Goal: Task Accomplishment & Management: Manage account settings

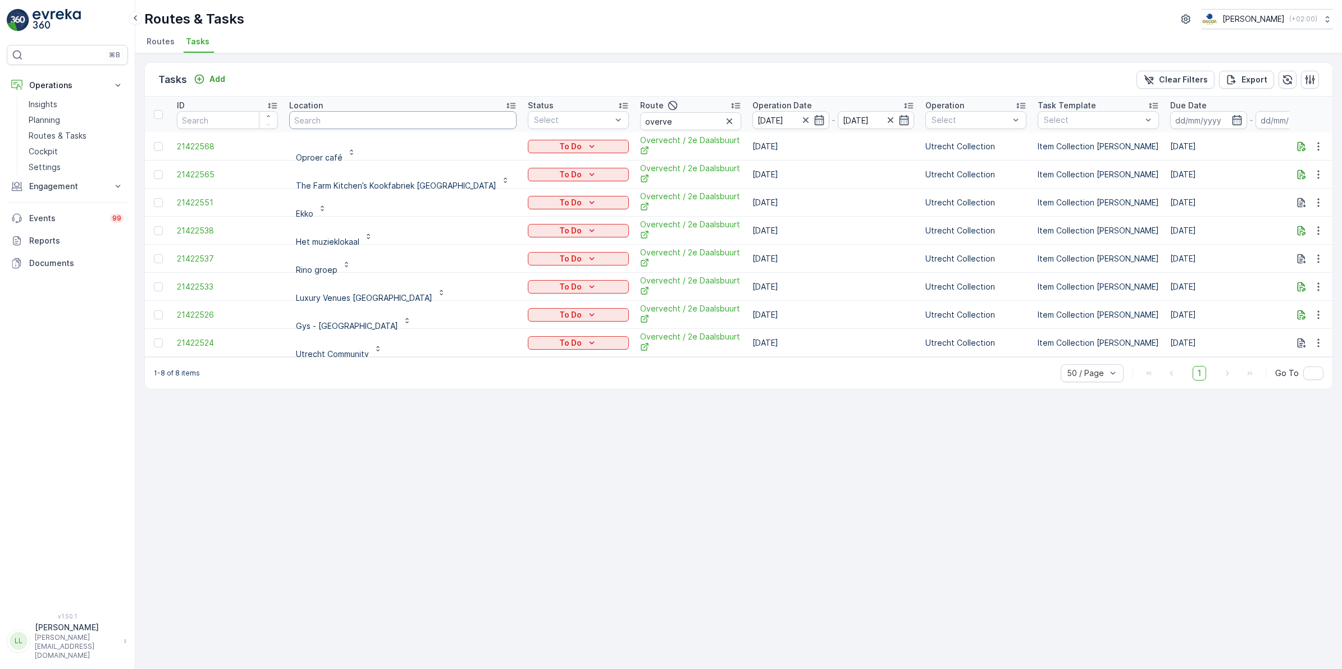
click at [337, 113] on input "text" at bounding box center [402, 120] width 227 height 18
click at [724, 124] on icon "button" at bounding box center [729, 121] width 11 height 11
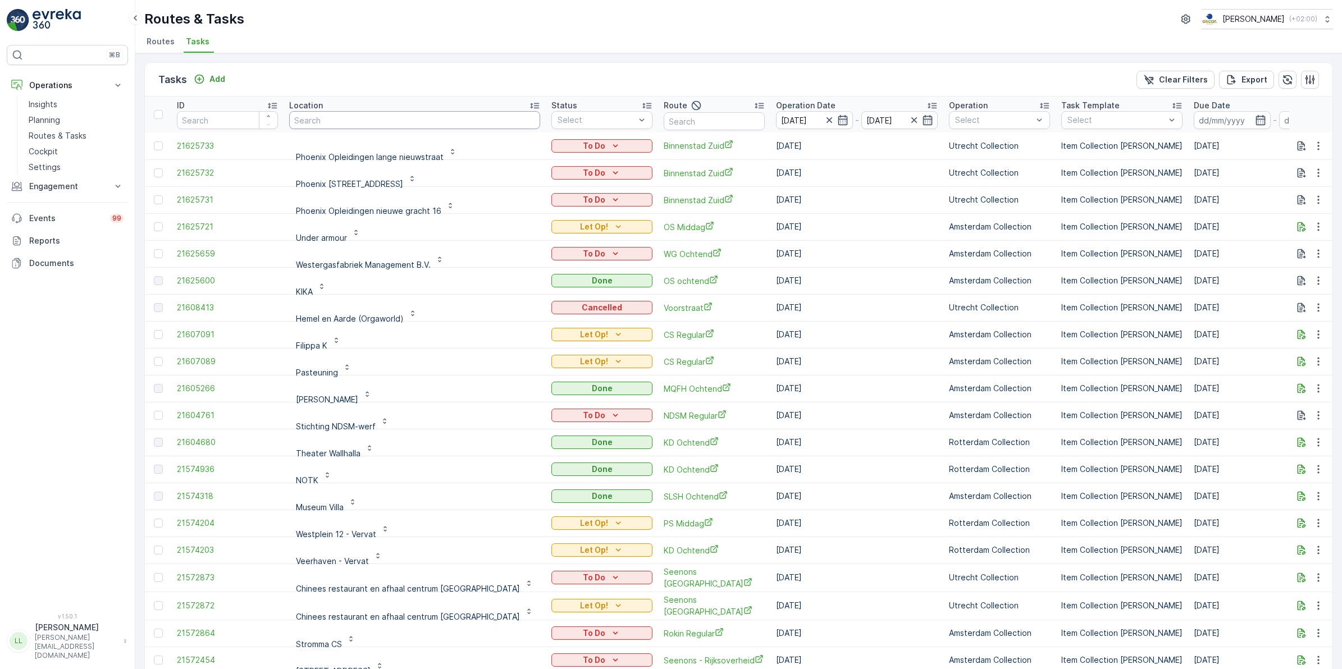
click at [422, 122] on input "text" at bounding box center [414, 120] width 251 height 18
type input "theat"
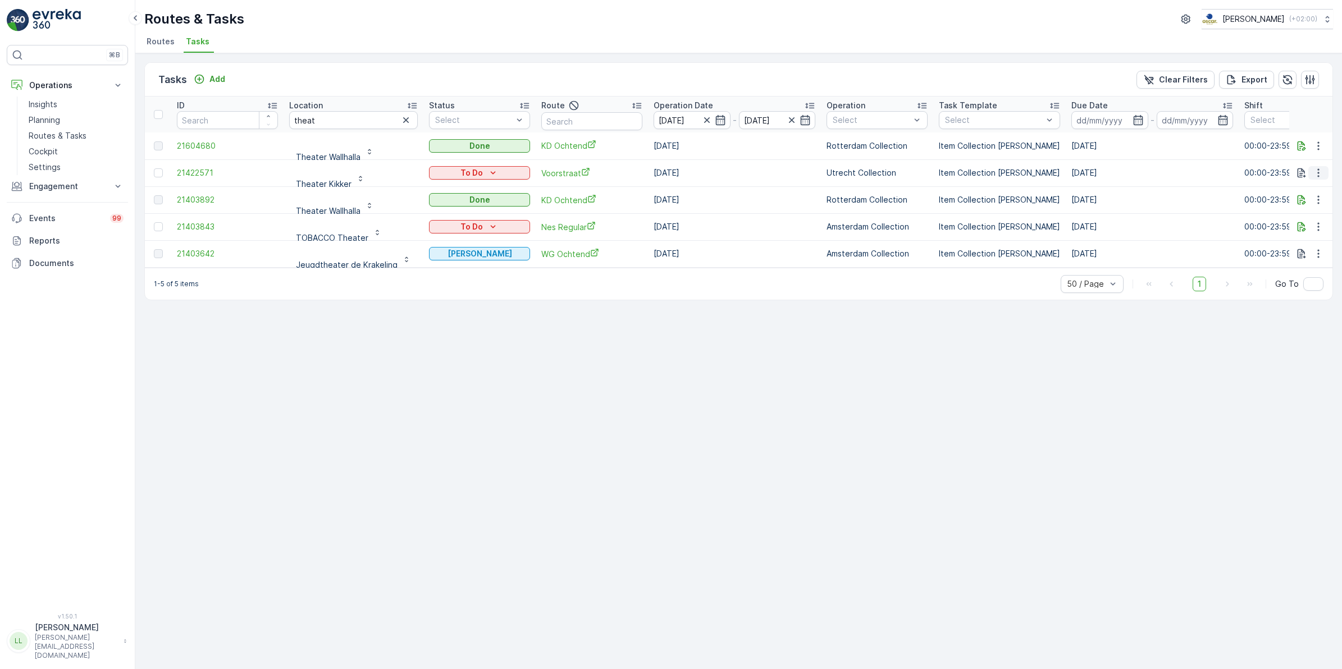
click at [1315, 172] on icon "button" at bounding box center [1318, 172] width 11 height 11
click at [1276, 205] on span "History" at bounding box center [1275, 205] width 27 height 11
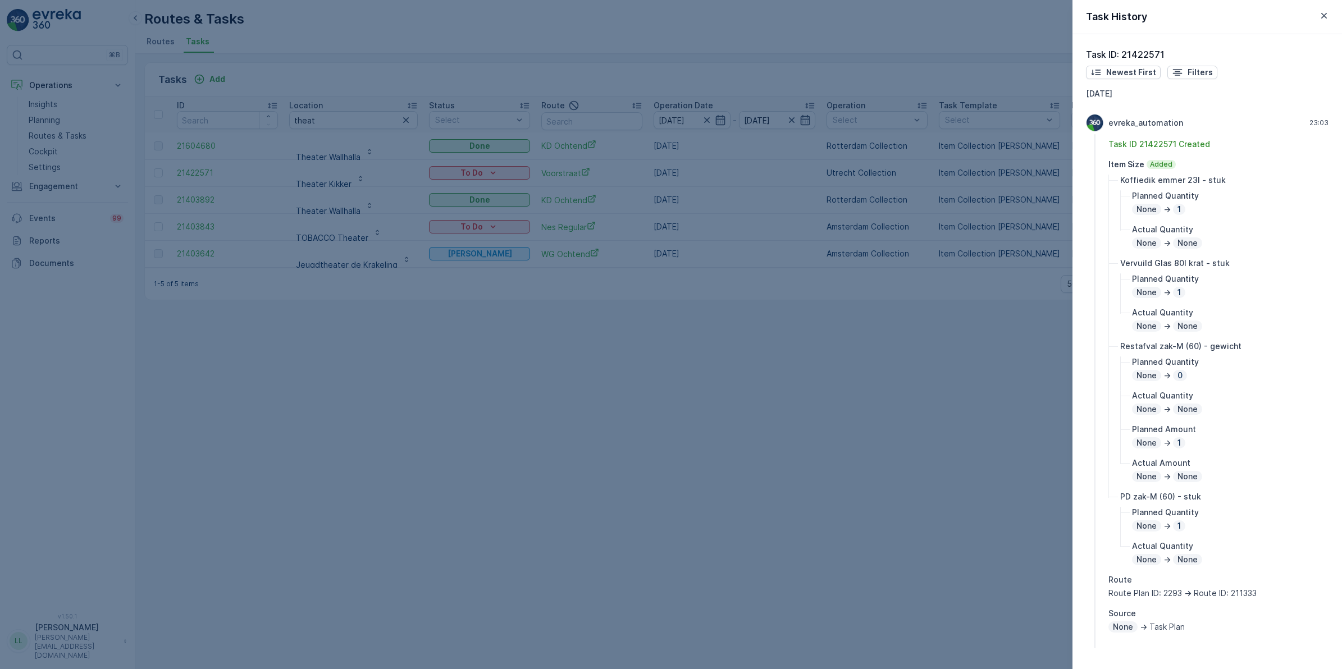
click at [902, 270] on div at bounding box center [671, 334] width 1342 height 669
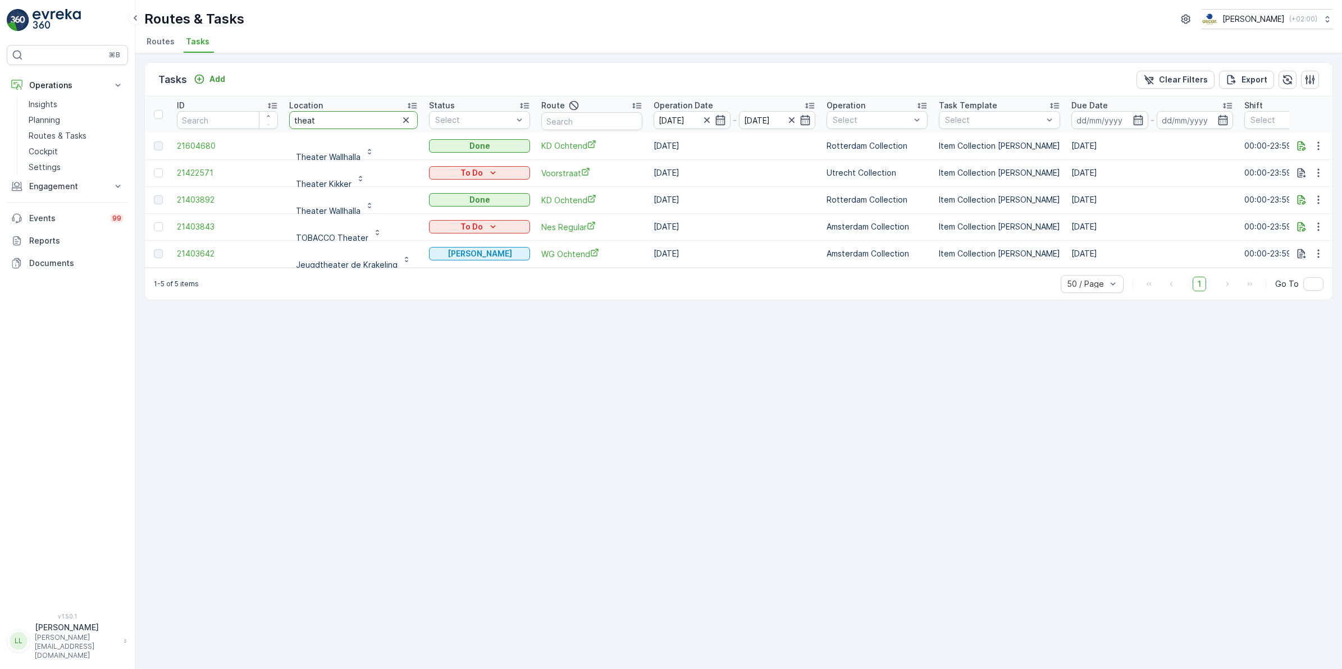
drag, startPoint x: 329, startPoint y: 119, endPoint x: 285, endPoint y: 122, distance: 43.9
click at [285, 122] on th "Location theat" at bounding box center [354, 115] width 140 height 36
type input "museum"
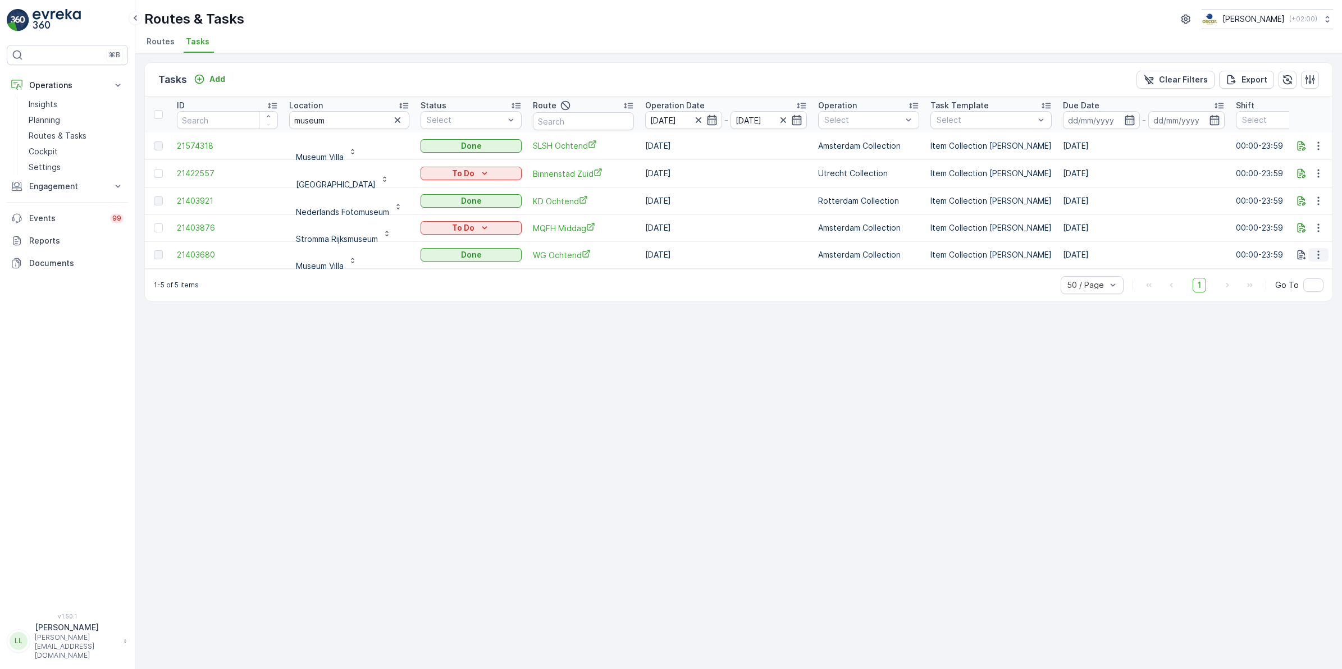
click at [1317, 259] on icon "button" at bounding box center [1318, 255] width 2 height 8
click at [1315, 268] on span "See More Details" at bounding box center [1305, 271] width 65 height 11
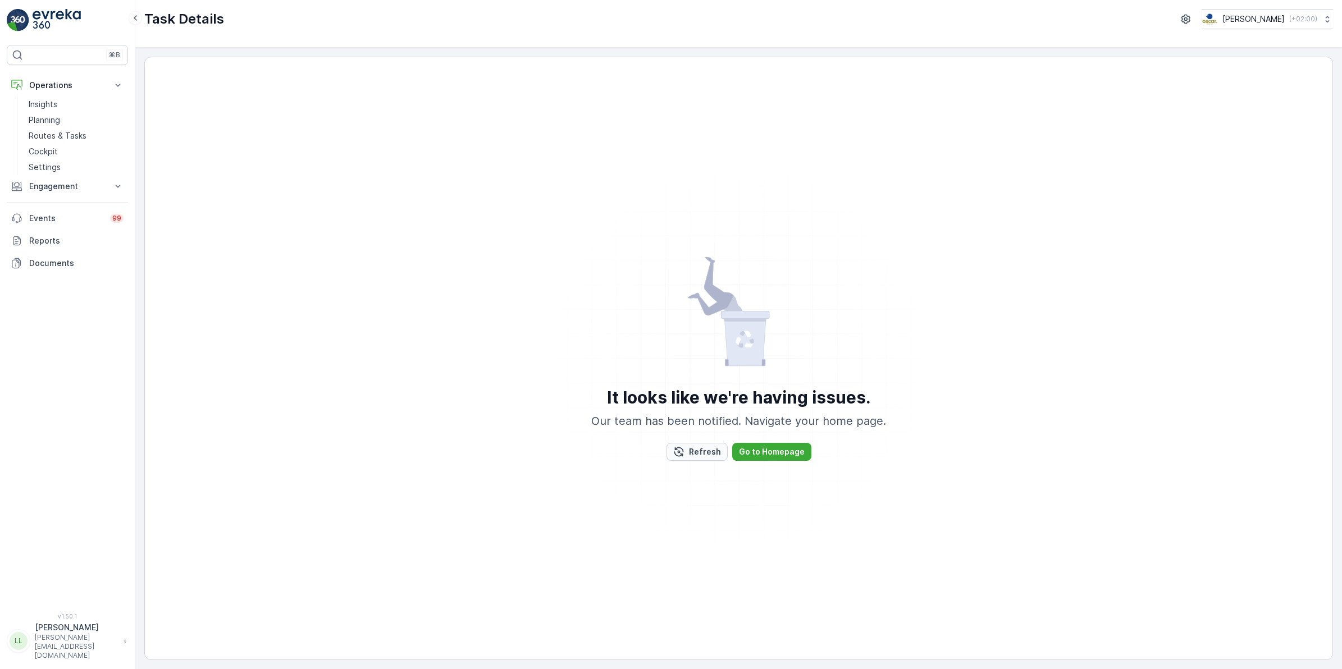
click at [705, 448] on p "Refresh" at bounding box center [705, 451] width 32 height 11
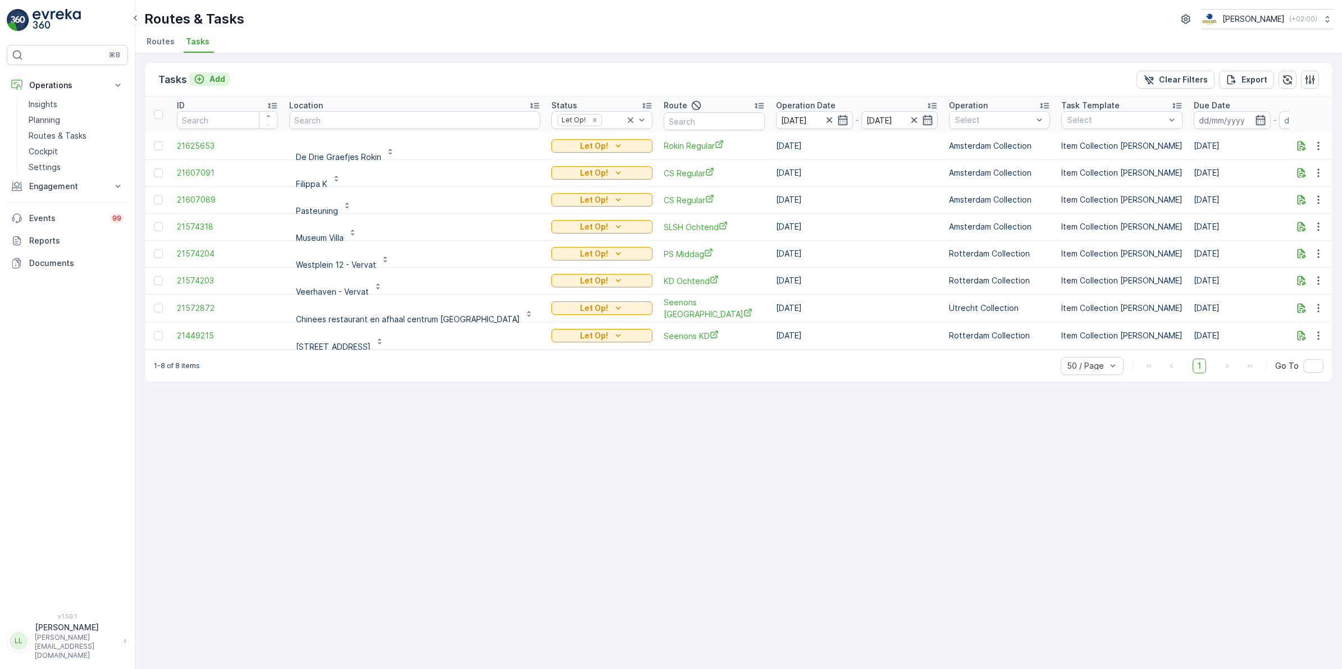
click at [208, 76] on div "Add" at bounding box center [209, 79] width 31 height 11
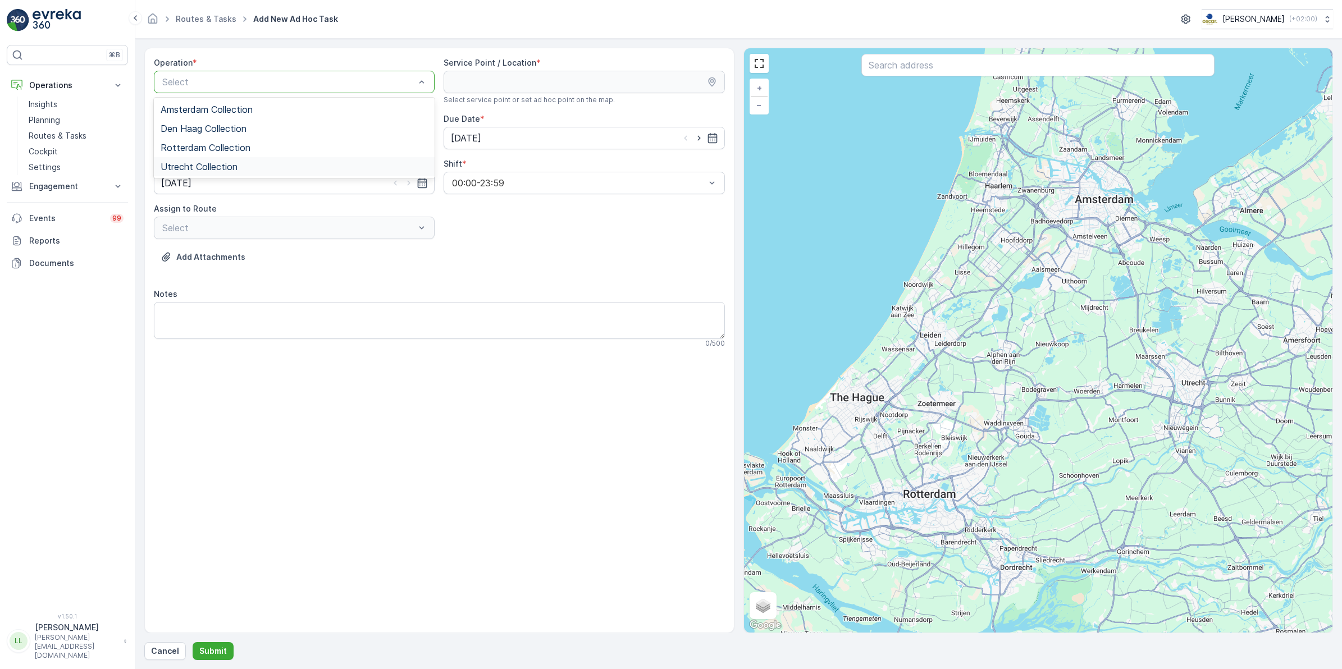
click at [203, 162] on span "Utrecht Collection" at bounding box center [199, 167] width 77 height 10
click at [936, 66] on input "text" at bounding box center [1037, 65] width 353 height 22
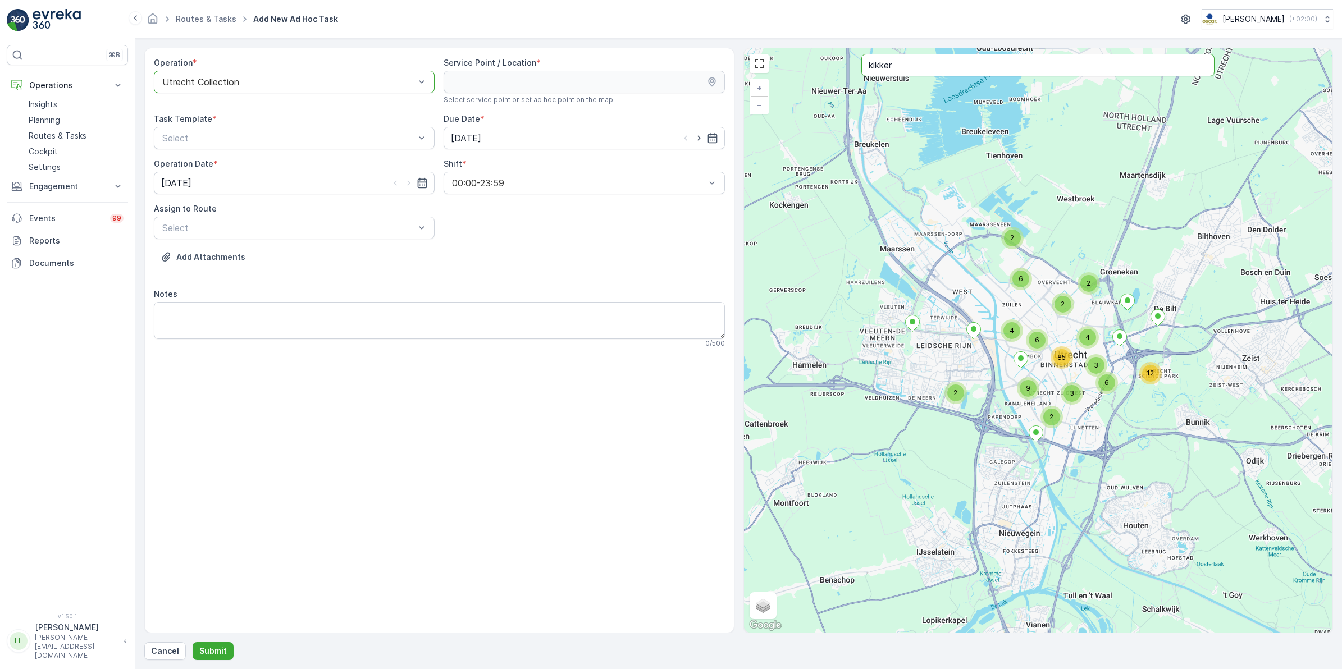
type input "kikker"
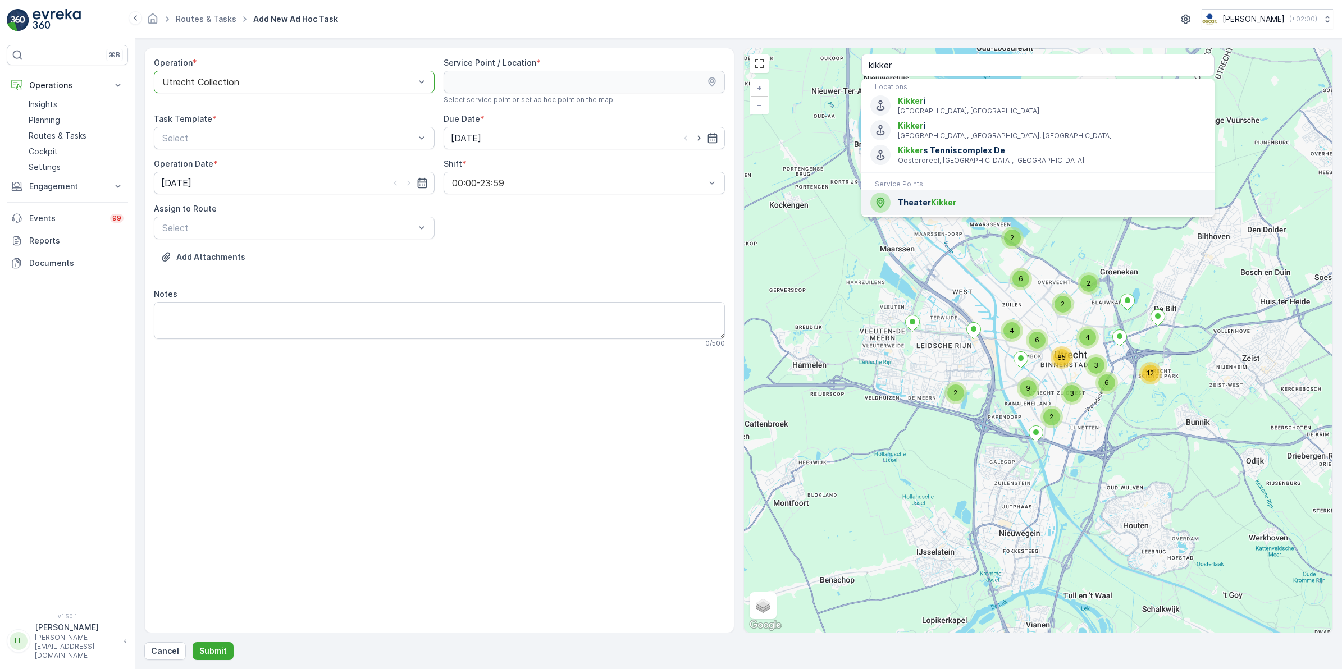
click at [931, 207] on span "Kikker" at bounding box center [943, 203] width 25 height 10
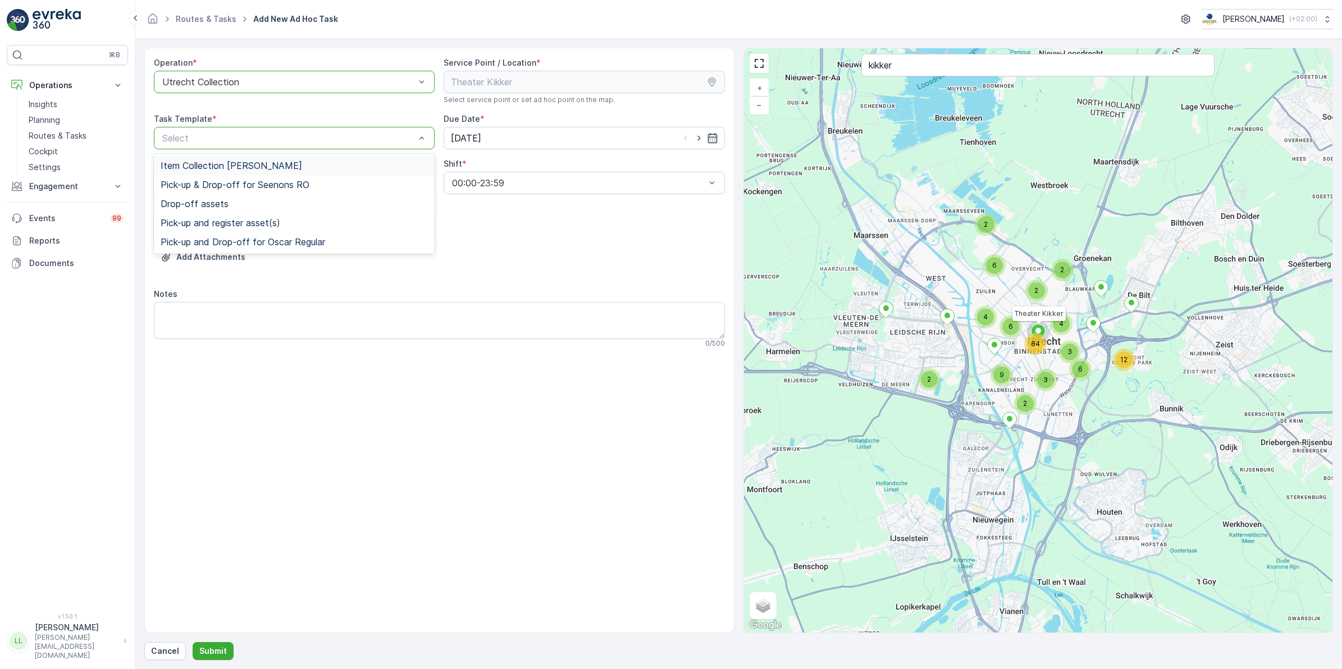
click at [277, 149] on div "Select" at bounding box center [294, 138] width 281 height 22
click at [253, 166] on span "Item Collection [PERSON_NAME]" at bounding box center [232, 166] width 142 height 10
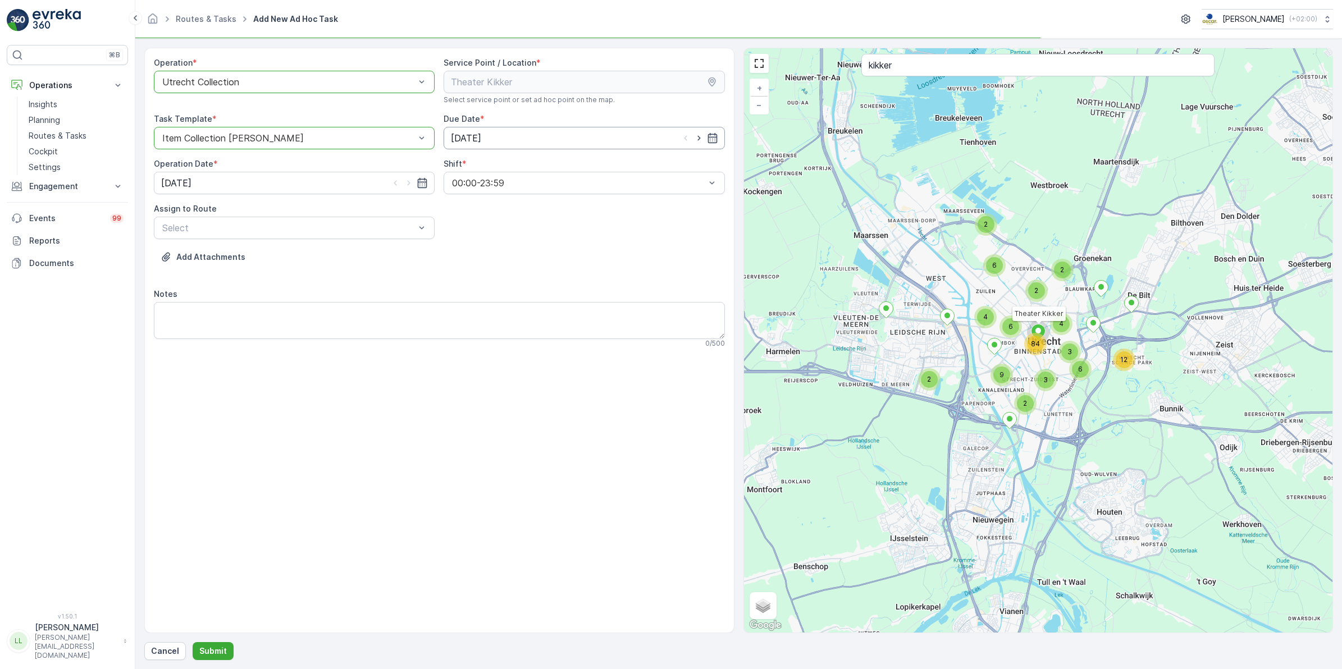
click at [503, 144] on input "[DATE]" at bounding box center [584, 138] width 281 height 22
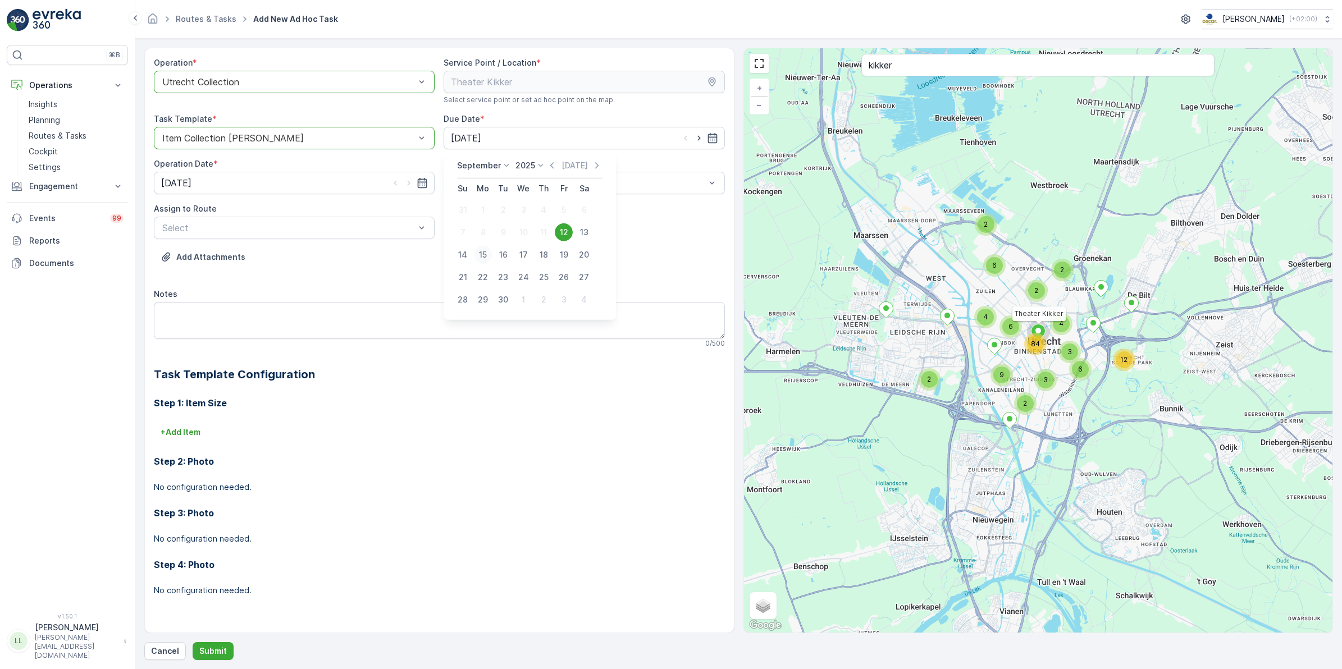
click at [485, 257] on div "15" at bounding box center [483, 255] width 18 height 18
type input "15.09.2025"
type input "voor"
click at [206, 254] on span "Voorstraat (Dispatched) - Utrecht" at bounding box center [264, 255] width 206 height 10
click at [276, 315] on textarea "Notes" at bounding box center [439, 320] width 571 height 37
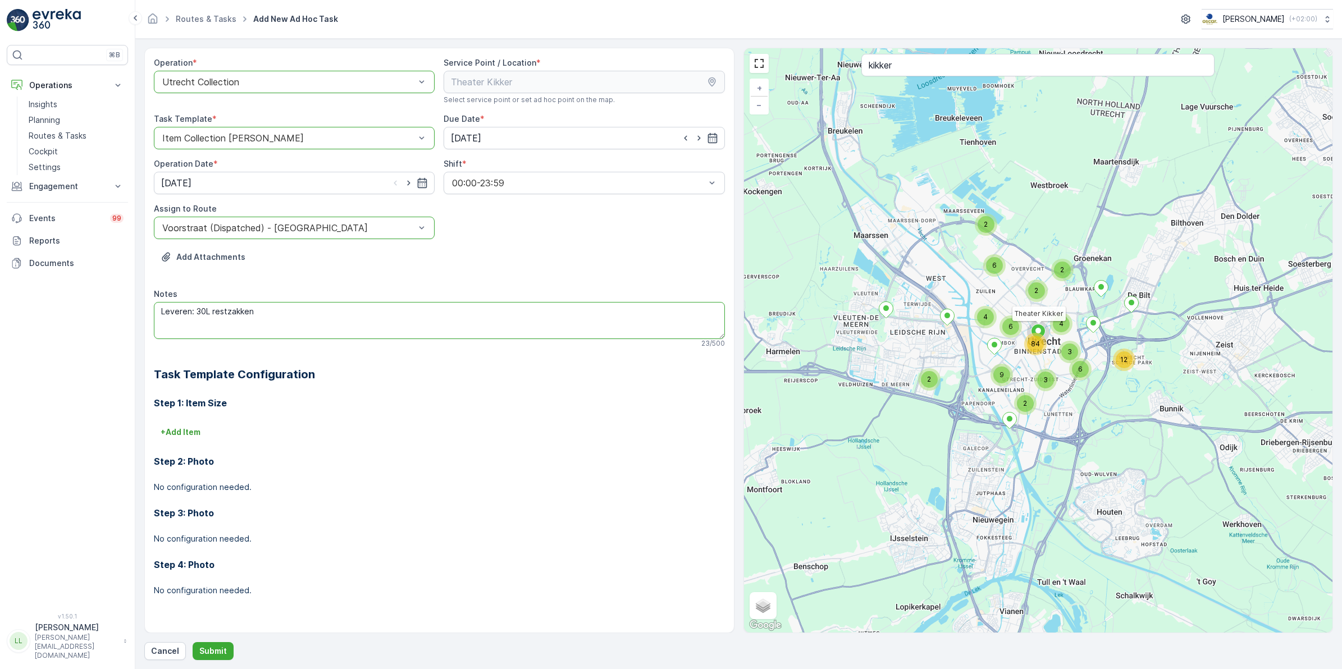
click at [195, 313] on textarea "Leveren: 30L restzakken" at bounding box center [439, 320] width 571 height 37
click at [199, 309] on textarea "Leveren: 3x rollen 30L restzakken" at bounding box center [439, 320] width 571 height 37
type textarea "Leveren: 3x rollen 30L restzakken"
click at [205, 654] on p "Submit" at bounding box center [213, 651] width 28 height 11
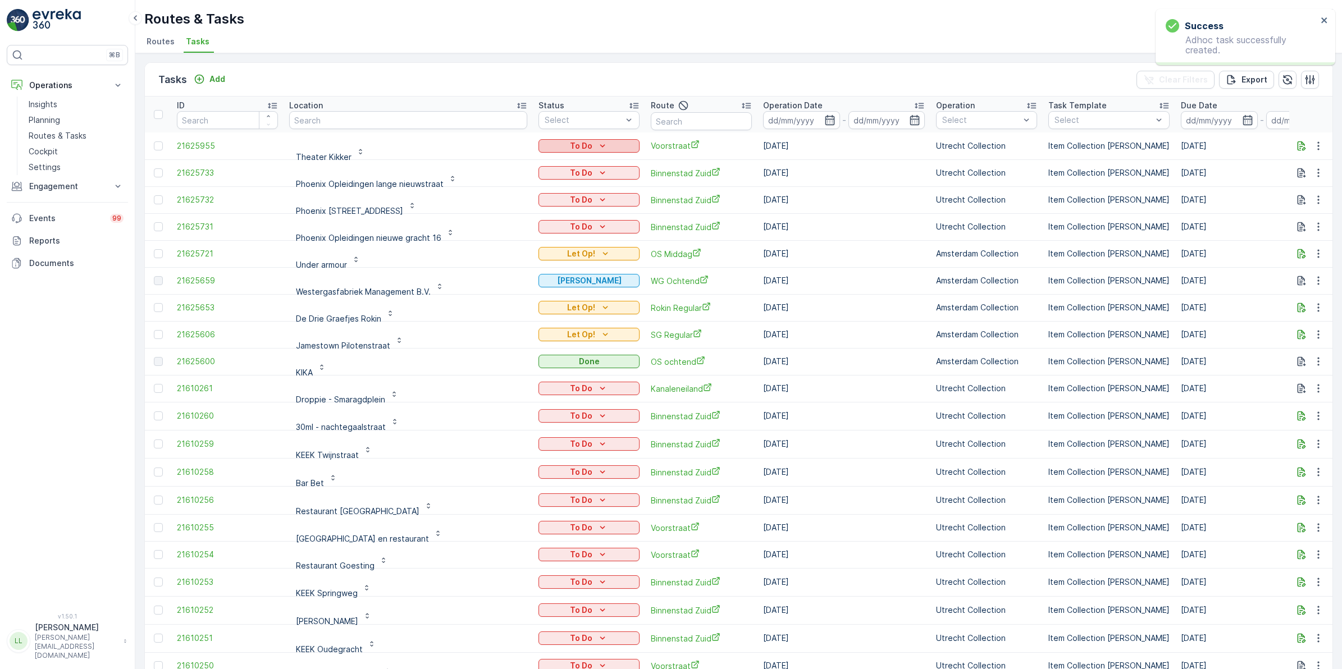
click at [572, 142] on div "To Do" at bounding box center [589, 145] width 92 height 11
click at [528, 188] on span "Let Op!" at bounding box center [519, 193] width 28 height 11
click at [381, 118] on input "text" at bounding box center [408, 120] width 238 height 18
type input "marie st"
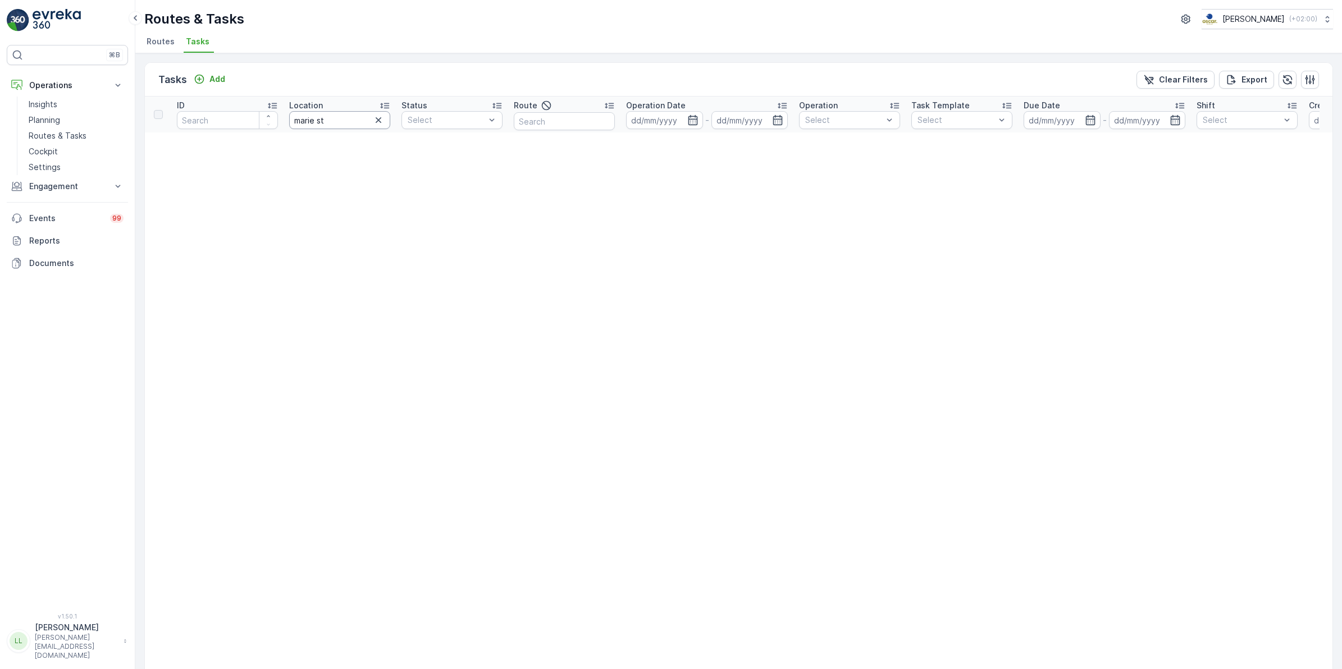
click at [333, 121] on input "marie st" at bounding box center [339, 120] width 101 height 18
type input "marie"
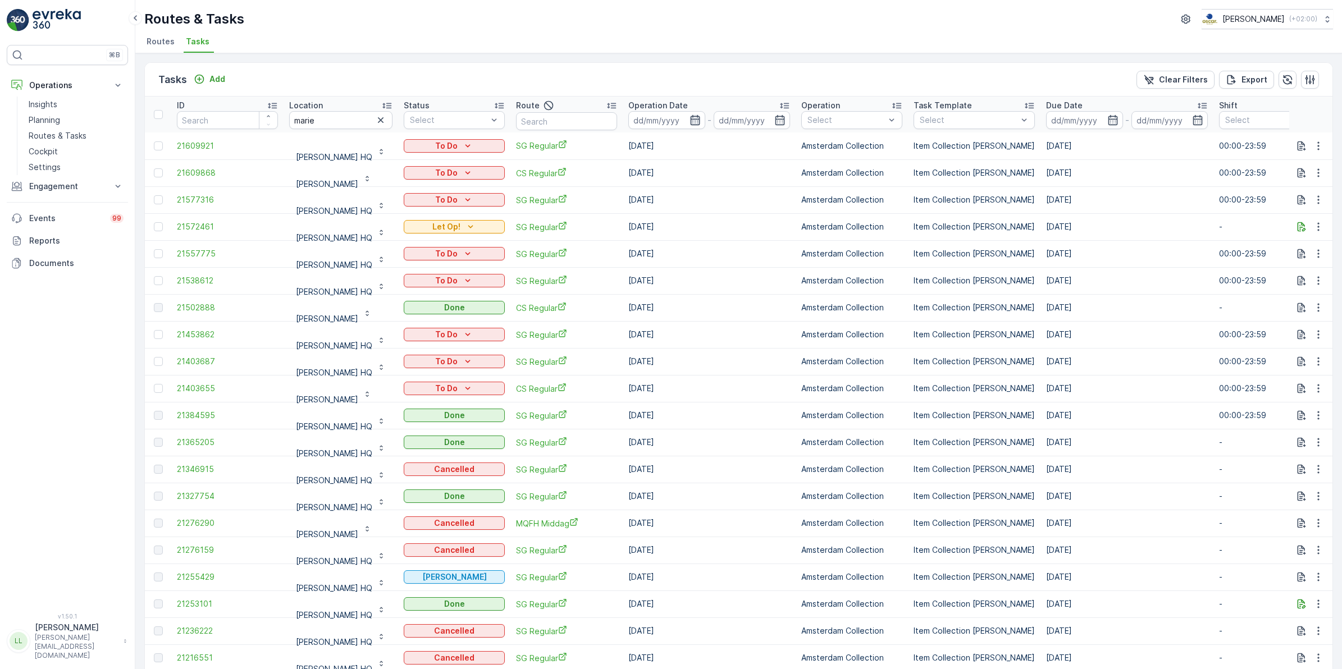
click at [701, 118] on icon "button" at bounding box center [695, 120] width 11 height 11
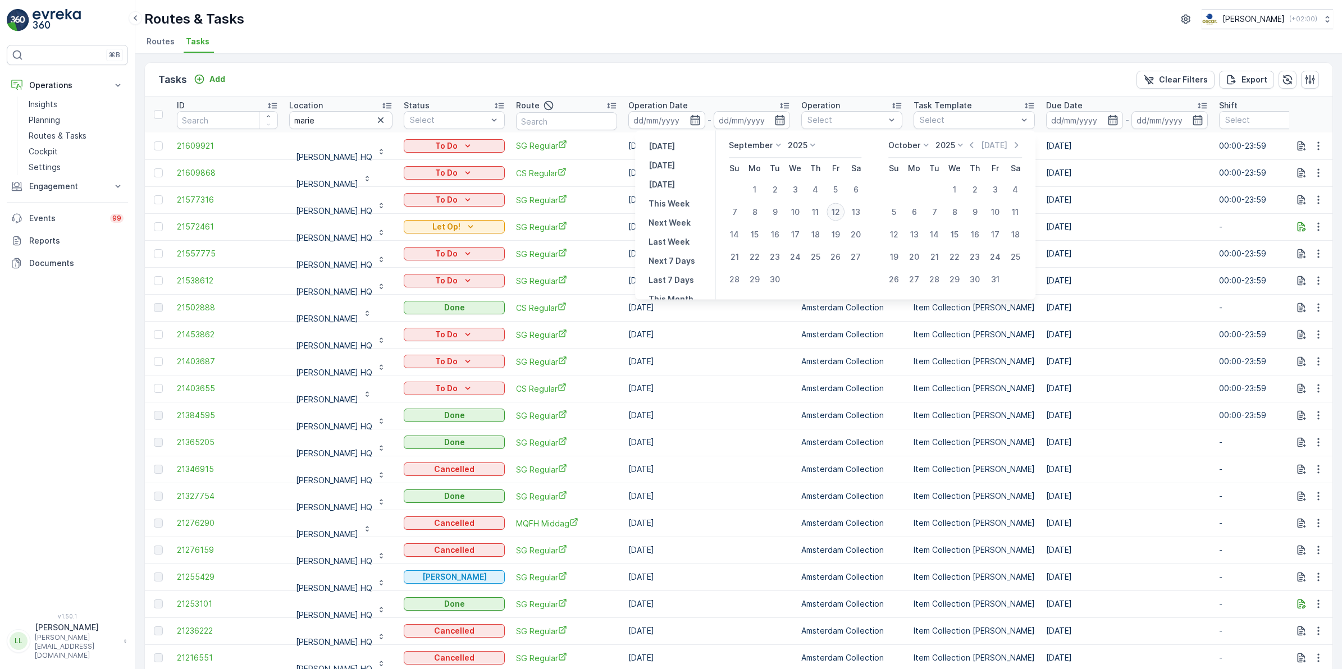
click at [838, 217] on div "12" at bounding box center [836, 212] width 18 height 18
type input "[DATE]"
click at [838, 217] on div "12" at bounding box center [836, 212] width 18 height 18
type input "[DATE]"
click at [838, 217] on div "12" at bounding box center [836, 212] width 18 height 18
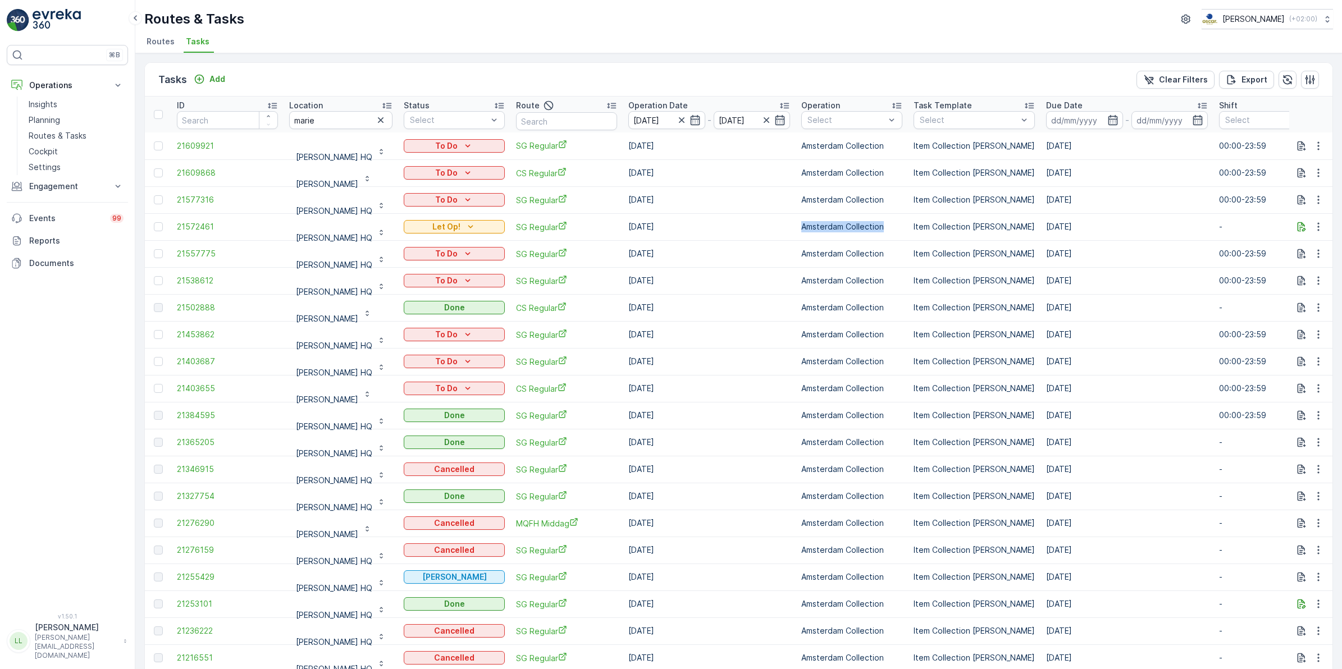
click at [838, 217] on td "Amsterdam Collection" at bounding box center [852, 226] width 112 height 27
drag, startPoint x: 838, startPoint y: 217, endPoint x: 838, endPoint y: 211, distance: 6.2
click at [838, 211] on td "Amsterdam Collection" at bounding box center [852, 199] width 112 height 27
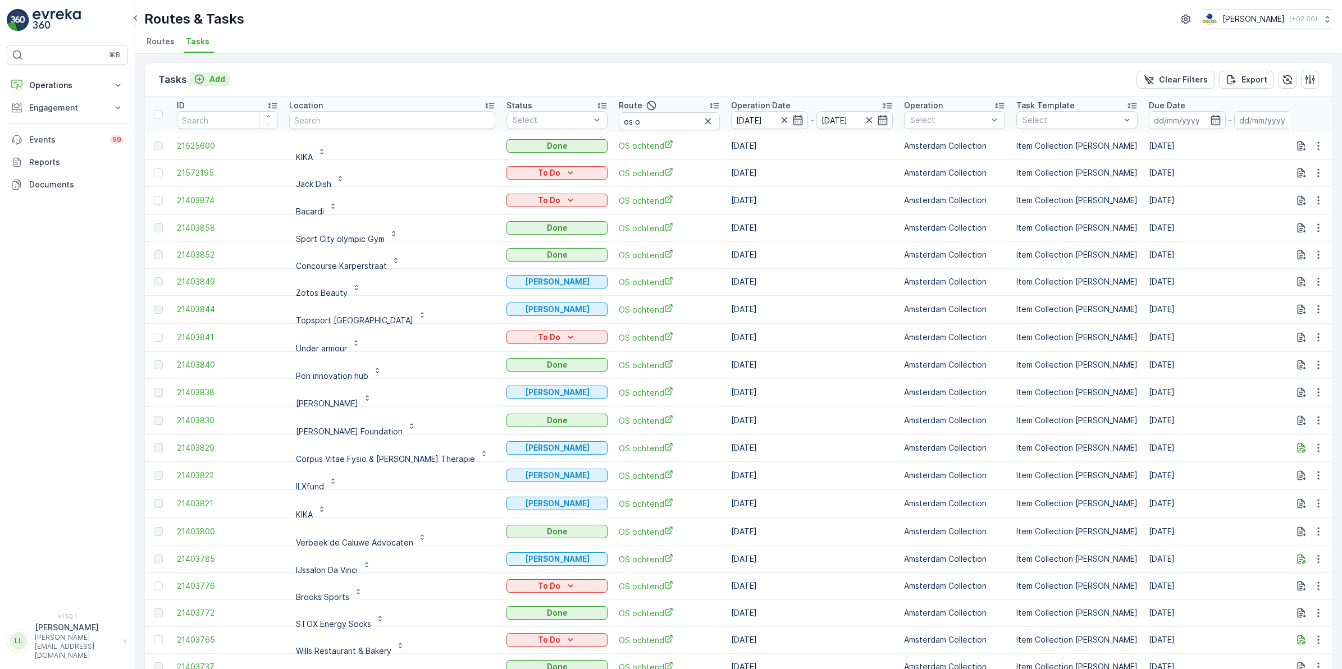
click at [215, 79] on p "Add" at bounding box center [217, 79] width 16 height 11
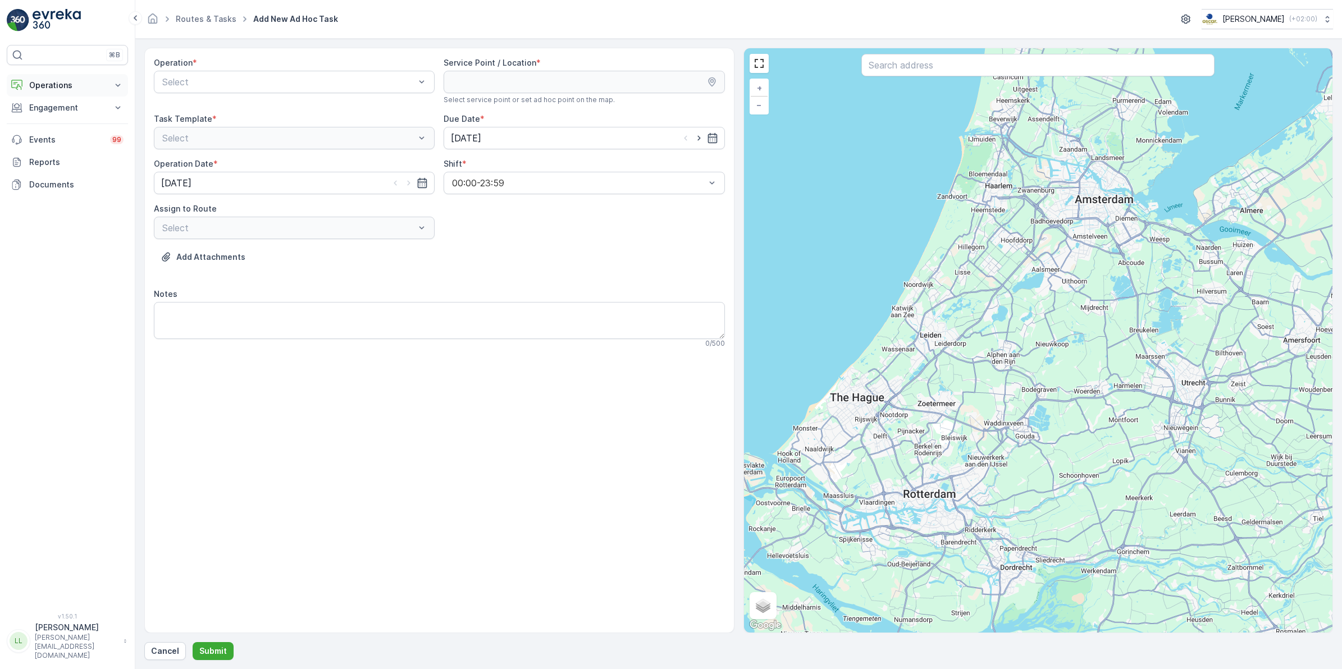
click at [71, 82] on p "Operations" at bounding box center [67, 85] width 76 height 11
click at [57, 138] on p "Routes & Tasks" at bounding box center [58, 135] width 58 height 11
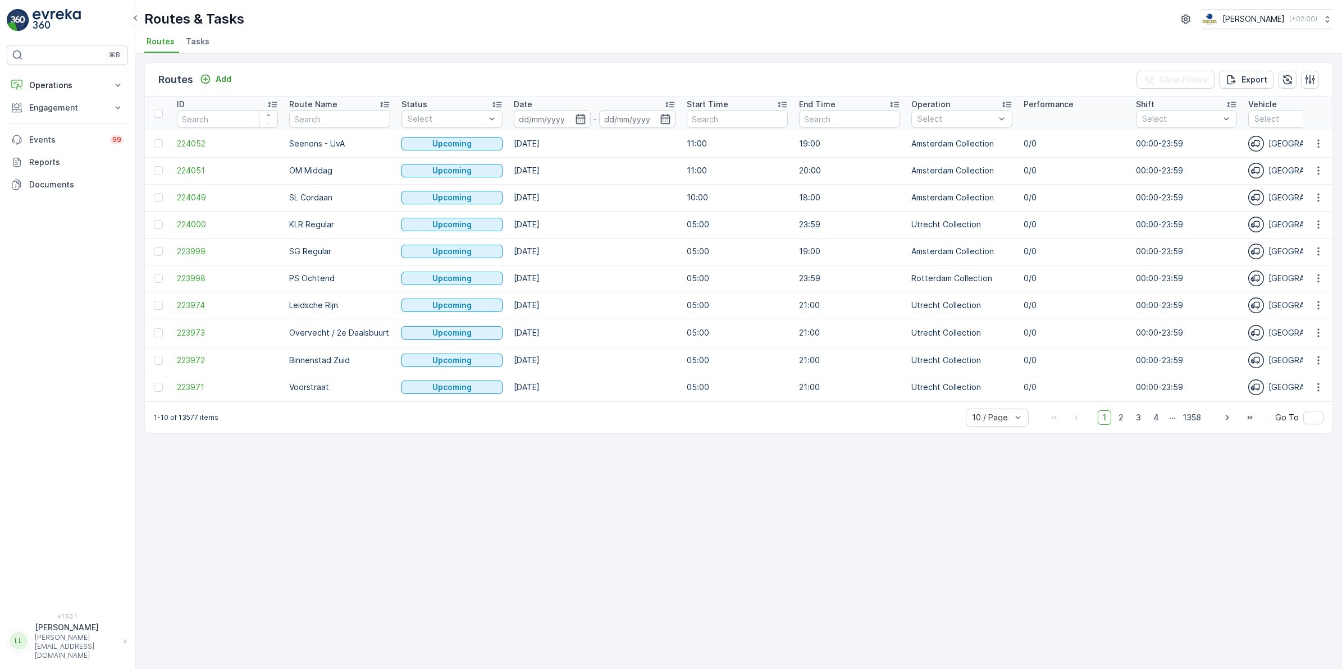
click at [199, 40] on span "Tasks" at bounding box center [198, 41] width 24 height 11
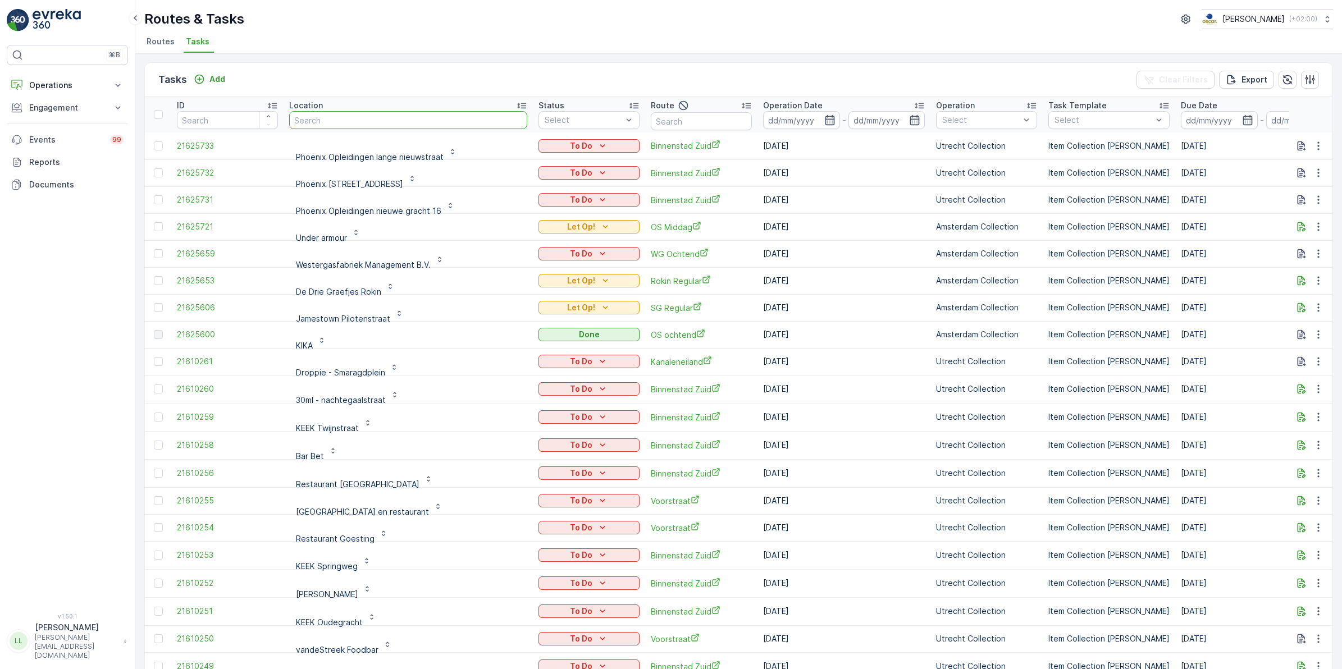
click at [370, 120] on input "text" at bounding box center [408, 120] width 238 height 18
type input "the gara"
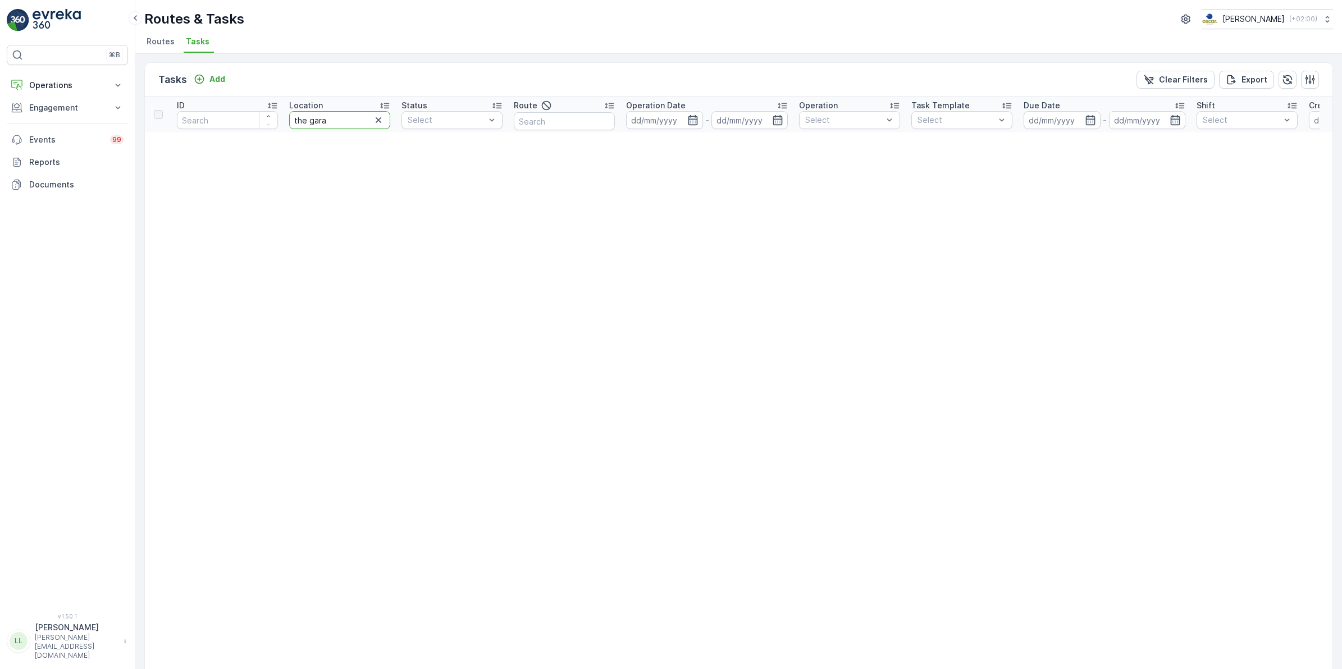
drag, startPoint x: 321, startPoint y: 119, endPoint x: 237, endPoint y: 146, distance: 87.9
type input "ba"
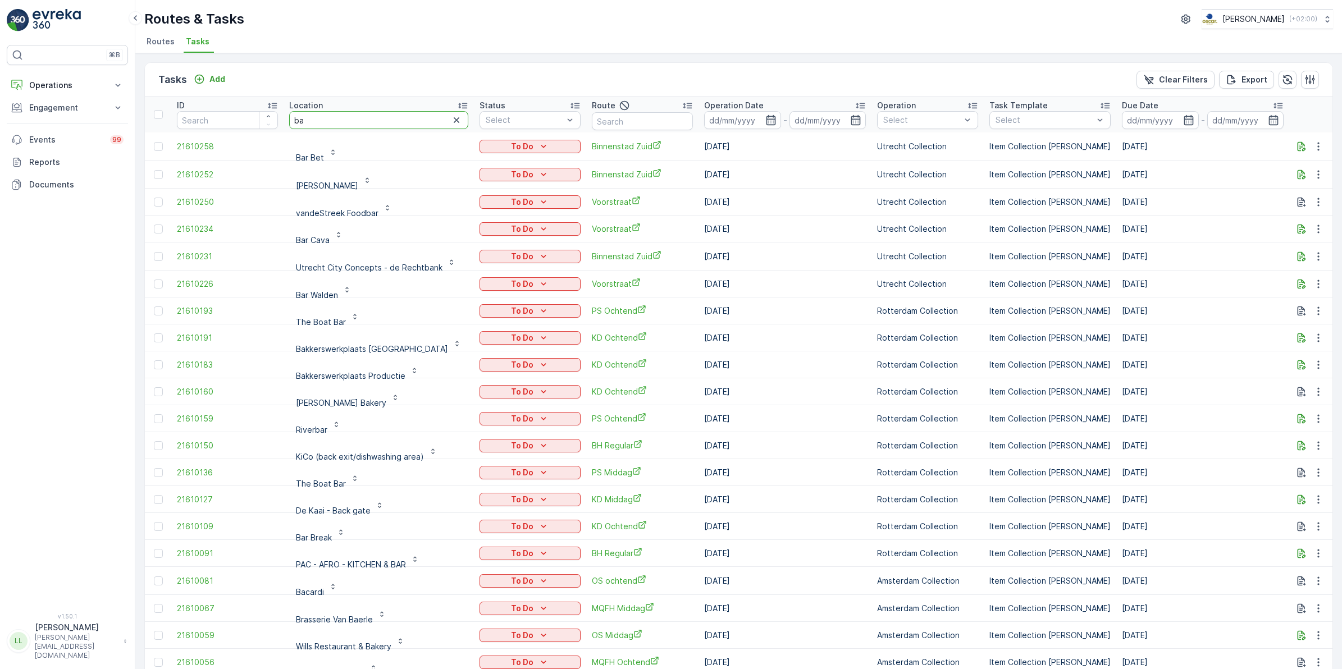
drag, startPoint x: 316, startPoint y: 118, endPoint x: 209, endPoint y: 134, distance: 107.2
type input "garage"
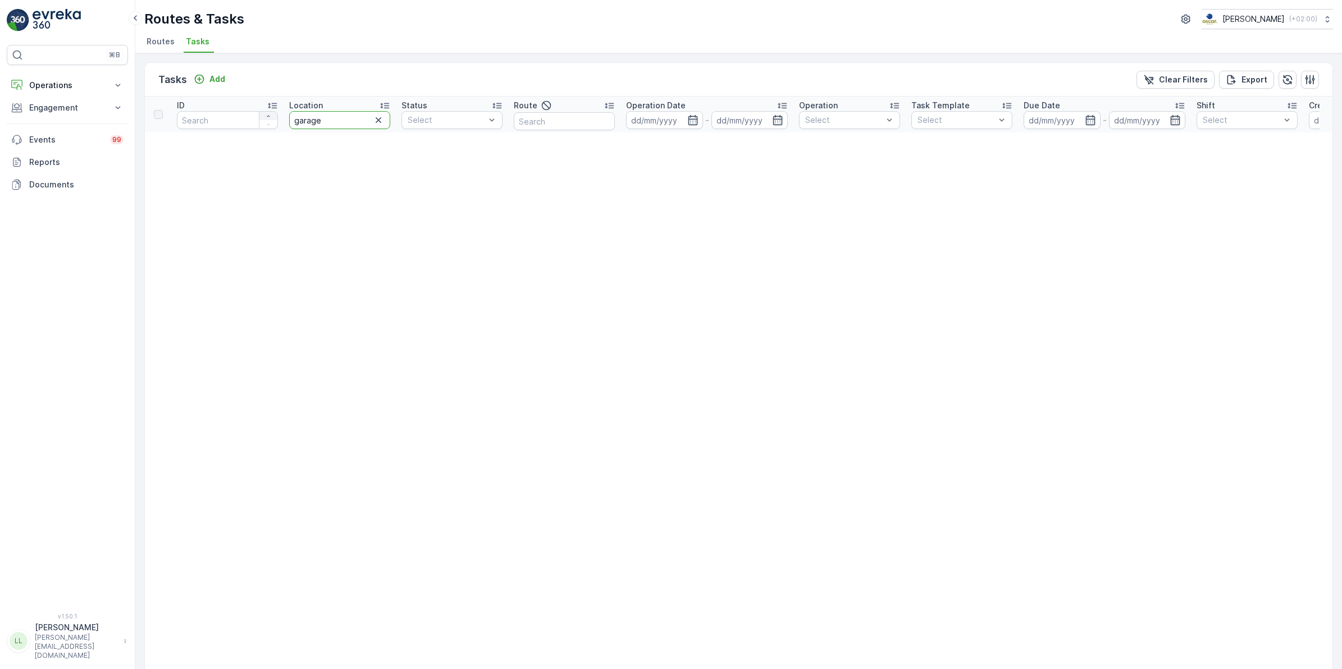
drag, startPoint x: 326, startPoint y: 119, endPoint x: 262, endPoint y: 115, distance: 64.1
click at [262, 115] on tr "ID Location garage Status Select Route Operation Date - Operation Select Task T…" at bounding box center [986, 115] width 1682 height 36
type input "gara"
click at [377, 122] on icon "button" at bounding box center [379, 120] width 6 height 6
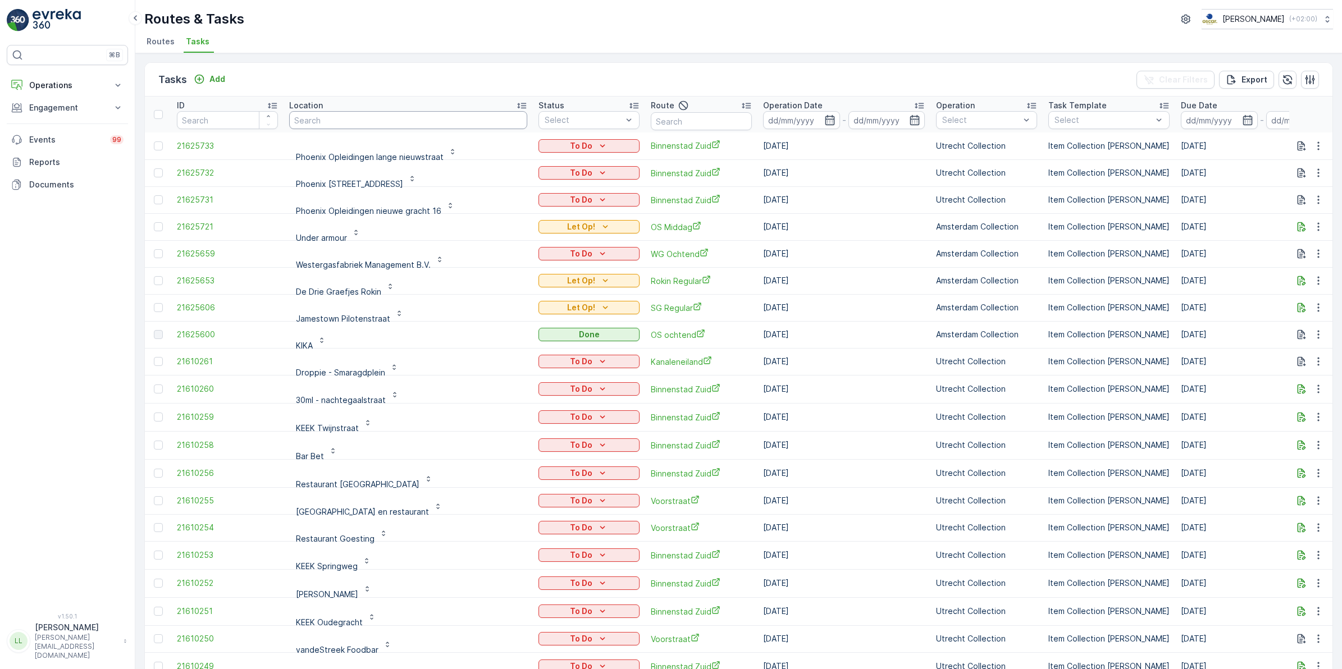
click at [453, 118] on input "text" at bounding box center [408, 120] width 238 height 18
type input "jame"
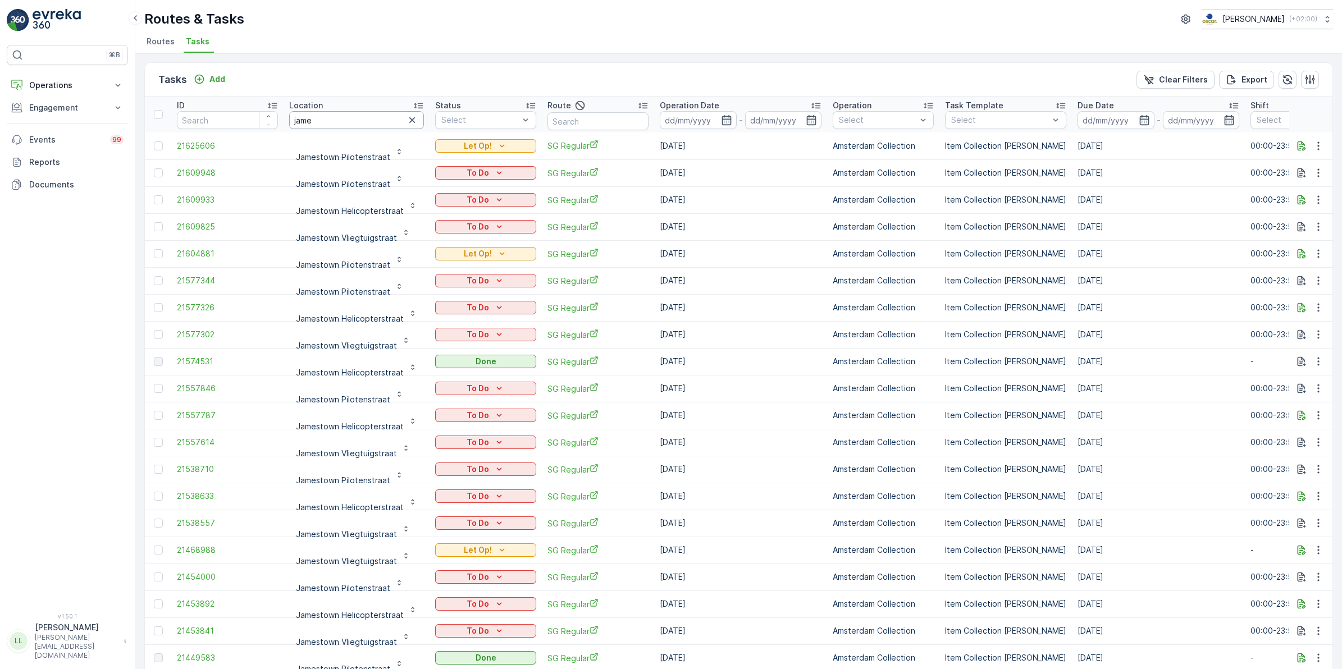
click at [374, 116] on input "jame" at bounding box center [356, 120] width 135 height 18
type input "jamestown"
click at [718, 111] on input at bounding box center [698, 120] width 77 height 18
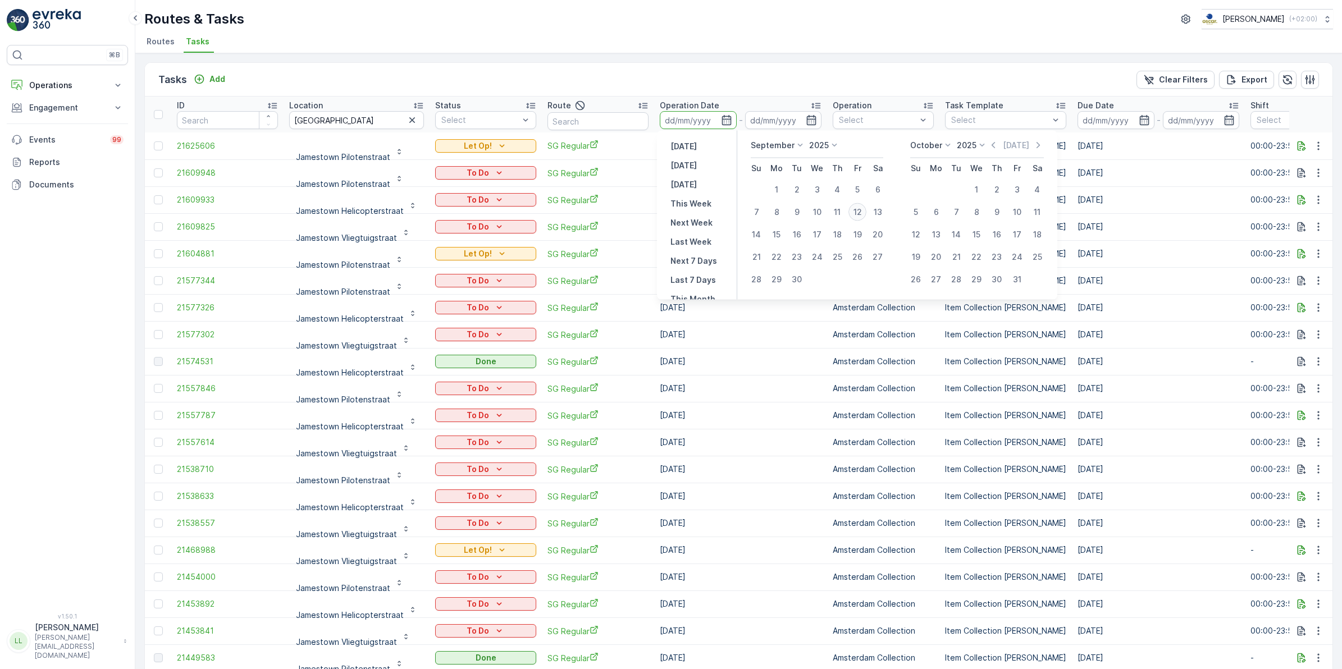
click at [859, 209] on div "12" at bounding box center [858, 212] width 18 height 18
type input "[DATE]"
click at [859, 209] on div "12" at bounding box center [858, 212] width 18 height 18
type input "[DATE]"
click at [859, 209] on td "Amsterdam Collection" at bounding box center [883, 199] width 112 height 27
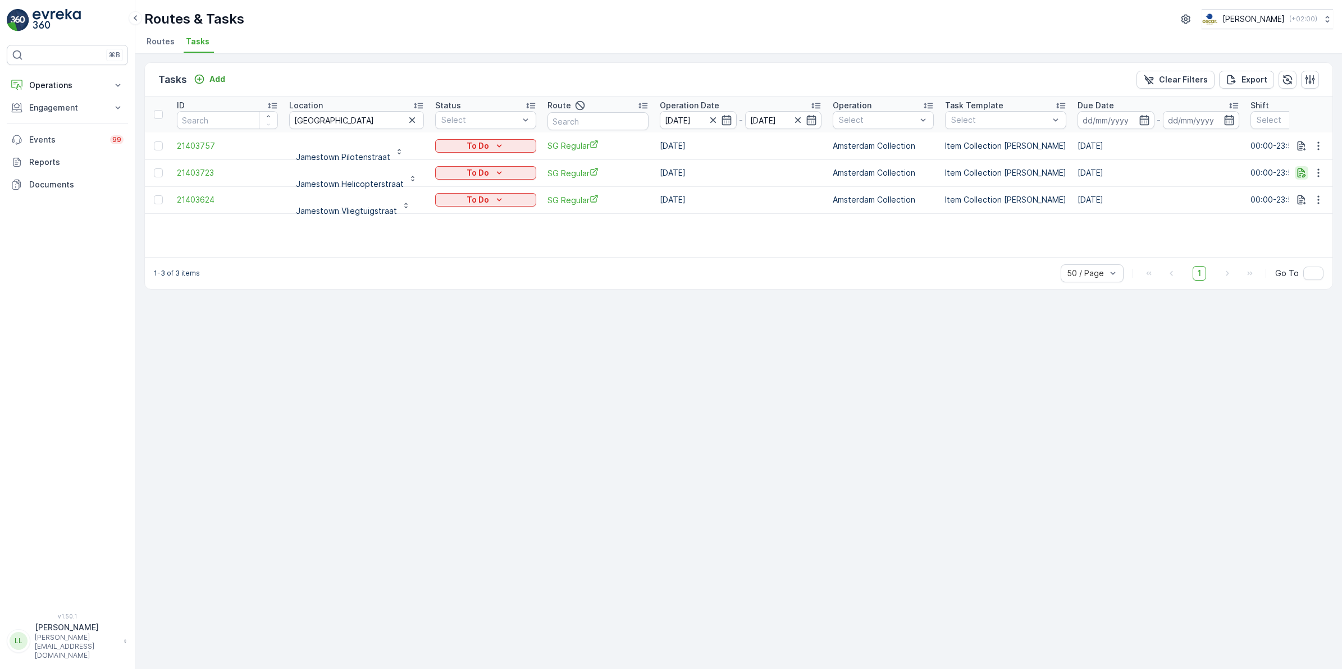
click at [1303, 170] on icon "button" at bounding box center [1301, 172] width 11 height 11
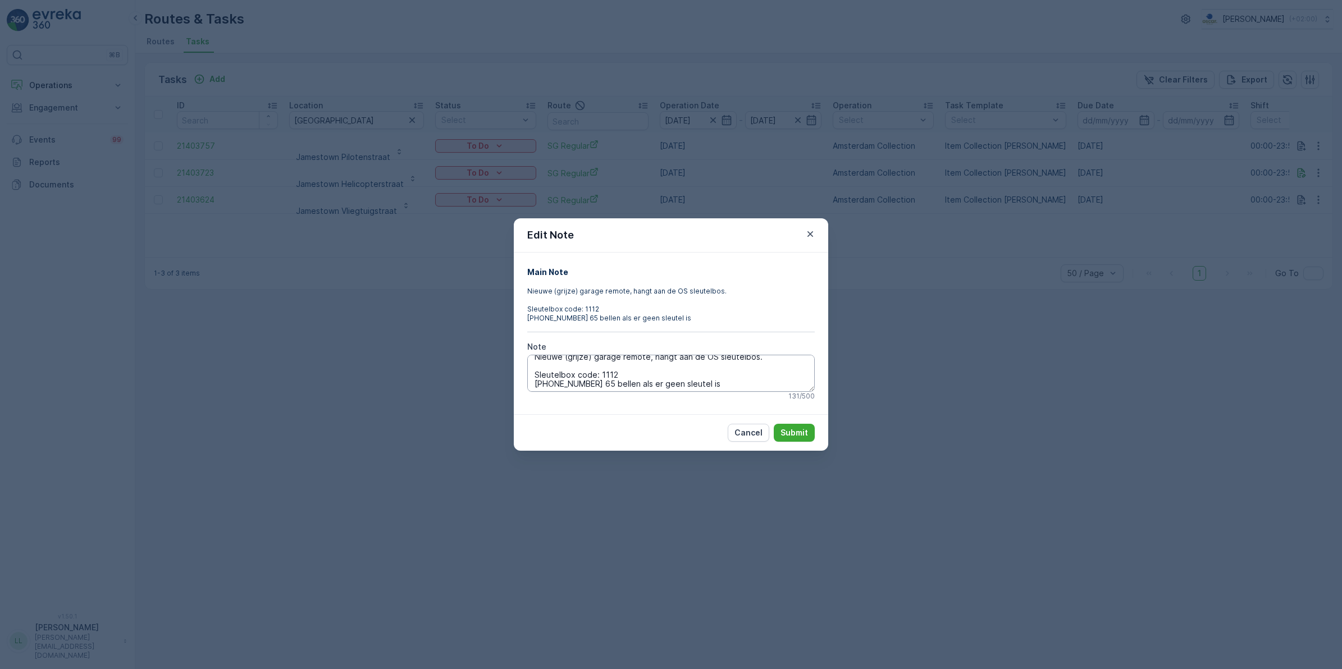
scroll to position [9, 0]
click at [953, 374] on div "Edit Note Main Note Nieuwe (grijze) garage remote, hangt aan de OS sleutelbos. …" at bounding box center [671, 334] width 1342 height 669
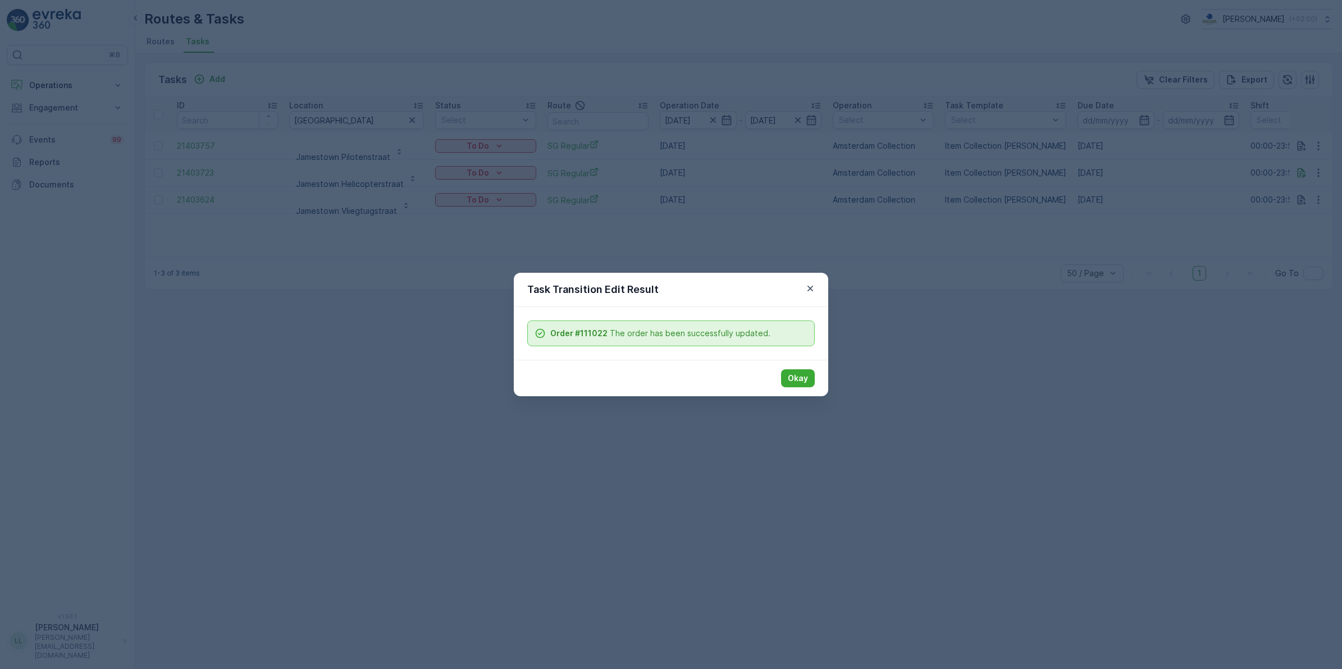
click at [812, 381] on button "Okay" at bounding box center [798, 379] width 34 height 18
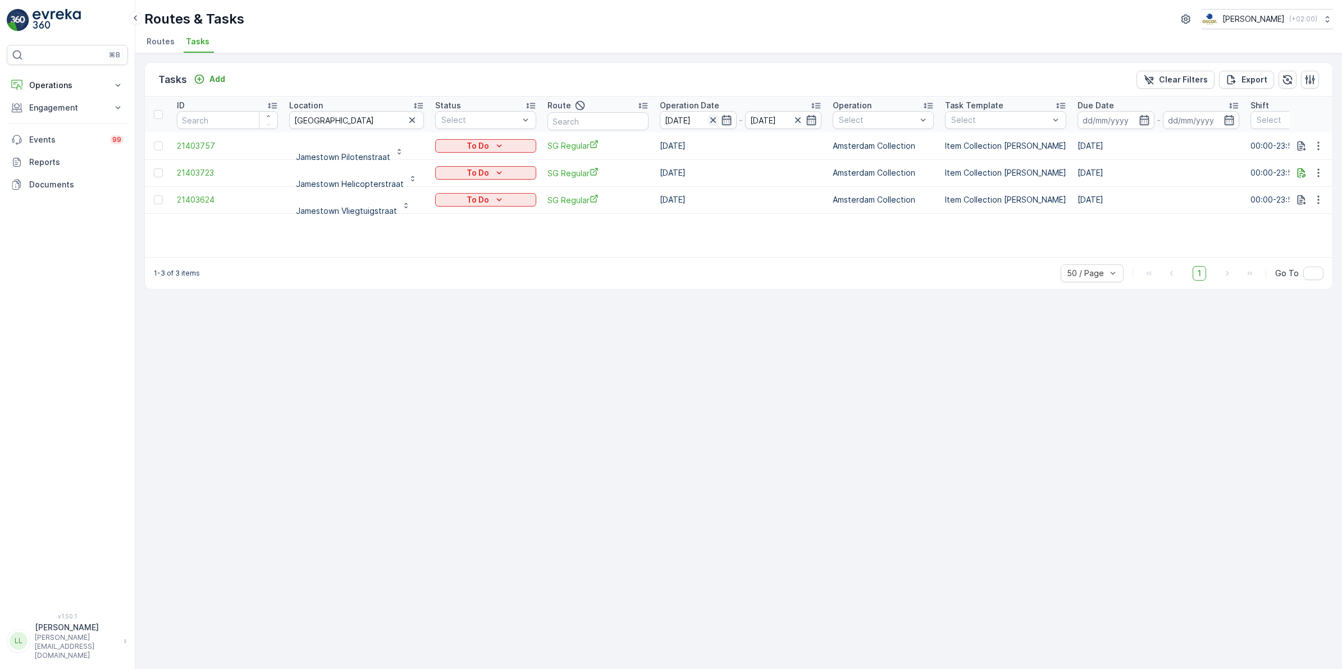
click at [710, 118] on icon "button" at bounding box center [713, 120] width 6 height 6
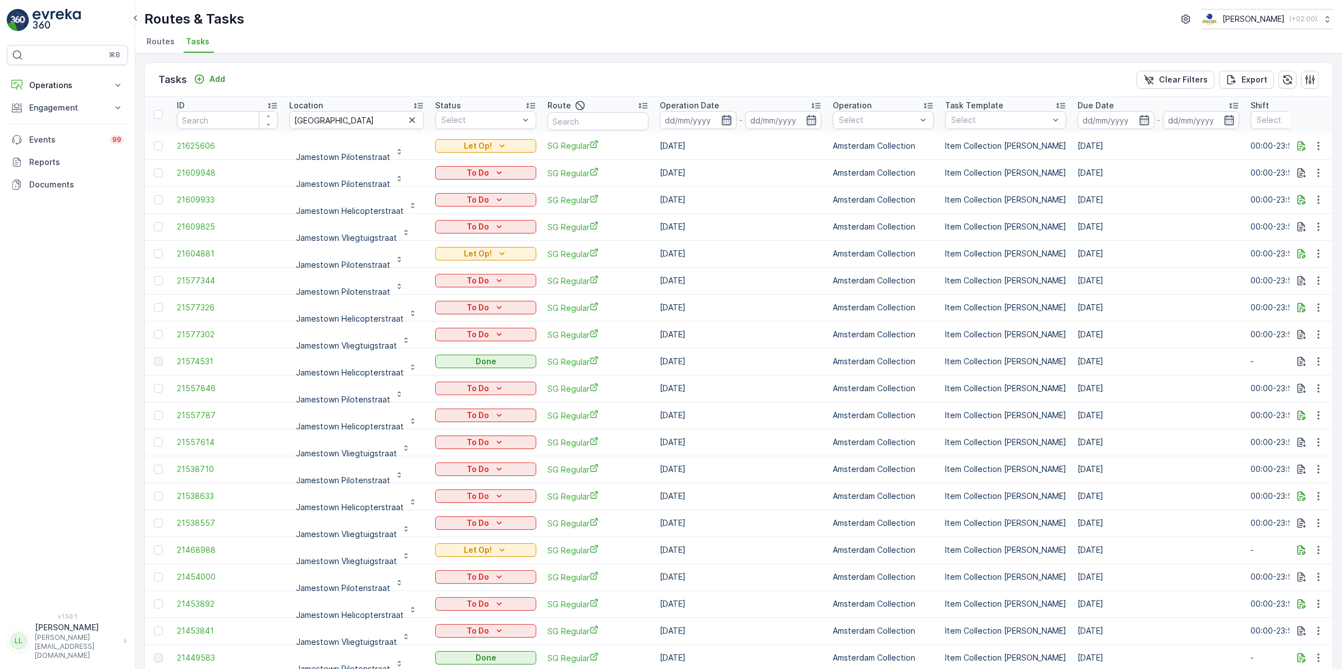
click at [723, 121] on icon "button" at bounding box center [726, 120] width 11 height 11
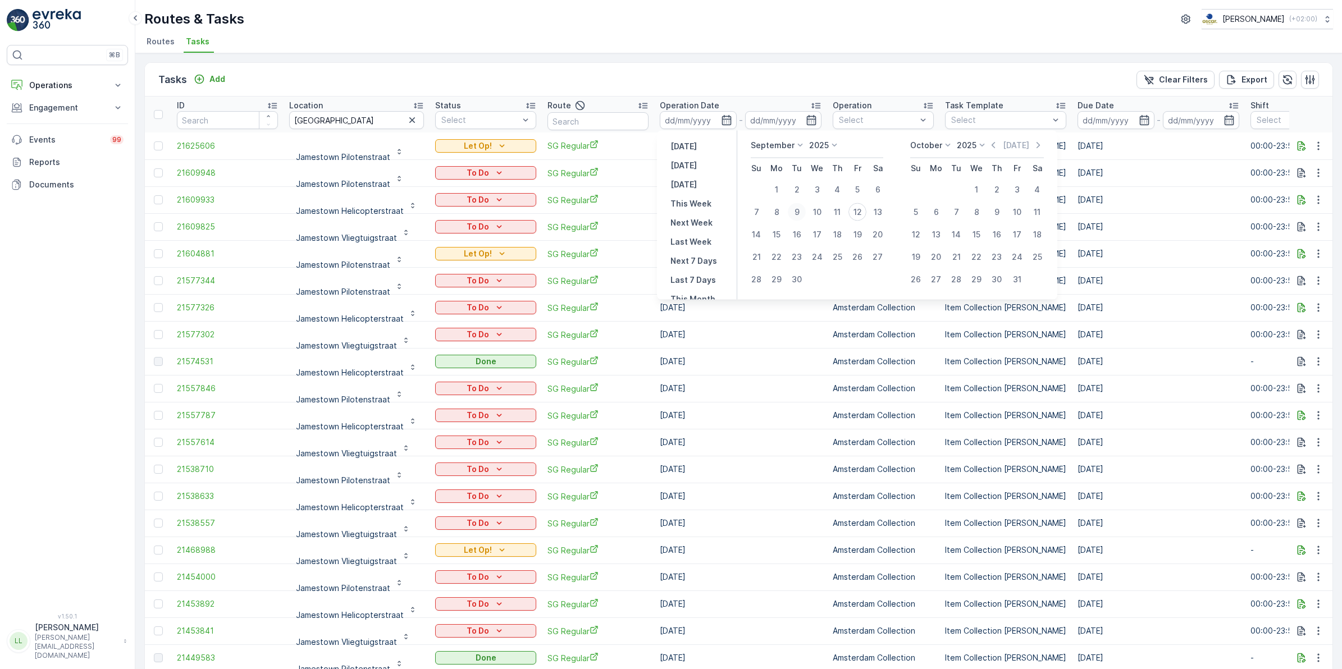
click at [795, 211] on div "9" at bounding box center [797, 212] width 18 height 18
type input "09.09.2025"
click at [795, 233] on div "16" at bounding box center [797, 235] width 18 height 18
type input "[DATE]"
click at [795, 209] on div "9" at bounding box center [797, 212] width 18 height 18
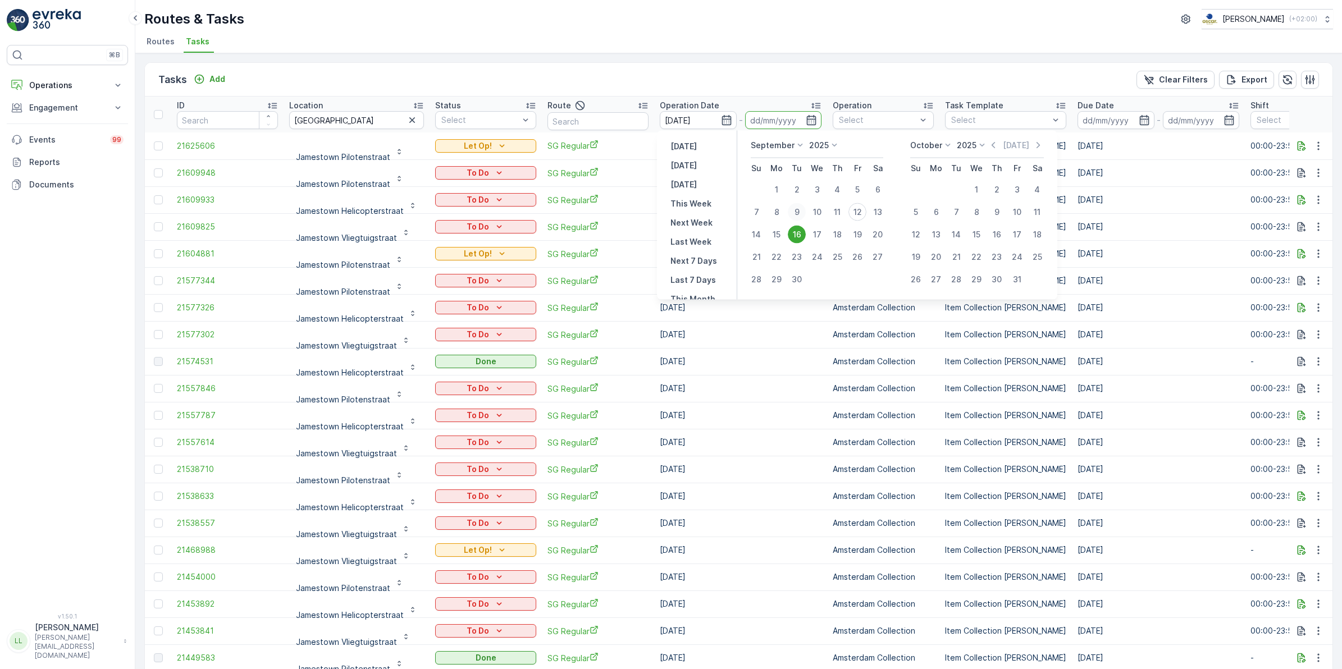
type input "09.09.2025"
click at [798, 228] on div "16" at bounding box center [797, 235] width 18 height 18
type input "[DATE]"
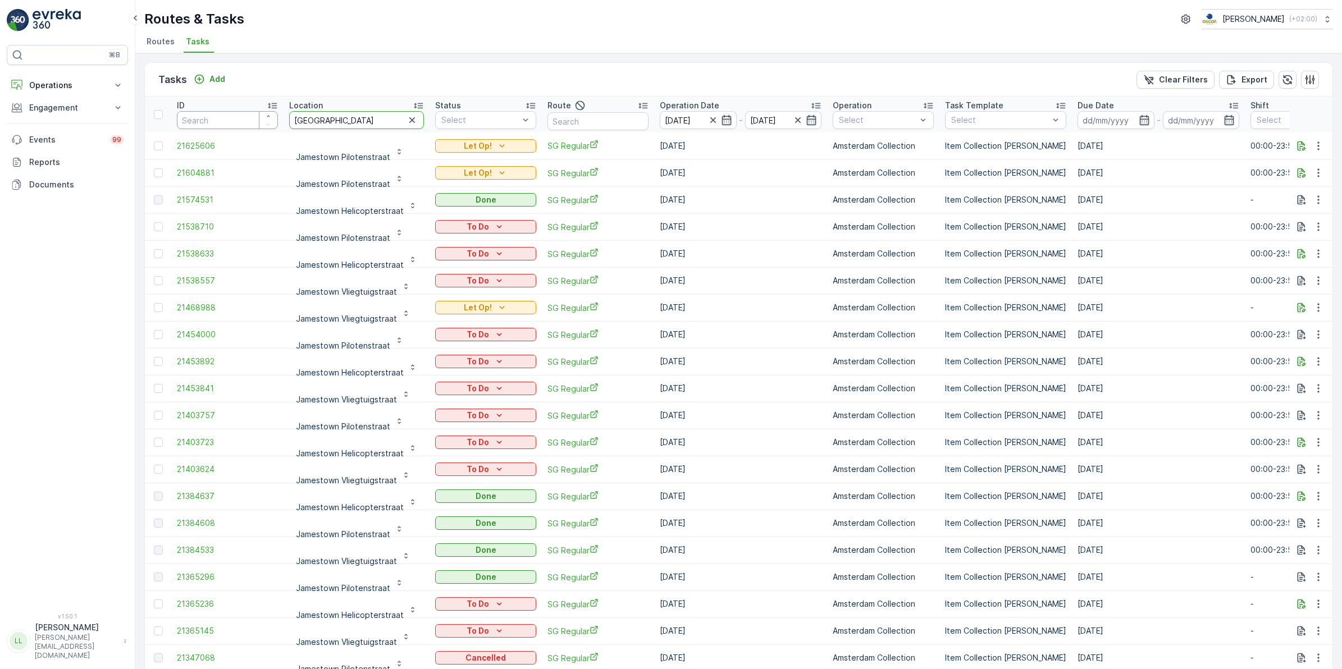
drag, startPoint x: 347, startPoint y: 121, endPoint x: 236, endPoint y: 127, distance: 111.3
click at [236, 127] on tr "ID Location jamestown Status Select Route Operation Date 09.09.2025 - 16.09.202…" at bounding box center [1028, 115] width 1766 height 36
type input "t"
type input "kikker"
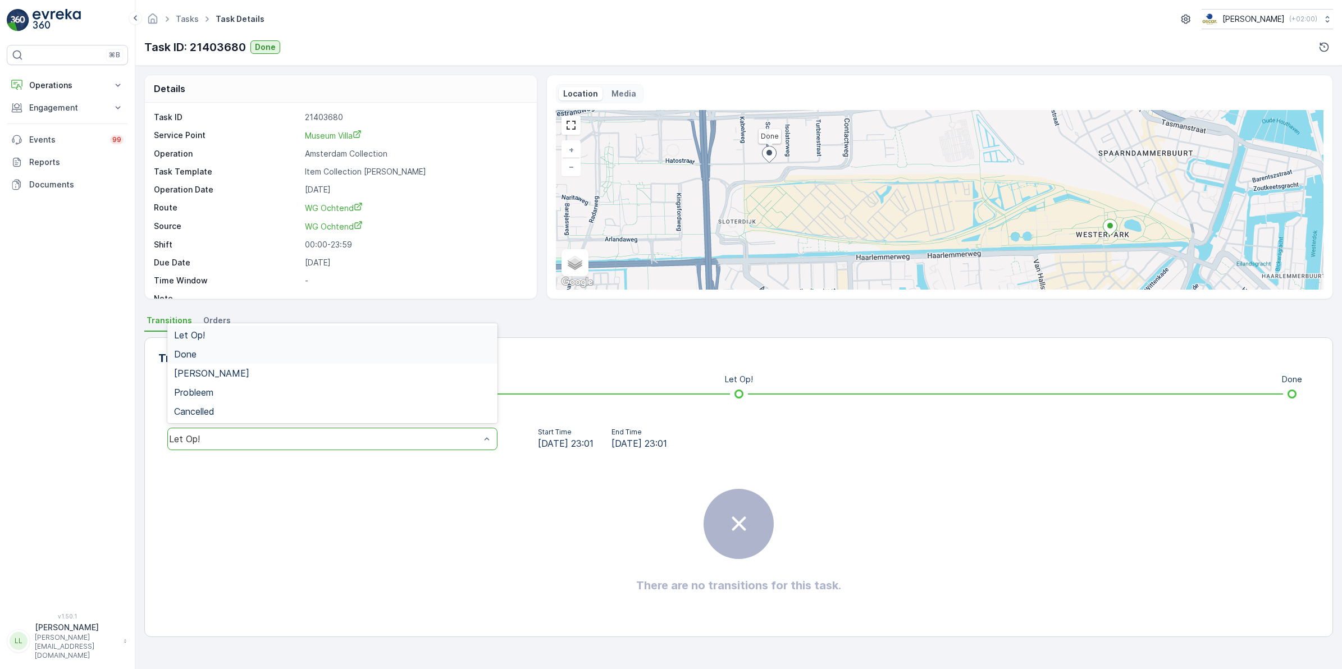
click at [202, 353] on div "Done" at bounding box center [332, 354] width 317 height 10
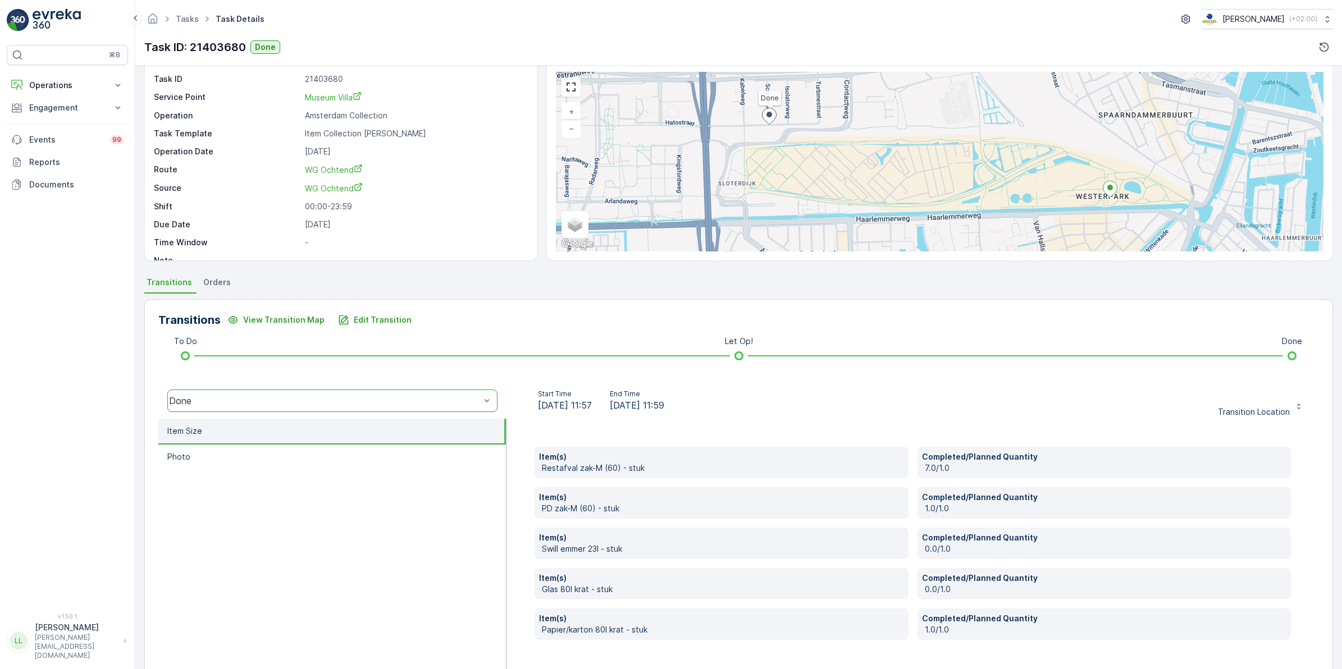
scroll to position [72, 0]
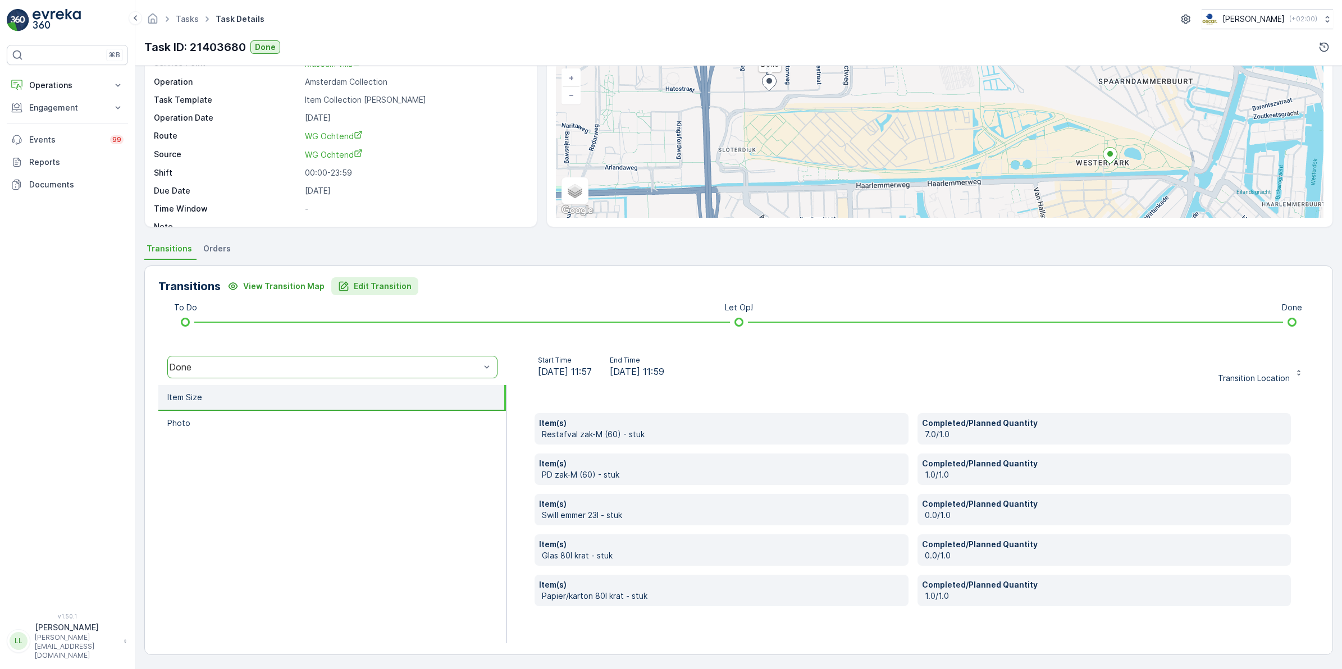
click at [345, 281] on div "Edit Transition" at bounding box center [375, 286] width 74 height 11
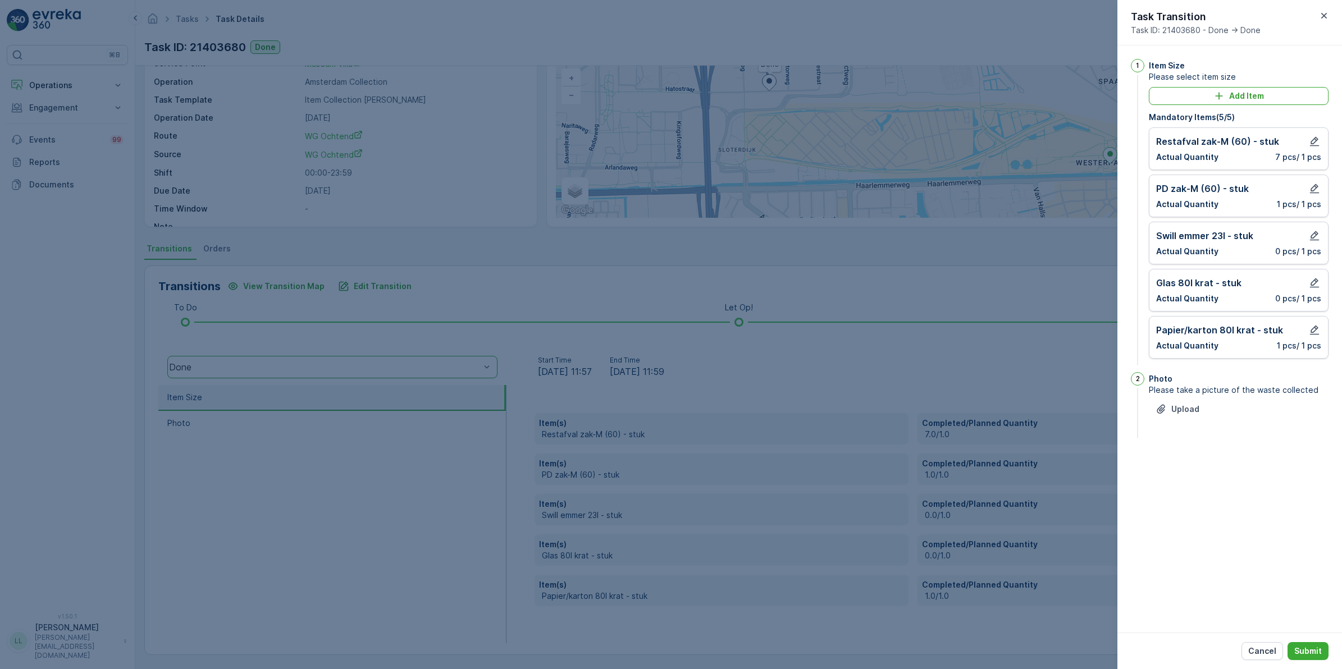
click at [294, 334] on div at bounding box center [671, 334] width 1342 height 669
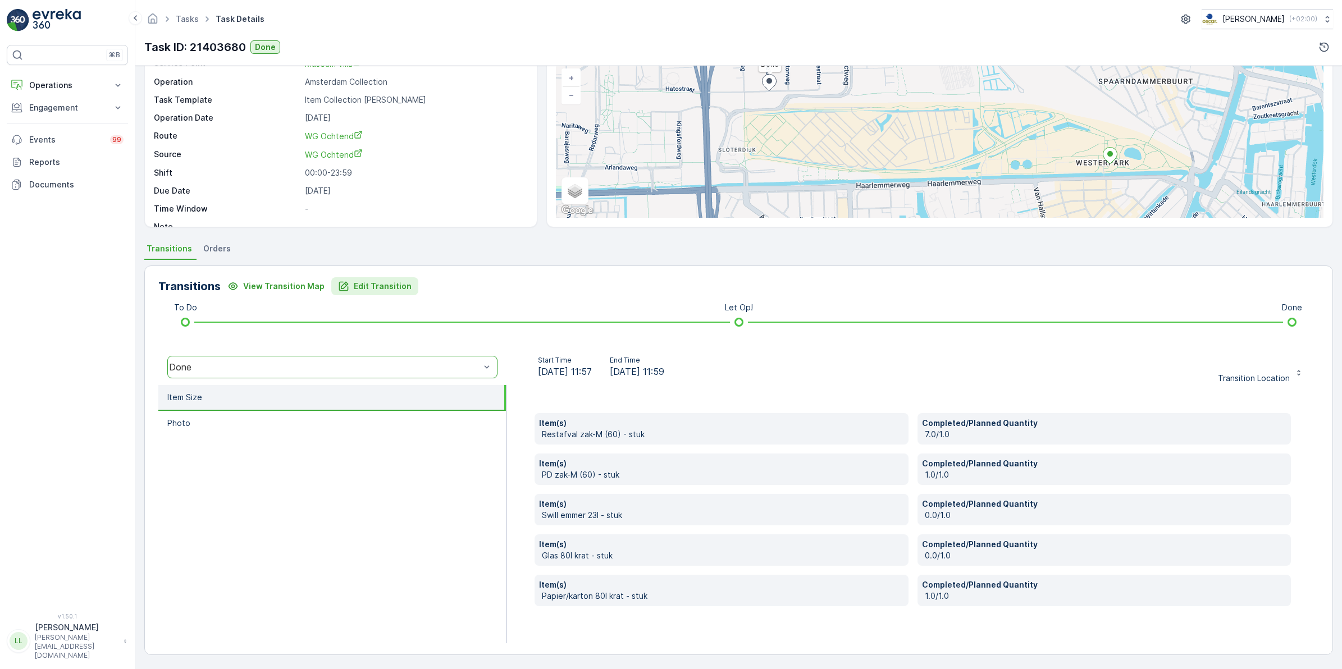
click at [396, 284] on p "Edit Transition" at bounding box center [383, 286] width 58 height 11
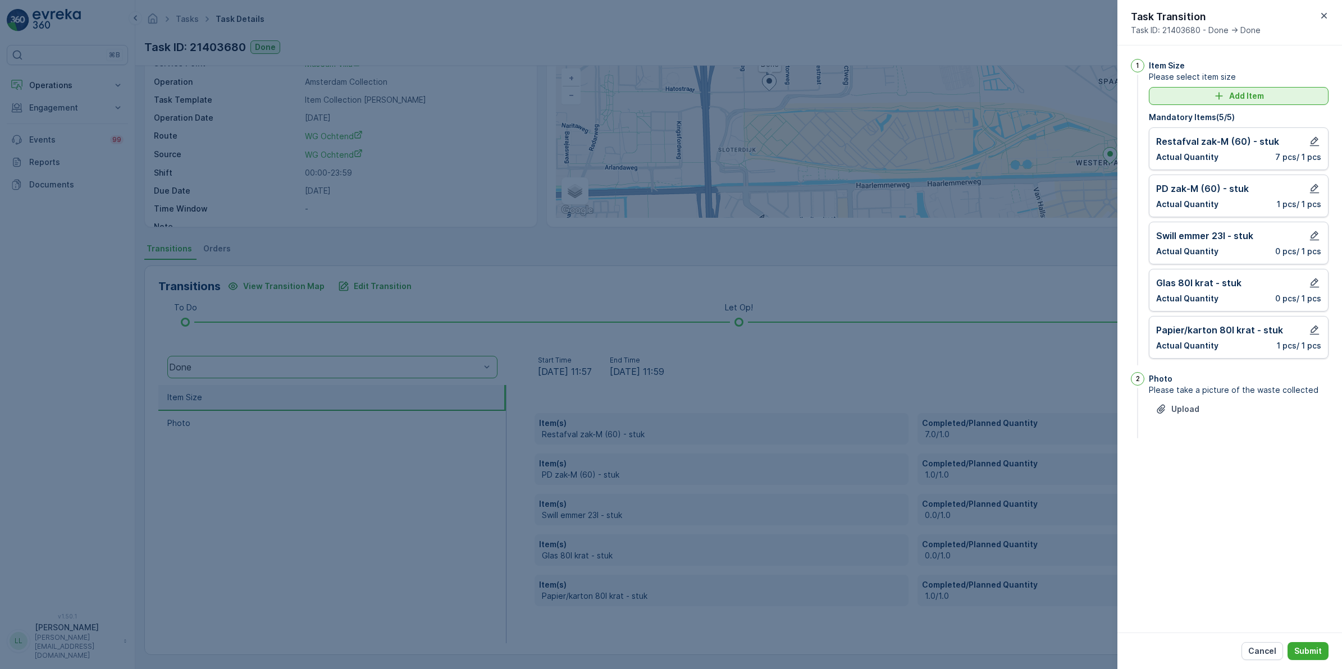
click at [1241, 98] on p "Add Item" at bounding box center [1246, 95] width 35 height 11
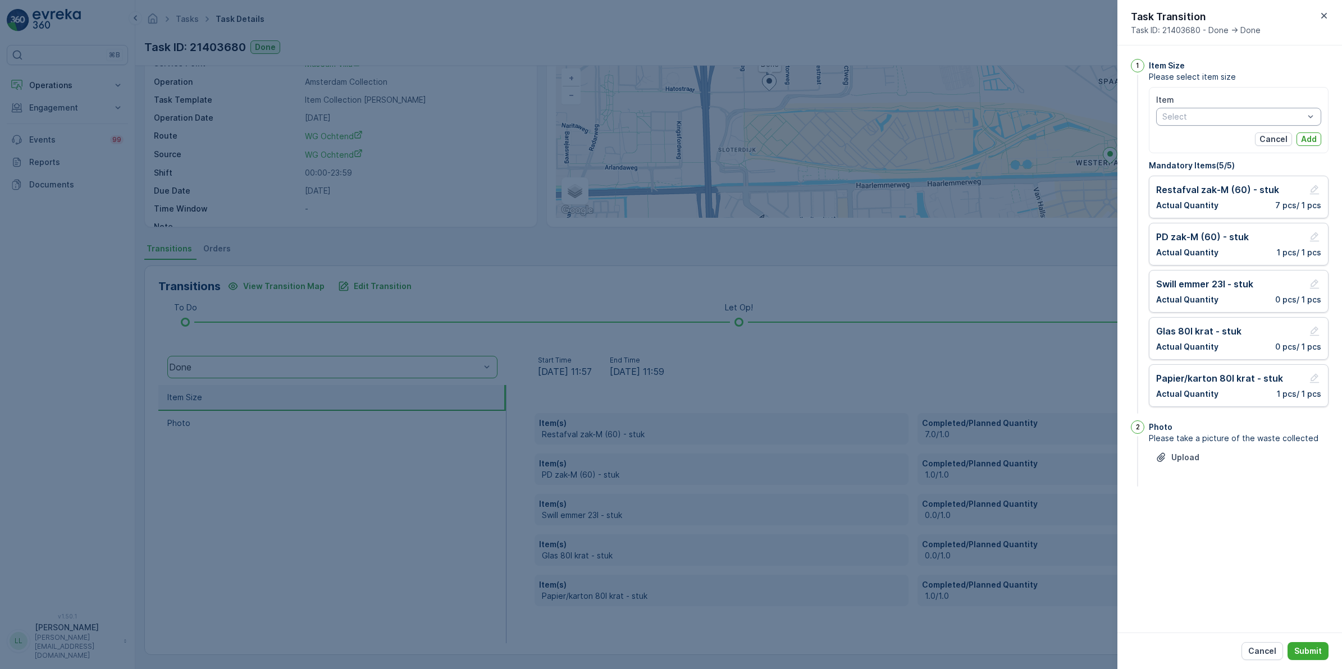
click at [1252, 110] on div "Select" at bounding box center [1238, 117] width 165 height 18
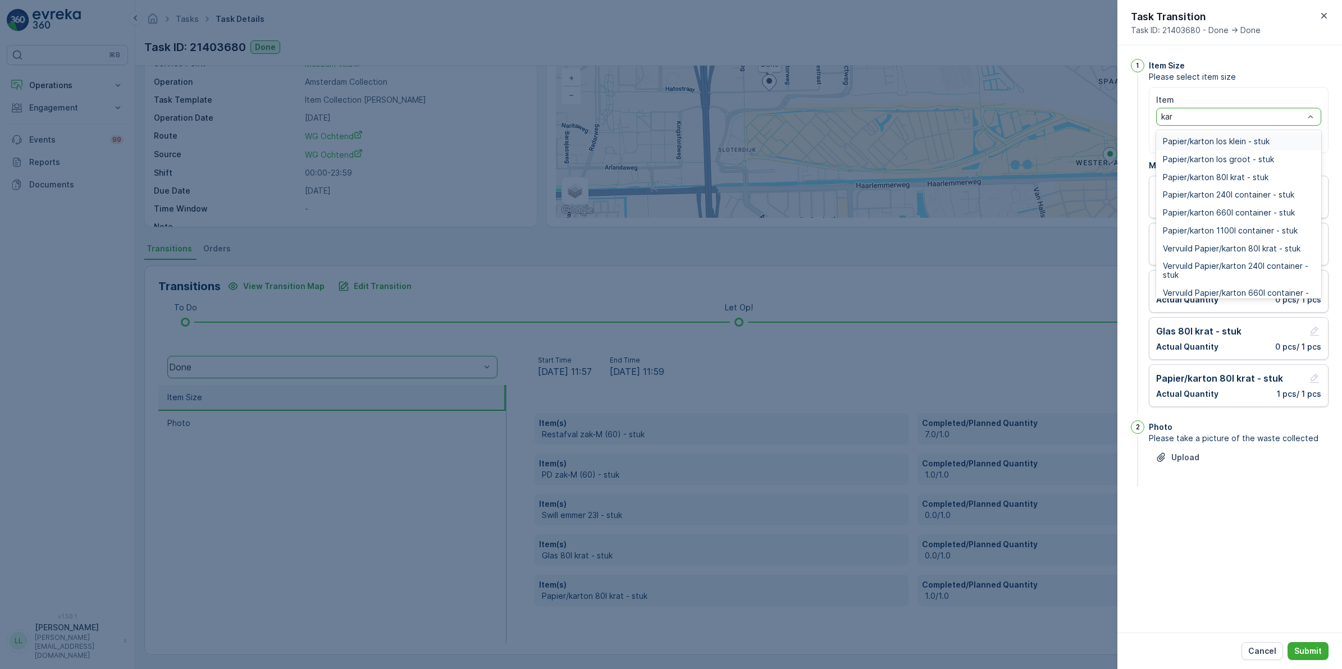
type input "kart"
click at [1264, 195] on span "Papier/karton 240l container - stuk" at bounding box center [1228, 194] width 131 height 9
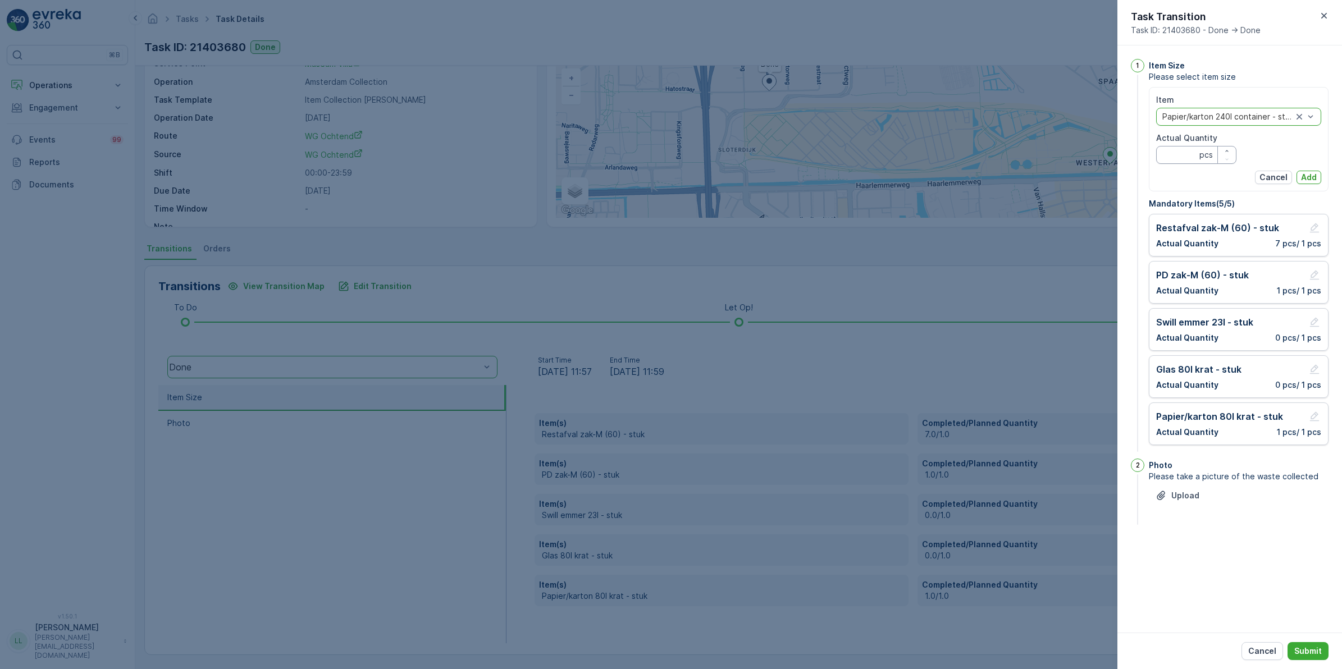
click at [1178, 156] on Quantity "Actual Quantity" at bounding box center [1196, 155] width 80 height 18
type Quantity "1"
click at [1316, 176] on p "Add" at bounding box center [1309, 177] width 16 height 11
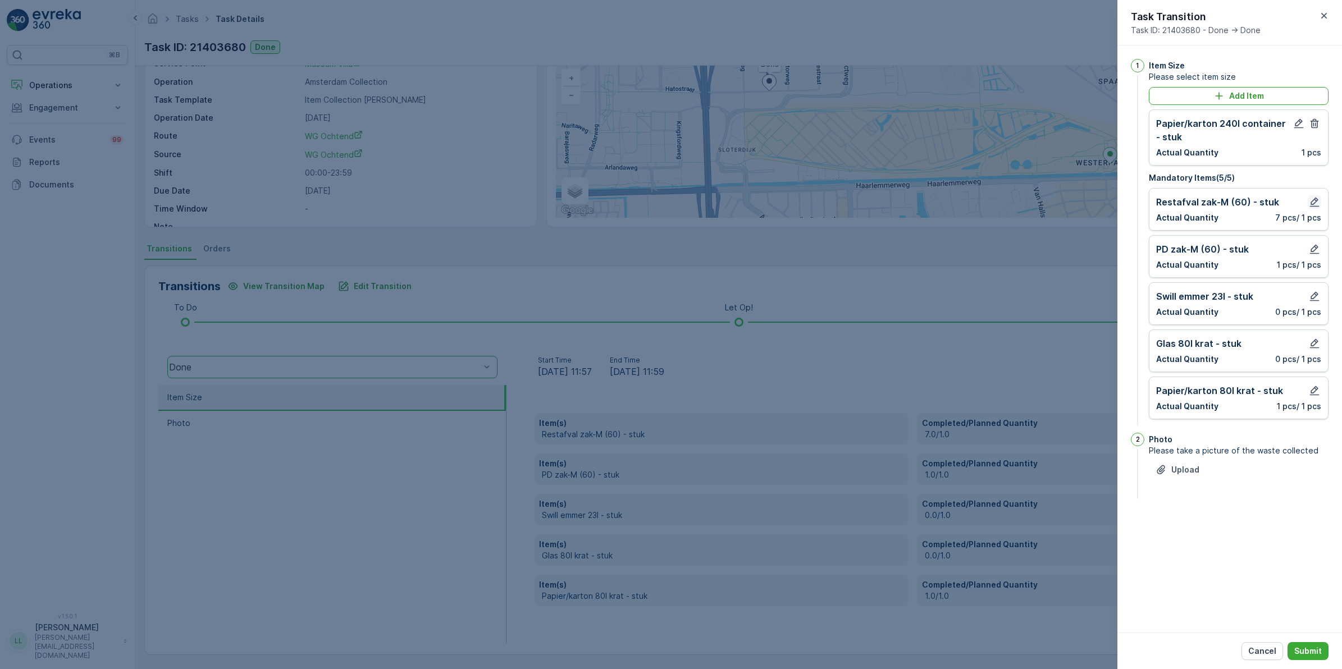
click at [1309, 203] on icon "button" at bounding box center [1314, 202] width 11 height 11
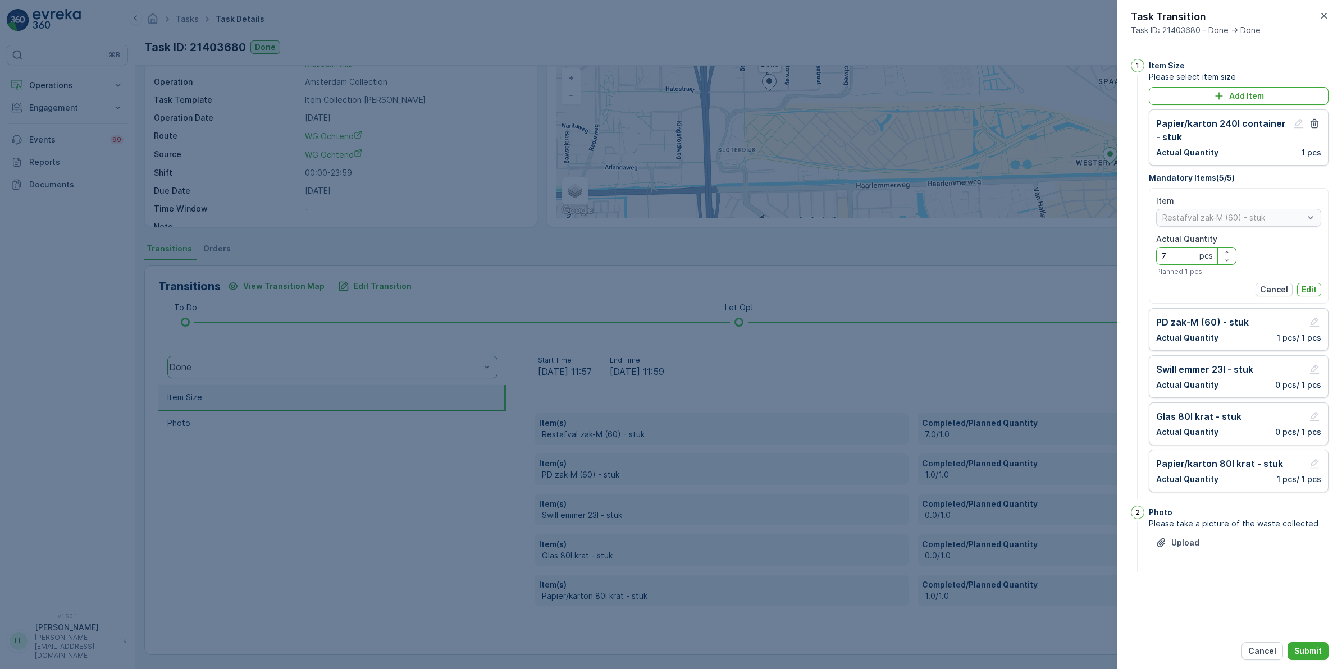
click at [1186, 264] on Quantity "7" at bounding box center [1196, 256] width 80 height 18
type Quantity "10"
click at [1311, 292] on p "Edit" at bounding box center [1309, 289] width 15 height 11
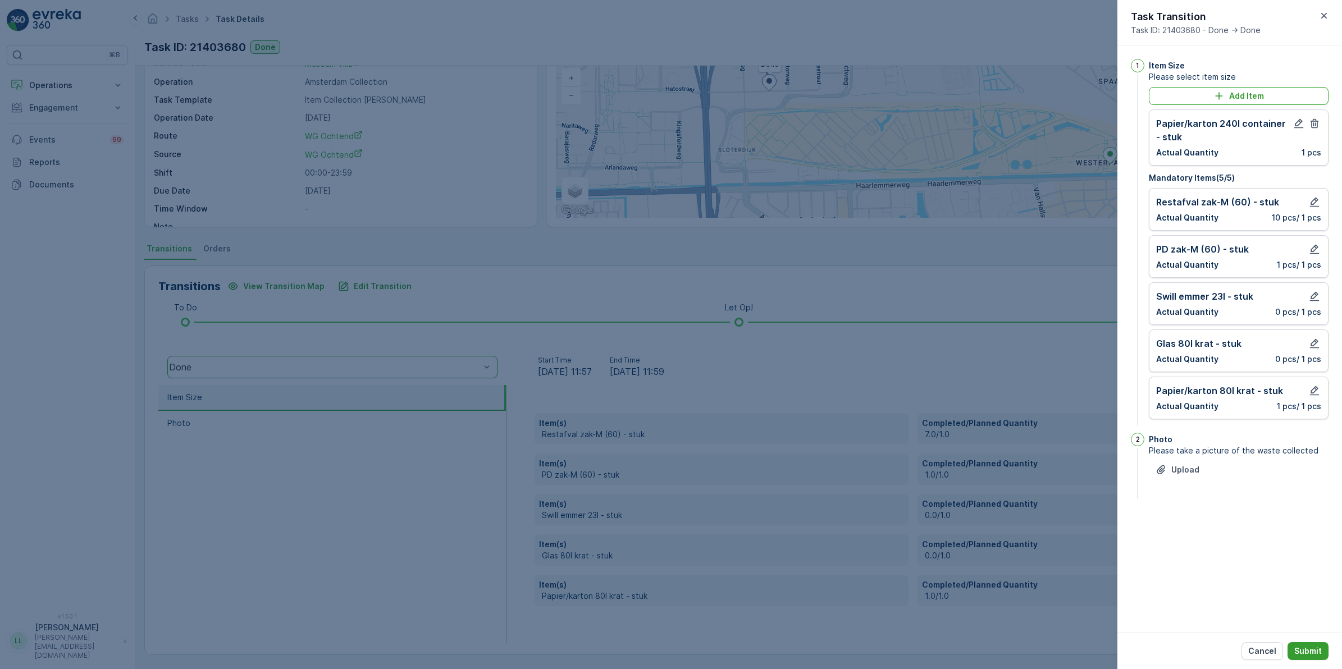
click at [1311, 655] on p "Submit" at bounding box center [1308, 651] width 28 height 11
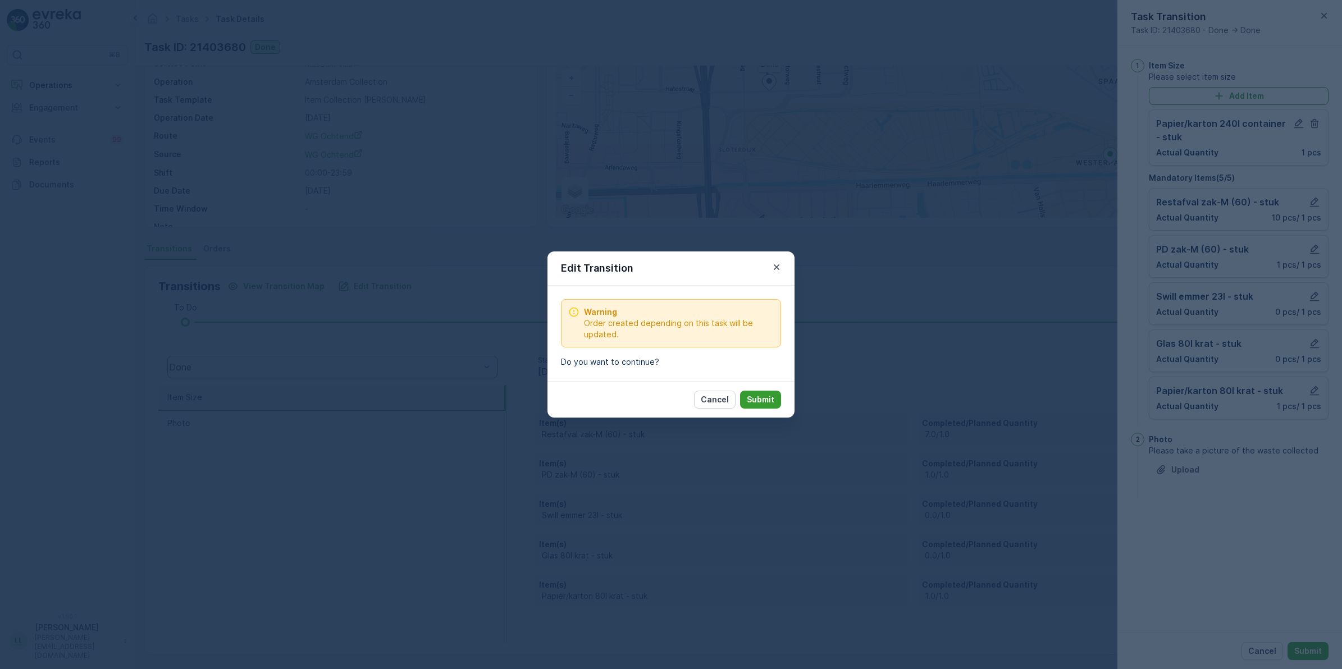
click at [773, 402] on p "Submit" at bounding box center [761, 399] width 28 height 11
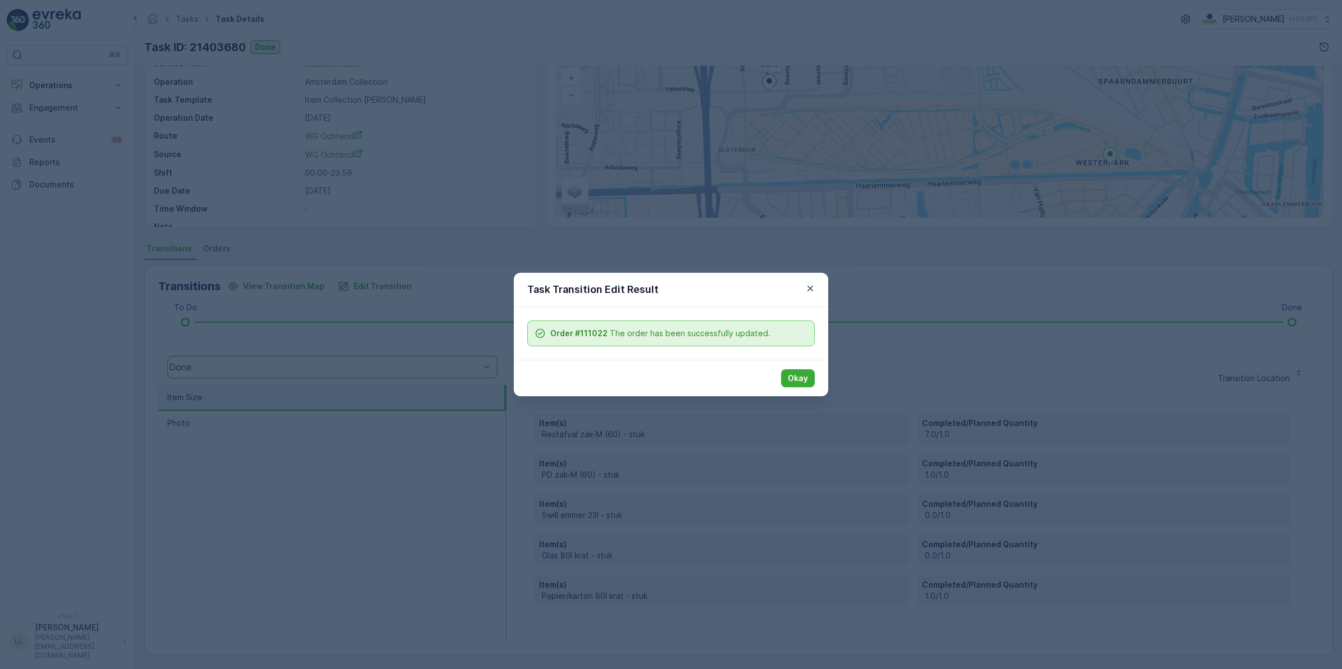
scroll to position [0, 0]
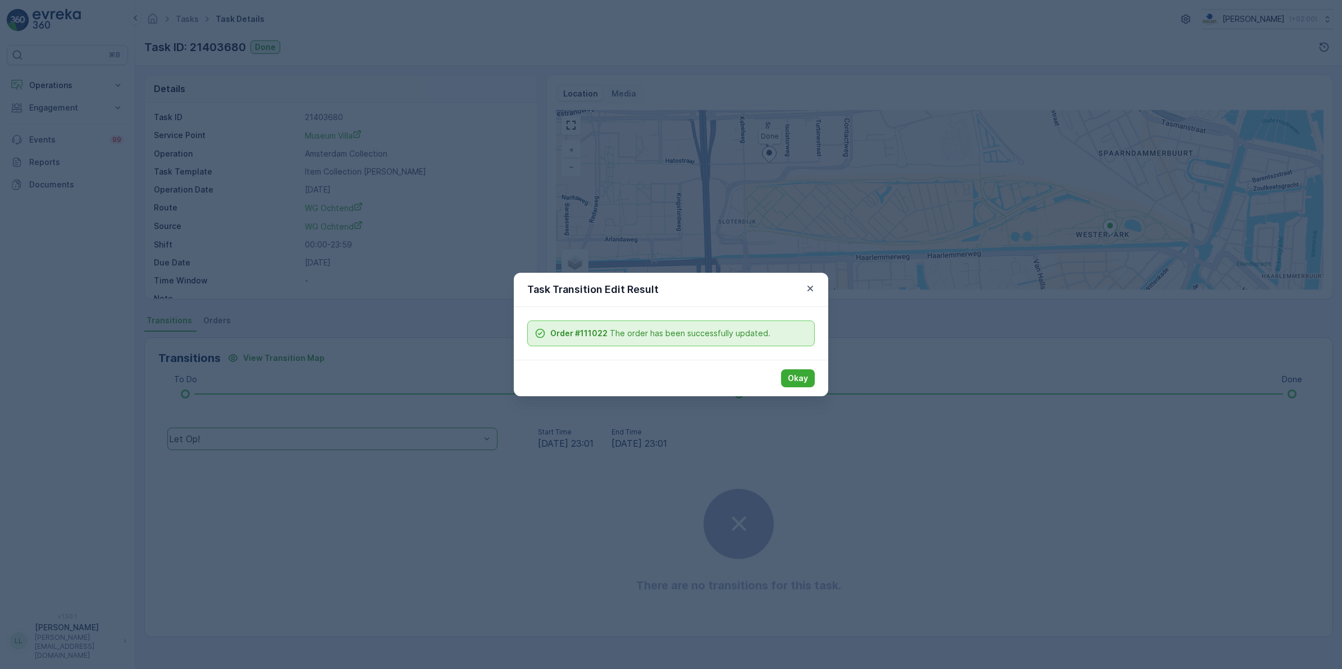
click at [789, 368] on div "Okay" at bounding box center [671, 378] width 314 height 37
drag, startPoint x: 803, startPoint y: 374, endPoint x: 692, endPoint y: 220, distance: 189.5
click at [803, 373] on p "Okay" at bounding box center [798, 378] width 20 height 11
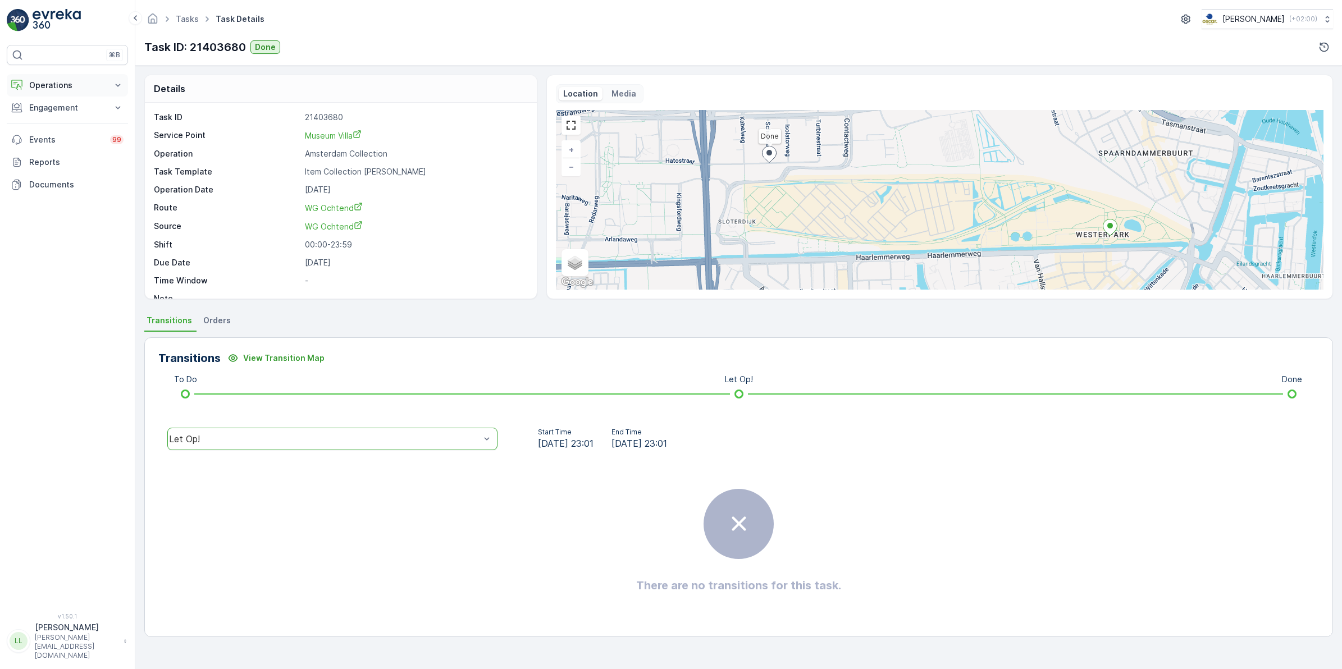
click at [67, 85] on p "Operations" at bounding box center [67, 85] width 76 height 11
click at [58, 134] on p "Routes & Tasks" at bounding box center [58, 135] width 58 height 11
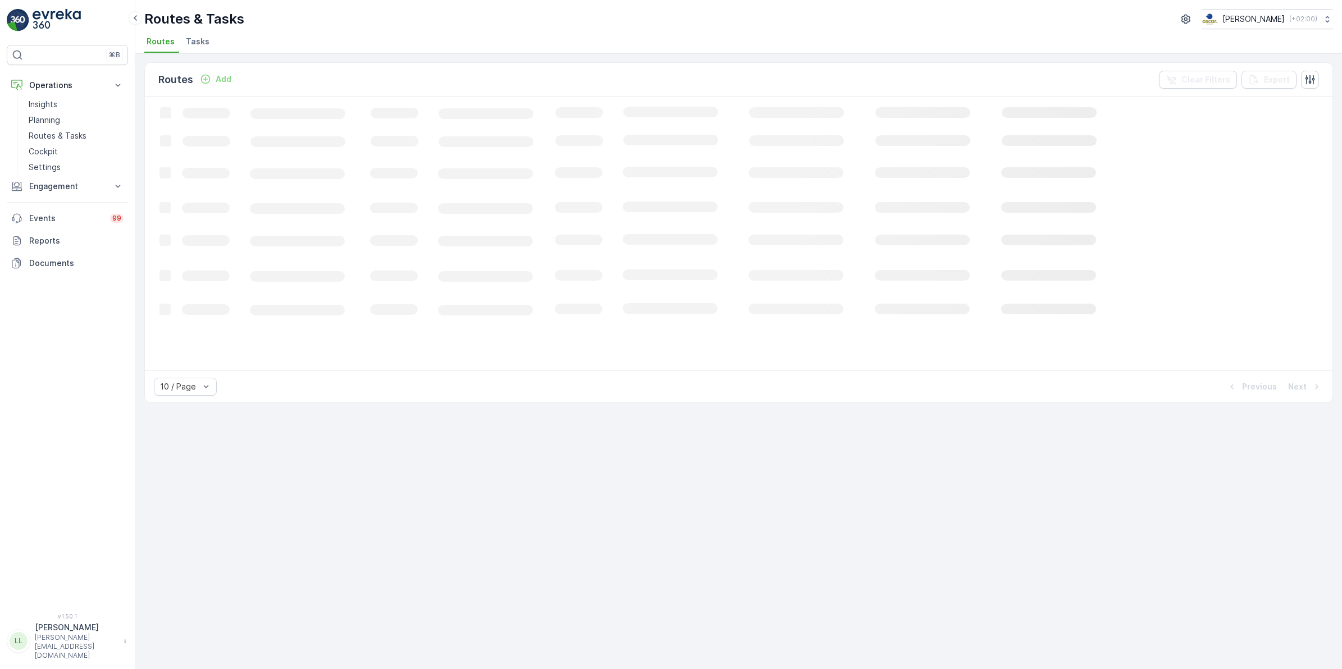
click at [197, 42] on span "Tasks" at bounding box center [198, 41] width 24 height 11
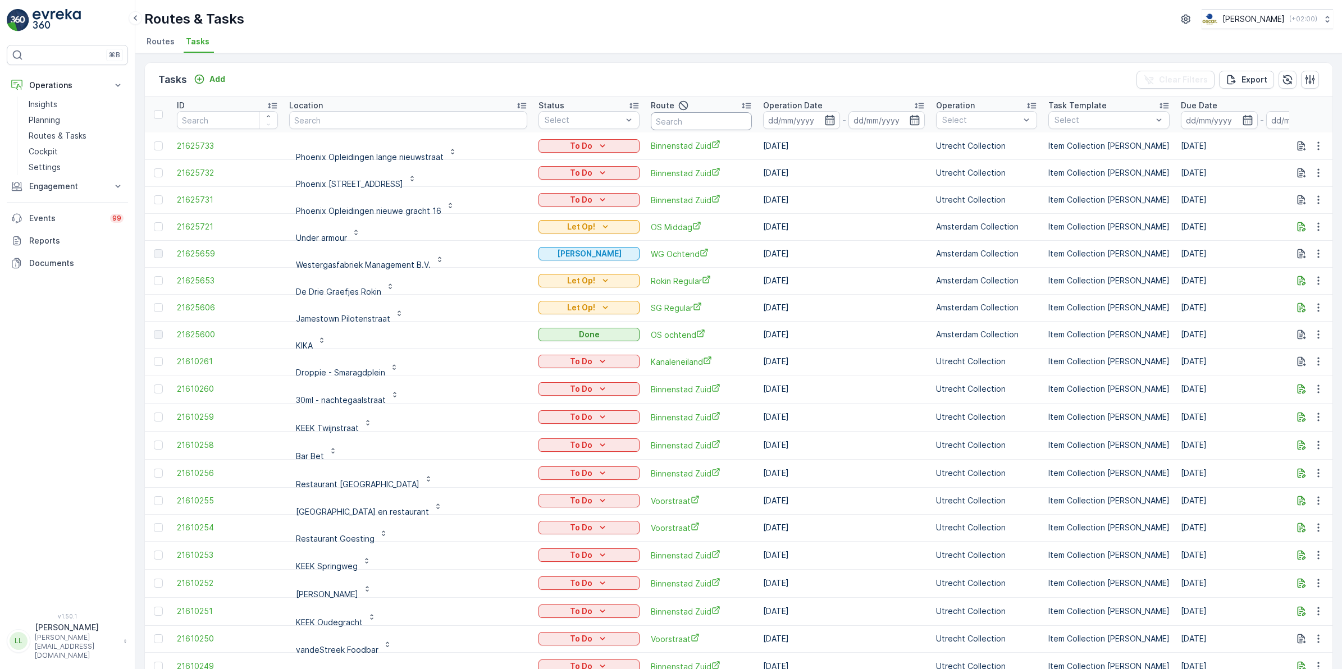
click at [653, 116] on input "text" at bounding box center [701, 121] width 101 height 18
type input "cs"
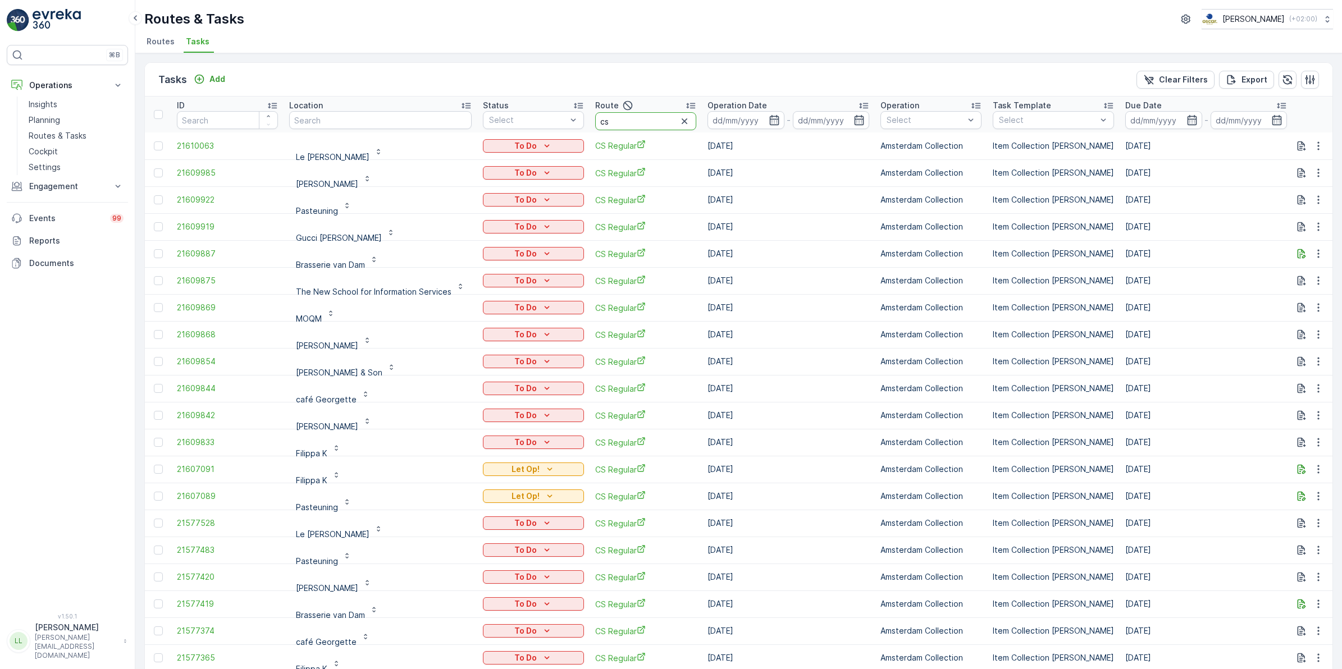
drag, startPoint x: 646, startPoint y: 126, endPoint x: 588, endPoint y: 113, distance: 59.3
click at [590, 113] on th "Route cs" at bounding box center [646, 115] width 112 height 36
drag, startPoint x: 664, startPoint y: 124, endPoint x: 676, endPoint y: 122, distance: 11.3
click at [665, 122] on input "cs" at bounding box center [645, 121] width 101 height 18
click at [763, 122] on input at bounding box center [746, 120] width 77 height 18
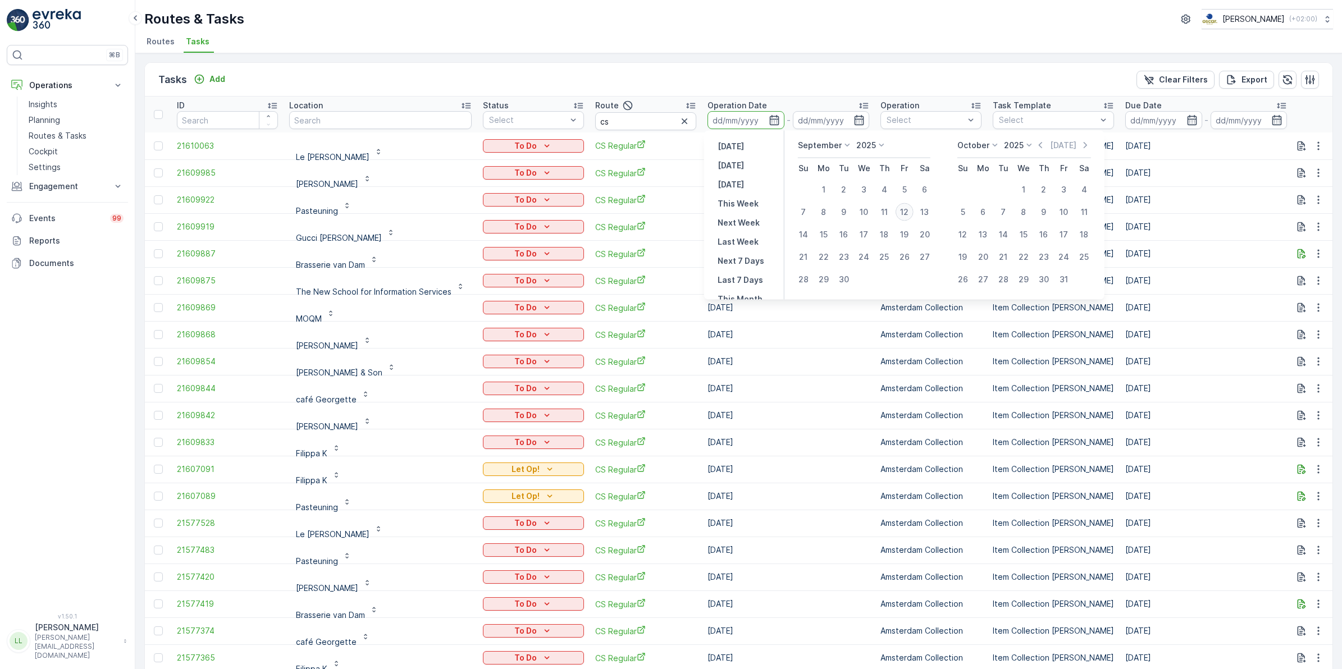
click at [906, 208] on div "12" at bounding box center [905, 212] width 18 height 18
type input "[DATE]"
click at [906, 208] on div "12" at bounding box center [905, 212] width 18 height 18
type input "[DATE]"
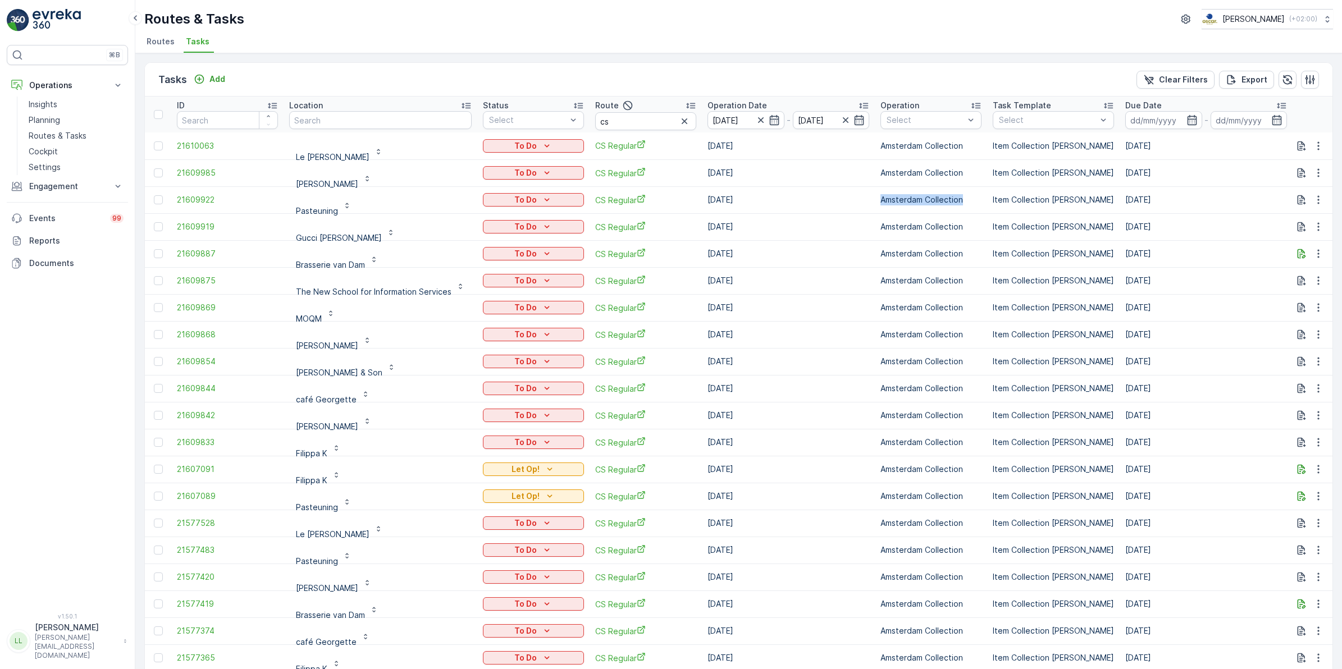
click at [906, 208] on td "Amsterdam Collection" at bounding box center [931, 199] width 112 height 27
click at [747, 71] on div "Tasks Add Clear Filters Export" at bounding box center [739, 80] width 1188 height 34
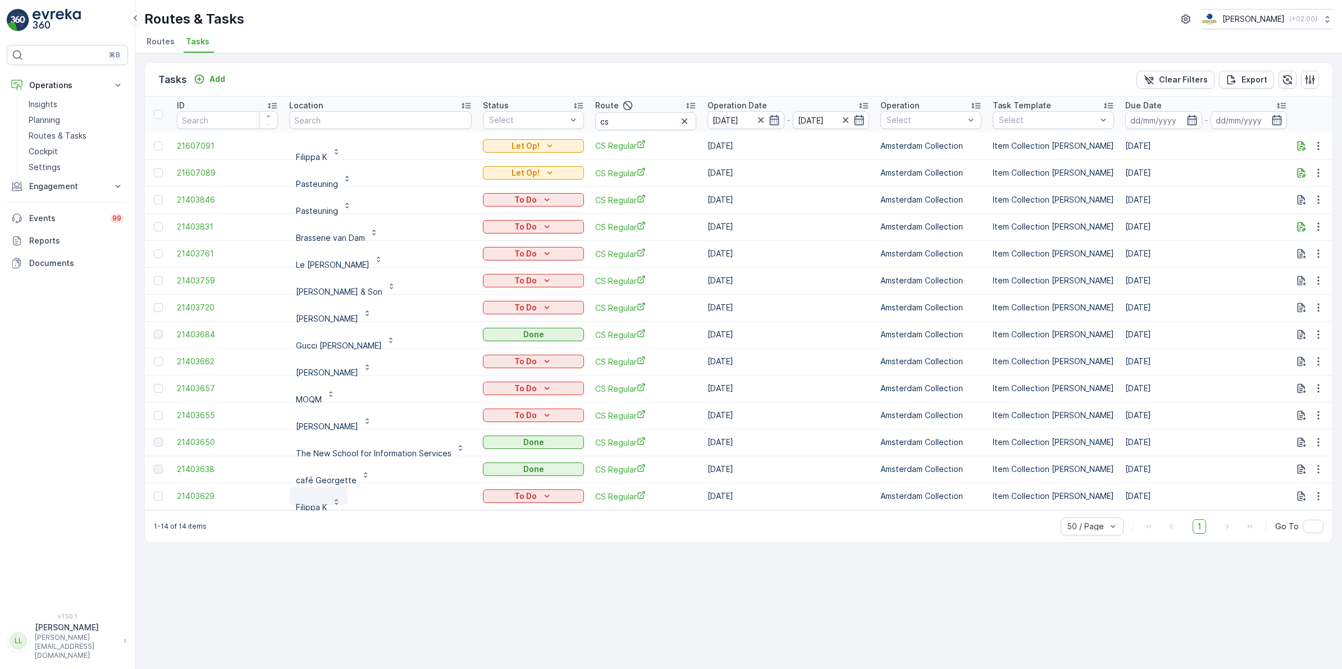
scroll to position [3, 0]
click at [543, 411] on icon "To Do" at bounding box center [546, 412] width 11 height 11
click at [506, 462] on div "Done" at bounding box center [517, 461] width 71 height 16
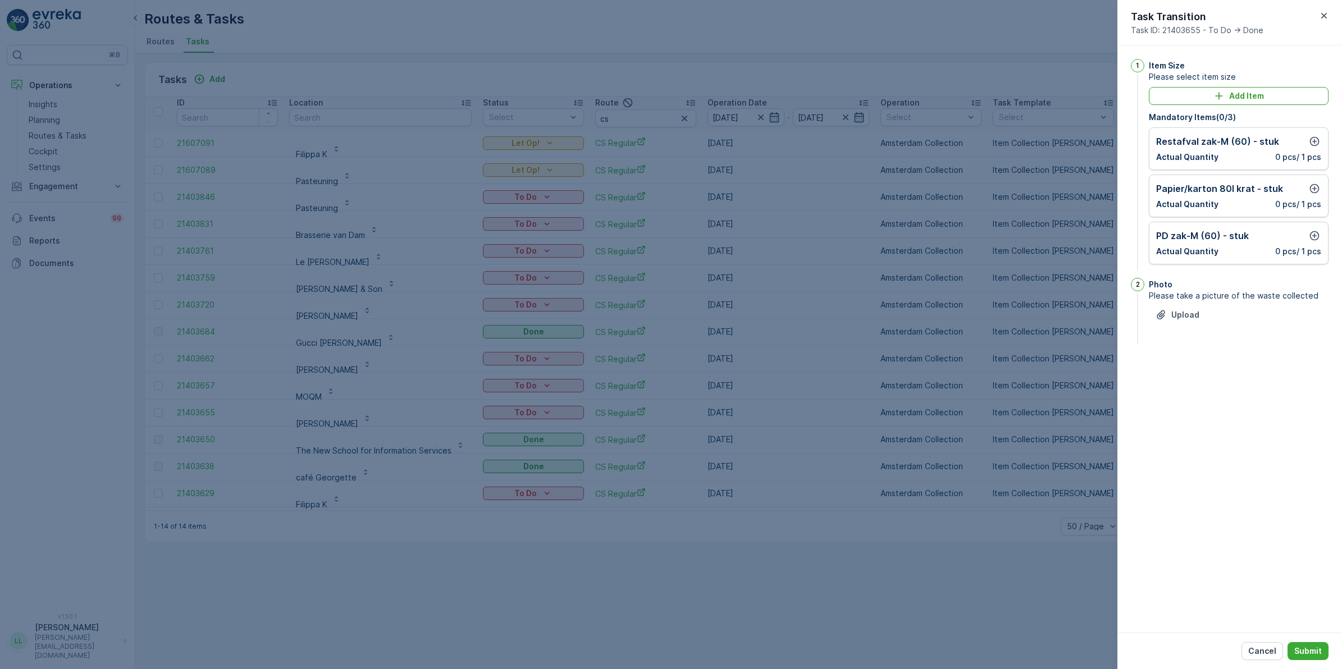
click at [667, 431] on div at bounding box center [671, 334] width 1342 height 669
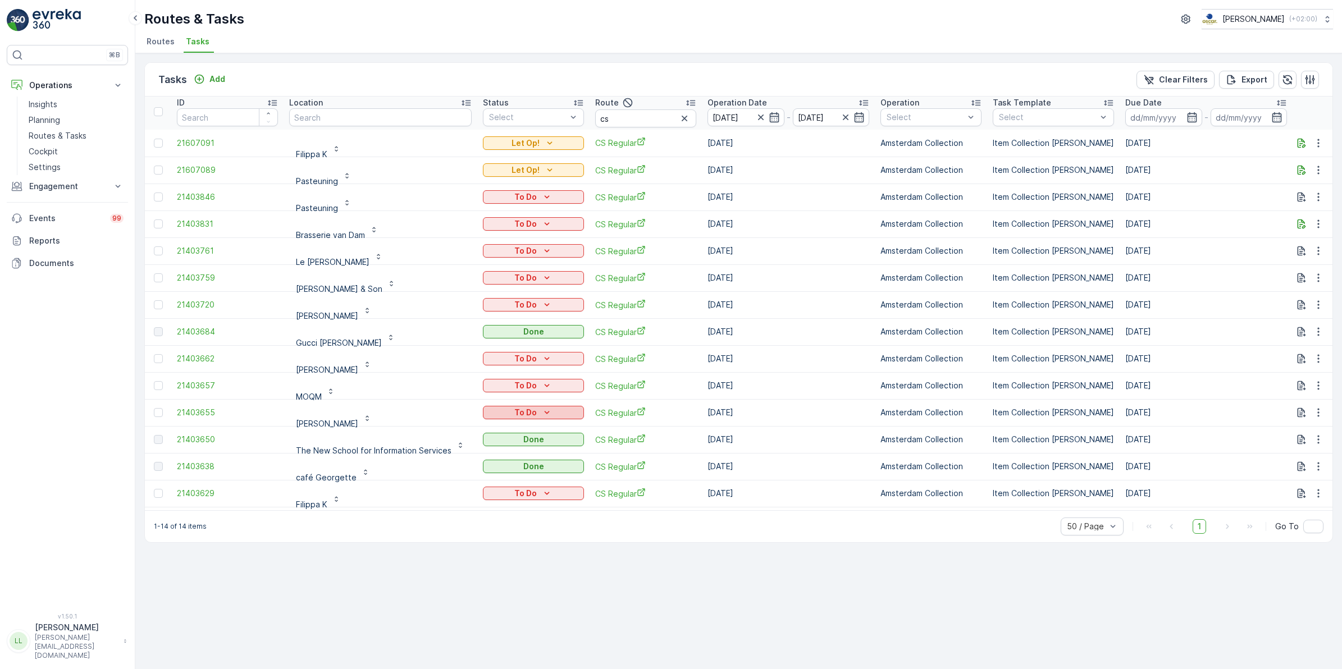
click at [534, 412] on div "To Do" at bounding box center [533, 412] width 92 height 11
click at [501, 456] on span "Done" at bounding box center [496, 460] width 20 height 11
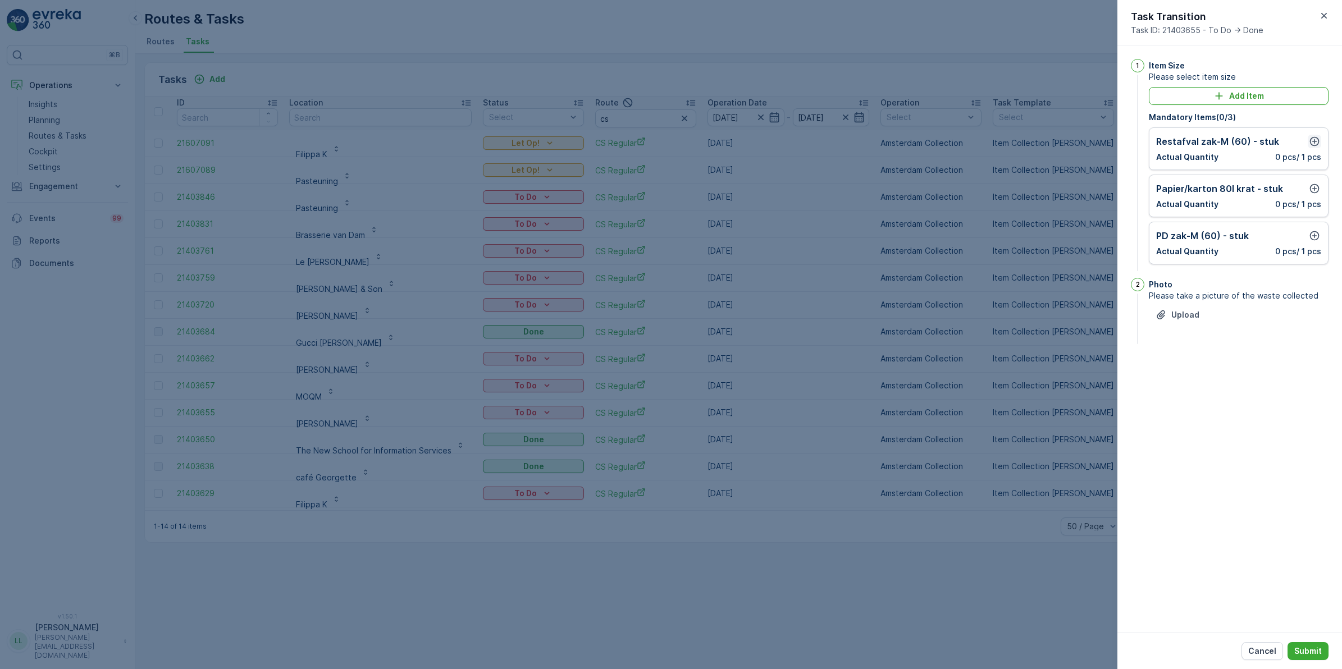
click at [1316, 143] on icon "button" at bounding box center [1314, 141] width 11 height 11
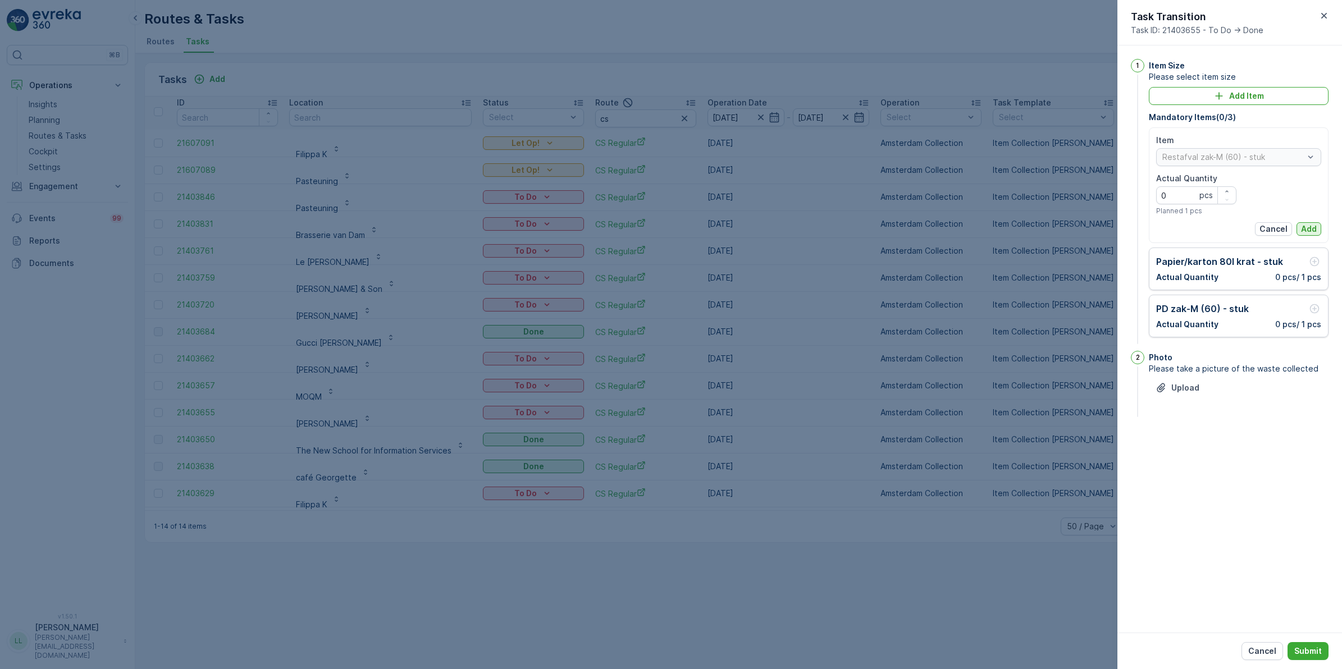
click at [1307, 225] on p "Add" at bounding box center [1309, 229] width 16 height 11
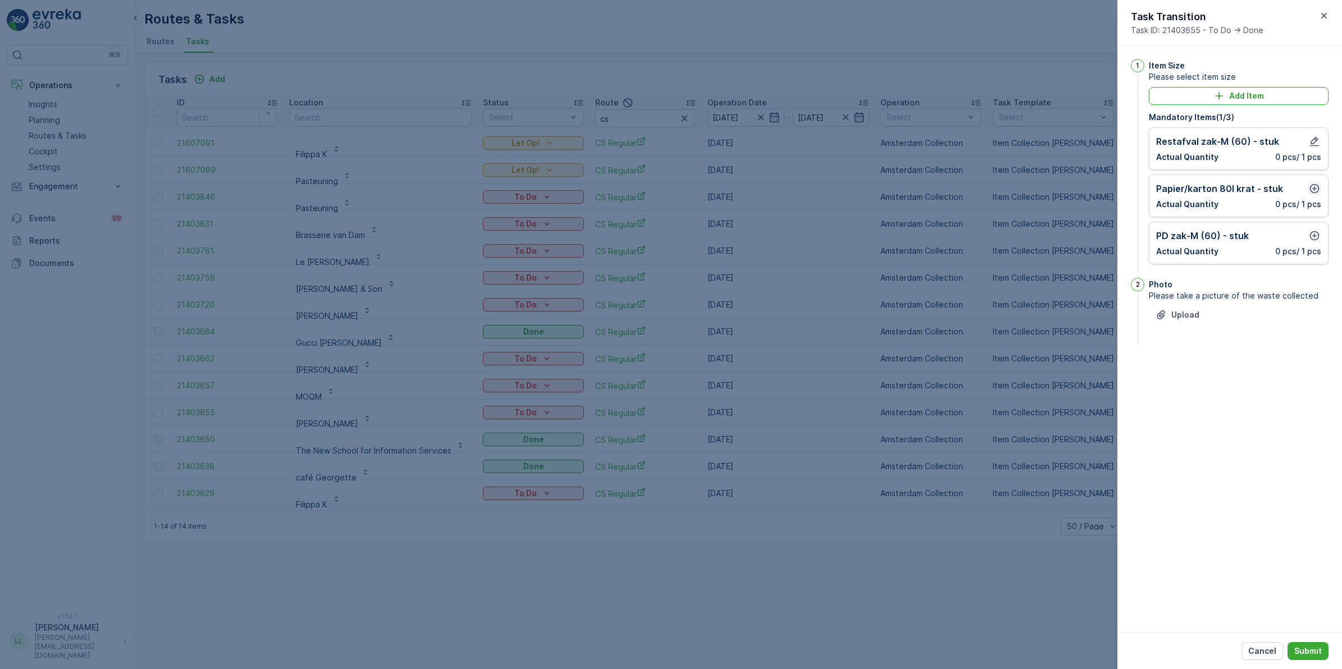
click at [1317, 193] on icon "button" at bounding box center [1315, 189] width 10 height 10
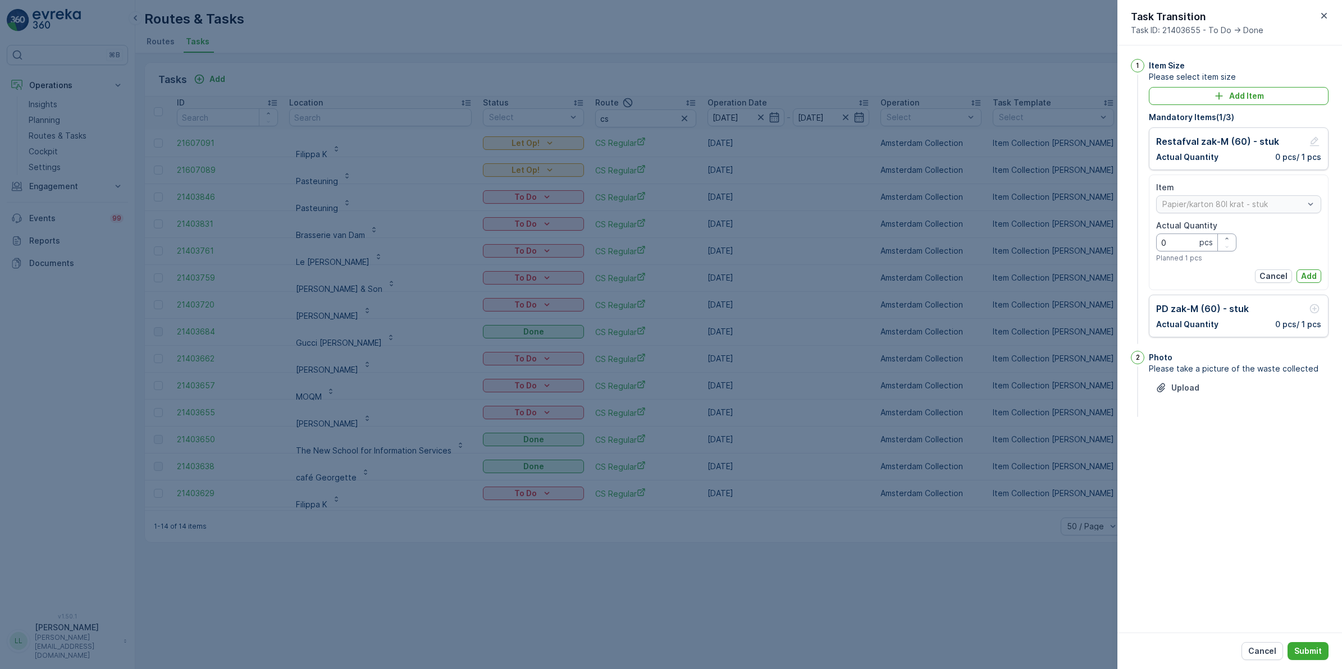
click at [1175, 245] on Quantity "0" at bounding box center [1196, 243] width 80 height 18
type Quantity "1"
drag, startPoint x: 1305, startPoint y: 270, endPoint x: 1294, endPoint y: 222, distance: 49.3
click at [1306, 270] on button "Add" at bounding box center [1309, 276] width 25 height 13
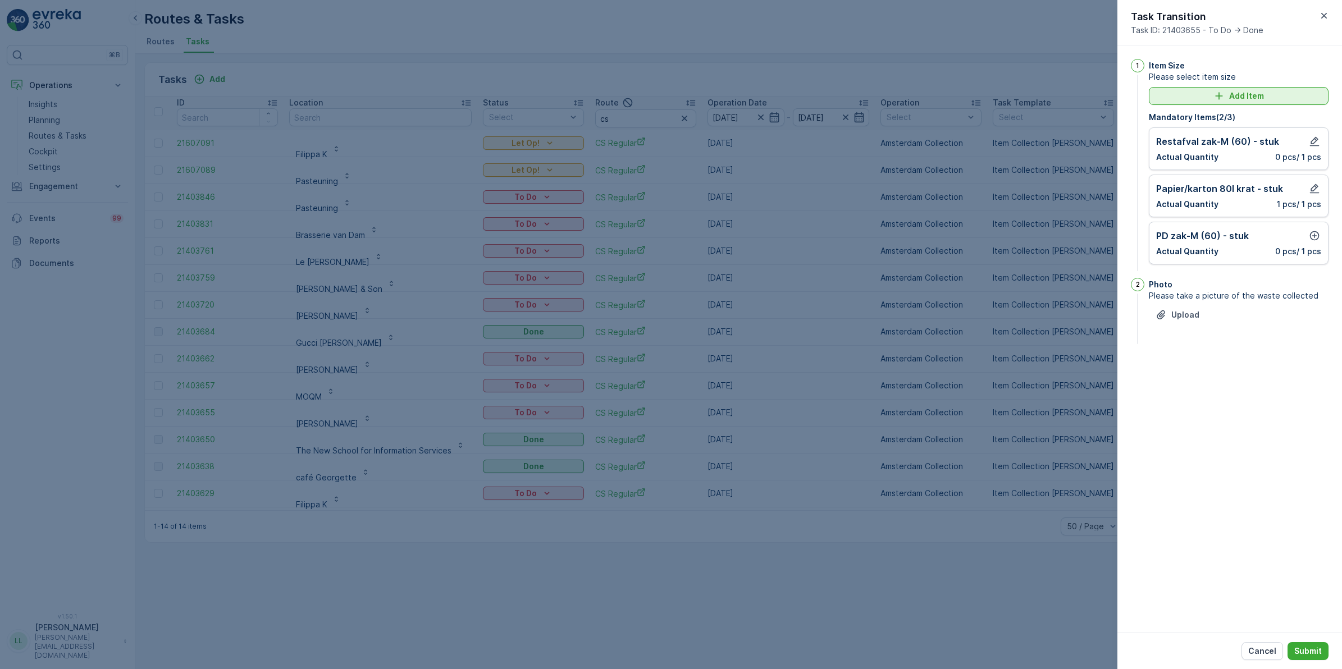
click at [1247, 99] on p "Add Item" at bounding box center [1246, 95] width 35 height 11
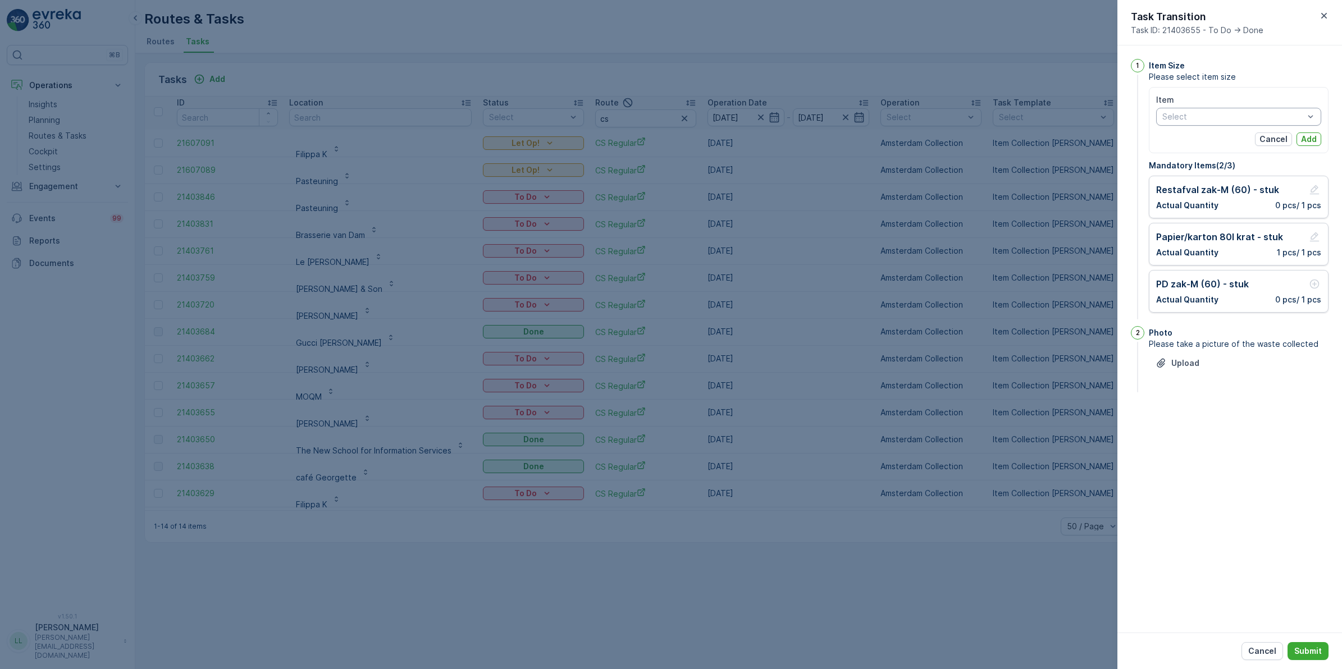
click at [1238, 124] on div "Select" at bounding box center [1238, 117] width 165 height 18
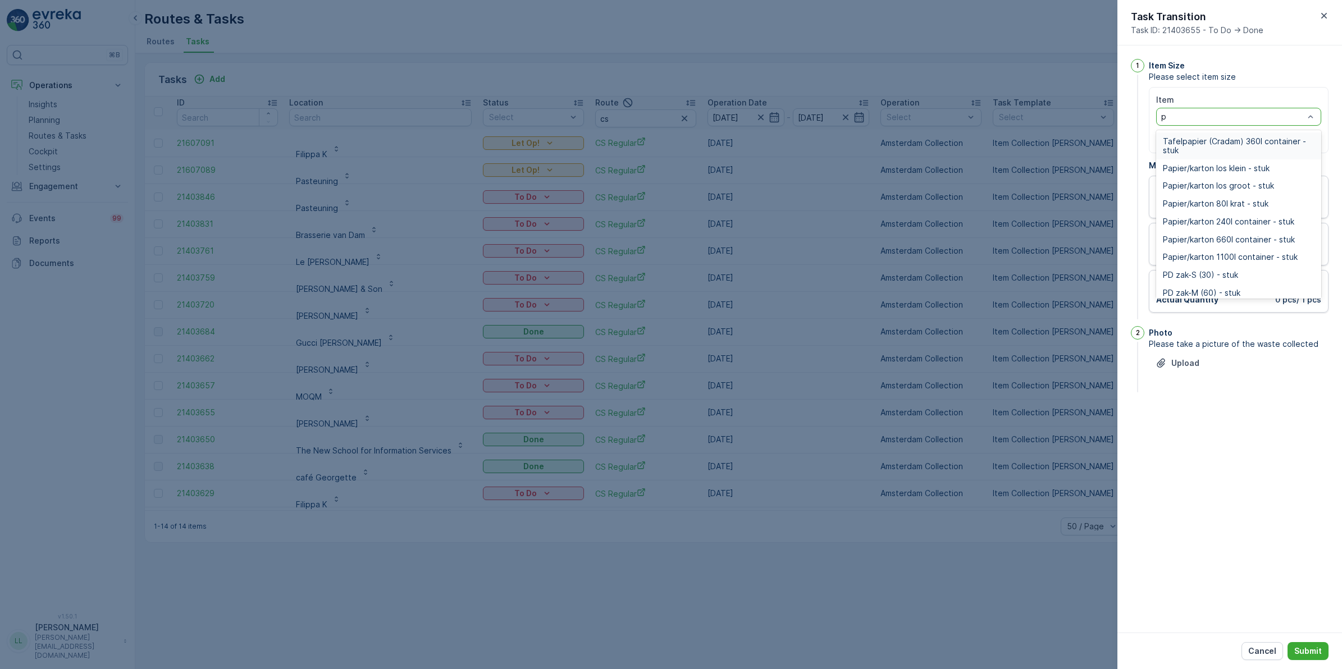
type input "pd"
click at [1222, 171] on div "PD zak-L (140) - stuk" at bounding box center [1238, 177] width 165 height 18
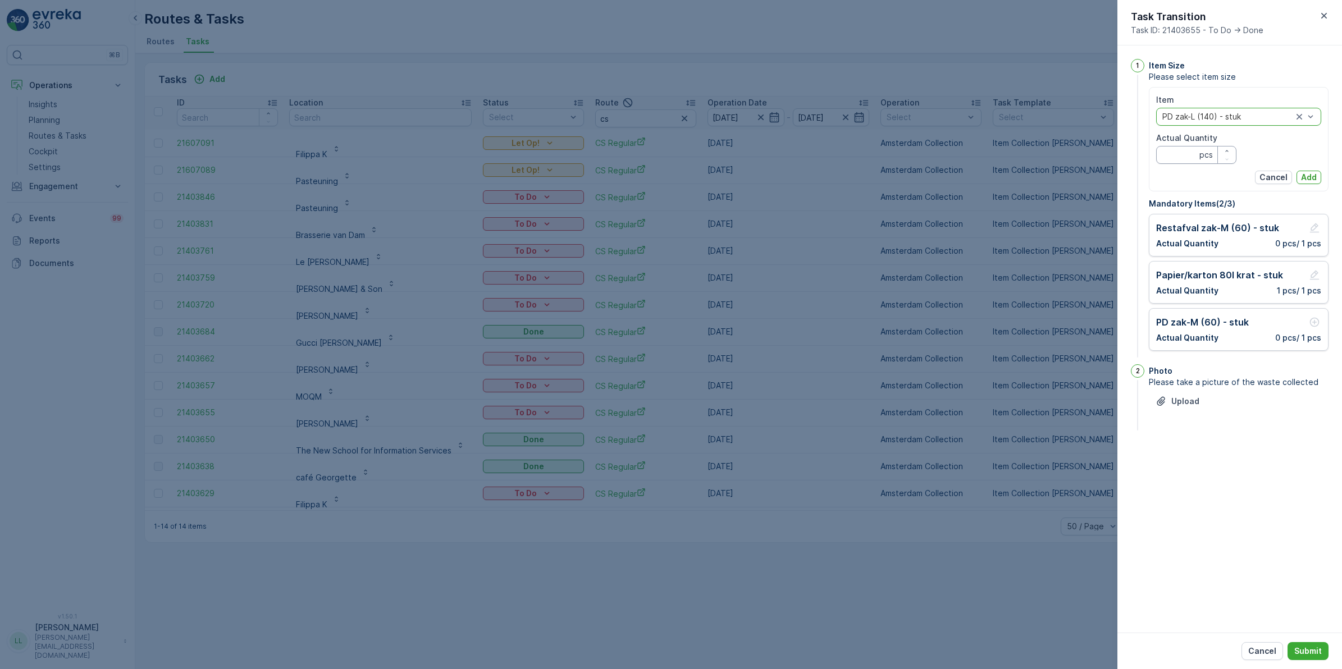
click at [1188, 160] on Quantity "Actual Quantity" at bounding box center [1196, 155] width 80 height 18
type Quantity "1"
click at [1312, 172] on p "Add" at bounding box center [1309, 177] width 16 height 11
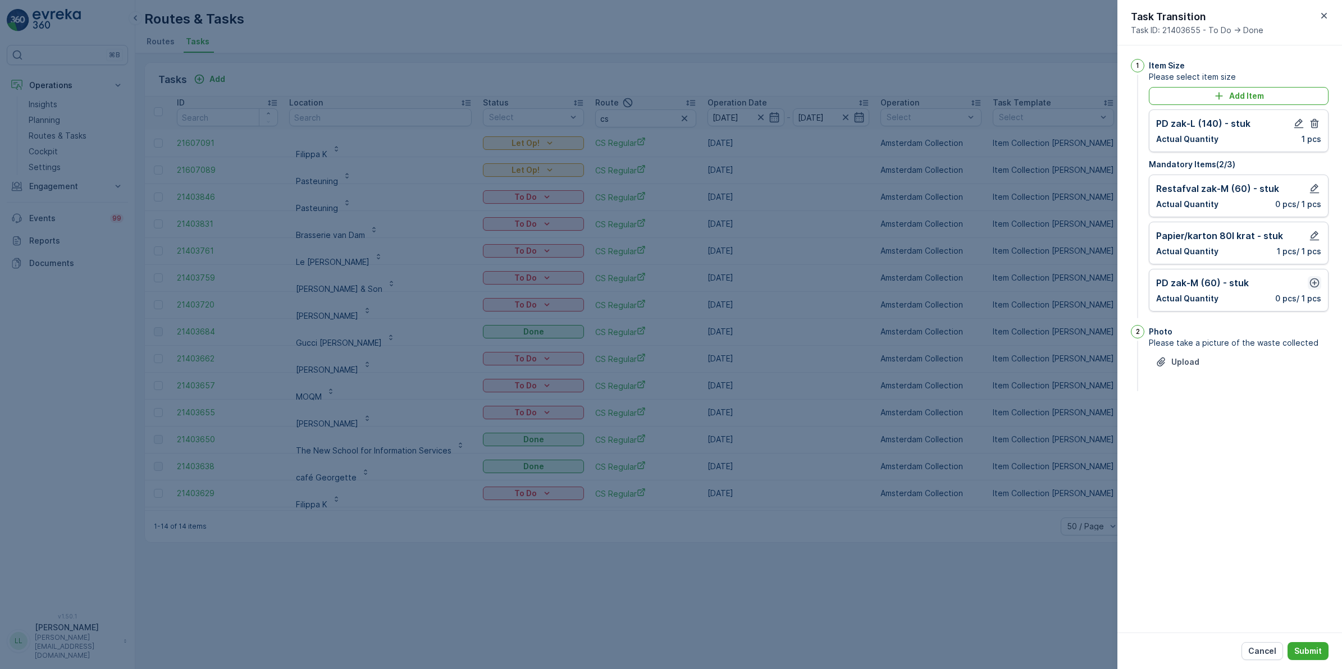
click at [1317, 284] on icon "button" at bounding box center [1314, 282] width 11 height 11
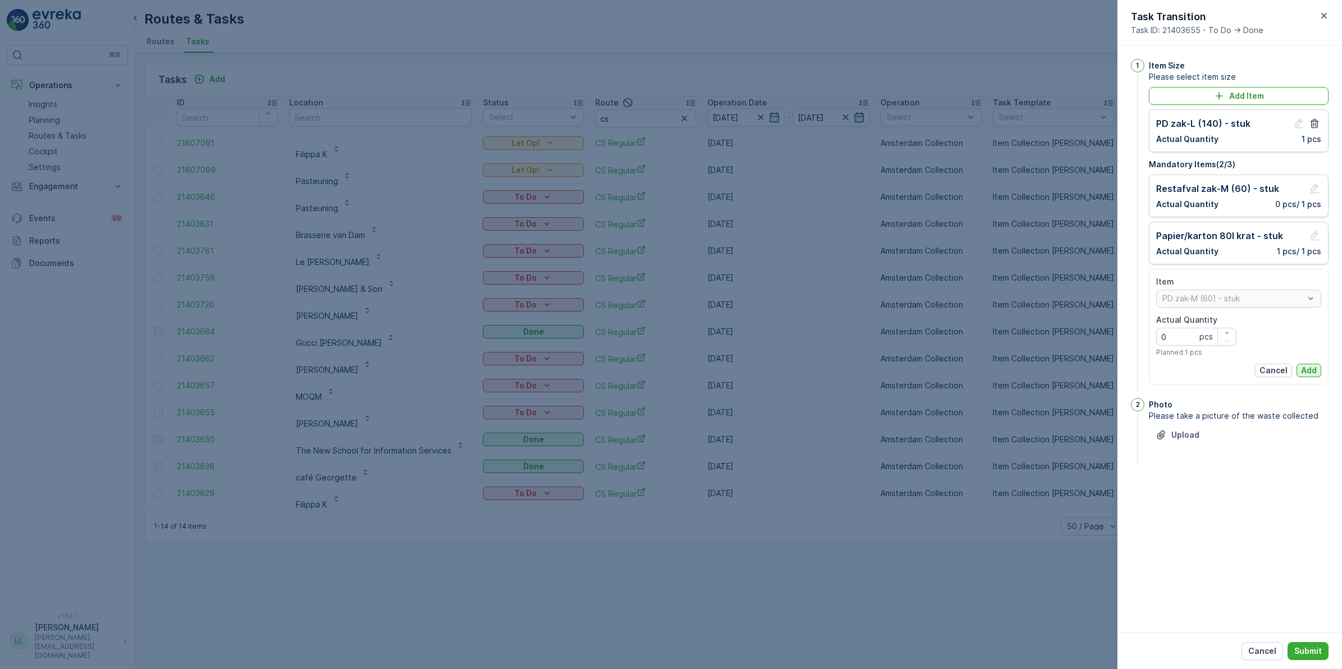
click at [1307, 364] on button "Add" at bounding box center [1309, 370] width 25 height 13
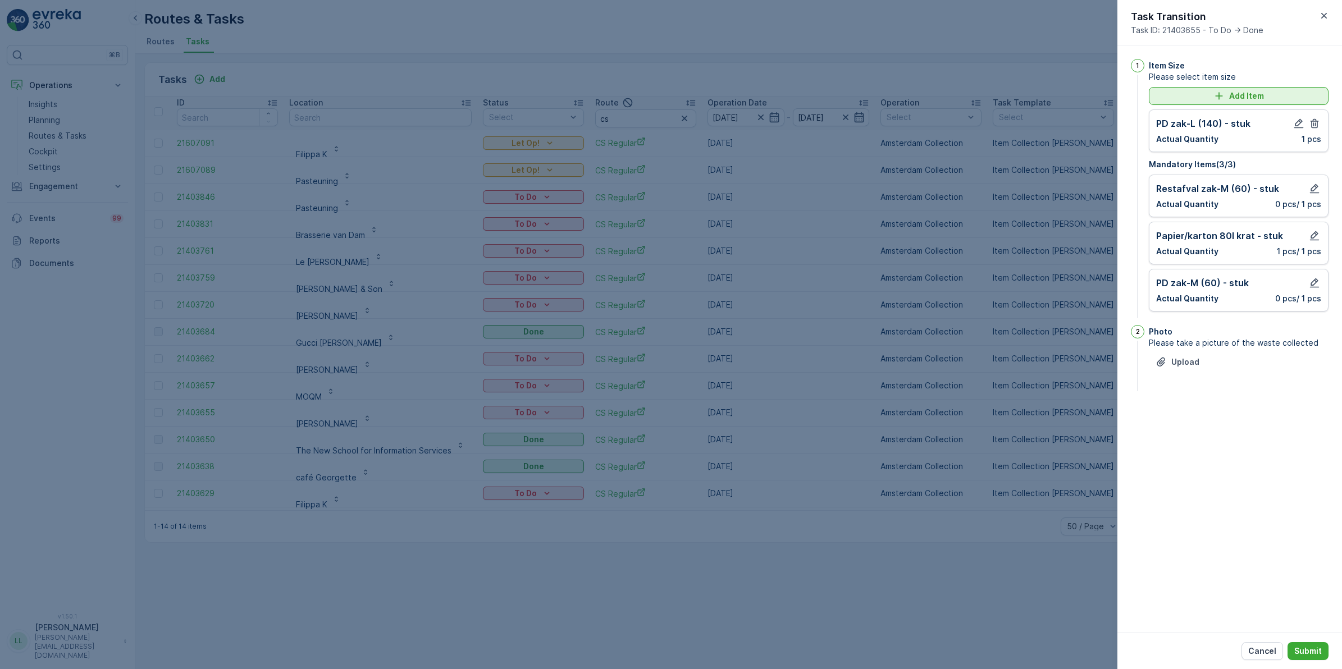
click at [1244, 97] on p "Add Item" at bounding box center [1246, 95] width 35 height 11
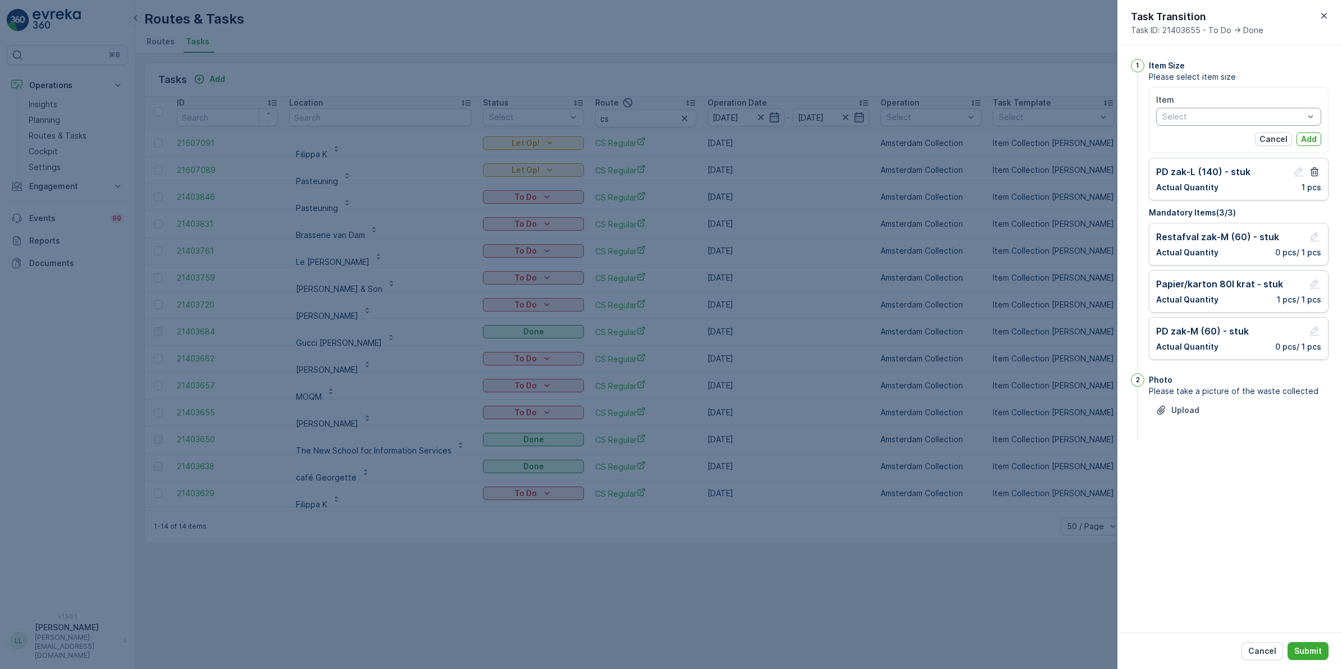
click at [1257, 108] on div "Select" at bounding box center [1238, 117] width 165 height 18
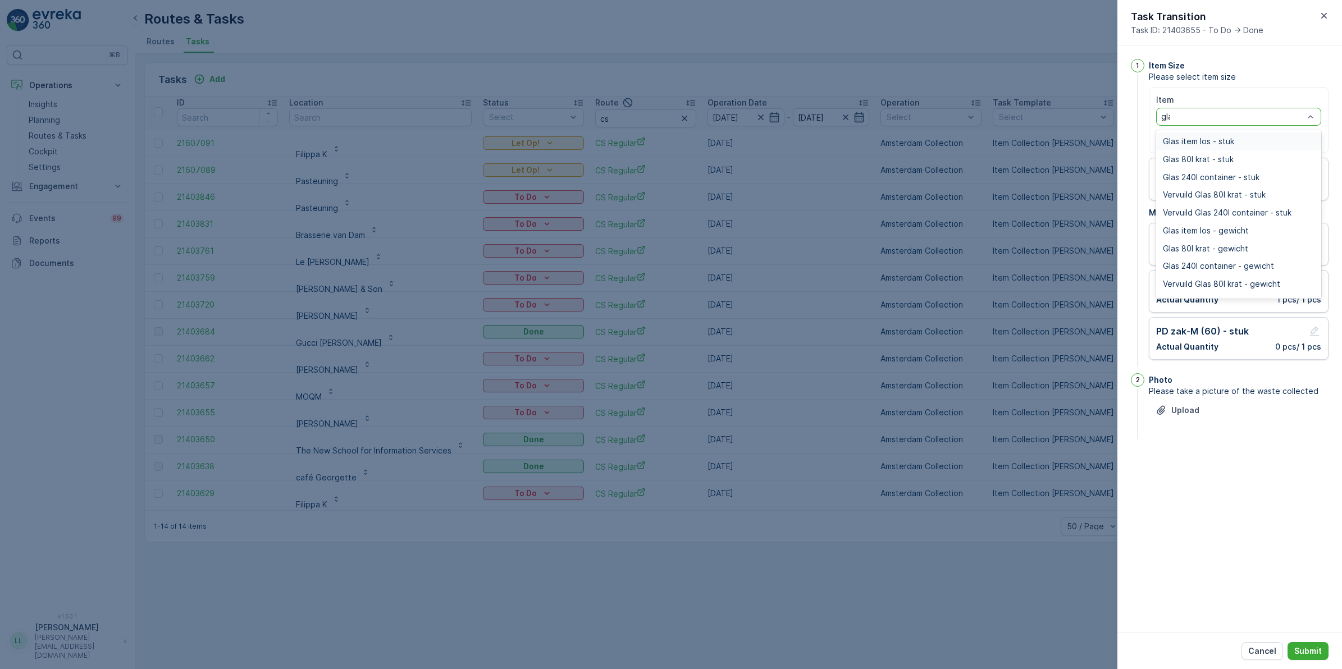
type input "glas"
click at [1221, 142] on span "Glas item los - stuk" at bounding box center [1198, 141] width 71 height 9
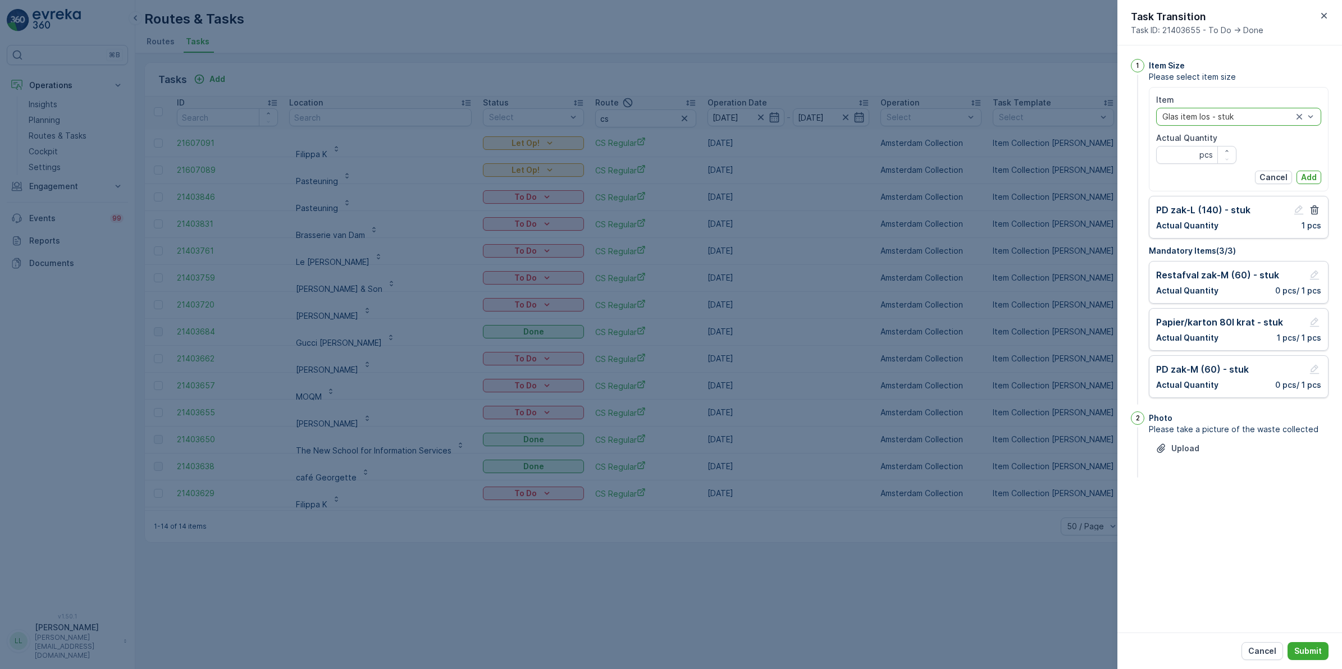
click at [1186, 154] on Quantity "Actual Quantity" at bounding box center [1196, 155] width 80 height 18
type Quantity "2"
click at [1306, 171] on button "Add" at bounding box center [1309, 177] width 25 height 13
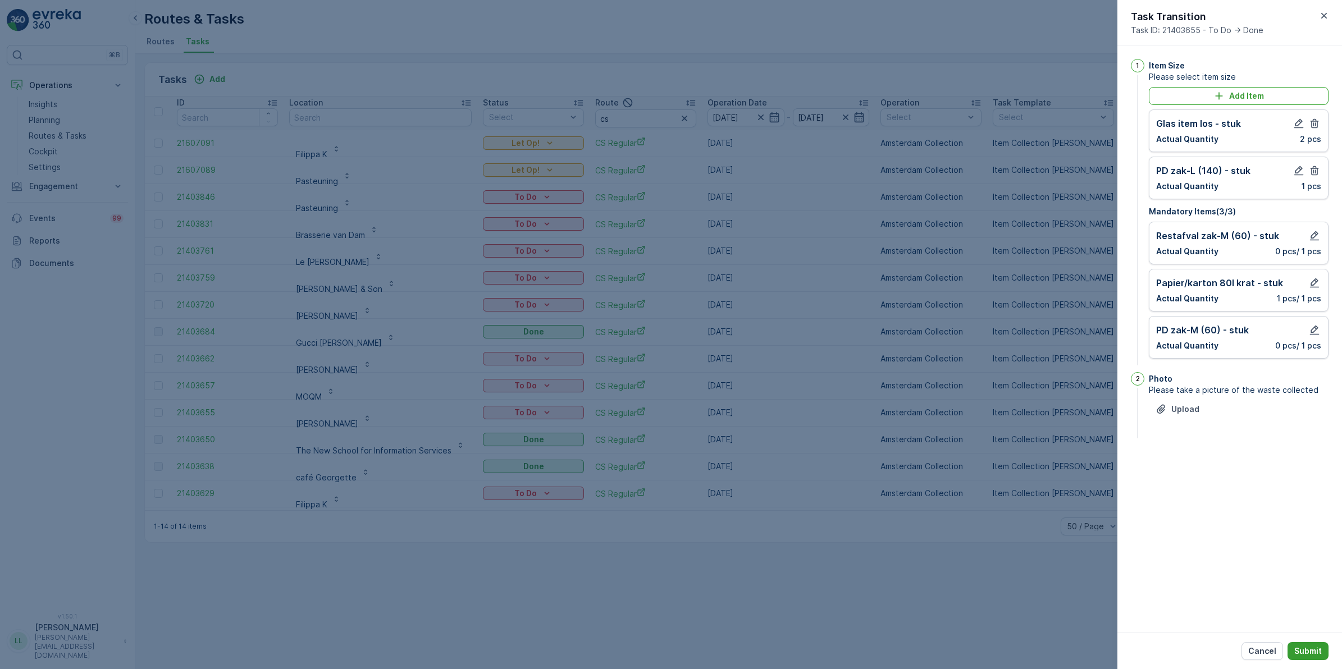
click at [1312, 649] on p "Submit" at bounding box center [1308, 651] width 28 height 11
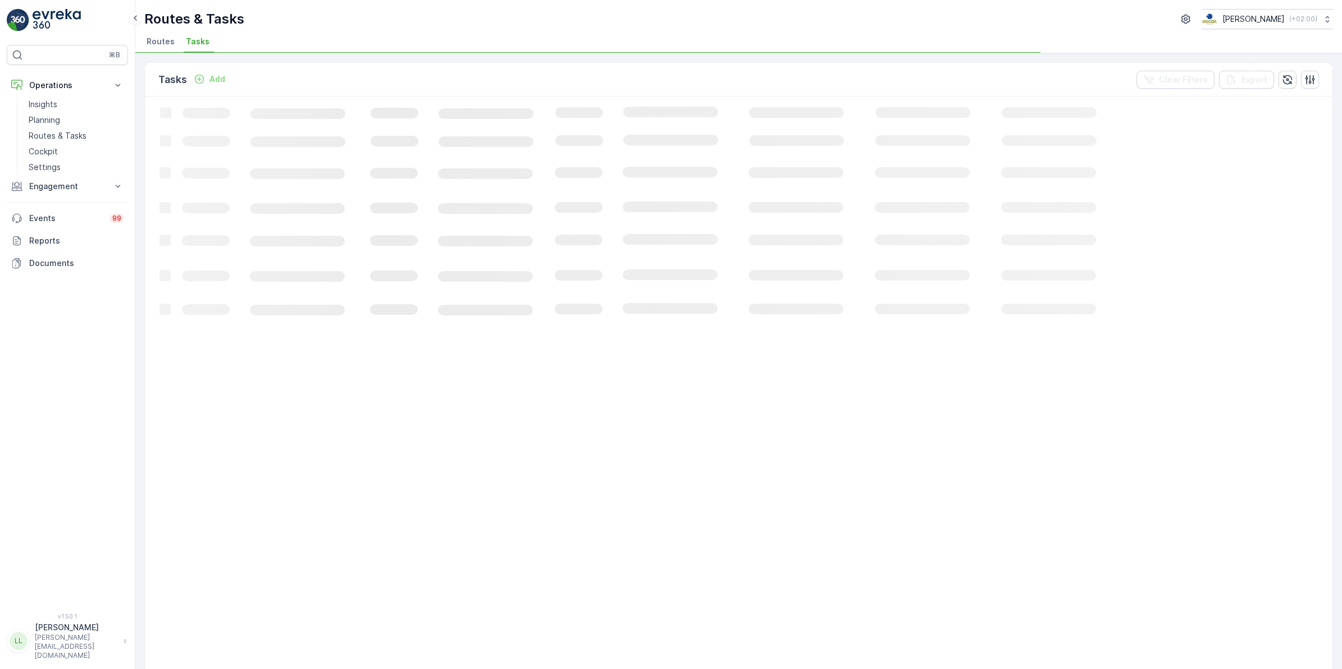
scroll to position [0, 0]
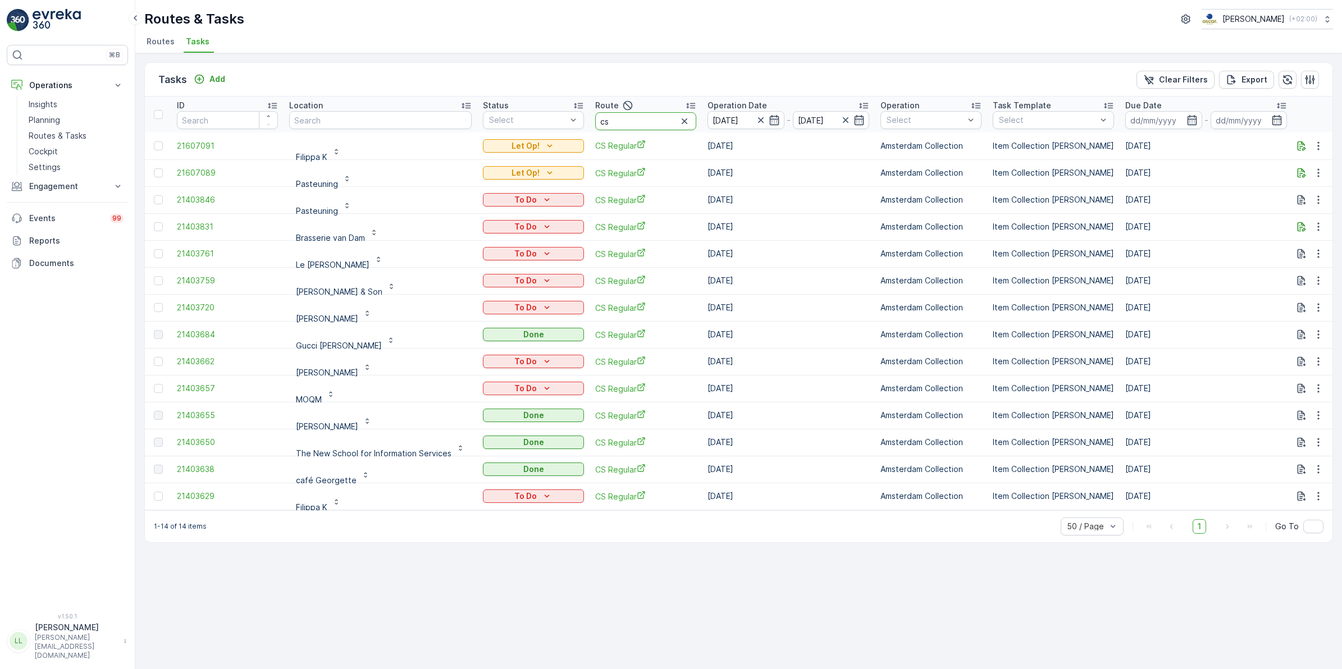
drag, startPoint x: 615, startPoint y: 121, endPoint x: 591, endPoint y: 122, distance: 23.6
click at [595, 122] on input "cs" at bounding box center [645, 121] width 101 height 18
click at [422, 127] on input "text" at bounding box center [380, 120] width 183 height 18
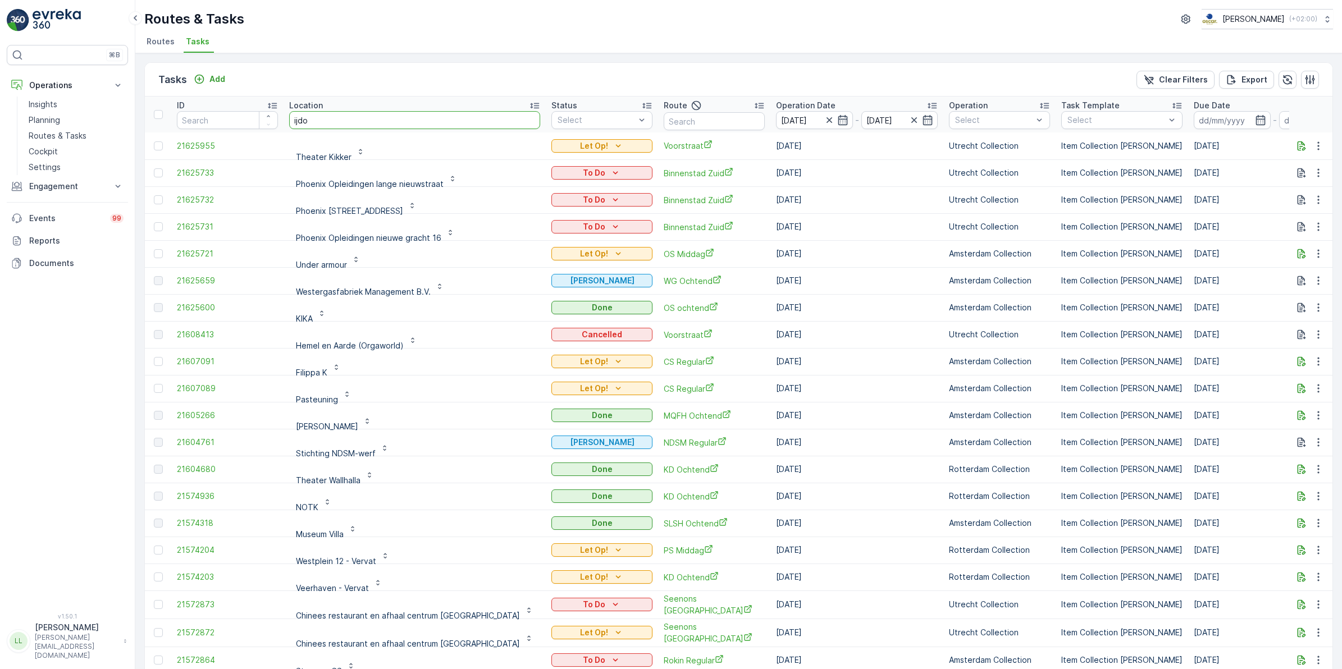
type input "ijdok"
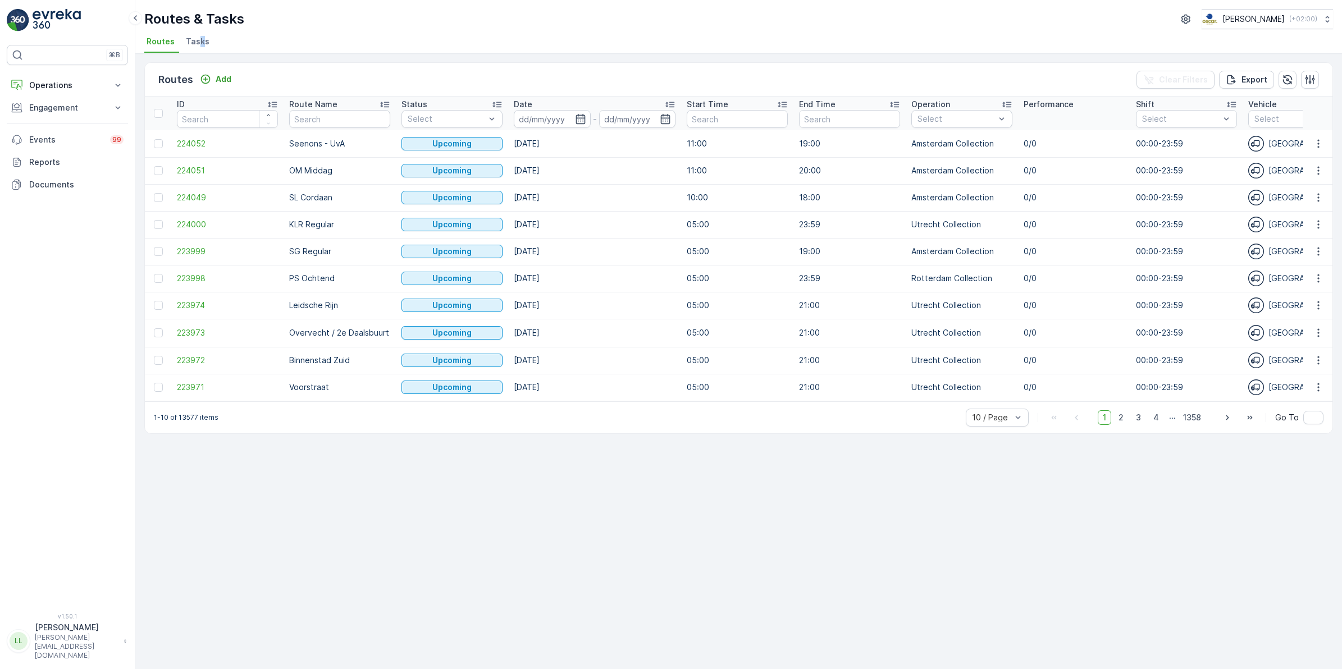
click at [198, 41] on span "Tasks" at bounding box center [198, 41] width 24 height 11
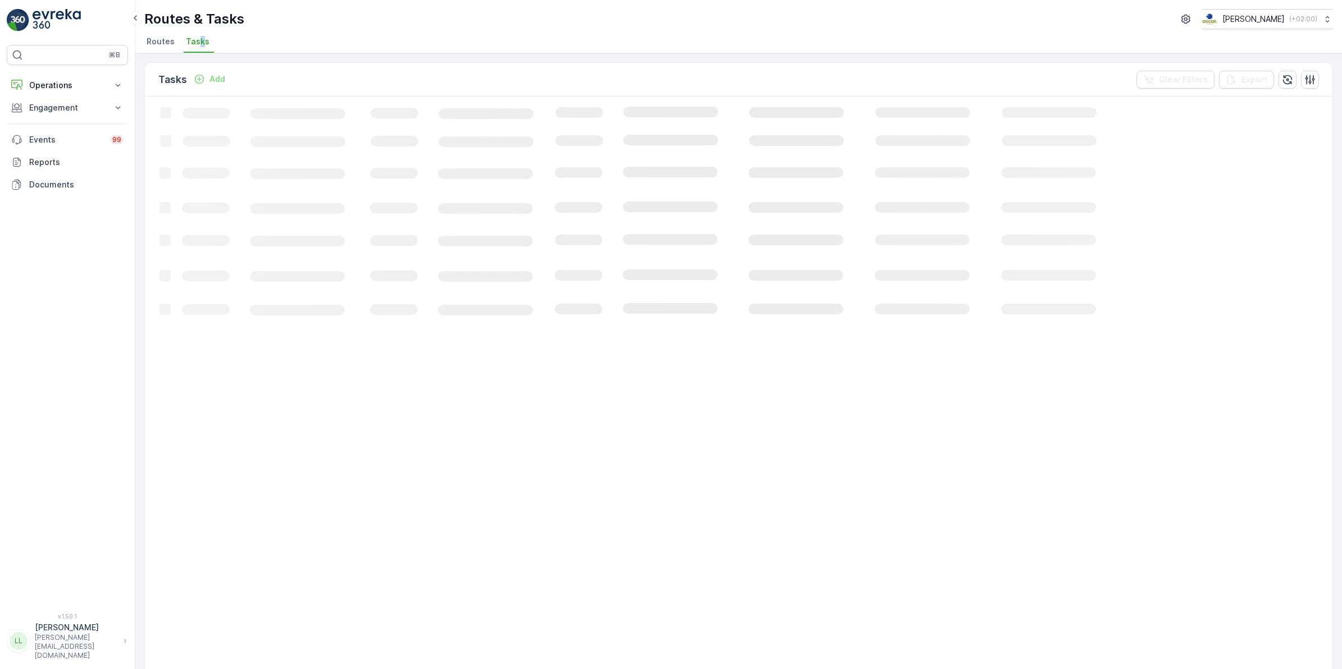
drag, startPoint x: 198, startPoint y: 43, endPoint x: 352, endPoint y: 34, distance: 154.1
click at [400, 12] on div "Routes & Tasks [PERSON_NAME] ( +02:00 )" at bounding box center [738, 19] width 1189 height 20
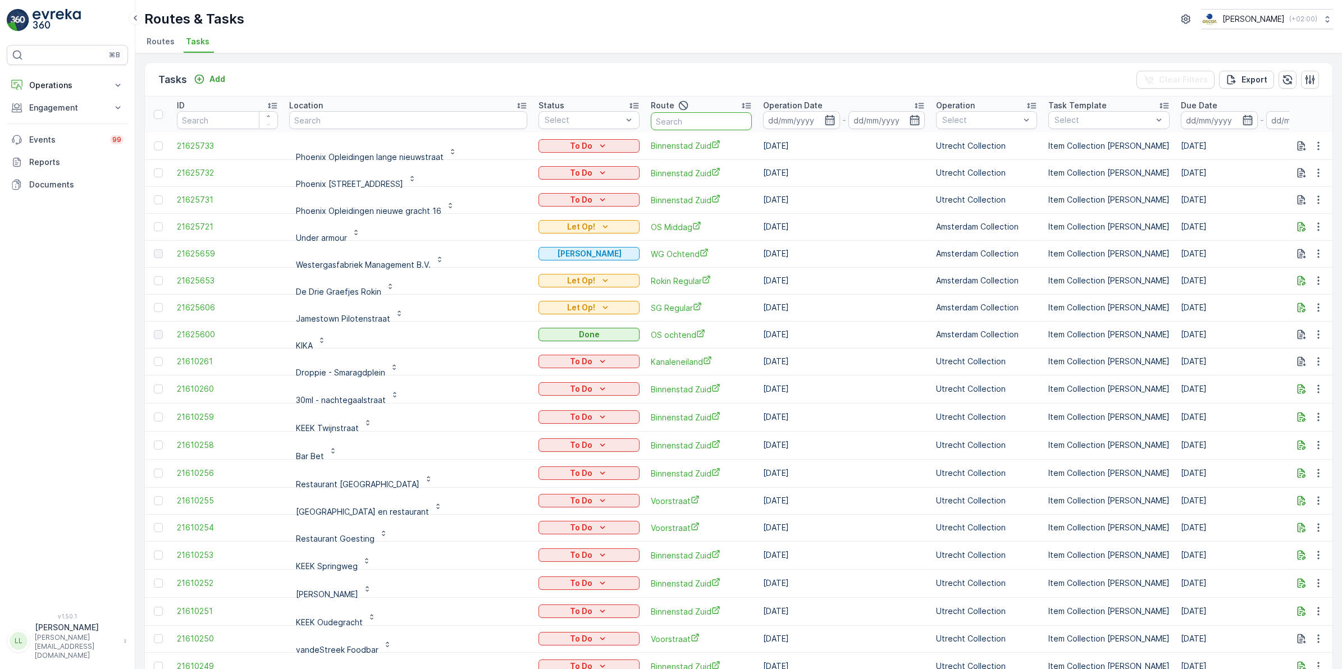
click at [663, 124] on input "text" at bounding box center [701, 121] width 101 height 18
type input "nes"
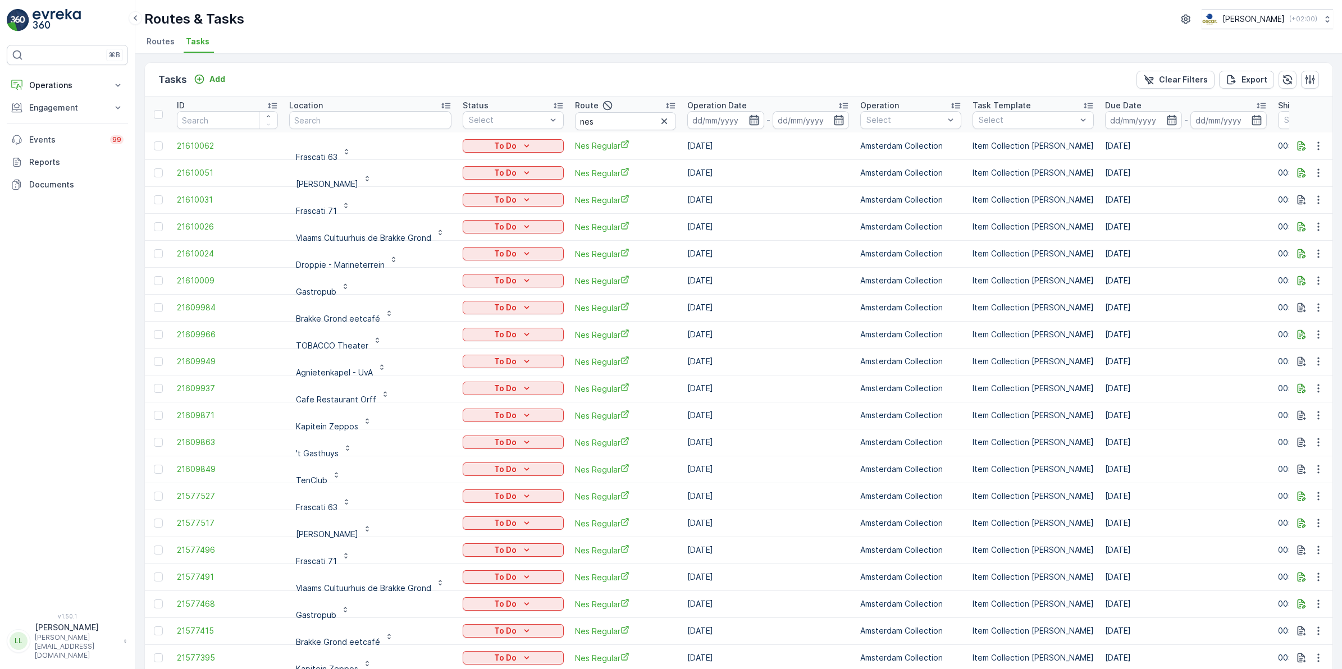
click at [751, 118] on icon "button" at bounding box center [754, 120] width 11 height 11
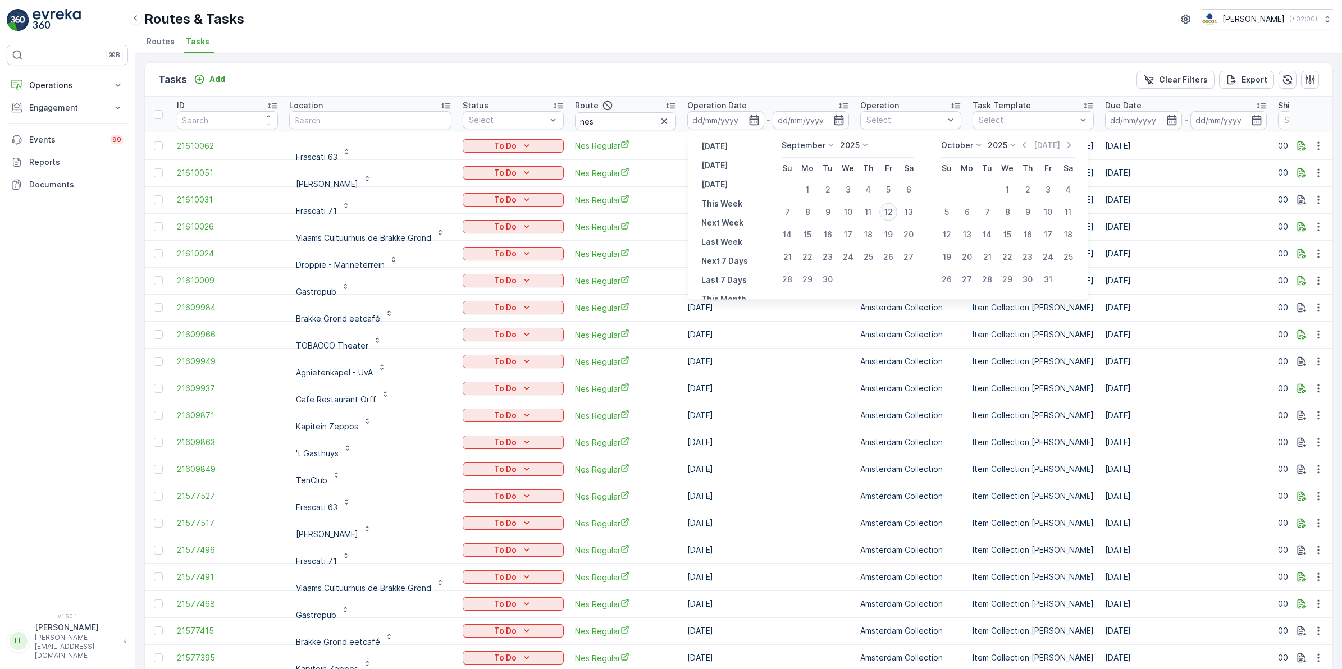
click at [896, 209] on div "12" at bounding box center [888, 212] width 18 height 18
type input "[DATE]"
click at [896, 209] on div "12" at bounding box center [888, 212] width 18 height 18
type input "[DATE]"
click at [896, 209] on div "12" at bounding box center [888, 212] width 18 height 18
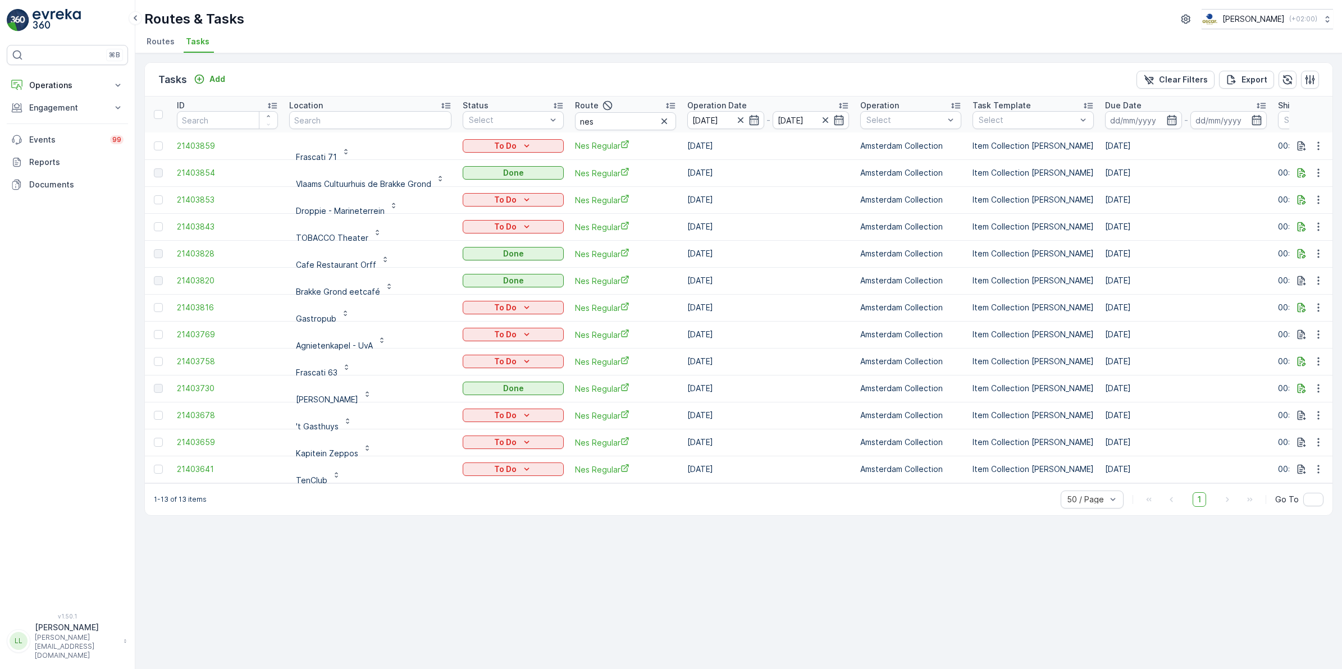
scroll to position [3, 0]
click at [663, 121] on icon "button" at bounding box center [664, 118] width 11 height 11
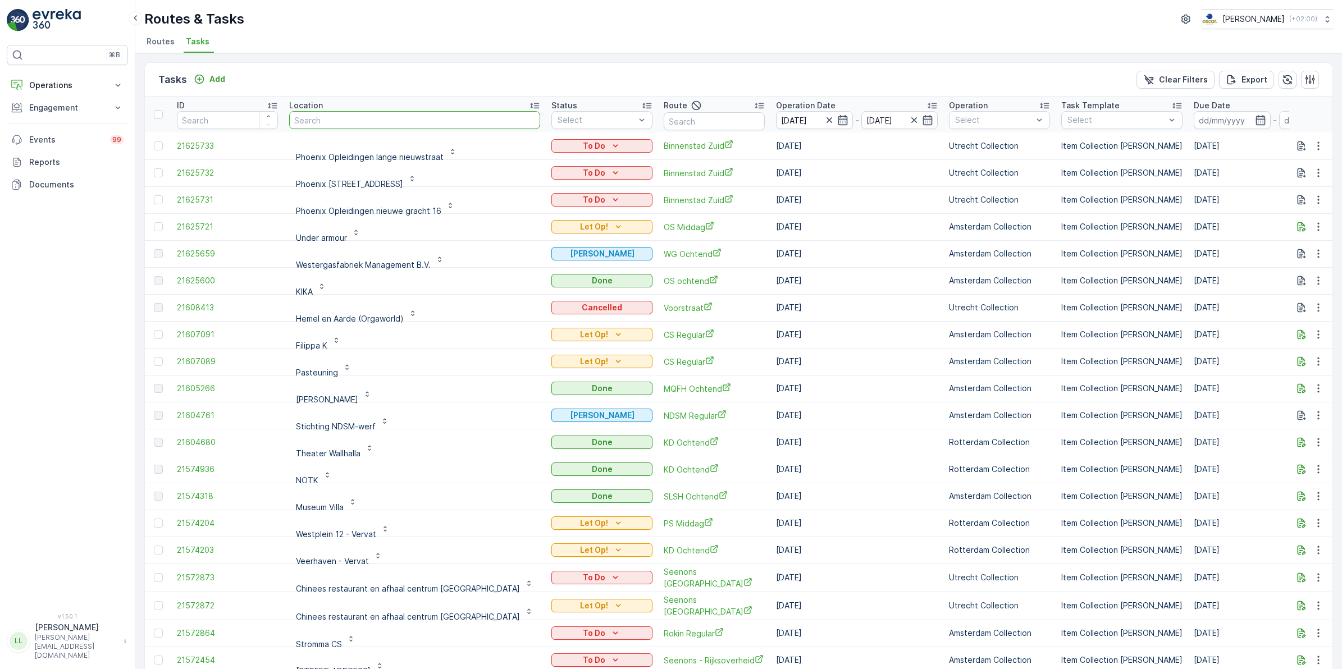
click at [397, 121] on input "text" at bounding box center [414, 120] width 251 height 18
type input "school"
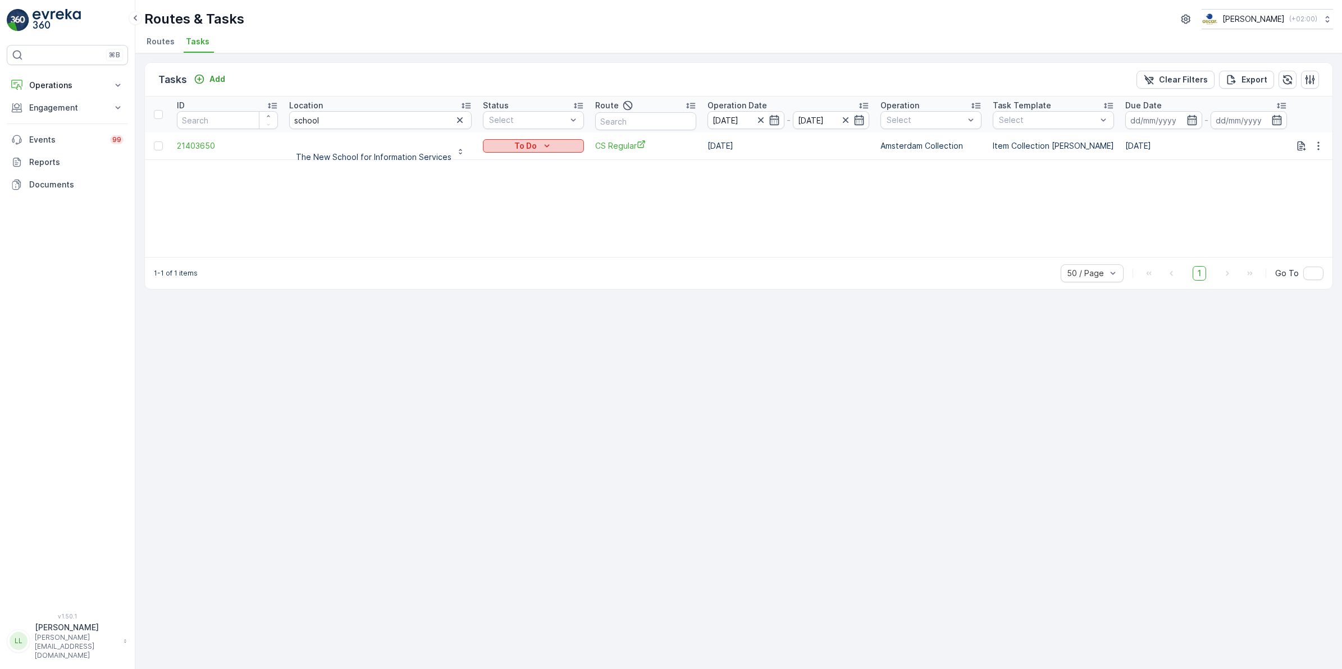
click at [546, 142] on icon "To Do" at bounding box center [546, 145] width 11 height 11
click at [507, 194] on div "Done" at bounding box center [517, 194] width 71 height 16
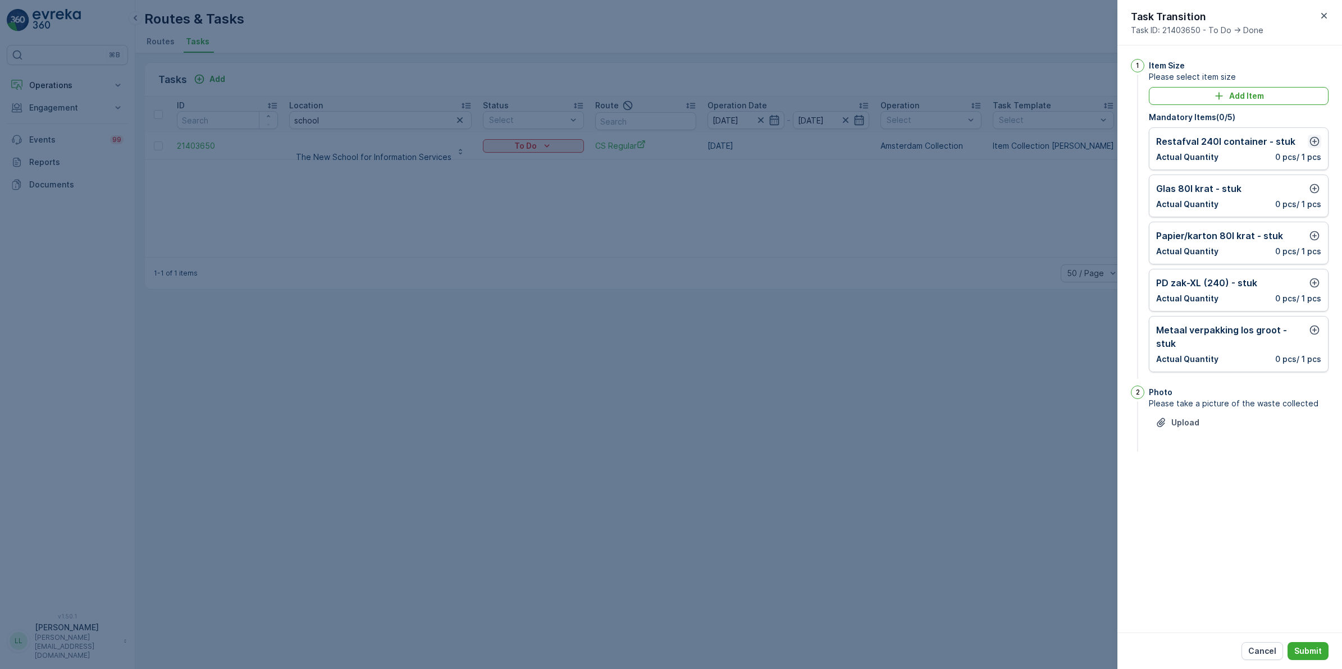
click at [1317, 139] on icon "button" at bounding box center [1314, 141] width 11 height 11
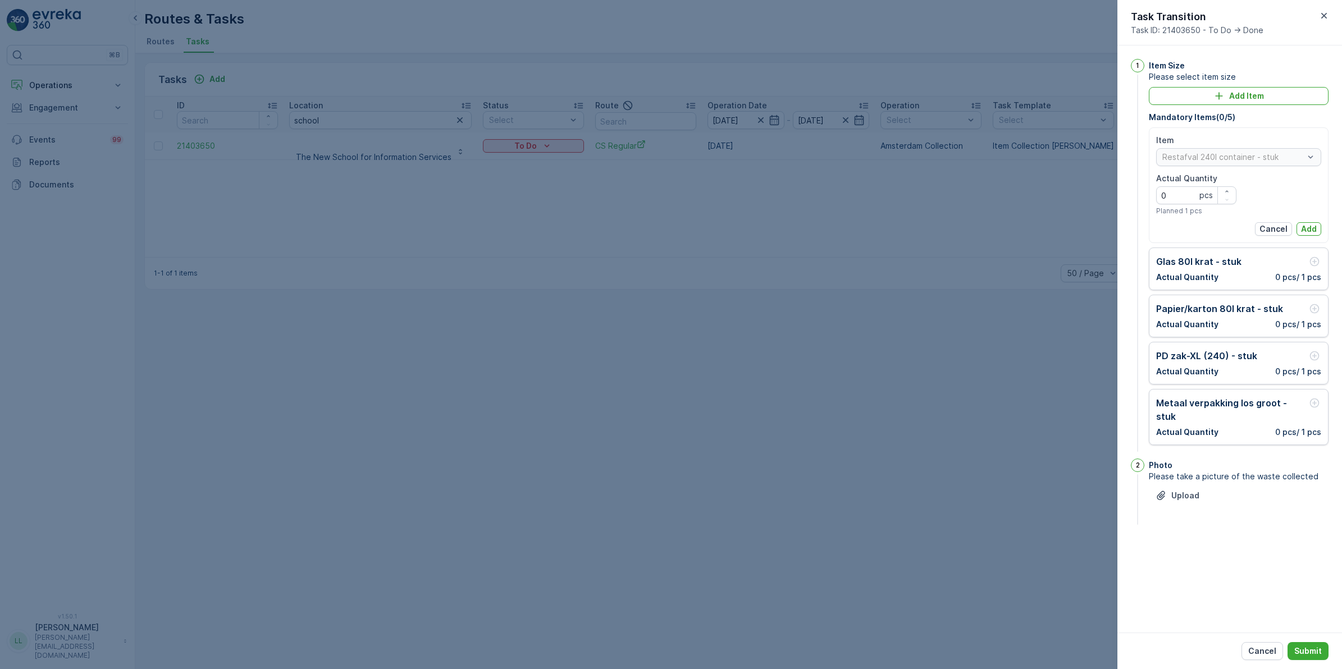
click at [1188, 197] on Quantity "0" at bounding box center [1196, 195] width 80 height 18
type Quantity "1"
type Quantity "0"
click at [1306, 232] on p "Add" at bounding box center [1309, 229] width 16 height 11
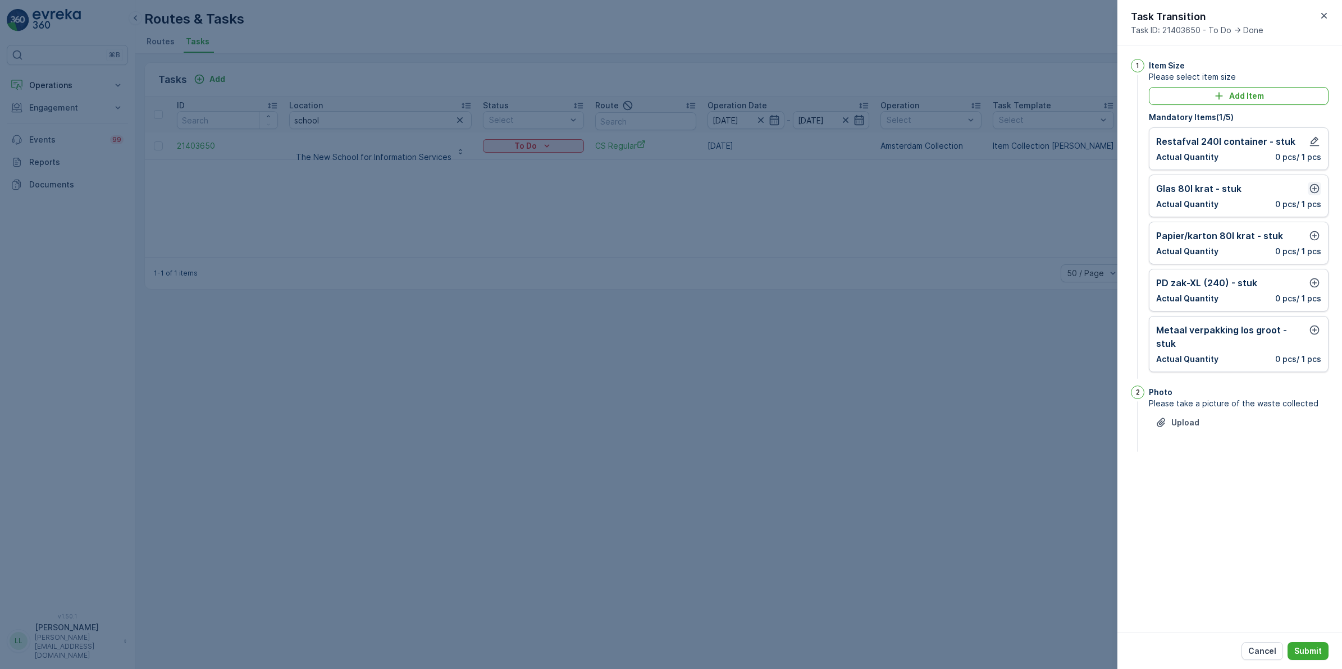
click at [1314, 191] on icon "button" at bounding box center [1315, 189] width 10 height 10
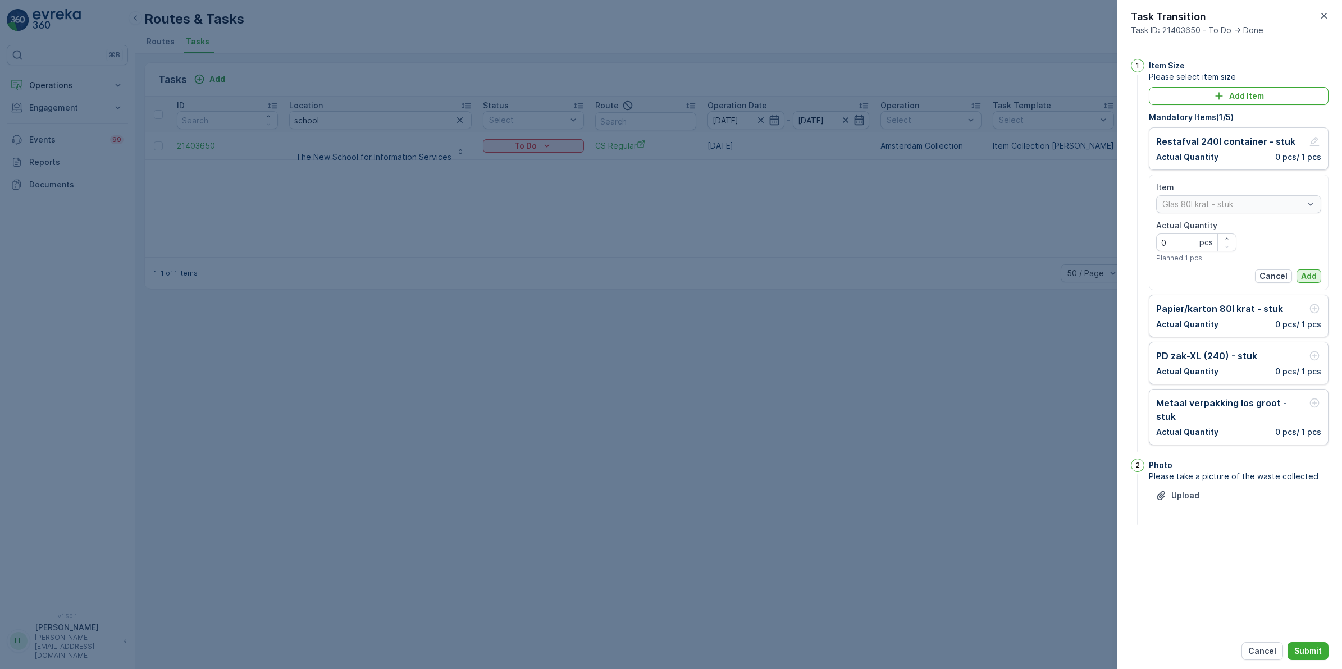
click at [1302, 276] on p "Add" at bounding box center [1309, 276] width 16 height 11
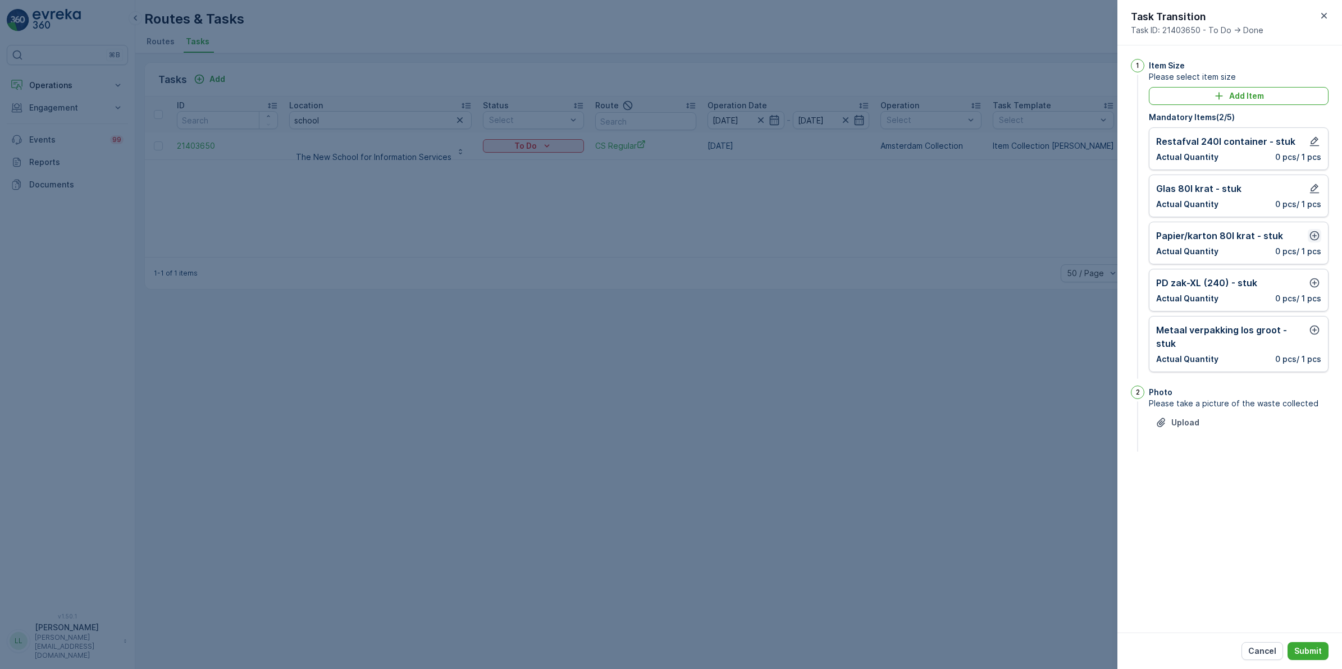
click at [1315, 235] on icon "button" at bounding box center [1314, 235] width 11 height 11
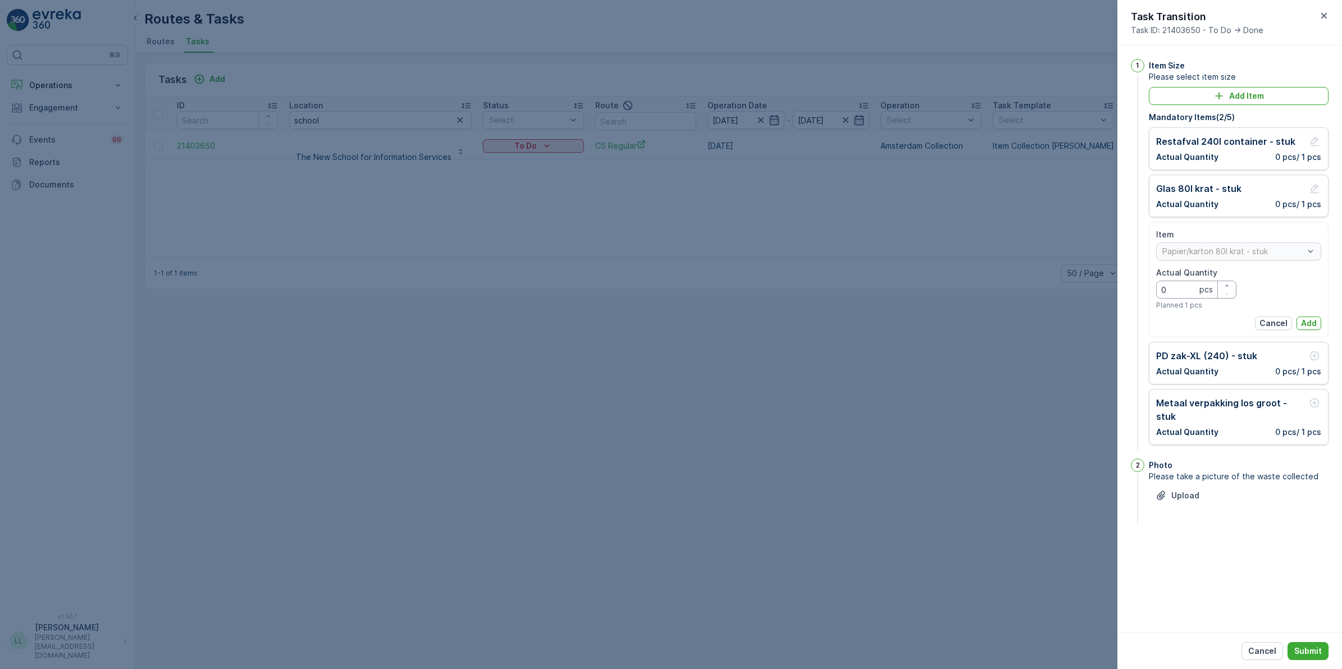
click at [1179, 293] on Quantity "0" at bounding box center [1196, 290] width 80 height 18
type Quantity "2"
click at [1317, 321] on button "Add" at bounding box center [1309, 323] width 25 height 13
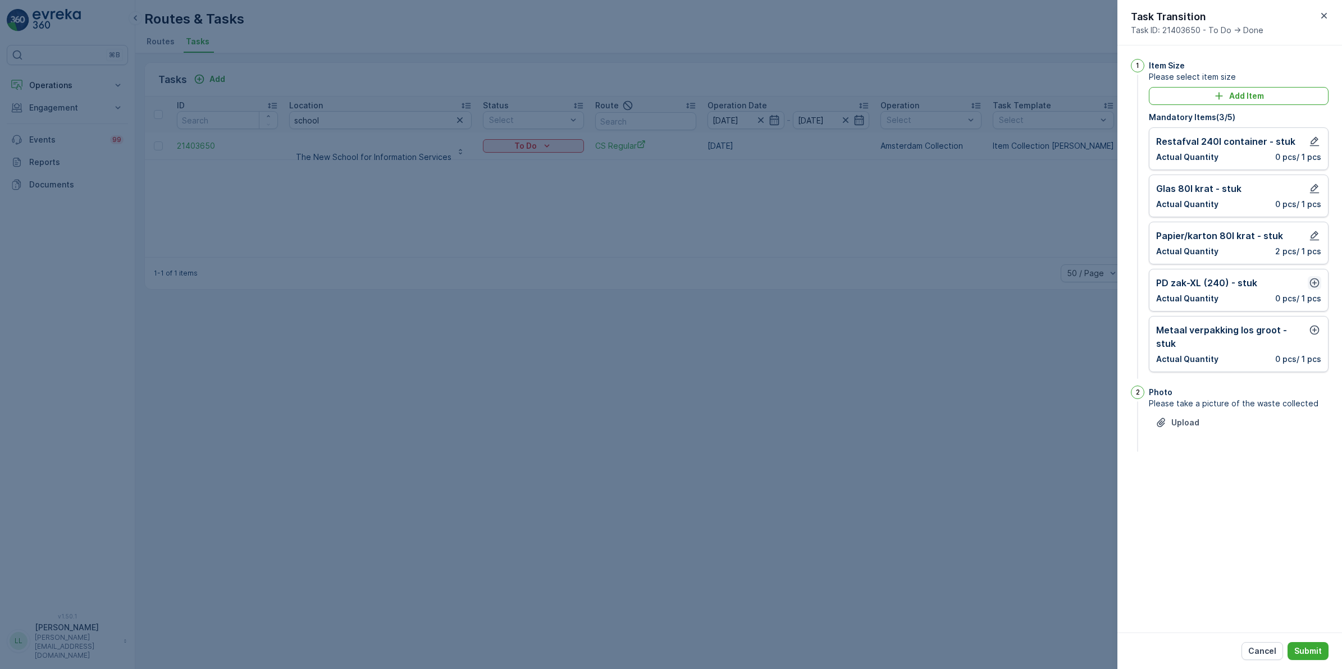
click at [1314, 285] on icon "button" at bounding box center [1315, 284] width 10 height 10
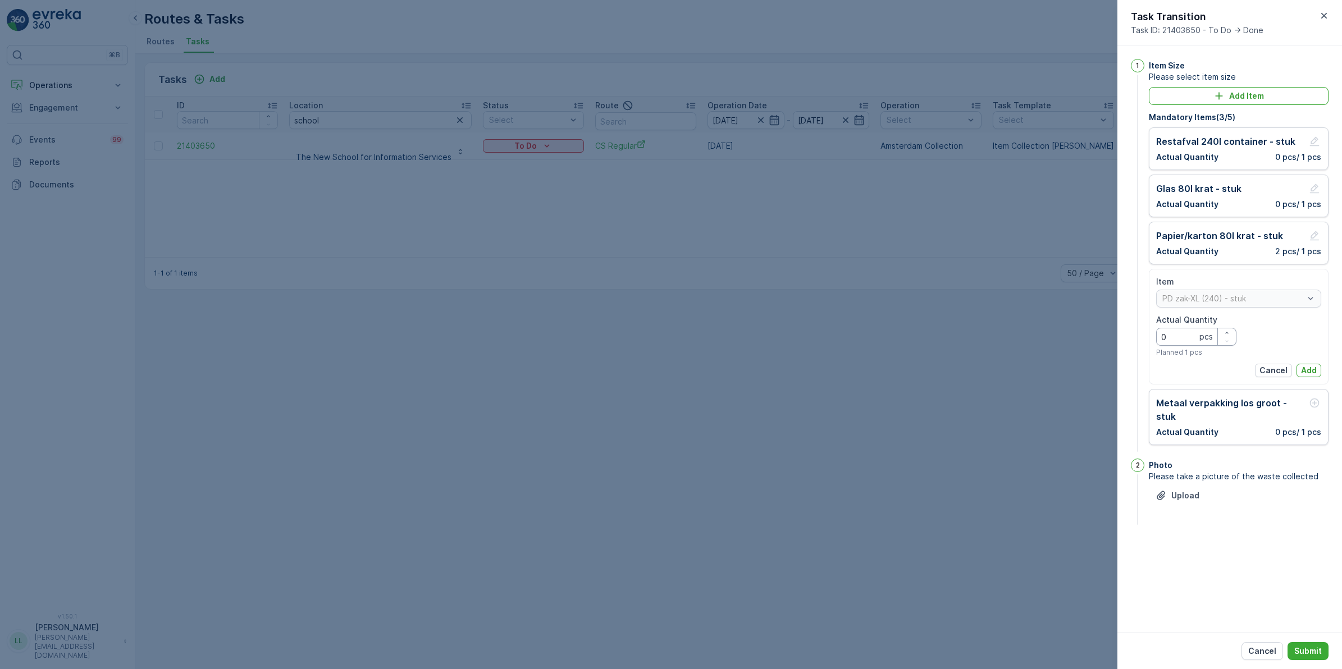
click at [1191, 340] on Quantity "0" at bounding box center [1196, 337] width 80 height 18
type Quantity "1"
click at [1303, 372] on p "Add" at bounding box center [1309, 370] width 16 height 11
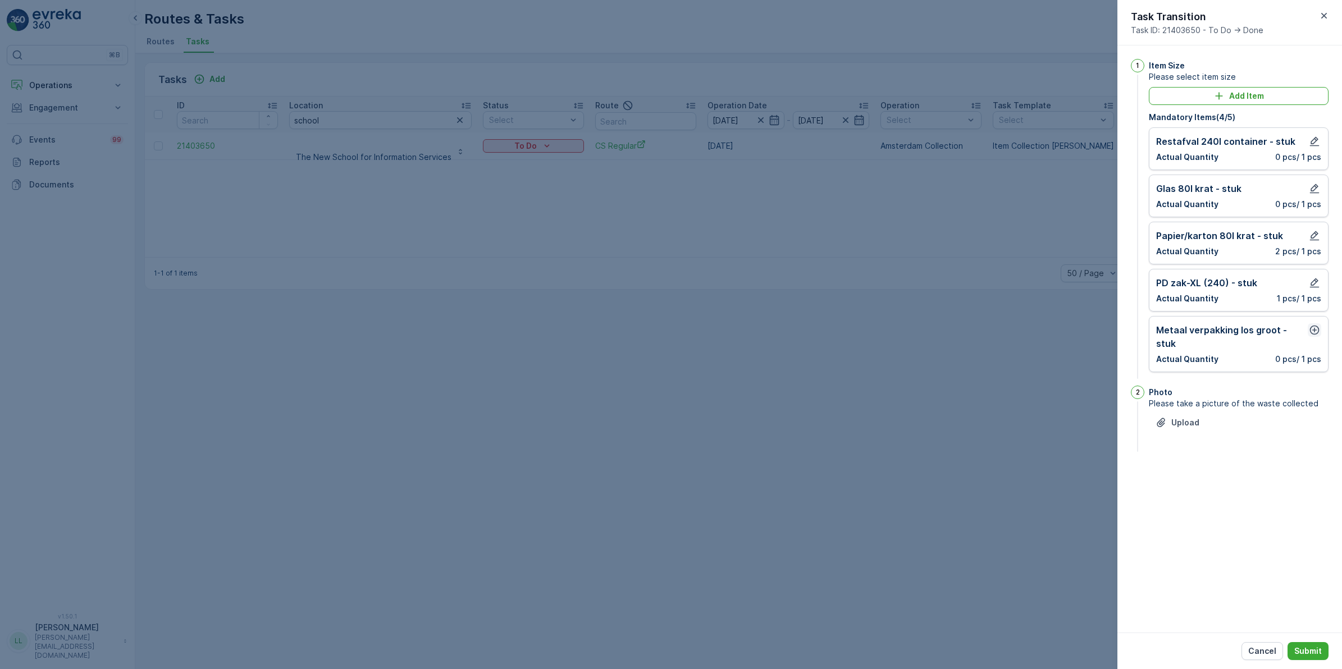
click at [1311, 329] on icon "button" at bounding box center [1315, 331] width 10 height 10
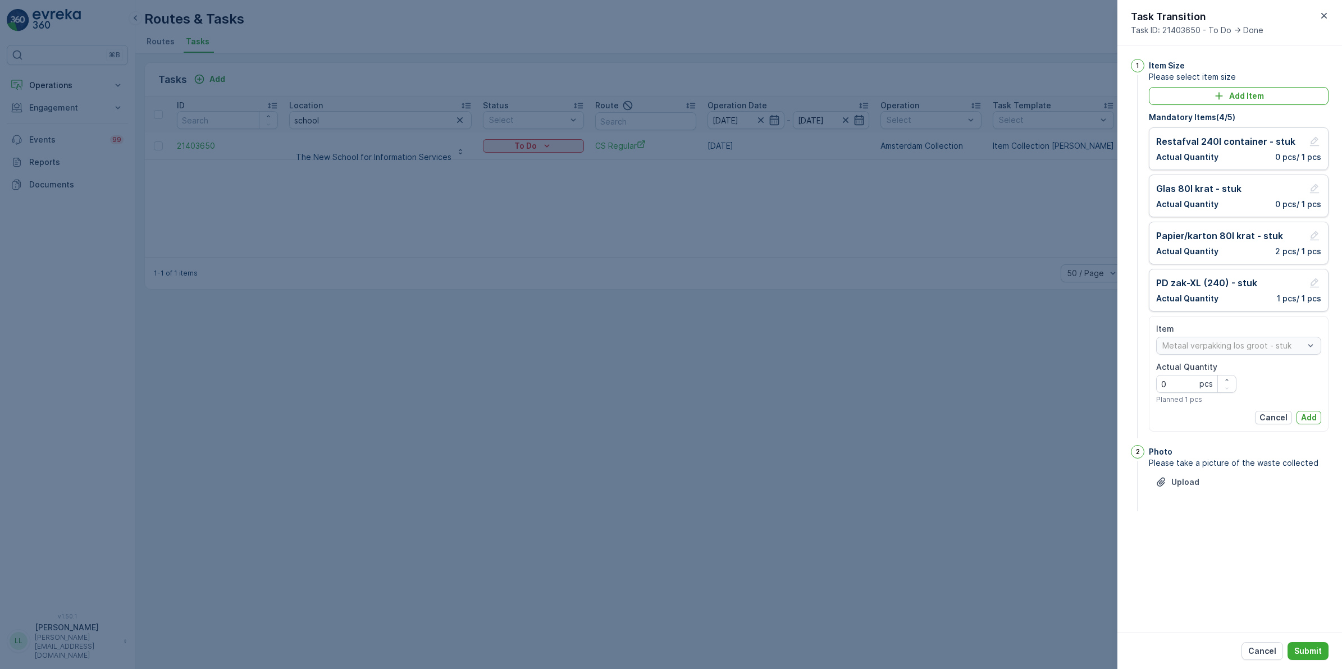
drag, startPoint x: 1311, startPoint y: 414, endPoint x: 1295, endPoint y: 387, distance: 31.5
click at [1311, 414] on p "Add" at bounding box center [1309, 417] width 16 height 11
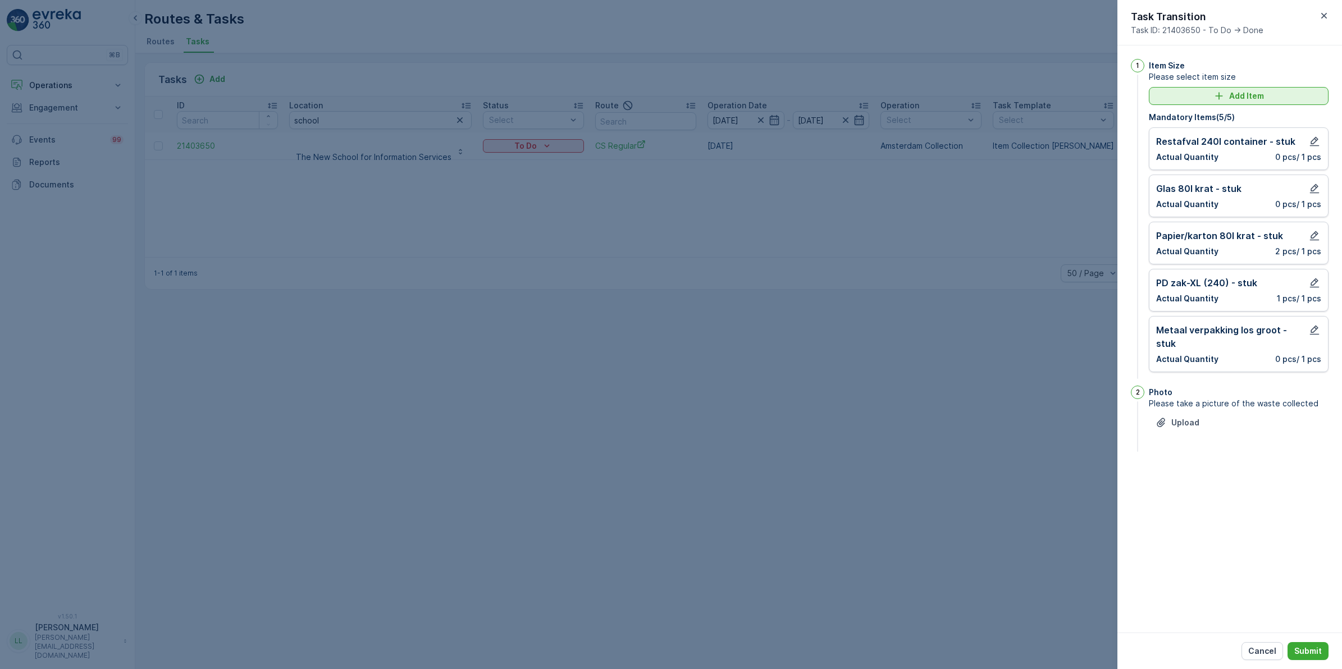
click at [1210, 93] on div "Add Item" at bounding box center [1239, 95] width 166 height 11
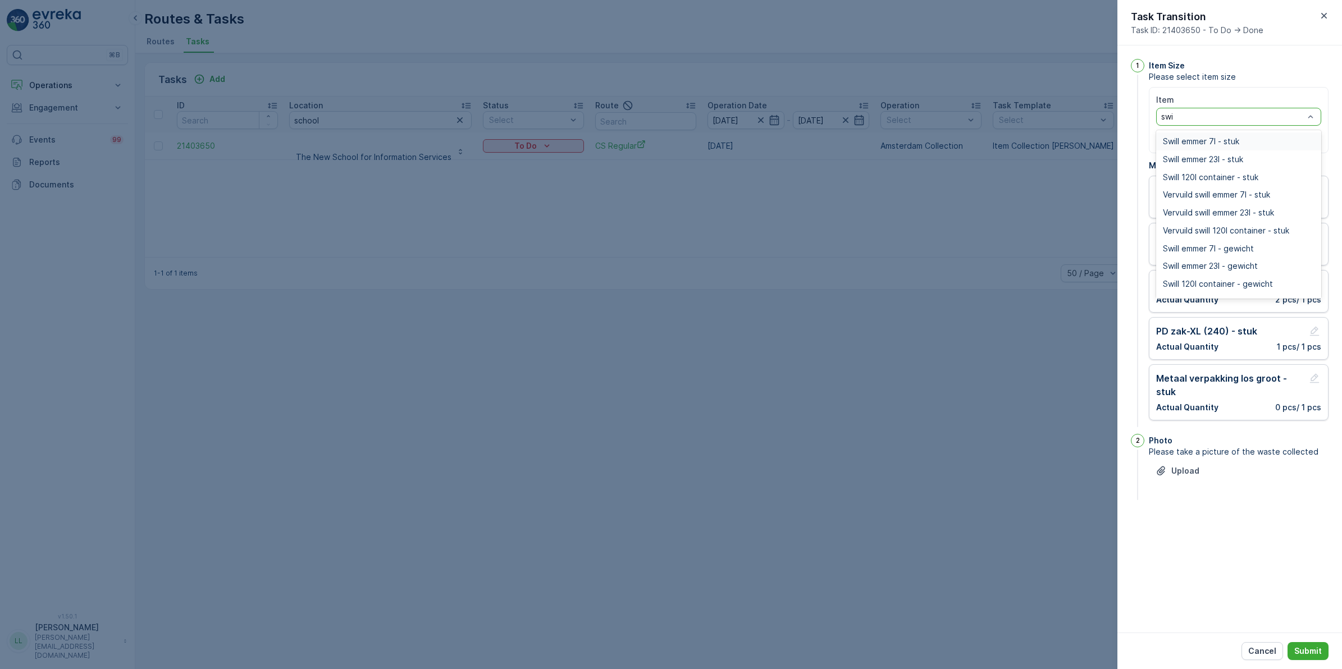
type input "swil"
click at [1213, 160] on span "Swill emmer 23l - stuk" at bounding box center [1203, 159] width 80 height 9
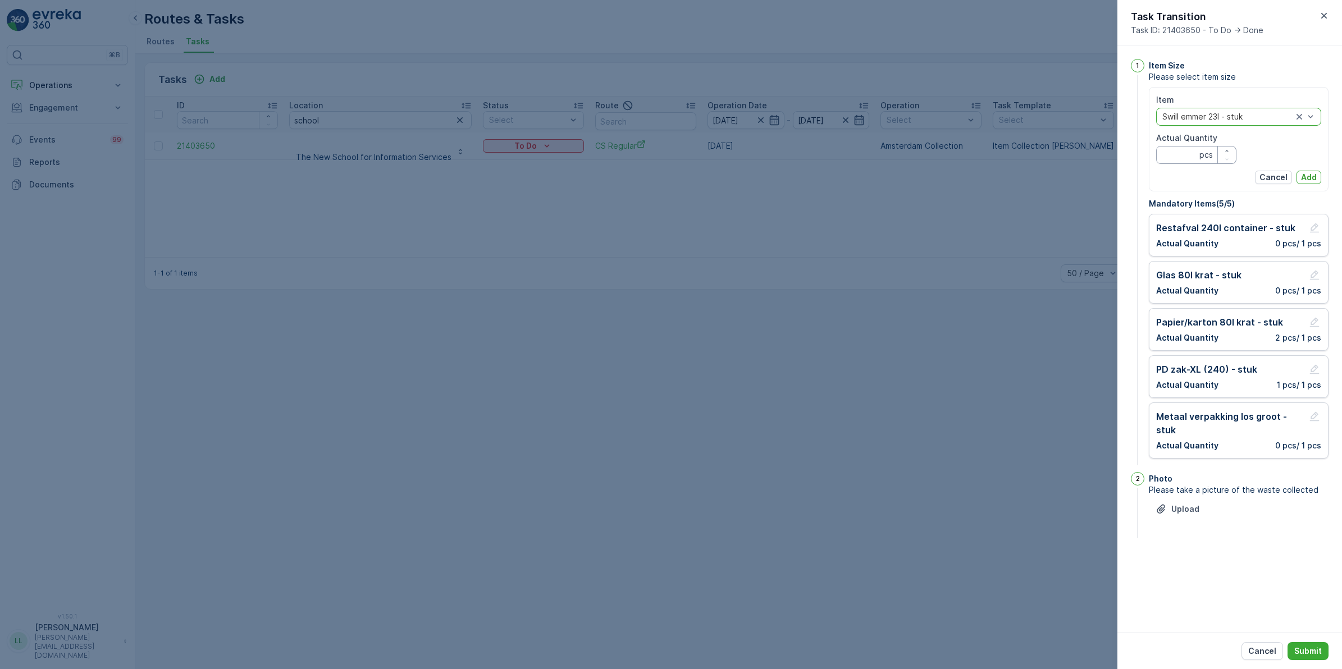
click at [1186, 158] on Quantity "Actual Quantity" at bounding box center [1196, 155] width 80 height 18
type Quantity "1"
click at [1310, 180] on p "Add" at bounding box center [1309, 177] width 16 height 11
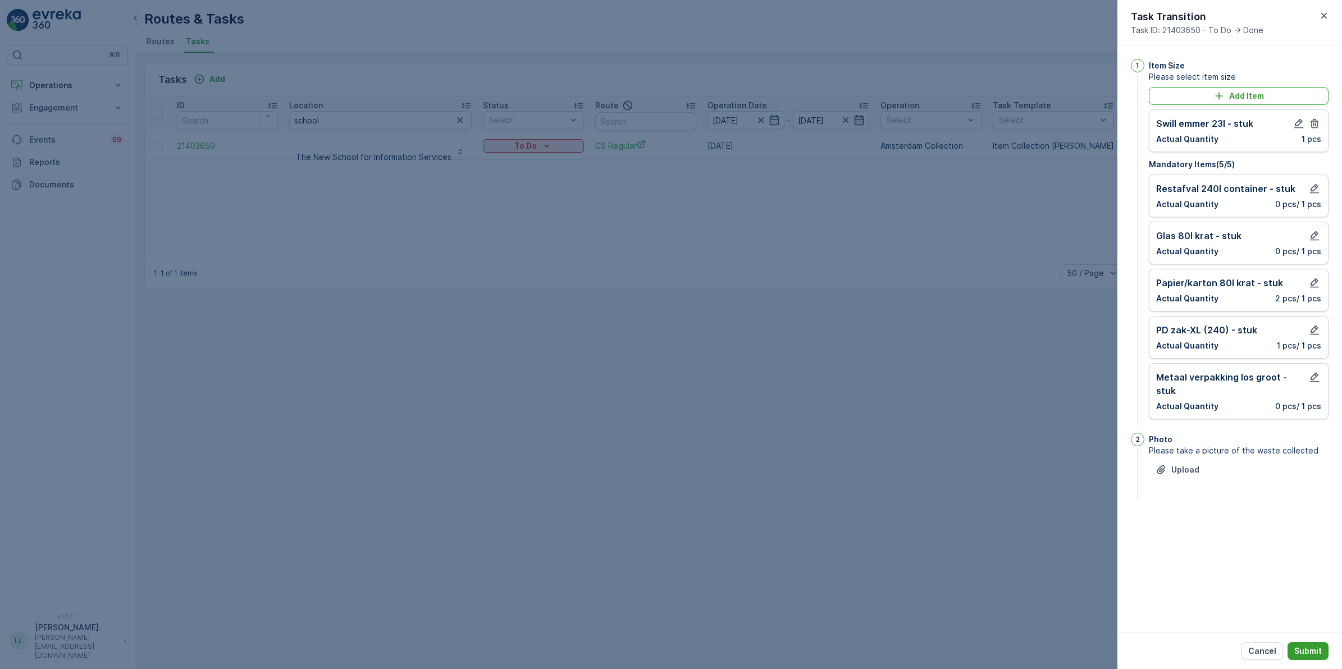
click at [1298, 646] on p "Submit" at bounding box center [1308, 651] width 28 height 11
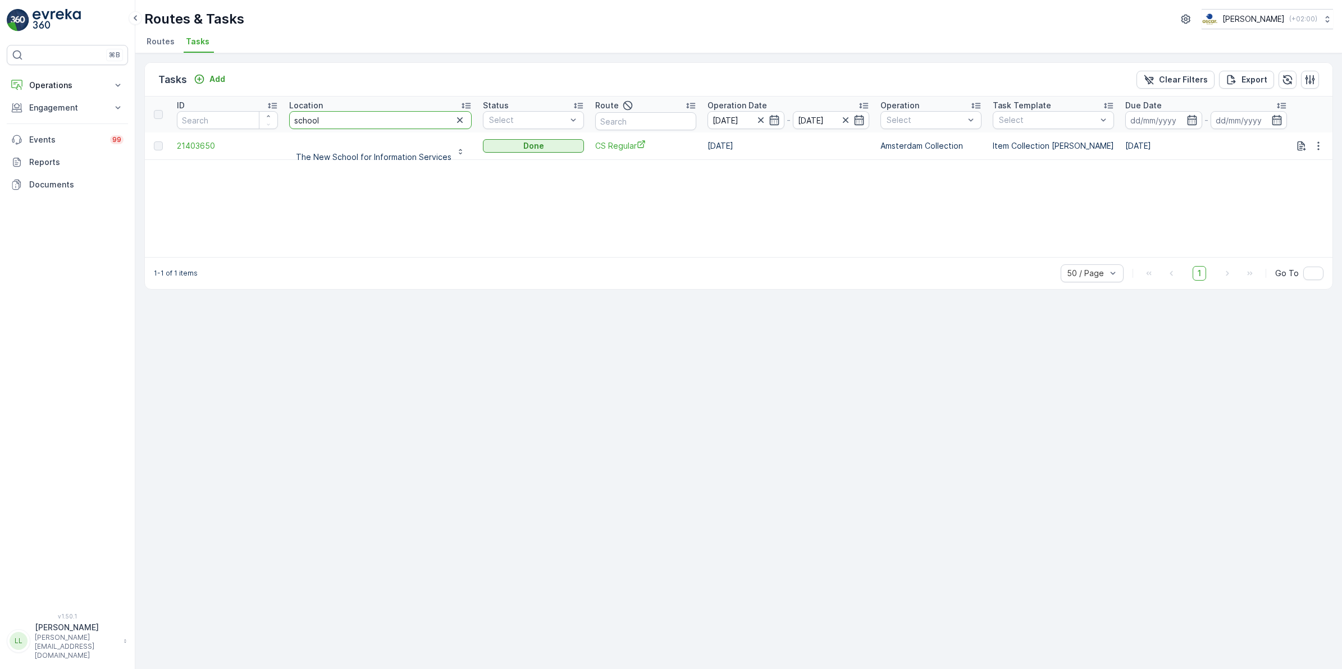
click at [271, 127] on tr "ID Location school Status Select Route Operation Date 12.09.2025 - 12.09.2025 O…" at bounding box center [1052, 115] width 1814 height 36
type input "gucci"
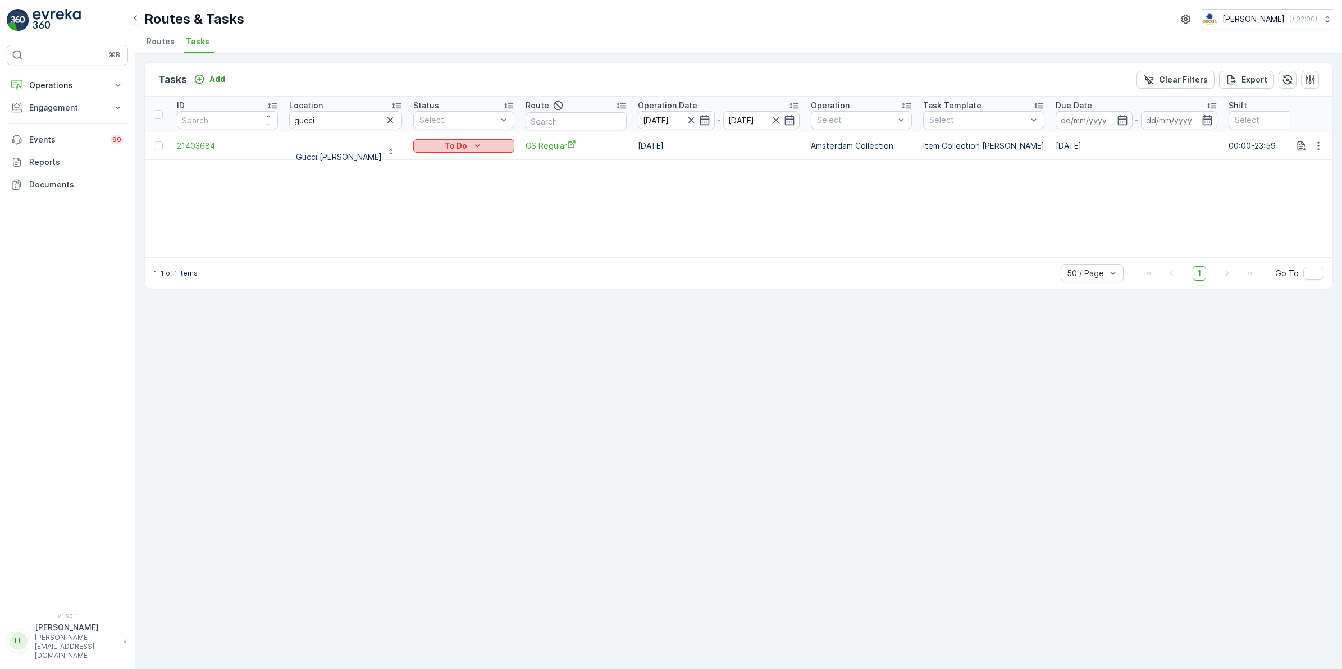
click at [497, 140] on div "To Do" at bounding box center [464, 145] width 92 height 11
click at [439, 190] on div "Done" at bounding box center [447, 194] width 71 height 16
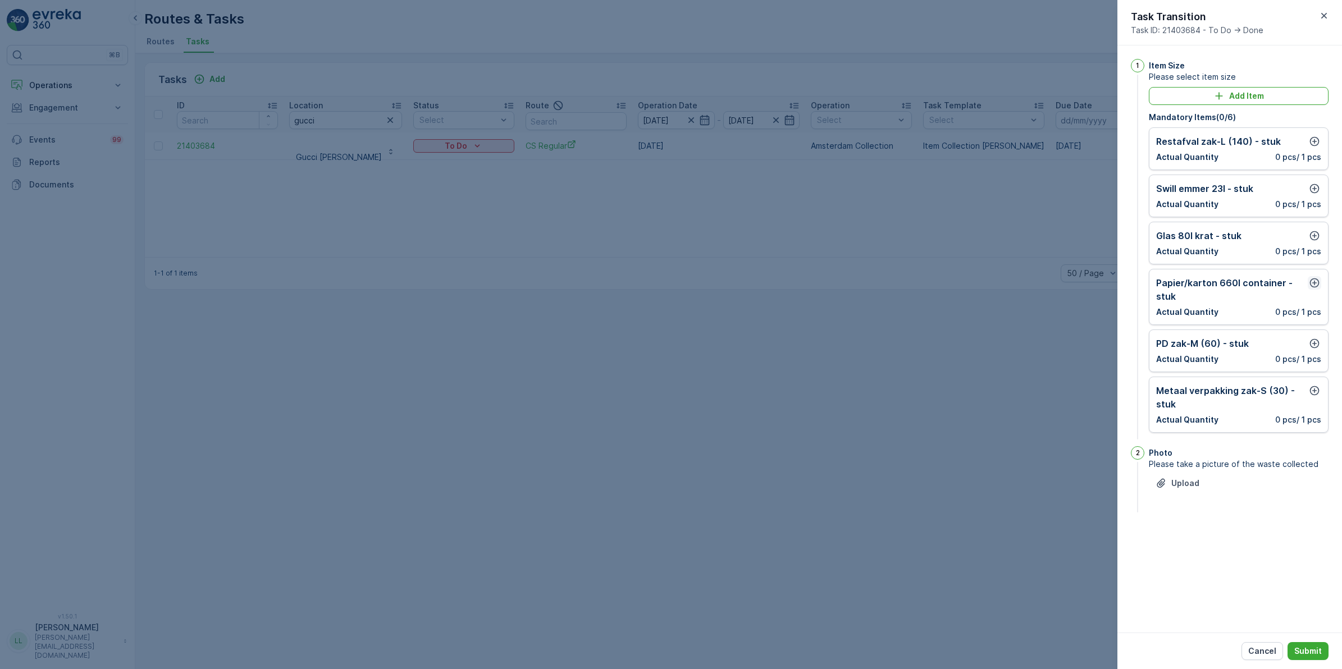
click at [1315, 282] on icon "button" at bounding box center [1314, 282] width 11 height 11
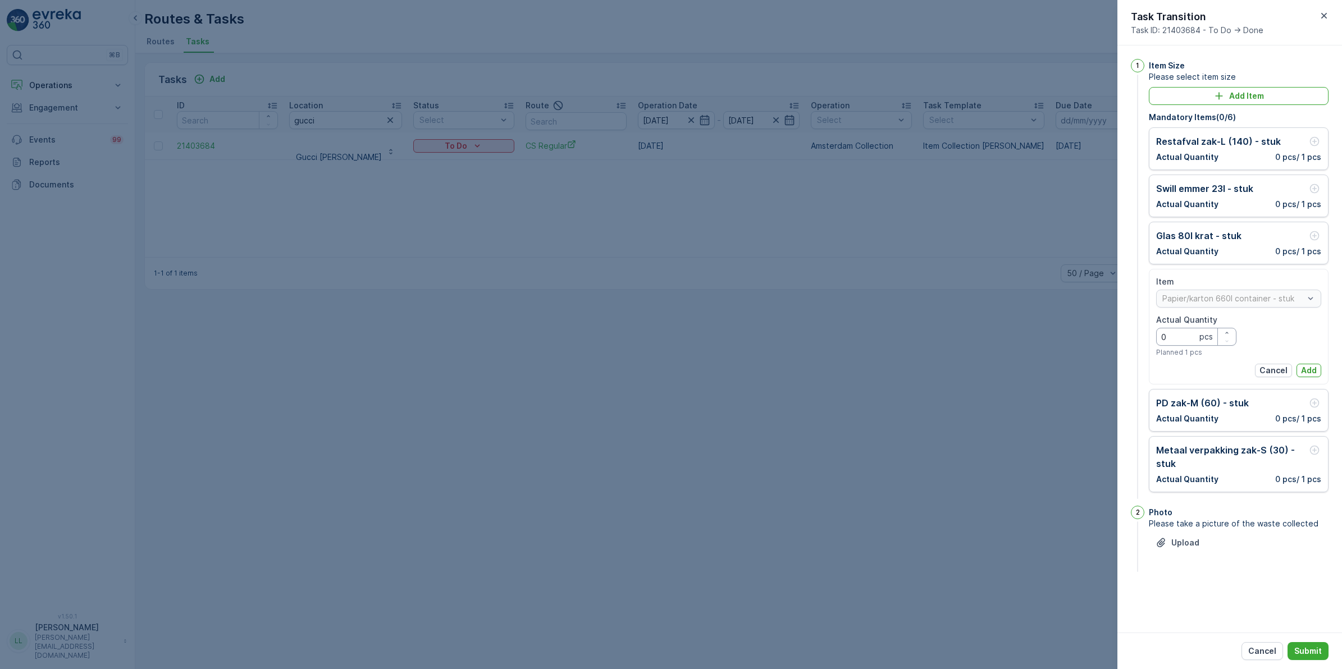
click at [1179, 340] on Quantity "0" at bounding box center [1196, 337] width 80 height 18
type Quantity "1"
click at [1312, 368] on p "Add" at bounding box center [1309, 370] width 16 height 11
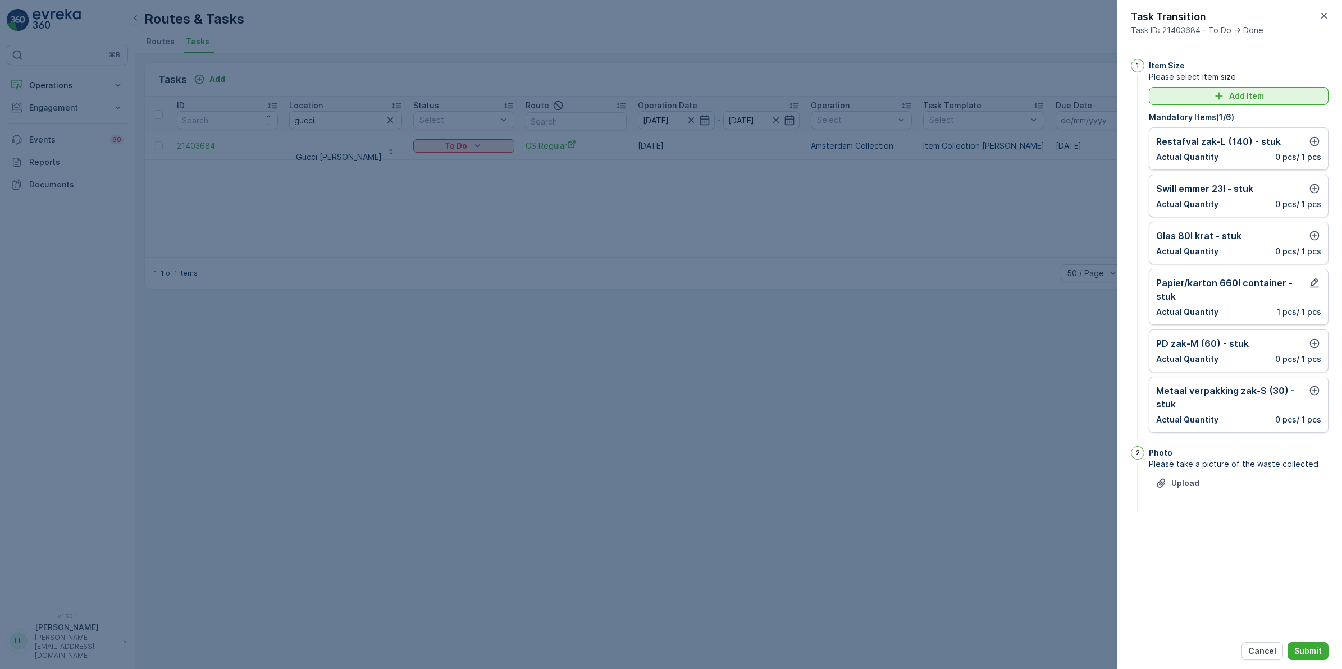
click at [1257, 93] on p "Add Item" at bounding box center [1246, 95] width 35 height 11
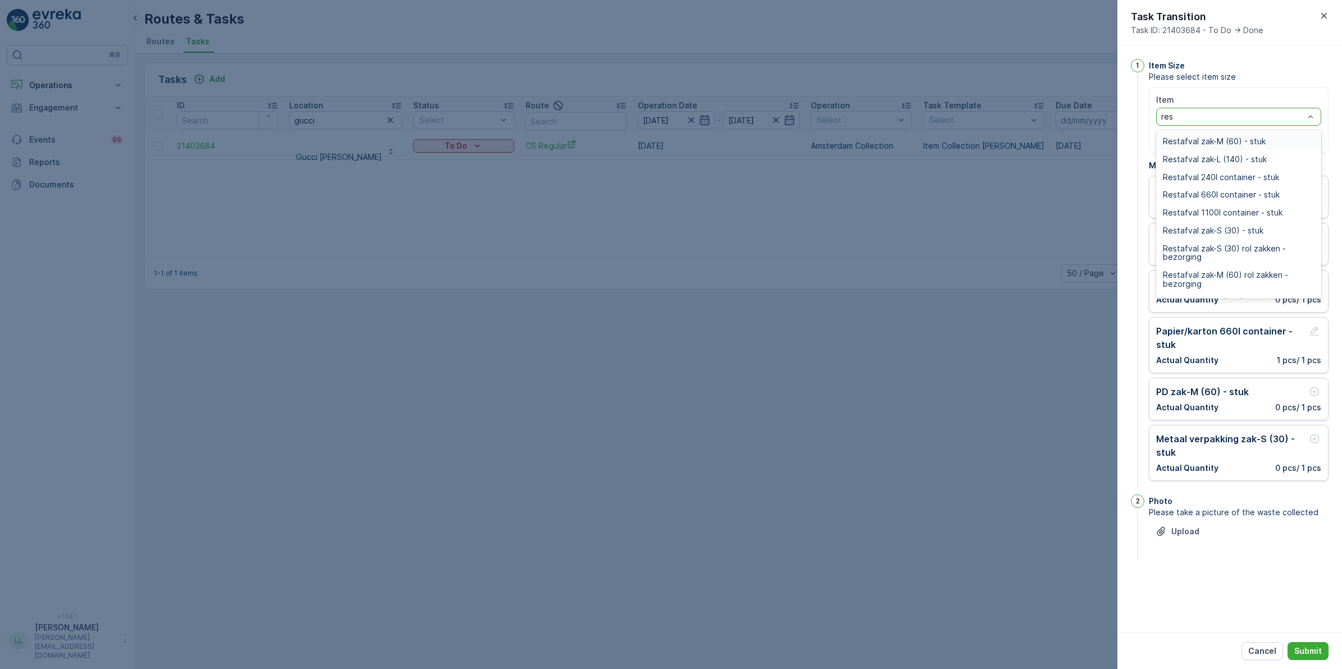
type input "rest"
click at [1247, 177] on span "Restafval 240l container - stuk" at bounding box center [1221, 177] width 116 height 9
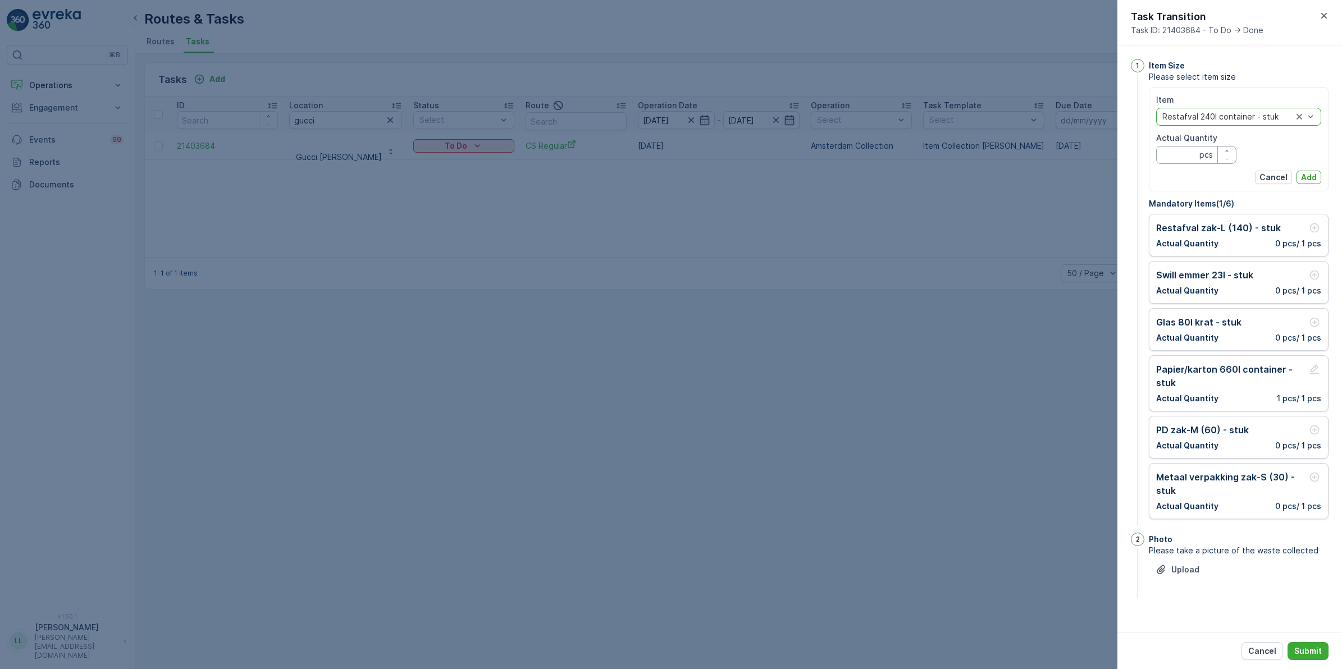
click at [1178, 160] on Quantity "Actual Quantity" at bounding box center [1196, 155] width 80 height 18
type Quantity "1"
click at [1306, 176] on p "Add" at bounding box center [1309, 177] width 16 height 11
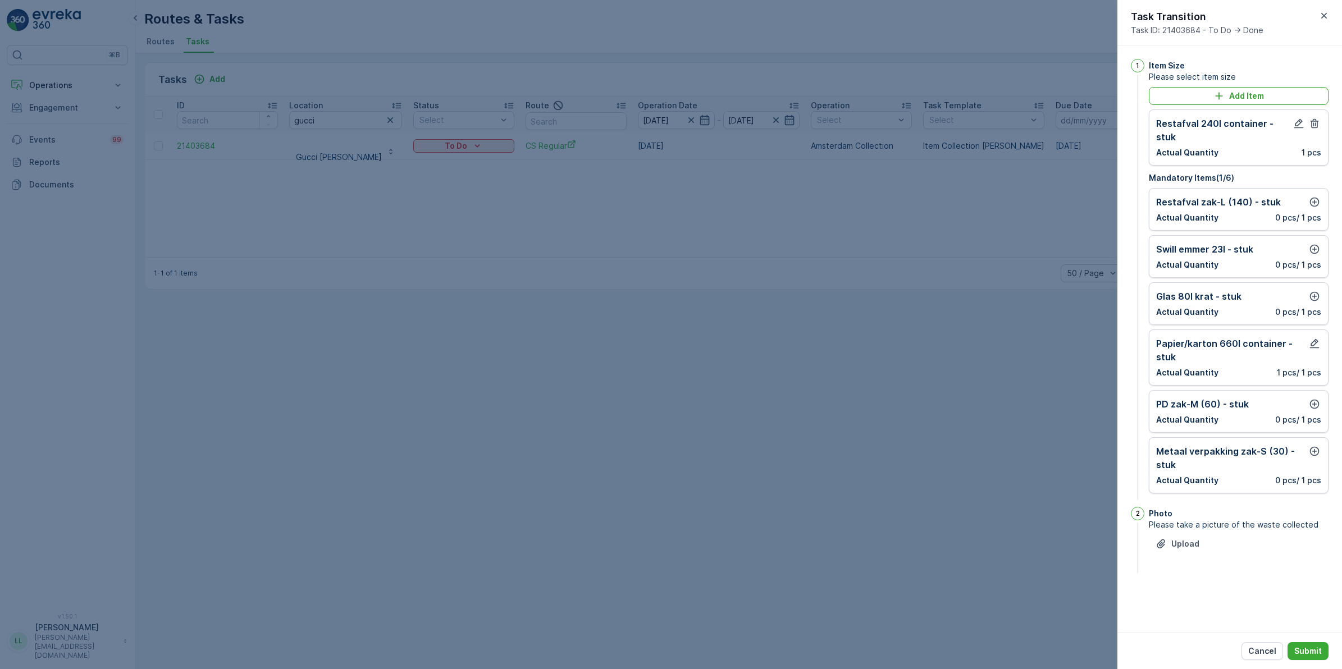
drag, startPoint x: 1314, startPoint y: 642, endPoint x: 1315, endPoint y: 612, distance: 29.8
click at [1315, 642] on button "Submit" at bounding box center [1308, 651] width 41 height 18
click at [1312, 197] on icon "button" at bounding box center [1314, 202] width 11 height 11
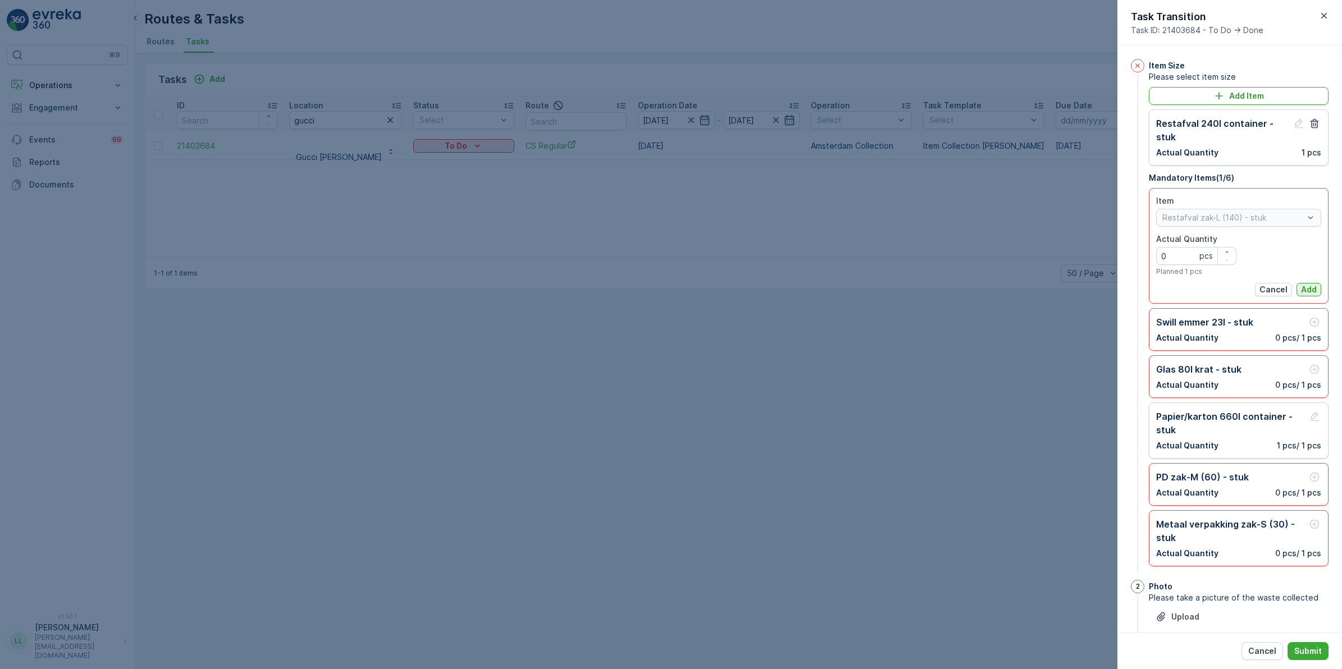
click at [1303, 293] on p "Add" at bounding box center [1309, 289] width 16 height 11
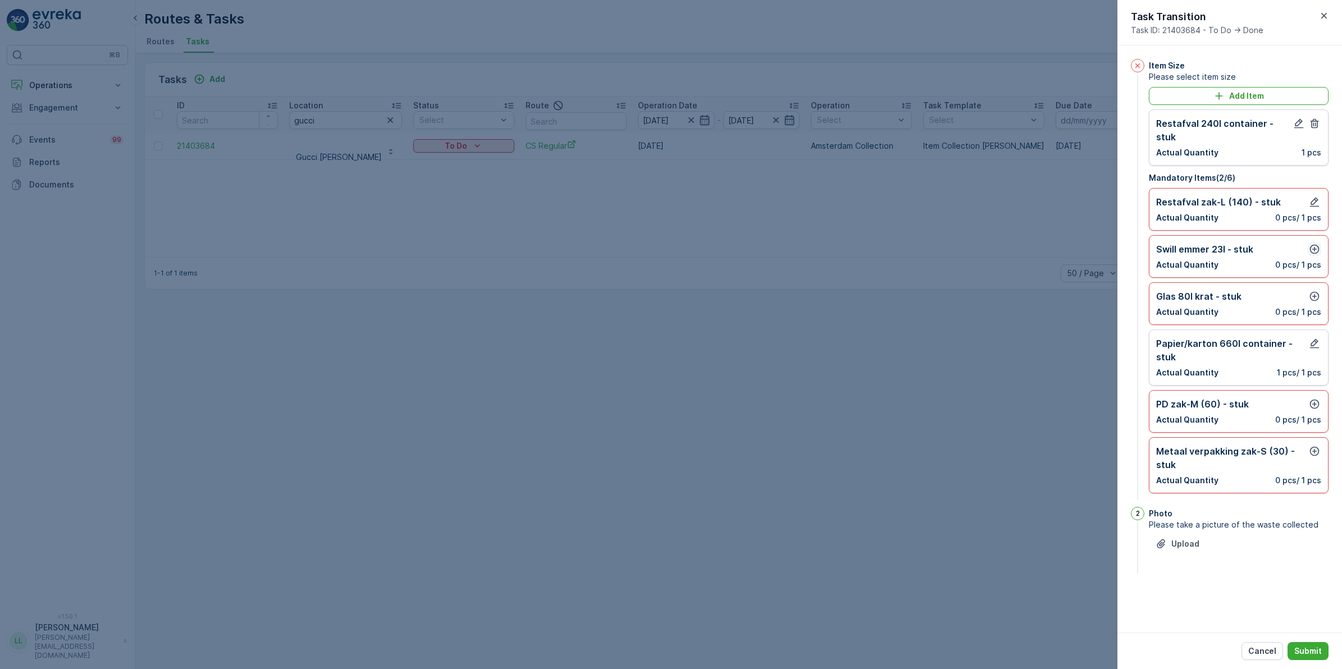
click at [1314, 244] on icon "button" at bounding box center [1314, 249] width 11 height 11
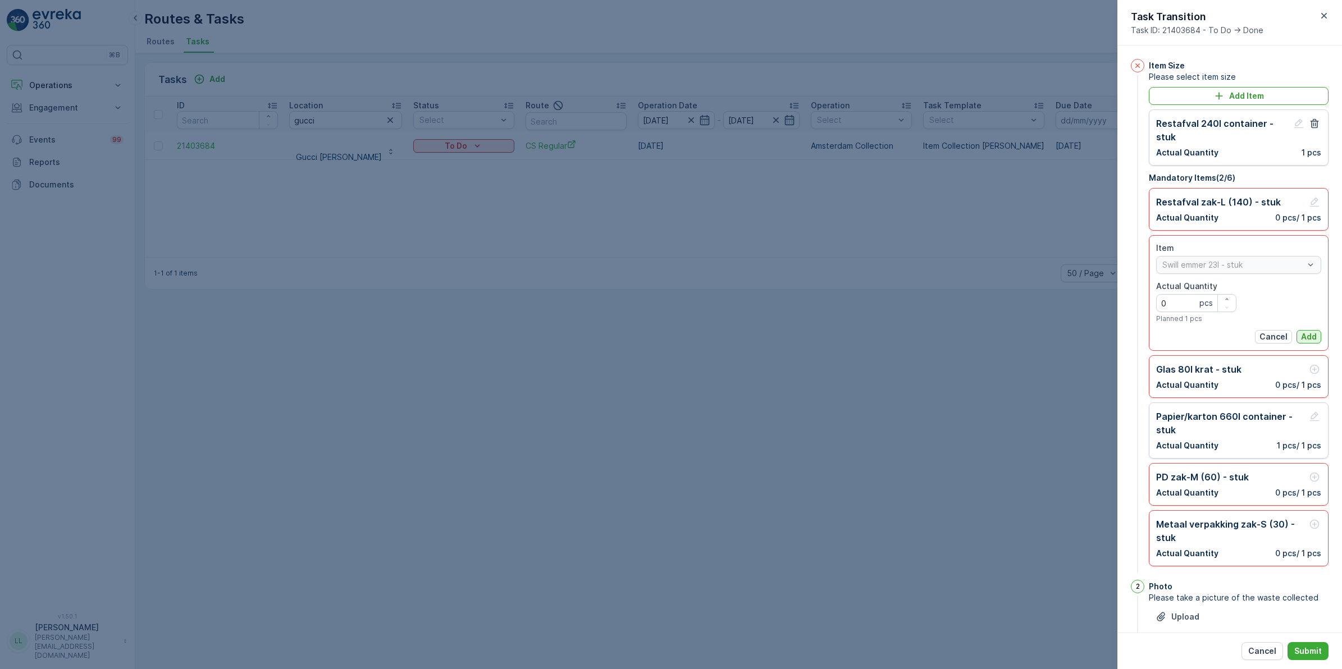
click at [1307, 338] on p "Add" at bounding box center [1309, 336] width 16 height 11
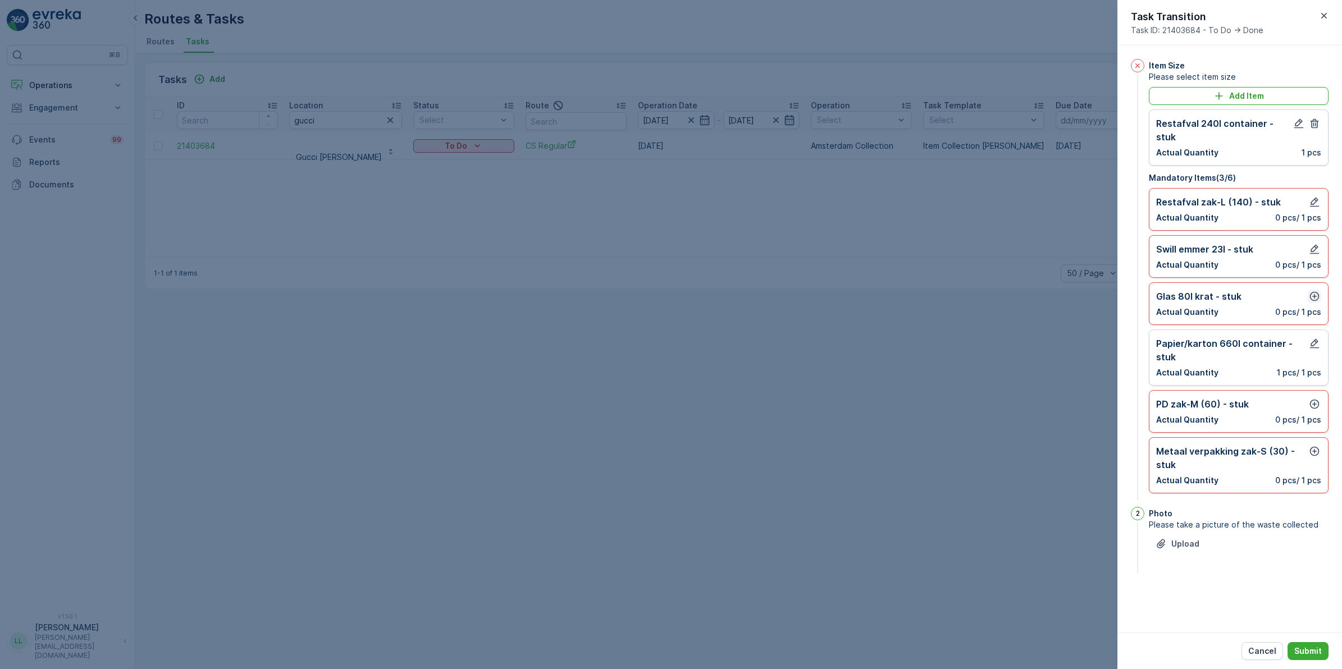
click at [1316, 291] on icon "button" at bounding box center [1314, 296] width 11 height 11
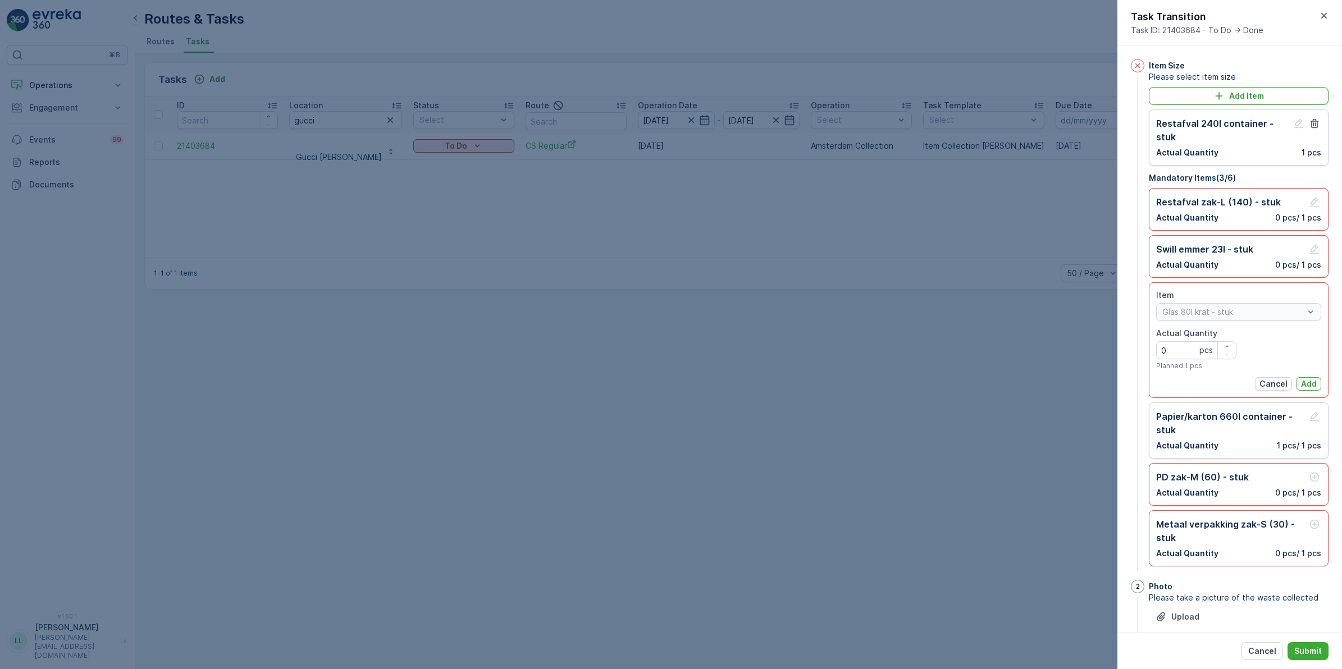
click at [1306, 383] on p "Add" at bounding box center [1309, 384] width 16 height 11
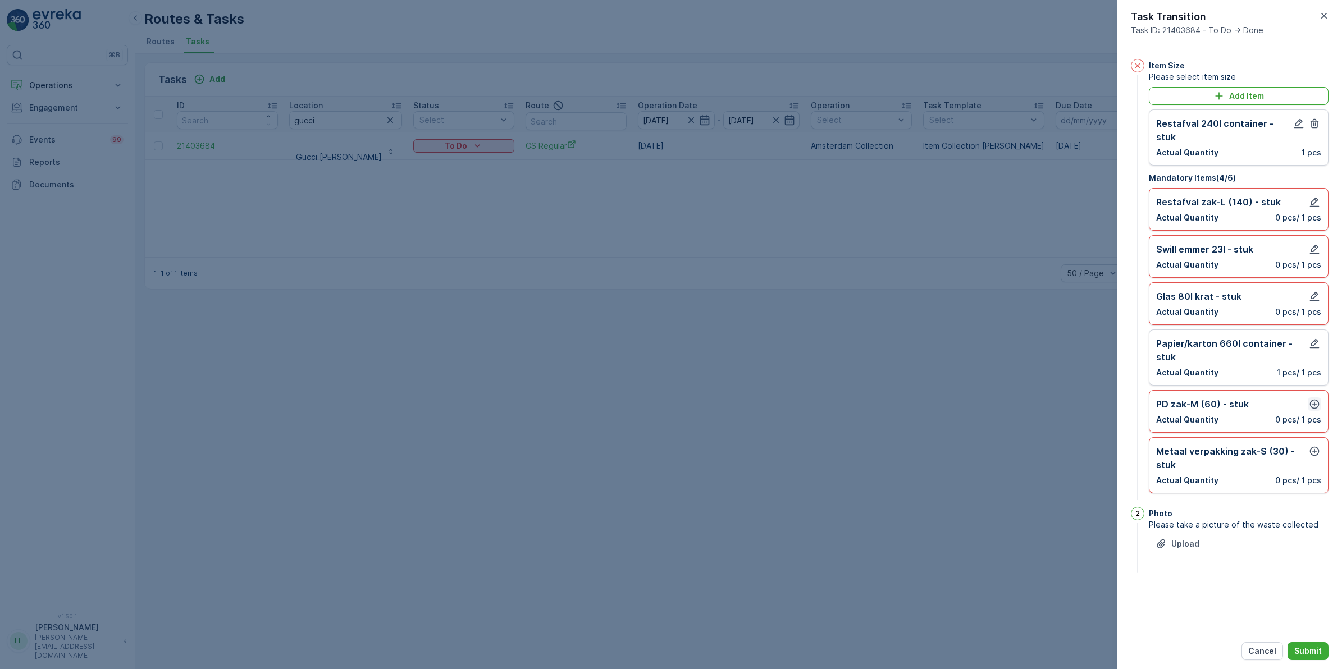
click at [1317, 399] on icon "button" at bounding box center [1314, 404] width 11 height 11
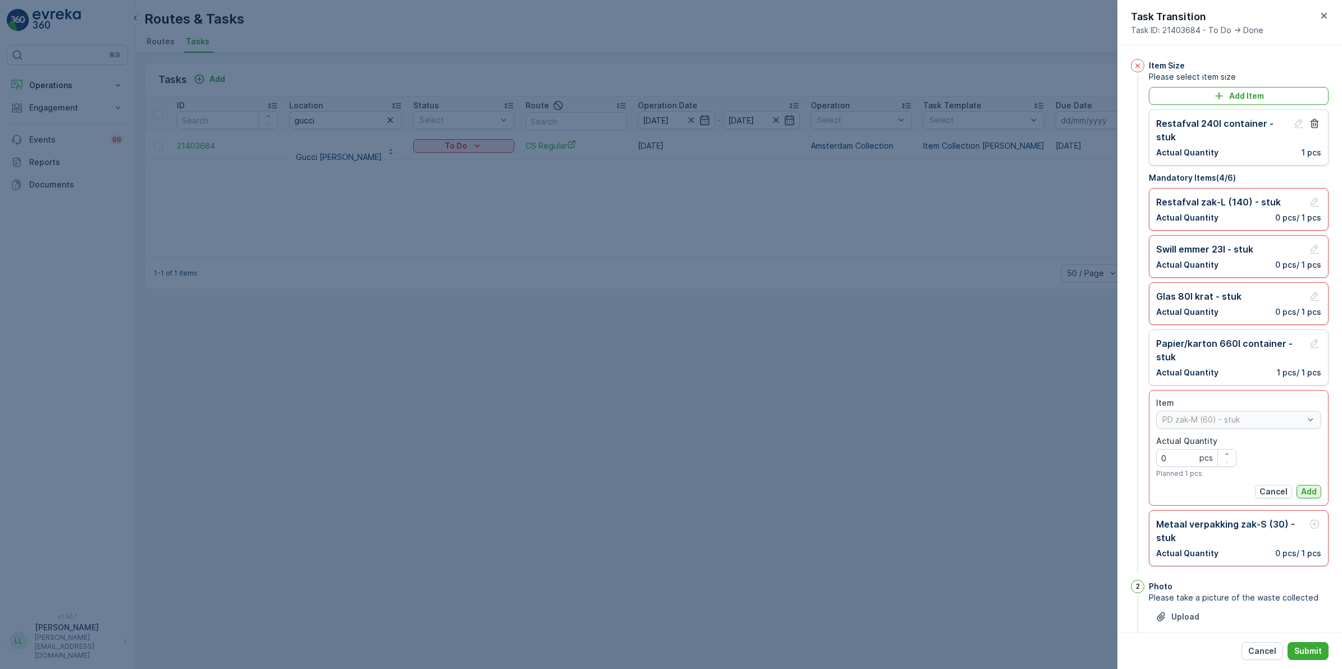
click at [1301, 491] on p "Add" at bounding box center [1309, 491] width 16 height 11
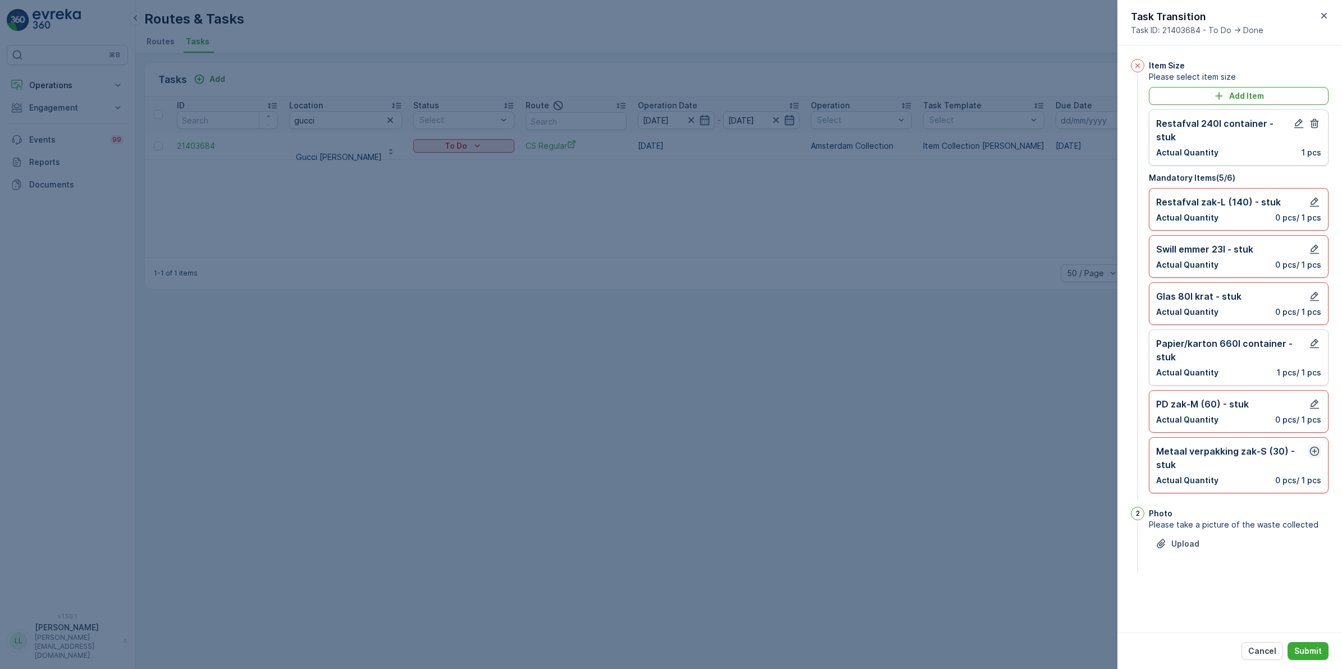
click at [1314, 447] on icon "button" at bounding box center [1315, 452] width 10 height 10
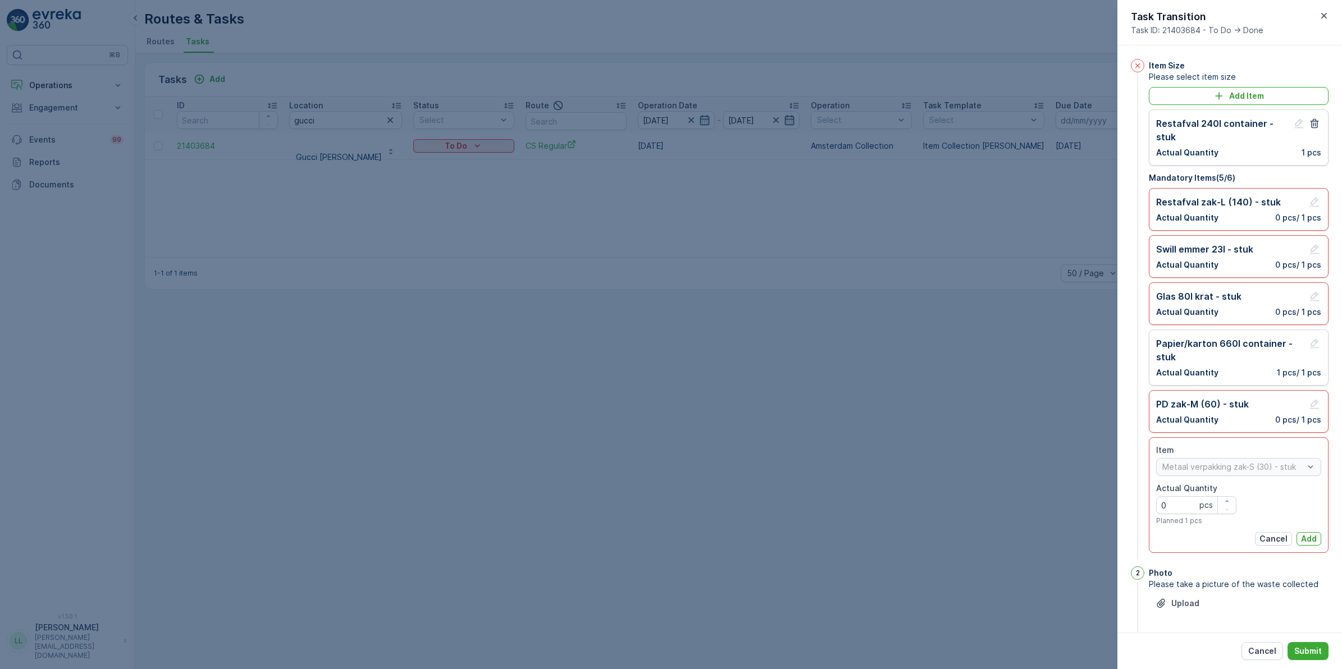
click at [1301, 537] on p "Add" at bounding box center [1309, 539] width 16 height 11
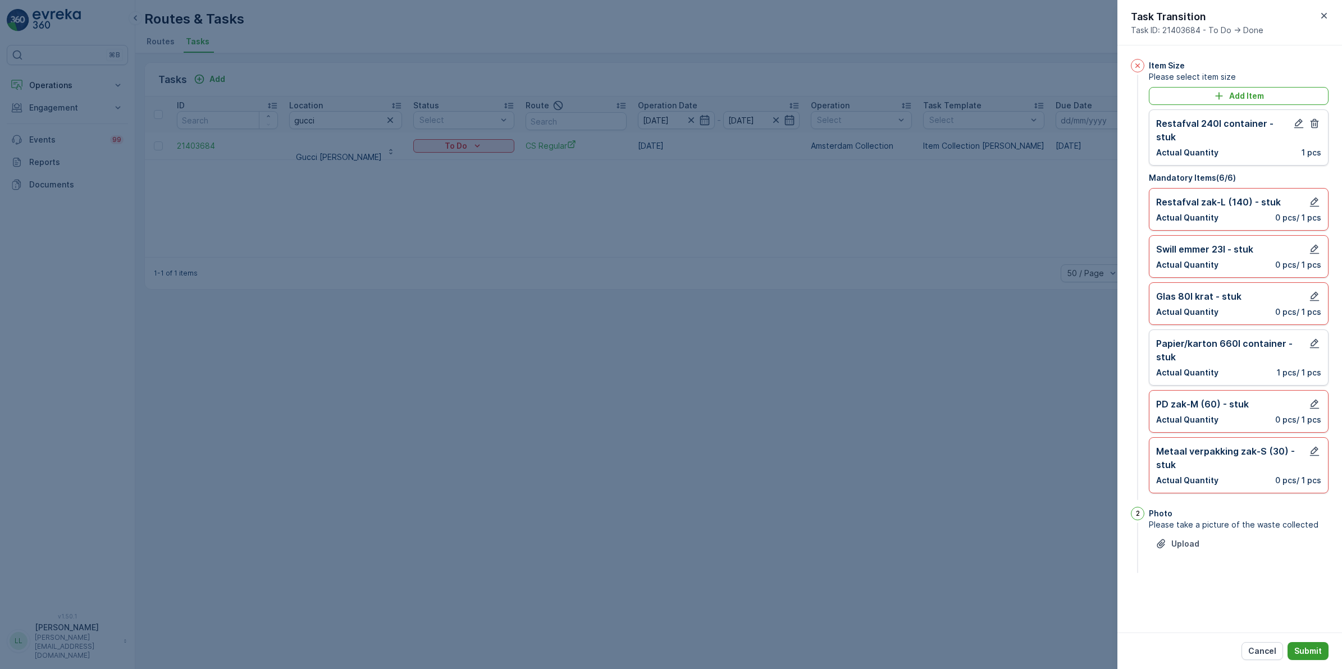
click at [1310, 648] on p "Submit" at bounding box center [1308, 651] width 28 height 11
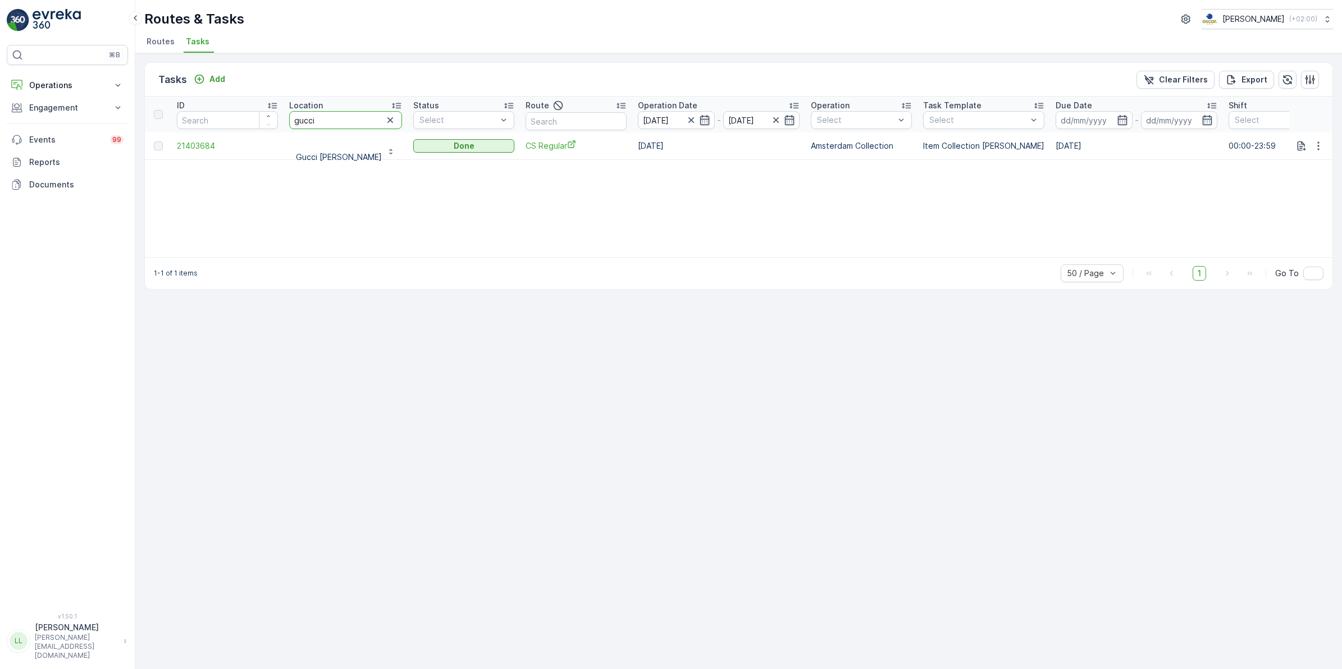
drag, startPoint x: 319, startPoint y: 124, endPoint x: 293, endPoint y: 124, distance: 26.4
click at [293, 124] on input "gucci" at bounding box center [345, 120] width 113 height 18
type input "georgette"
click at [470, 142] on icon "To Do" at bounding box center [465, 145] width 11 height 11
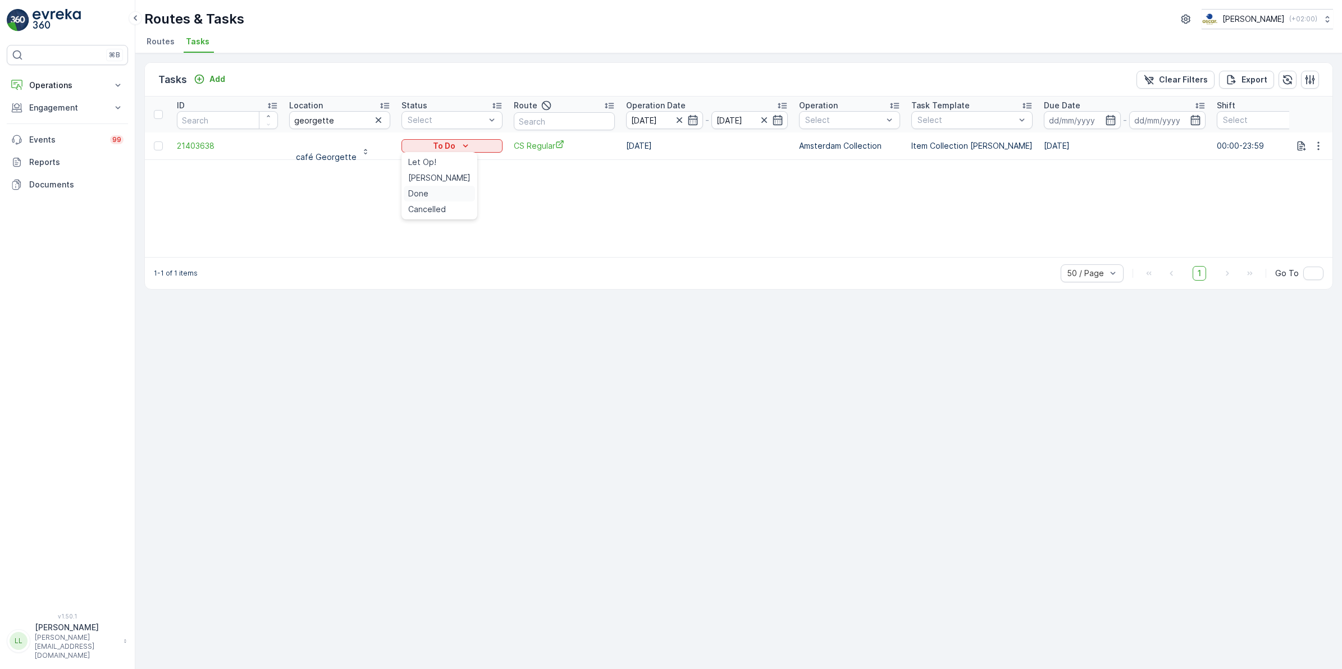
click at [428, 192] on div "Done" at bounding box center [439, 194] width 71 height 16
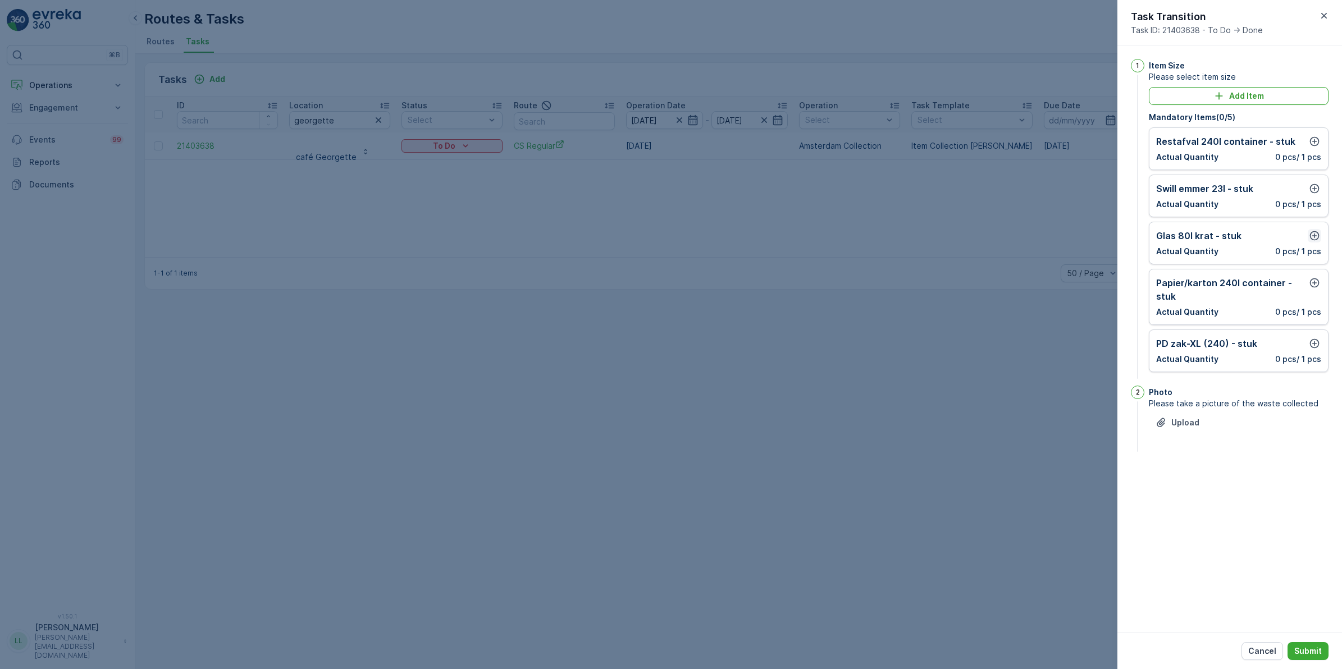
click at [1318, 235] on icon "button" at bounding box center [1315, 236] width 10 height 10
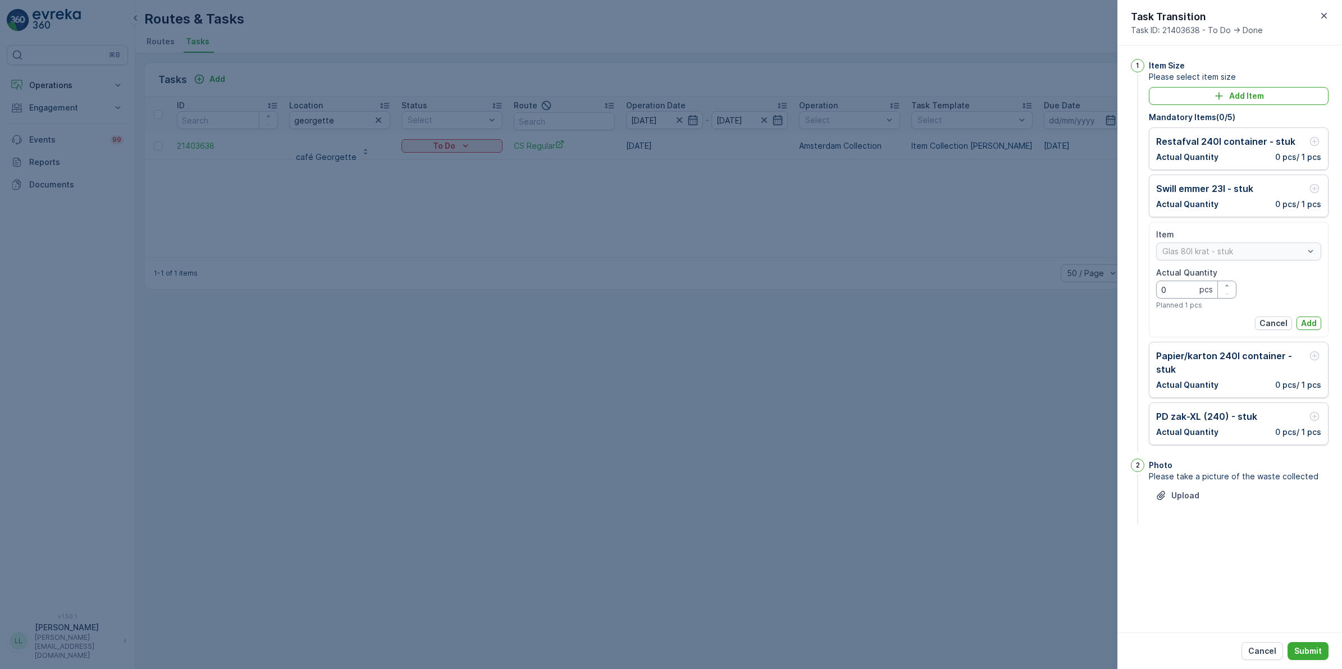
click at [1175, 287] on Quantity "0" at bounding box center [1196, 290] width 80 height 18
type Quantity "1"
click at [1301, 318] on button "Add" at bounding box center [1309, 323] width 25 height 13
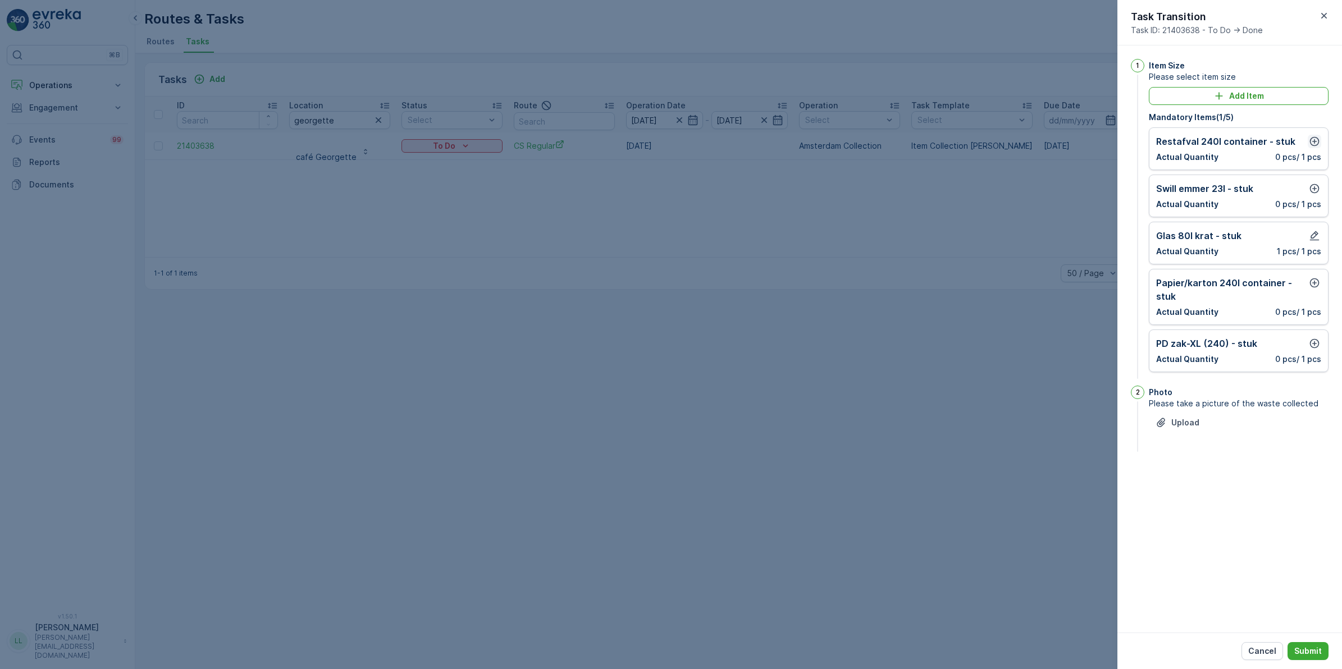
click at [1313, 140] on icon "button" at bounding box center [1314, 141] width 11 height 11
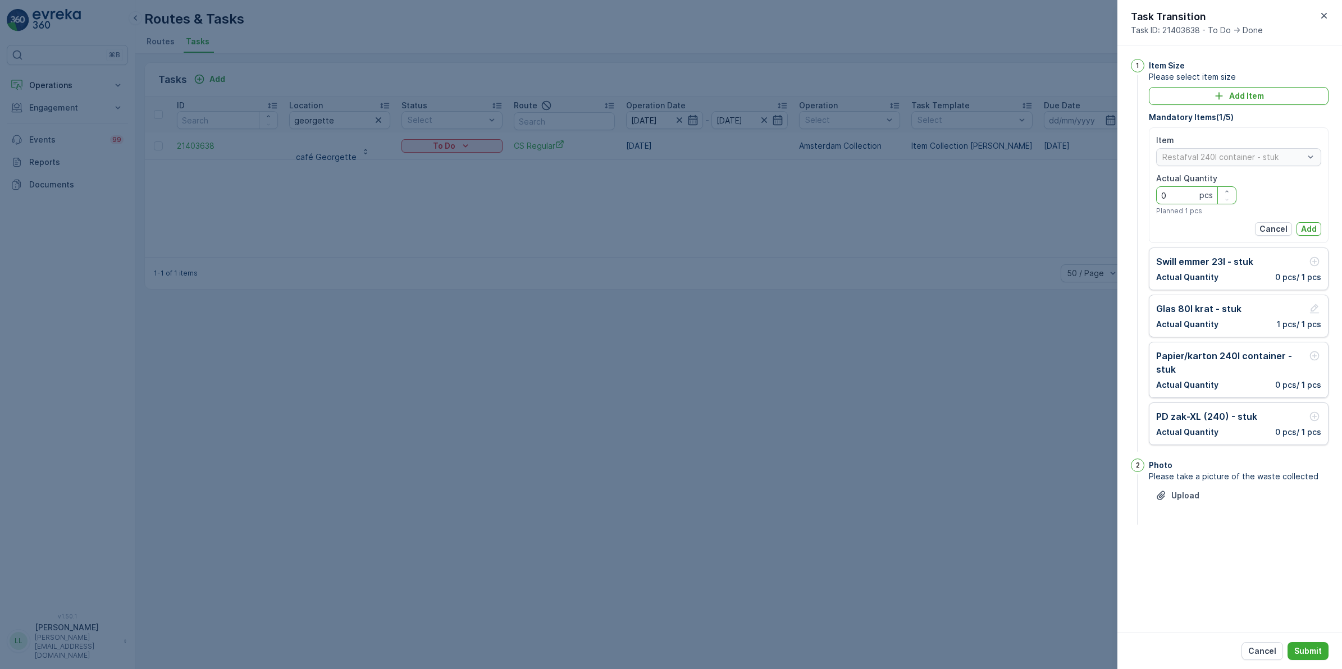
click at [1178, 203] on Quantity "0" at bounding box center [1196, 195] width 80 height 18
type Quantity "1"
click at [1308, 229] on p "Add" at bounding box center [1309, 229] width 16 height 11
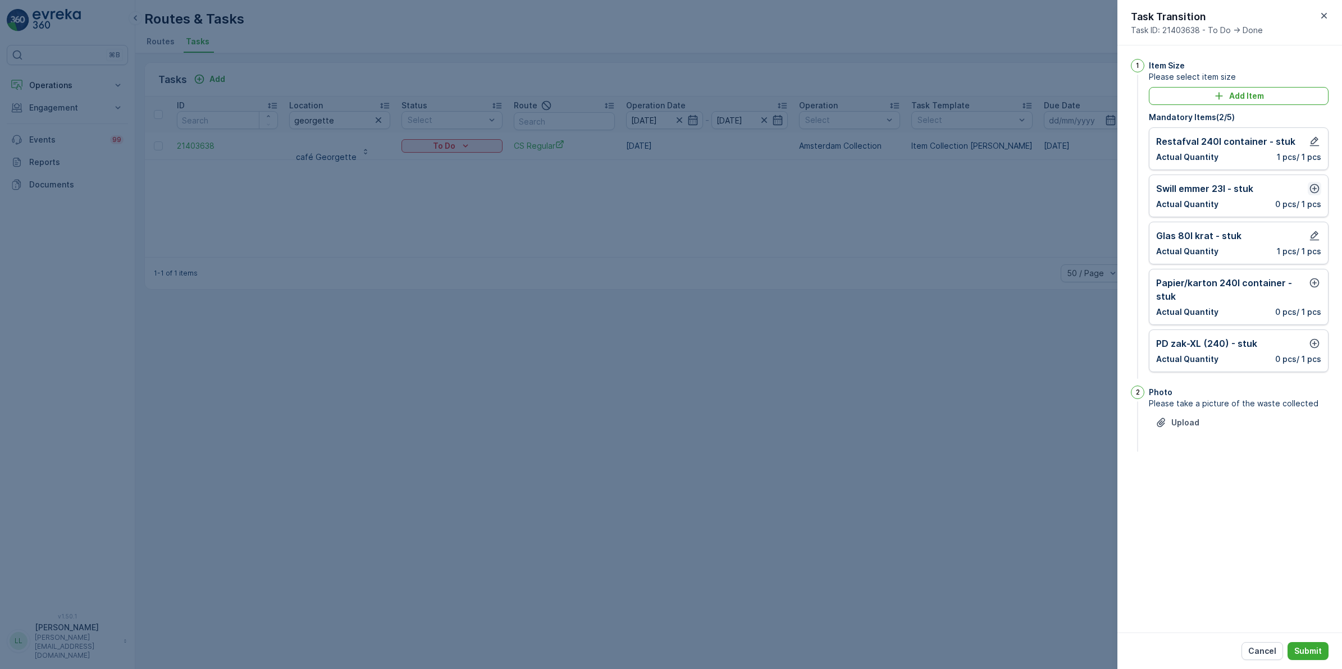
click at [1312, 192] on icon "button" at bounding box center [1314, 188] width 11 height 11
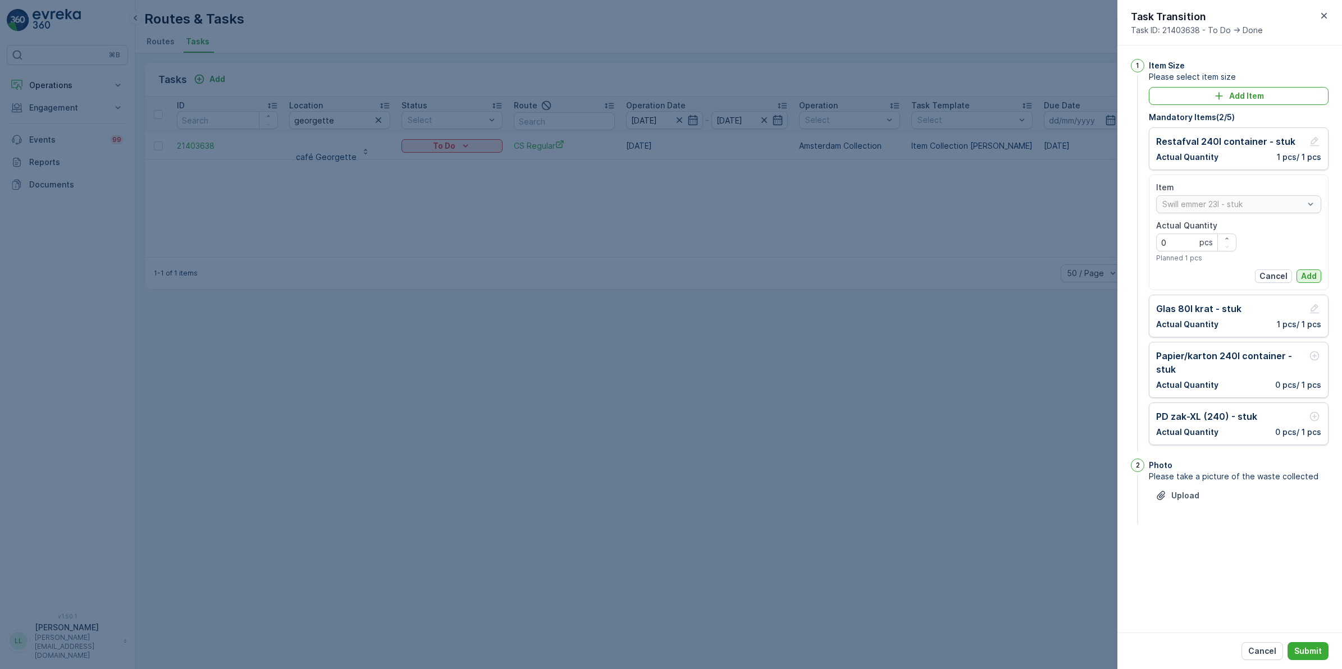
click at [1308, 273] on p "Add" at bounding box center [1309, 276] width 16 height 11
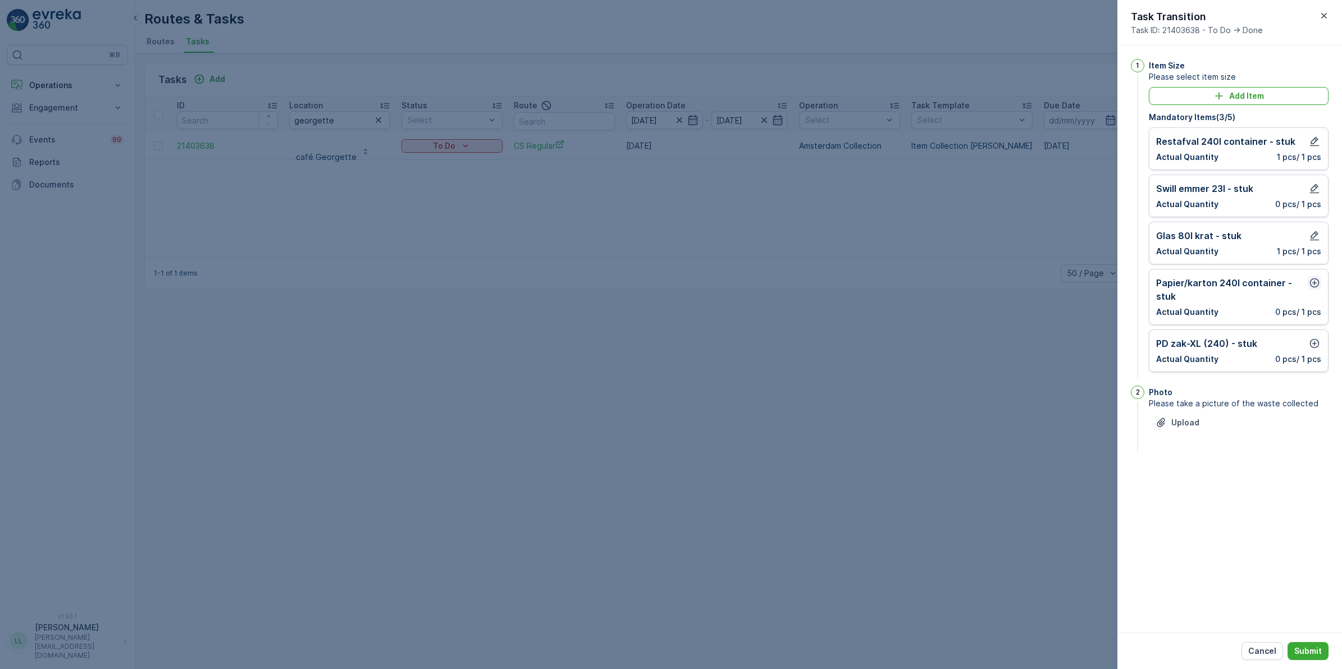
click at [1313, 284] on icon "button" at bounding box center [1315, 284] width 10 height 10
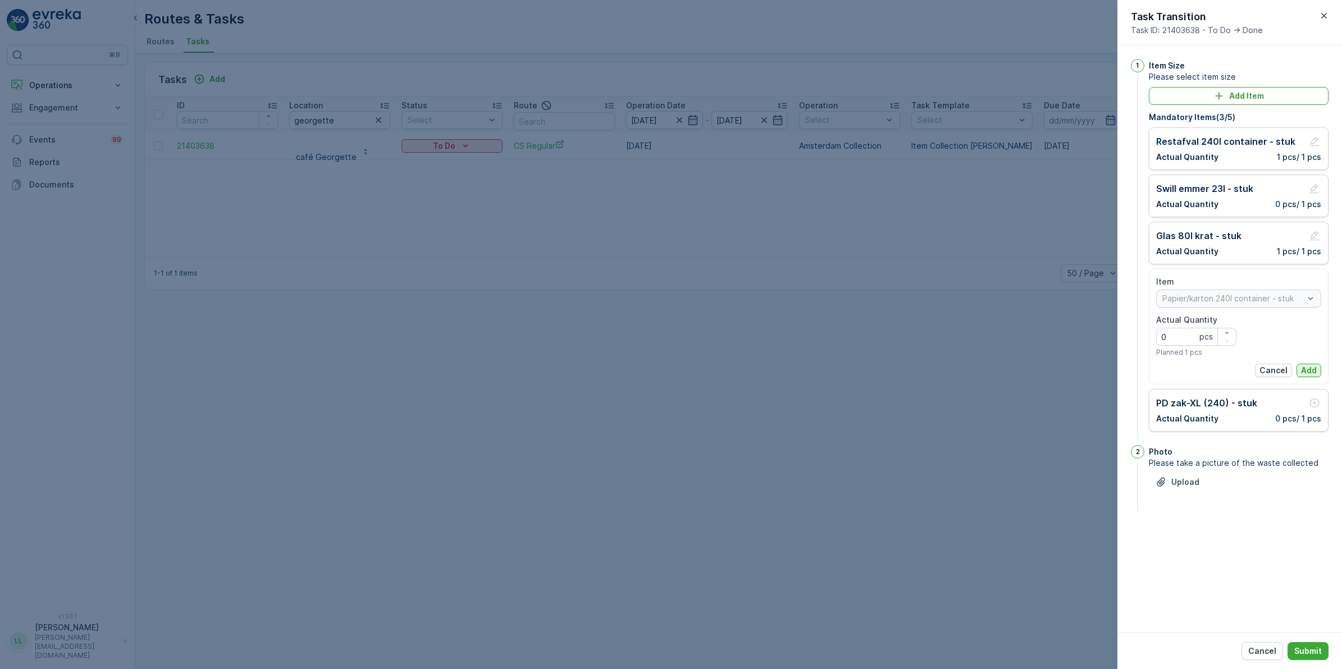
click at [1307, 372] on p "Add" at bounding box center [1309, 370] width 16 height 11
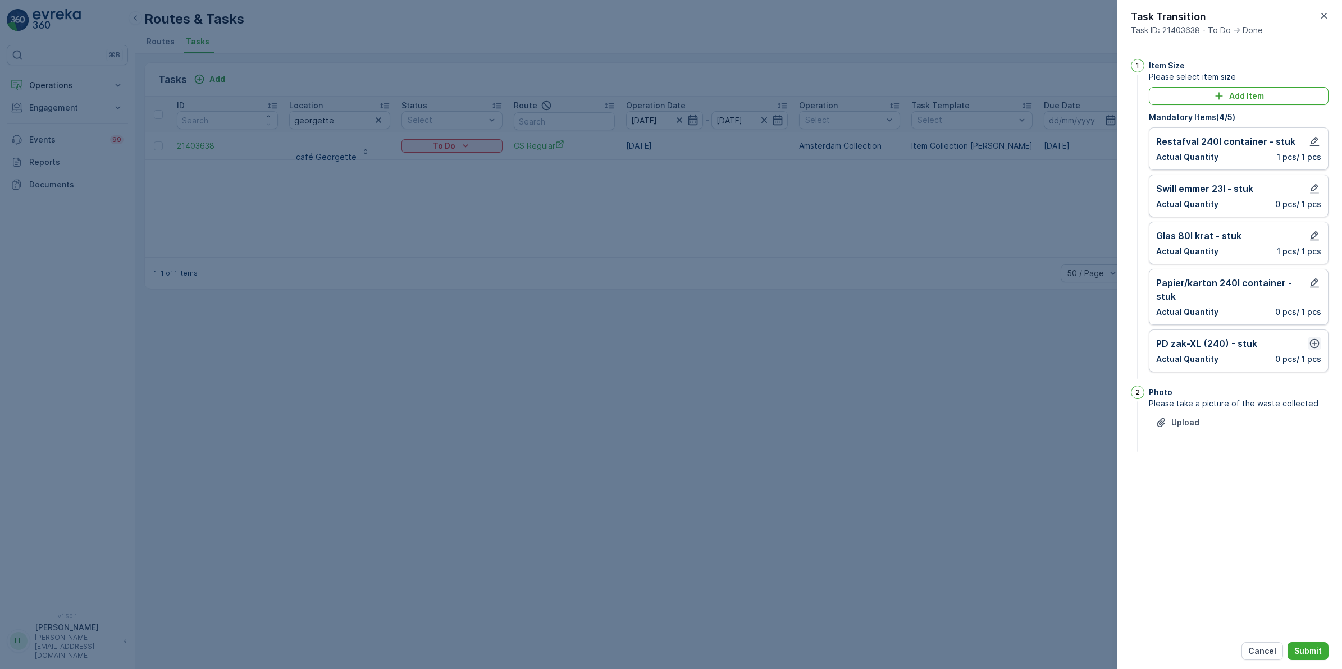
click at [1315, 341] on icon "button" at bounding box center [1314, 343] width 11 height 11
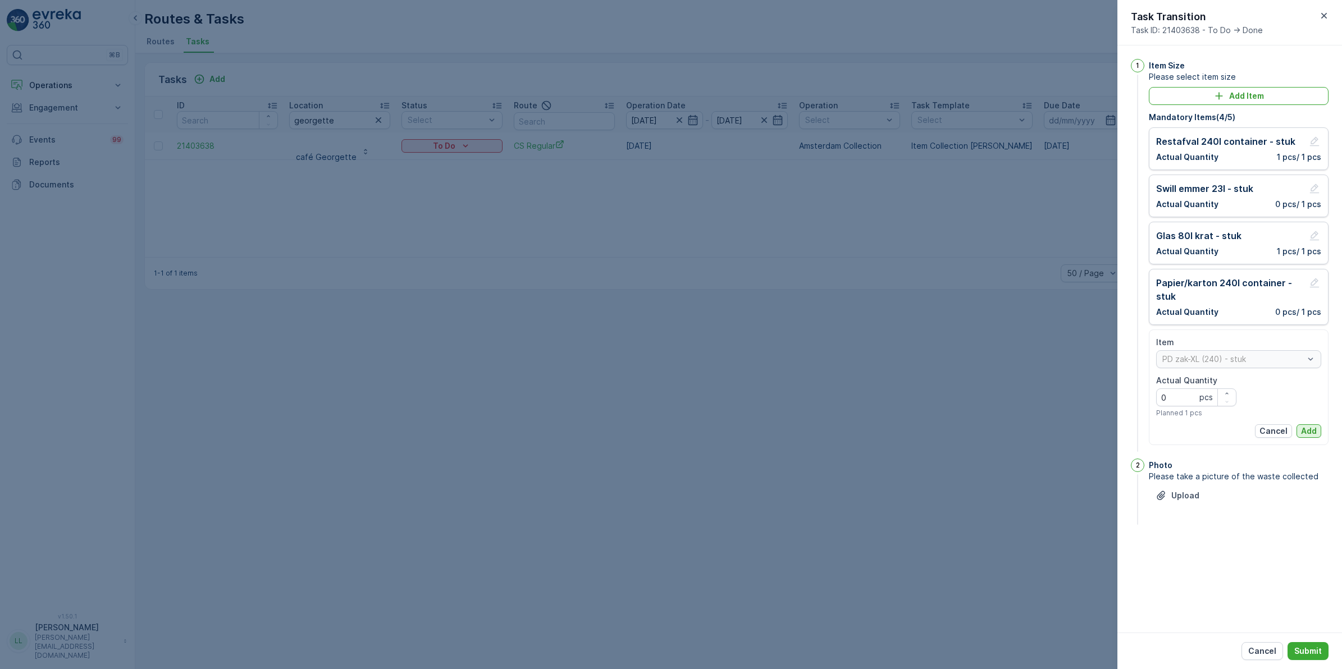
click at [1309, 426] on button "Add" at bounding box center [1309, 431] width 25 height 13
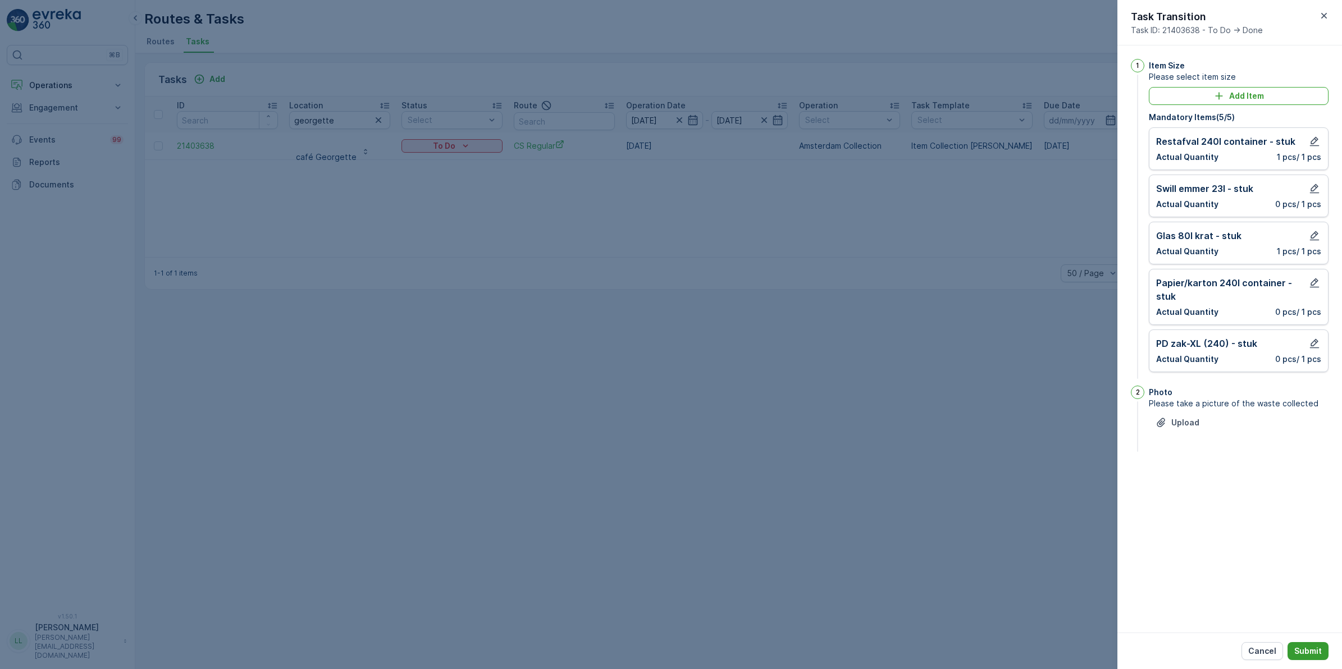
click at [1312, 650] on p "Submit" at bounding box center [1308, 651] width 28 height 11
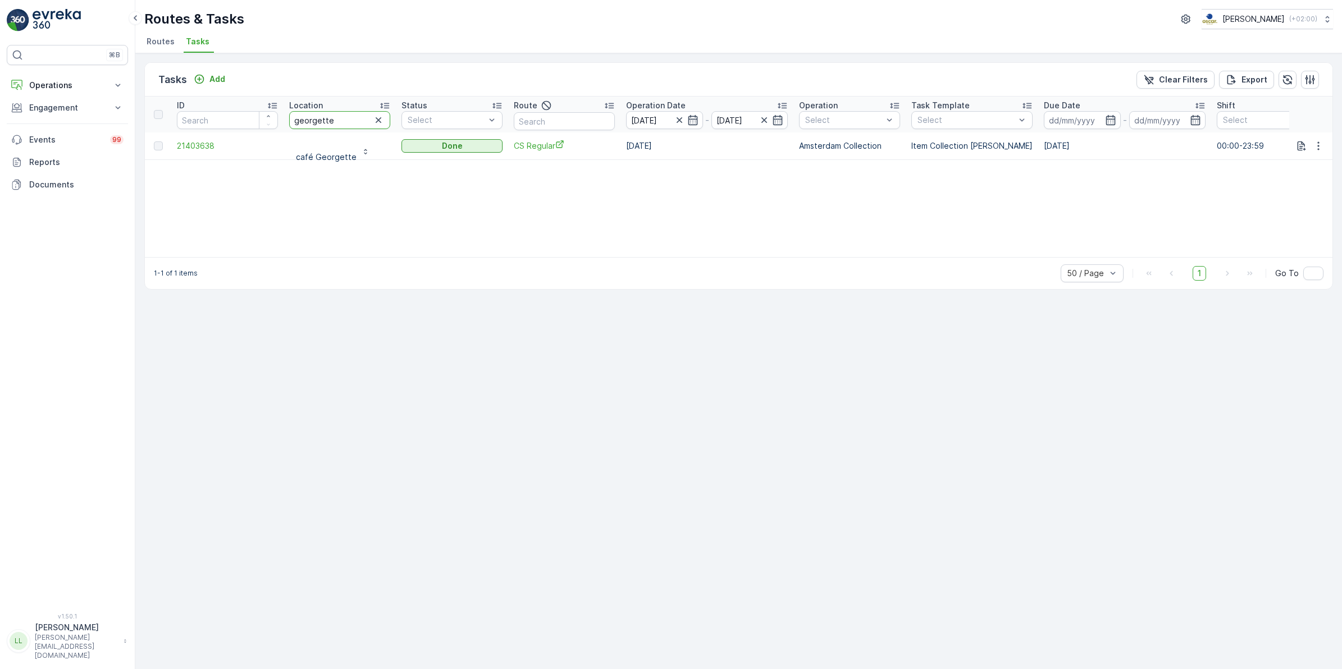
drag, startPoint x: 340, startPoint y: 121, endPoint x: 281, endPoint y: 116, distance: 59.7
click at [281, 116] on tr "ID Location georgette Status Select Route Operation Date 12.09.2025 - 12.09.202…" at bounding box center [1011, 115] width 1732 height 36
type input "stella"
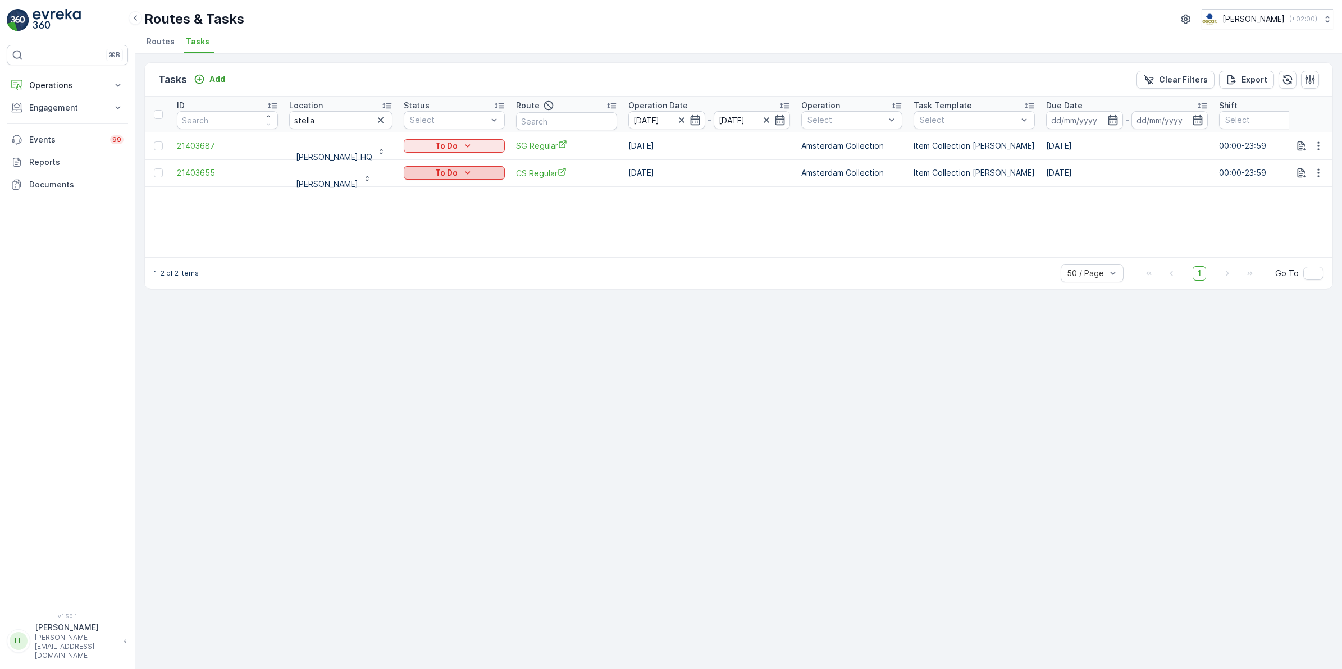
click at [483, 171] on div "To Do" at bounding box center [454, 172] width 92 height 11
click at [441, 219] on div "Done" at bounding box center [448, 221] width 71 height 16
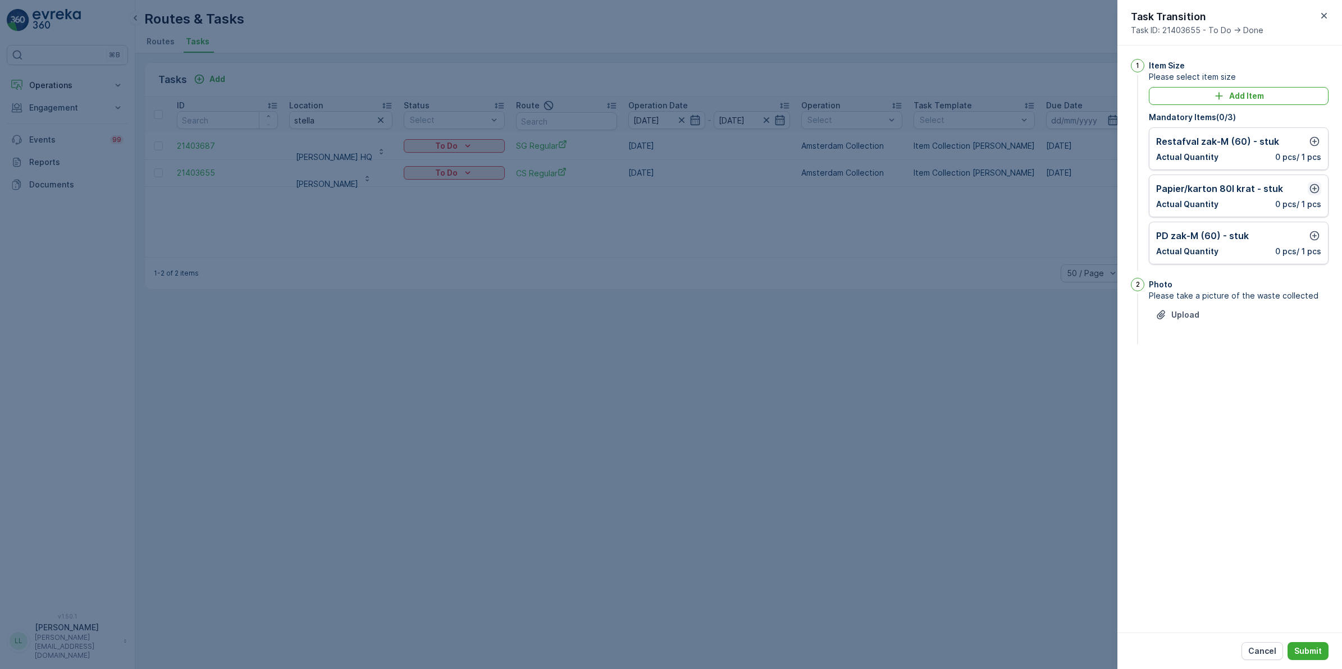
click at [1315, 189] on icon "button" at bounding box center [1315, 189] width 10 height 10
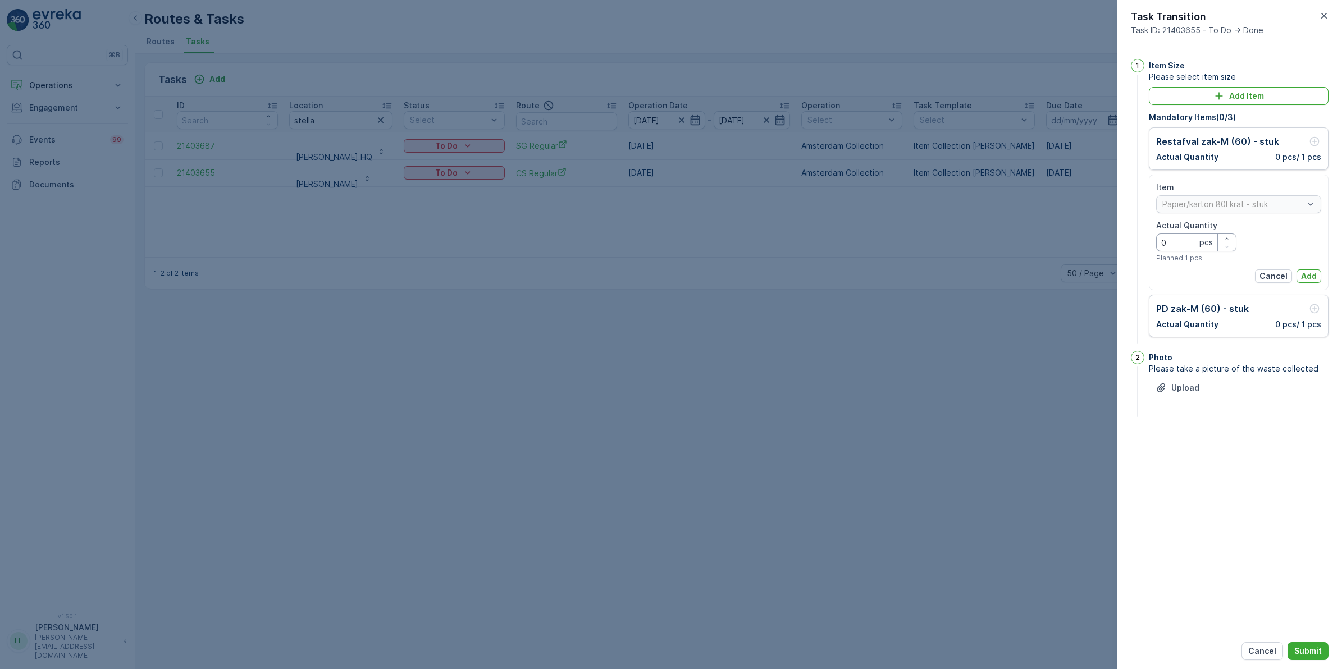
click at [1174, 246] on Quantity "0" at bounding box center [1196, 243] width 80 height 18
type Quantity "1"
click at [1317, 276] on button "Add" at bounding box center [1309, 276] width 25 height 13
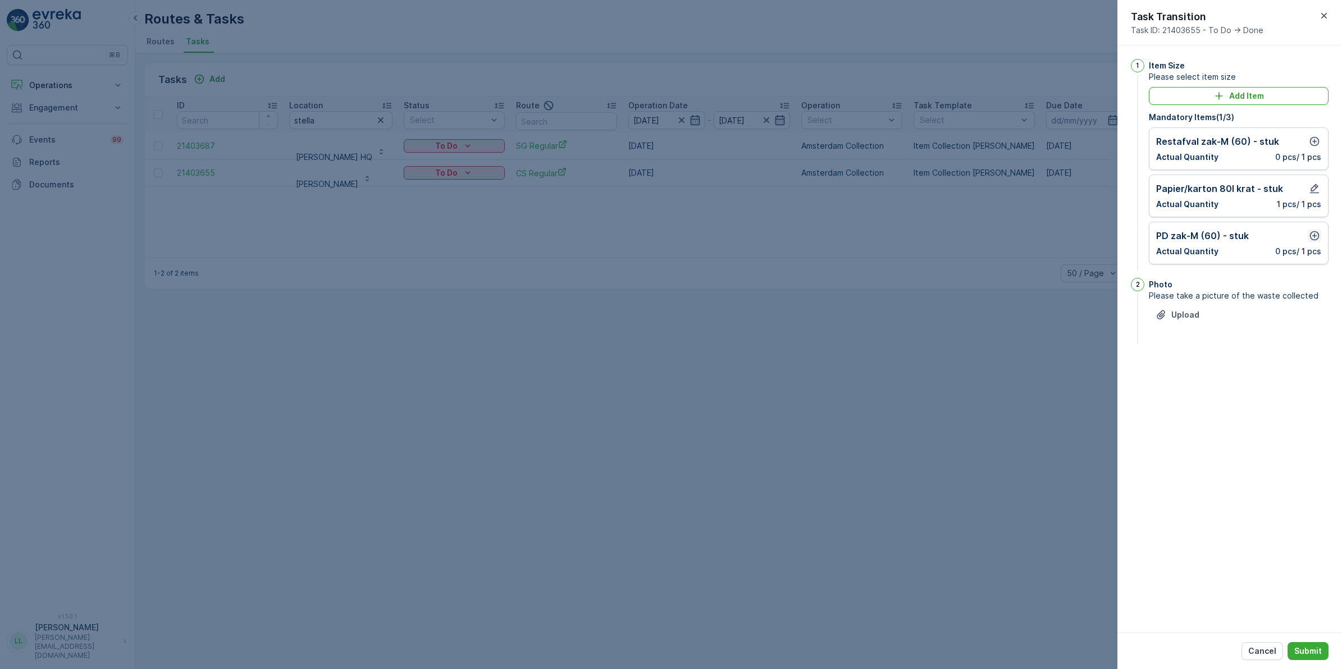
click at [1316, 236] on icon "button" at bounding box center [1315, 236] width 10 height 10
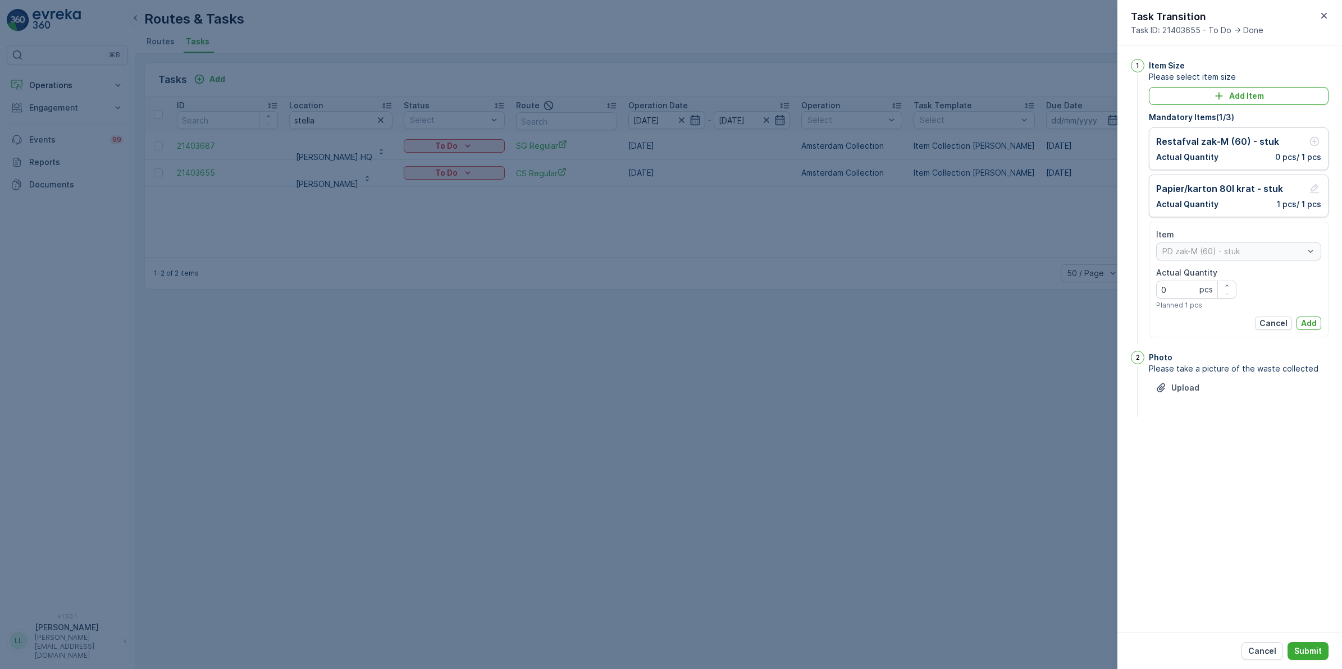
click at [1240, 254] on div "PD zak-M (60) - stuk" at bounding box center [1238, 252] width 165 height 18
click at [1181, 291] on Quantity "0" at bounding box center [1196, 290] width 80 height 18
click at [1258, 93] on p "Add Item" at bounding box center [1246, 95] width 35 height 11
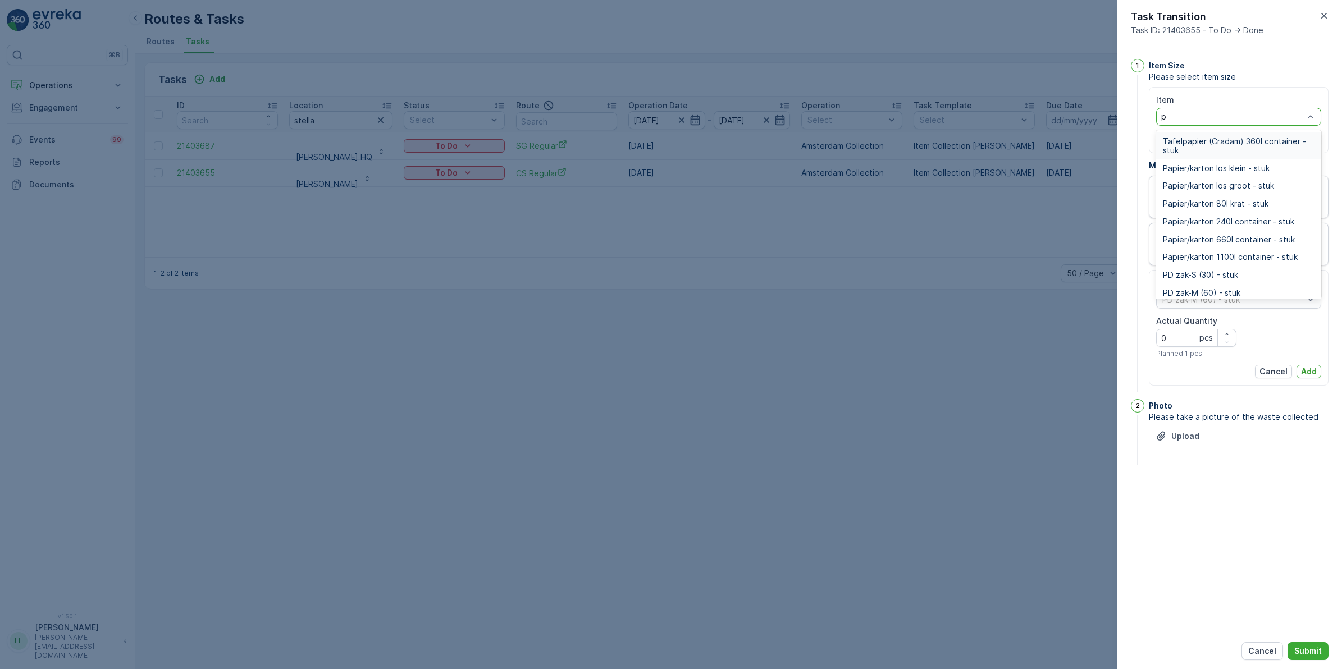
type input "pd"
click at [1214, 177] on span "PD zak-L (140) - stuk" at bounding box center [1202, 177] width 79 height 9
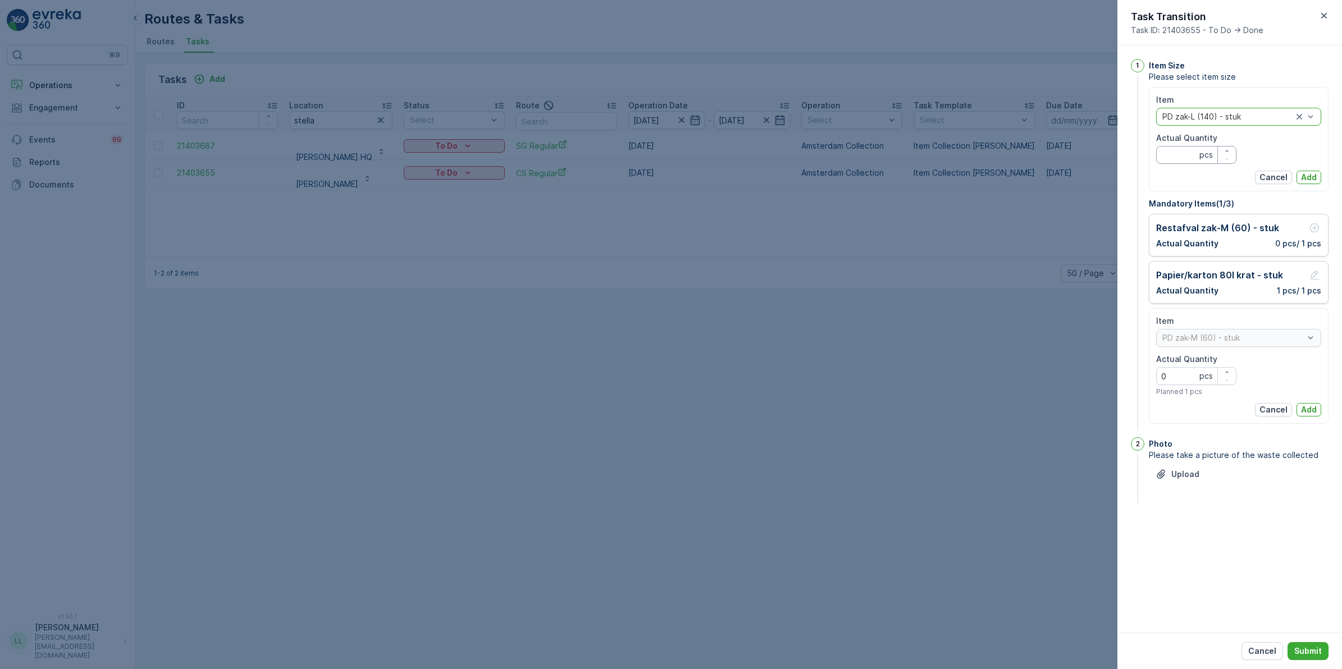
click at [1192, 151] on Quantity "Actual Quantity" at bounding box center [1196, 155] width 80 height 18
type Quantity "1"
click at [1312, 175] on p "Add" at bounding box center [1309, 177] width 16 height 11
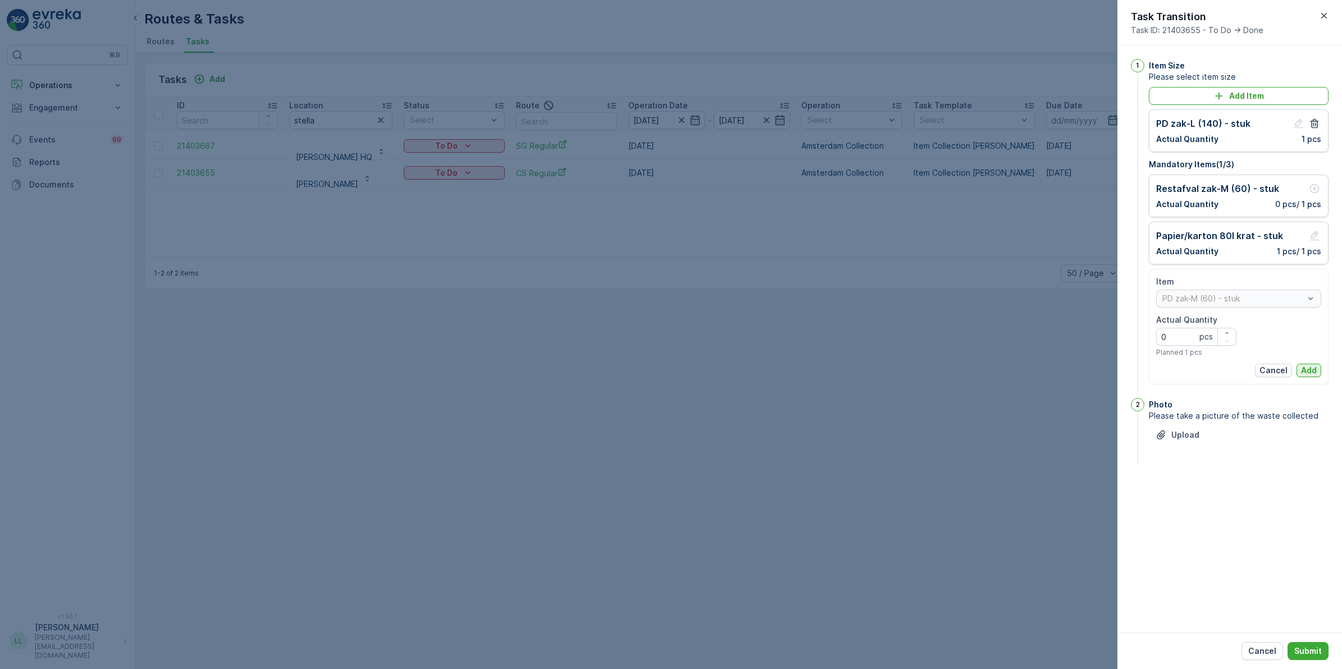
click at [1305, 368] on p "Add" at bounding box center [1309, 370] width 16 height 11
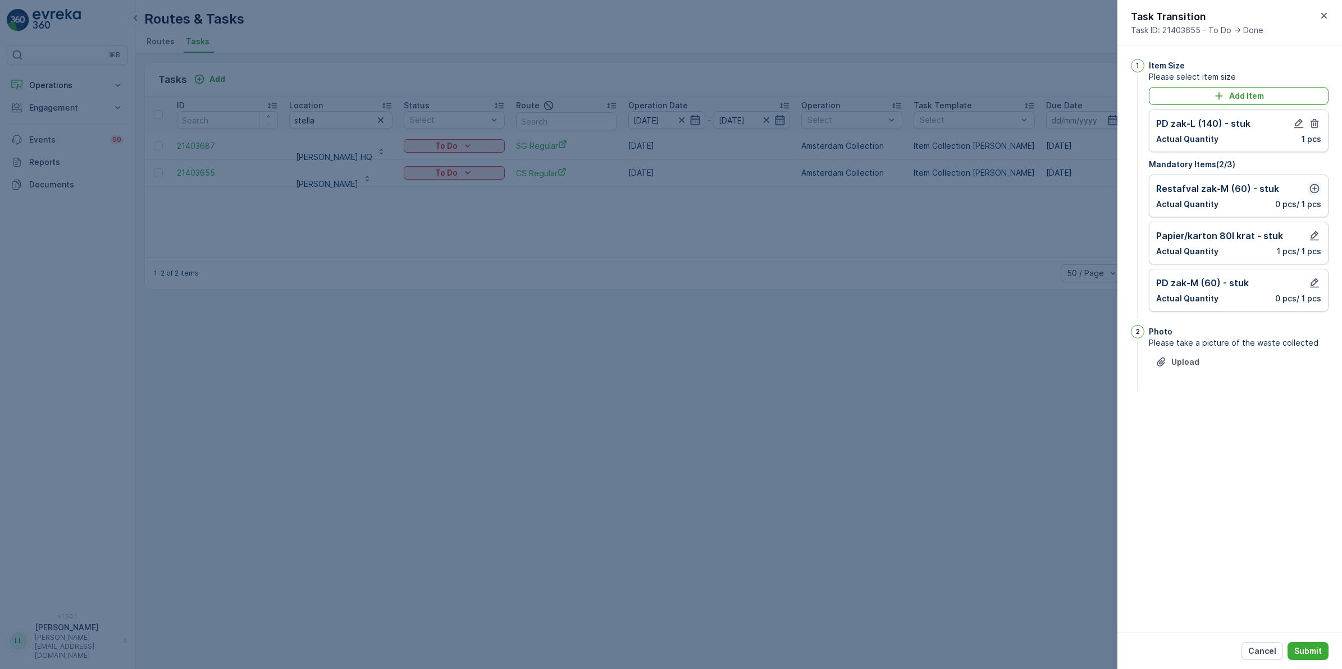
click at [1317, 186] on icon "button" at bounding box center [1315, 189] width 10 height 10
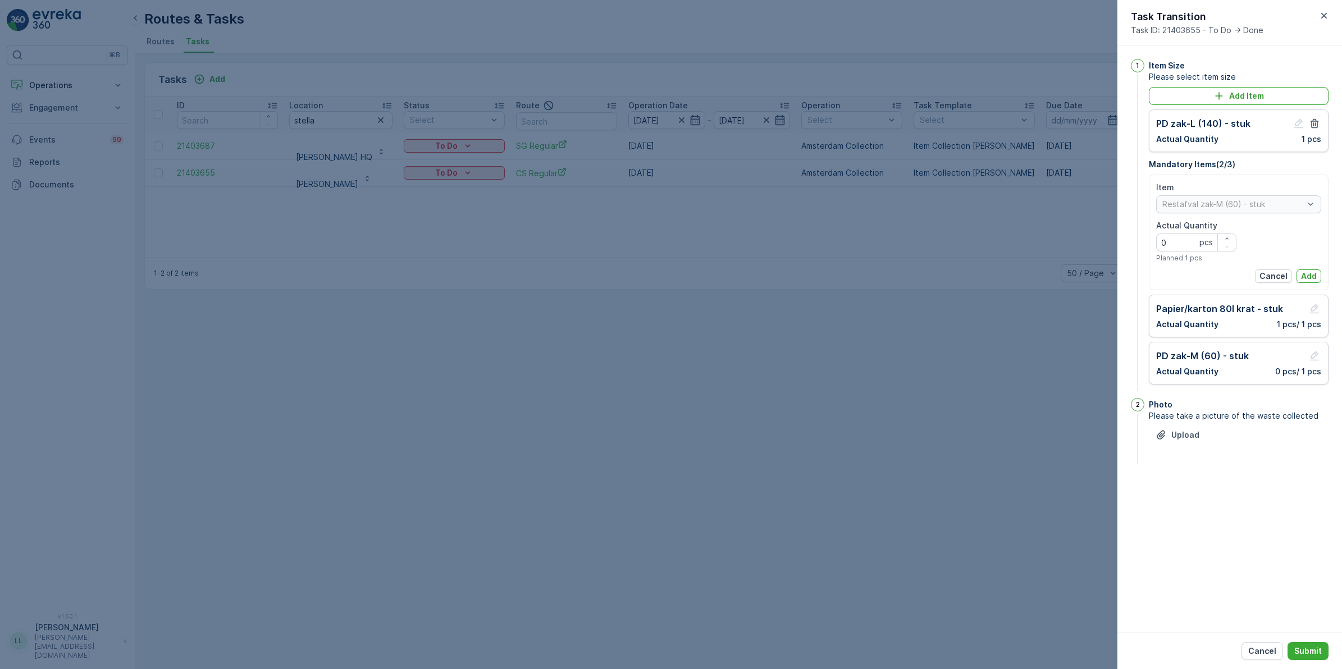
click at [1310, 284] on div "Item Restafval zak-M (60) - stuk Actual Quantity 0 pcs Planned 1 pcs Cancel Add" at bounding box center [1239, 233] width 180 height 116
click at [1305, 279] on p "Add" at bounding box center [1309, 276] width 16 height 11
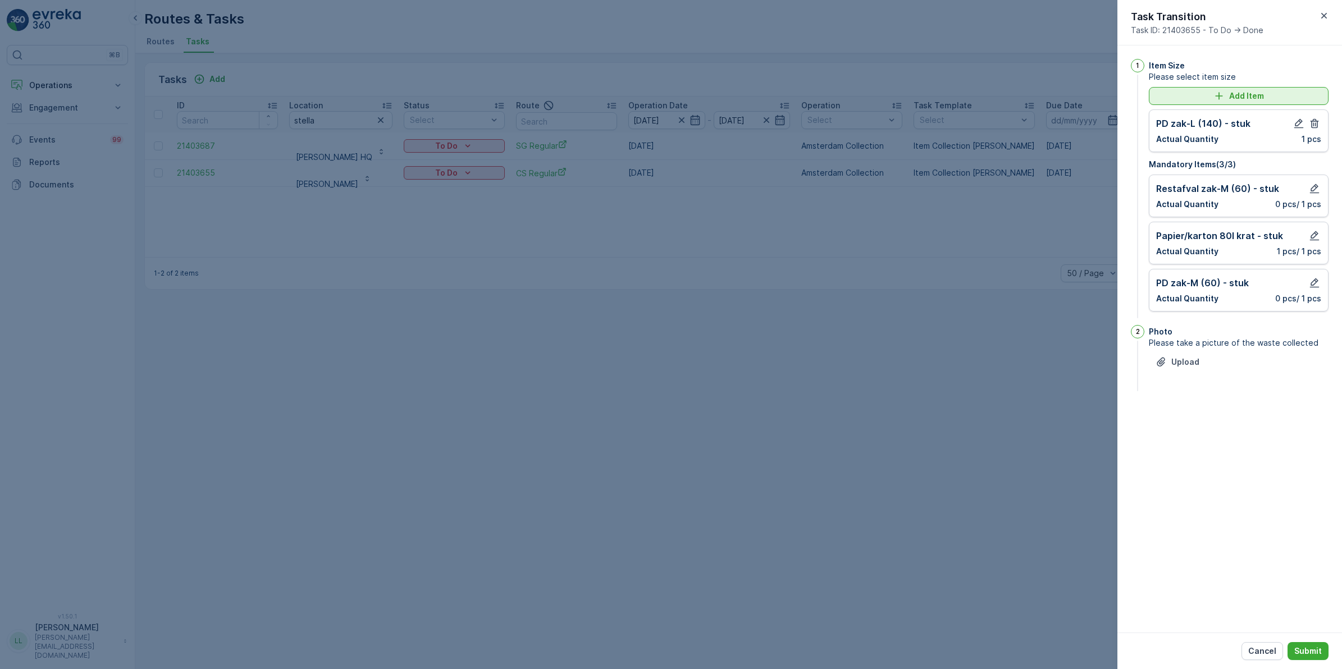
click at [1242, 93] on p "Add Item" at bounding box center [1246, 95] width 35 height 11
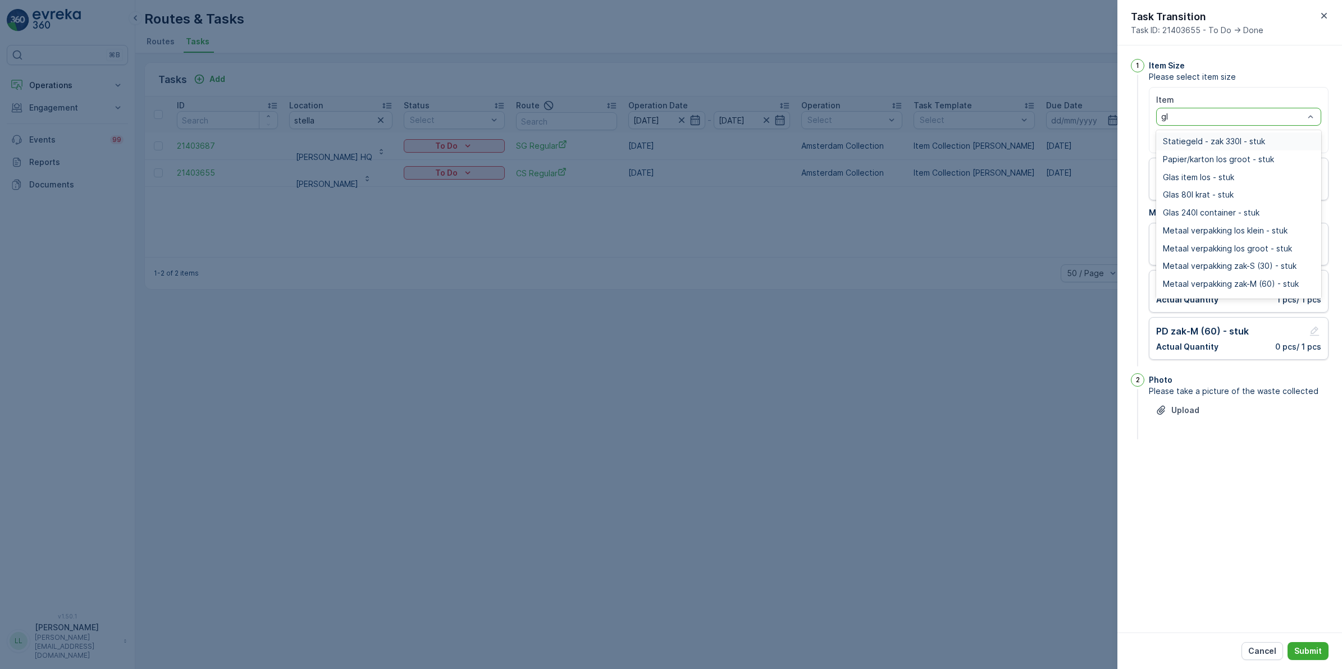
type input "glas"
click at [1232, 145] on span "Glas item los - stuk" at bounding box center [1198, 141] width 71 height 9
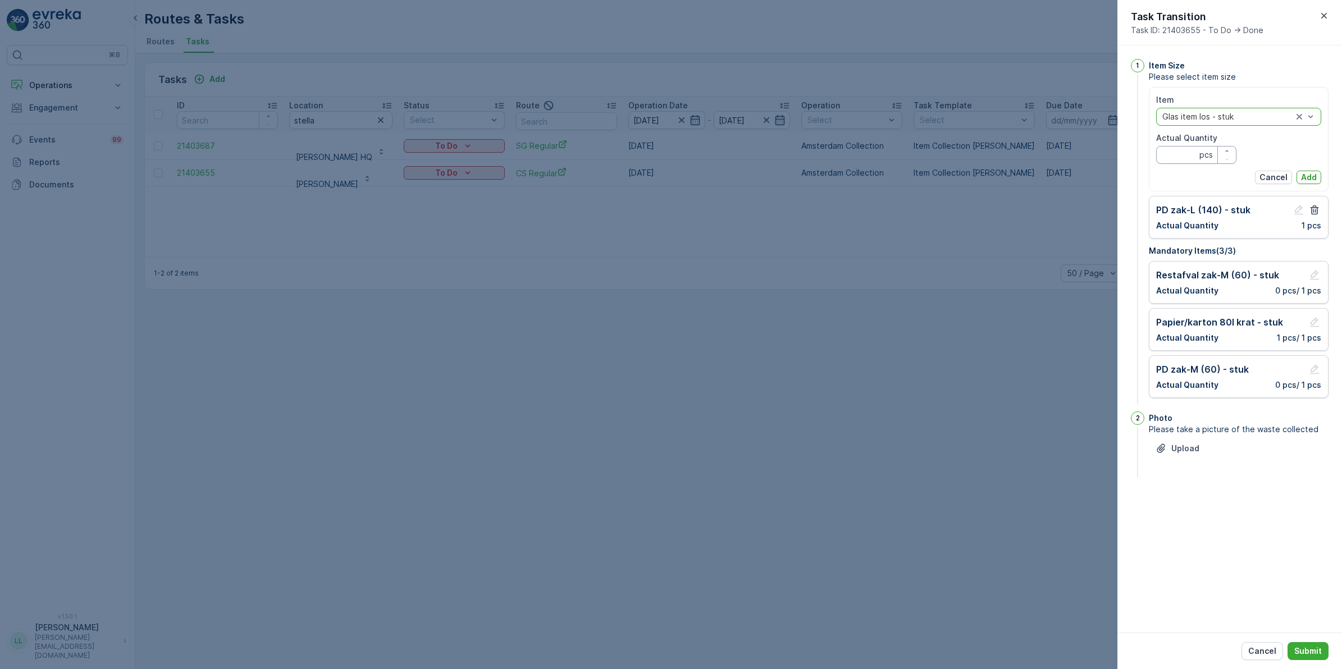
click at [1178, 158] on Quantity "Actual Quantity" at bounding box center [1196, 155] width 80 height 18
type Quantity "2"
click at [1308, 173] on p "Add" at bounding box center [1309, 177] width 16 height 11
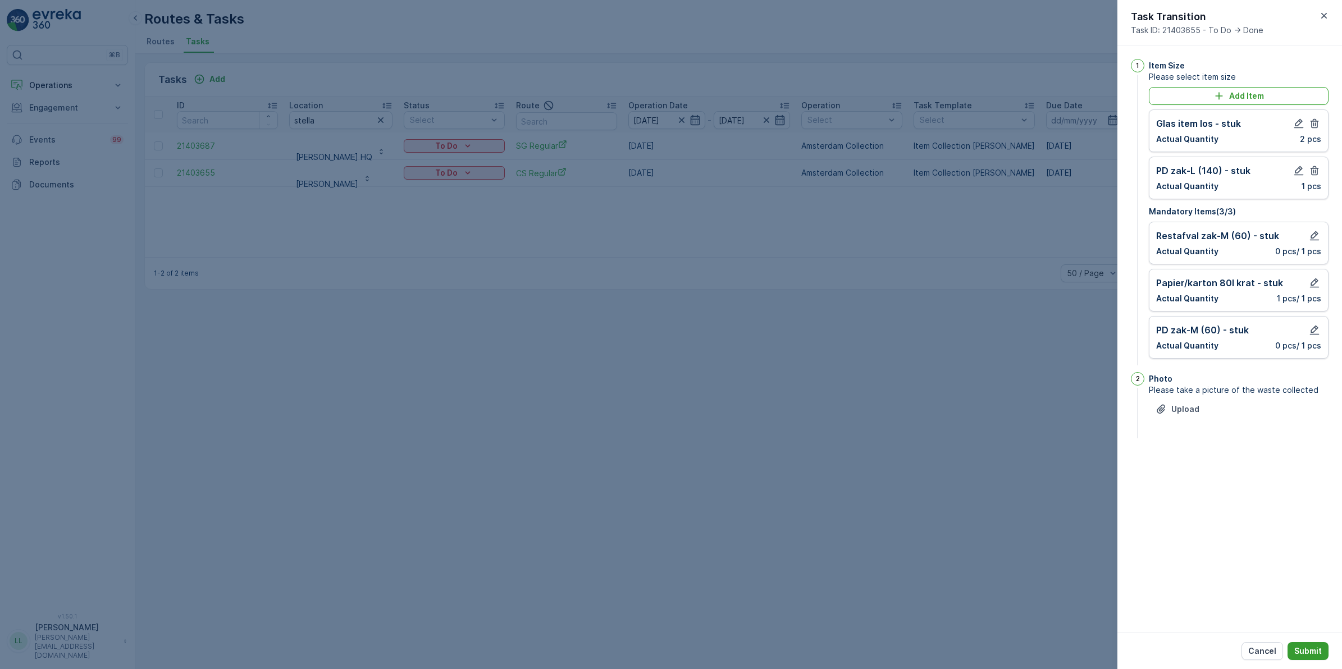
click at [1308, 645] on button "Submit" at bounding box center [1308, 651] width 41 height 18
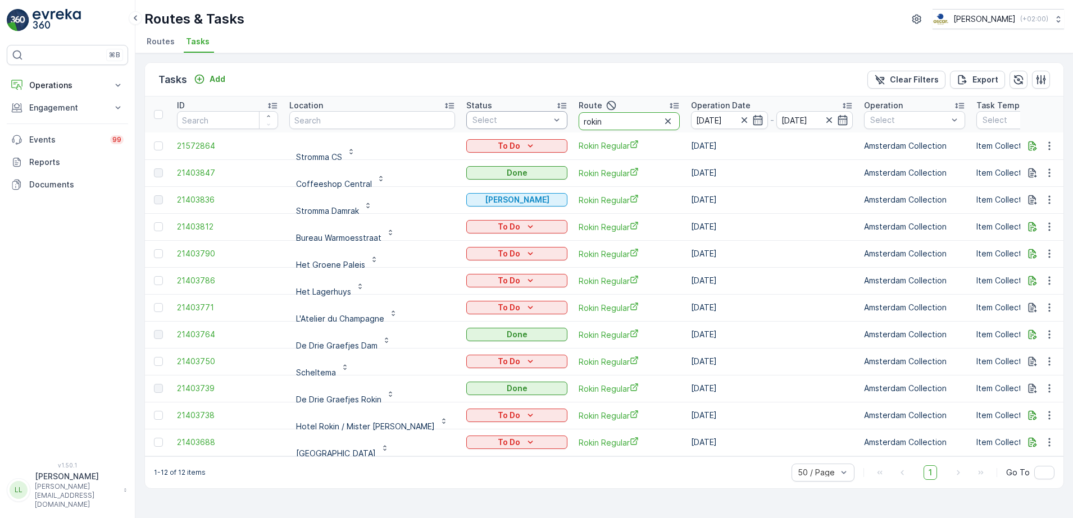
drag, startPoint x: 518, startPoint y: 121, endPoint x: 510, endPoint y: 122, distance: 8.4
click at [510, 122] on tr "ID Location Status Select Route rokin Operation Date 12.09.2025 - 12.09.2025 Op…" at bounding box center [1043, 115] width 1797 height 36
click at [408, 116] on input "text" at bounding box center [372, 120] width 166 height 18
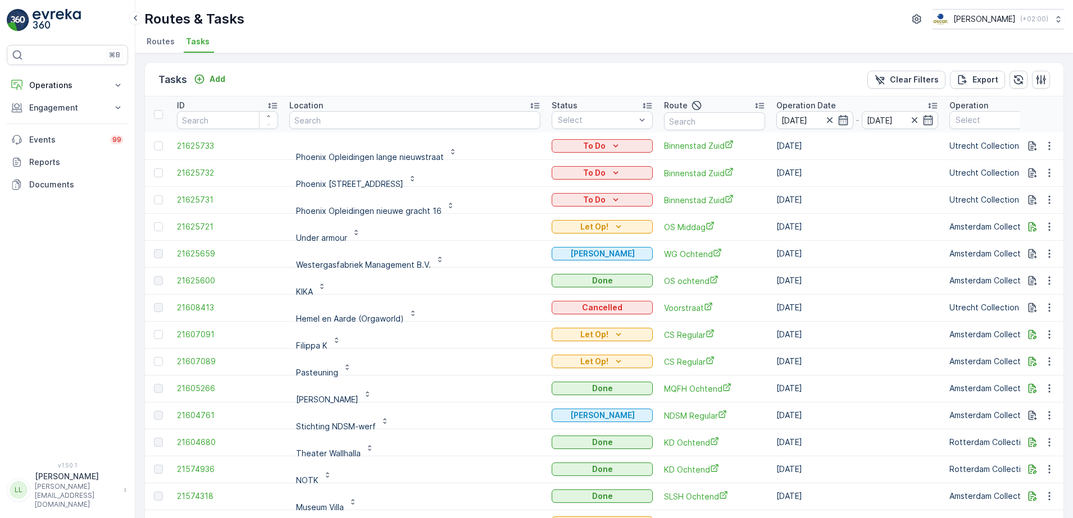
click at [349, 130] on th "Location" at bounding box center [415, 115] width 262 height 36
click at [354, 117] on input "text" at bounding box center [414, 120] width 251 height 18
type input "olympi"
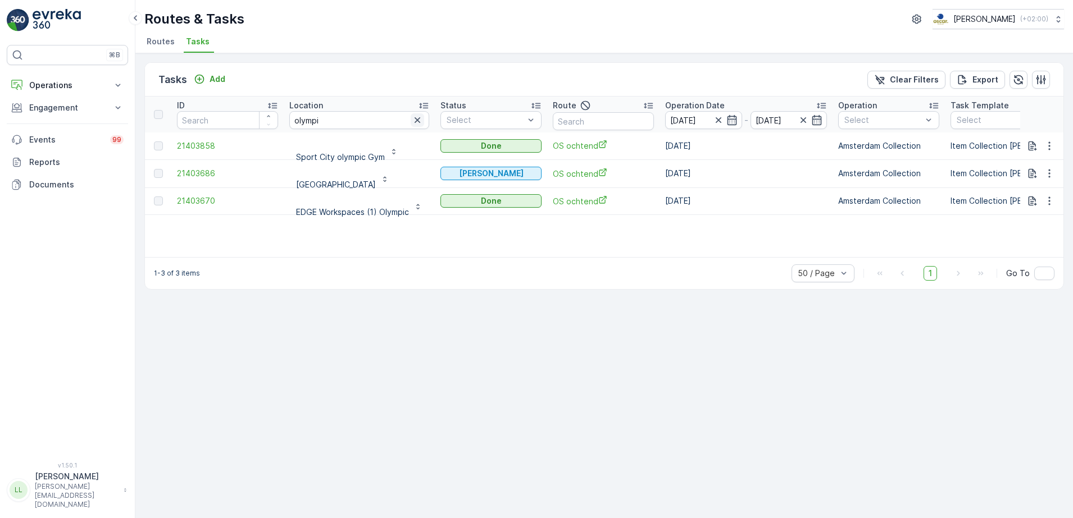
click at [420, 113] on button "button" at bounding box center [417, 119] width 13 height 13
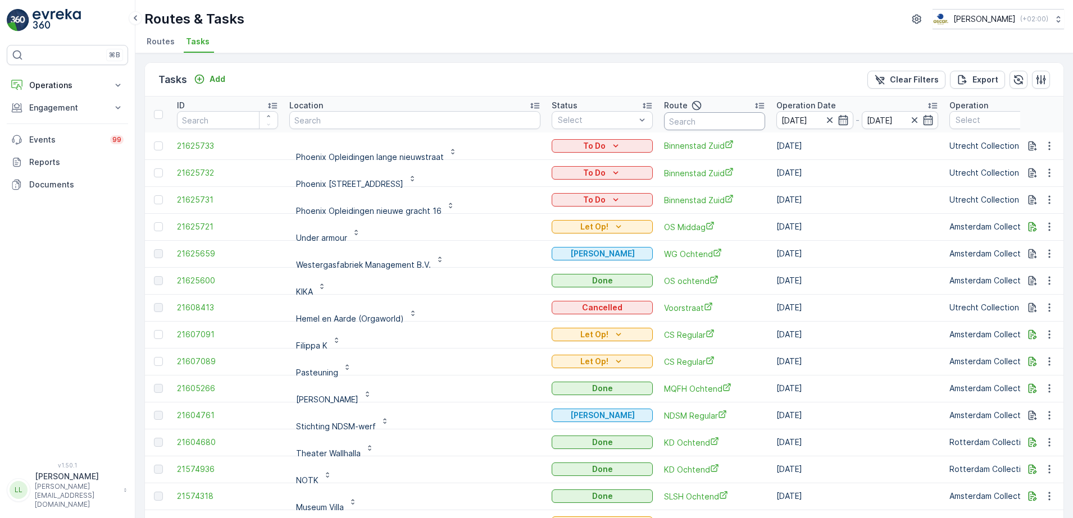
click at [676, 119] on input "text" at bounding box center [714, 121] width 101 height 18
type input "bh"
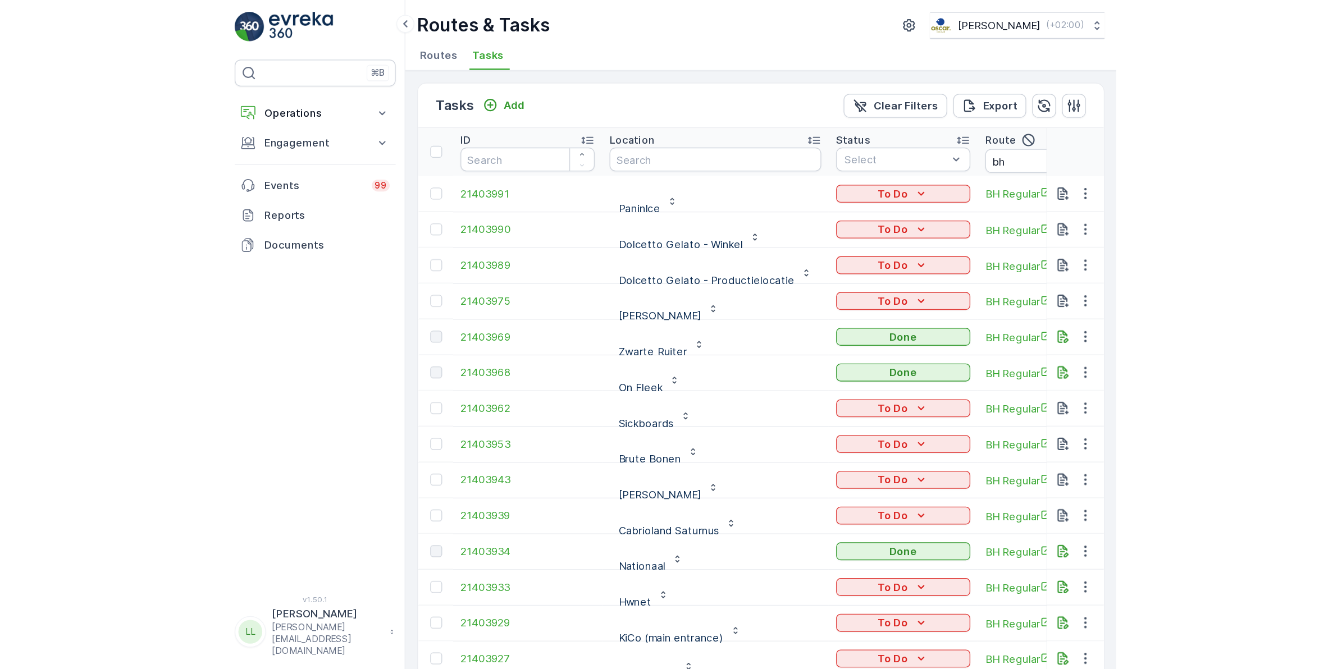
scroll to position [3, 0]
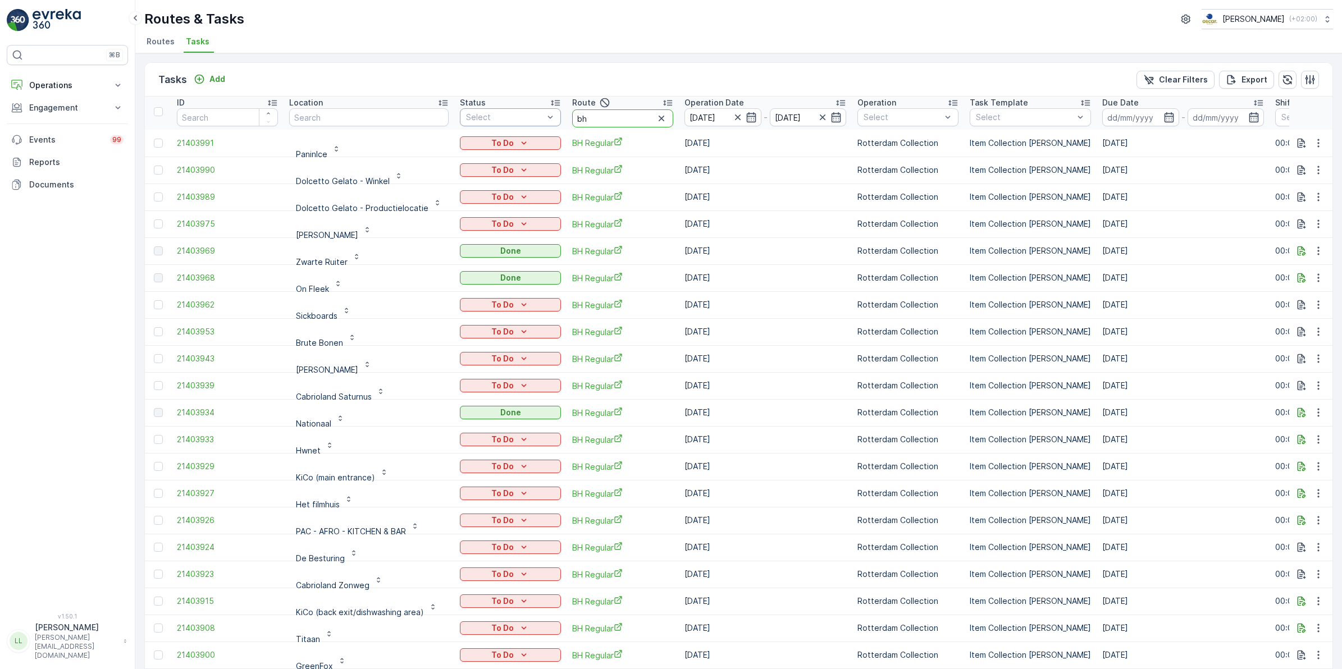
drag, startPoint x: 563, startPoint y: 118, endPoint x: 542, endPoint y: 119, distance: 20.2
click at [542, 119] on tr "ID Location Status Select Route bh Operation Date [DATE] - [DATE] Operation Sel…" at bounding box center [1040, 112] width 1791 height 36
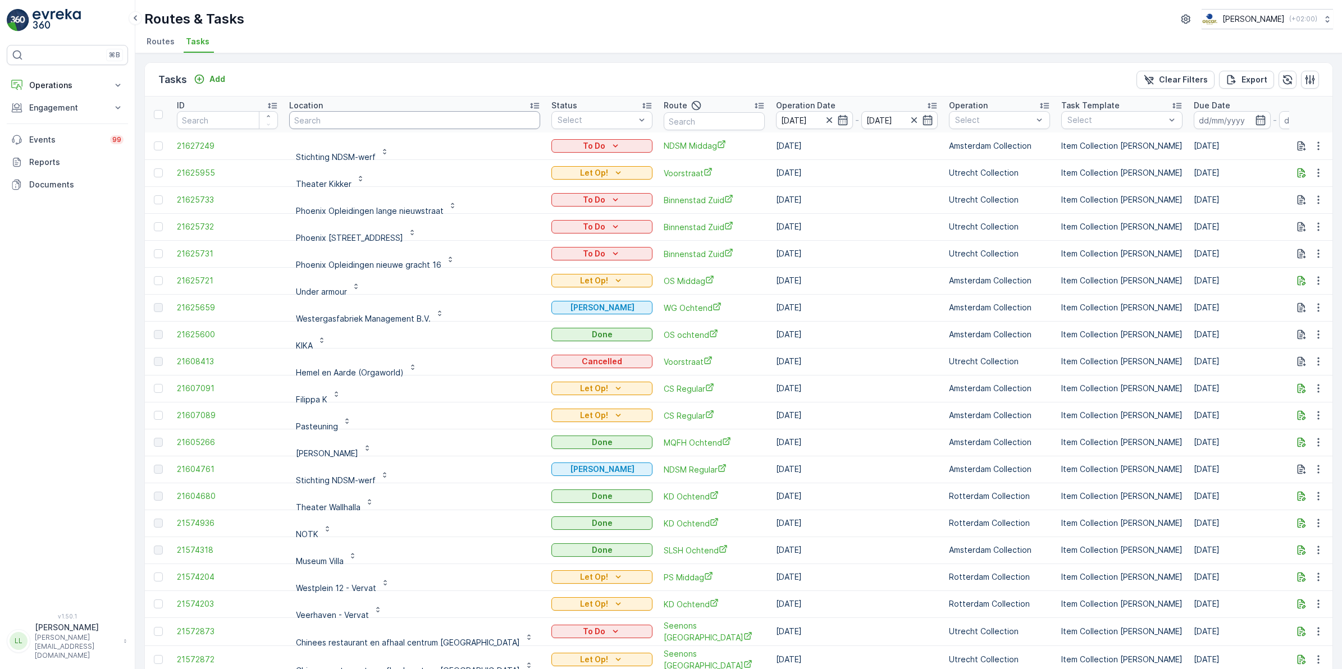
click at [359, 119] on input "text" at bounding box center [414, 120] width 251 height 18
type input "[PERSON_NAME]"
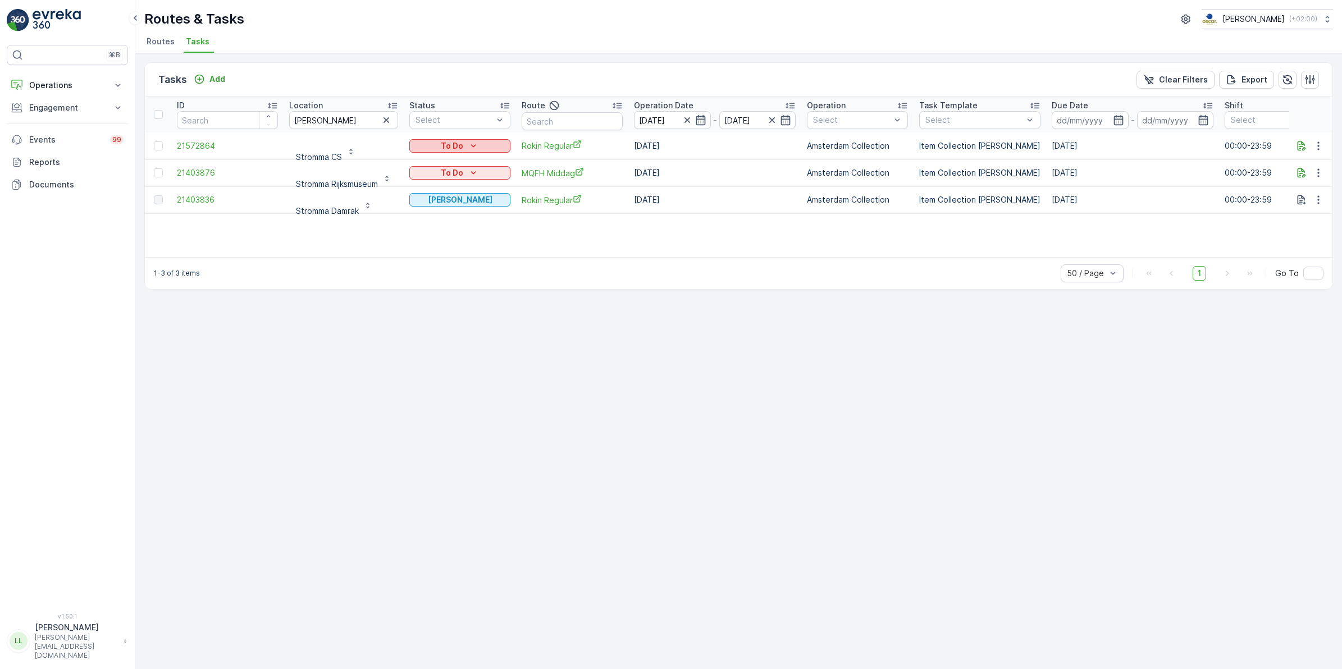
click at [473, 143] on icon "To Do" at bounding box center [473, 145] width 11 height 11
click at [435, 191] on span "Done" at bounding box center [428, 193] width 20 height 11
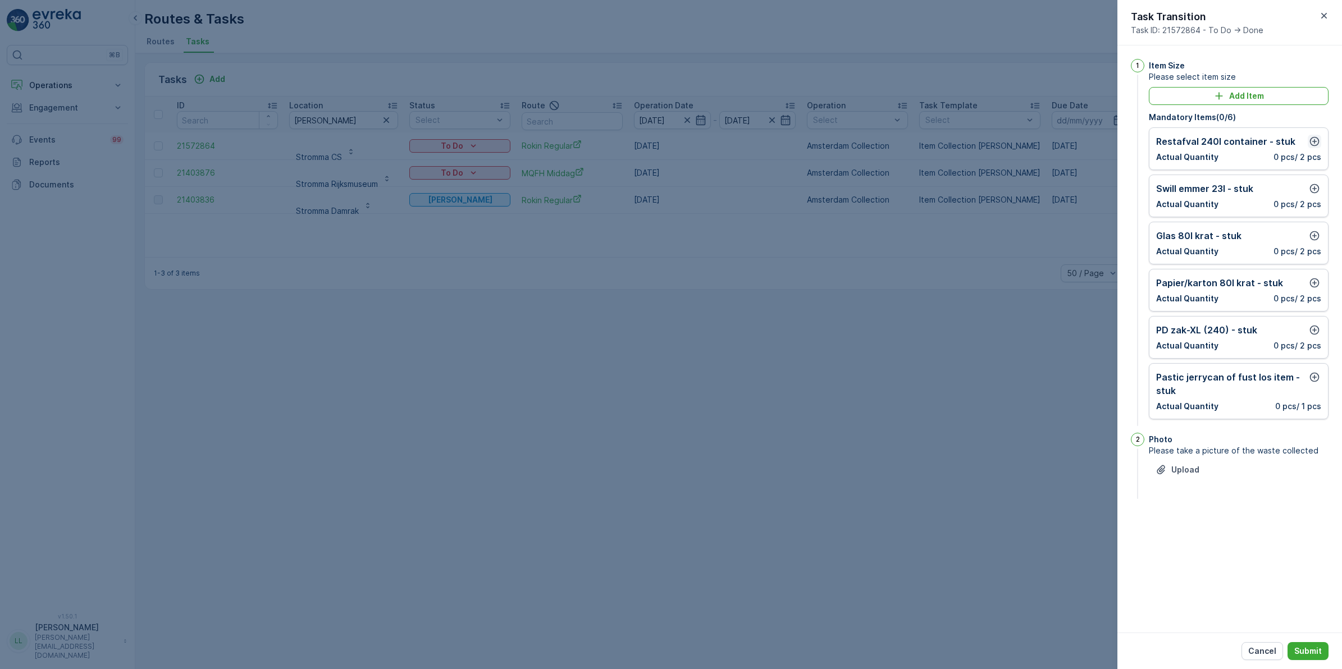
click at [671, 140] on icon "button" at bounding box center [1314, 141] width 11 height 11
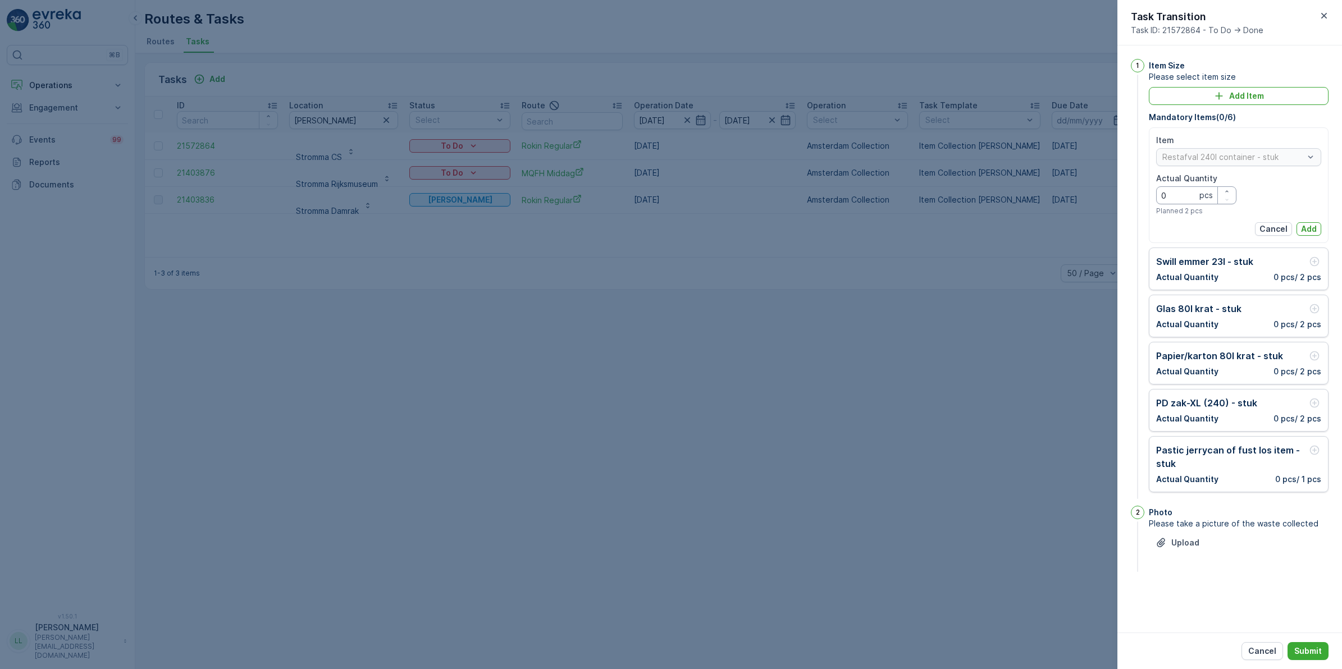
click at [671, 195] on Quantity "0" at bounding box center [1196, 195] width 80 height 18
type Quantity "4"
click at [671, 227] on p "Add" at bounding box center [1309, 229] width 16 height 11
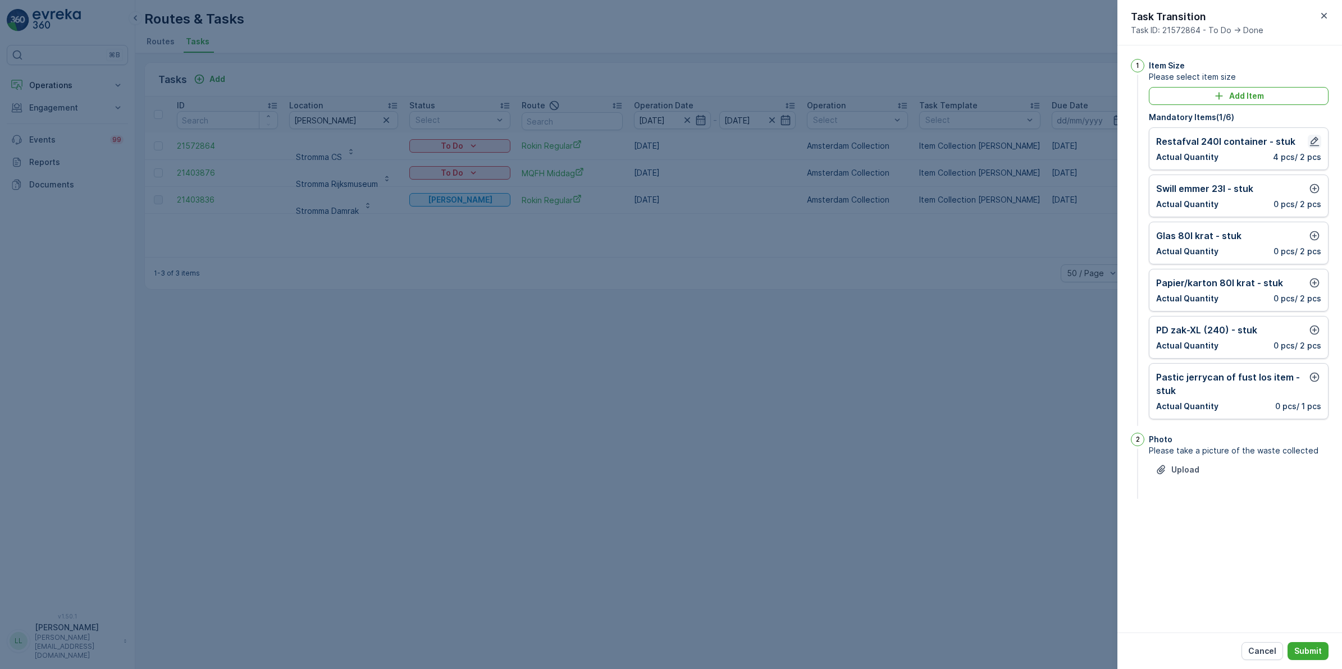
click at [671, 144] on icon "button" at bounding box center [1314, 141] width 11 height 11
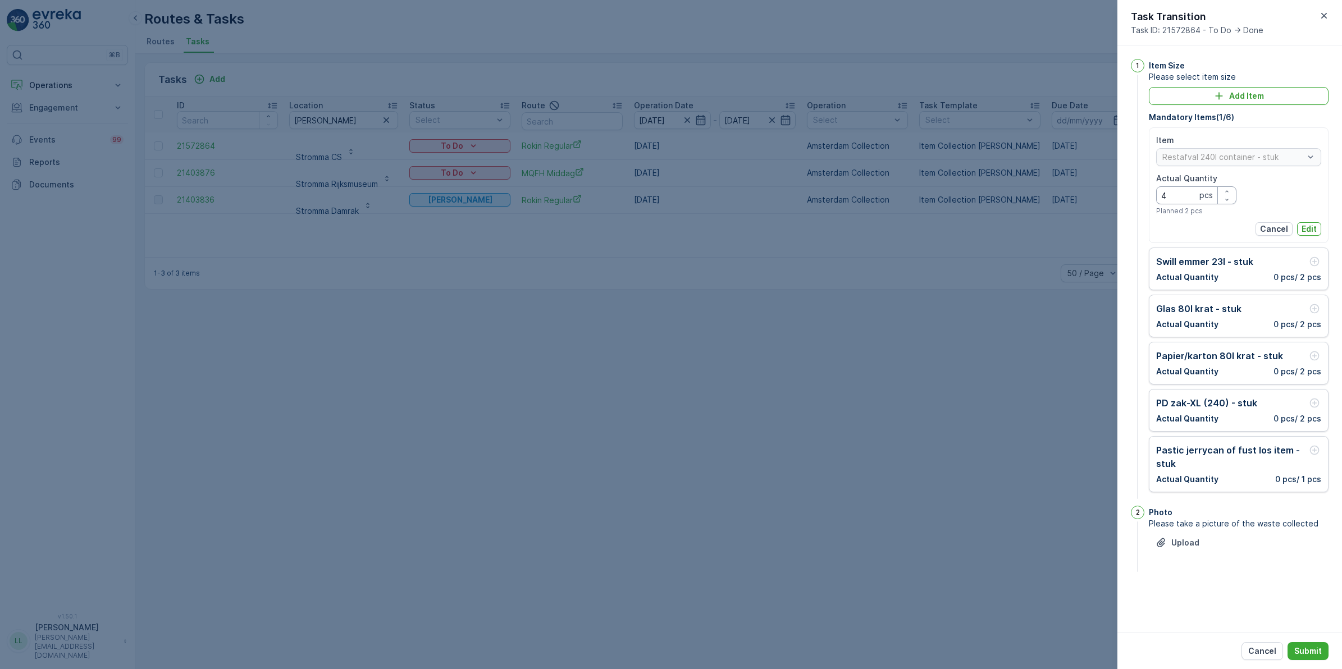
click at [671, 195] on Quantity "4" at bounding box center [1196, 195] width 80 height 18
type Quantity "3"
click at [671, 229] on p "Edit" at bounding box center [1309, 229] width 15 height 11
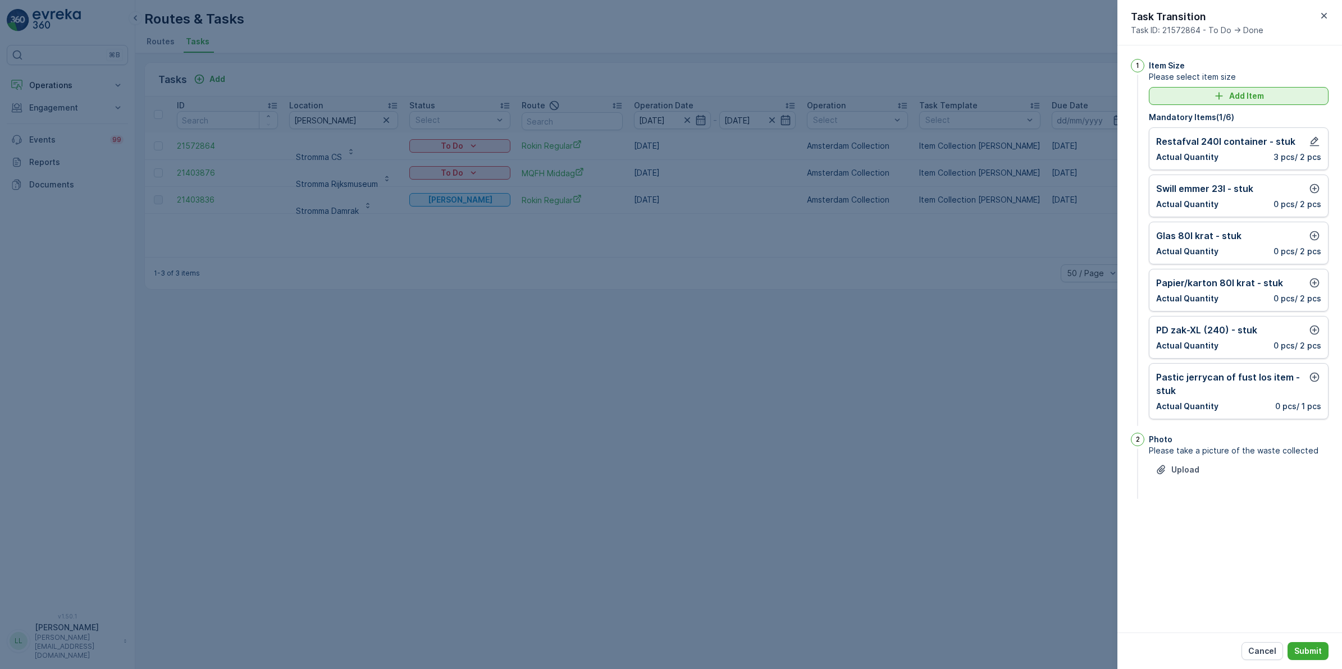
click at [671, 95] on p "Add Item" at bounding box center [1246, 95] width 35 height 11
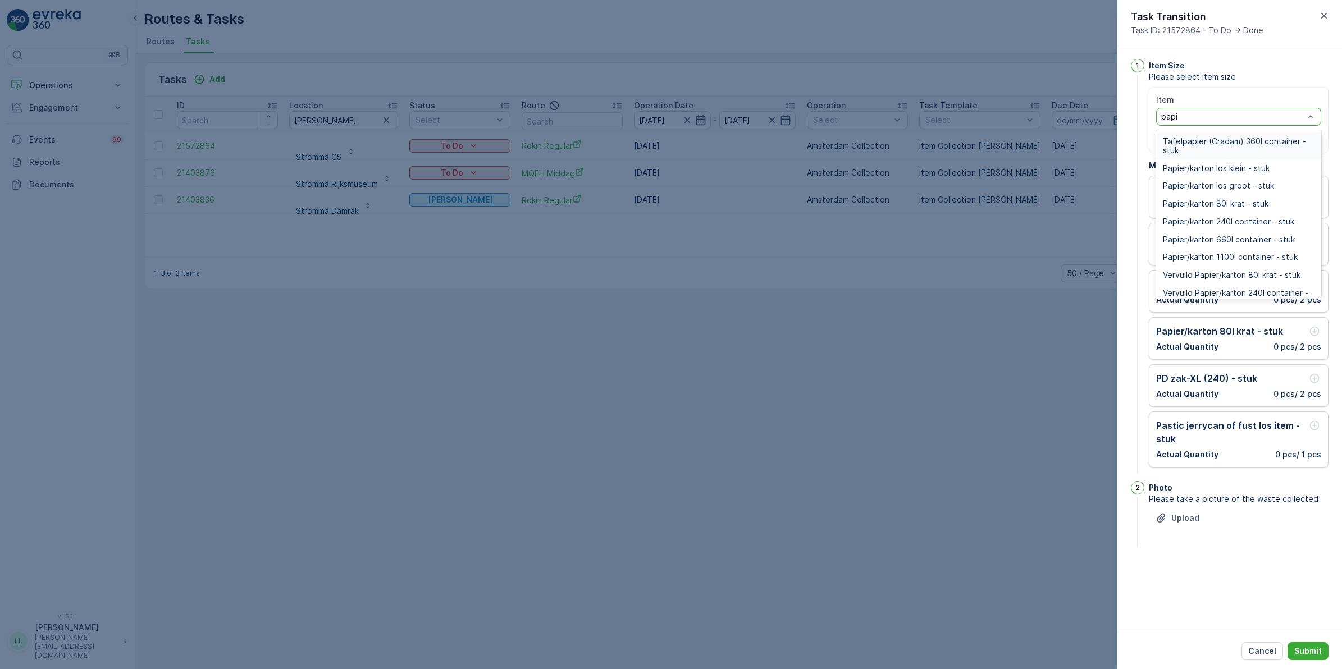
type input "papier"
click at [671, 219] on span "Papier/karton 240l container - stuk" at bounding box center [1228, 221] width 131 height 9
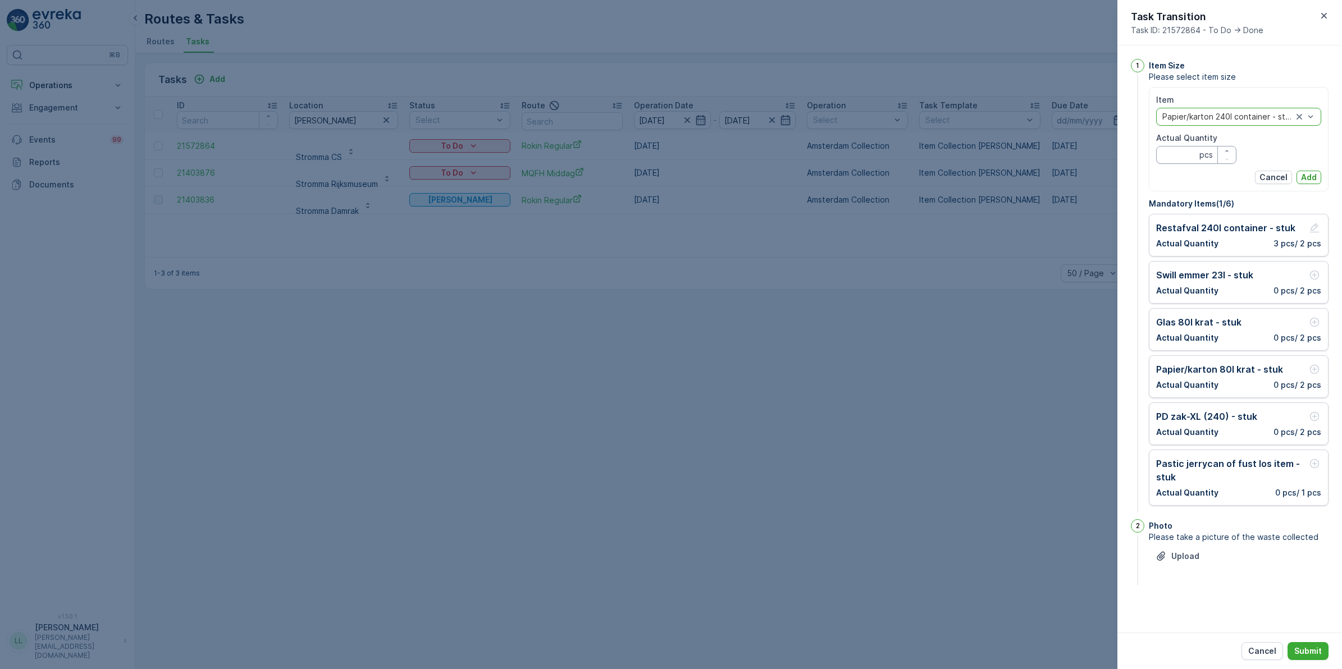
click at [671, 156] on Quantity "Actual Quantity" at bounding box center [1196, 155] width 80 height 18
type Quantity "4"
click at [671, 175] on p "Add" at bounding box center [1309, 177] width 16 height 11
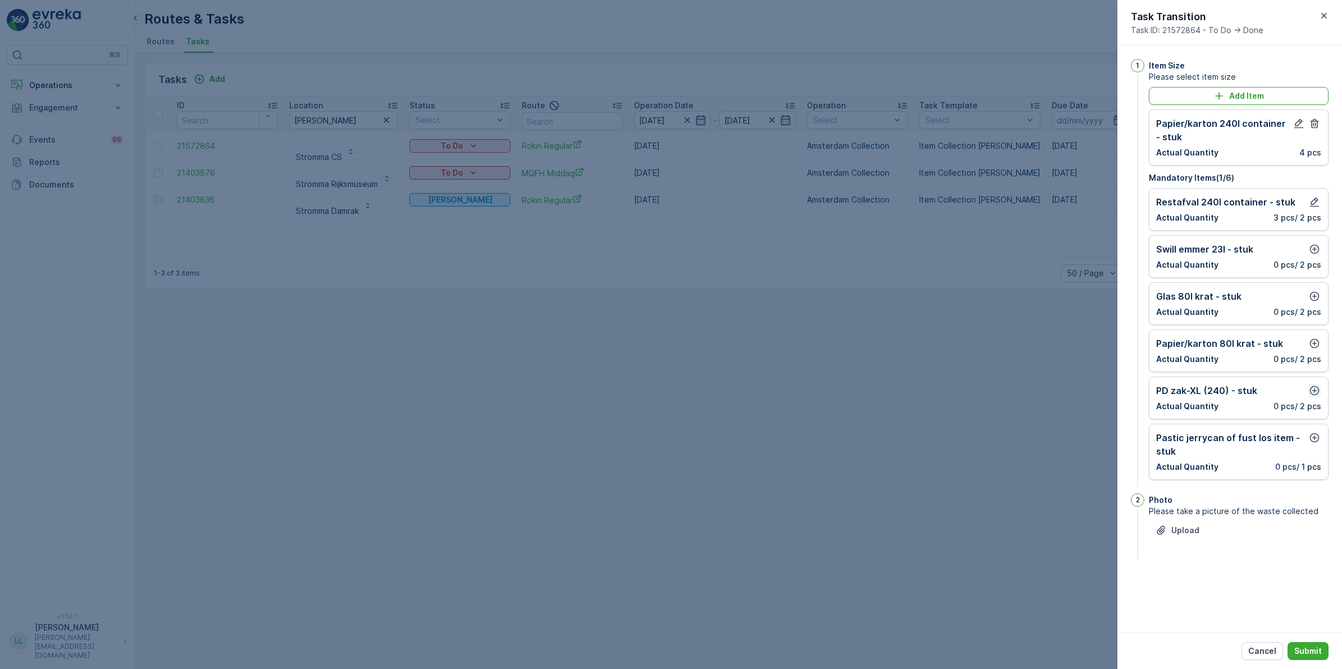
click at [671, 395] on icon "button" at bounding box center [1314, 390] width 11 height 11
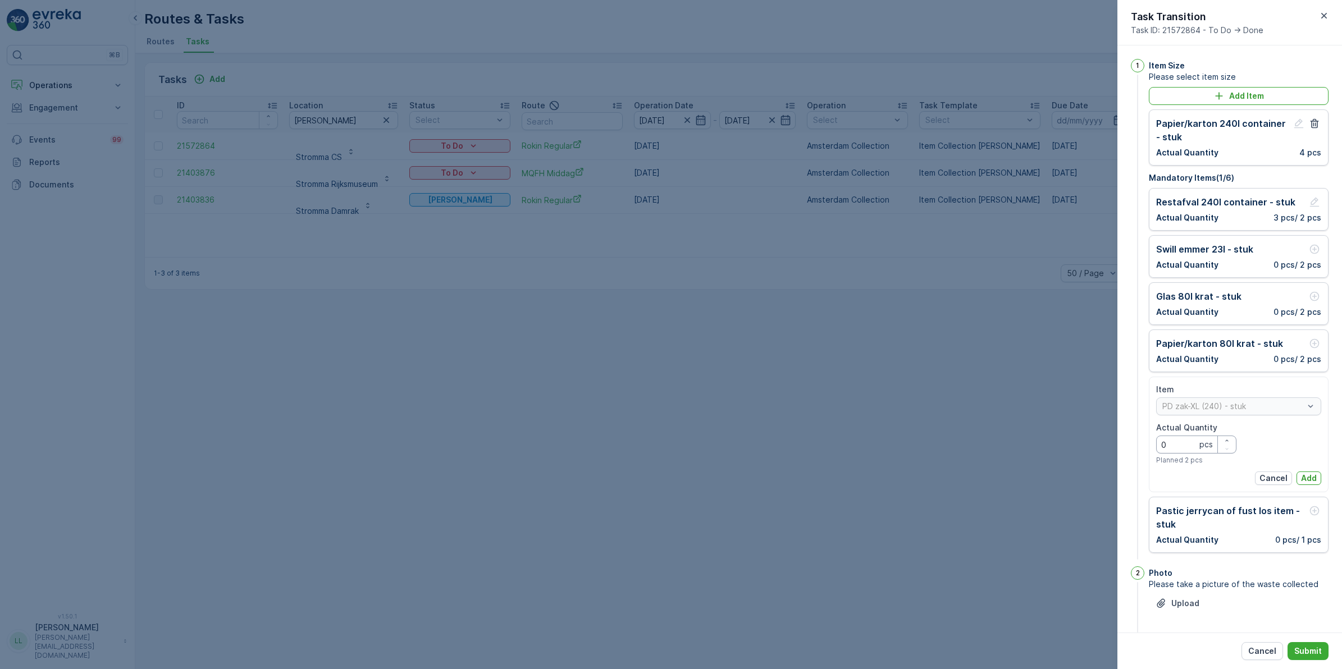
click at [671, 442] on Quantity "0" at bounding box center [1196, 445] width 80 height 18
type Quantity "2"
click at [671, 473] on p "Add" at bounding box center [1309, 478] width 16 height 11
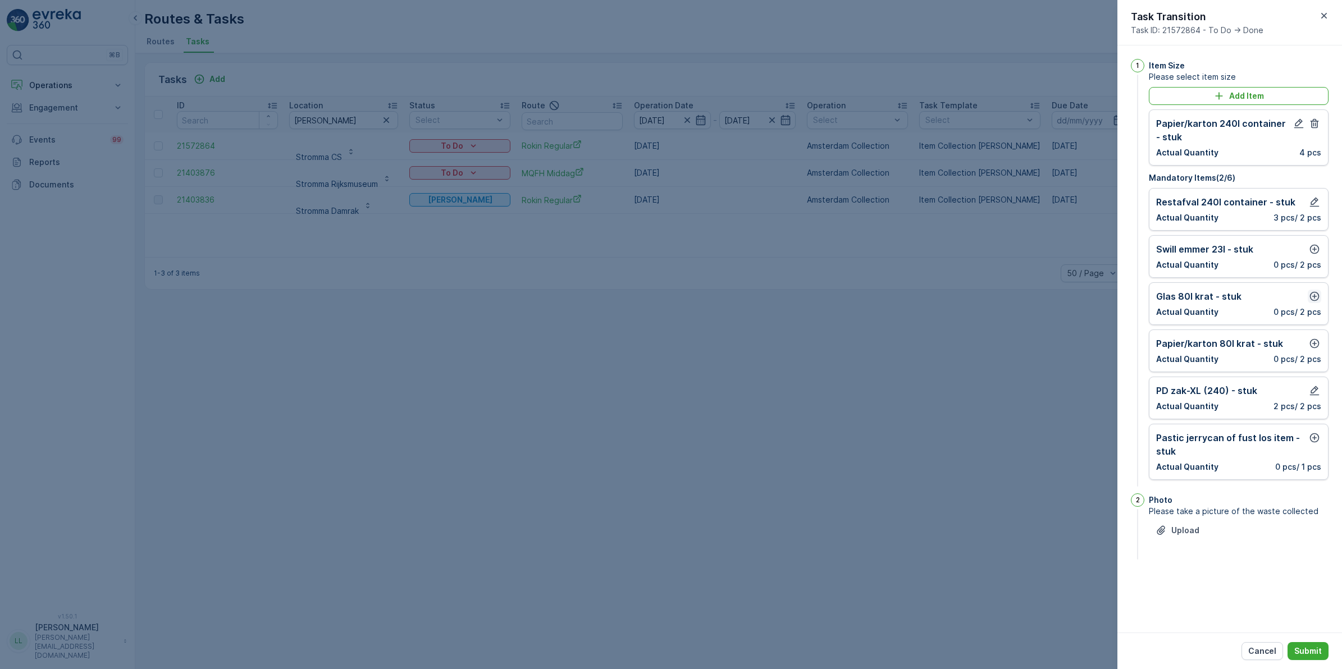
click at [671, 297] on icon "button" at bounding box center [1315, 297] width 10 height 10
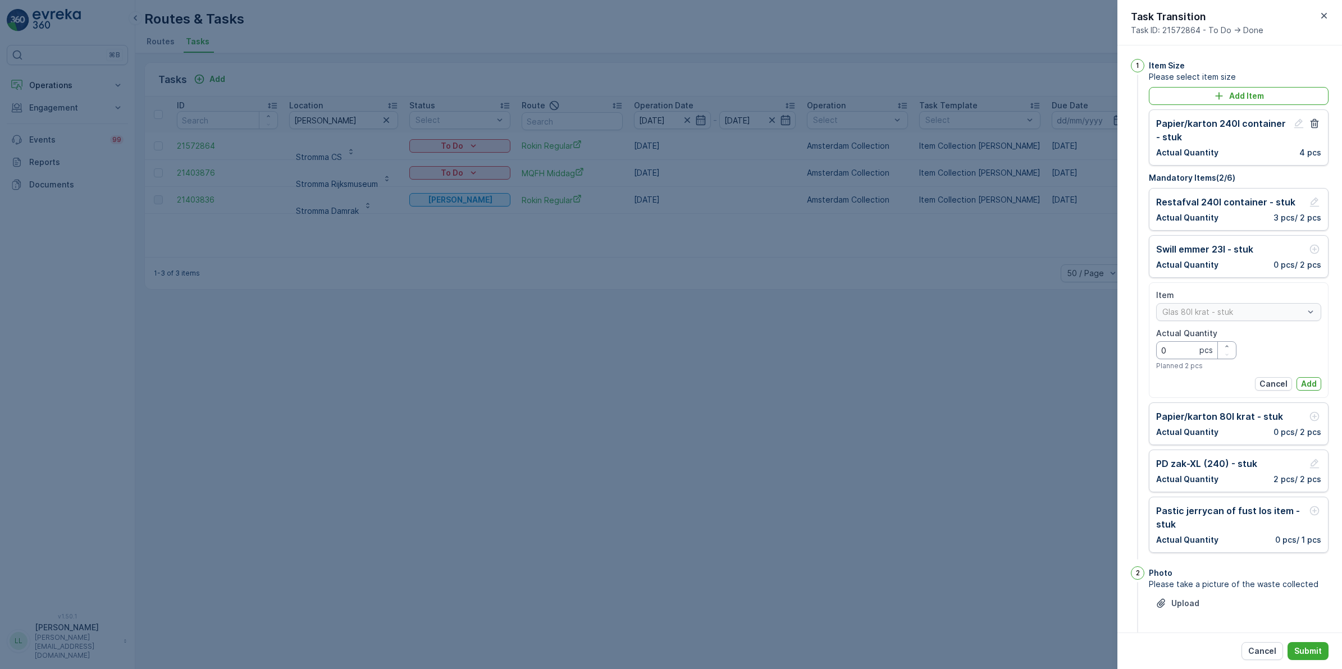
click at [671, 346] on Quantity "0" at bounding box center [1196, 350] width 80 height 18
type Quantity "5"
click at [671, 386] on p "Add" at bounding box center [1309, 384] width 16 height 11
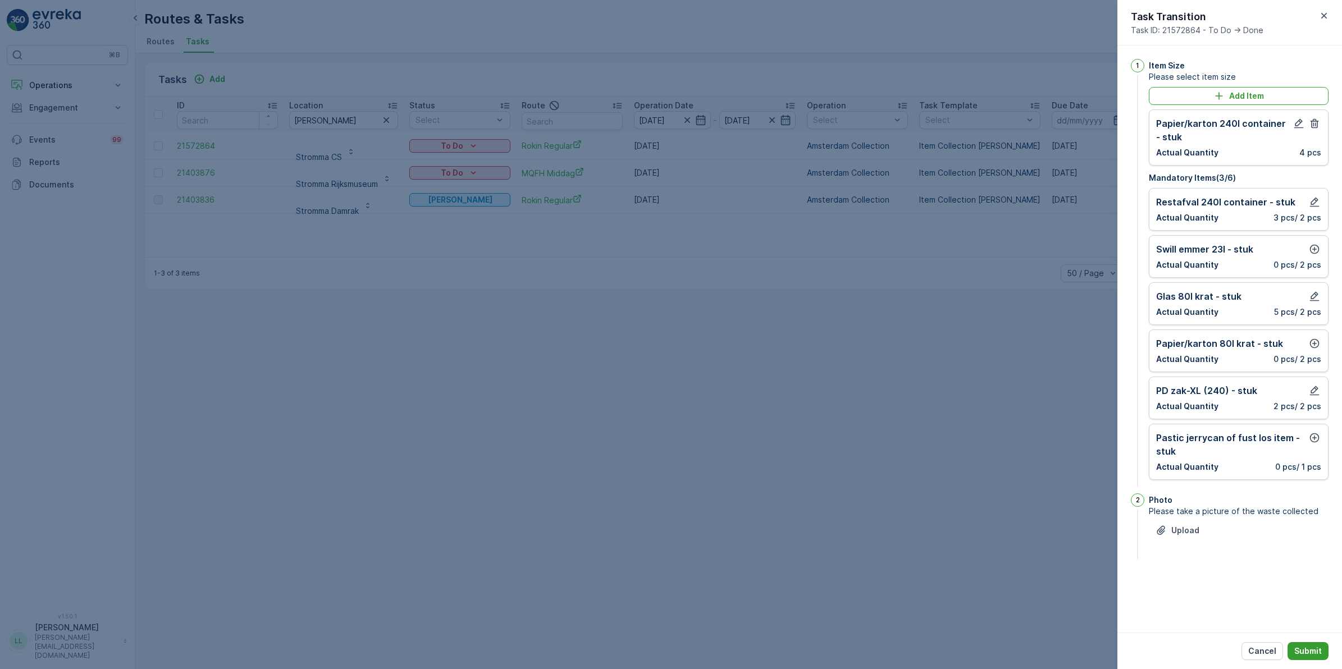
click at [671, 504] on p "Submit" at bounding box center [1308, 651] width 28 height 11
click at [671, 341] on icon "button" at bounding box center [1314, 343] width 11 height 11
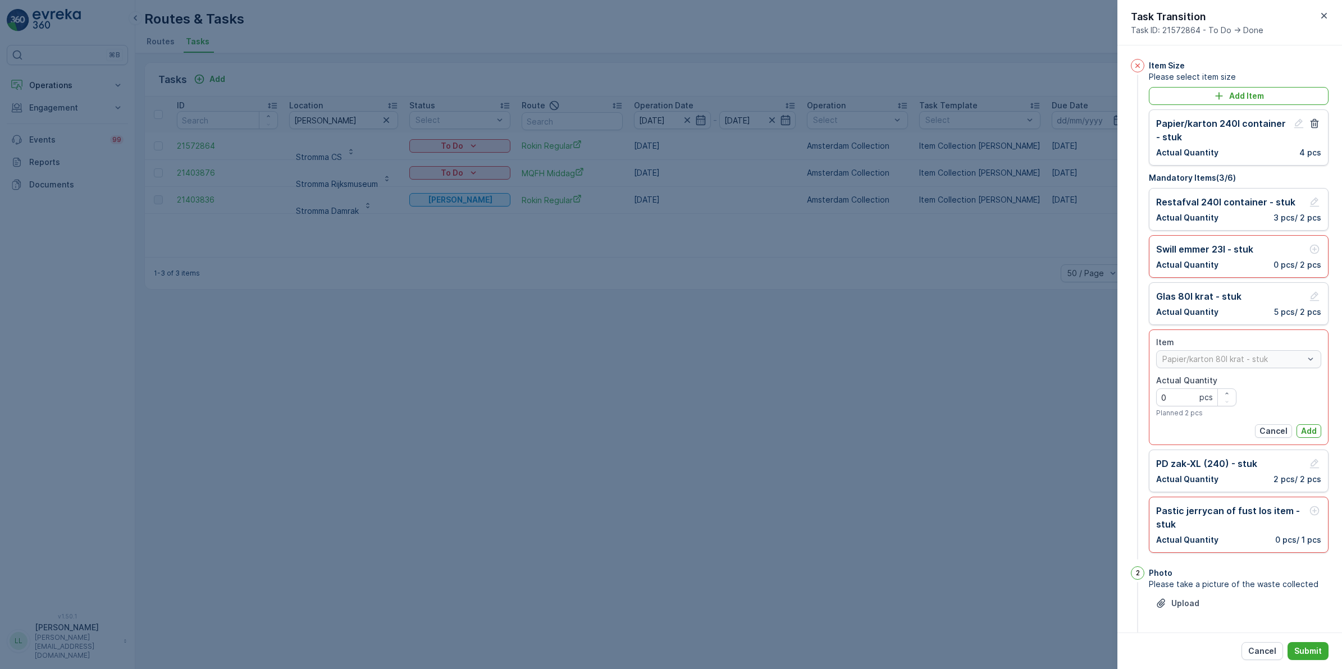
click at [671, 436] on p "Add" at bounding box center [1309, 431] width 16 height 11
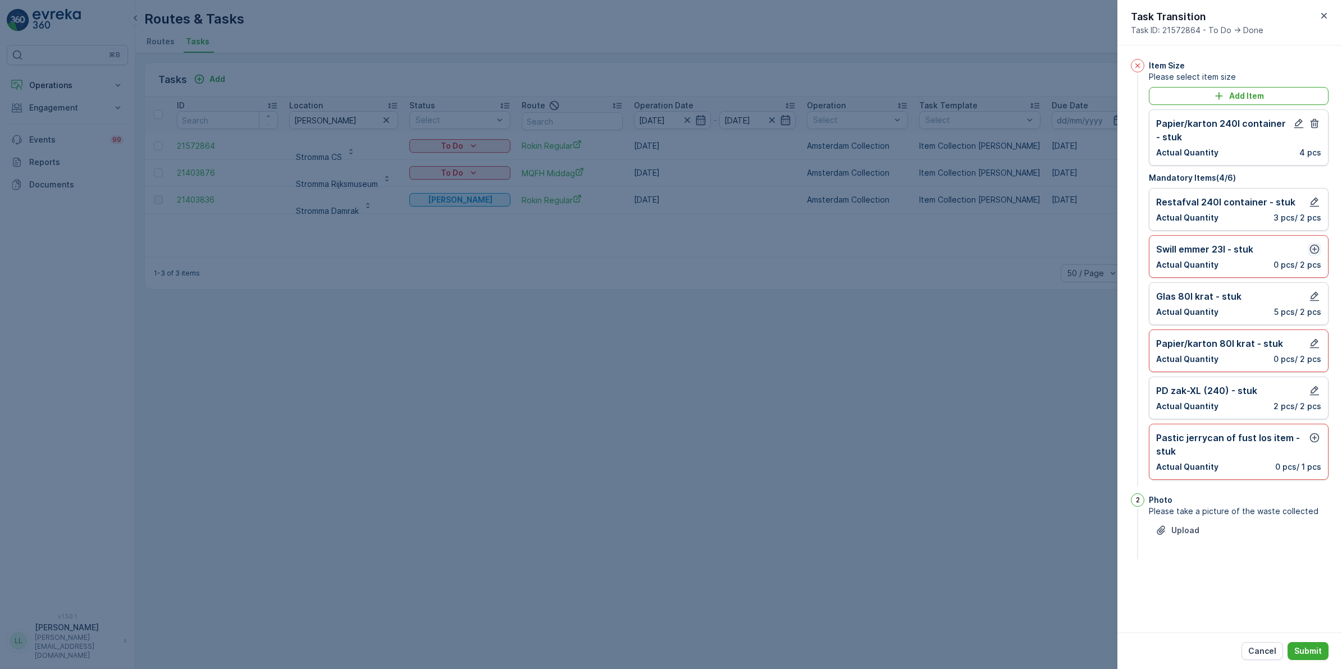
click at [671, 248] on icon "button" at bounding box center [1315, 250] width 10 height 10
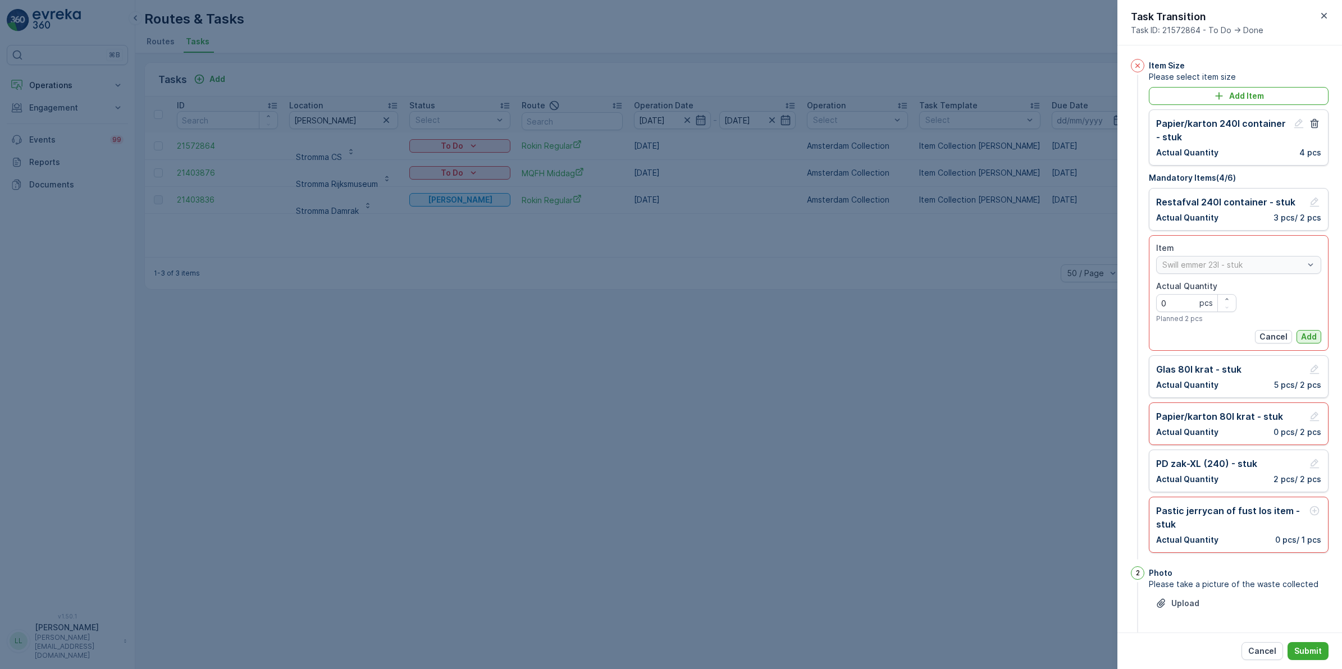
click at [671, 336] on p "Add" at bounding box center [1309, 336] width 16 height 11
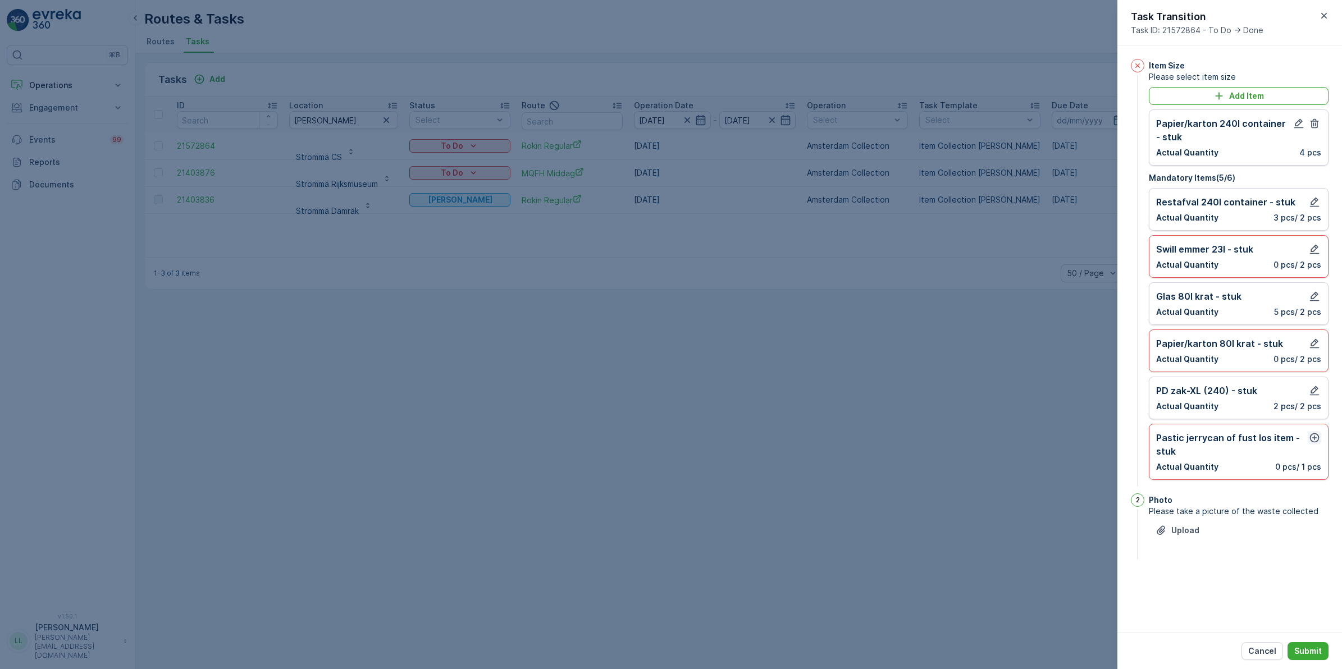
click at [671, 436] on icon "button" at bounding box center [1314, 437] width 11 height 11
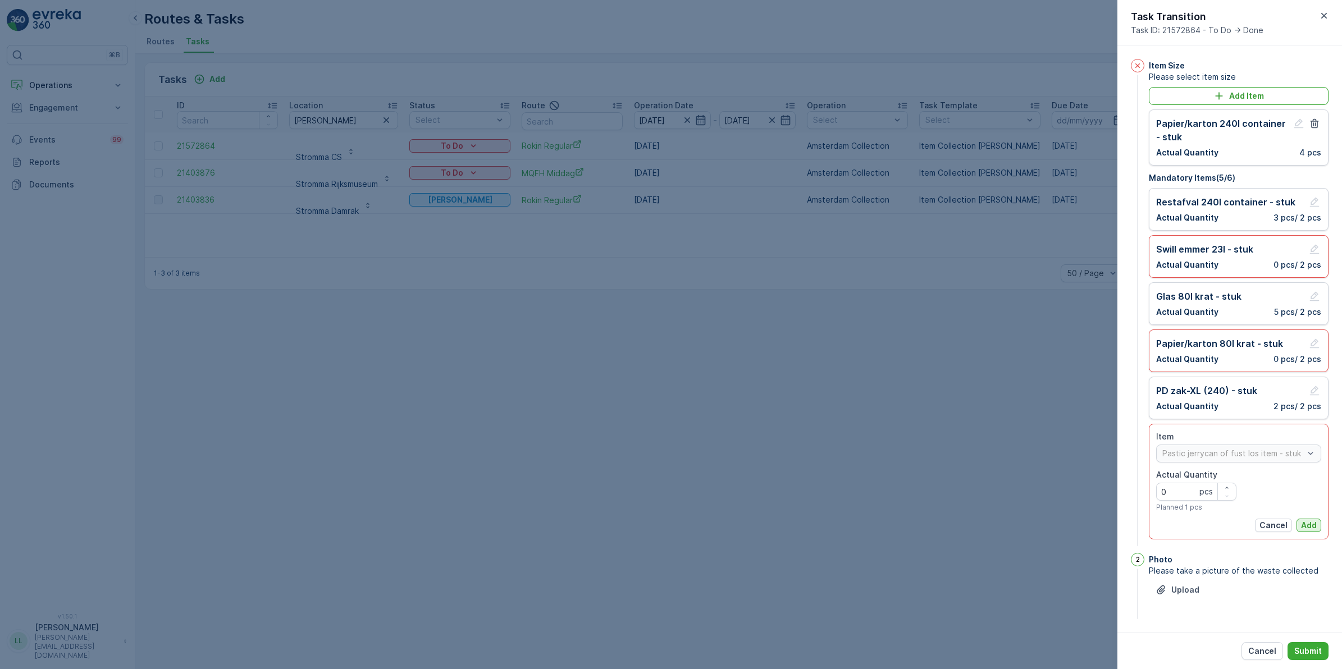
click at [671, 504] on p "Add" at bounding box center [1309, 525] width 16 height 11
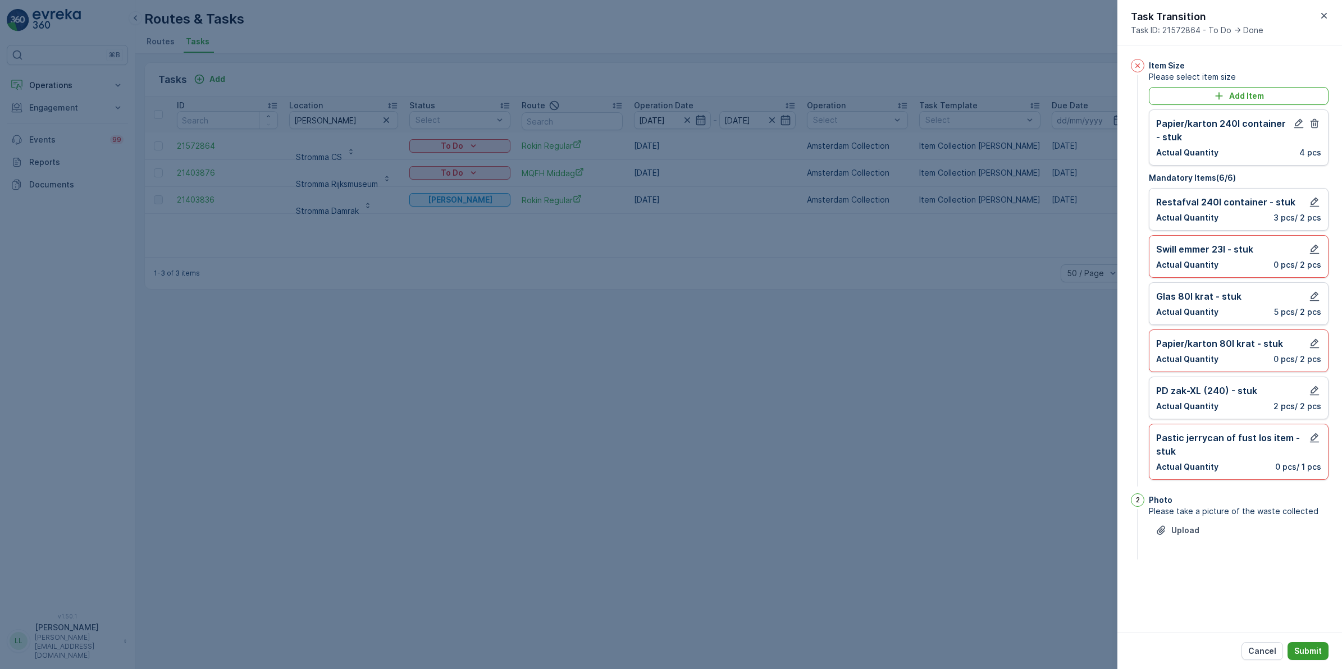
click at [671, 504] on button "Submit" at bounding box center [1308, 651] width 41 height 18
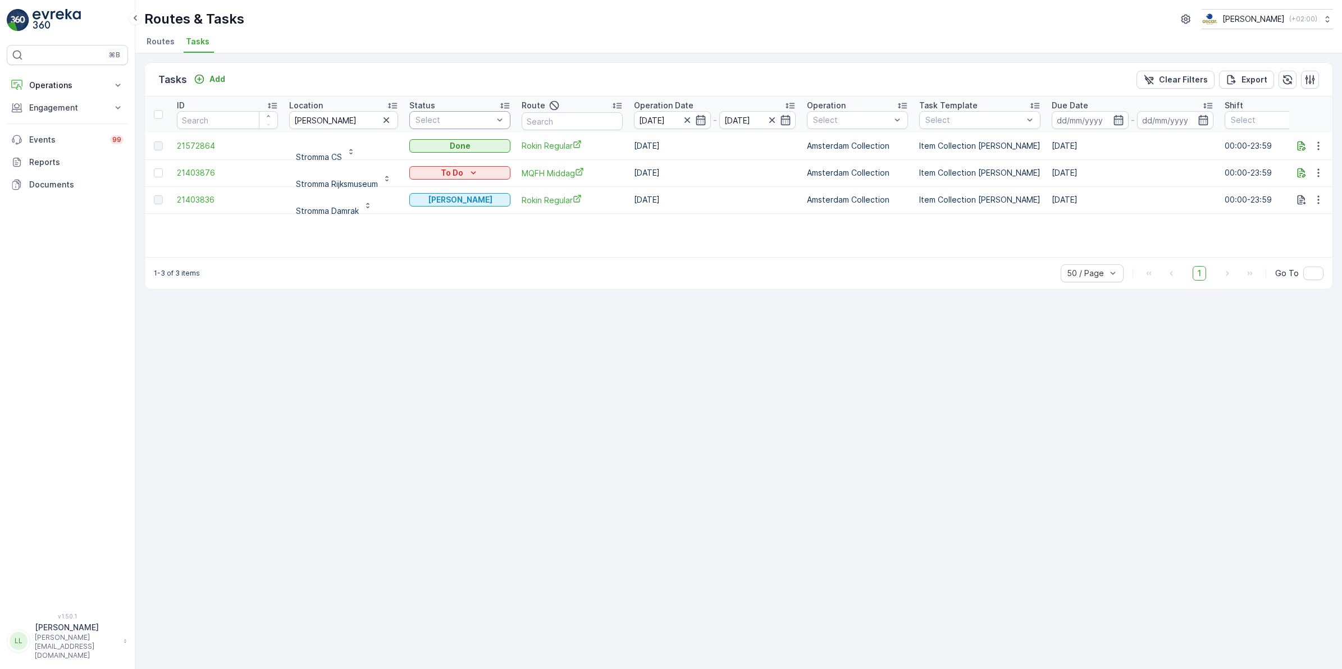
drag, startPoint x: 391, startPoint y: 114, endPoint x: 411, endPoint y: 119, distance: 20.8
click at [391, 115] on icon "button" at bounding box center [386, 120] width 11 height 11
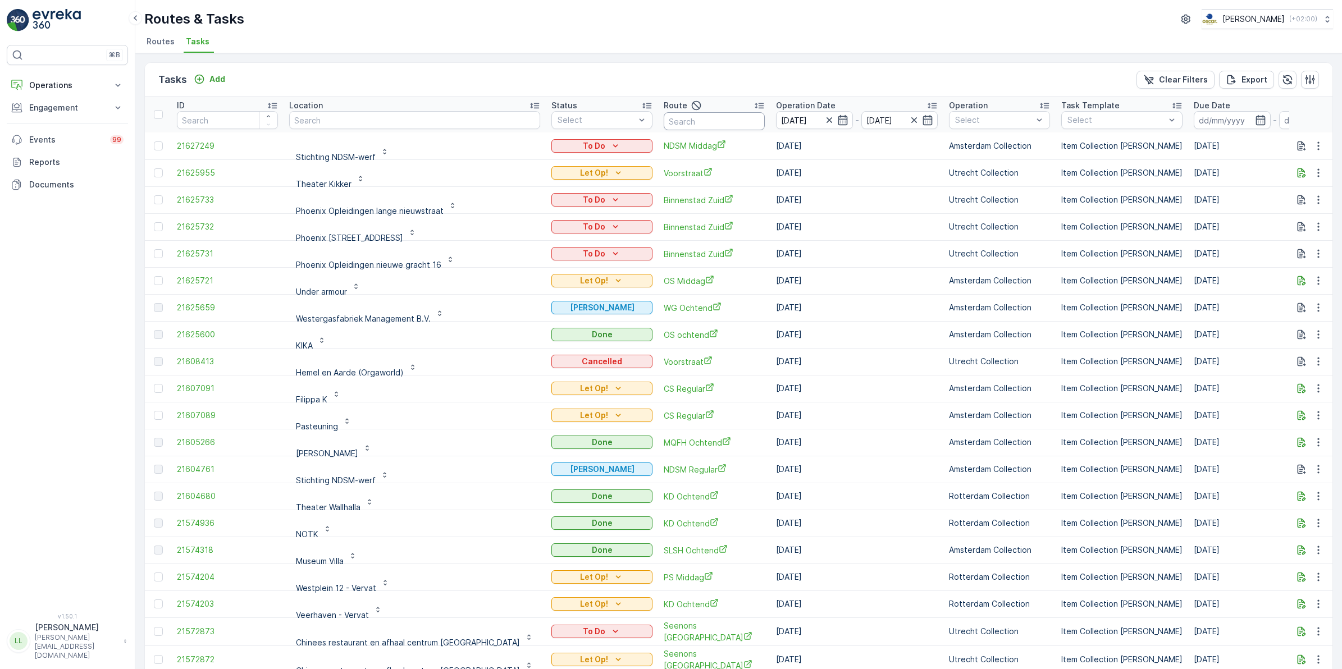
click at [671, 115] on input "text" at bounding box center [714, 121] width 101 height 18
type input "cs re"
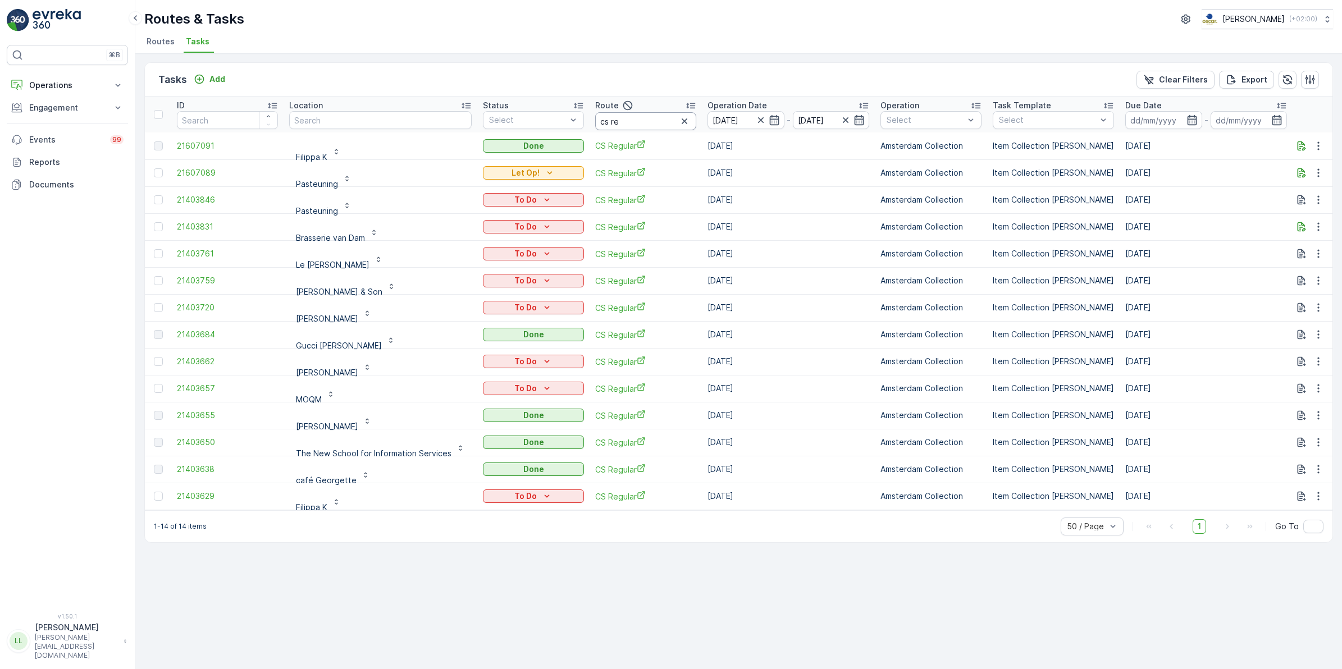
click at [633, 121] on input "cs re" at bounding box center [645, 121] width 101 height 18
click at [555, 166] on button "Let Op!" at bounding box center [533, 172] width 101 height 13
click at [513, 203] on div "Done" at bounding box center [517, 205] width 71 height 16
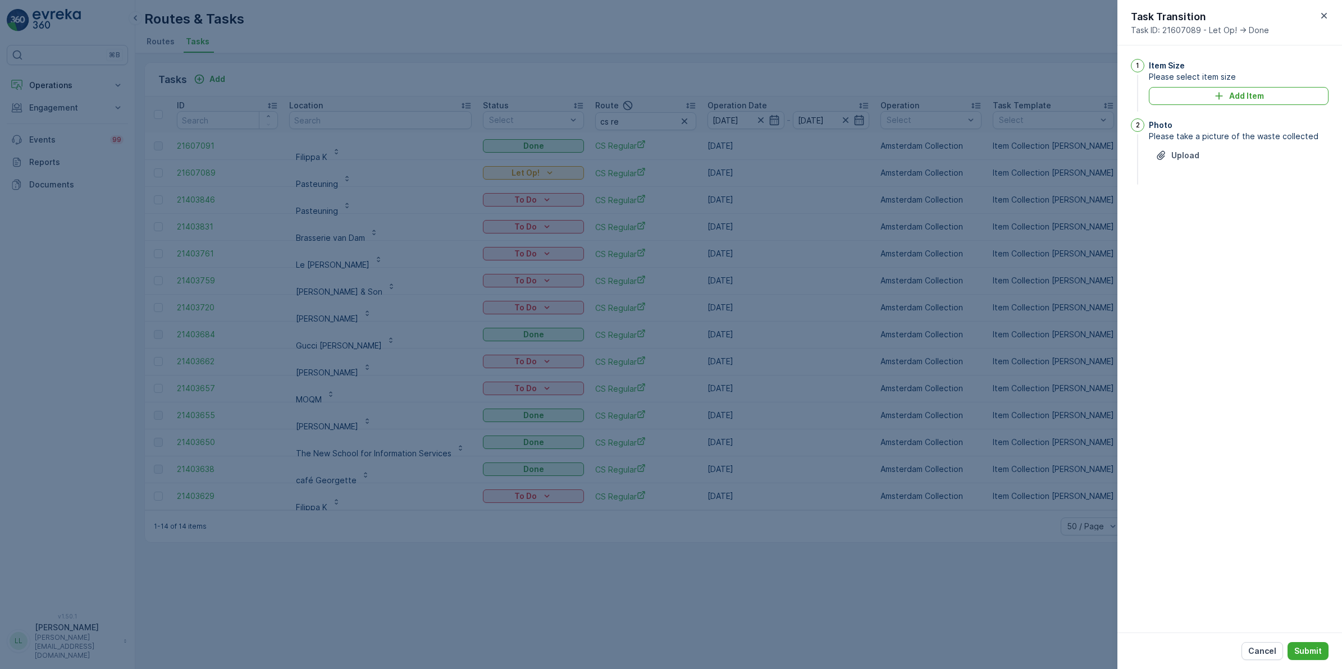
drag, startPoint x: 1299, startPoint y: 650, endPoint x: 1138, endPoint y: 587, distance: 172.7
click at [671, 504] on p "Submit" at bounding box center [1308, 651] width 28 height 11
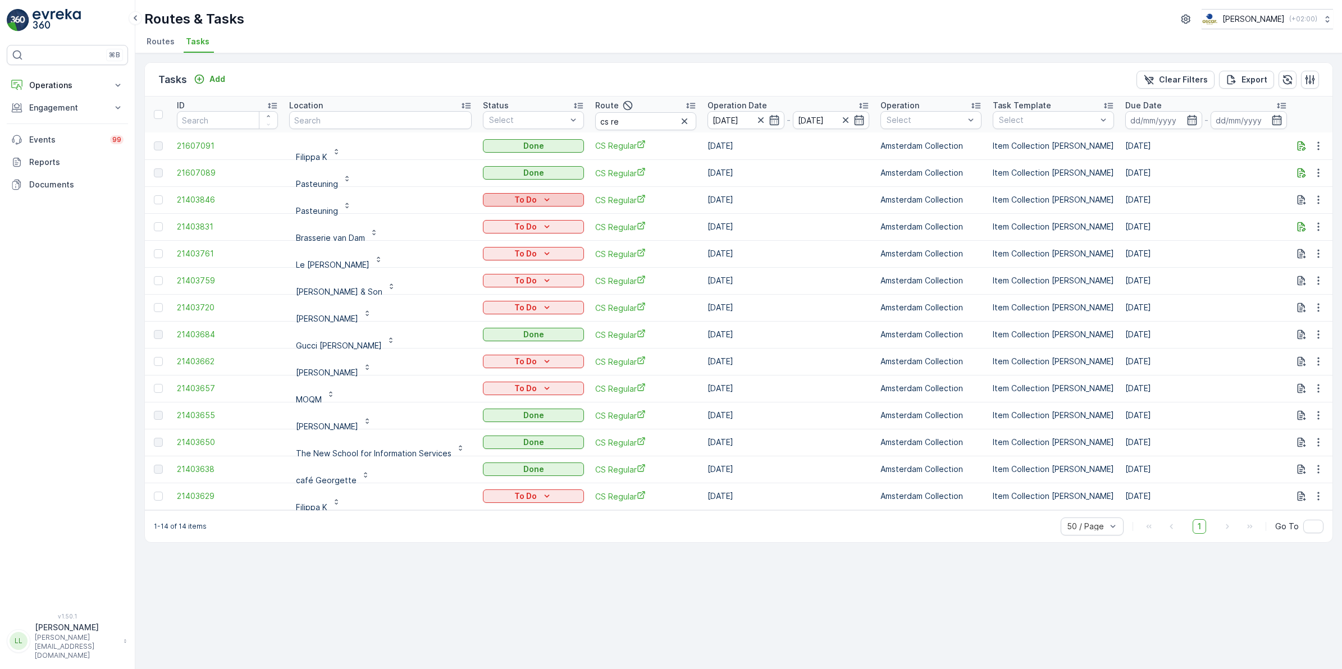
click at [532, 198] on p "To Do" at bounding box center [525, 199] width 22 height 11
click at [508, 248] on div "Done" at bounding box center [517, 248] width 71 height 16
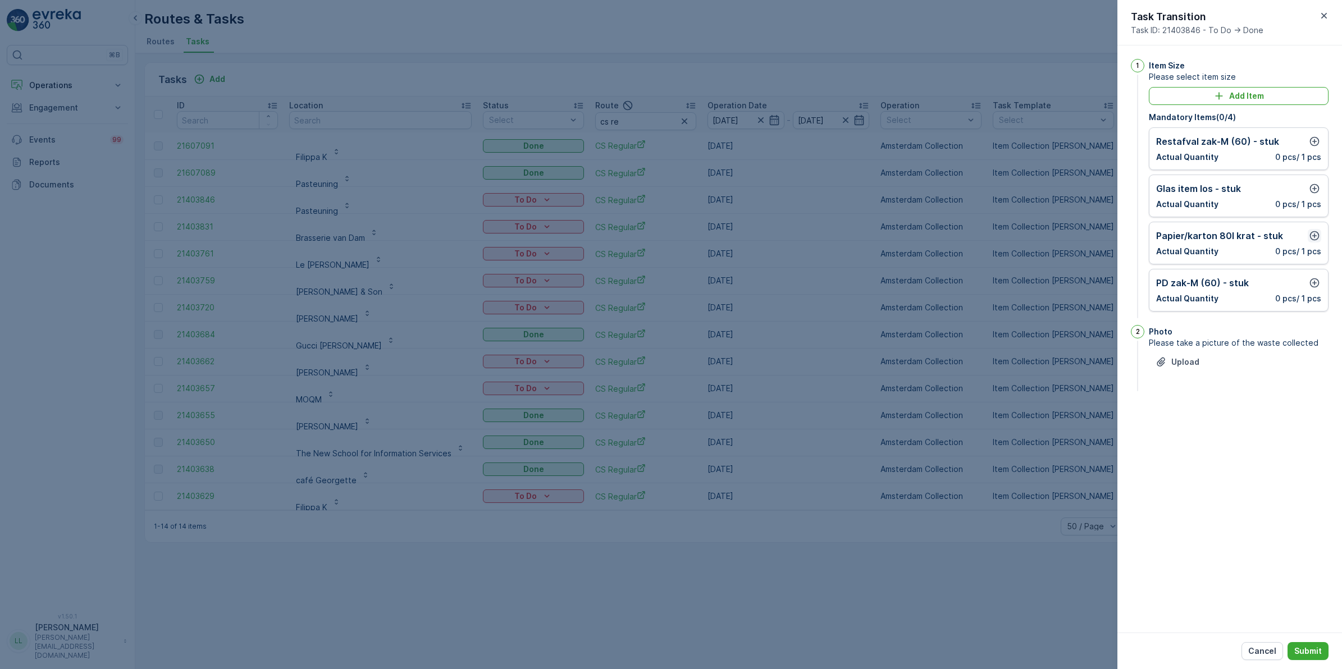
click at [671, 234] on icon "button" at bounding box center [1314, 235] width 11 height 11
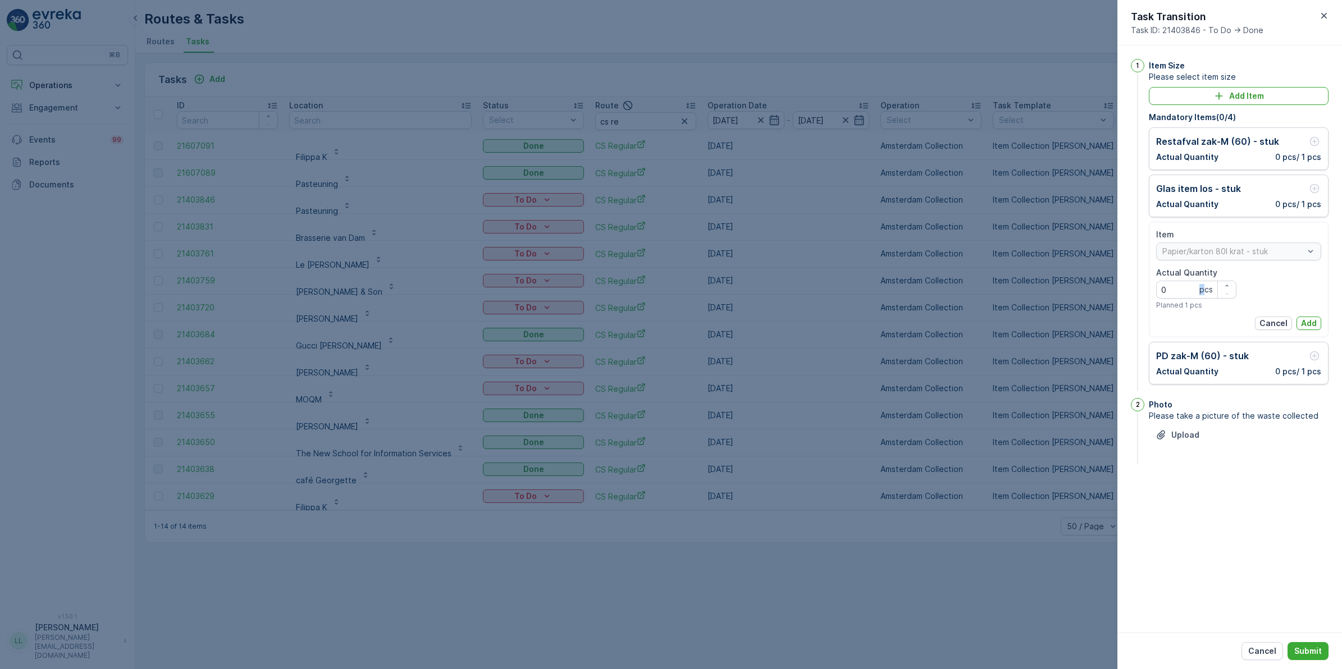
click at [671, 290] on p "pcs" at bounding box center [1206, 289] width 13 height 11
drag, startPoint x: 1200, startPoint y: 290, endPoint x: 1189, endPoint y: 290, distance: 11.2
click at [671, 290] on Quantity "0" at bounding box center [1196, 290] width 80 height 18
type Quantity "1"
click at [671, 327] on p "Add" at bounding box center [1309, 323] width 16 height 11
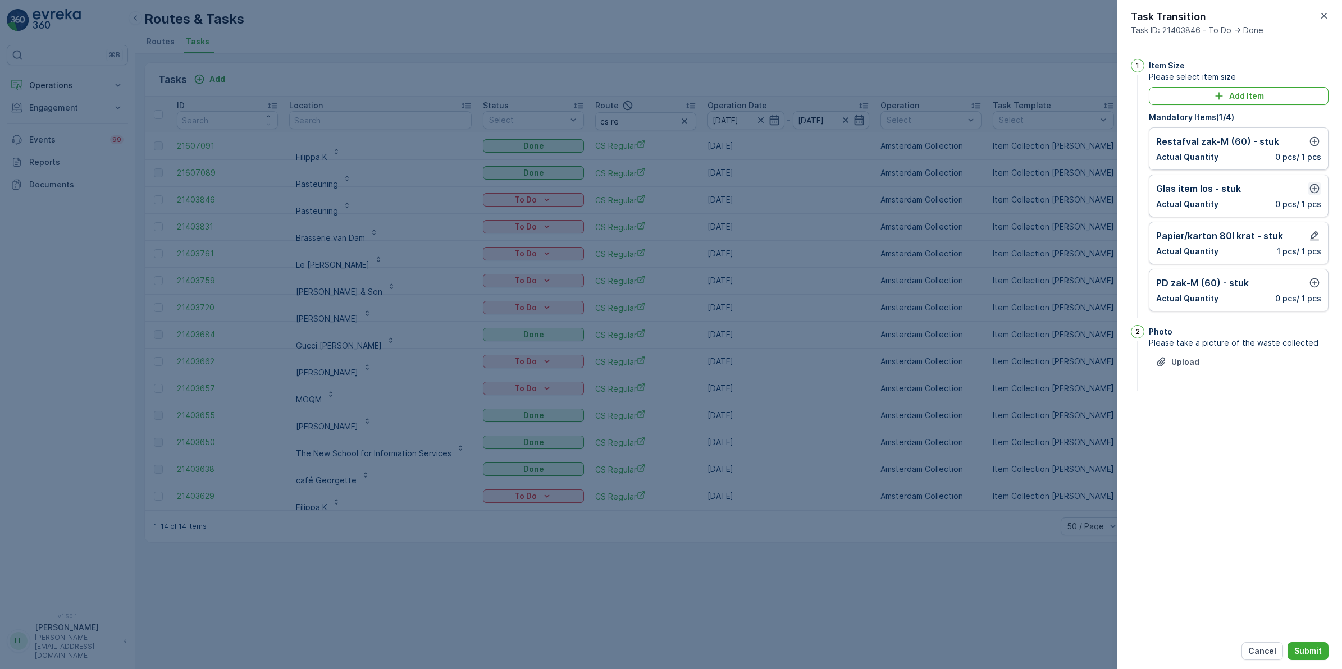
click at [671, 192] on icon "button" at bounding box center [1314, 188] width 11 height 11
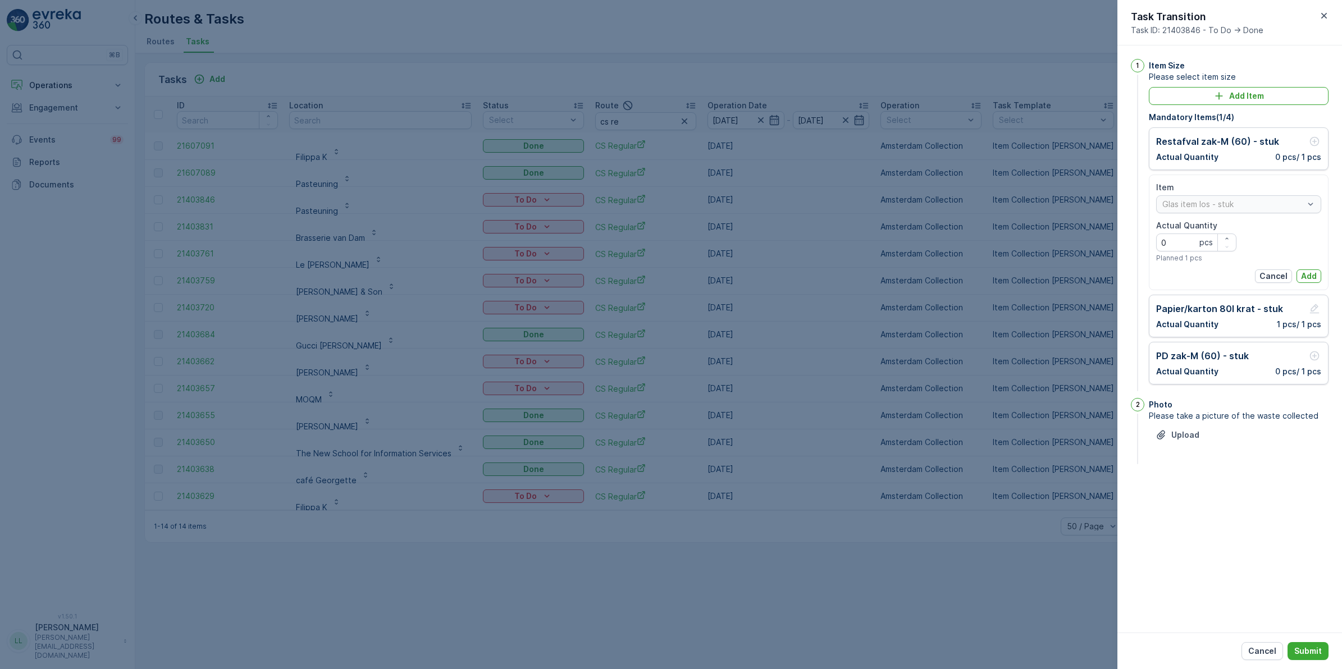
drag, startPoint x: 1309, startPoint y: 278, endPoint x: 1307, endPoint y: 143, distance: 134.8
click at [671, 277] on p "Add" at bounding box center [1309, 276] width 16 height 11
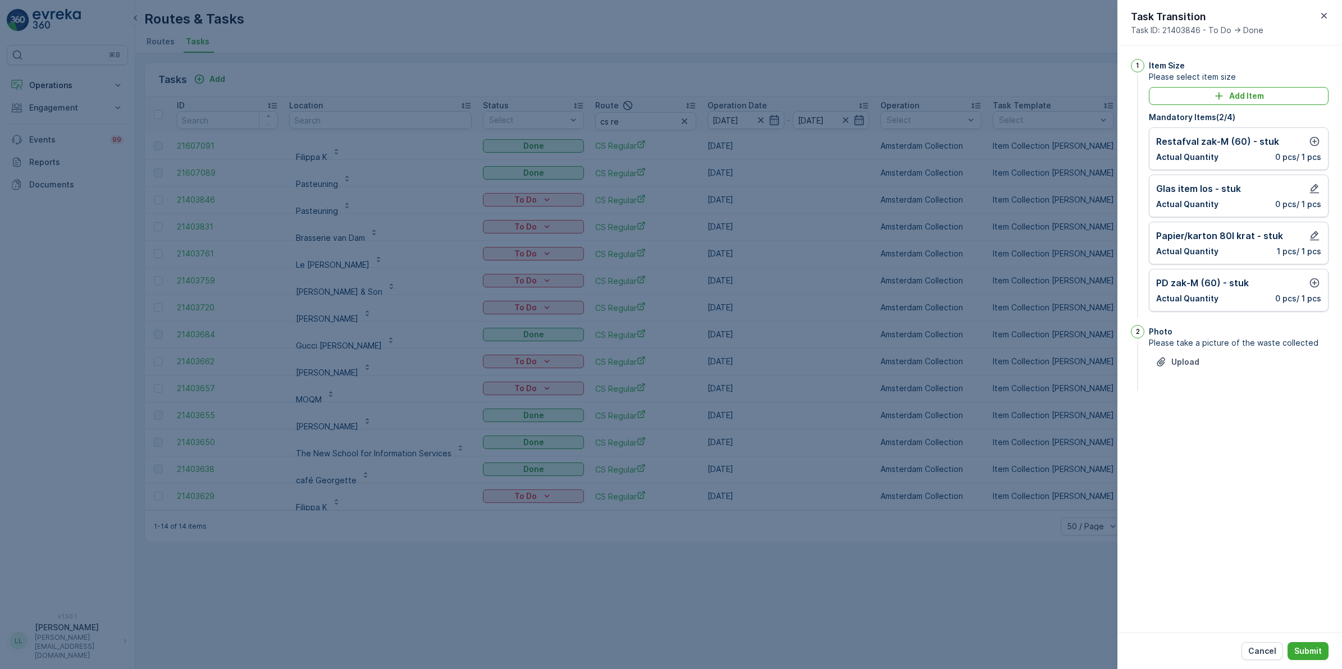
click at [671, 141] on div "Restafval zak-M (60) - stuk" at bounding box center [1238, 141] width 165 height 13
click at [671, 140] on icon "button" at bounding box center [1315, 142] width 10 height 10
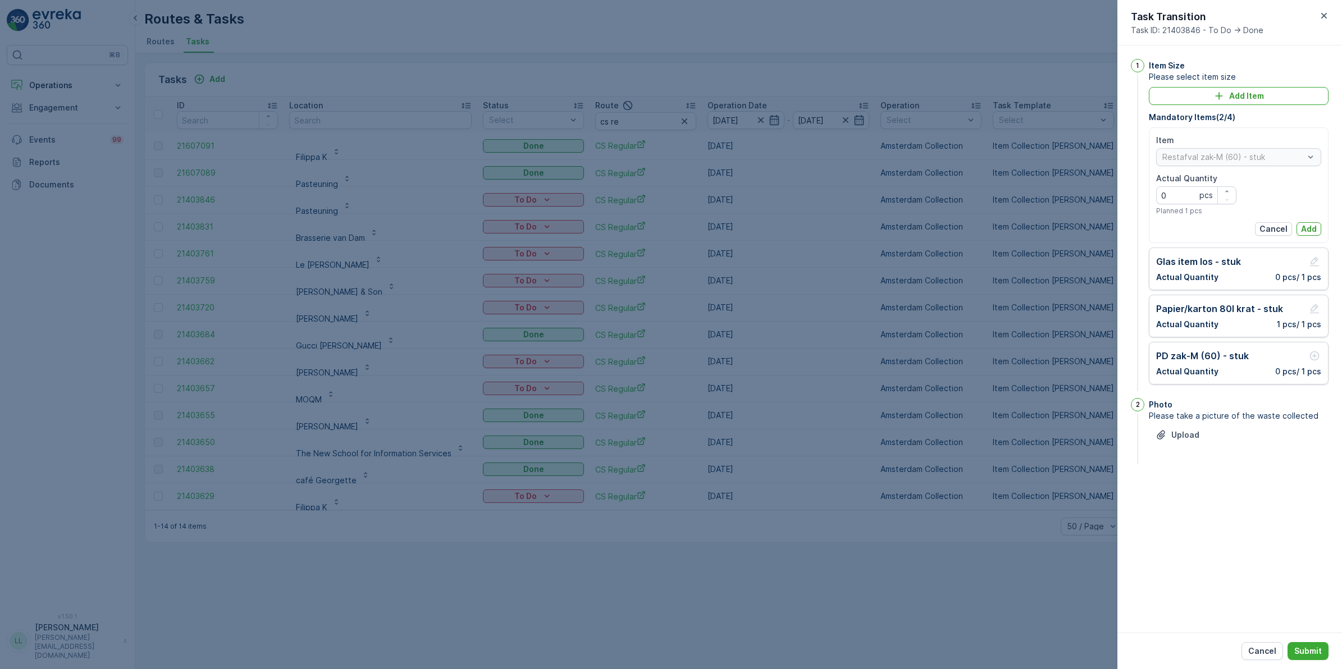
click at [671, 227] on p "Add" at bounding box center [1309, 229] width 16 height 11
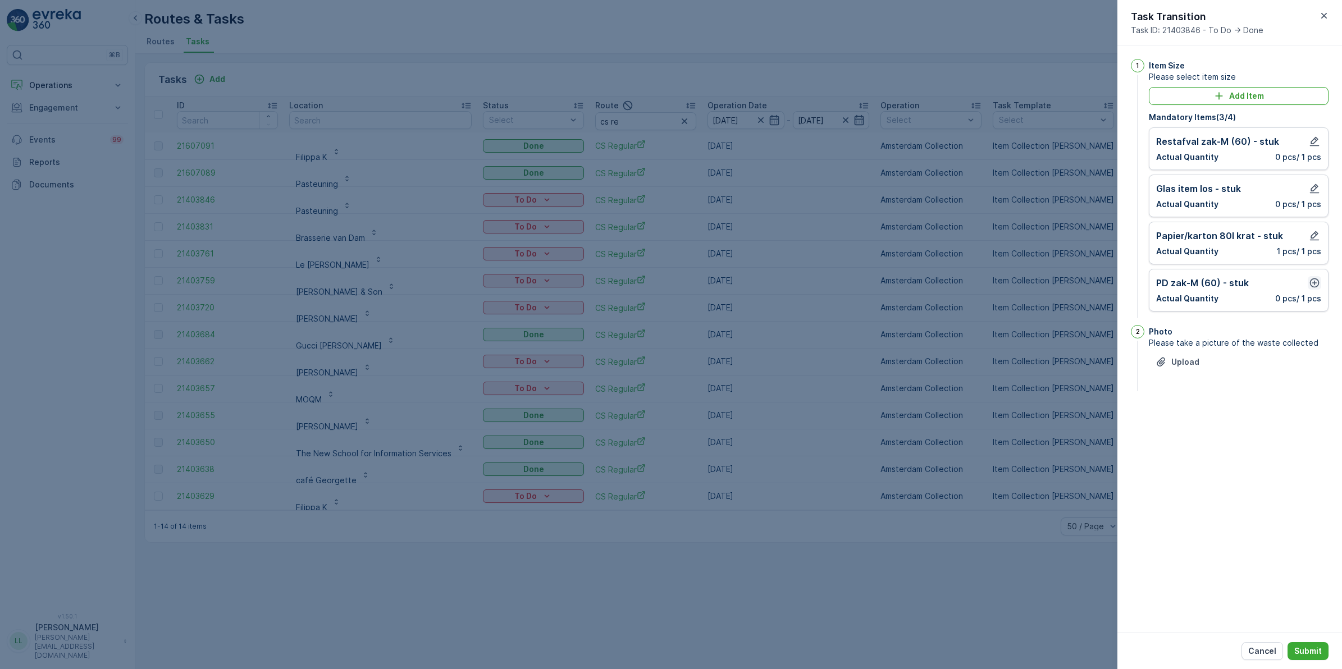
click at [671, 285] on icon "button" at bounding box center [1314, 282] width 11 height 11
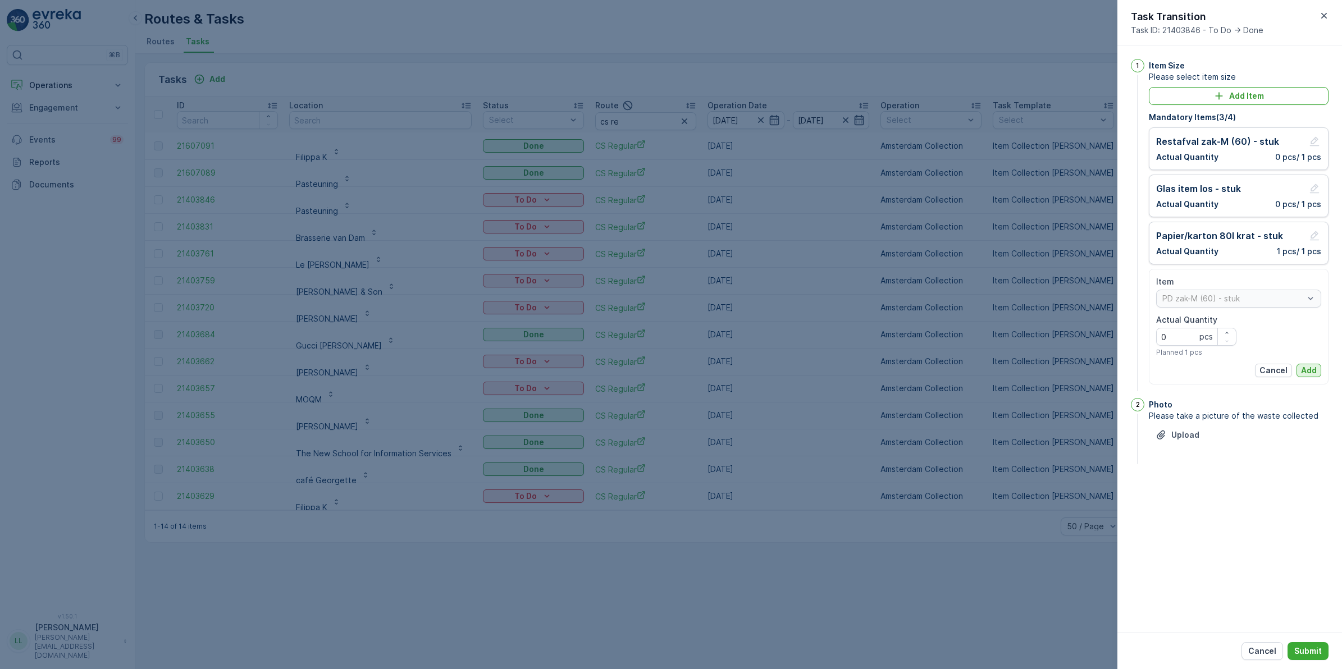
click at [671, 368] on button "Add" at bounding box center [1309, 370] width 25 height 13
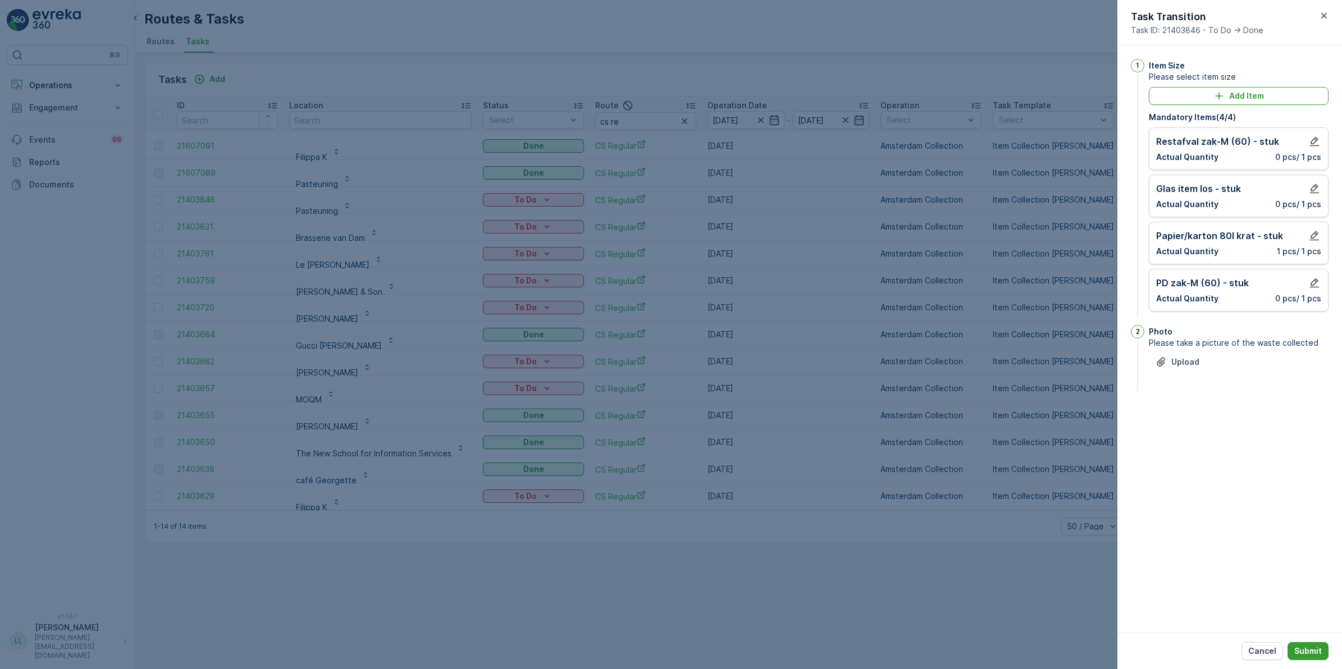
click at [671, 504] on p "Submit" at bounding box center [1308, 651] width 28 height 11
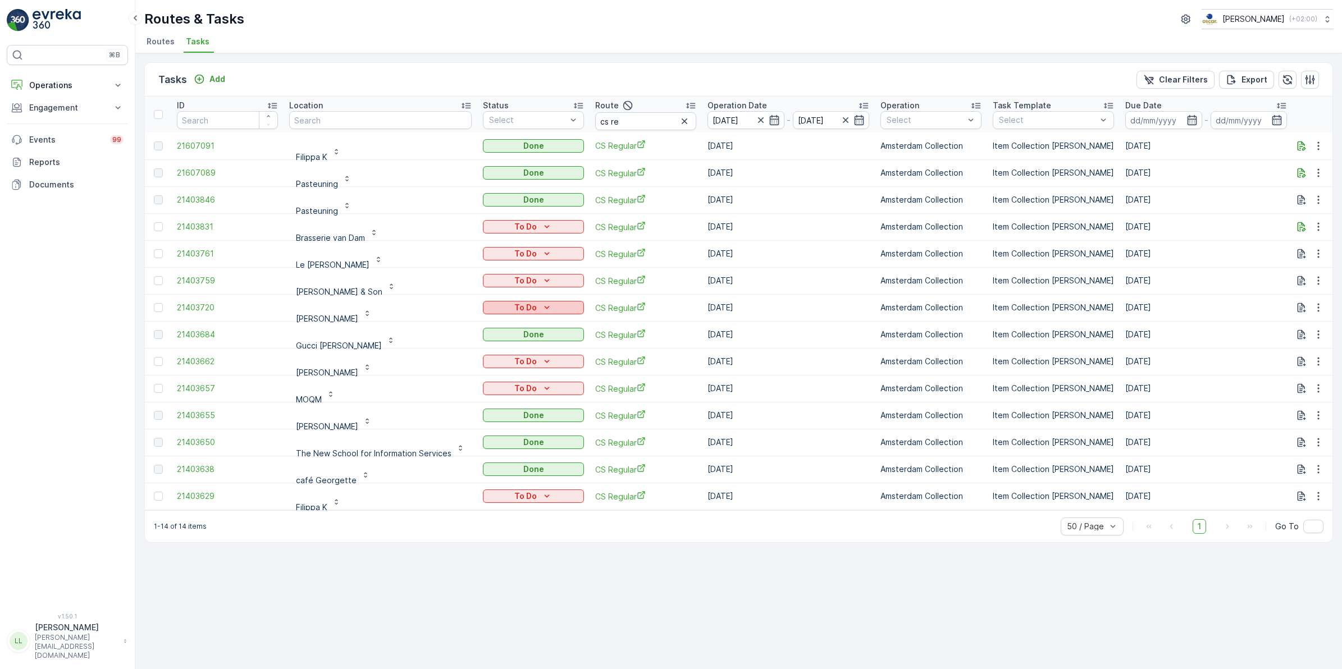
click at [546, 307] on icon "To Do" at bounding box center [546, 307] width 11 height 11
click at [503, 353] on span "Done" at bounding box center [496, 355] width 20 height 11
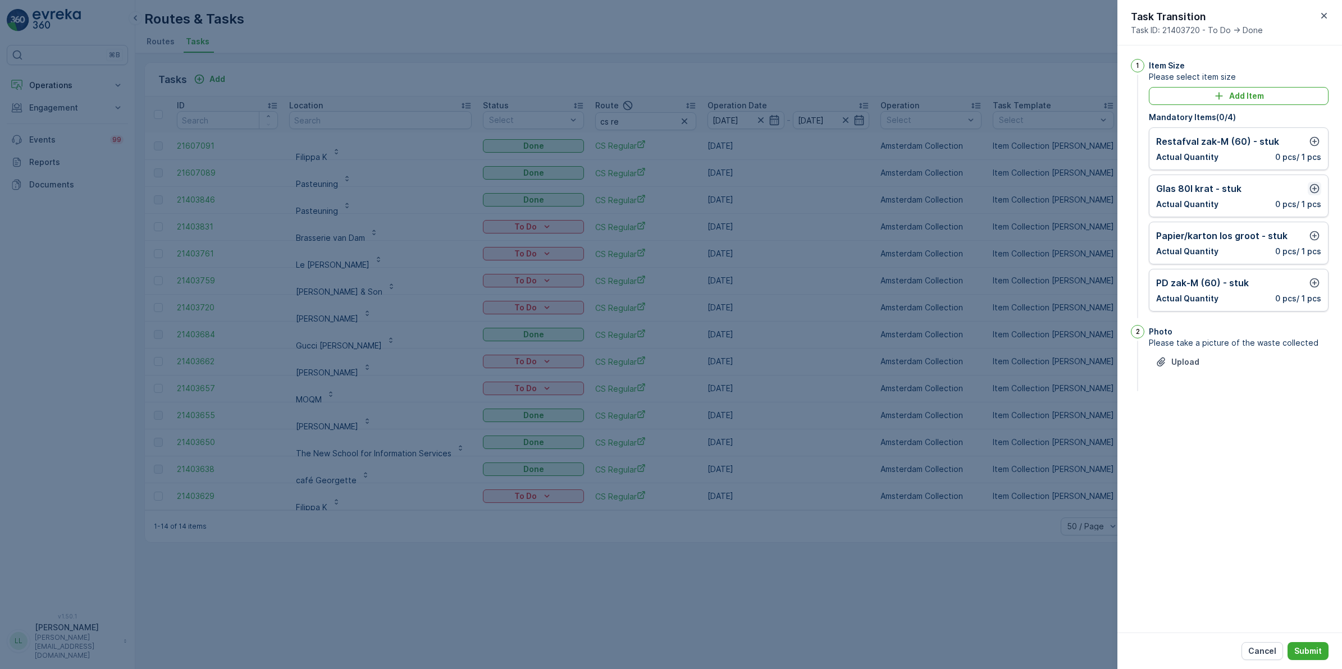
click at [671, 187] on icon "button" at bounding box center [1314, 188] width 11 height 11
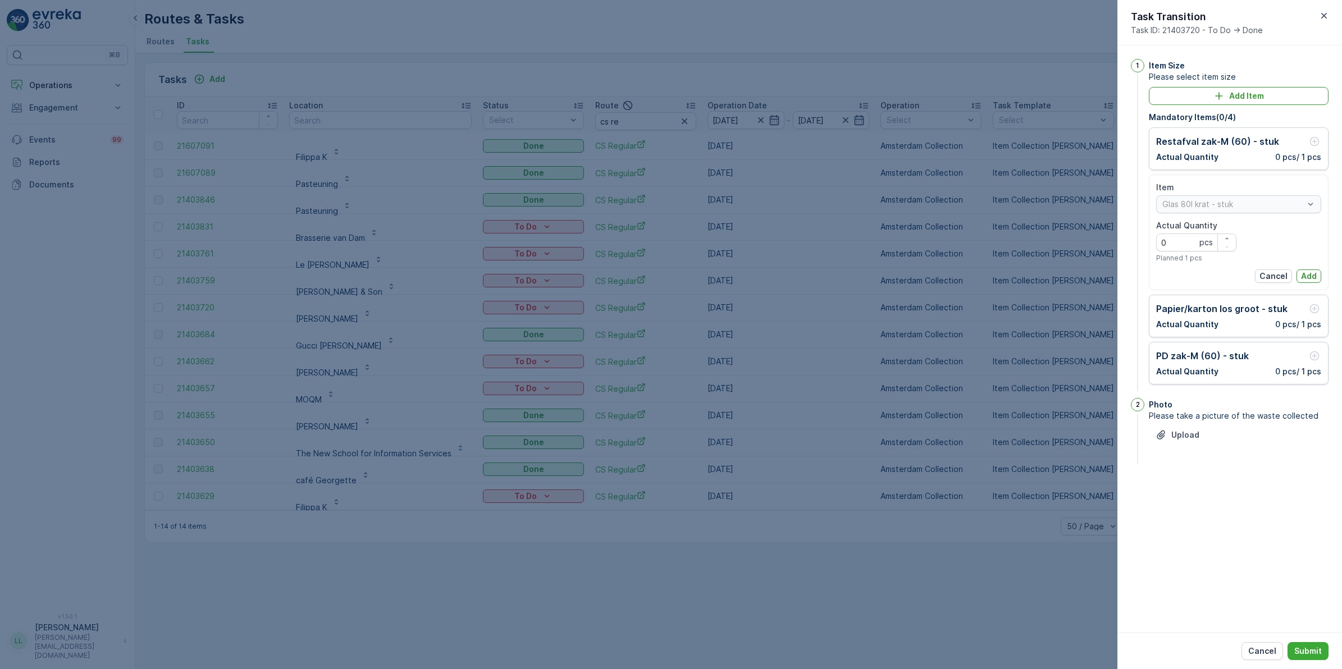
click at [671, 242] on Quantity "0" at bounding box center [1196, 243] width 80 height 18
type Quantity "1"
click at [671, 270] on button "Add" at bounding box center [1309, 276] width 25 height 13
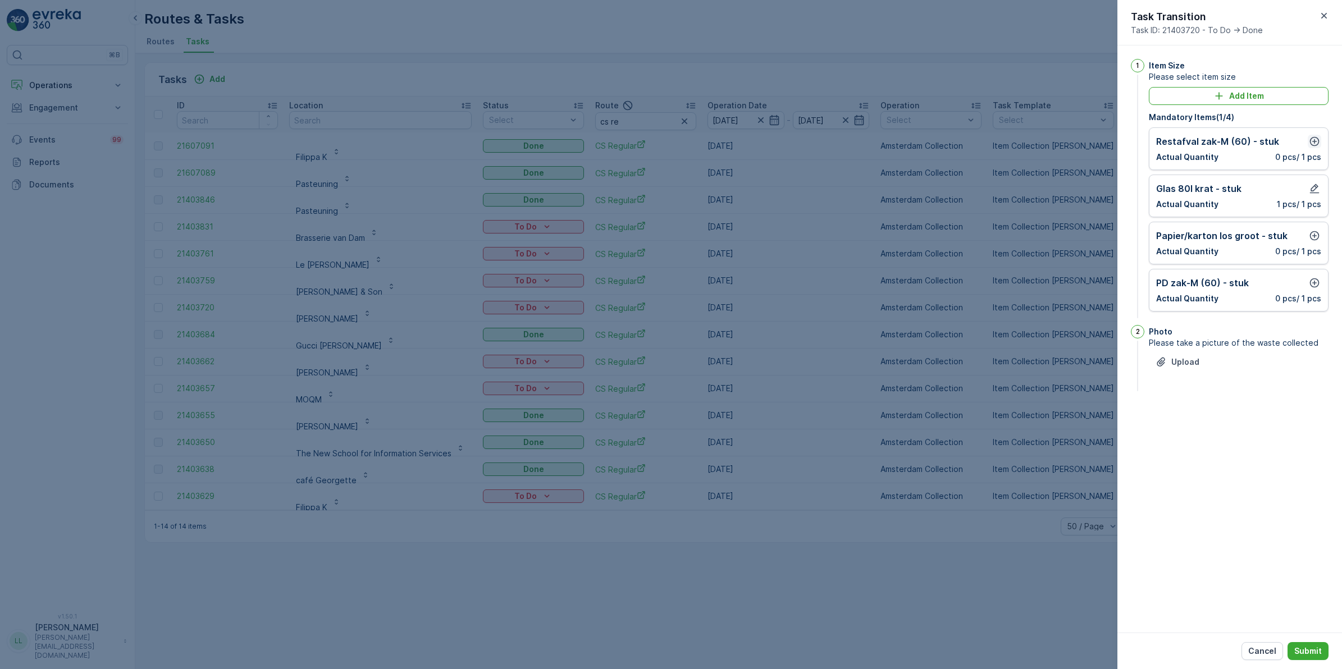
click at [671, 142] on icon "button" at bounding box center [1315, 142] width 10 height 10
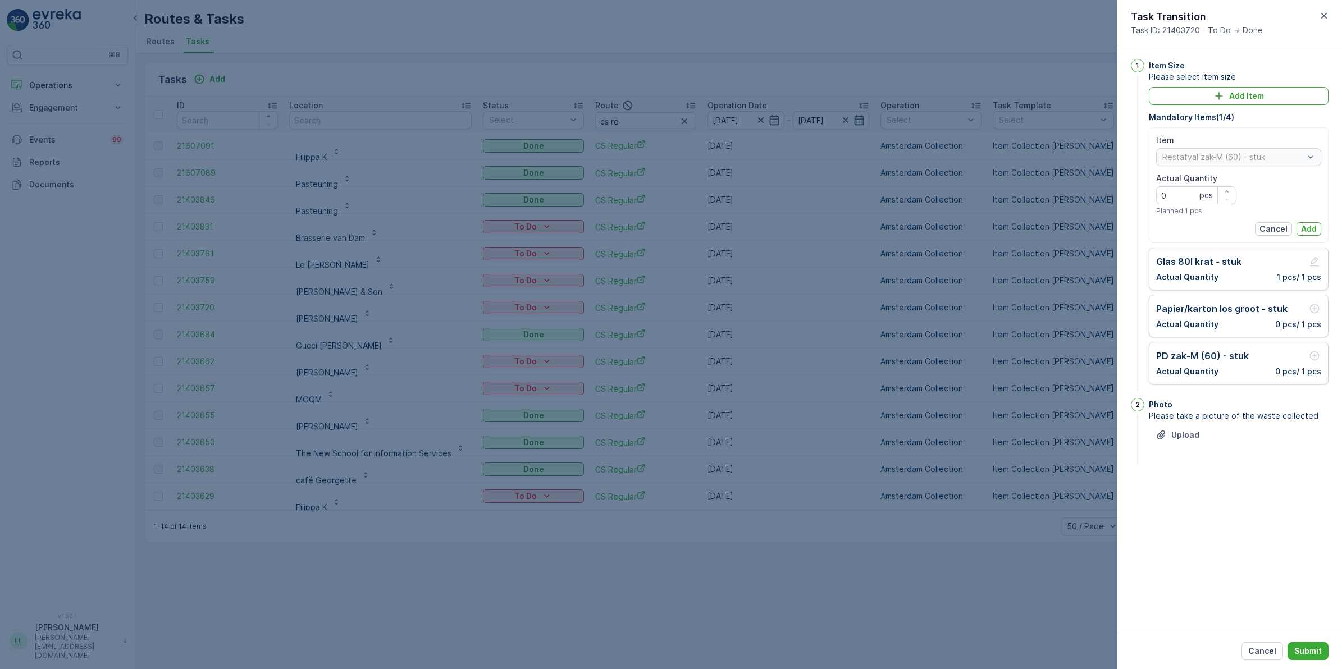
click at [671, 201] on Quantity "0" at bounding box center [1196, 195] width 80 height 18
type Quantity "2"
click at [671, 225] on p "Add" at bounding box center [1309, 229] width 16 height 11
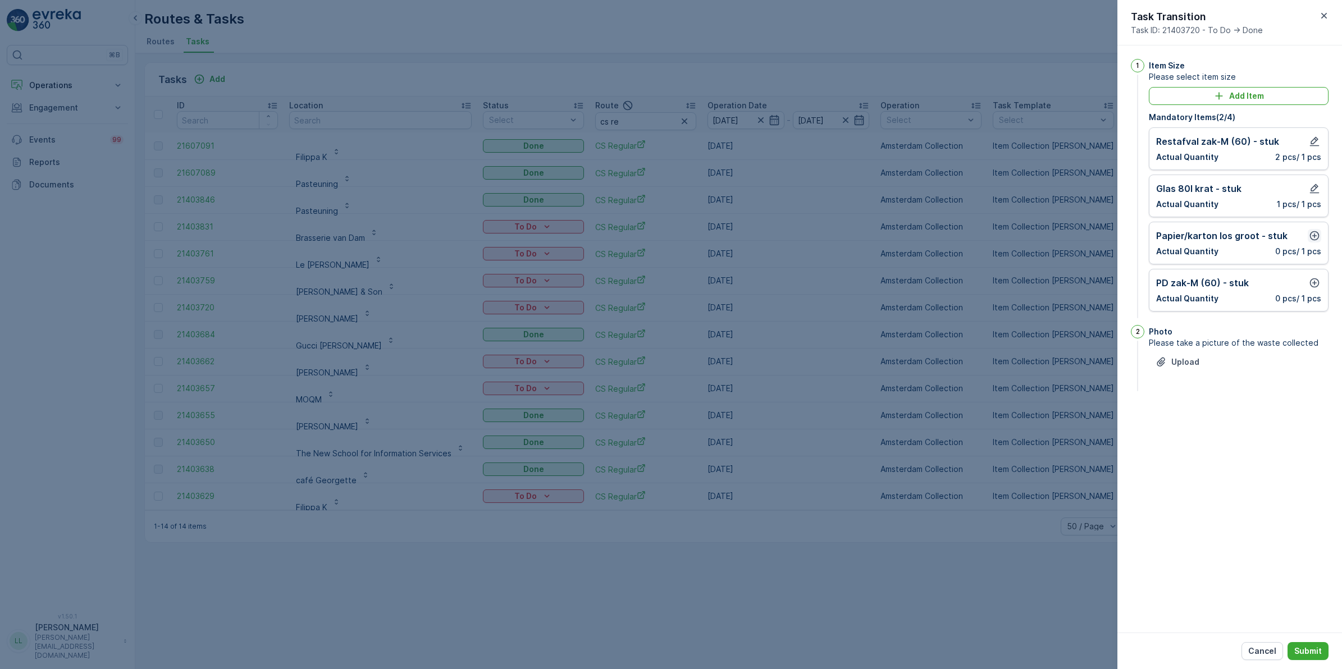
click at [671, 235] on icon "button" at bounding box center [1314, 235] width 11 height 11
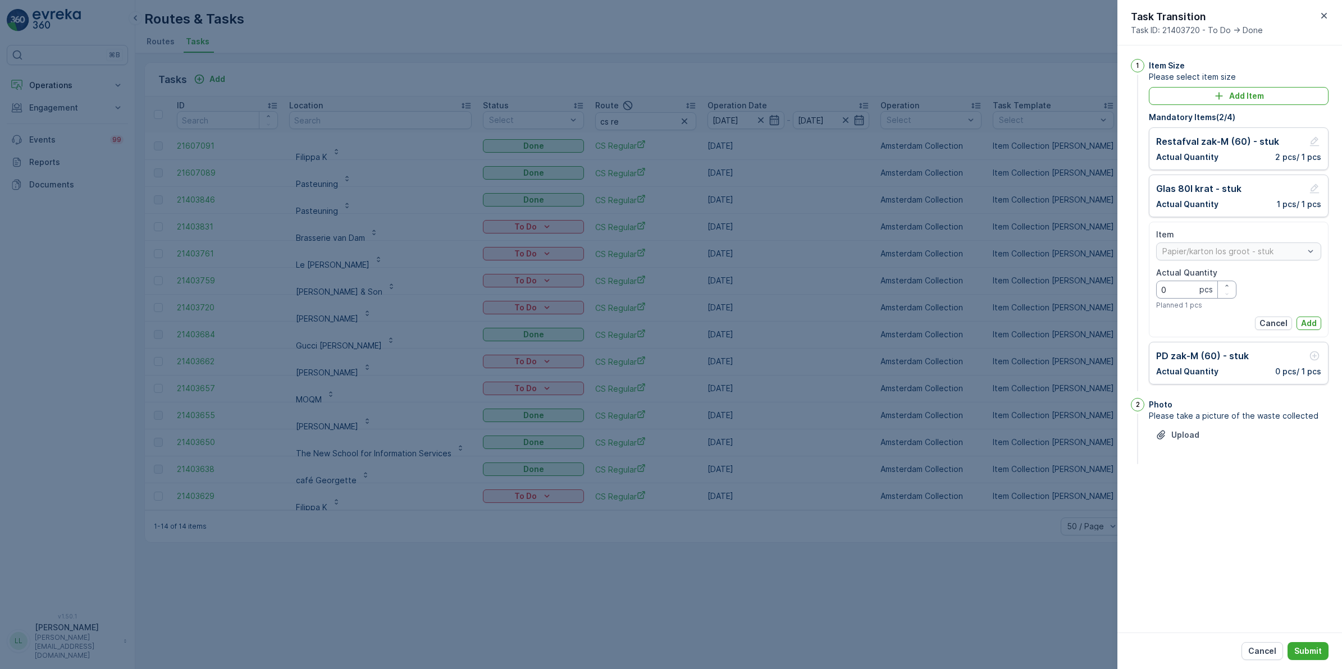
click at [671, 288] on Quantity "0" at bounding box center [1196, 290] width 80 height 18
type Quantity "1"
click at [671, 327] on button "Add" at bounding box center [1309, 323] width 25 height 13
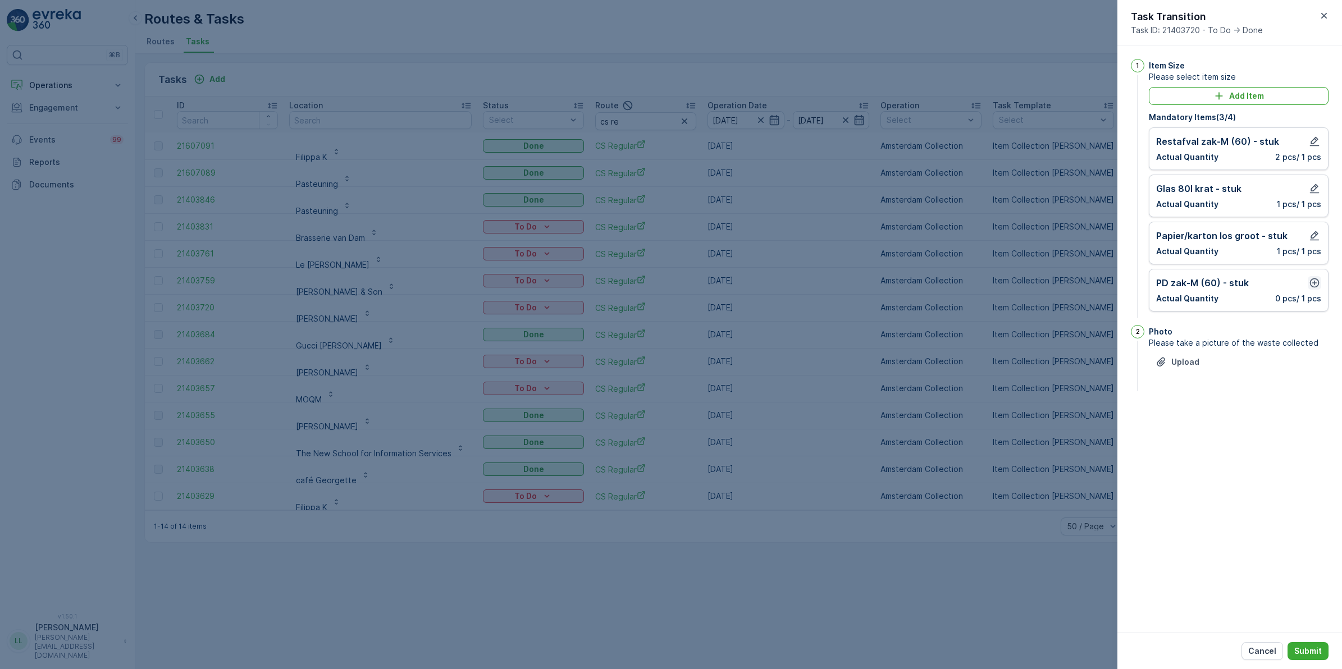
click at [671, 288] on icon "button" at bounding box center [1315, 284] width 10 height 10
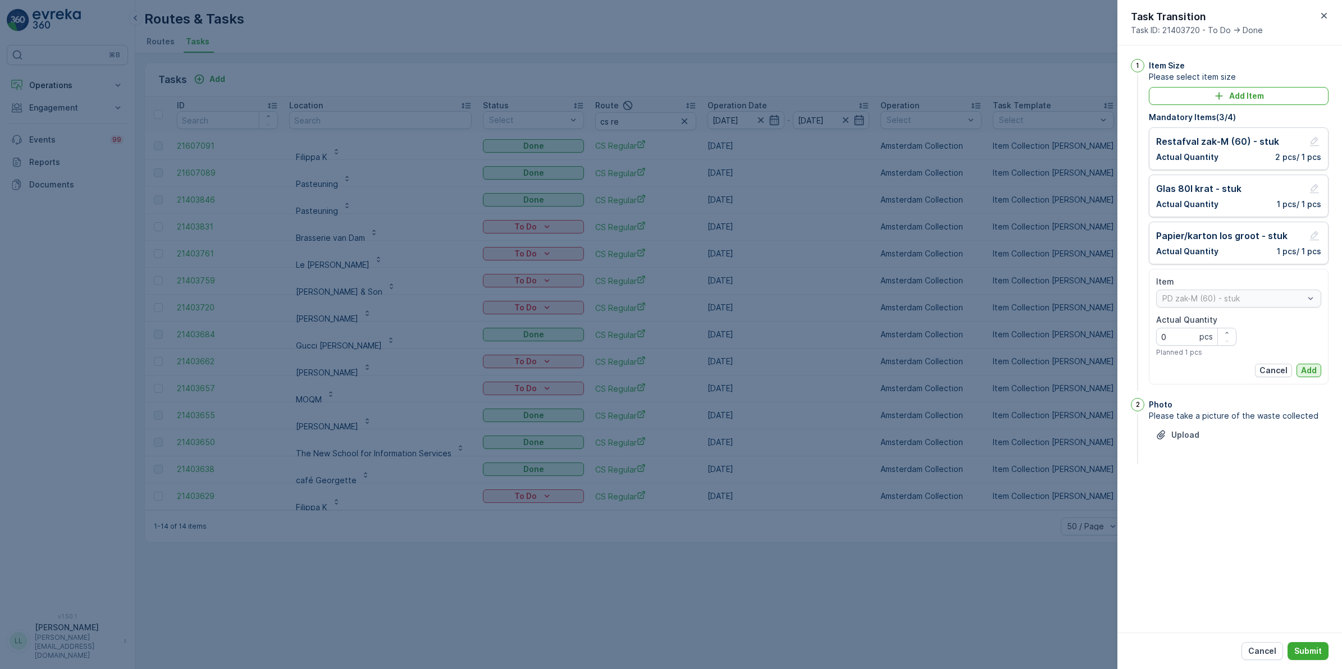
click at [671, 364] on div "Item PD zak-M (60) - stuk Actual Quantity 0 pcs Planned 1 pcs Cancel Add" at bounding box center [1238, 326] width 165 height 101
click at [671, 368] on p "Add" at bounding box center [1309, 370] width 16 height 11
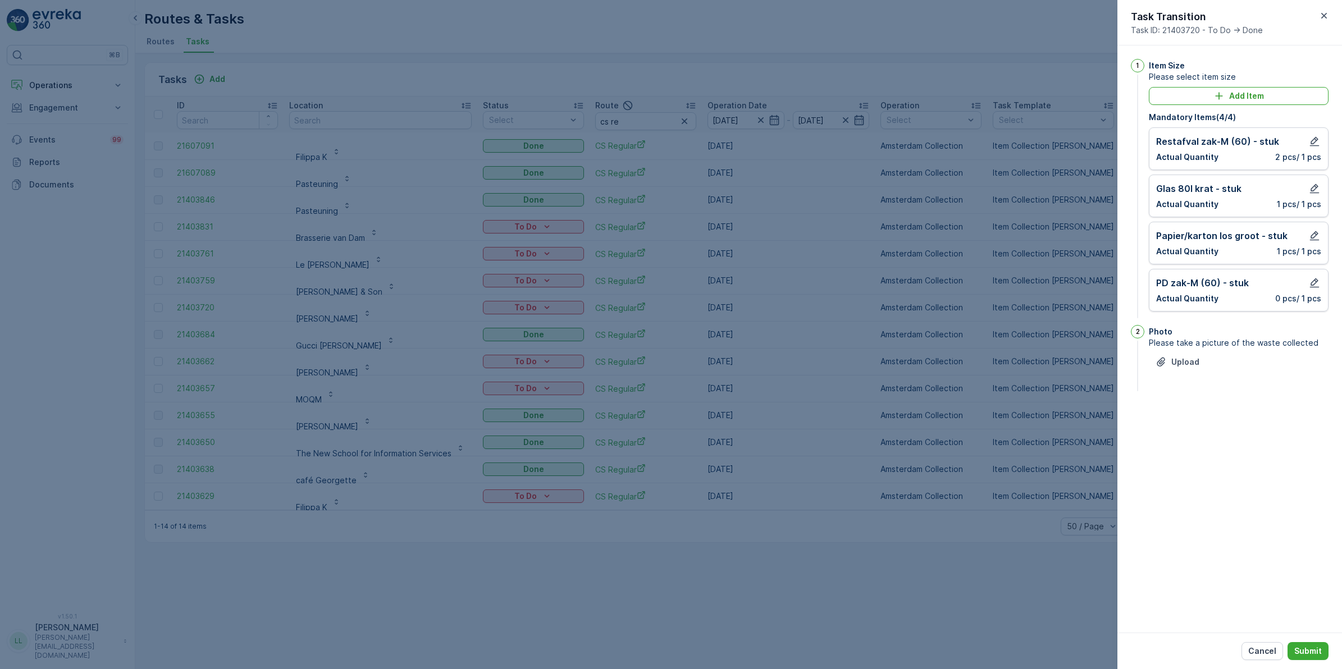
click at [671, 504] on div "Cancel Submit" at bounding box center [1230, 651] width 225 height 37
click at [671, 504] on p "Submit" at bounding box center [1308, 651] width 28 height 11
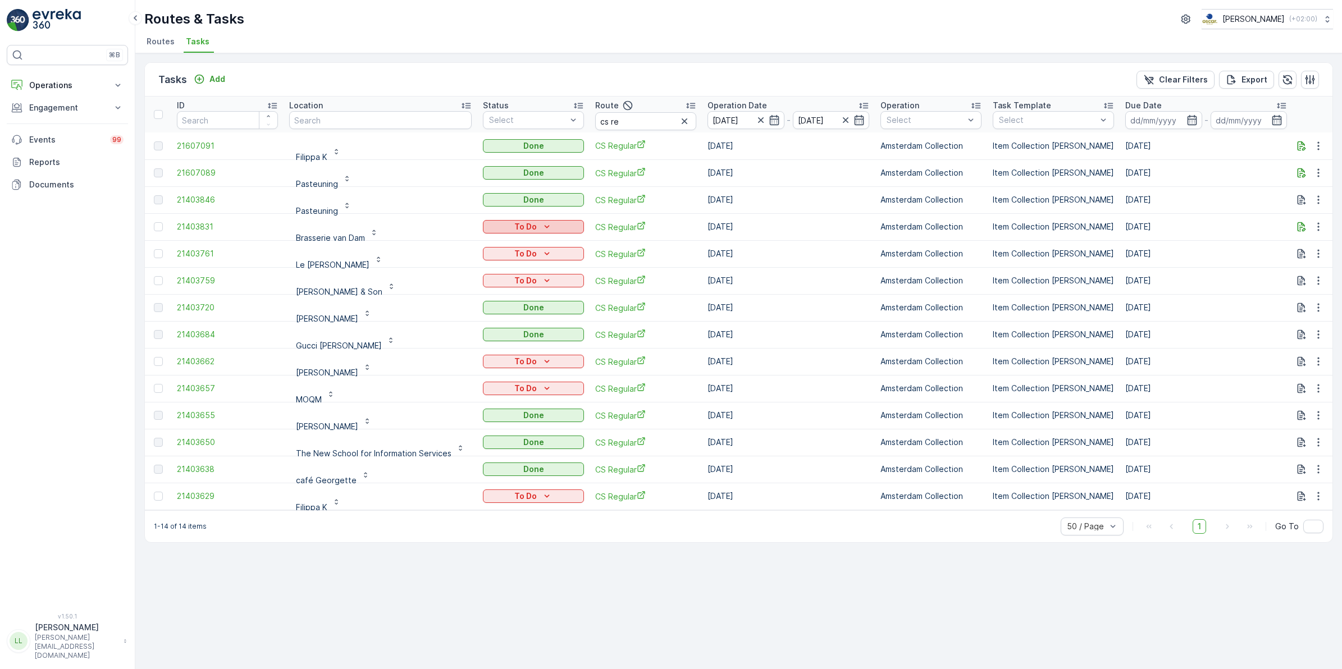
click at [551, 225] on div "To Do" at bounding box center [533, 226] width 92 height 11
click at [509, 267] on div "Done" at bounding box center [517, 275] width 71 height 16
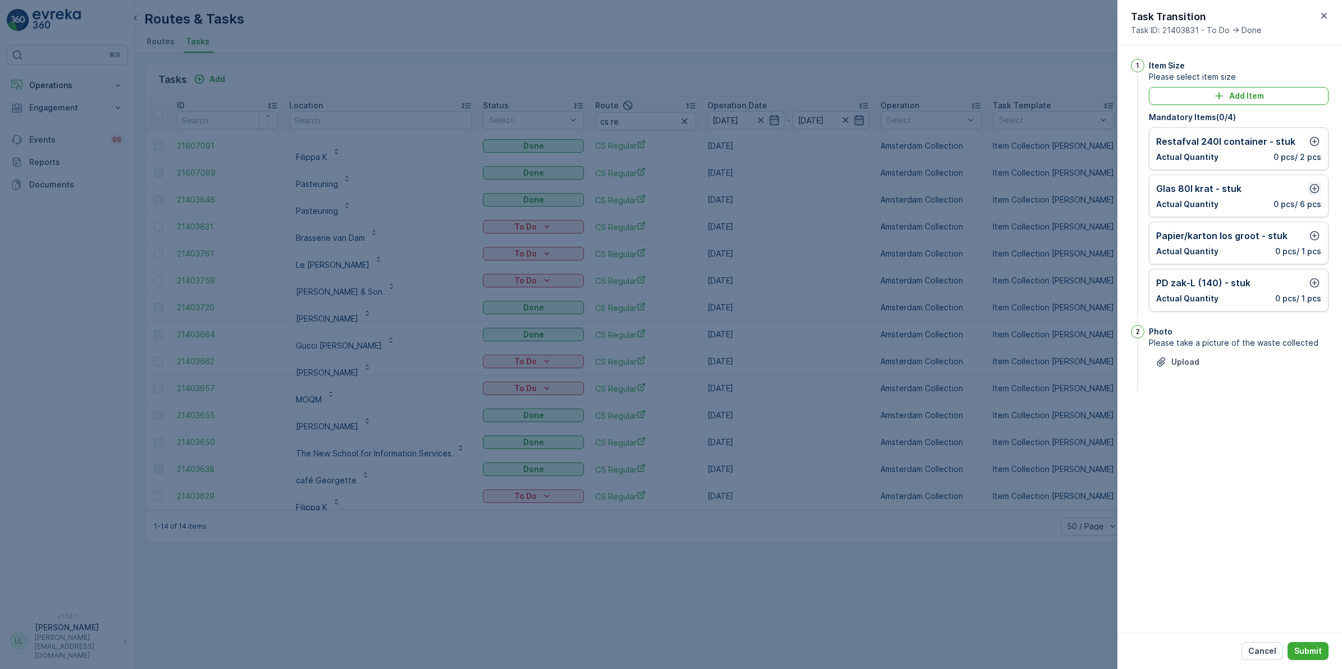
click at [671, 193] on icon "button" at bounding box center [1315, 189] width 10 height 10
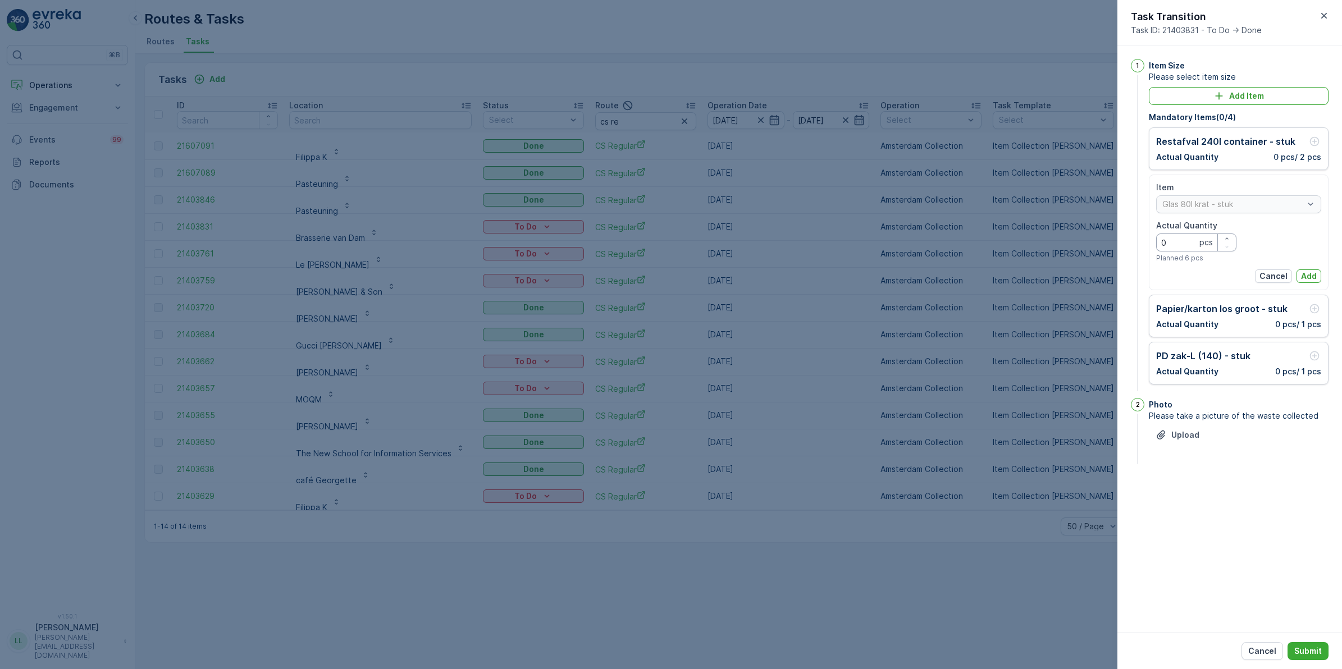
click at [671, 241] on Quantity "0" at bounding box center [1196, 243] width 80 height 18
type Quantity "4"
click at [671, 276] on p "Add" at bounding box center [1309, 276] width 16 height 11
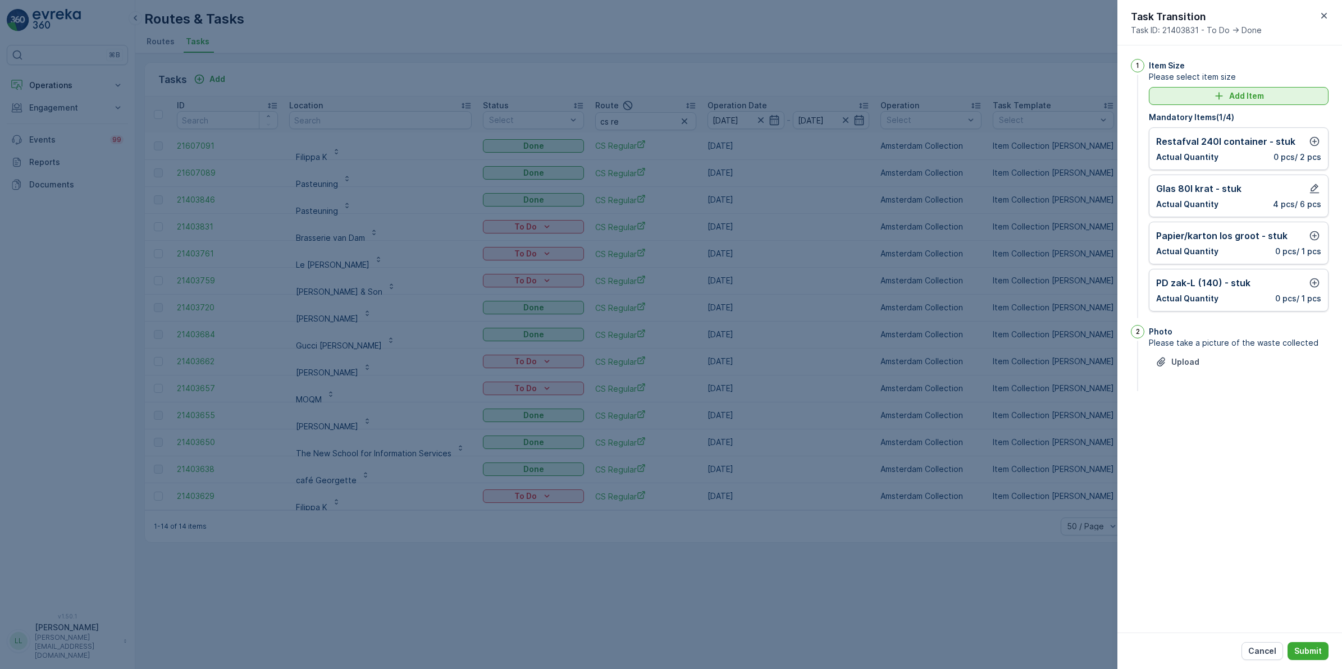
click at [671, 90] on p "Add Item" at bounding box center [1246, 95] width 35 height 11
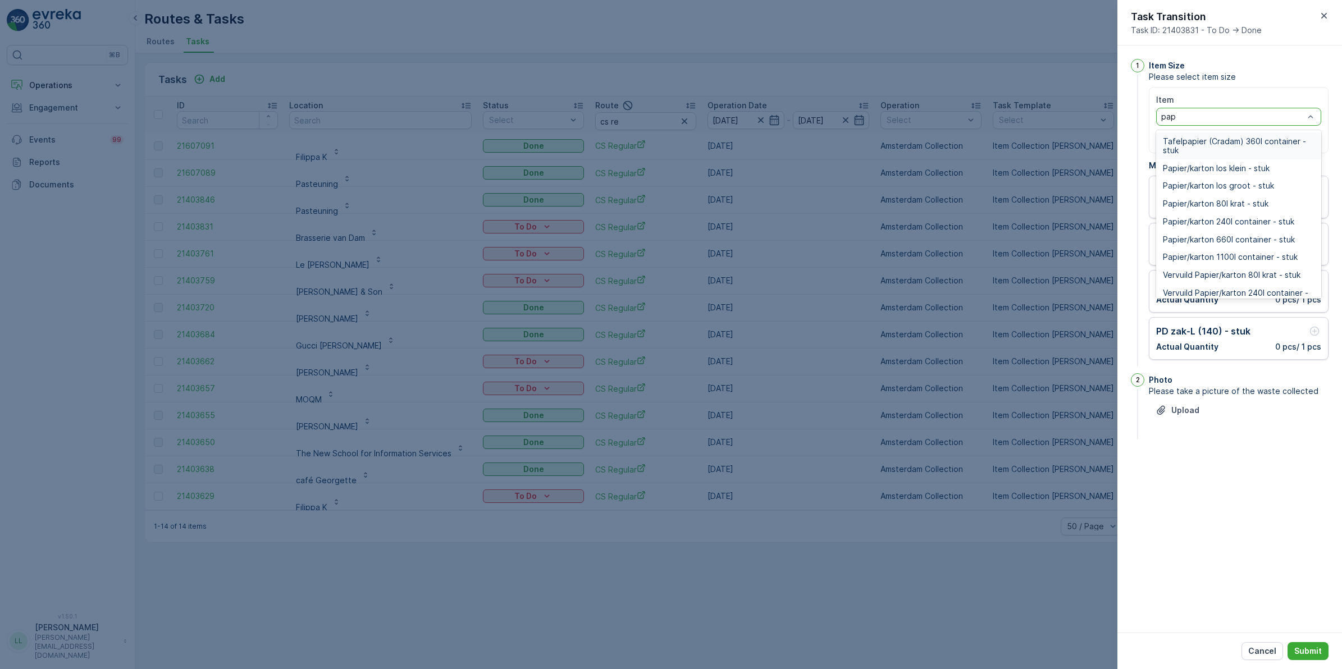
type input "papi"
click at [671, 205] on span "Papier/karton 80l krat - stuk" at bounding box center [1216, 203] width 106 height 9
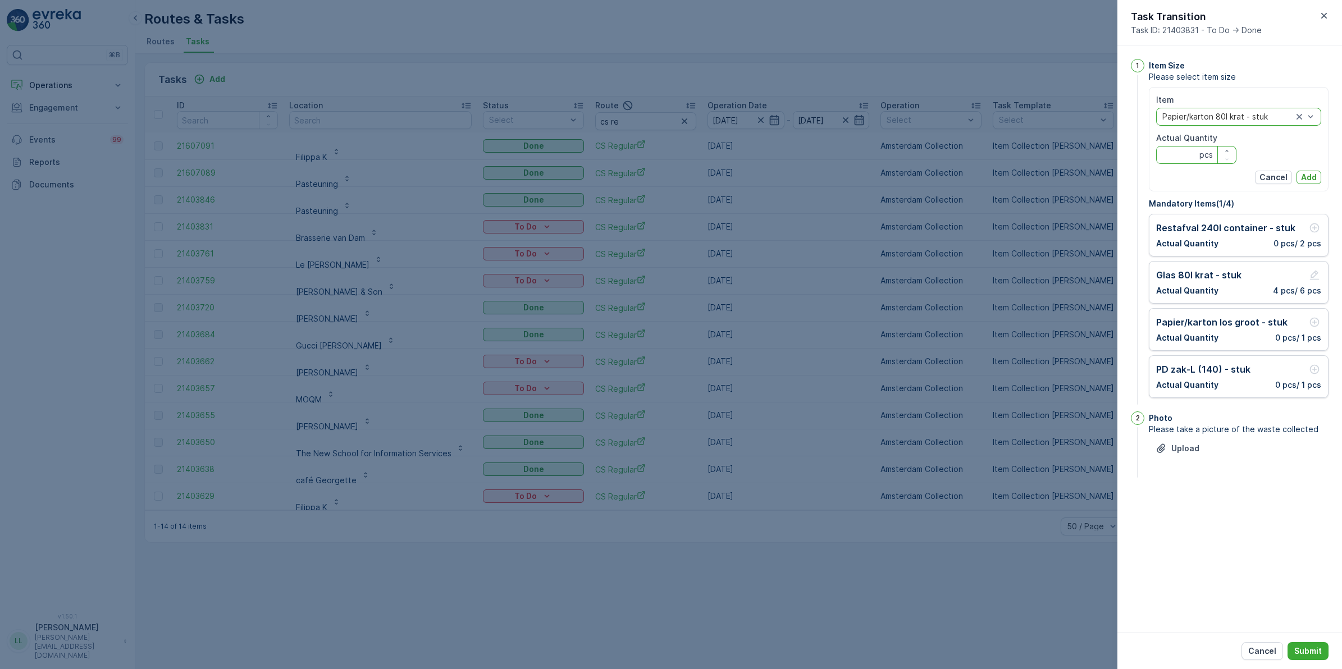
click at [671, 153] on Quantity "Actual Quantity" at bounding box center [1196, 155] width 80 height 18
type Quantity "2"
click at [671, 174] on p "Add" at bounding box center [1309, 177] width 16 height 11
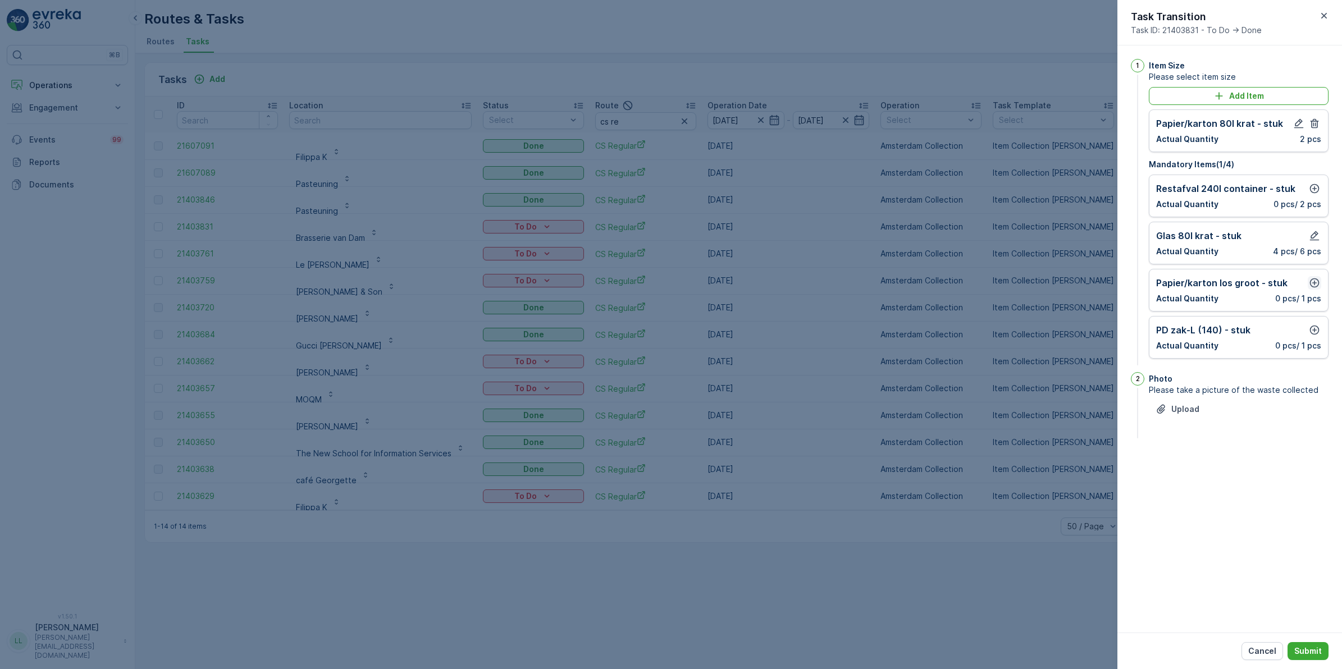
click at [671, 284] on icon "button" at bounding box center [1314, 282] width 11 height 11
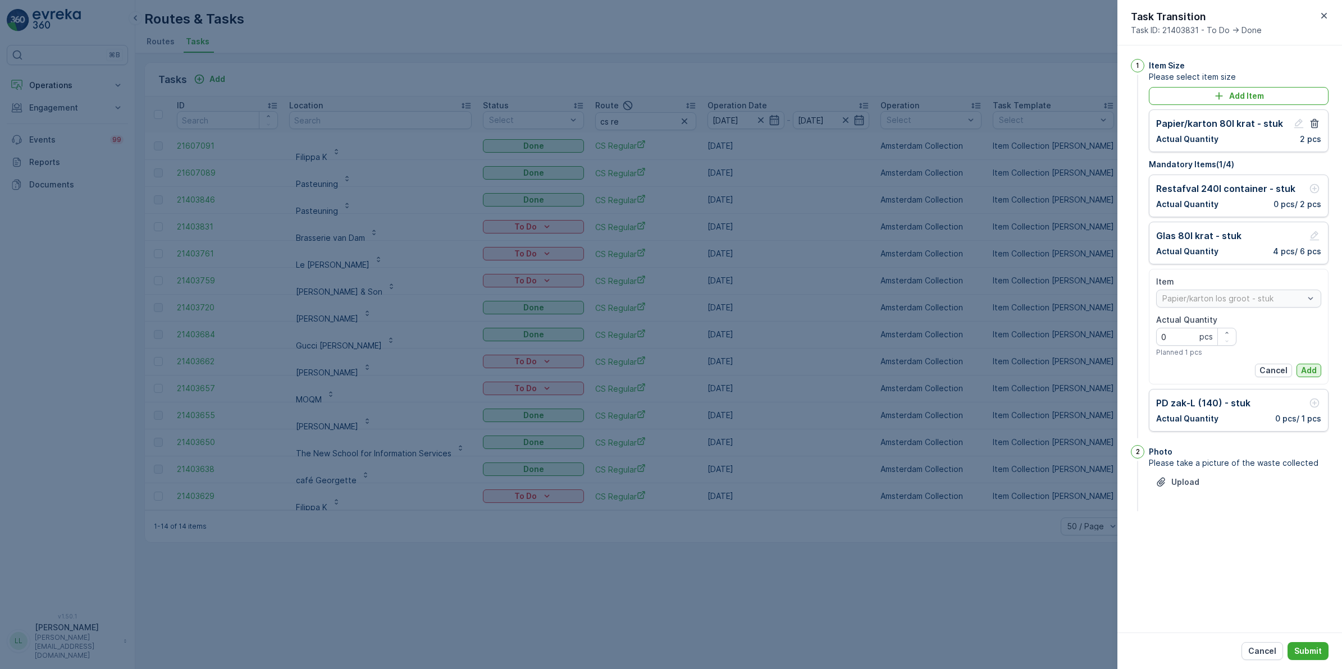
drag, startPoint x: 1305, startPoint y: 369, endPoint x: 1304, endPoint y: 384, distance: 14.6
click at [671, 371] on p "Add" at bounding box center [1309, 370] width 16 height 11
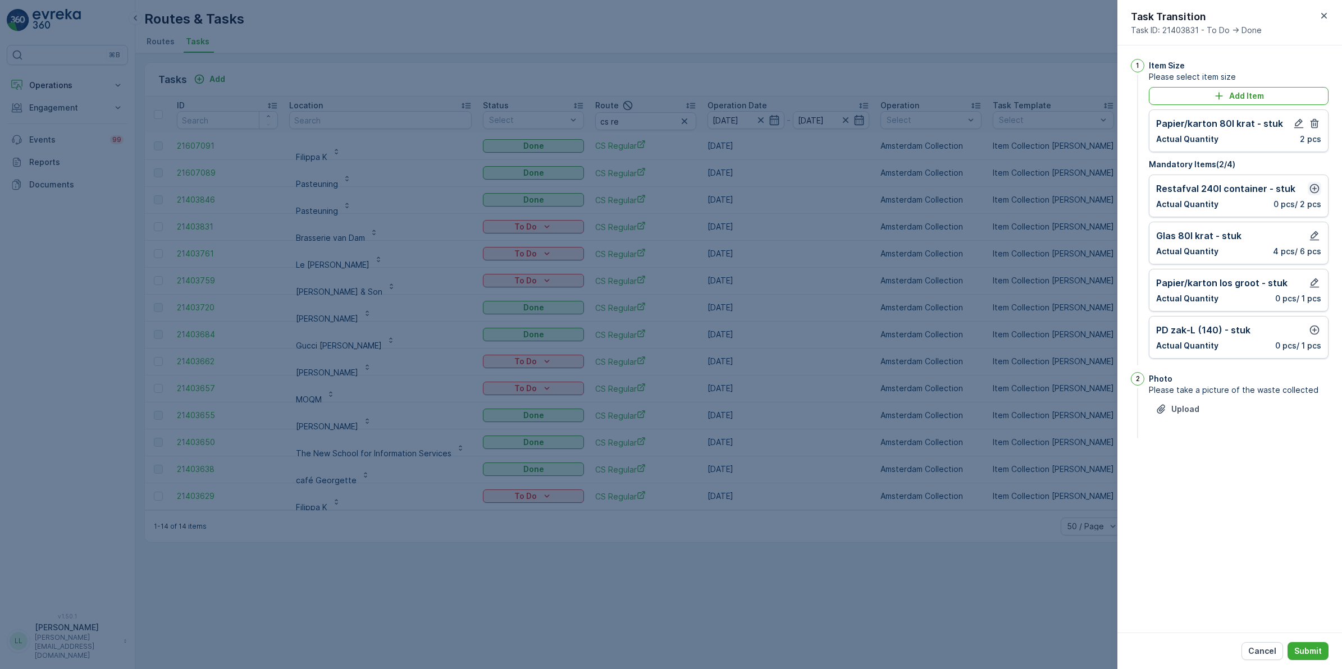
click at [671, 191] on icon "button" at bounding box center [1315, 189] width 10 height 10
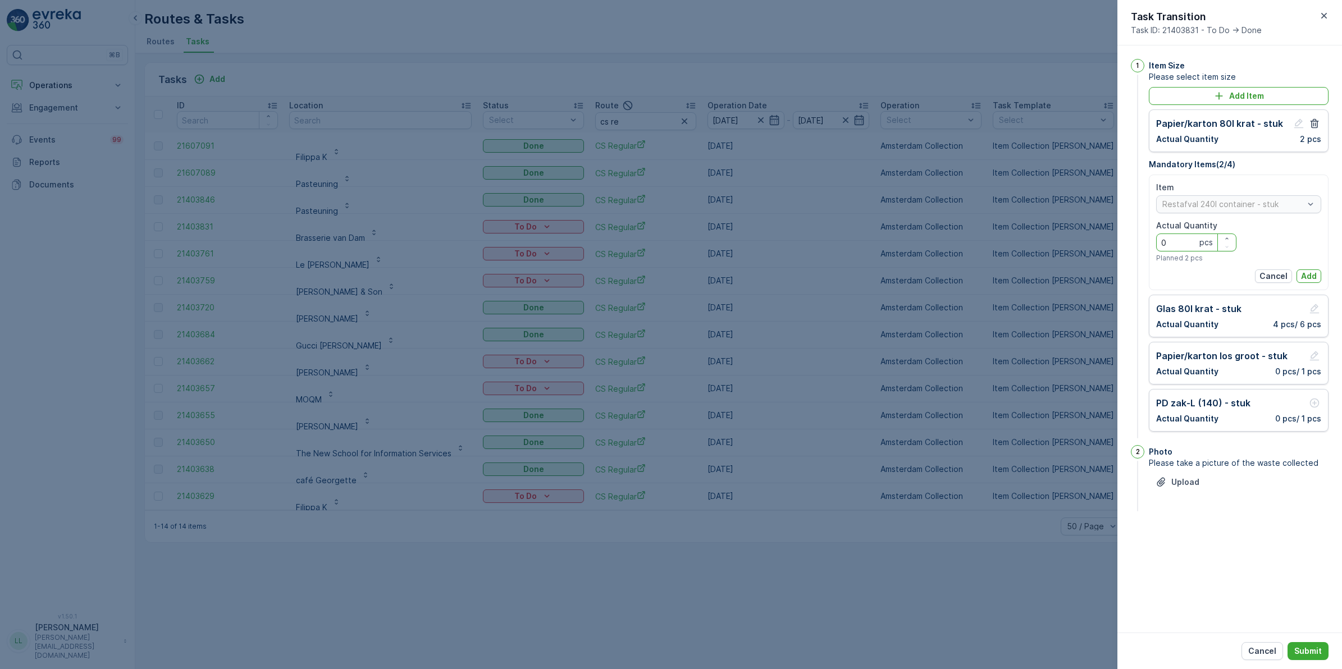
click at [671, 238] on Quantity "0" at bounding box center [1196, 243] width 80 height 18
type Quantity "2"
drag, startPoint x: 1315, startPoint y: 274, endPoint x: 1314, endPoint y: 327, distance: 53.4
click at [671, 273] on p "Add" at bounding box center [1309, 276] width 16 height 11
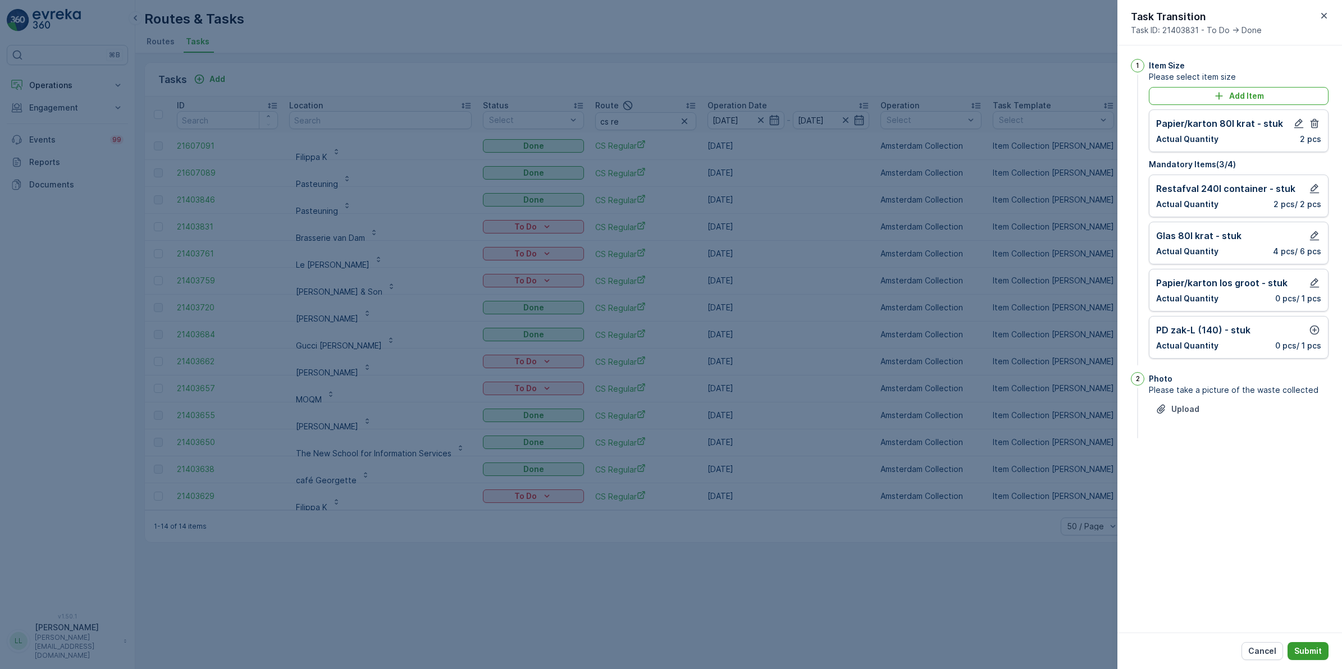
click at [671, 504] on p "Submit" at bounding box center [1308, 651] width 28 height 11
click at [671, 327] on icon "button" at bounding box center [1314, 330] width 11 height 11
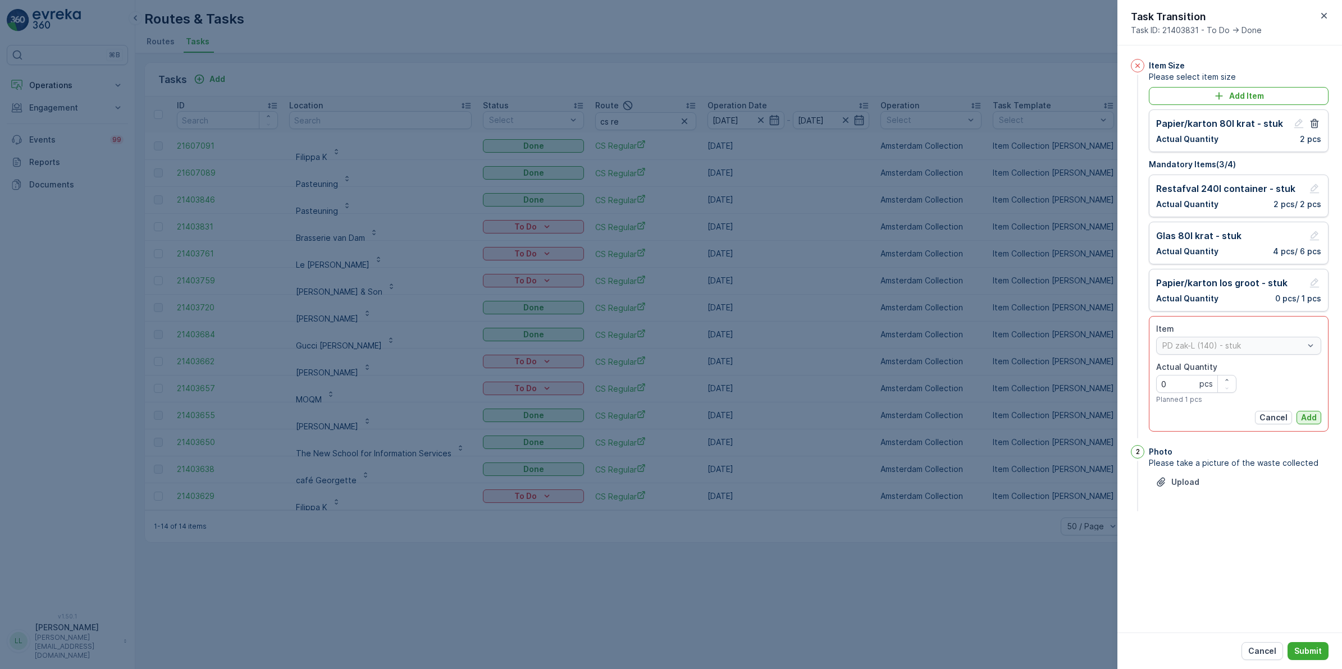
click at [671, 422] on p "Add" at bounding box center [1309, 417] width 16 height 11
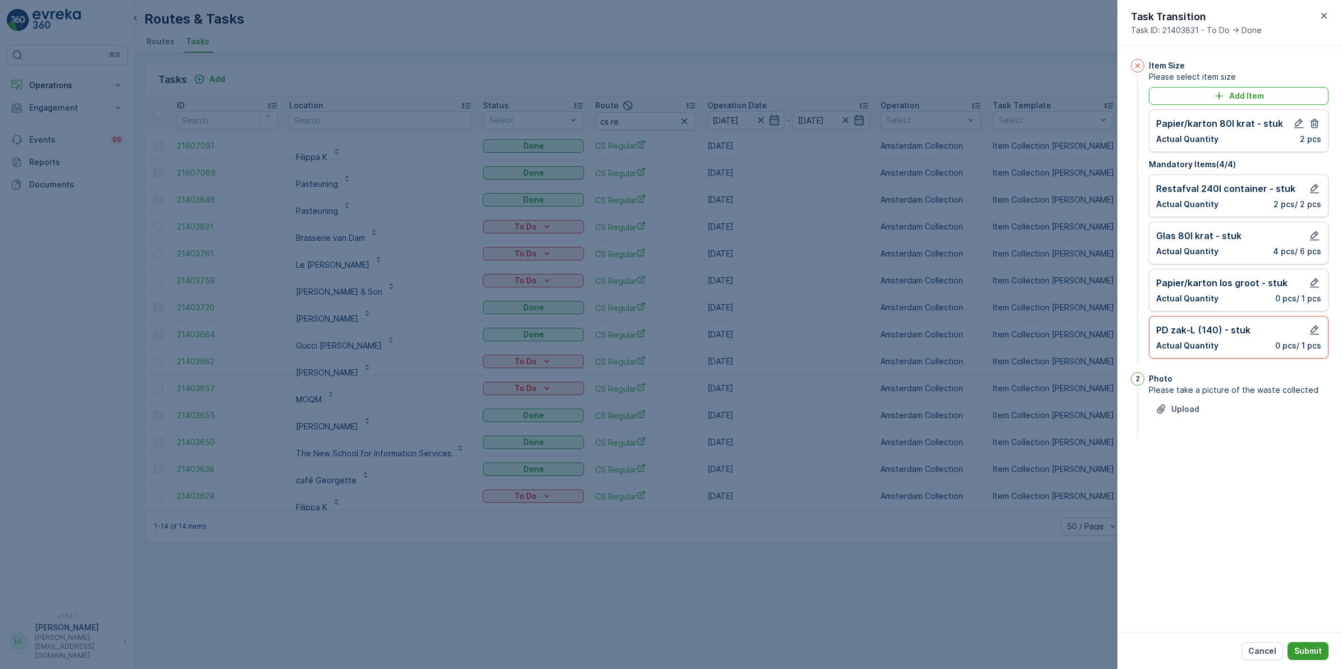
click at [671, 504] on p "Submit" at bounding box center [1308, 651] width 28 height 11
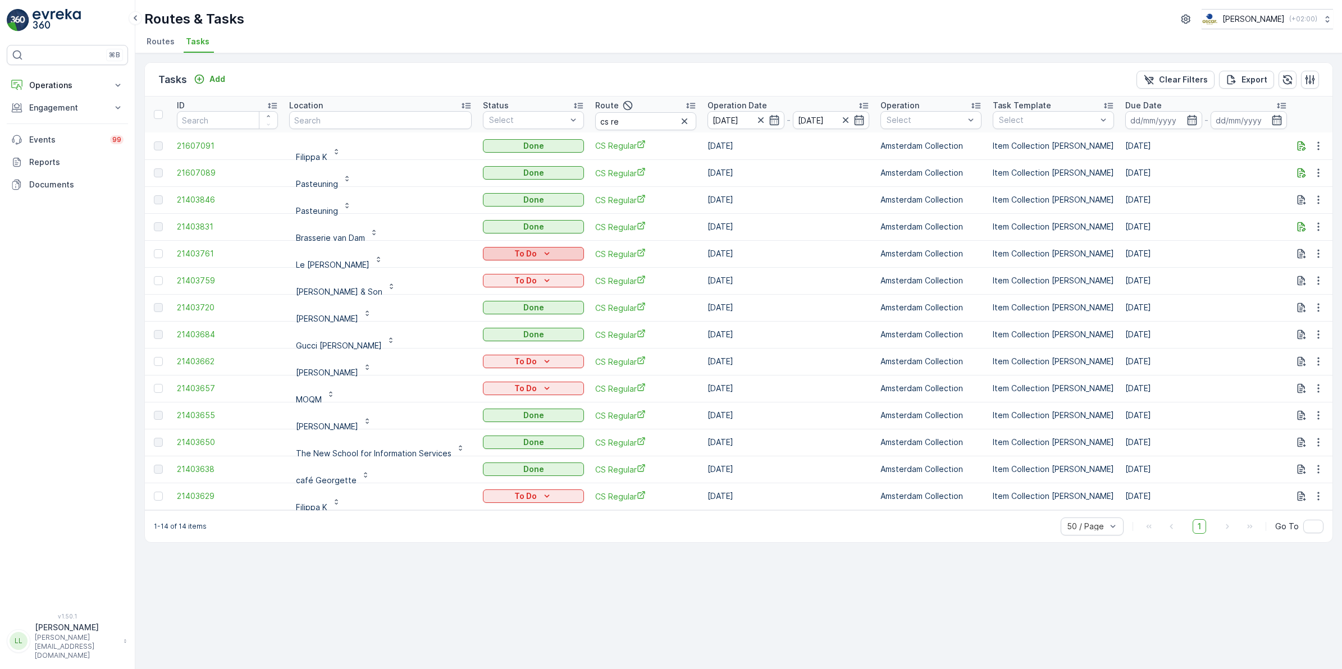
click at [535, 249] on div "To Do" at bounding box center [533, 253] width 92 height 11
click at [499, 300] on span "Done" at bounding box center [496, 301] width 20 height 11
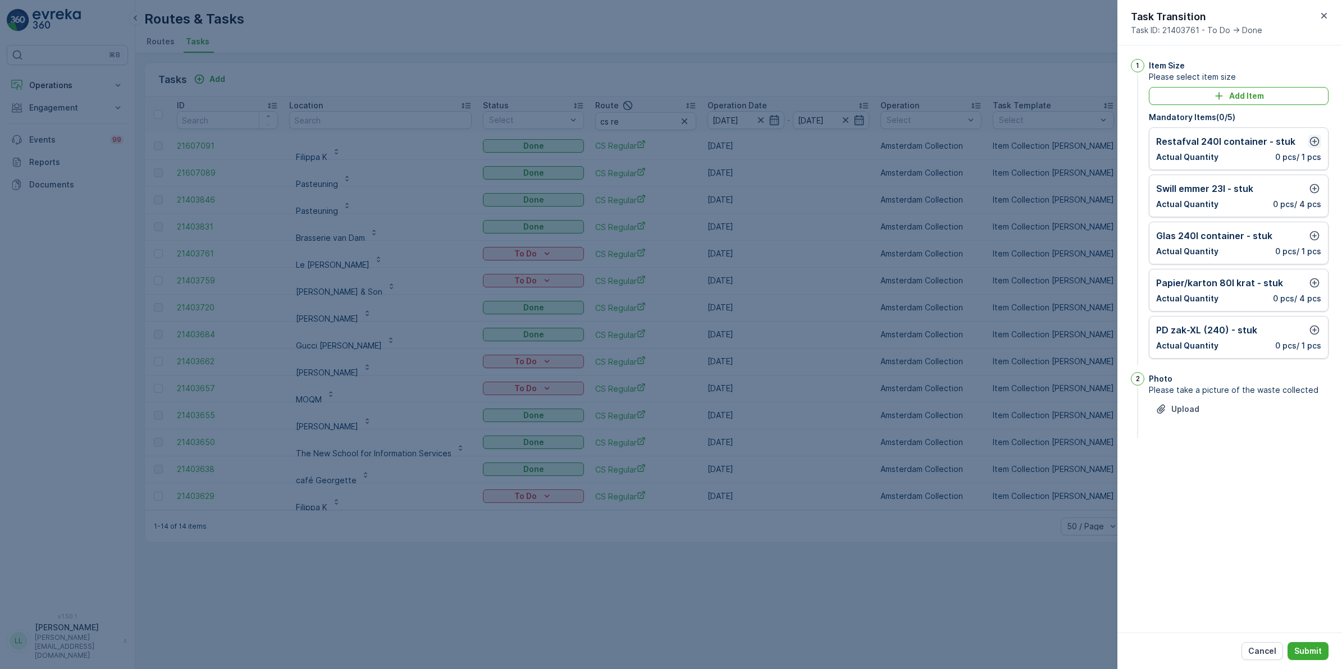
click at [671, 143] on icon "button" at bounding box center [1315, 142] width 10 height 10
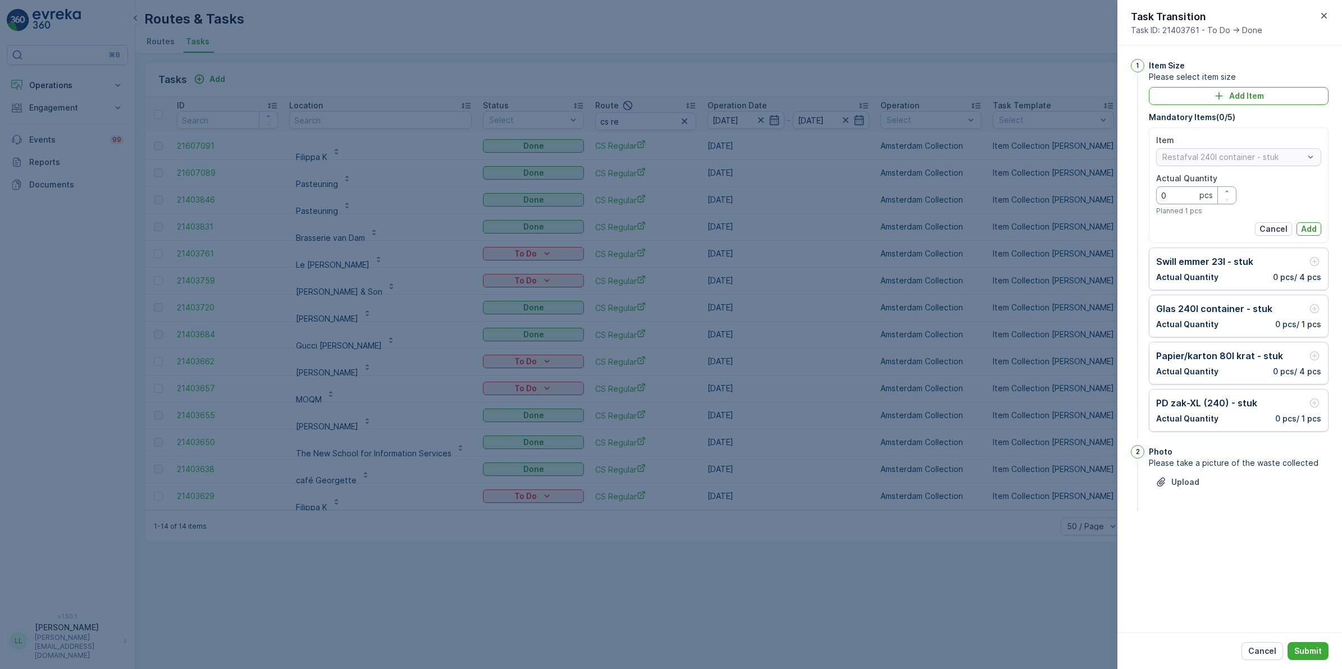
click at [671, 194] on Quantity "0" at bounding box center [1196, 195] width 80 height 18
type Quantity "1"
click at [671, 226] on p "Add" at bounding box center [1309, 229] width 16 height 11
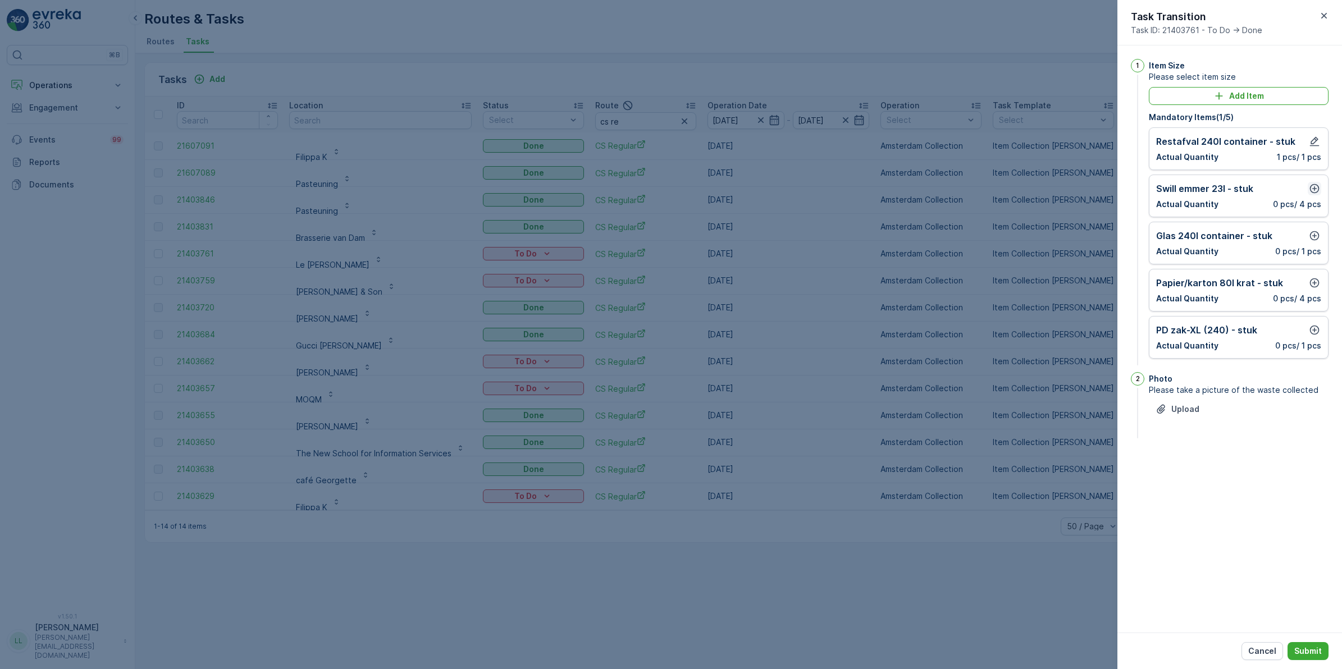
click at [671, 192] on icon "button" at bounding box center [1314, 188] width 11 height 11
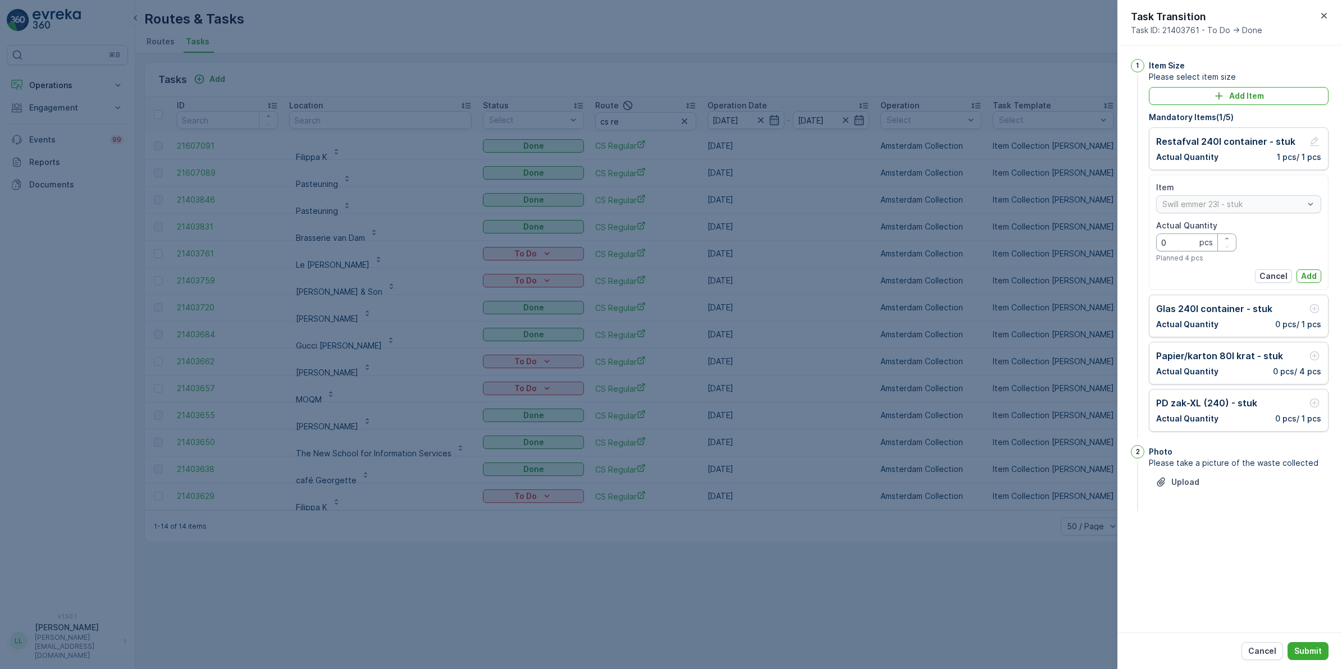
click at [671, 248] on Quantity "0" at bounding box center [1196, 243] width 80 height 18
type Quantity "1"
click at [671, 279] on p "Add" at bounding box center [1309, 276] width 16 height 11
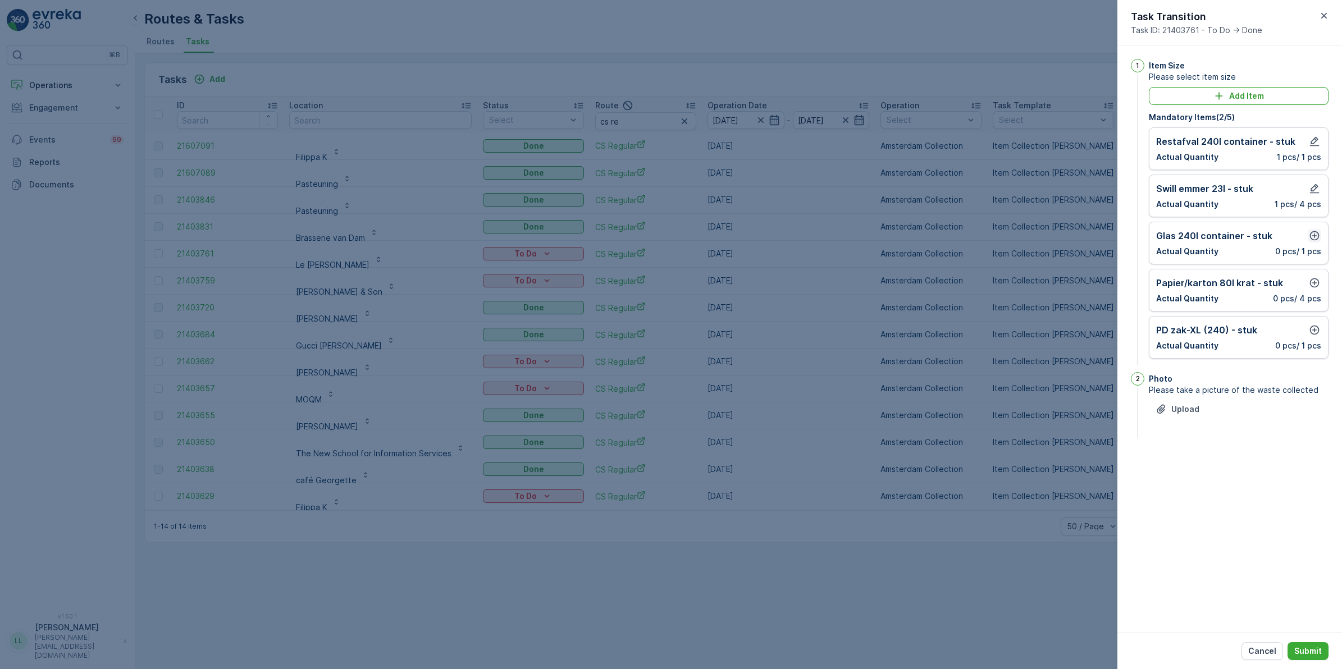
click at [671, 236] on icon "button" at bounding box center [1314, 235] width 11 height 11
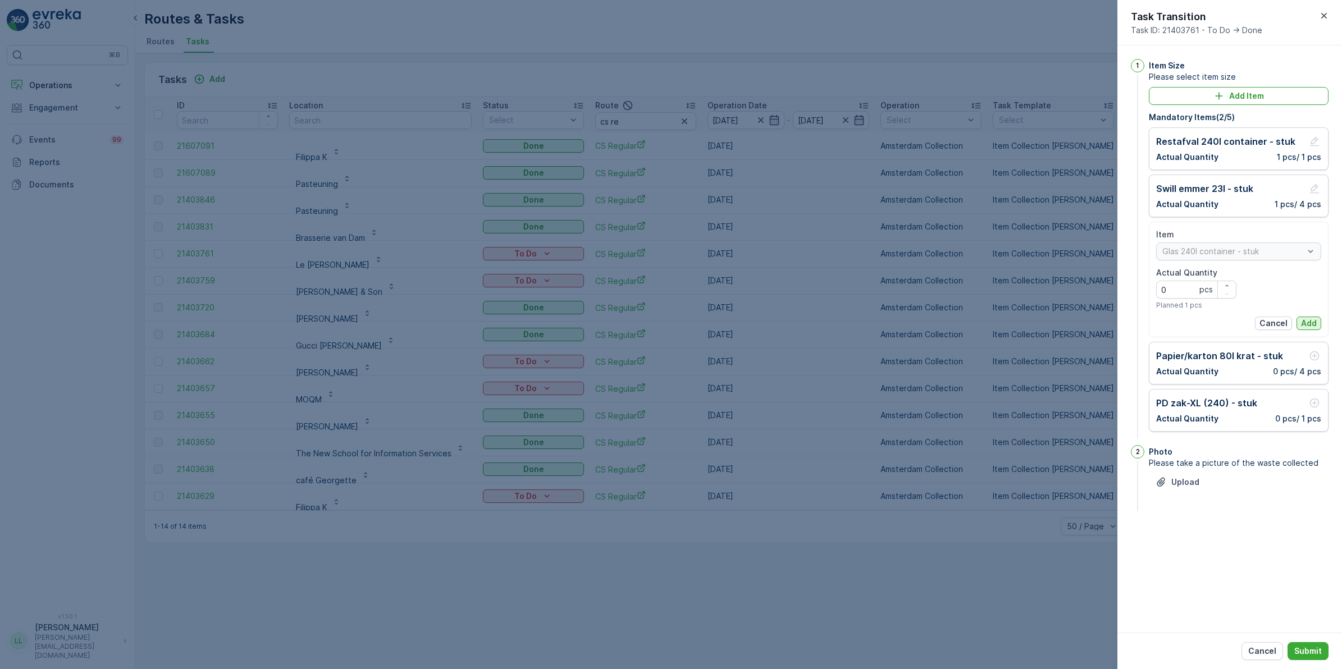
click at [671, 325] on p "Add" at bounding box center [1309, 323] width 16 height 11
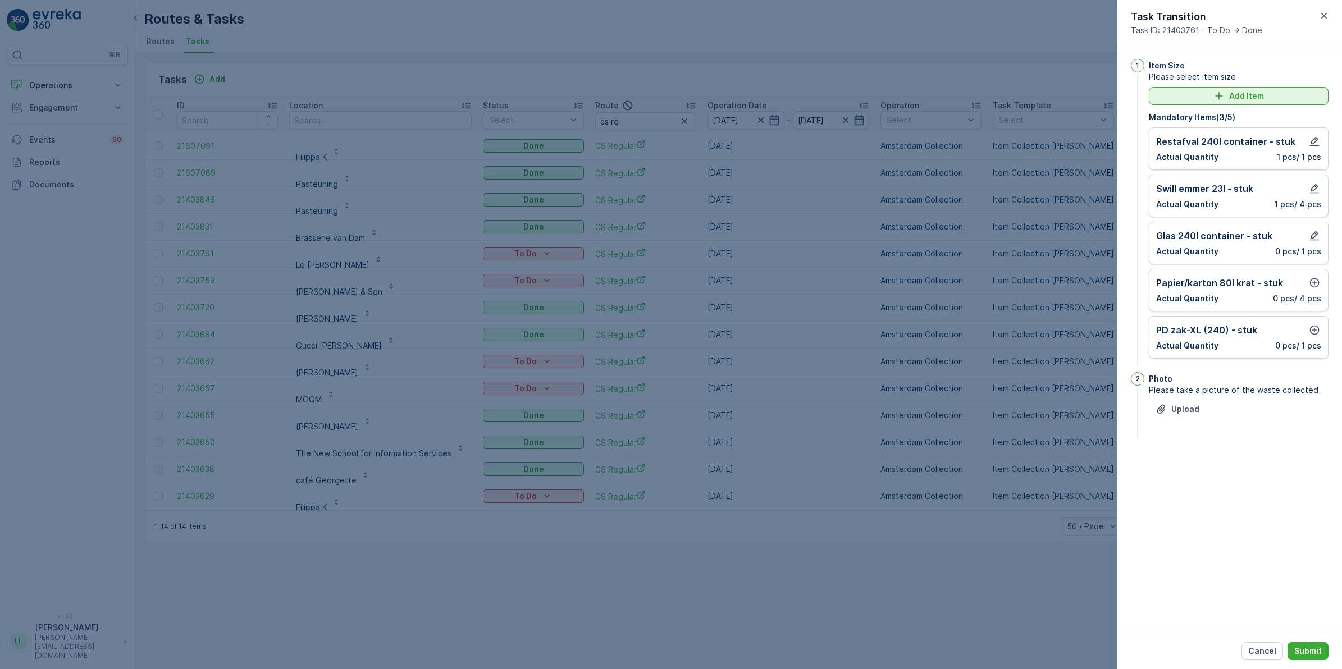
click at [671, 94] on p "Add Item" at bounding box center [1246, 95] width 35 height 11
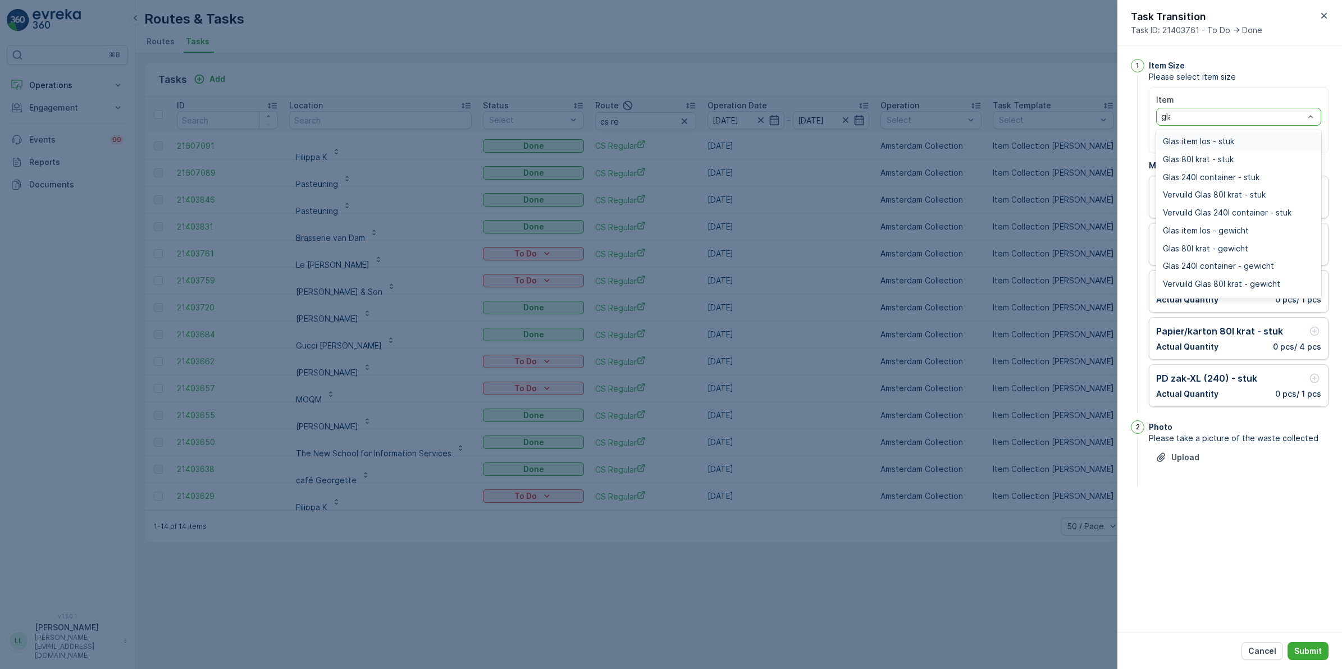
type input "glas"
click at [671, 159] on span "Glas 80l krat - stuk" at bounding box center [1198, 159] width 71 height 9
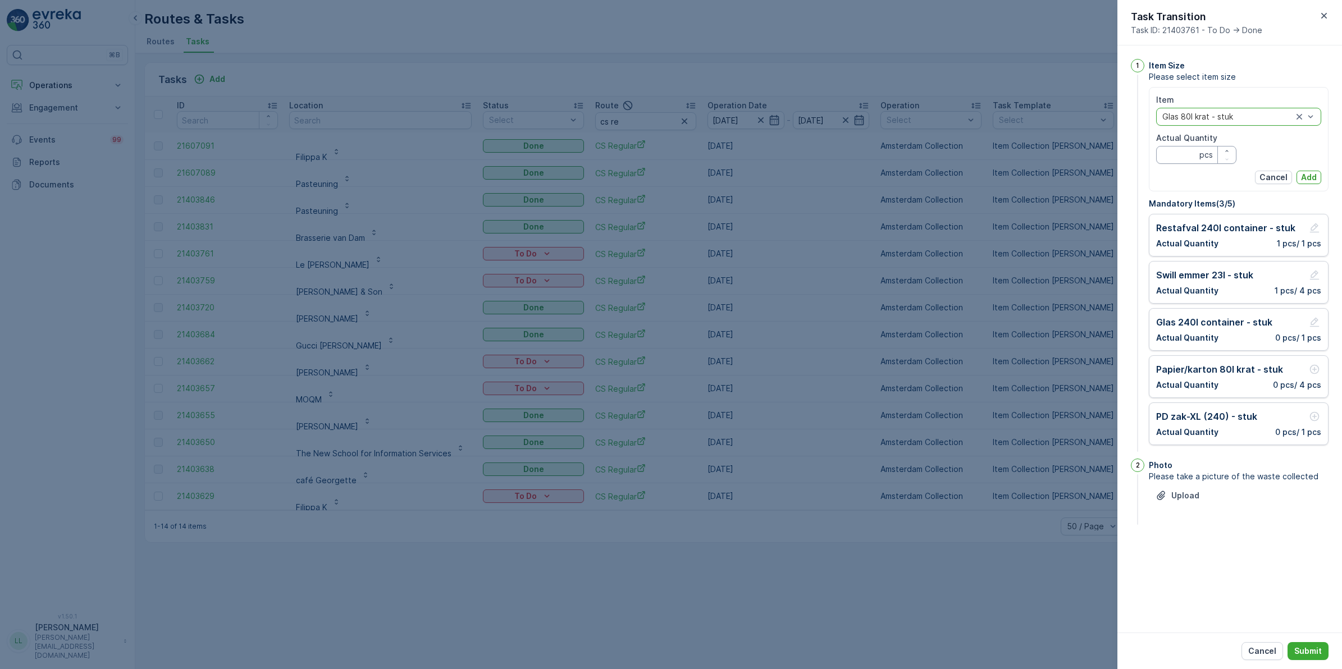
click at [671, 153] on Quantity "Actual Quantity" at bounding box center [1196, 155] width 80 height 18
type Quantity "1"
click at [671, 177] on p "Add" at bounding box center [1309, 177] width 16 height 11
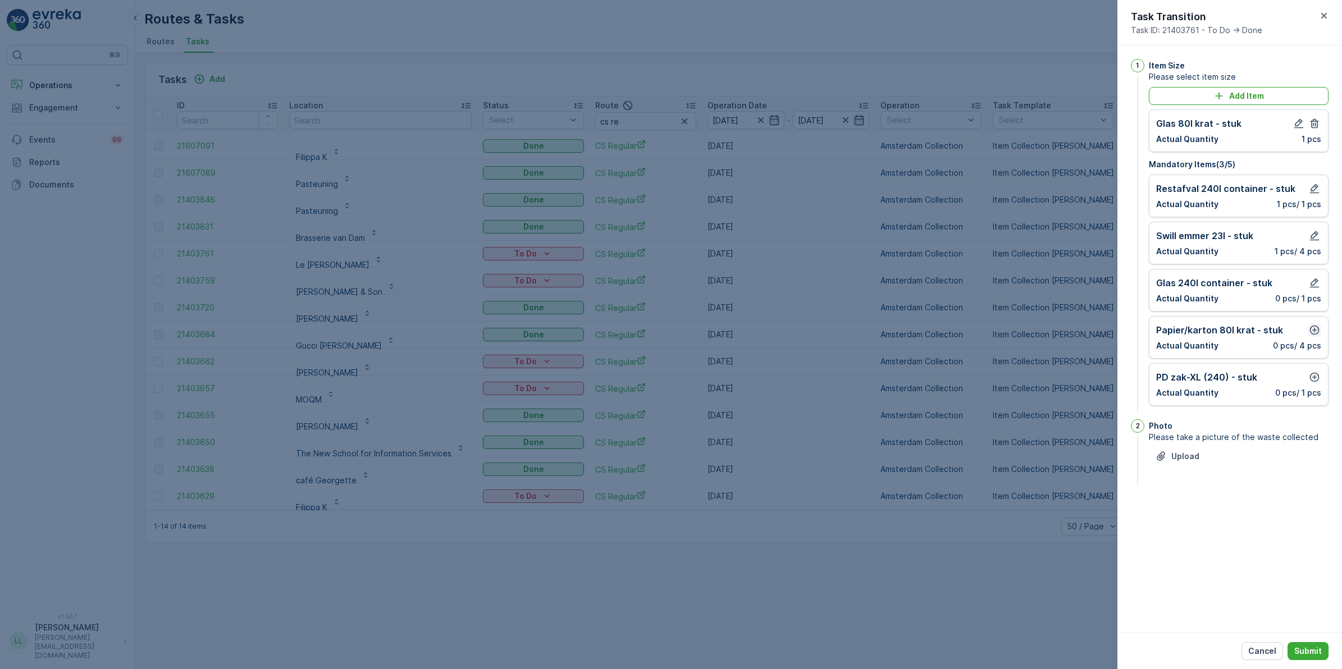
click at [671, 330] on icon "button" at bounding box center [1314, 330] width 11 height 11
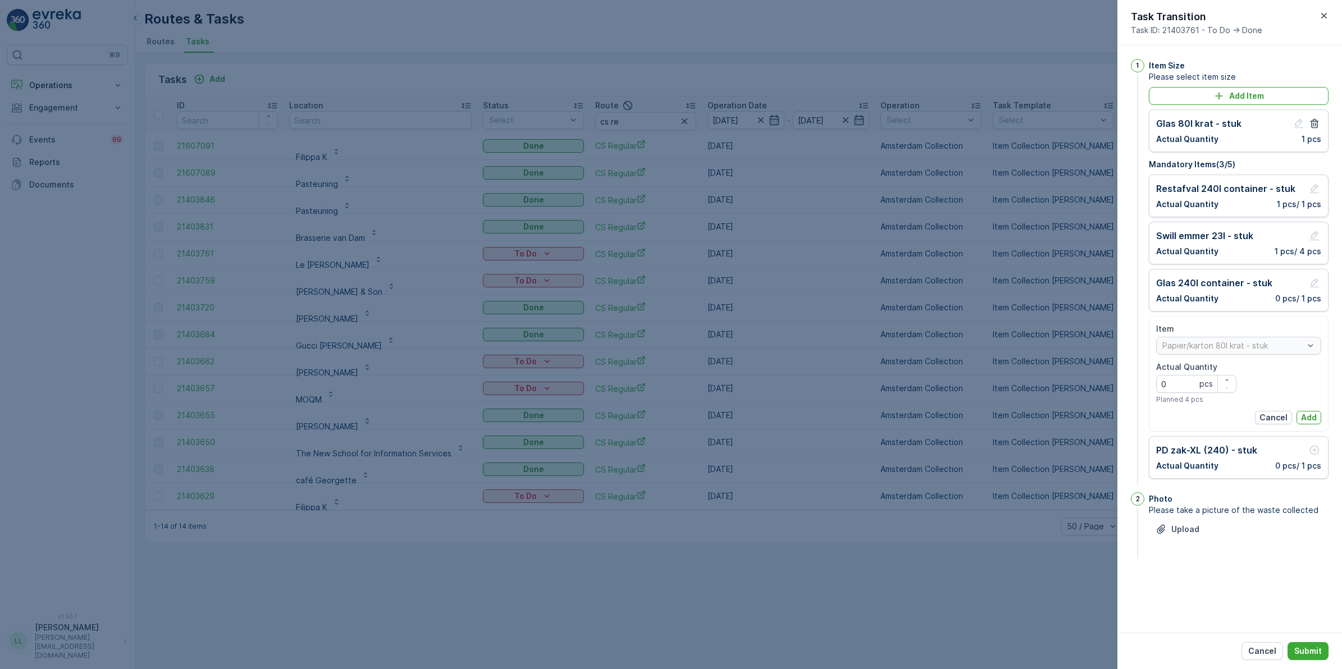
click at [671, 504] on div "1 Item Size Please select item size Add Item Glas 80l krat - stuk Actual Quanti…" at bounding box center [1230, 338] width 225 height 587
click at [671, 416] on p "Add" at bounding box center [1309, 417] width 16 height 11
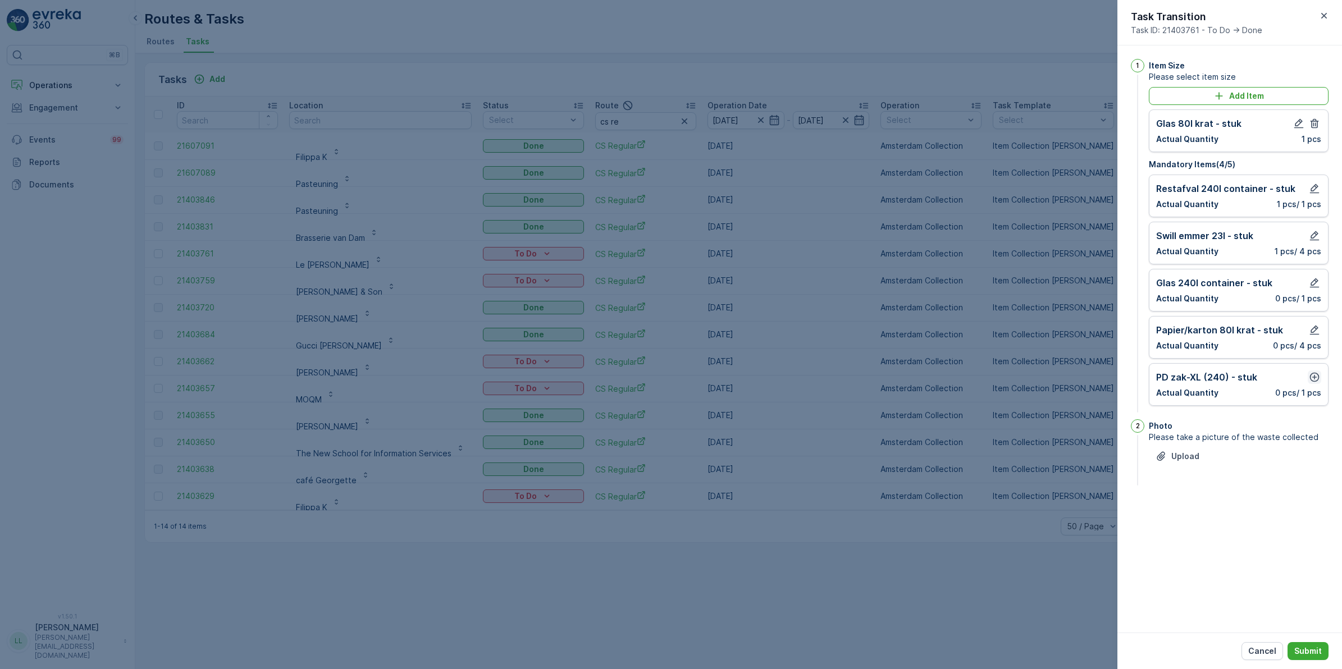
click at [671, 380] on icon "button" at bounding box center [1315, 378] width 10 height 10
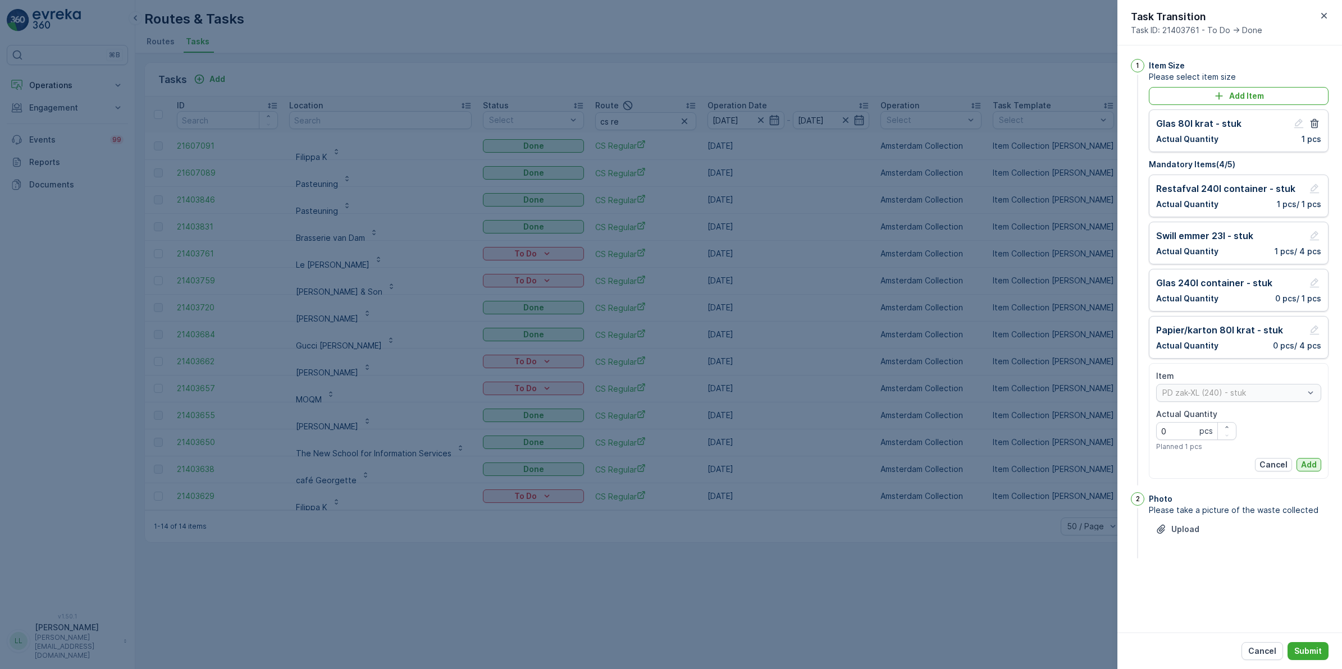
click at [671, 466] on p "Add" at bounding box center [1309, 464] width 16 height 11
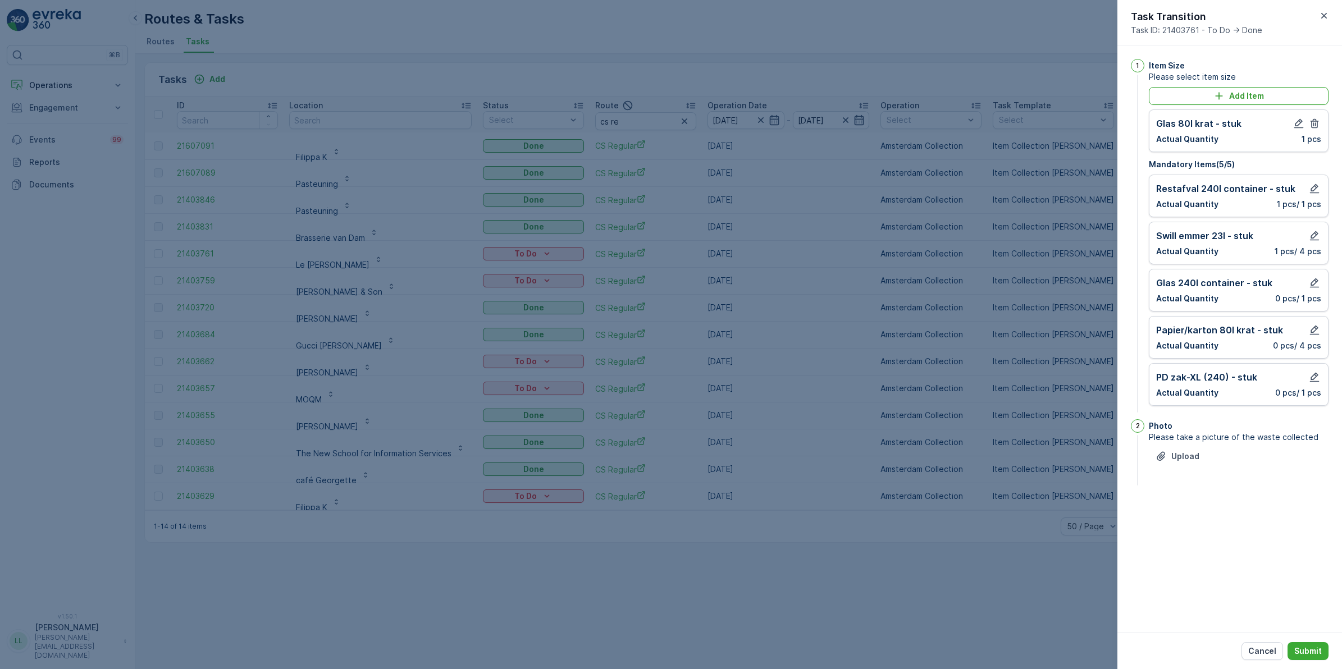
click at [671, 504] on div "Cancel Submit" at bounding box center [1230, 651] width 225 height 37
click at [671, 504] on p "Submit" at bounding box center [1308, 651] width 28 height 11
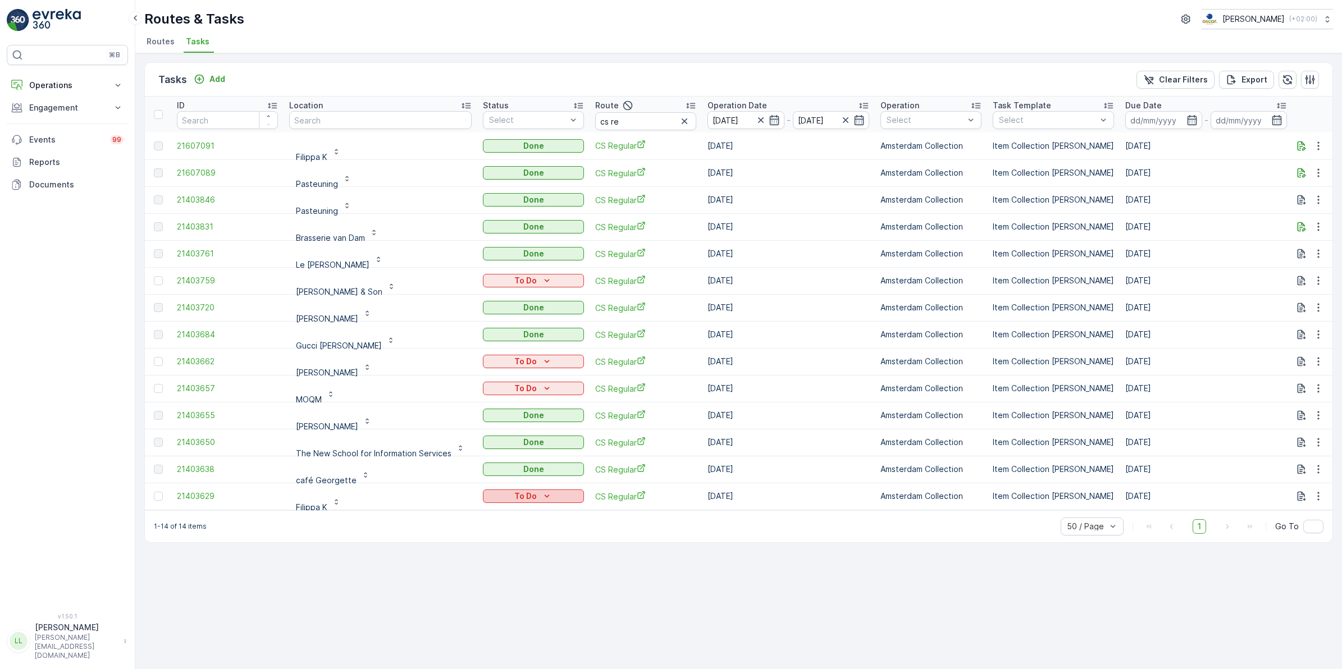
click at [535, 491] on div "To Do" at bounding box center [533, 496] width 92 height 11
click at [505, 504] on span "Done" at bounding box center [496, 544] width 20 height 11
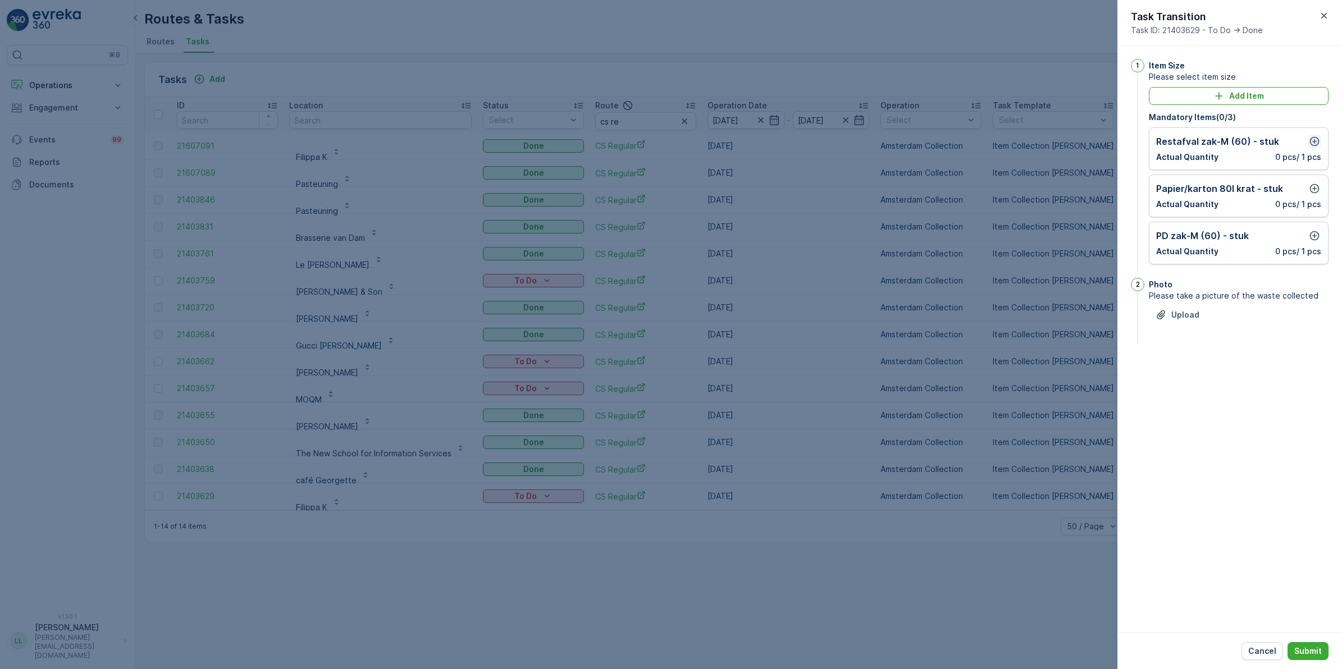
click at [671, 141] on button "button" at bounding box center [1314, 141] width 13 height 13
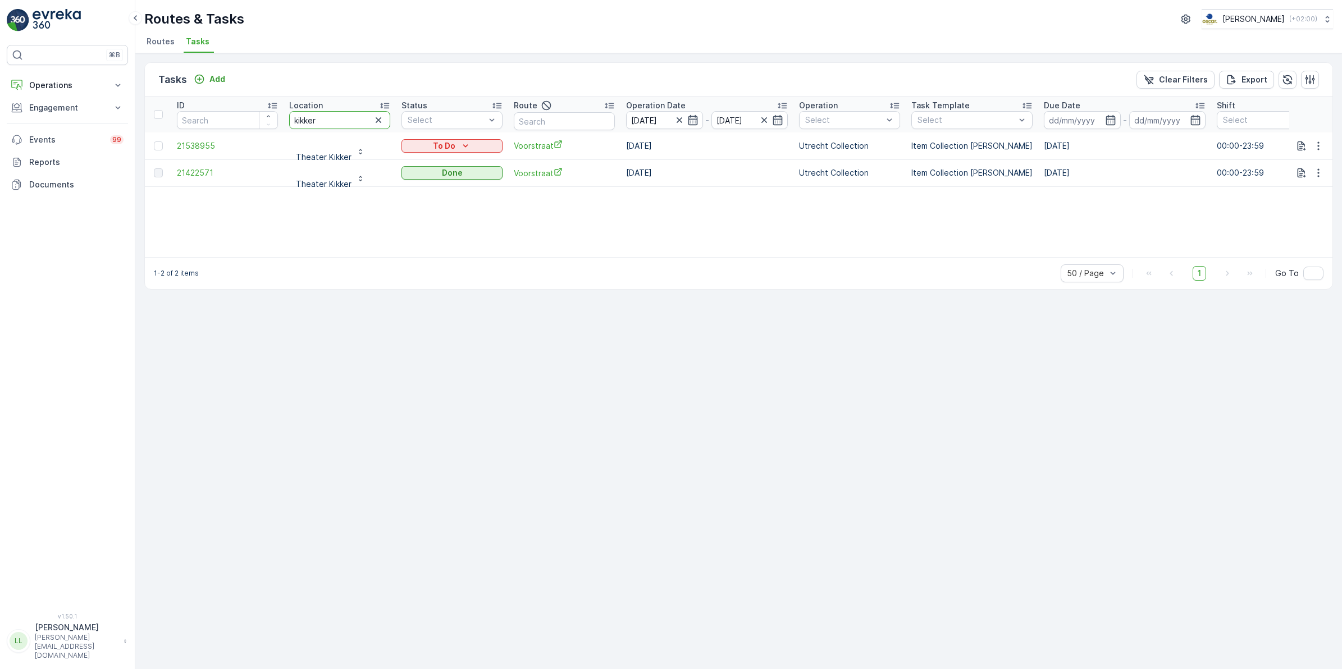
drag, startPoint x: 330, startPoint y: 122, endPoint x: 236, endPoint y: 133, distance: 95.0
click at [231, 130] on tr "ID Location kikker Status Select Route Operation Date [DATE] - [DATE] Operation…" at bounding box center [1011, 115] width 1732 height 36
type input "blauw"
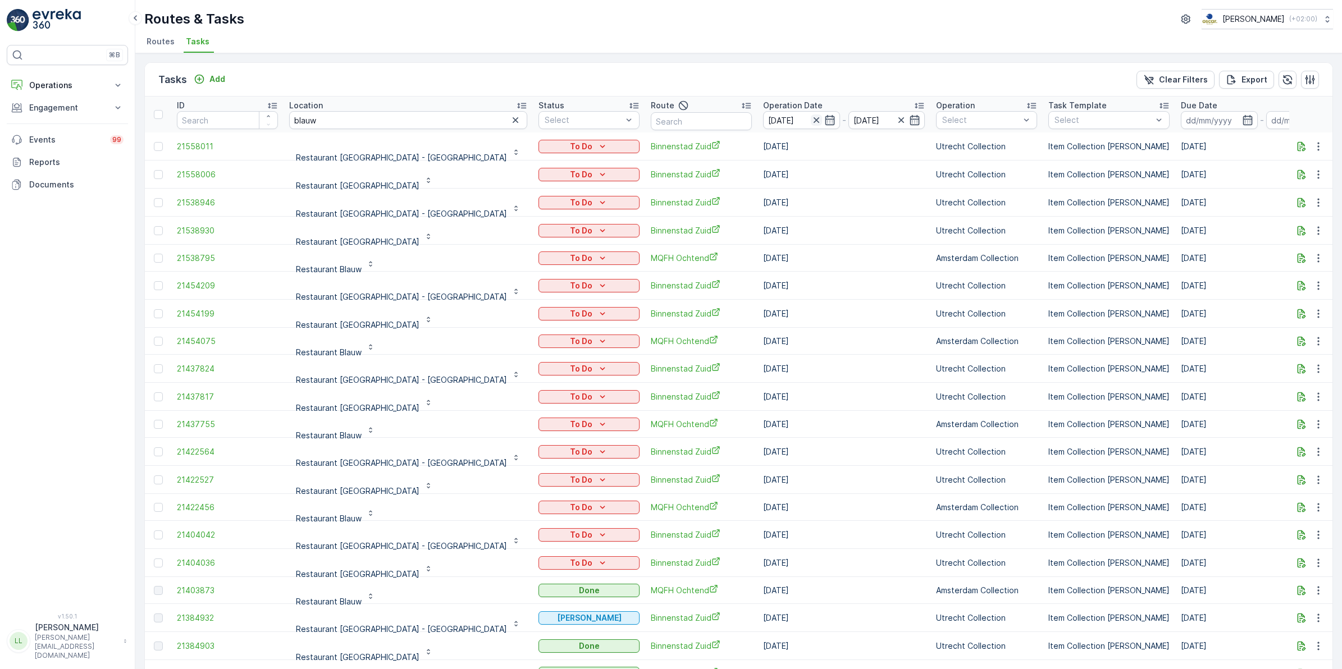
click at [811, 121] on icon "button" at bounding box center [816, 120] width 11 height 11
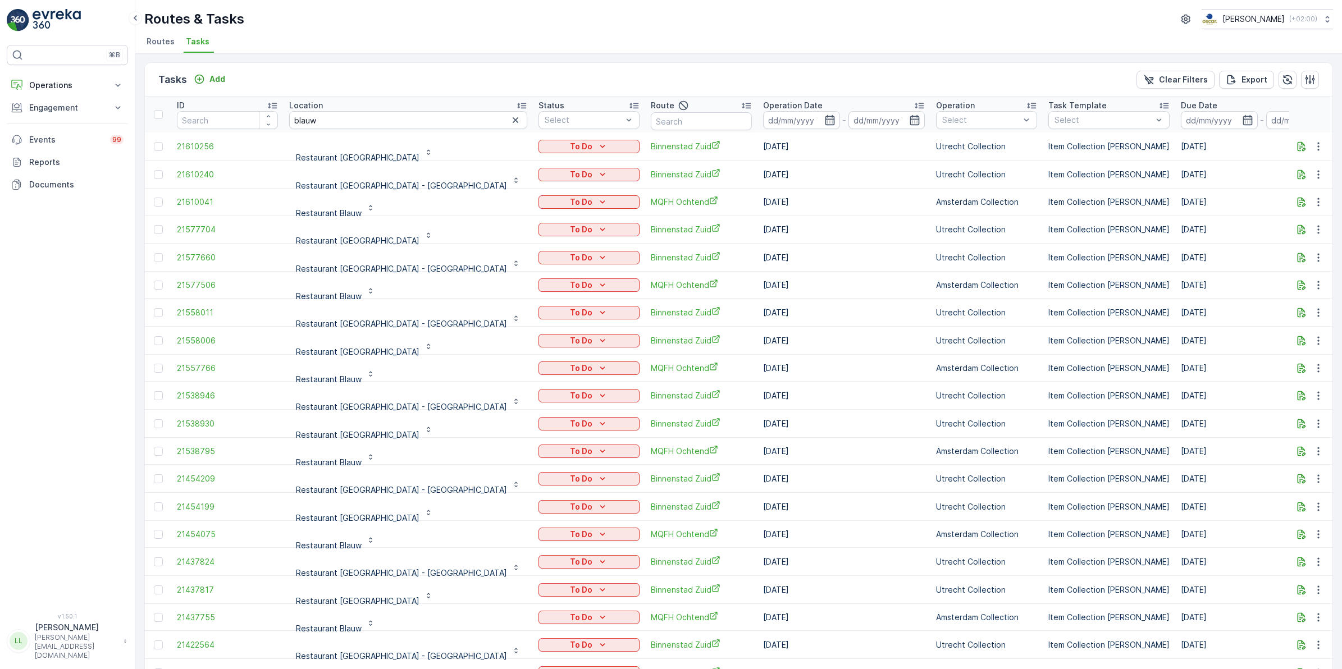
click at [824, 121] on icon "button" at bounding box center [829, 120] width 11 height 11
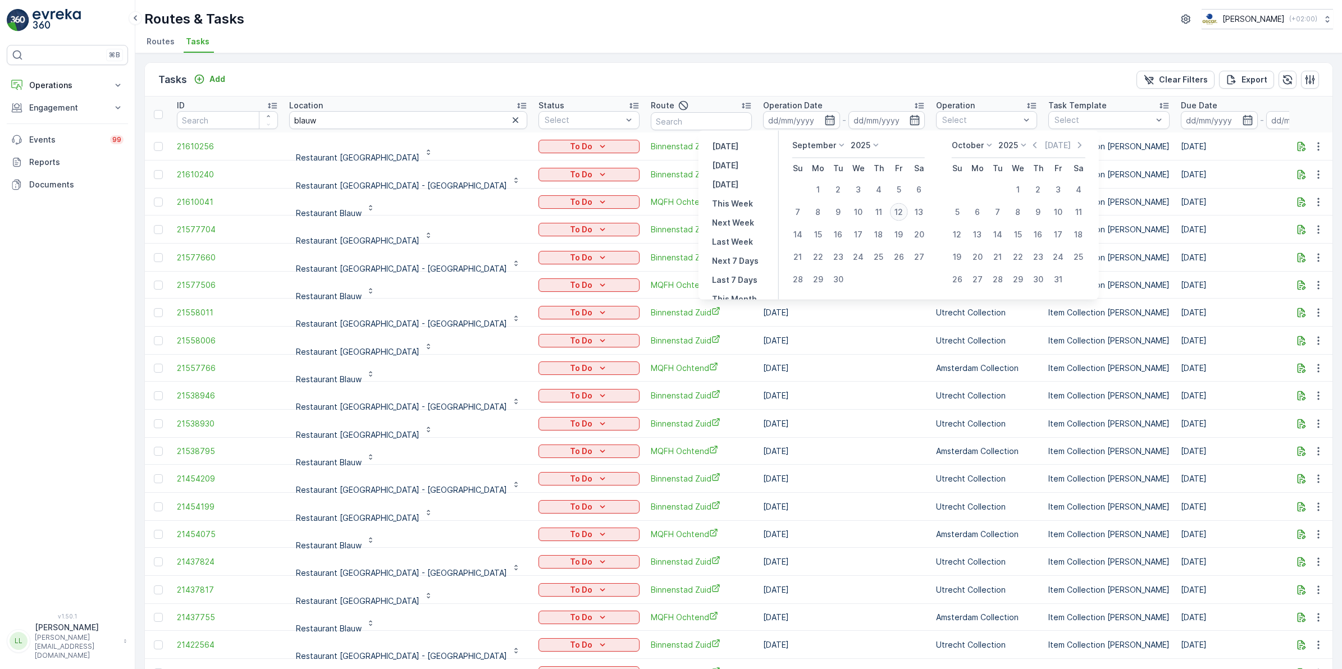
click at [903, 209] on div "12" at bounding box center [899, 212] width 18 height 18
type input "[DATE]"
click at [903, 209] on div "12" at bounding box center [899, 212] width 18 height 18
type input "[DATE]"
click at [903, 209] on div "12" at bounding box center [899, 212] width 18 height 18
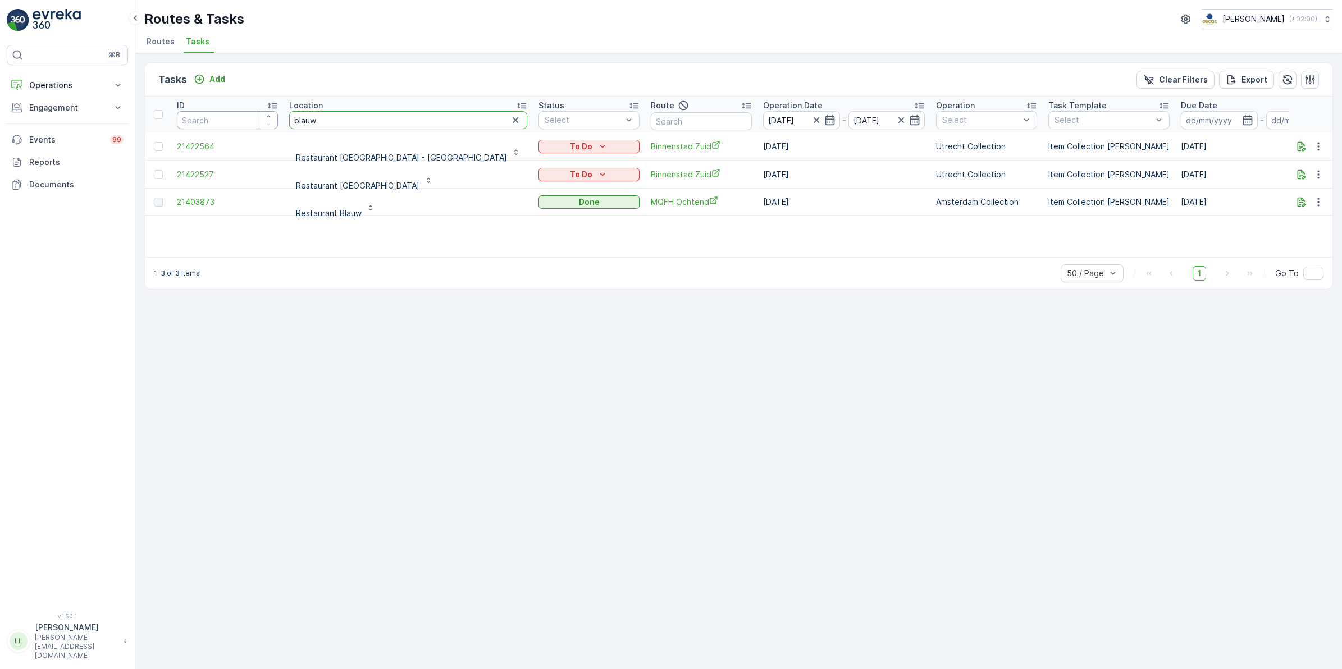
drag, startPoint x: 323, startPoint y: 122, endPoint x: 234, endPoint y: 124, distance: 88.8
click at [234, 124] on tr "ID Location blauw Status Select Route Operation Date [DATE] - [DATE] Operation …" at bounding box center [1080, 115] width 1870 height 36
type input "hilton"
click at [345, 116] on input "hilton" at bounding box center [408, 120] width 238 height 18
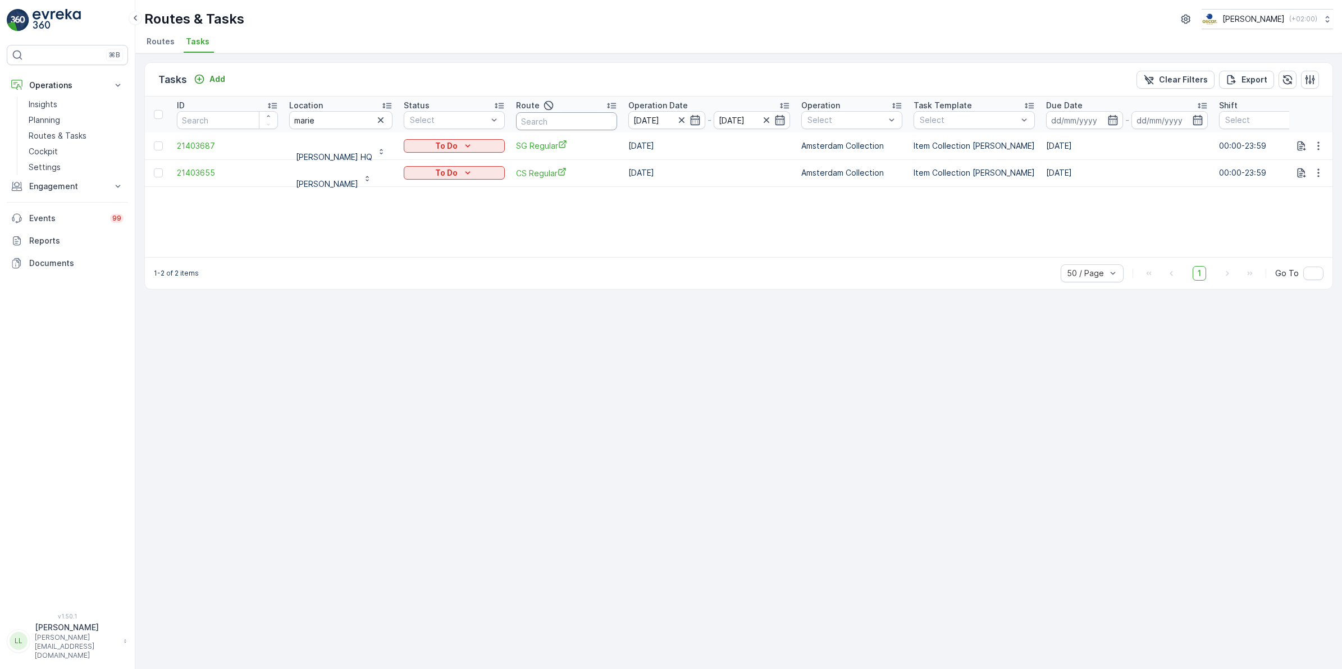
click at [554, 124] on input "text" at bounding box center [566, 121] width 101 height 18
type input "cs"
click at [386, 117] on icon "button" at bounding box center [380, 120] width 11 height 11
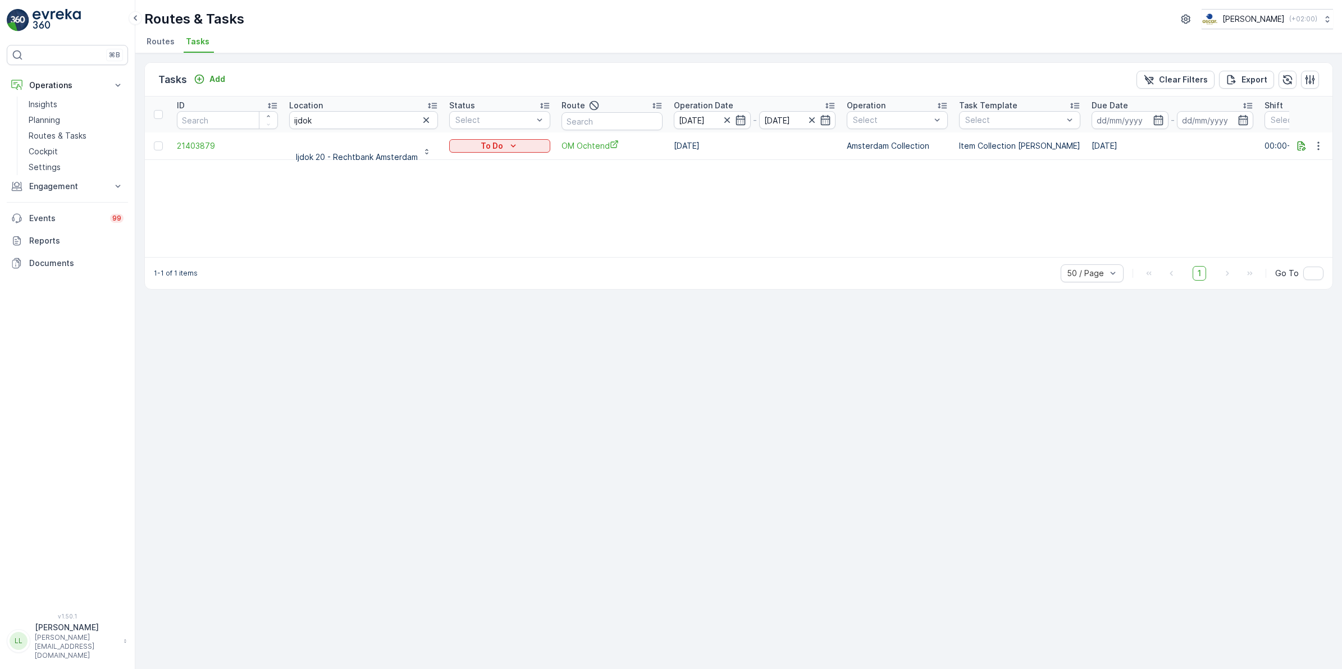
click at [428, 121] on icon "button" at bounding box center [426, 120] width 11 height 11
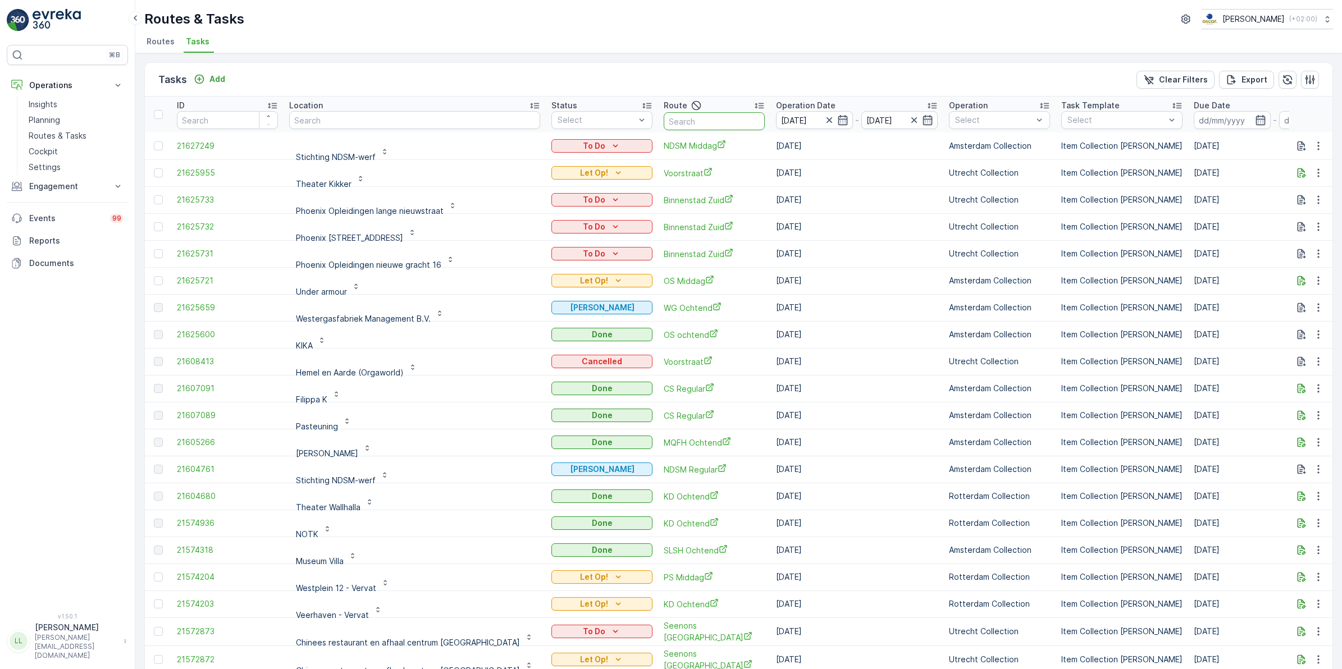
click at [664, 118] on input "text" at bounding box center [714, 121] width 101 height 18
click at [428, 125] on input "text" at bounding box center [414, 120] width 251 height 18
type input "hilto"
click at [203, 81] on icon "Add" at bounding box center [200, 80] width 10 height 10
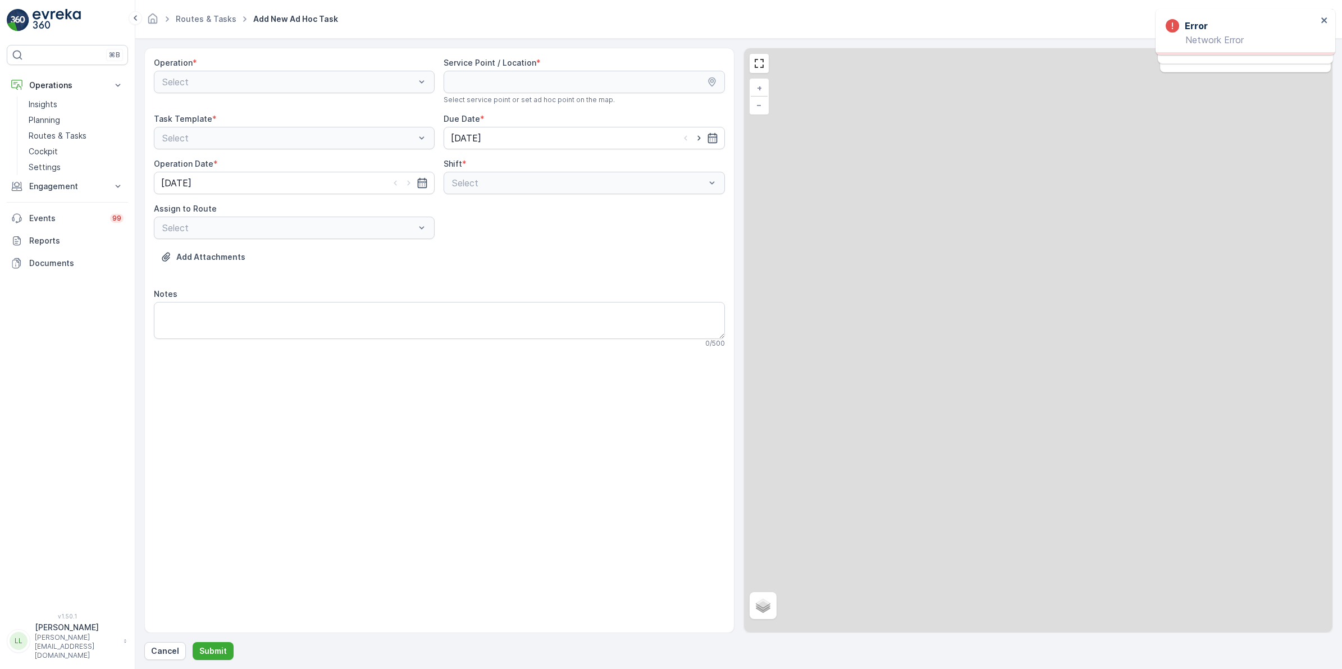
click at [338, 83] on div "Select" at bounding box center [294, 82] width 281 height 22
click at [266, 88] on div "Select" at bounding box center [294, 82] width 281 height 22
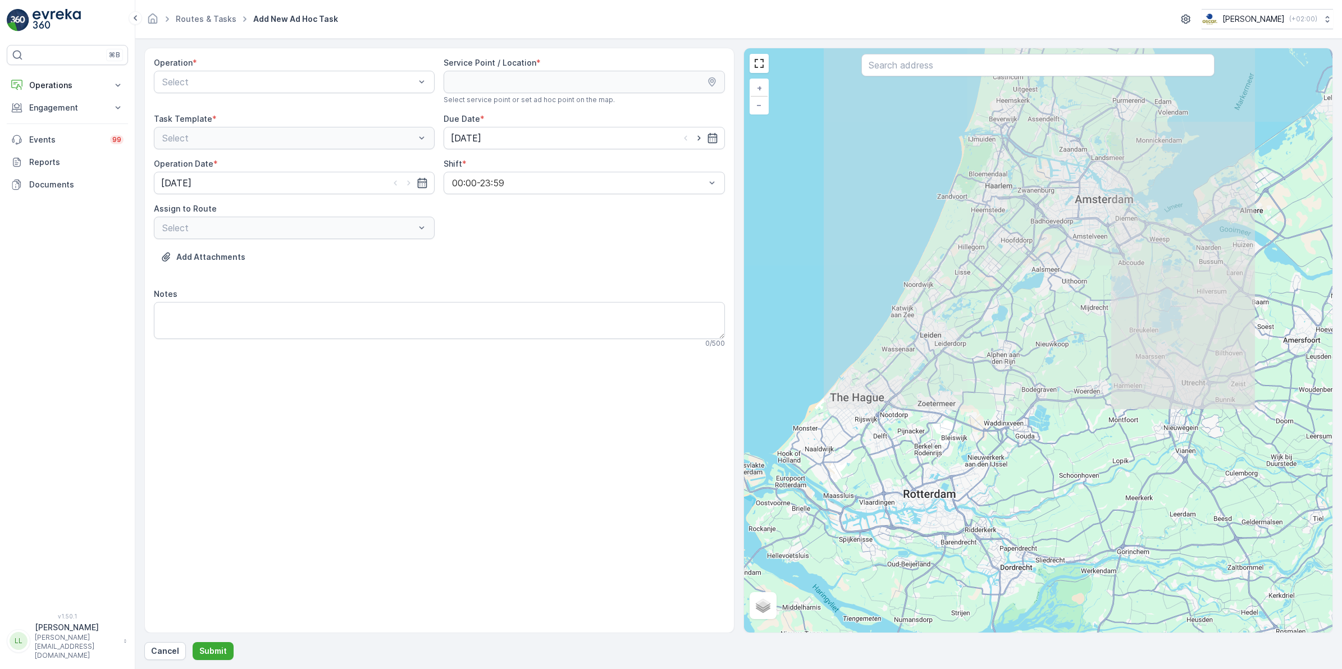
click at [400, 70] on div "Operation * Select" at bounding box center [294, 80] width 281 height 47
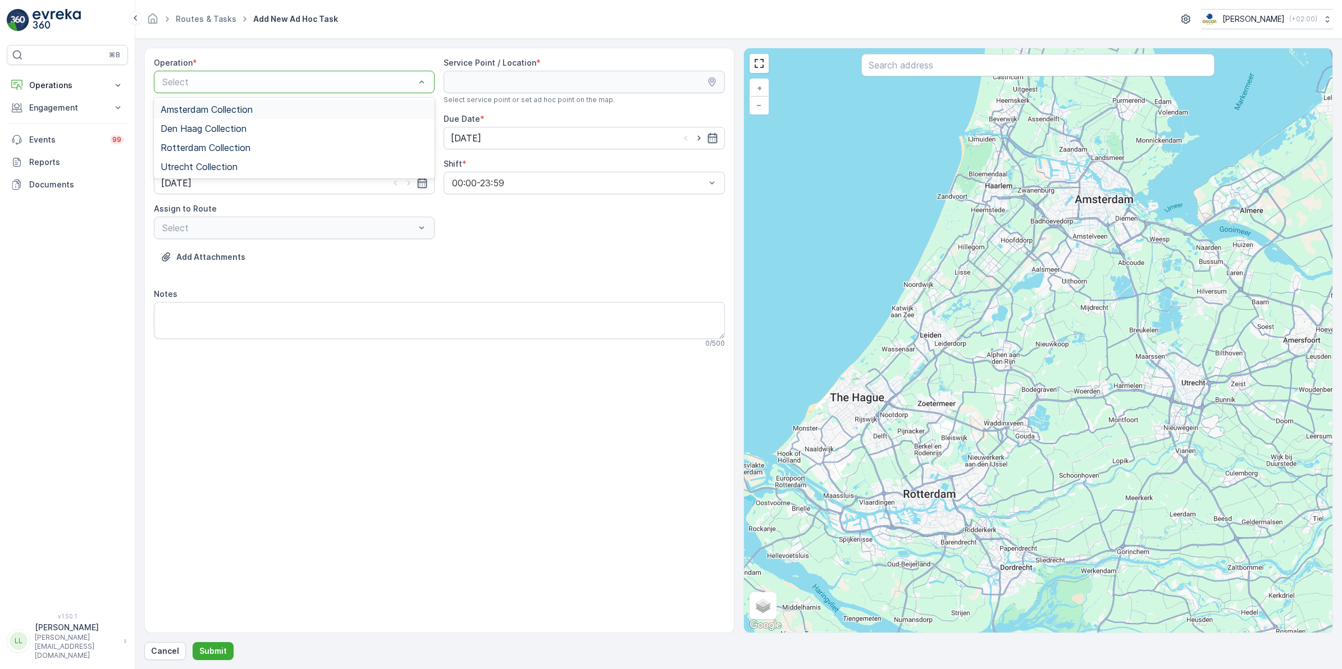
click at [198, 108] on span "Amsterdam Collection" at bounding box center [207, 109] width 92 height 10
click at [960, 74] on input "text" at bounding box center [1037, 65] width 353 height 22
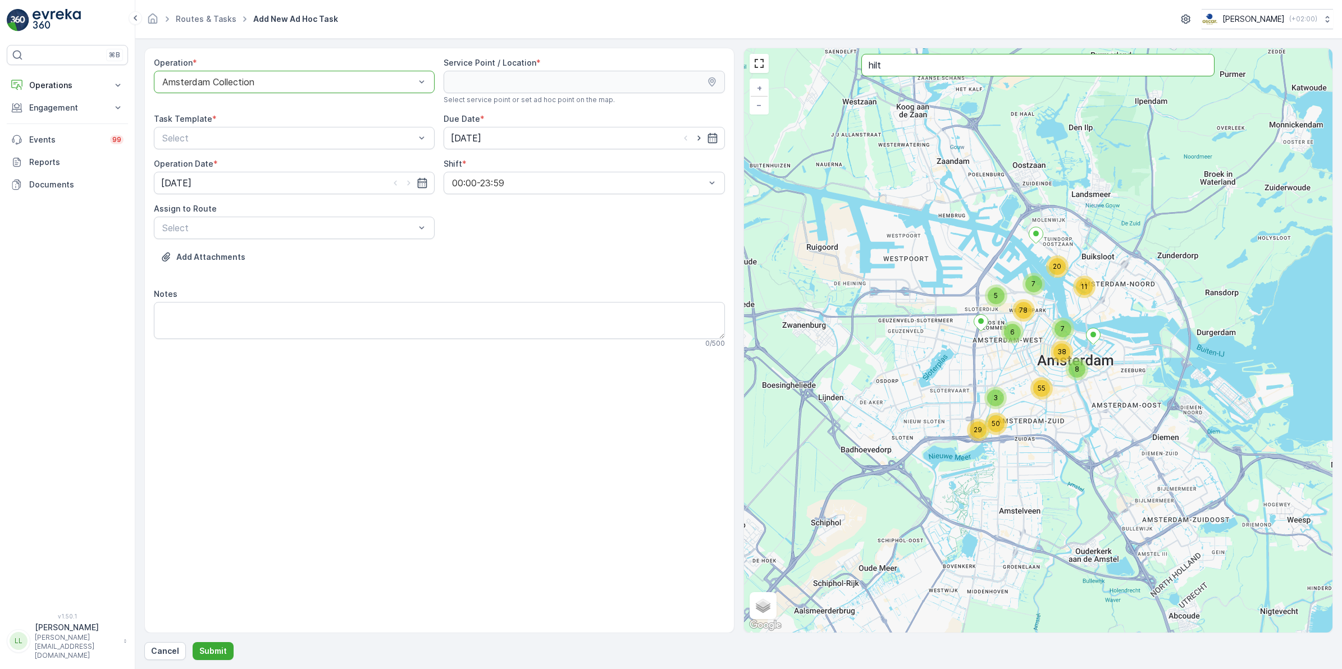
type input "hilt"
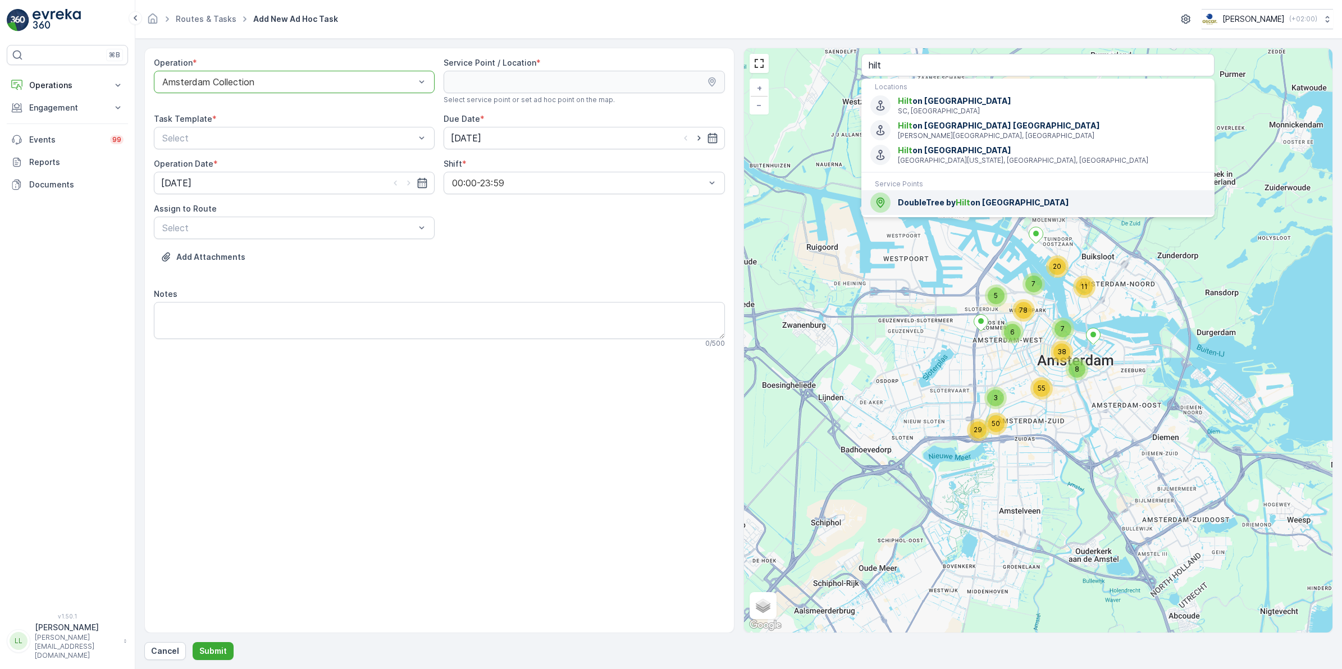
click at [949, 200] on span "DoubleTree by Hilt on [GEOGRAPHIC_DATA]" at bounding box center [1052, 202] width 308 height 11
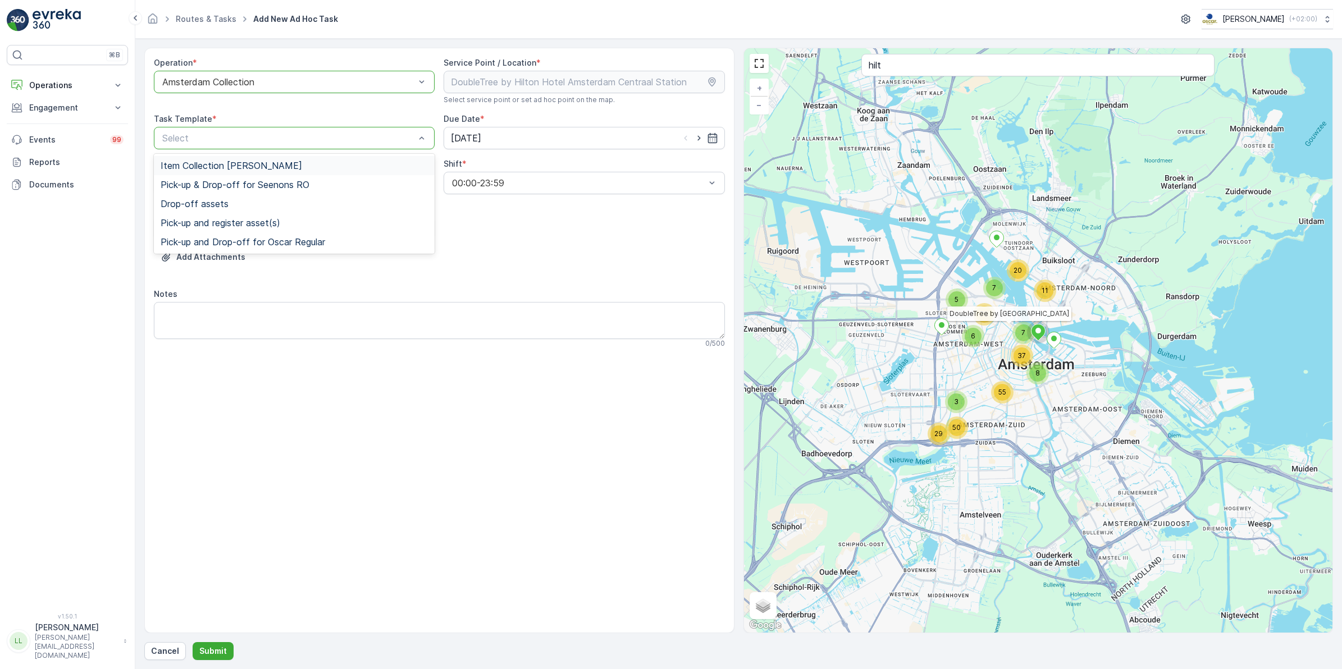
click at [265, 167] on span "Item Collection [PERSON_NAME]" at bounding box center [232, 166] width 142 height 10
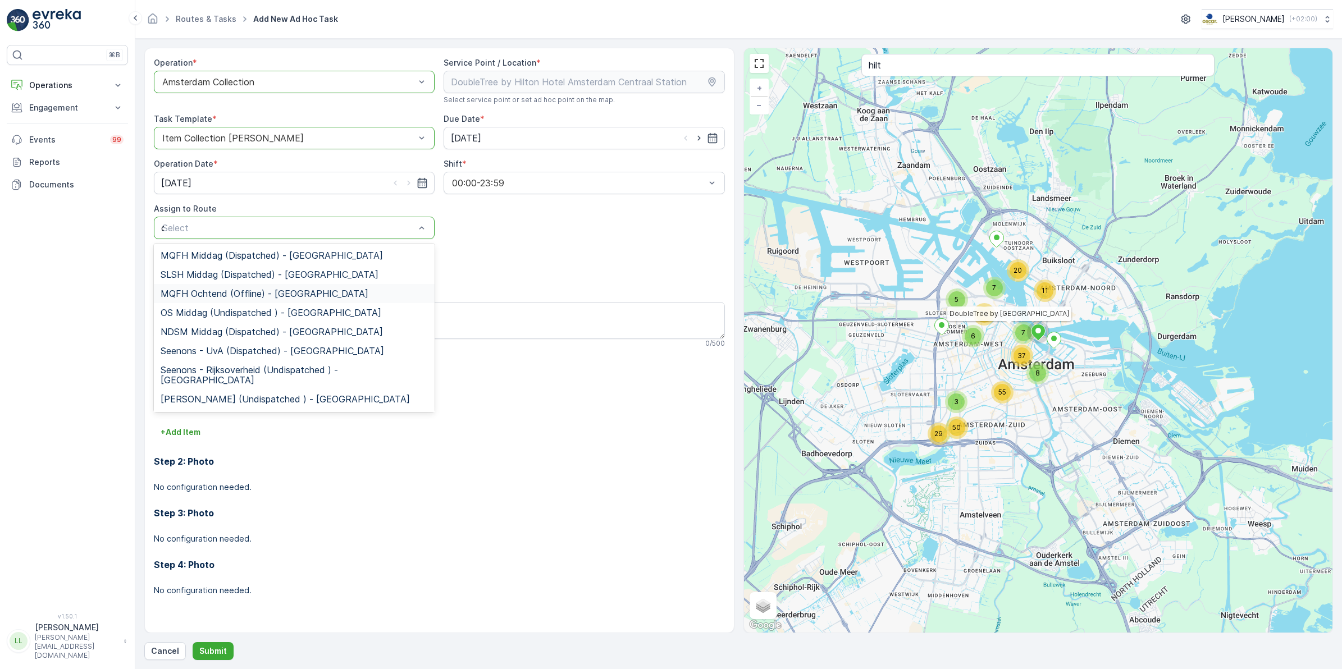
type input "om"
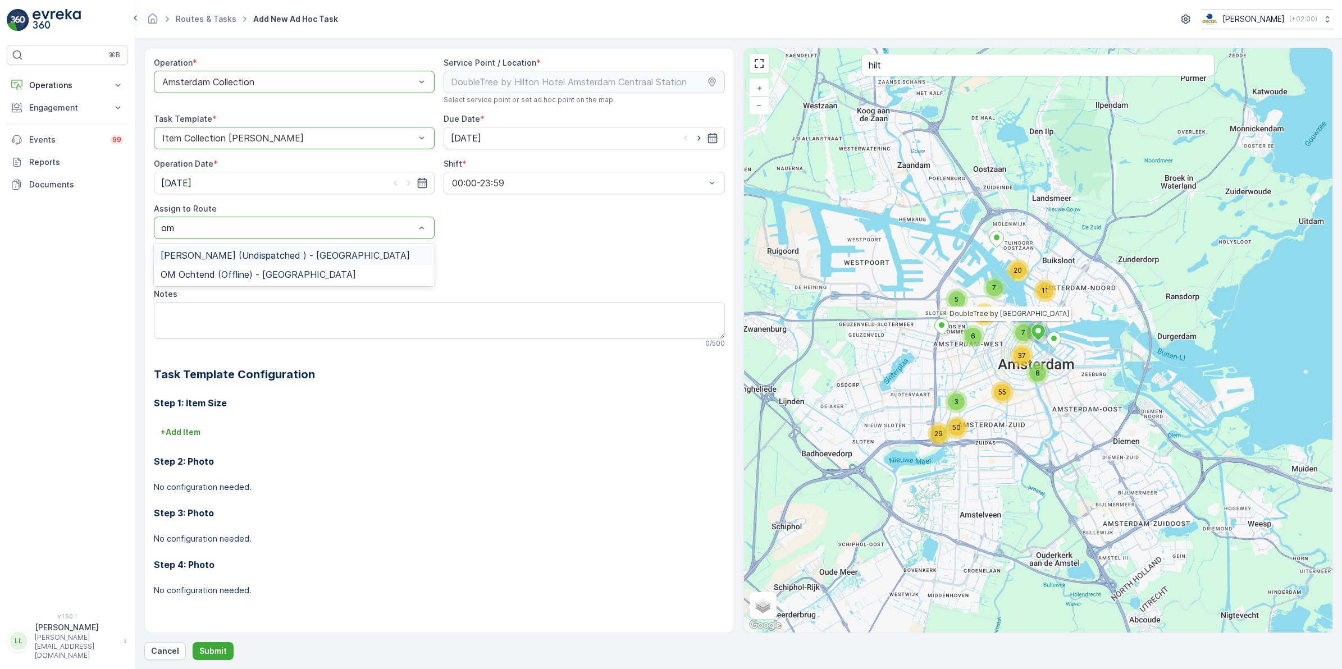
click at [224, 251] on span "OM Middag (Undispatched ) - Amsterdam" at bounding box center [285, 255] width 249 height 10
click at [215, 316] on textarea "Notes" at bounding box center [439, 320] width 571 height 37
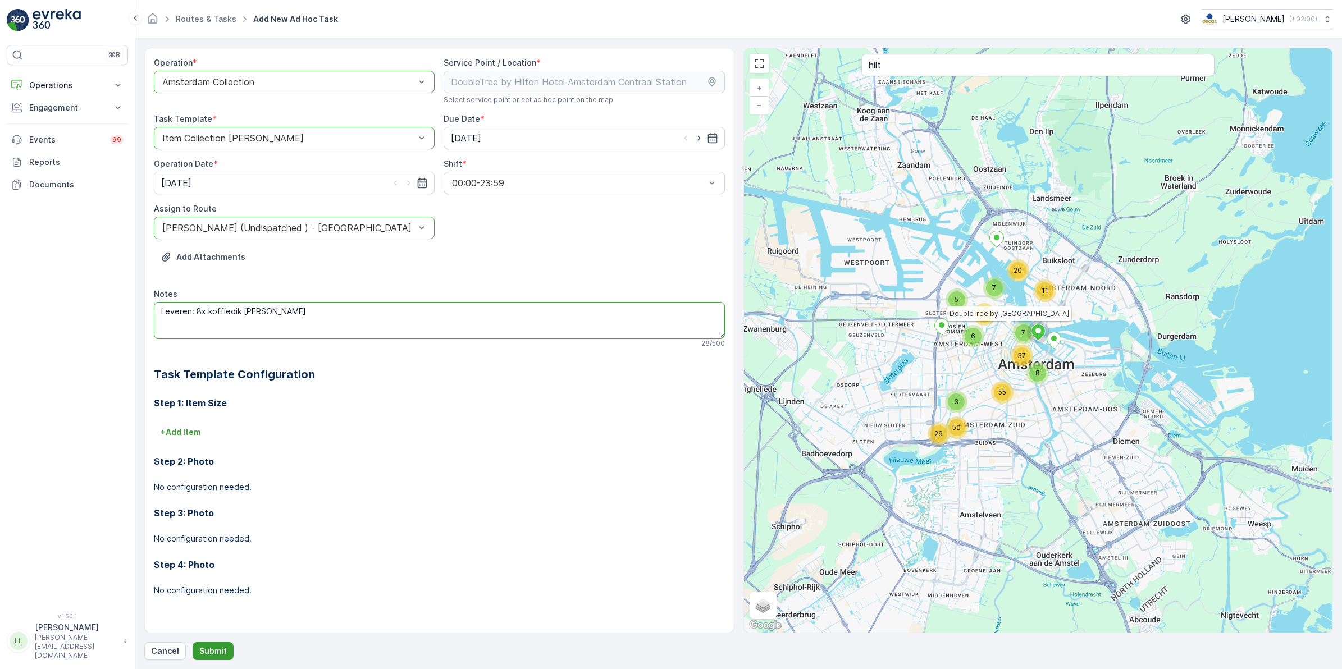
type textarea "Leveren: 8x koffiedik emmers"
click at [219, 646] on p "Submit" at bounding box center [213, 651] width 28 height 11
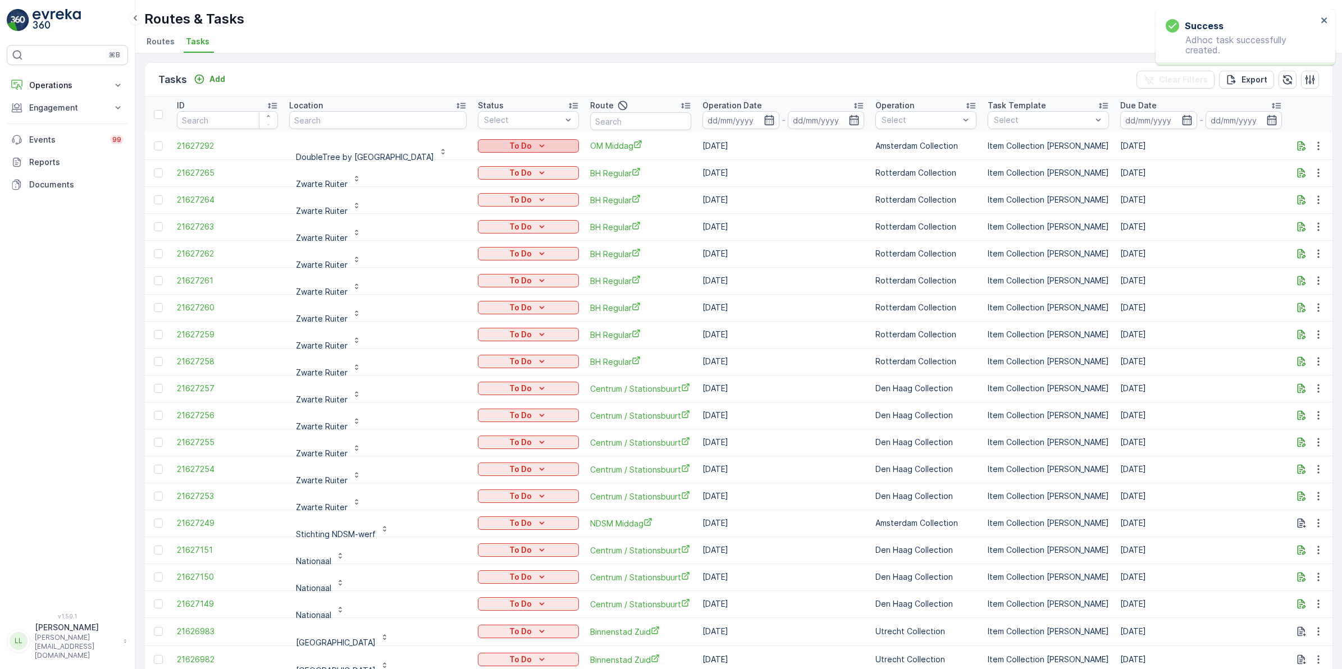
click at [548, 142] on icon "To Do" at bounding box center [541, 145] width 11 height 11
click at [566, 161] on span "Let Op!" at bounding box center [555, 162] width 28 height 11
click at [354, 121] on input "text" at bounding box center [377, 120] width 177 height 18
type input "kikk"
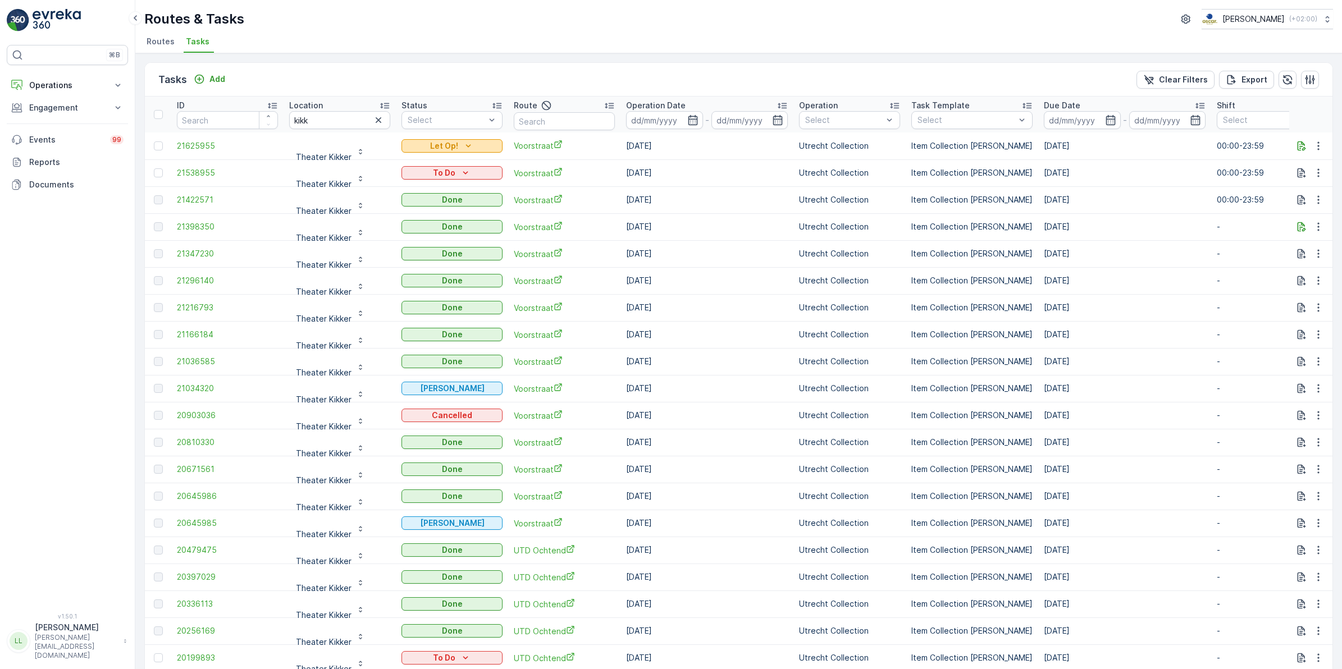
click at [463, 144] on icon "Let Op!" at bounding box center [468, 145] width 11 height 11
click at [1298, 147] on icon "button" at bounding box center [1302, 146] width 8 height 10
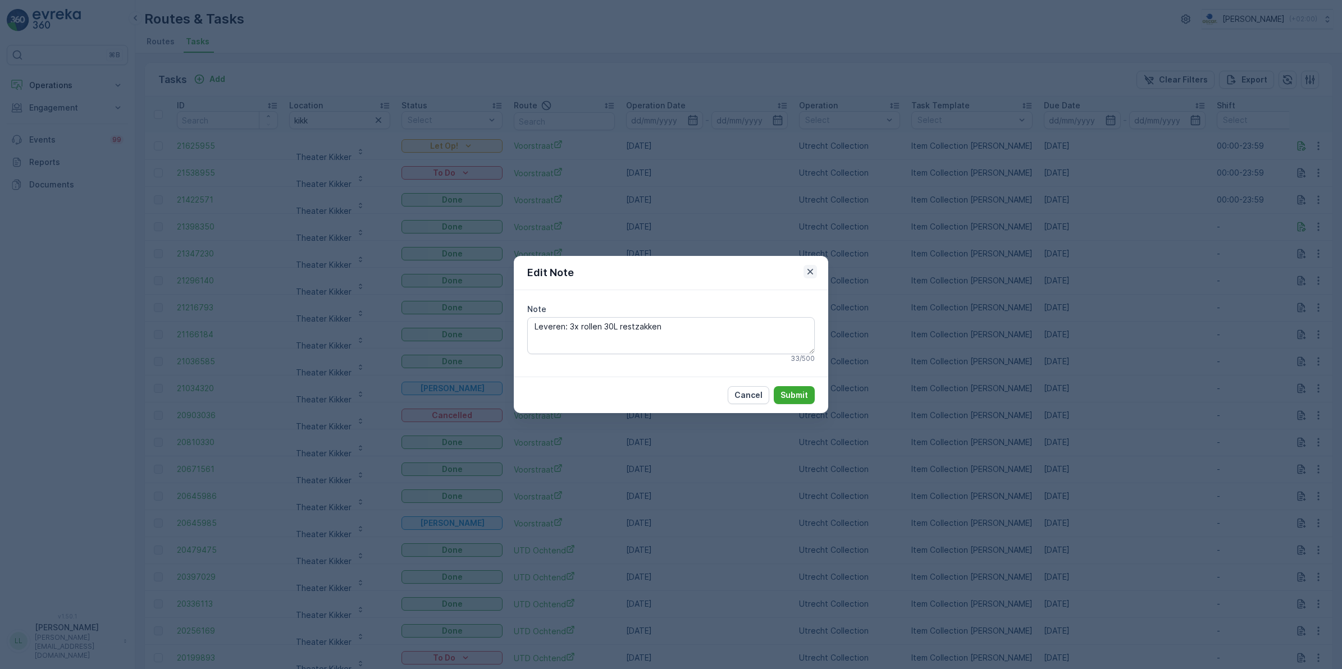
click at [810, 274] on icon "button" at bounding box center [810, 271] width 11 height 11
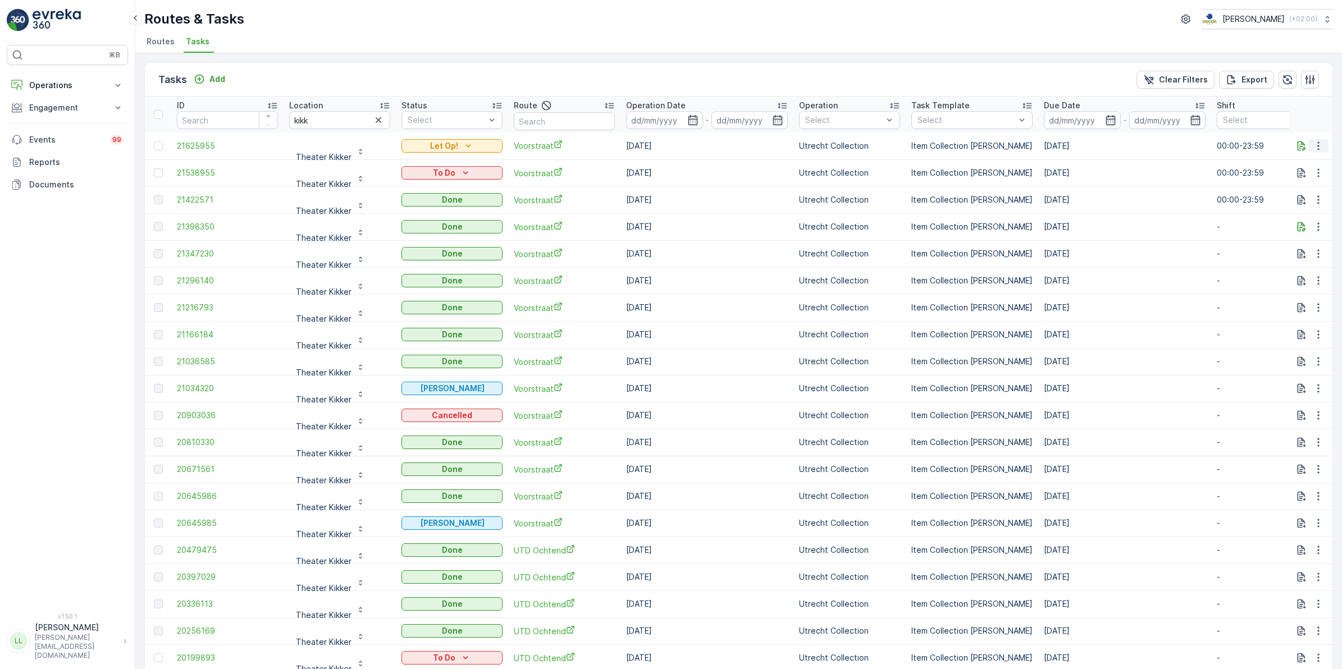
click at [1313, 143] on icon "button" at bounding box center [1318, 145] width 11 height 11
click at [1306, 191] on span "Change Route" at bounding box center [1289, 193] width 54 height 11
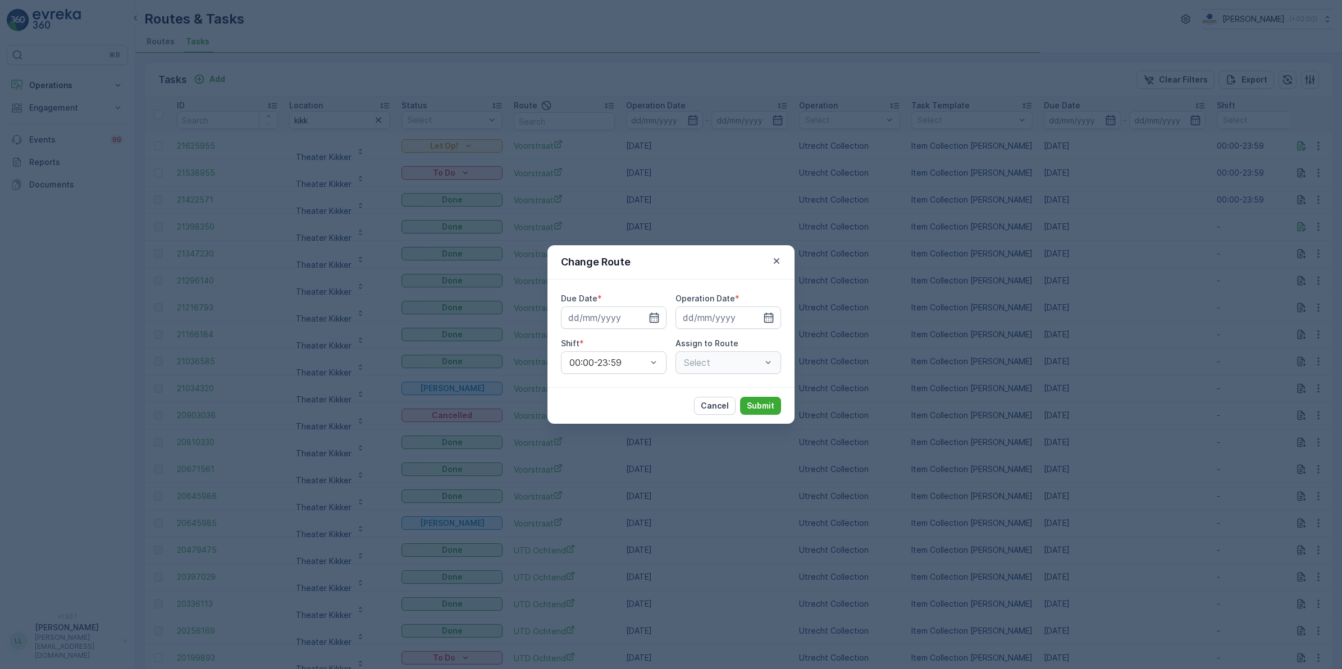
type input "15.09.2025"
click at [756, 320] on icon "button" at bounding box center [755, 317] width 11 height 11
type input "15.09.2025"
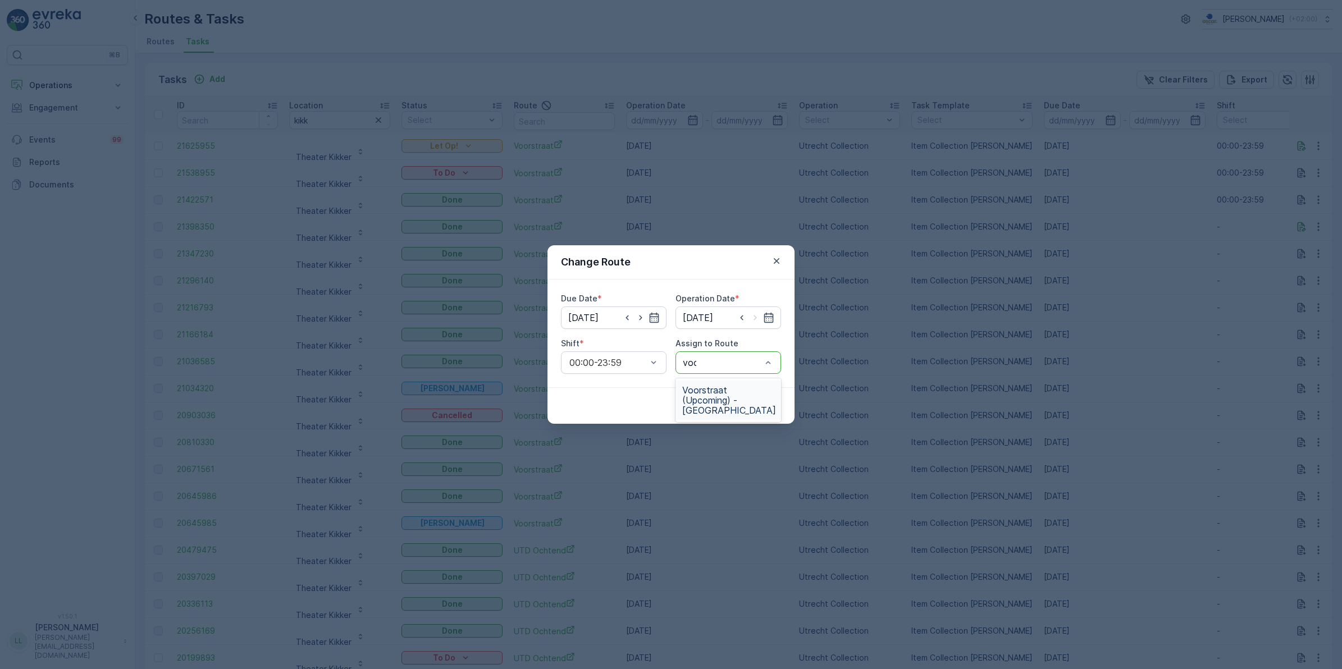
type input "voor"
click at [717, 392] on span "Voorstraat (Upcoming) - Utrecht" at bounding box center [729, 400] width 94 height 30
click at [765, 404] on p "Submit" at bounding box center [761, 405] width 28 height 11
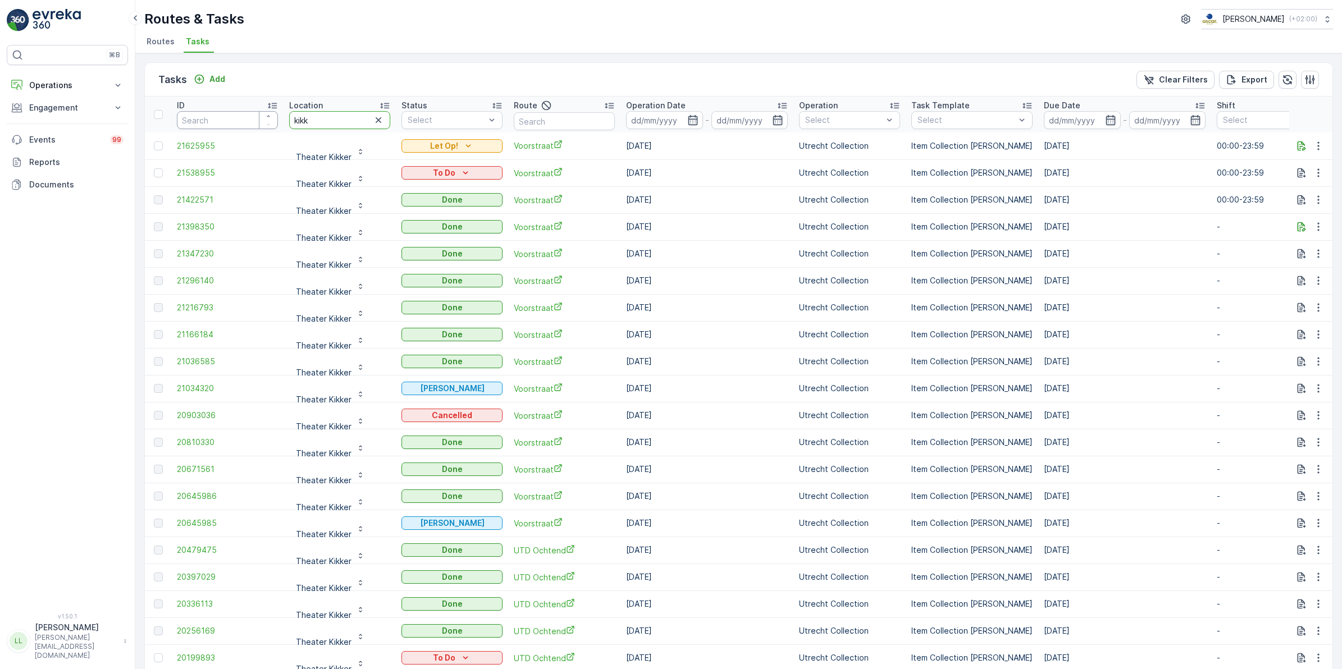
drag, startPoint x: 313, startPoint y: 125, endPoint x: 229, endPoint y: 129, distance: 84.4
click at [229, 129] on tr "ID Location kikk Status Select Route Operation Date - Operation Select Task Tem…" at bounding box center [1011, 115] width 1732 height 36
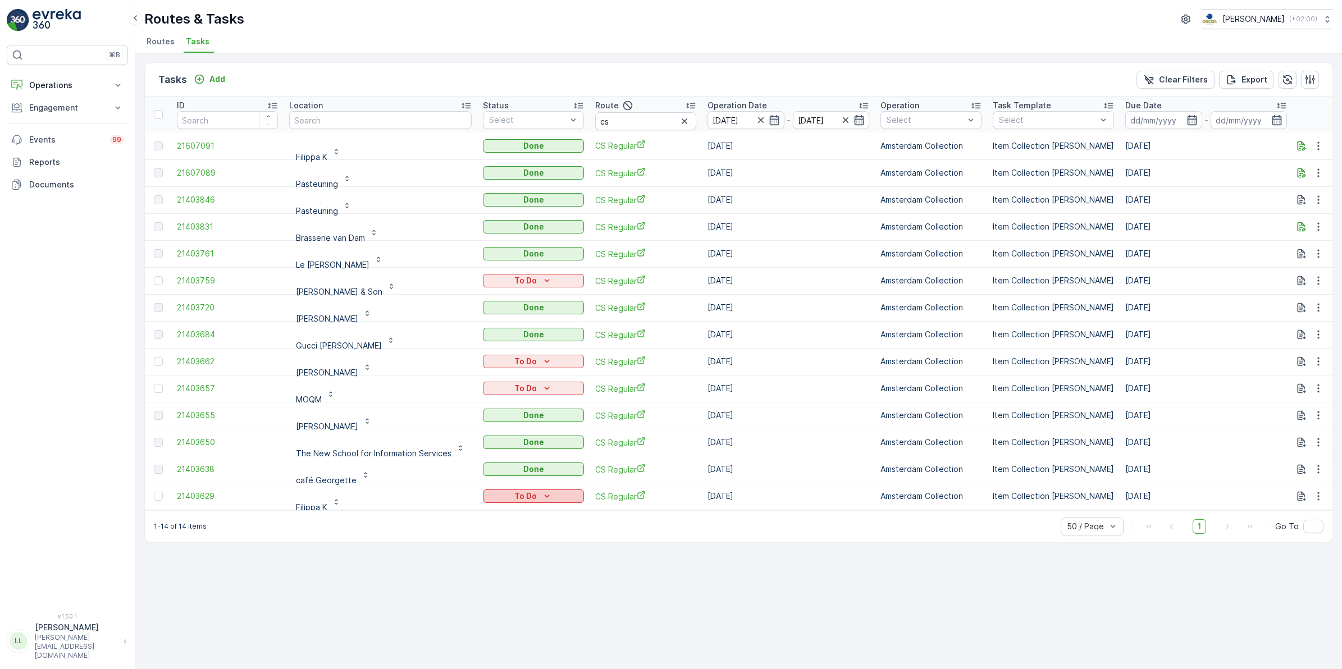
click at [541, 495] on icon "To Do" at bounding box center [546, 496] width 11 height 11
click at [504, 542] on span "Done" at bounding box center [496, 544] width 20 height 11
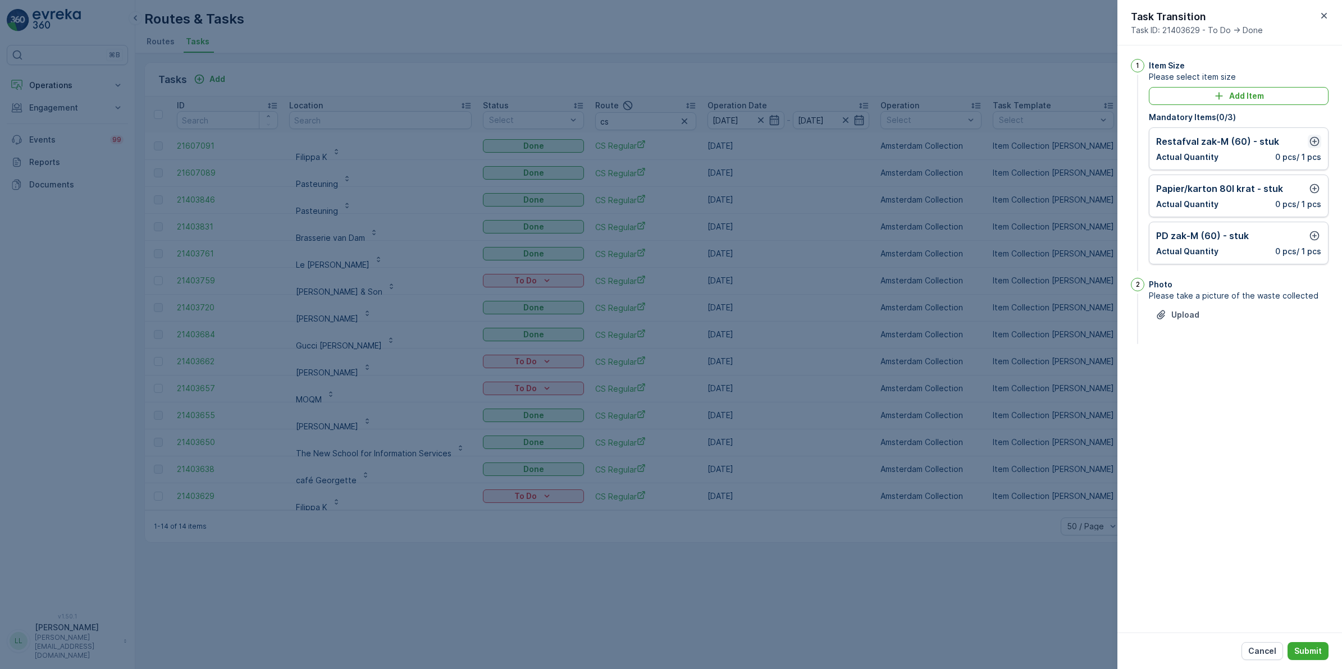
click at [1314, 142] on icon "button" at bounding box center [1315, 142] width 10 height 10
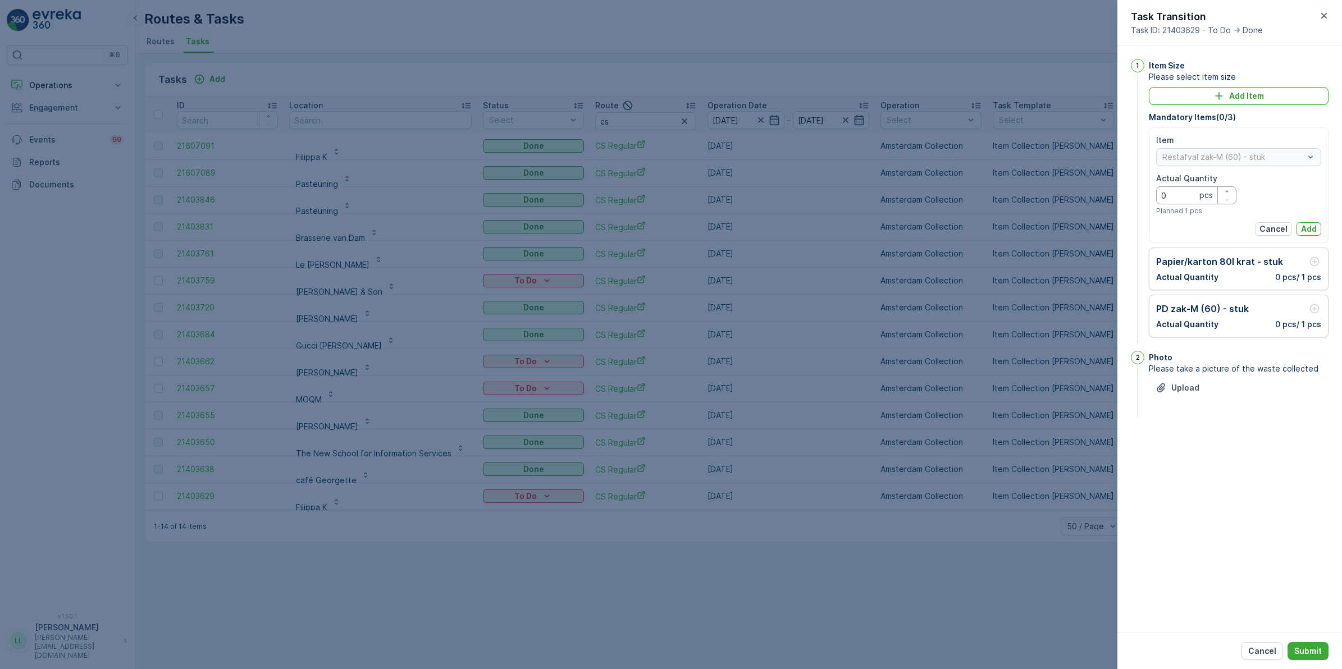
click at [1180, 194] on Quantity "0" at bounding box center [1196, 195] width 80 height 18
type Quantity "2"
click at [1319, 226] on button "Add" at bounding box center [1309, 228] width 25 height 13
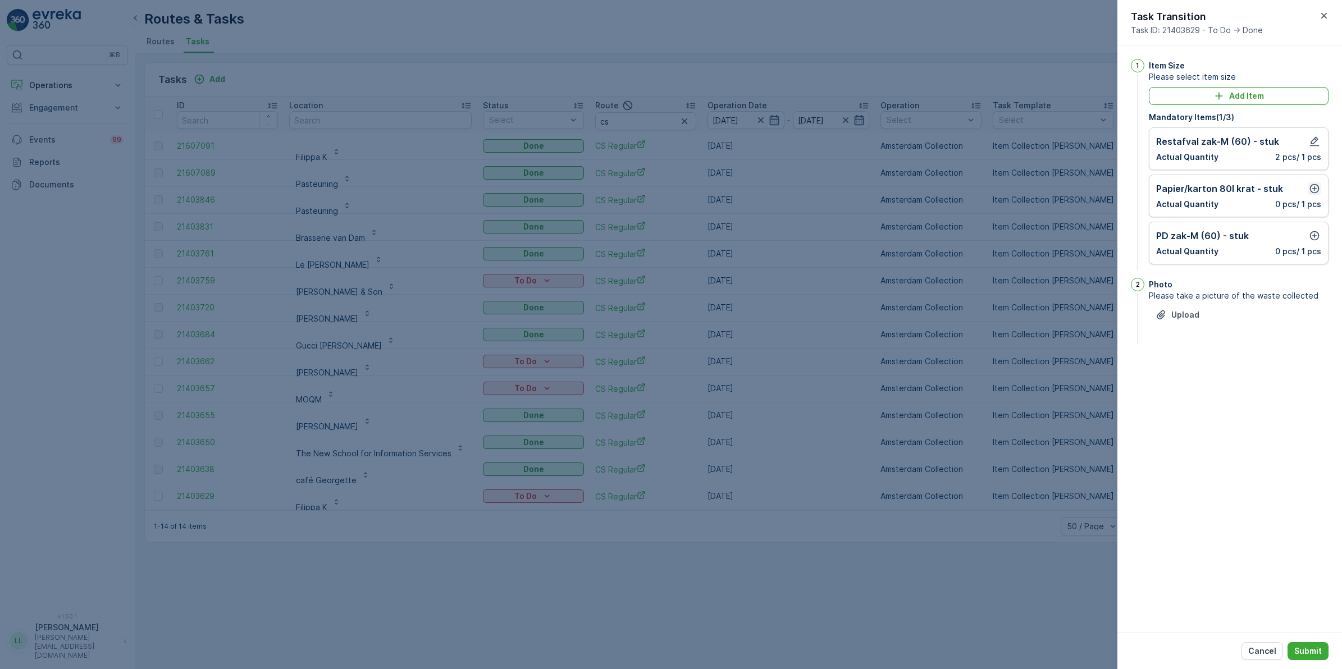
click at [1314, 193] on icon "button" at bounding box center [1315, 189] width 10 height 10
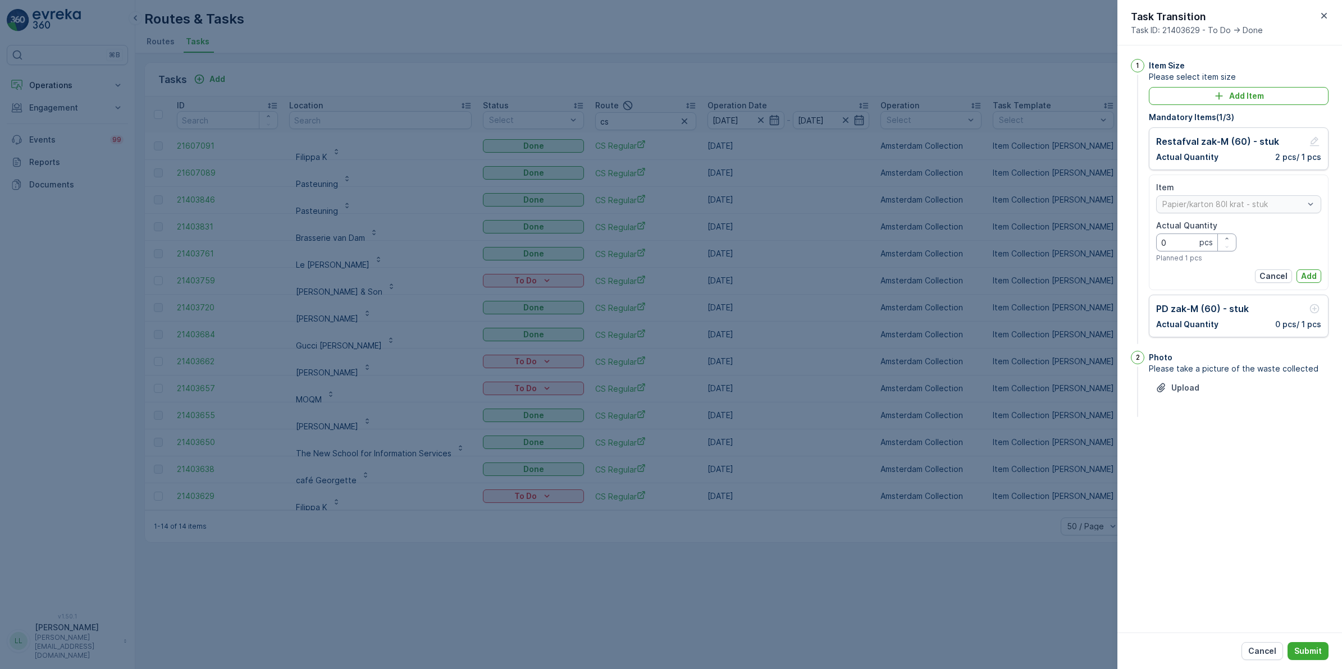
click at [1182, 243] on Quantity "0" at bounding box center [1196, 243] width 80 height 18
type Quantity "1"
click at [1304, 275] on p "Add" at bounding box center [1309, 276] width 16 height 11
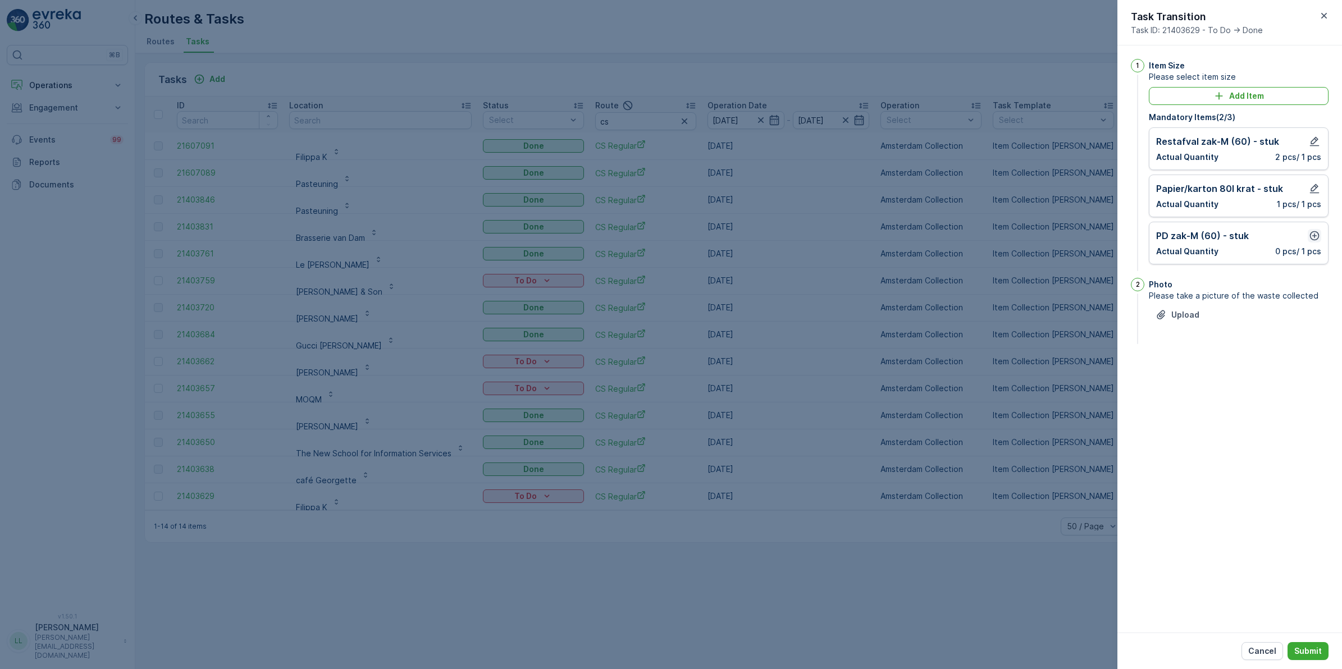
click at [1313, 238] on icon "button" at bounding box center [1314, 235] width 11 height 11
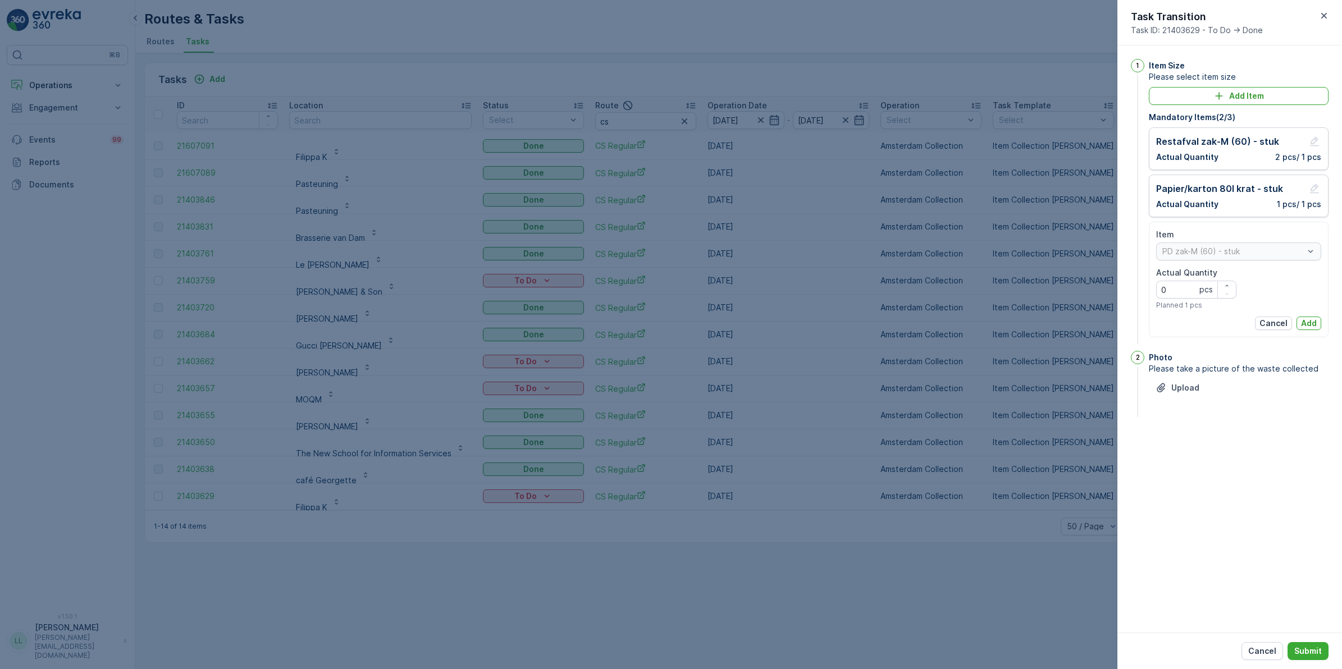
click at [1183, 279] on span "Actual Quantity" at bounding box center [1186, 272] width 61 height 11
click at [1180, 288] on Quantity "0" at bounding box center [1196, 290] width 80 height 18
type Quantity "3"
click at [1307, 323] on p "Add" at bounding box center [1309, 323] width 16 height 11
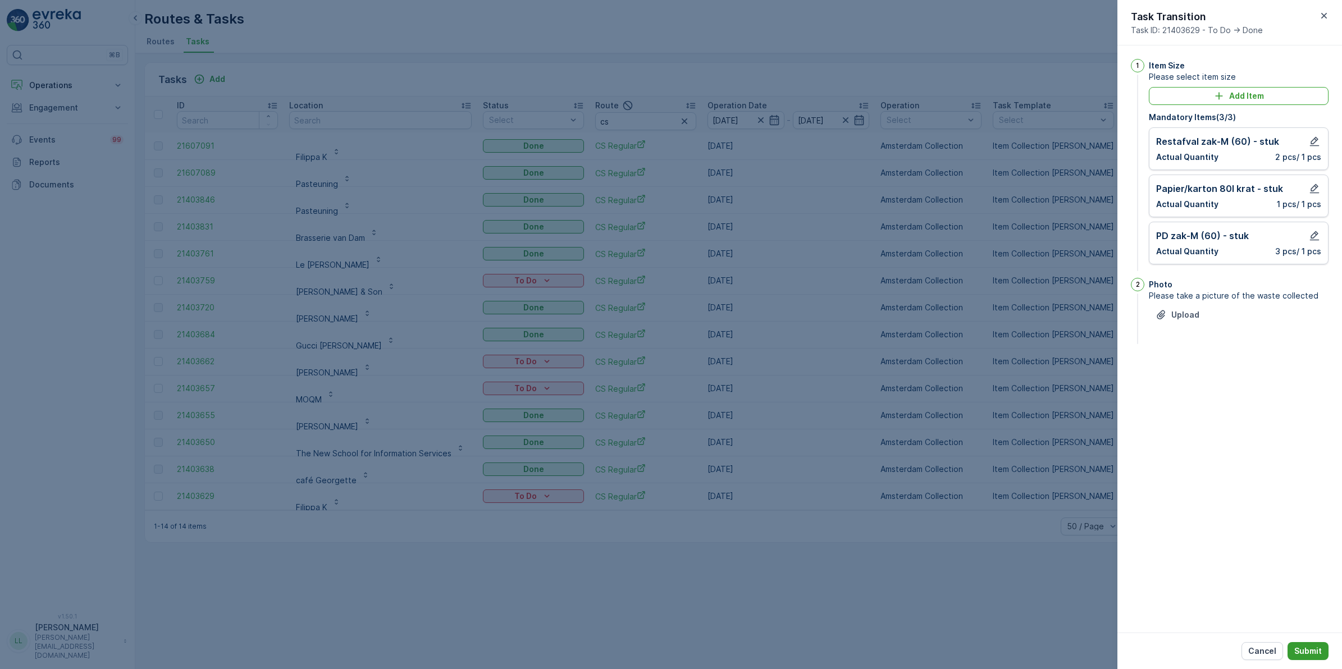
click at [1306, 649] on p "Submit" at bounding box center [1308, 651] width 28 height 11
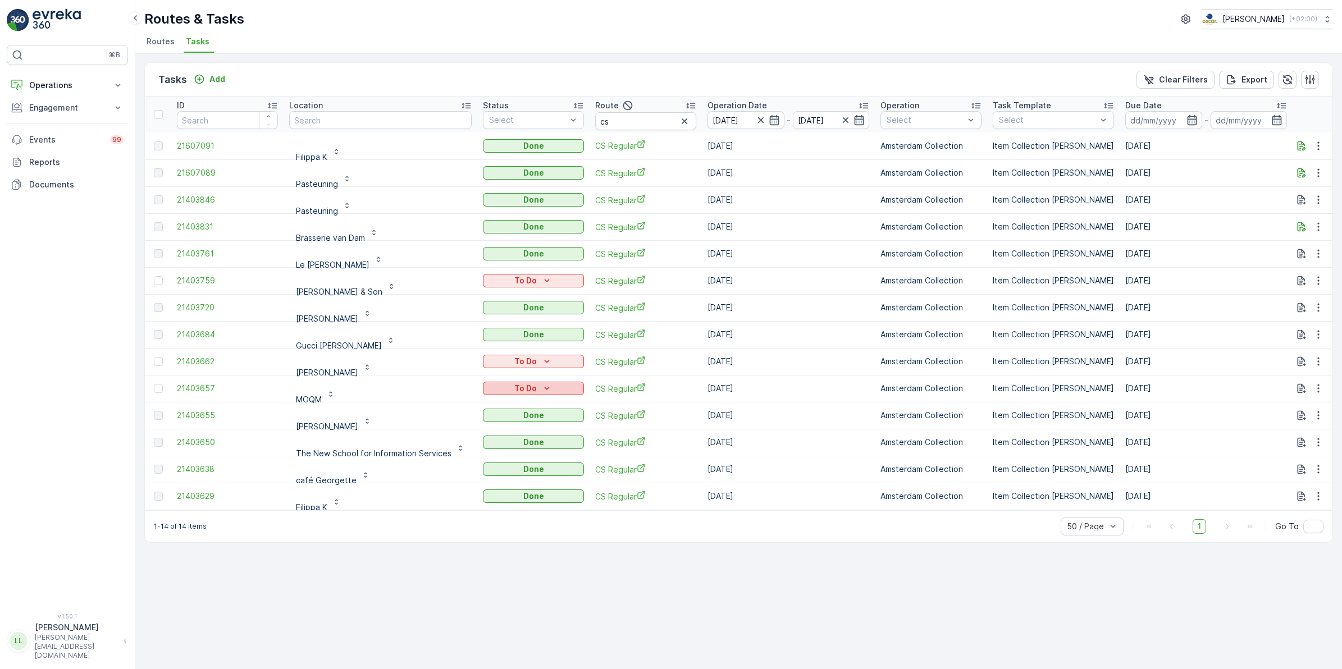
click at [542, 386] on icon "To Do" at bounding box center [546, 388] width 11 height 11
click at [500, 434] on span "Done" at bounding box center [496, 436] width 20 height 11
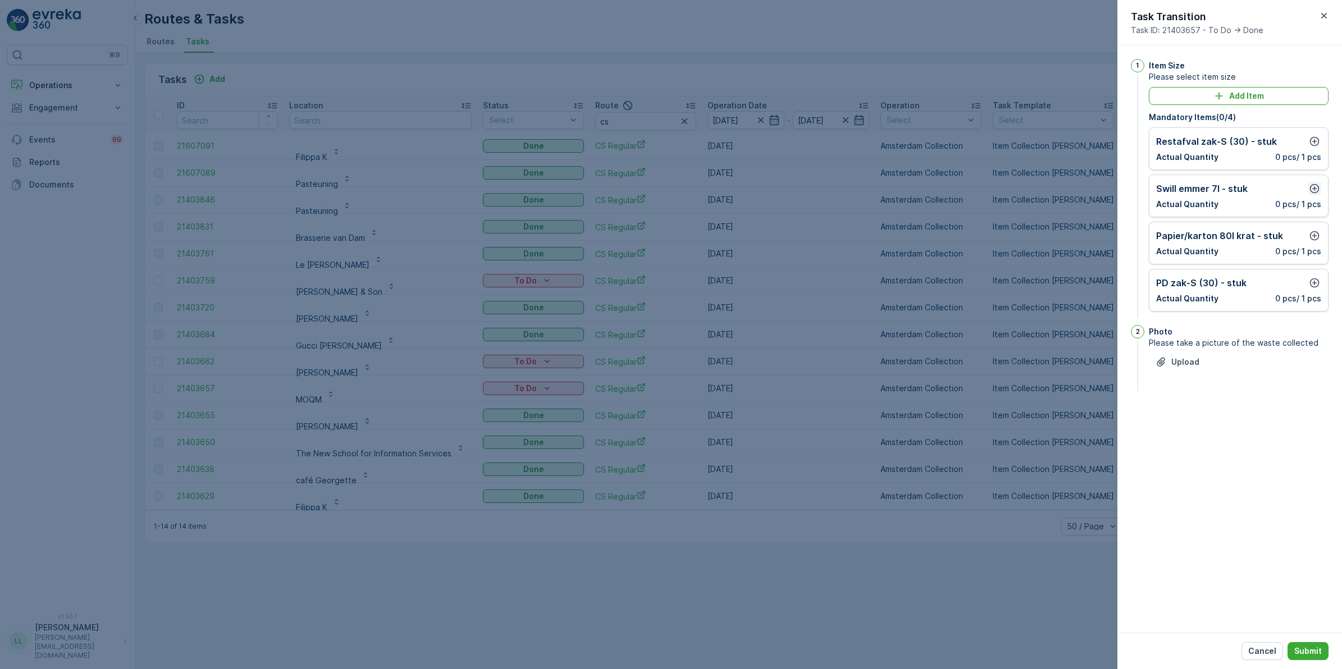
click at [1314, 192] on icon "button" at bounding box center [1314, 188] width 11 height 11
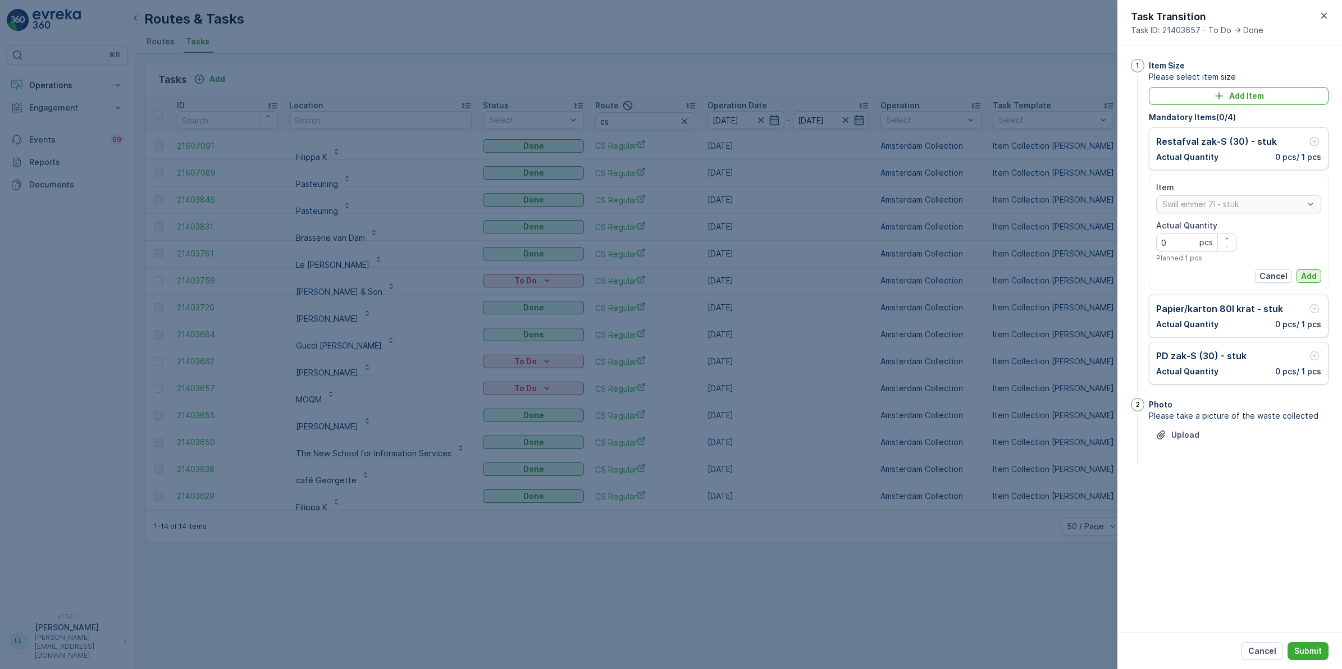
click at [1312, 275] on p "Add" at bounding box center [1309, 276] width 16 height 11
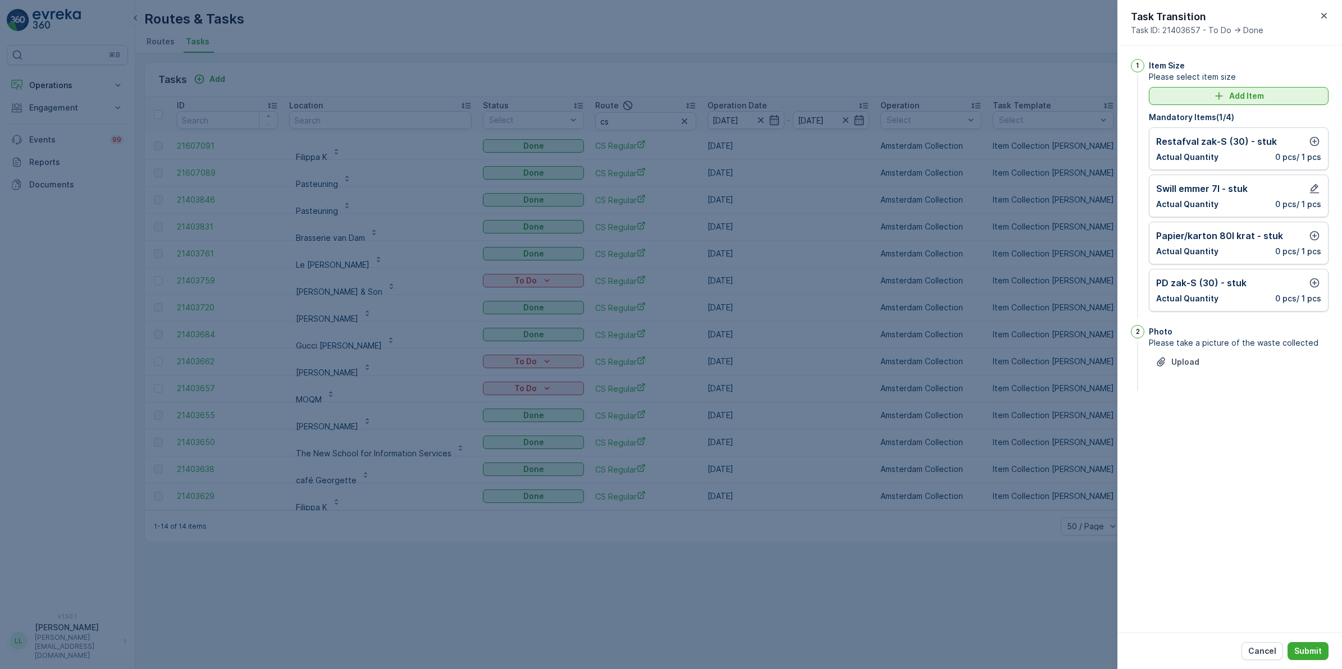
click at [1252, 93] on p "Add Item" at bounding box center [1246, 95] width 35 height 11
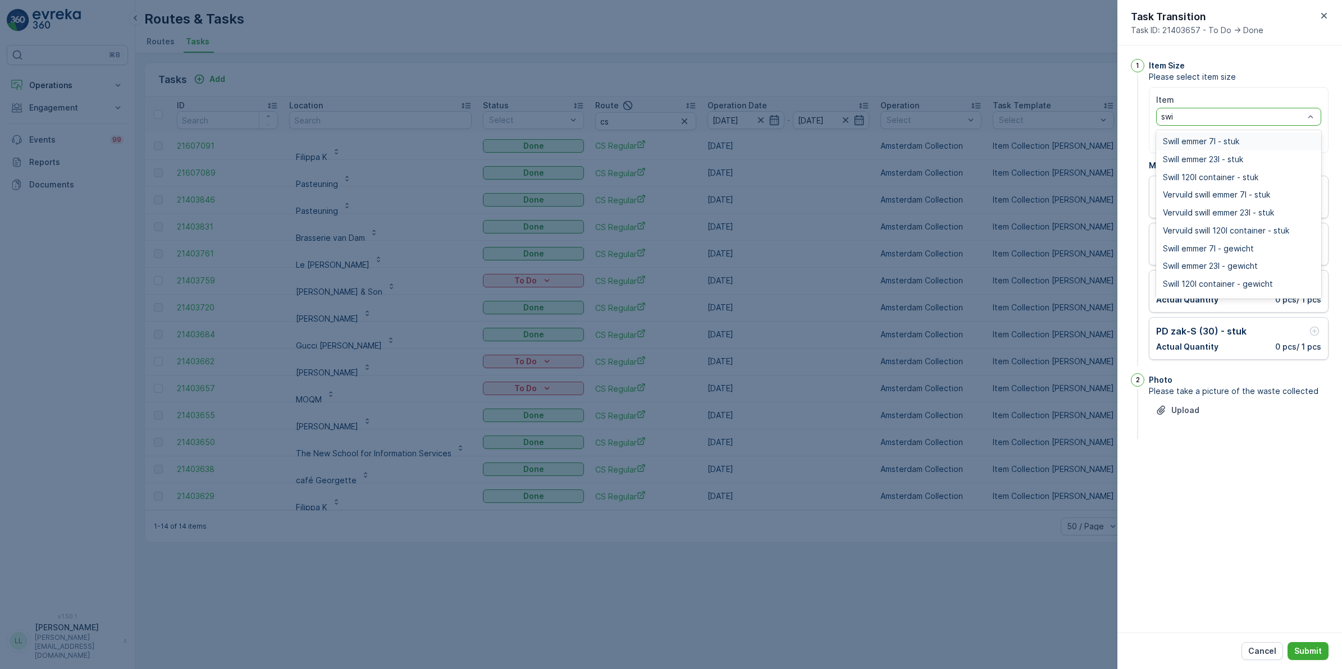
type input "swil"
click at [1234, 170] on div "Swill 120l container - stuk" at bounding box center [1238, 177] width 165 height 18
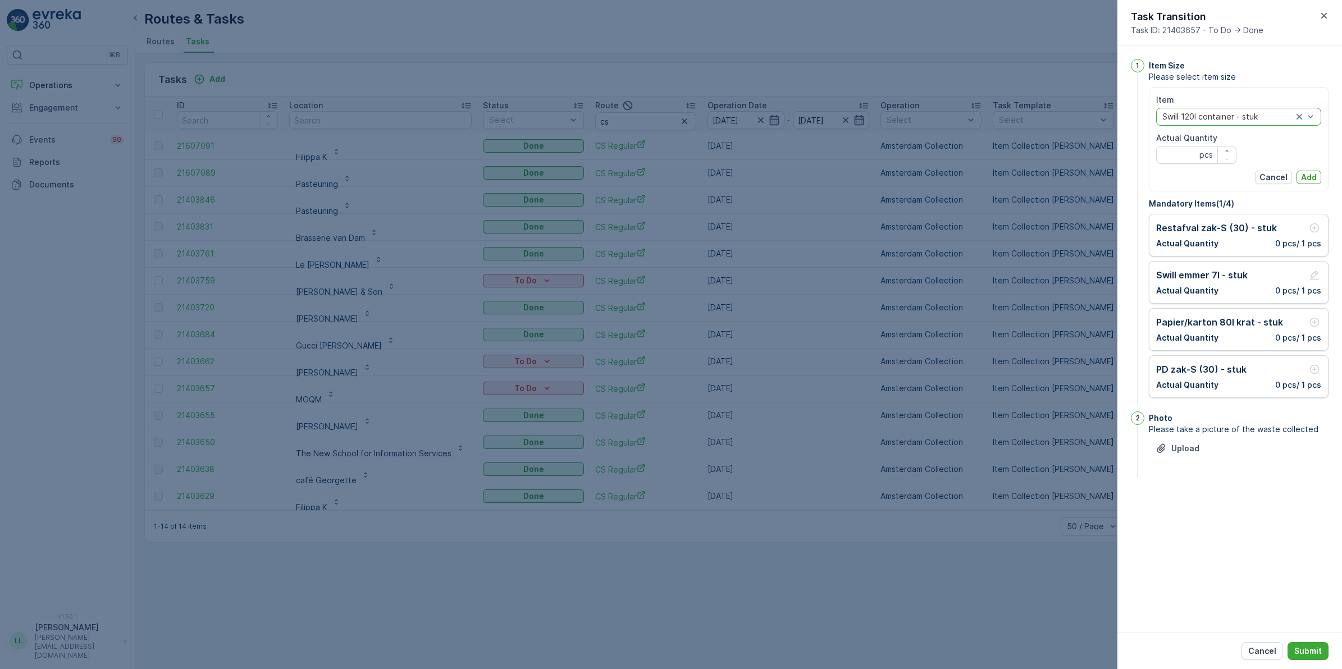
click at [1260, 116] on div at bounding box center [1227, 116] width 133 height 9
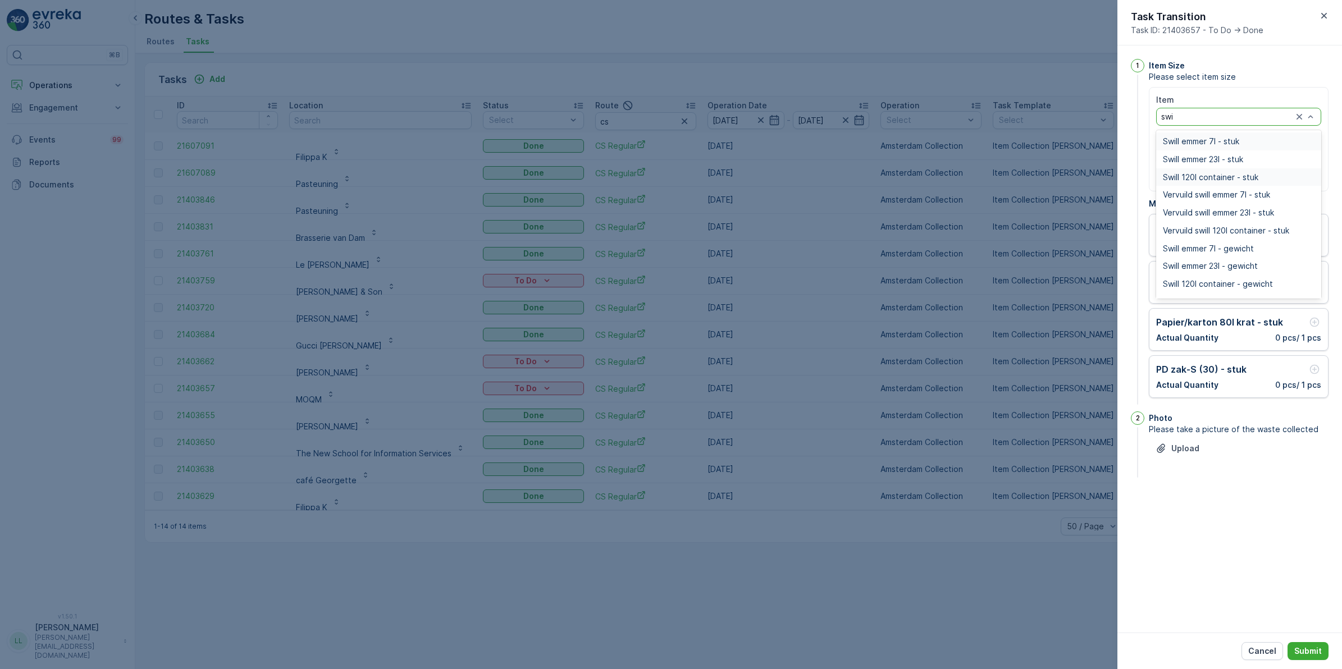
type input "swil"
click at [1225, 158] on span "Swill emmer 23l - stuk" at bounding box center [1203, 159] width 80 height 9
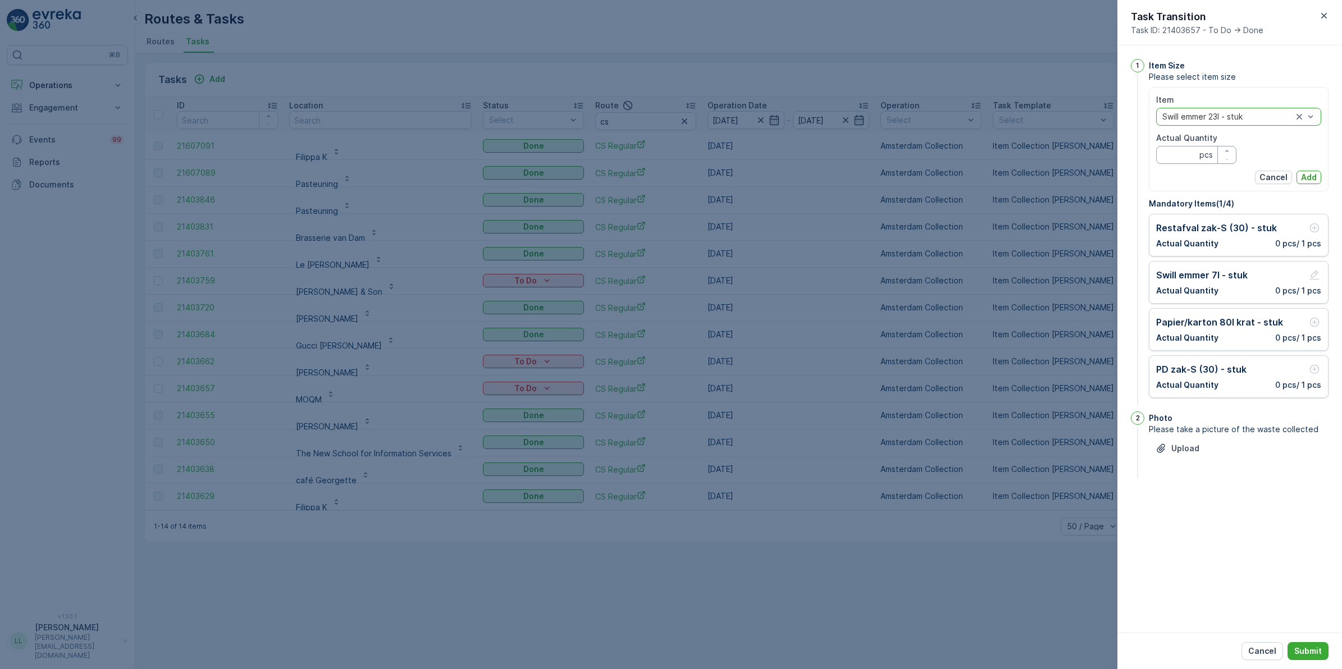
click at [1187, 152] on Quantity "Actual Quantity" at bounding box center [1196, 155] width 80 height 18
type Quantity "1"
click at [1313, 177] on p "Add" at bounding box center [1309, 177] width 16 height 11
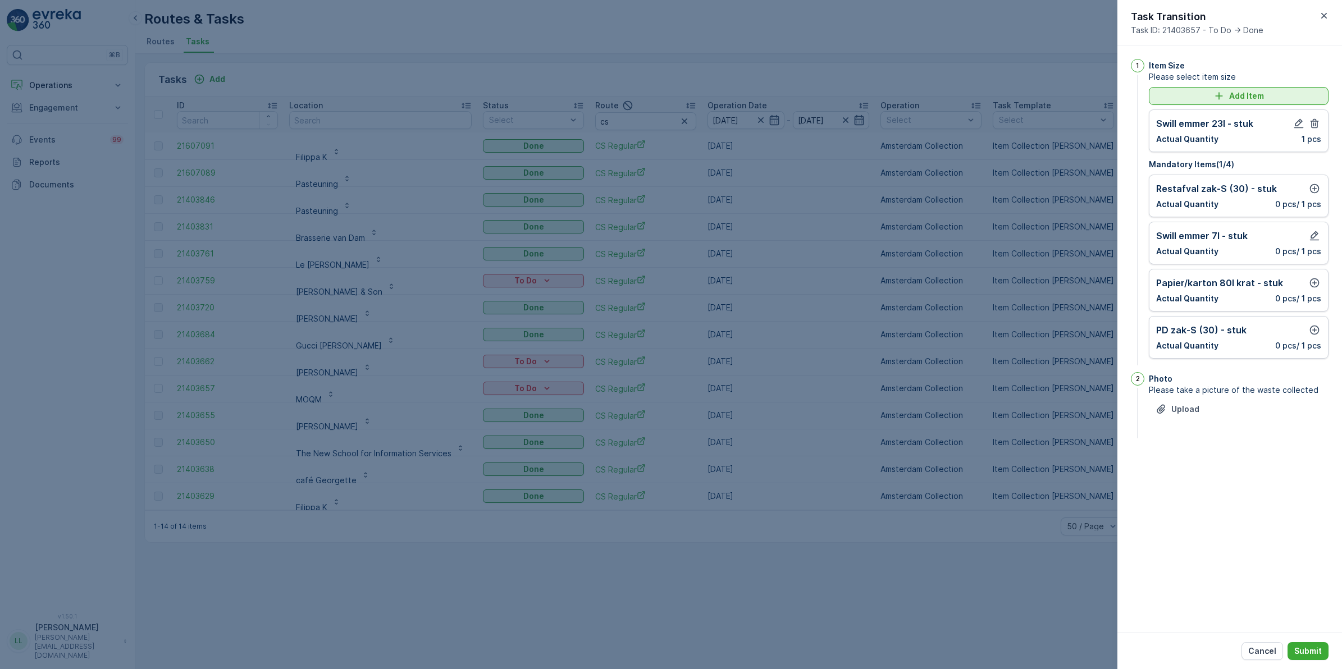
click at [1250, 94] on p "Add Item" at bounding box center [1246, 95] width 35 height 11
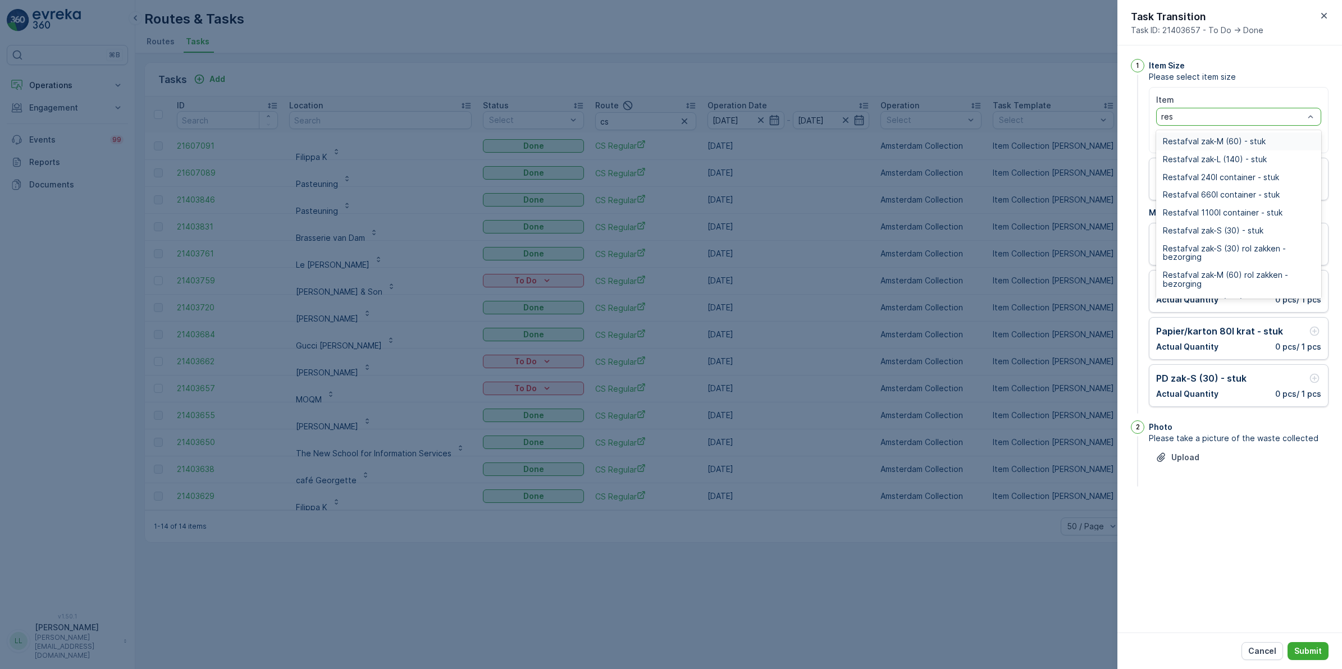
type input "rest"
click at [1252, 143] on span "Restafval zak-M (60) - stuk" at bounding box center [1214, 141] width 103 height 9
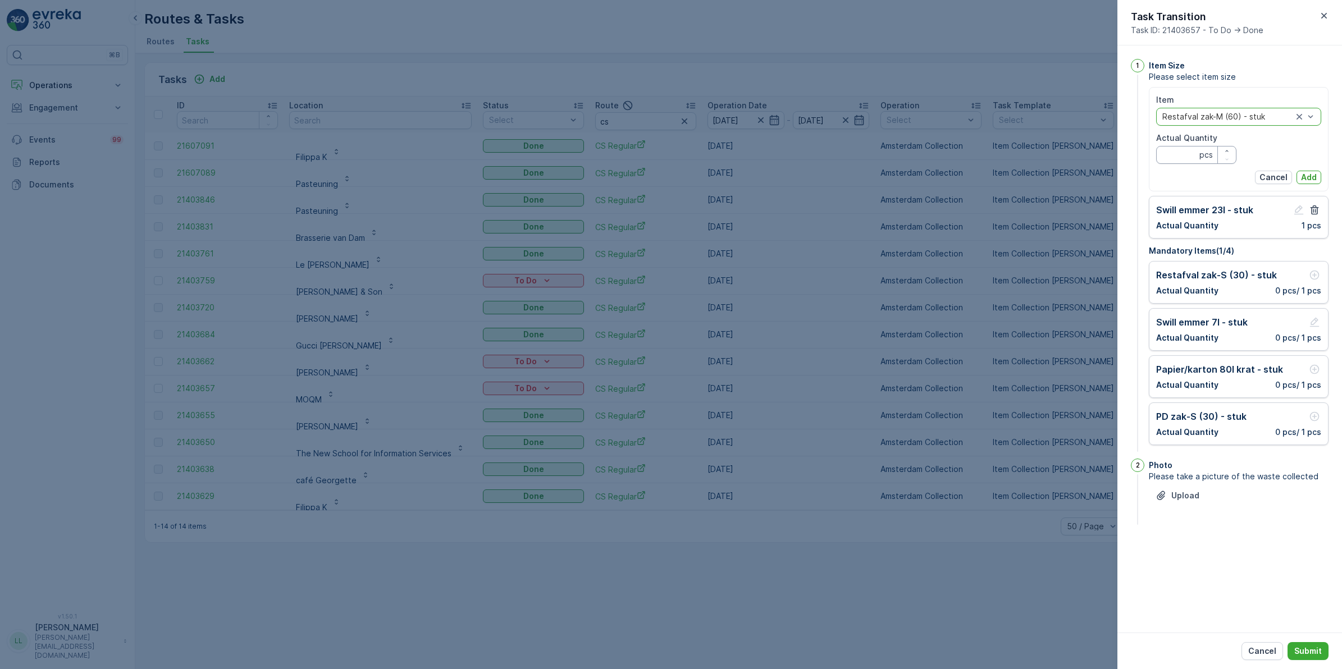
click at [1189, 155] on Quantity "Actual Quantity" at bounding box center [1196, 155] width 80 height 18
type Quantity "1"
click at [1308, 180] on p "Add" at bounding box center [1309, 177] width 16 height 11
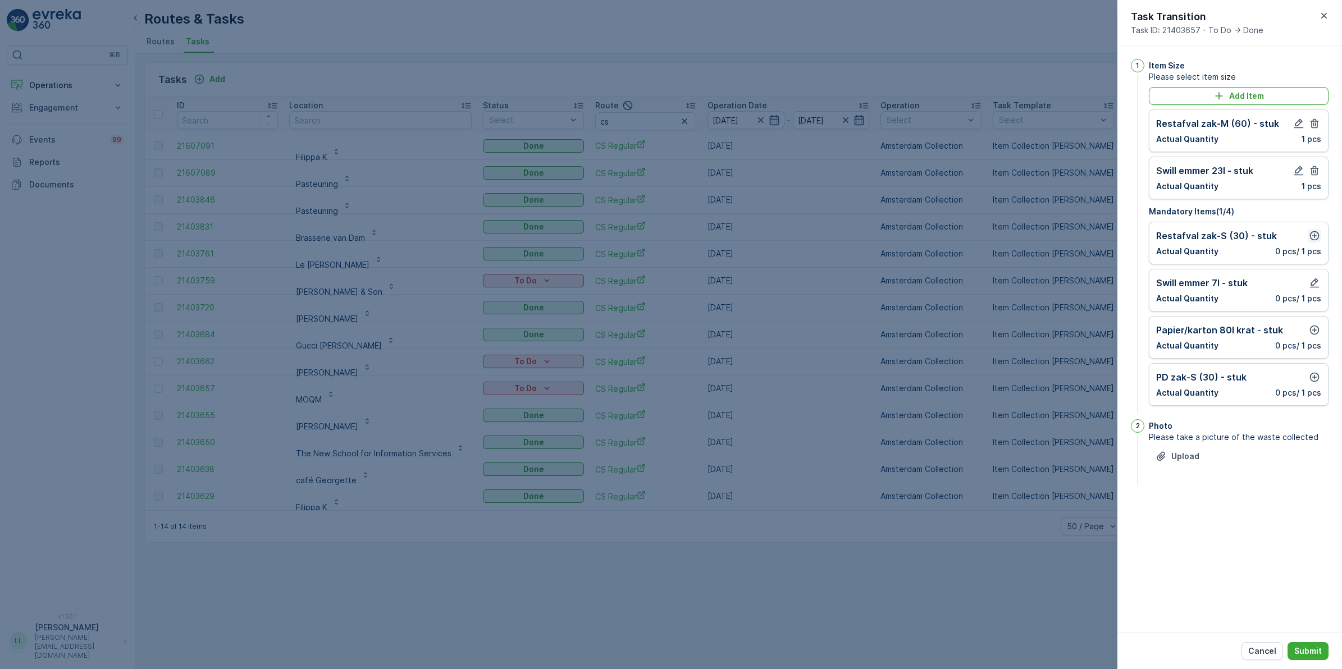
click at [1317, 229] on button "button" at bounding box center [1314, 235] width 13 height 13
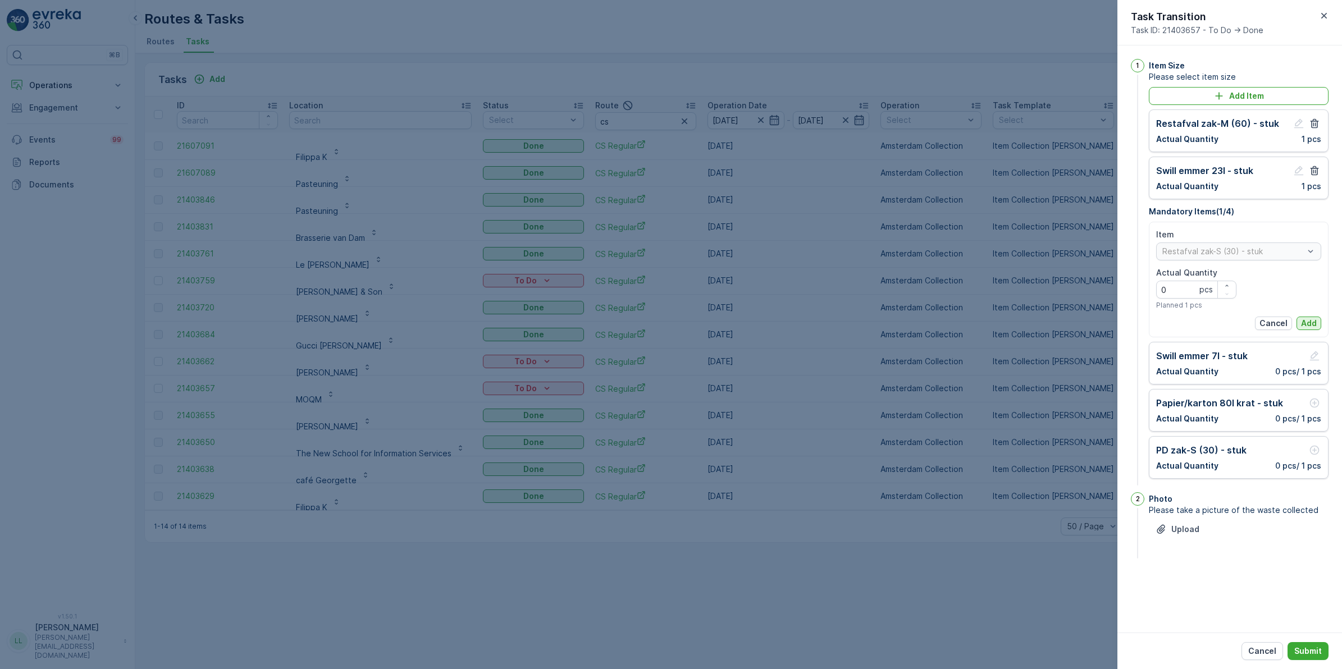
click at [1308, 323] on p "Add" at bounding box center [1309, 323] width 16 height 11
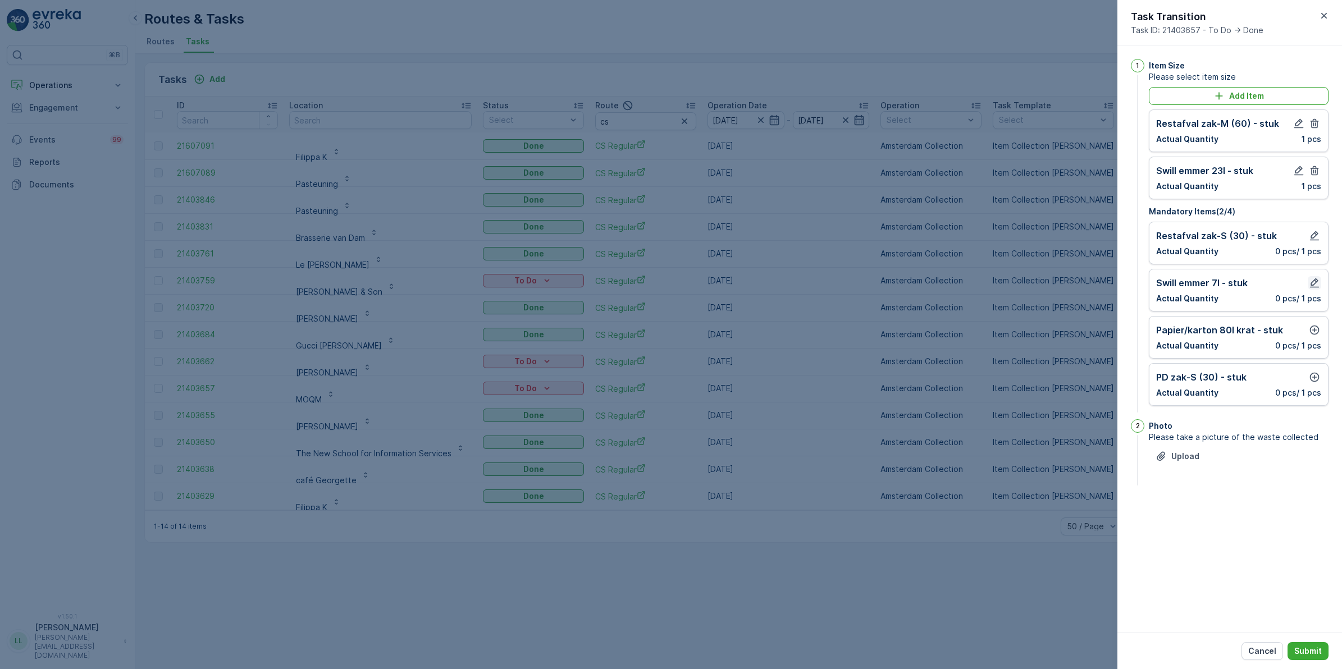
click at [1314, 290] on button "button" at bounding box center [1314, 282] width 13 height 13
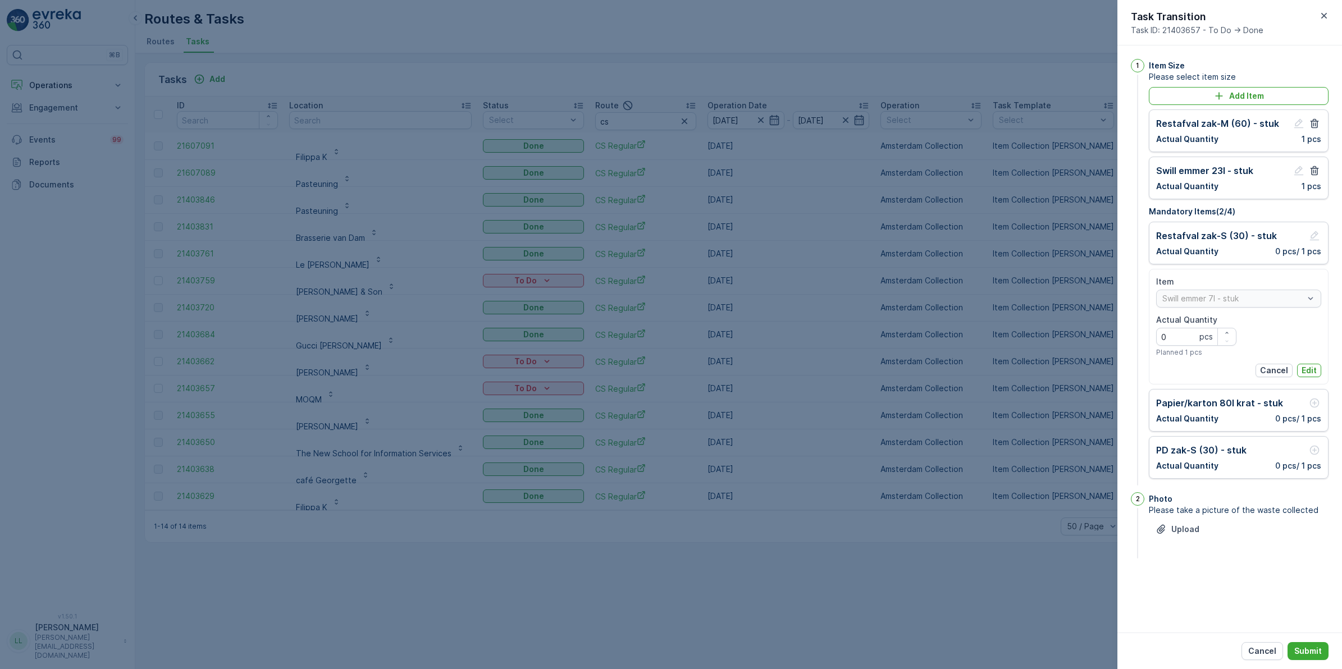
click at [1311, 368] on p "Edit" at bounding box center [1309, 370] width 15 height 11
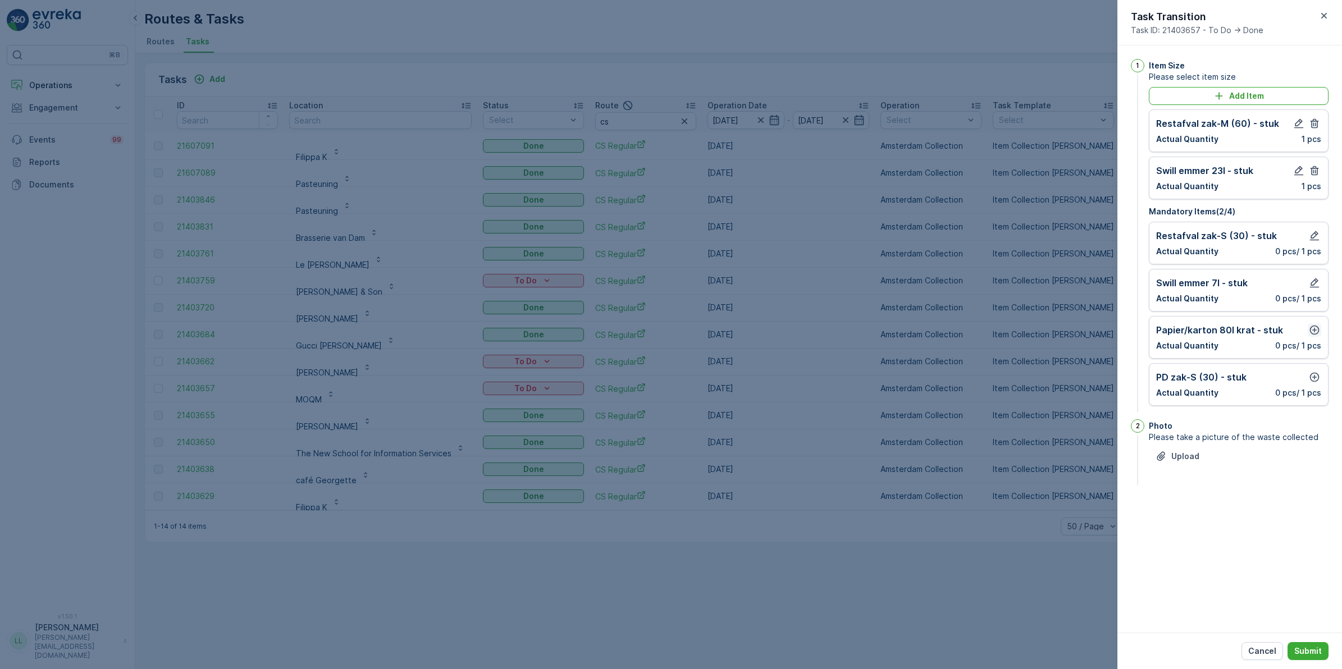
click at [1312, 331] on icon "button" at bounding box center [1315, 331] width 10 height 10
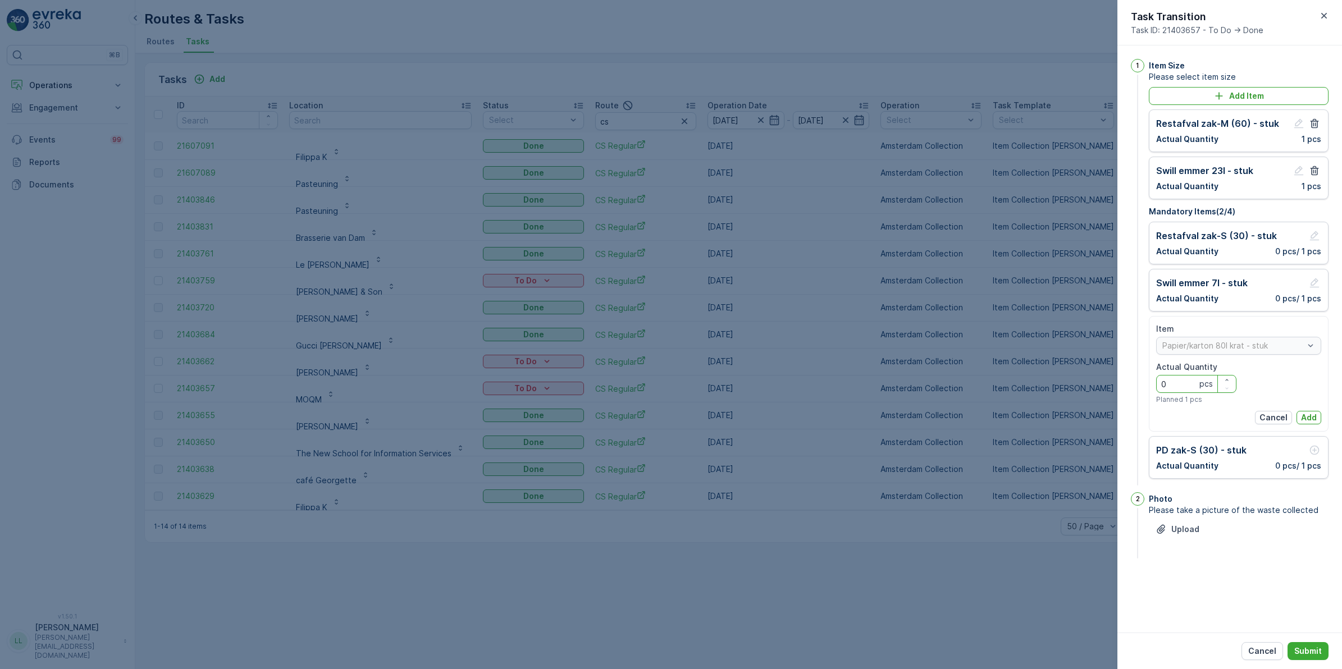
click at [1180, 386] on Quantity "0" at bounding box center [1196, 384] width 80 height 18
type Quantity "1"
click at [1312, 414] on p "Add" at bounding box center [1309, 417] width 16 height 11
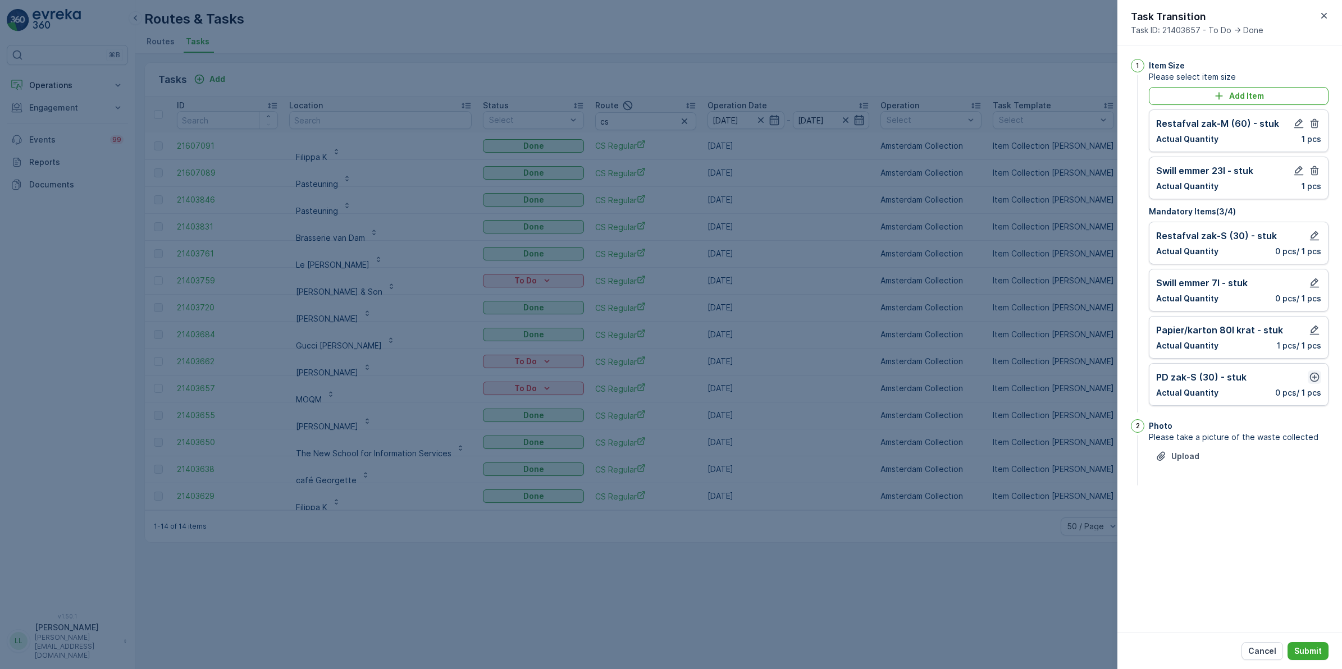
click at [1319, 380] on icon "button" at bounding box center [1314, 377] width 11 height 11
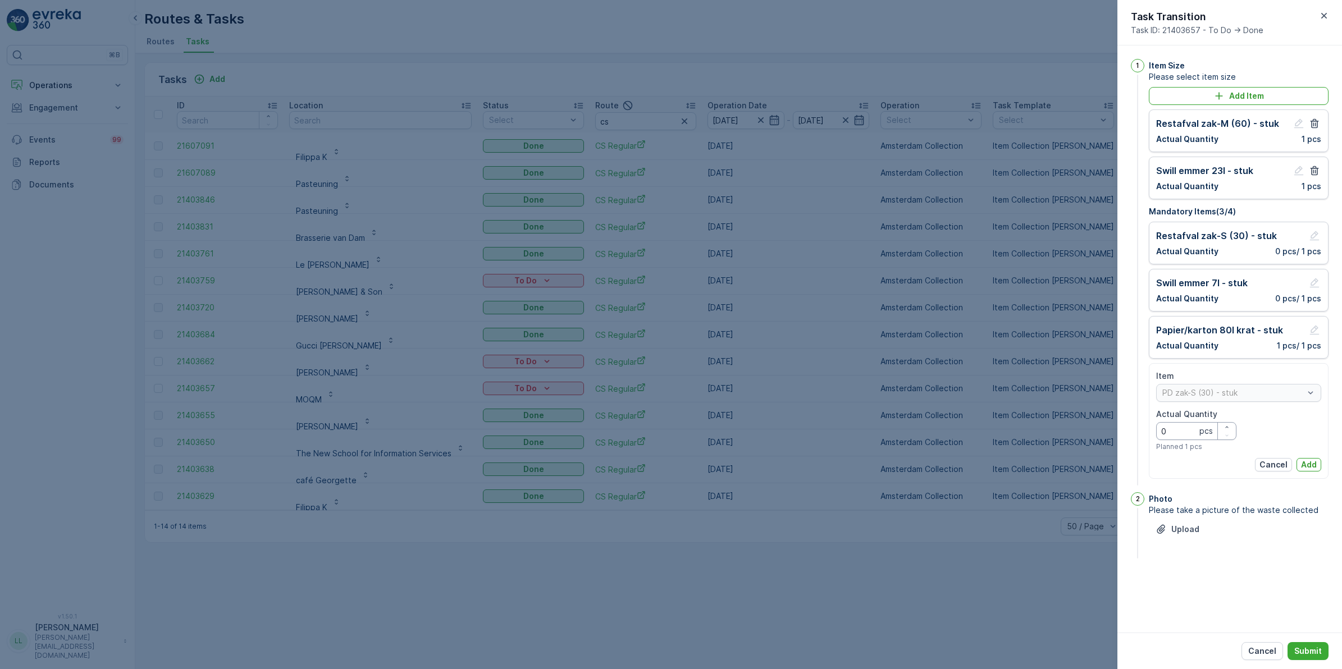
click at [1187, 431] on Quantity "0" at bounding box center [1196, 431] width 80 height 18
click at [1312, 467] on p "Add" at bounding box center [1309, 464] width 16 height 11
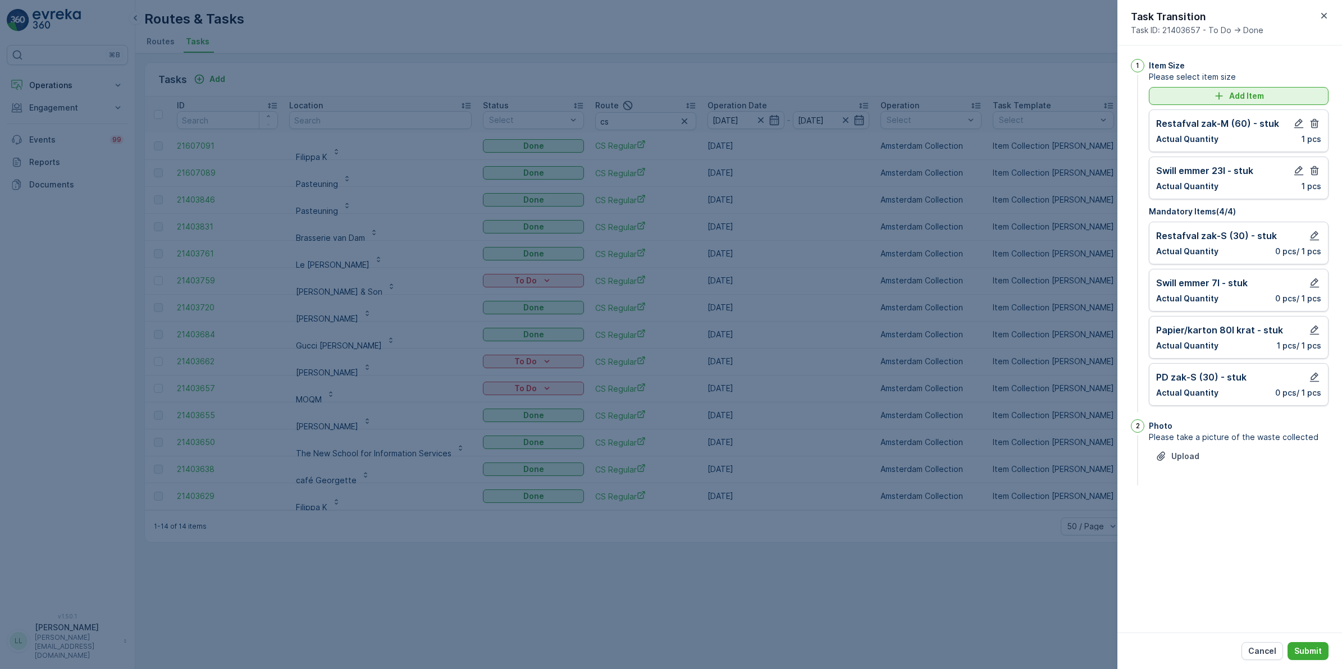
click at [1240, 97] on p "Add Item" at bounding box center [1246, 95] width 35 height 11
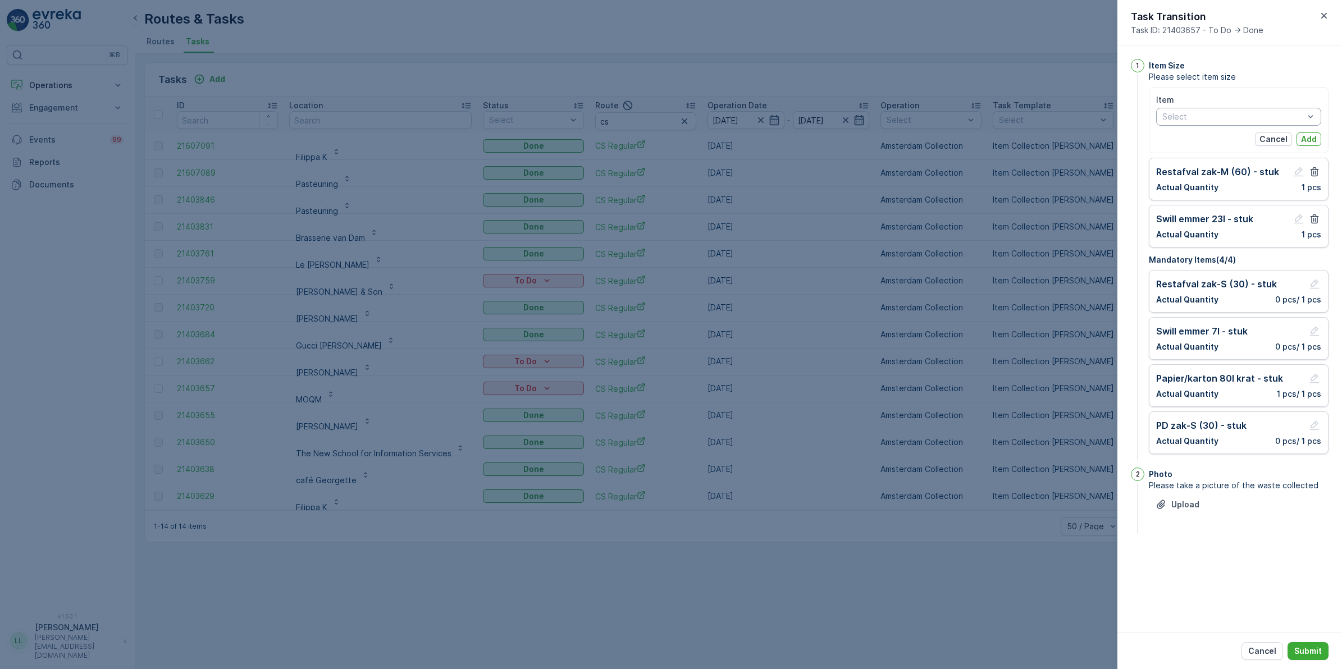
click at [1232, 110] on div "Select" at bounding box center [1238, 117] width 165 height 18
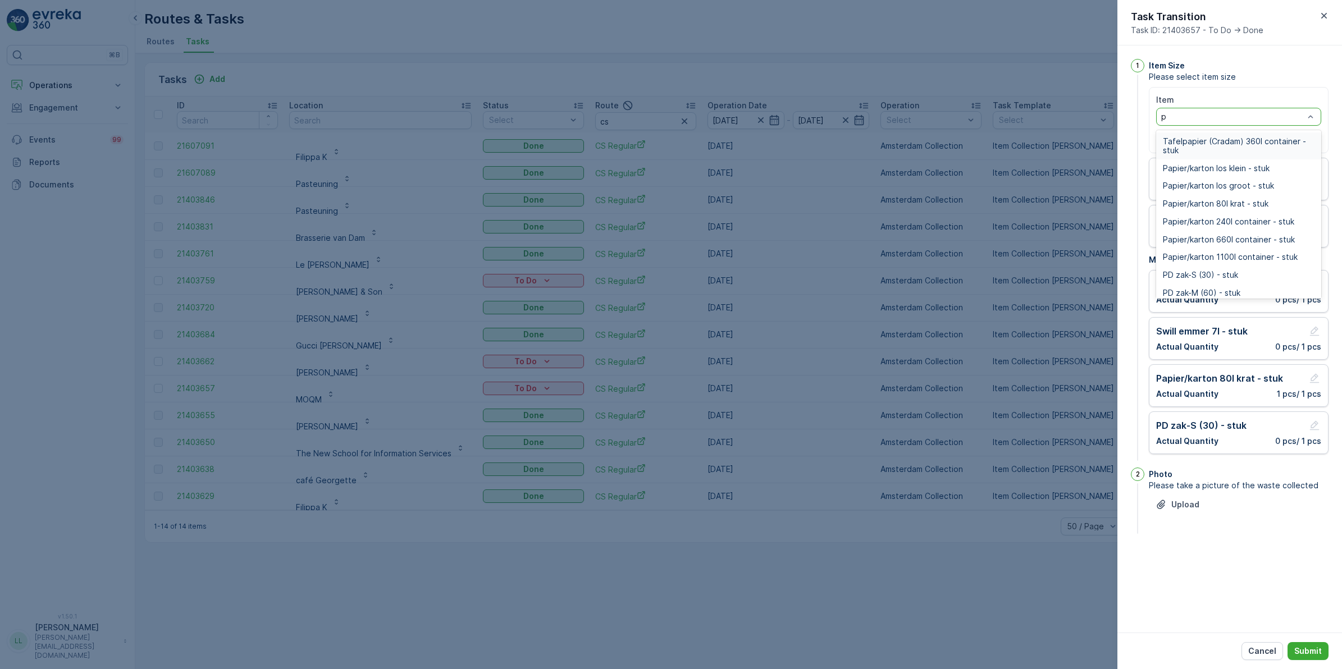
type input "pd"
click at [1230, 158] on span "PD zak-M (60) - stuk" at bounding box center [1201, 159] width 77 height 9
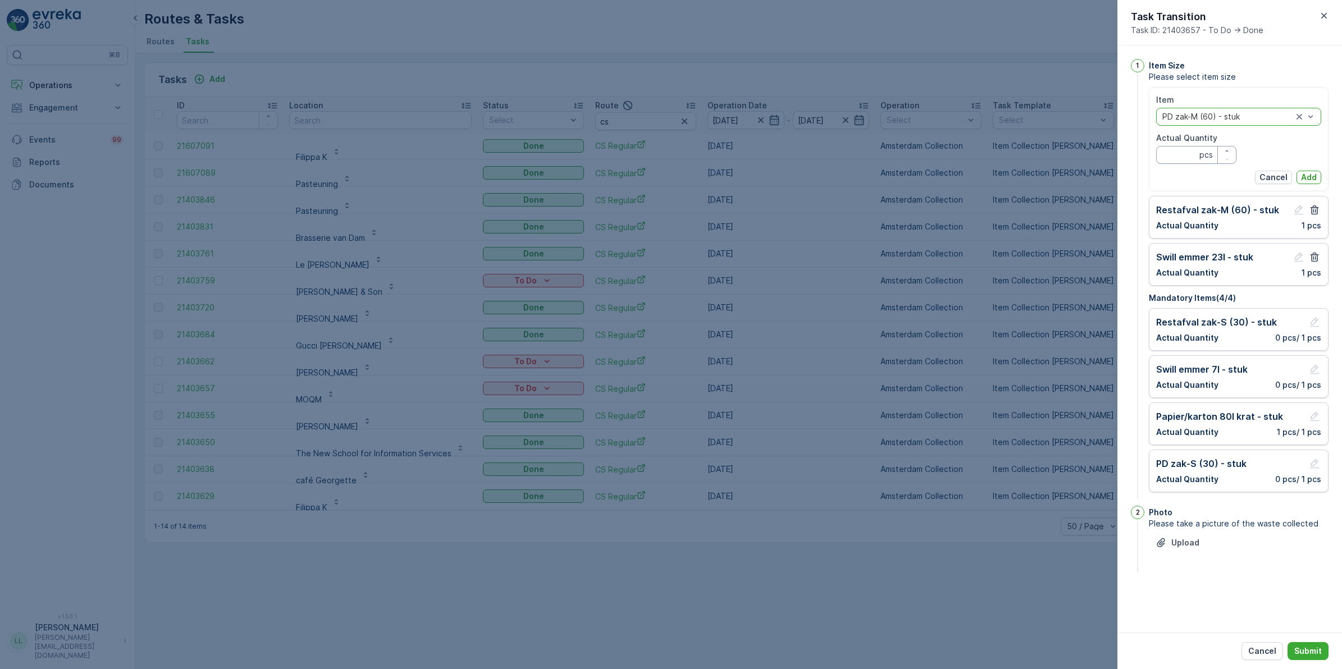
click at [1186, 152] on Quantity "Actual Quantity" at bounding box center [1196, 155] width 80 height 18
type Quantity "1"
drag, startPoint x: 1308, startPoint y: 175, endPoint x: 1315, endPoint y: 176, distance: 6.3
click at [1309, 175] on p "Add" at bounding box center [1309, 177] width 16 height 11
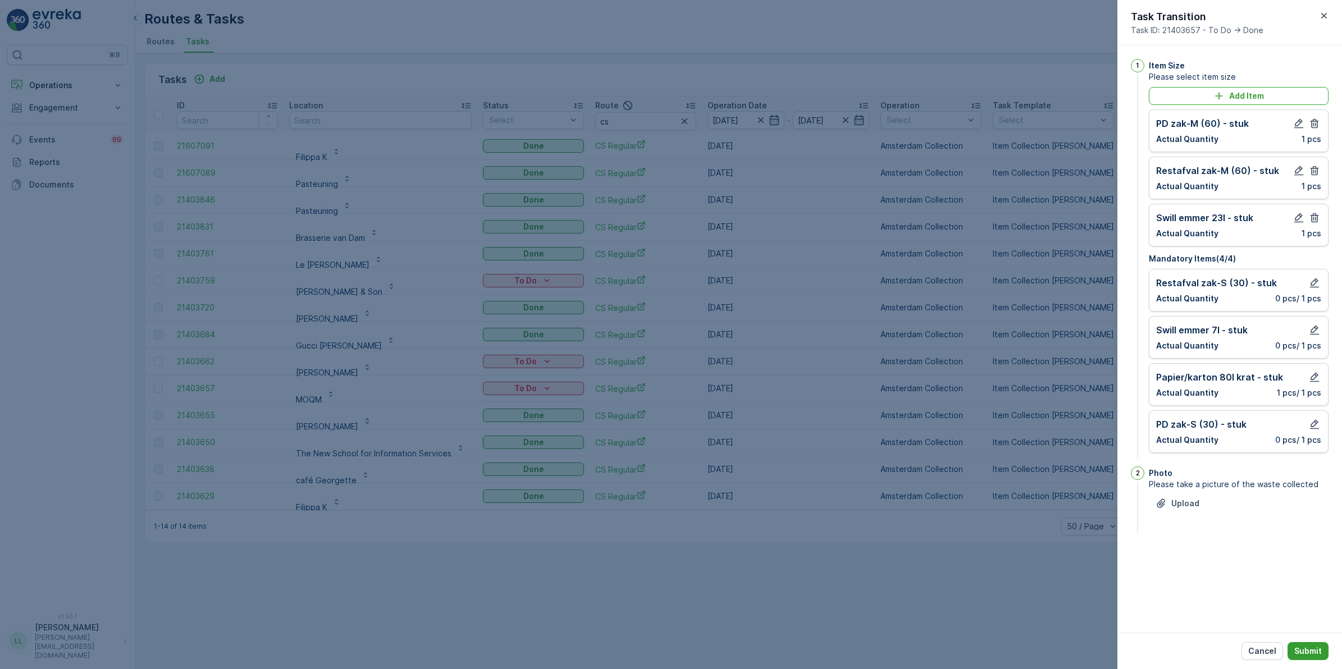
click at [1303, 648] on p "Submit" at bounding box center [1308, 651] width 28 height 11
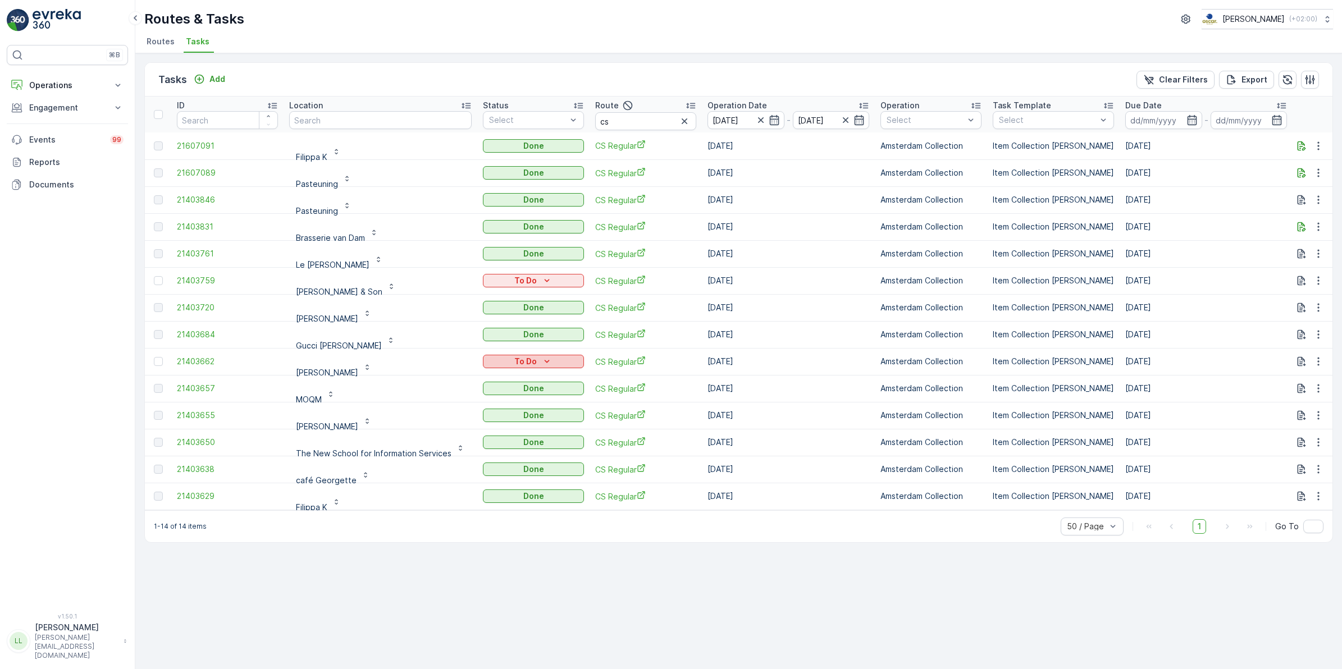
click at [548, 361] on icon "To Do" at bounding box center [546, 361] width 11 height 11
click at [504, 408] on span "Done" at bounding box center [496, 409] width 20 height 11
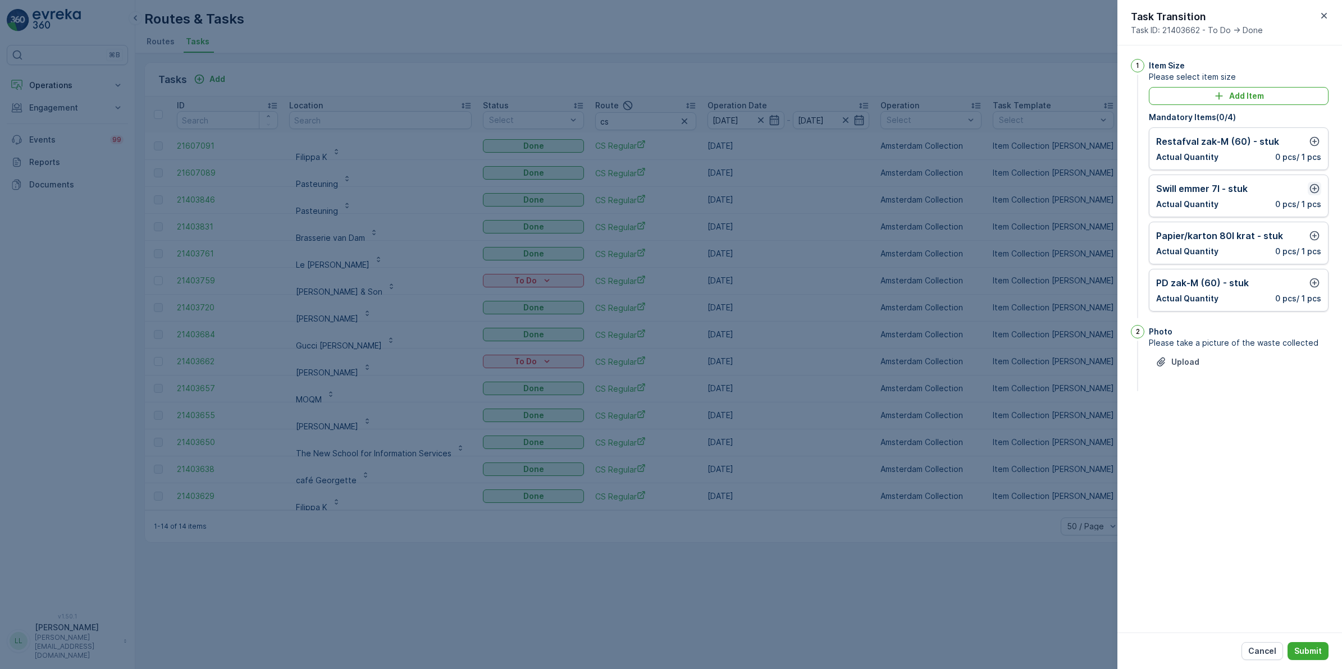
click at [1317, 192] on icon "button" at bounding box center [1314, 188] width 11 height 11
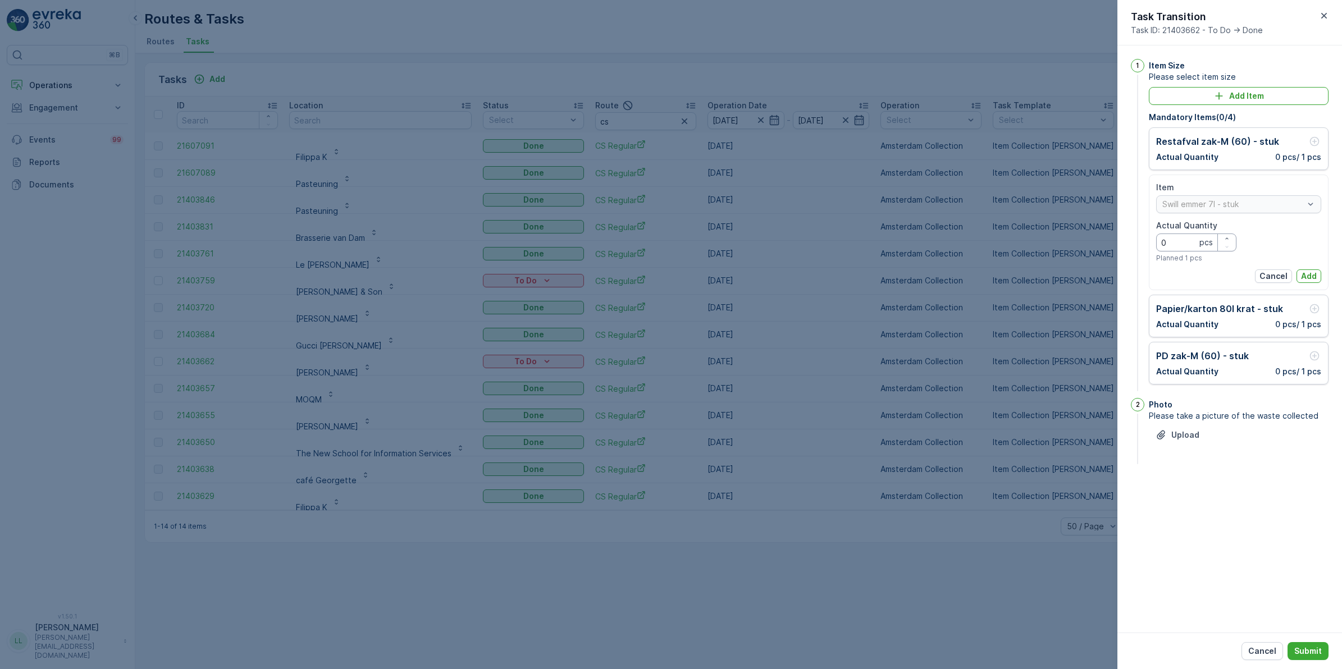
click at [1183, 244] on Quantity "0" at bounding box center [1196, 243] width 80 height 18
type Quantity "1"
click at [1317, 281] on button "Add" at bounding box center [1309, 276] width 25 height 13
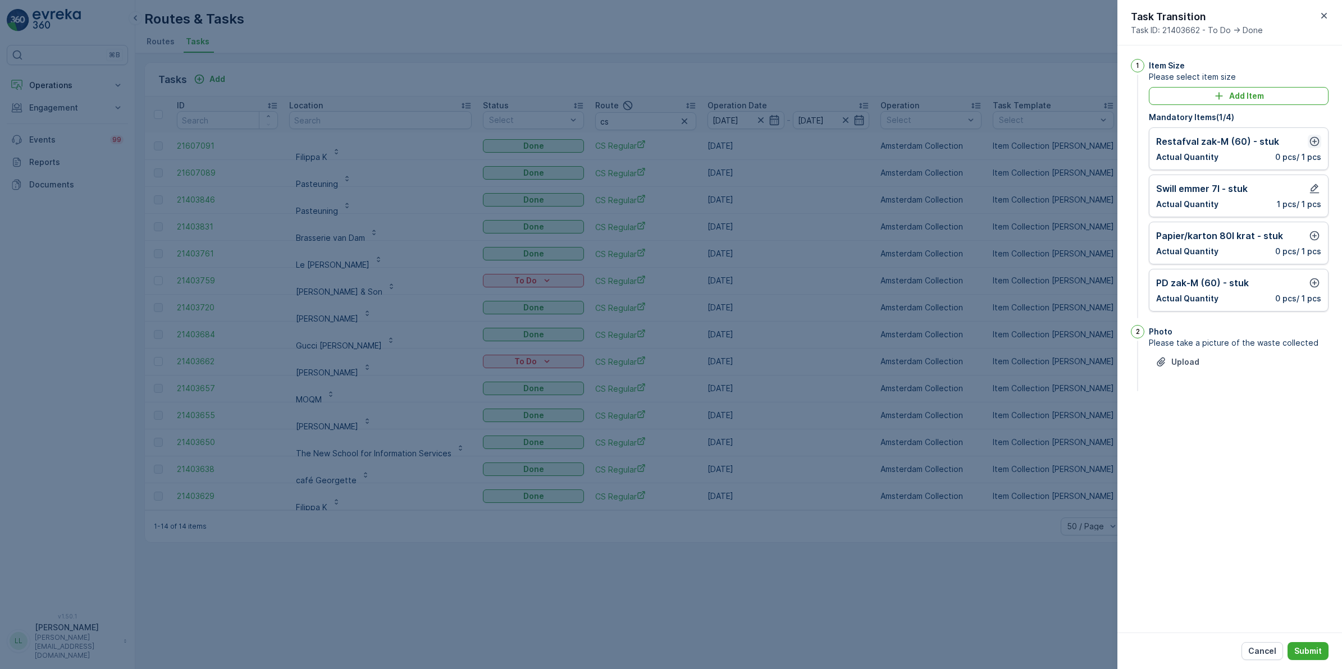
click at [1315, 141] on icon "button" at bounding box center [1314, 141] width 11 height 11
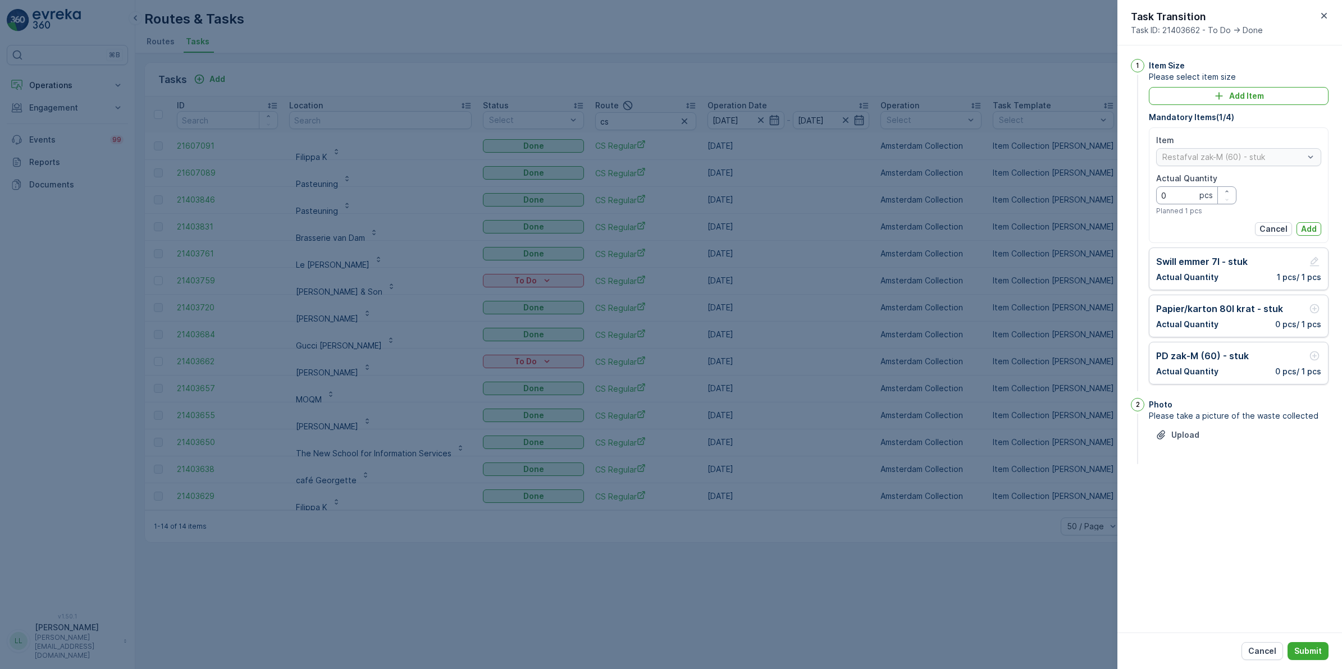
click at [1183, 201] on Quantity "0" at bounding box center [1196, 195] width 80 height 18
type Quantity "1"
click at [1301, 227] on button "Add" at bounding box center [1309, 228] width 25 height 13
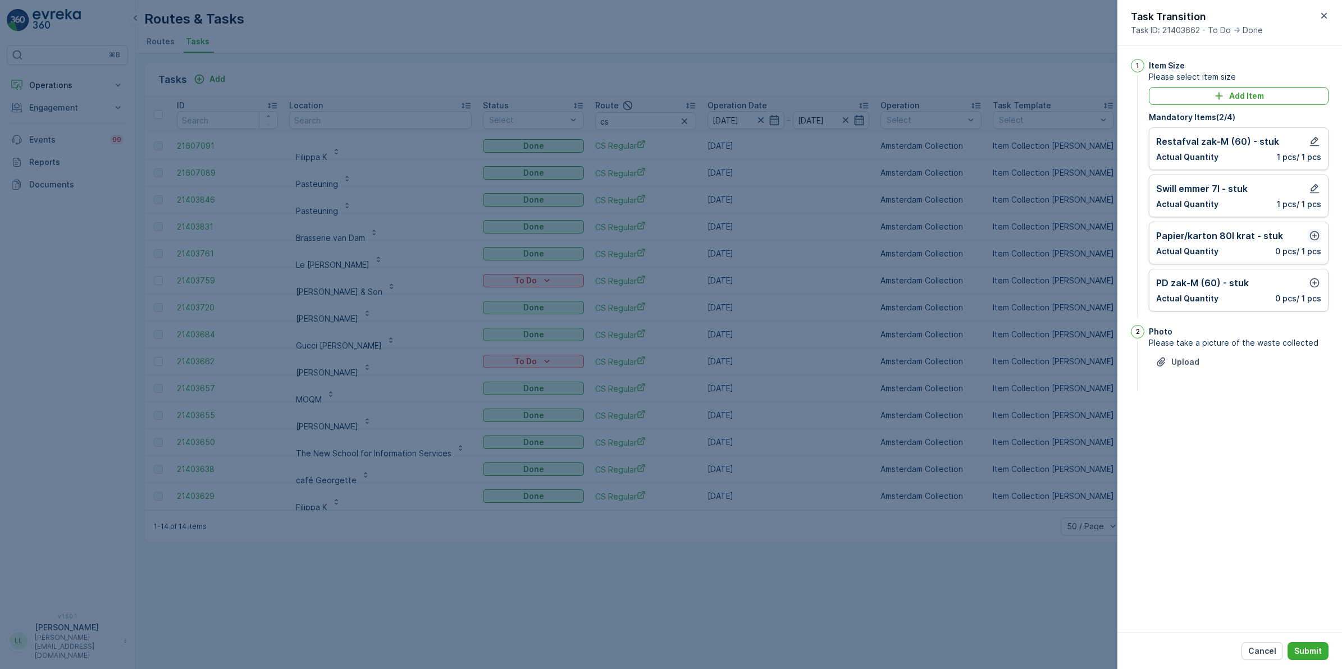
click at [1314, 234] on icon "button" at bounding box center [1314, 235] width 11 height 11
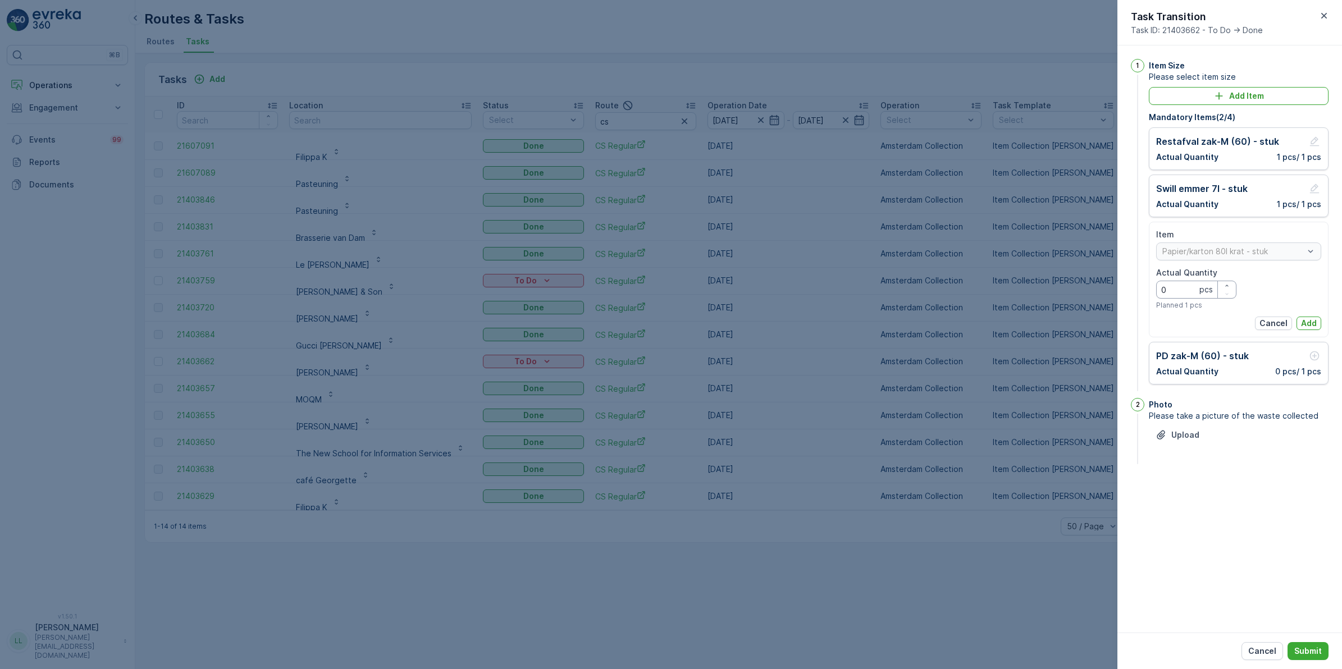
click at [1175, 287] on Quantity "0" at bounding box center [1196, 290] width 80 height 18
type Quantity "1"
click at [1312, 324] on p "Add" at bounding box center [1309, 323] width 16 height 11
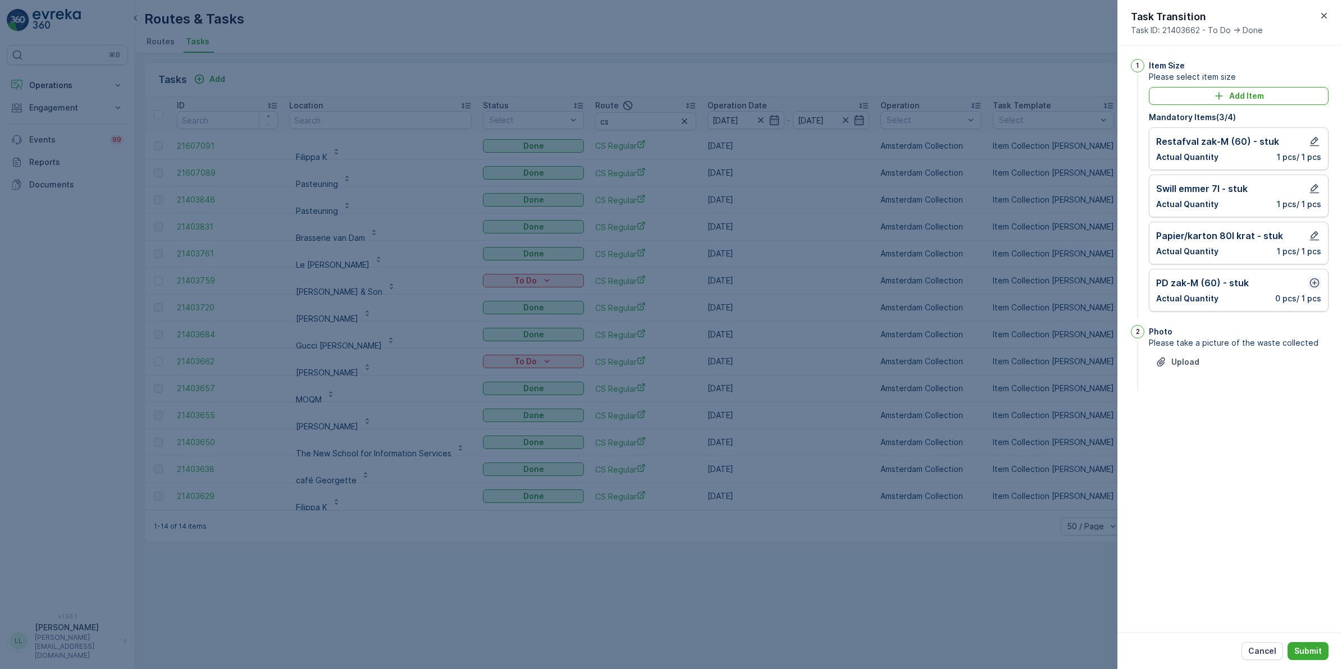
click at [1313, 285] on icon "button" at bounding box center [1314, 282] width 11 height 11
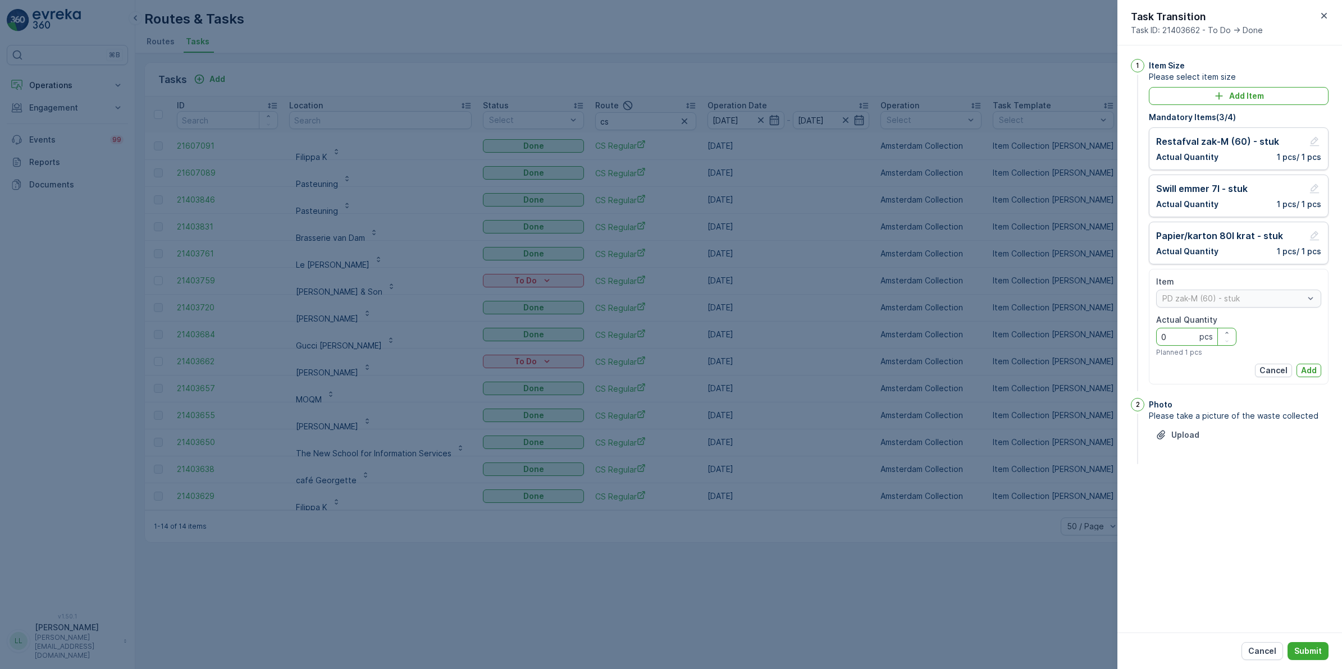
click at [1178, 338] on Quantity "0" at bounding box center [1196, 337] width 80 height 18
type Quantity "1"
click at [1301, 373] on p "Add" at bounding box center [1309, 370] width 16 height 11
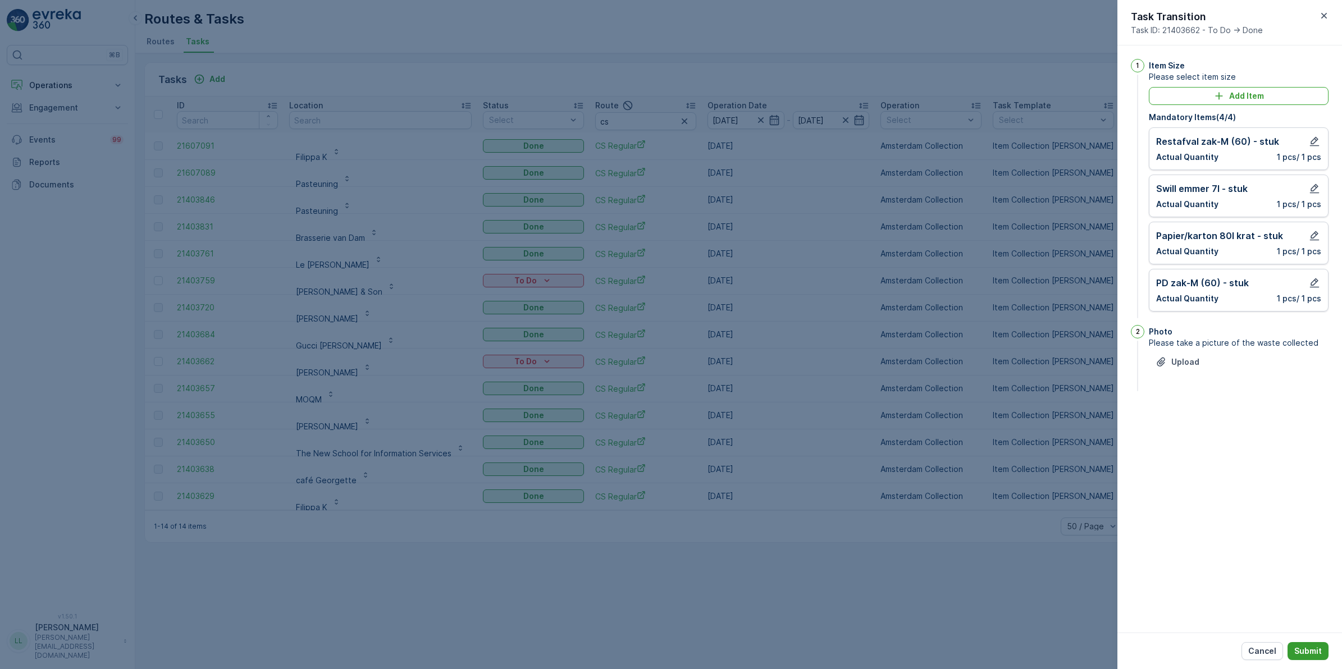
drag, startPoint x: 1314, startPoint y: 646, endPoint x: 863, endPoint y: 580, distance: 456.4
click at [1313, 646] on p "Submit" at bounding box center [1308, 651] width 28 height 11
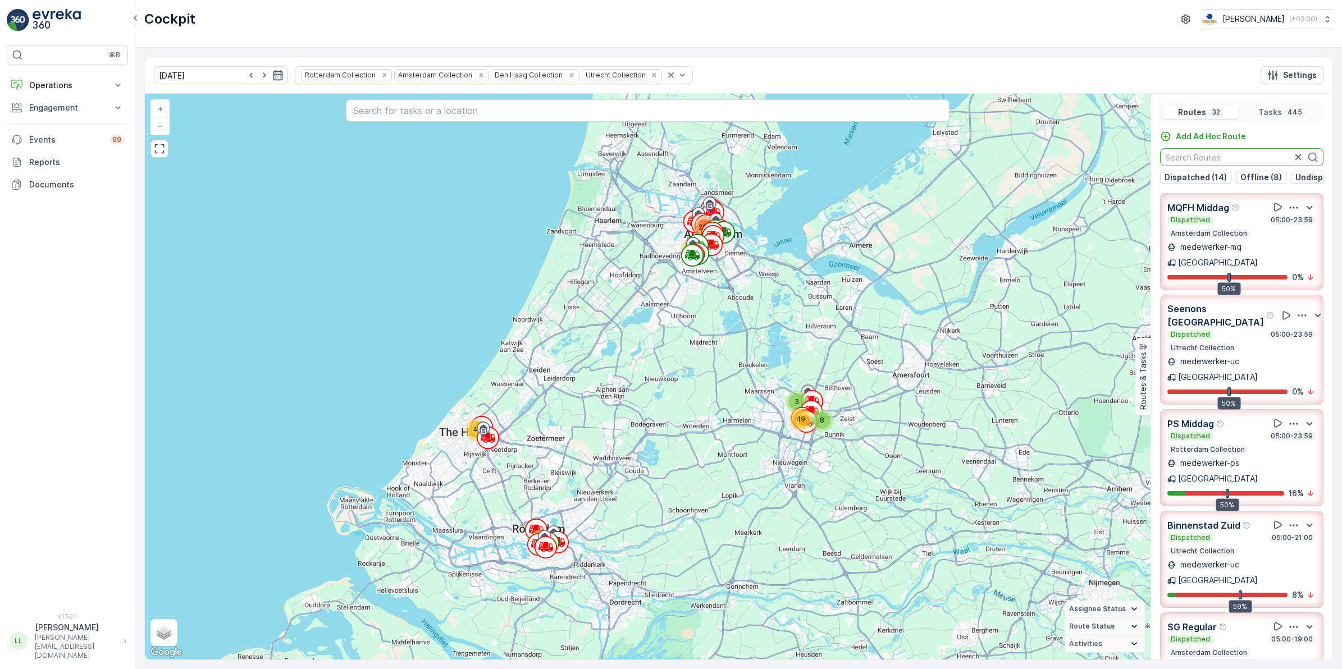
click at [1248, 162] on input "text" at bounding box center [1241, 157] width 163 height 18
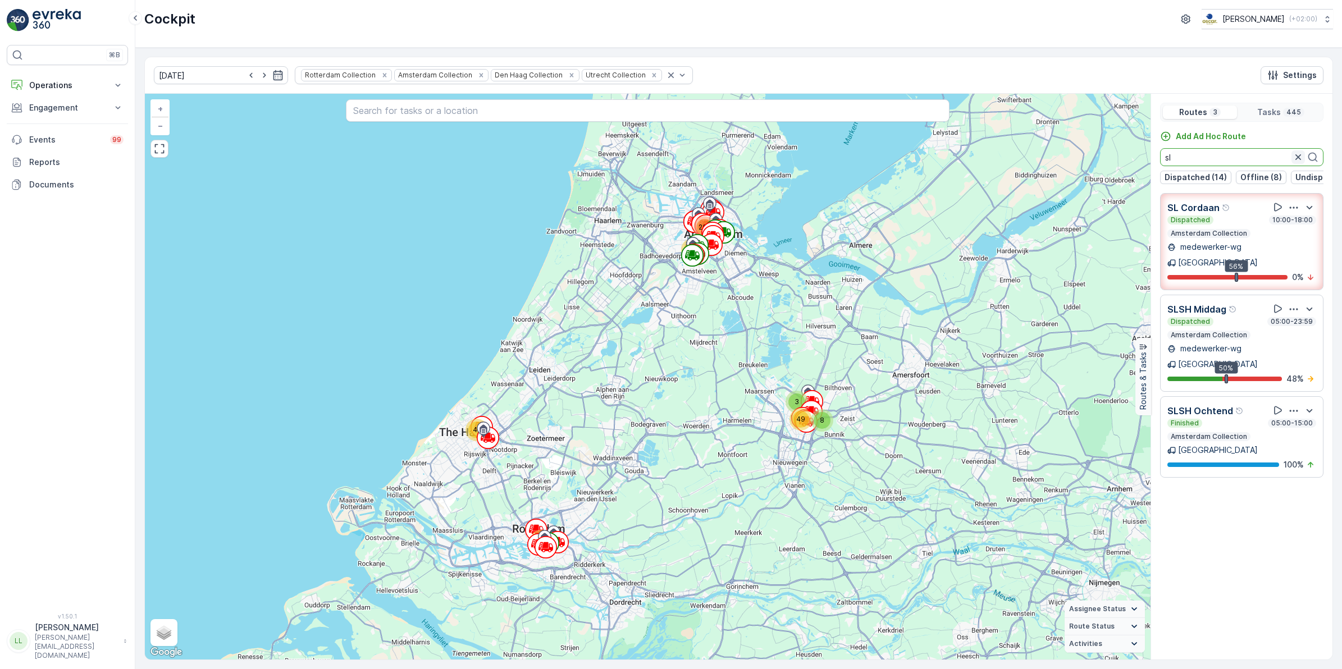
type input "sl"
click at [1299, 156] on icon "button" at bounding box center [1298, 157] width 11 height 11
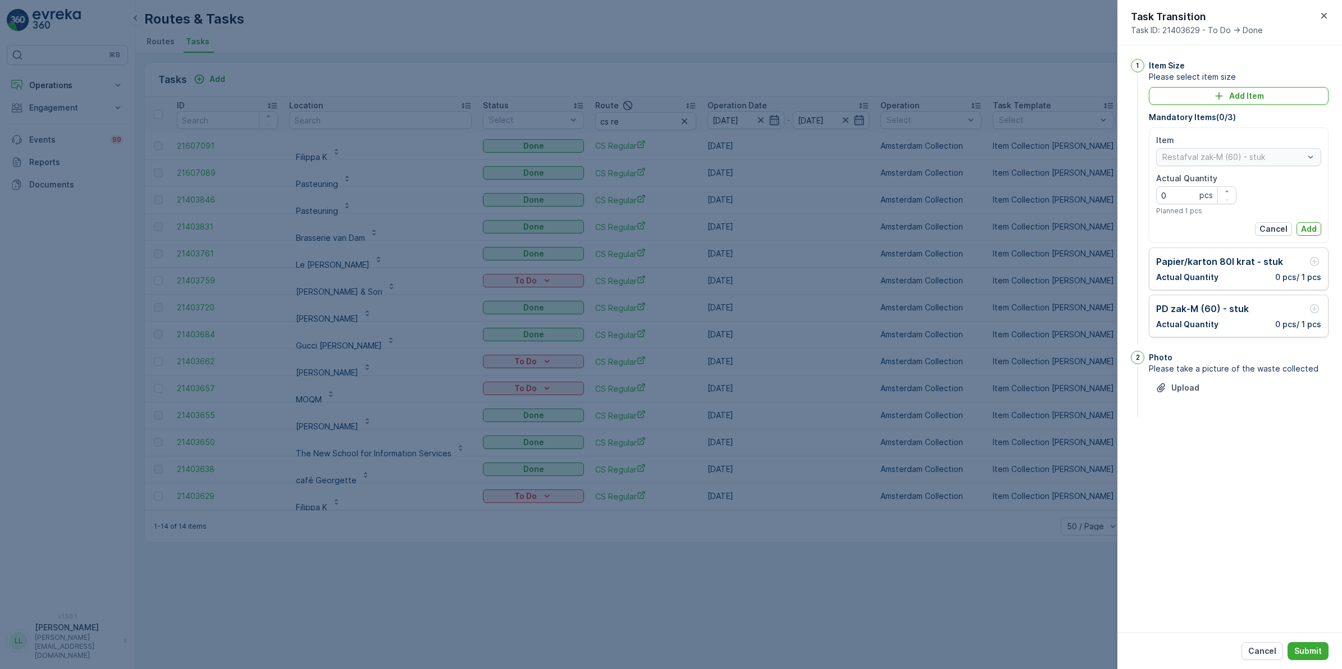
click at [808, 413] on div at bounding box center [671, 334] width 1342 height 669
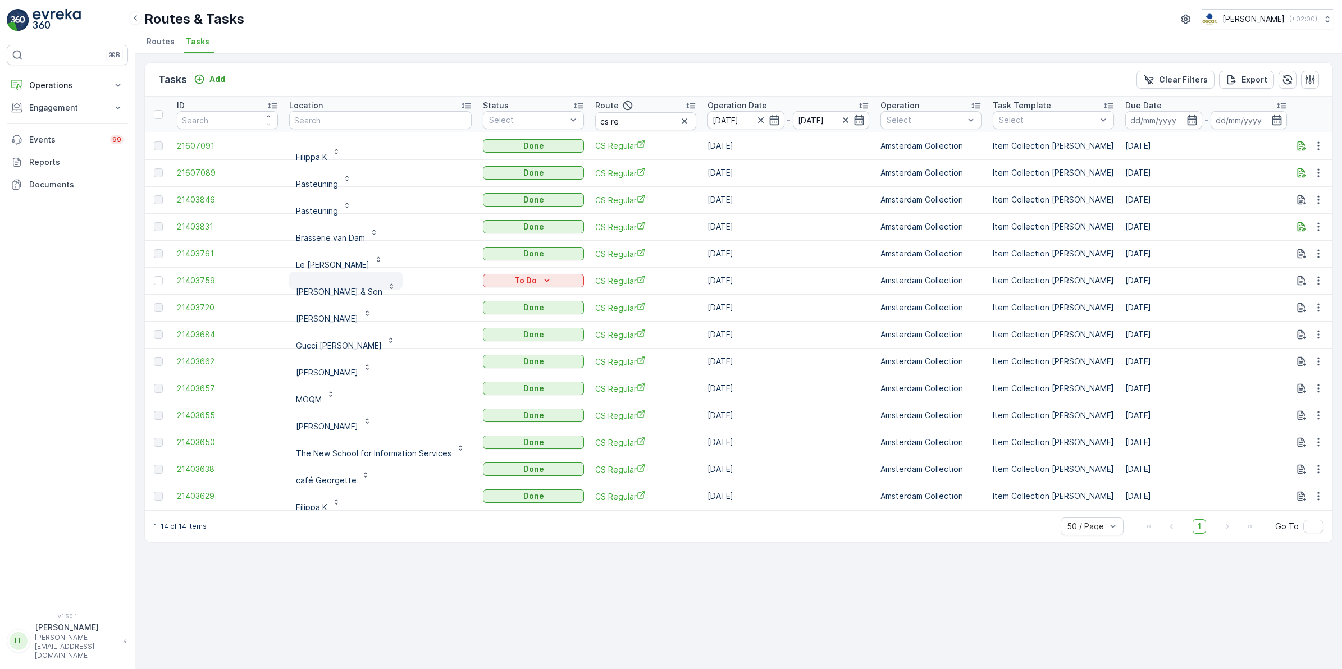
click at [333, 293] on p "[PERSON_NAME] & Son" at bounding box center [339, 291] width 86 height 11
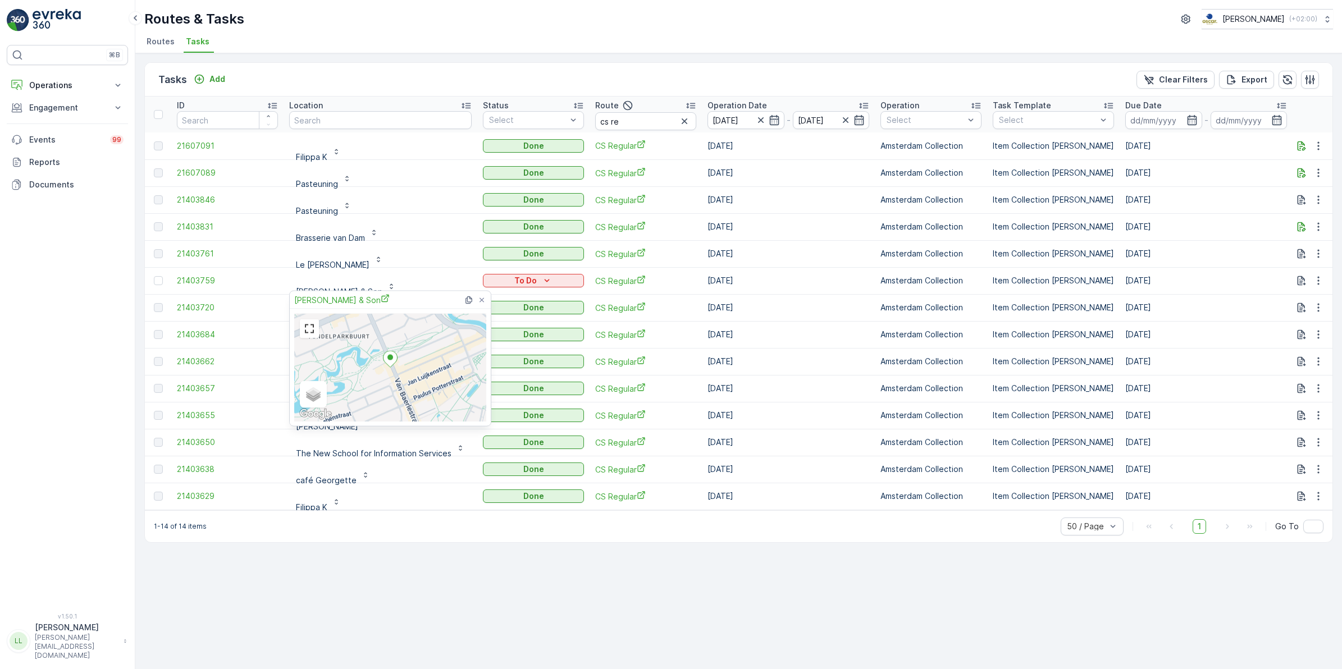
click at [394, 85] on div "Tasks Add Clear Filters Export" at bounding box center [739, 80] width 1188 height 34
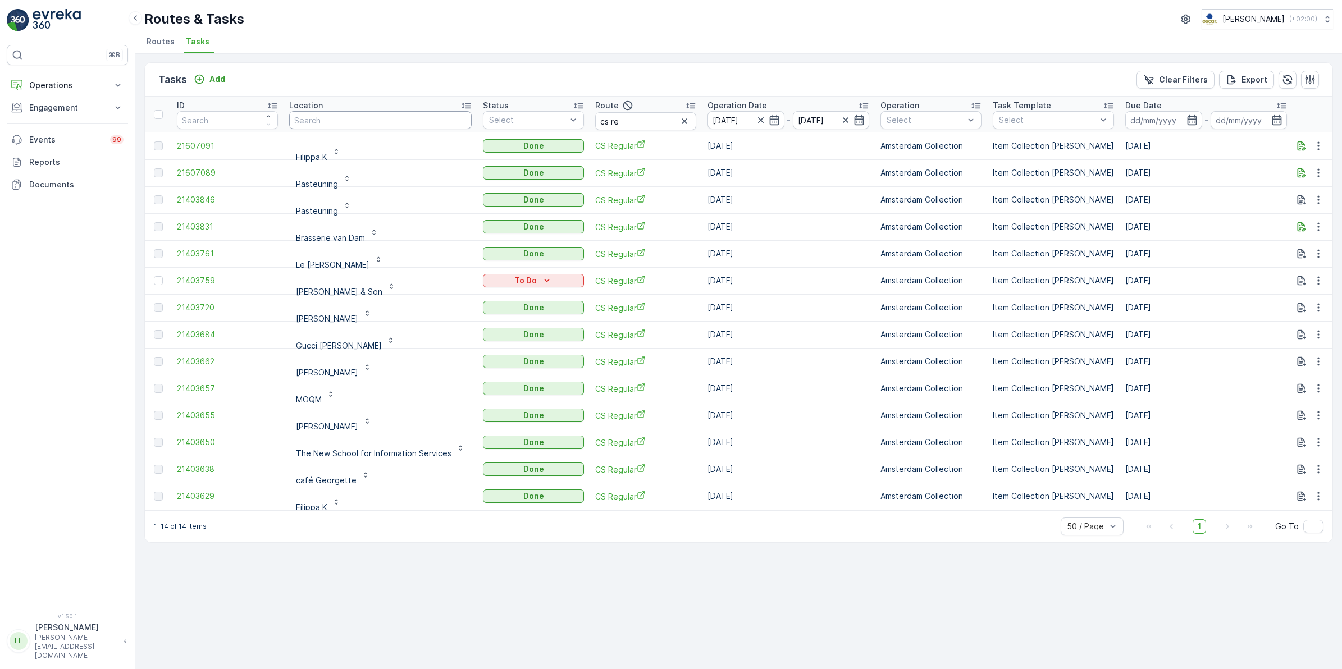
click at [365, 118] on input "text" at bounding box center [380, 120] width 183 height 18
type input "[PERSON_NAME]"
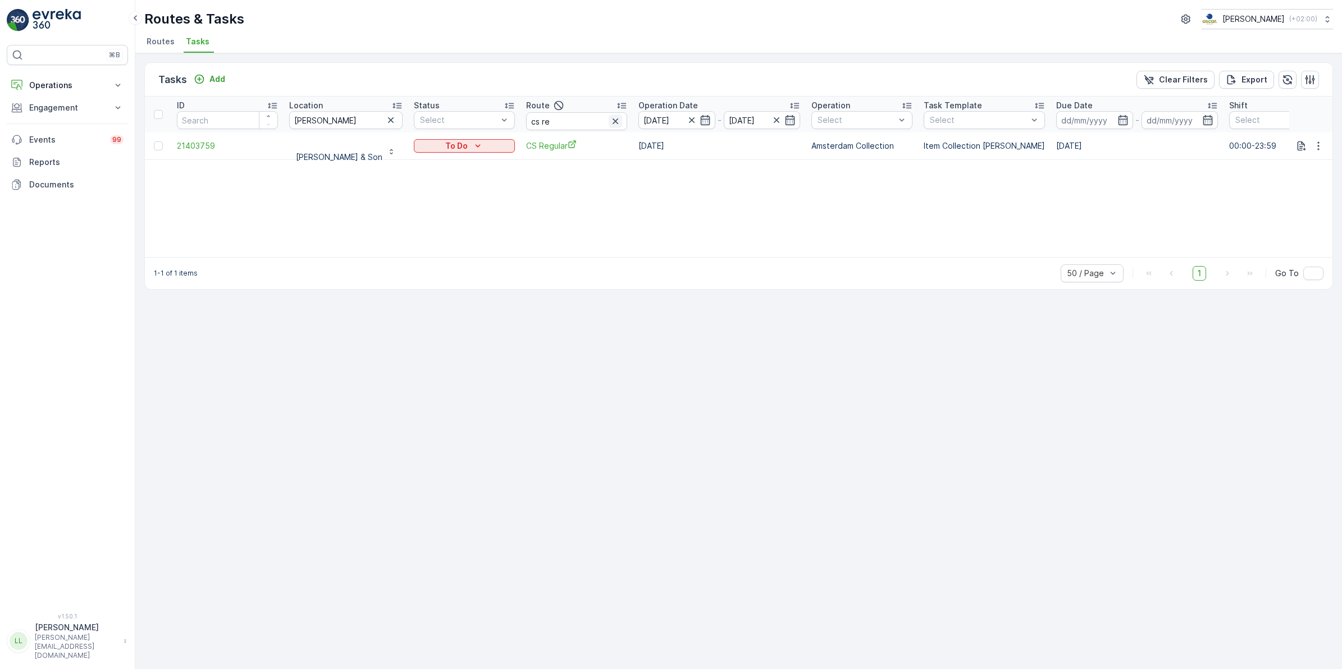
click at [610, 121] on icon "button" at bounding box center [615, 121] width 11 height 11
click at [700, 121] on icon "button" at bounding box center [705, 120] width 11 height 11
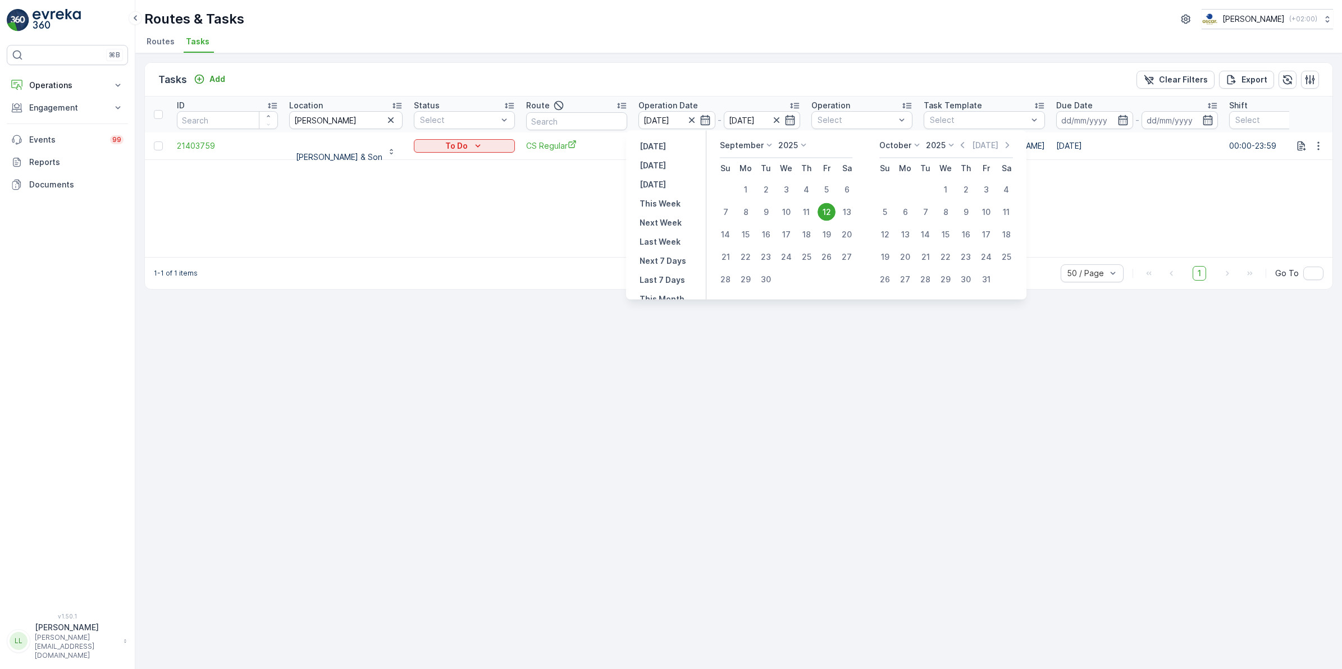
click at [829, 207] on div "12" at bounding box center [827, 212] width 18 height 18
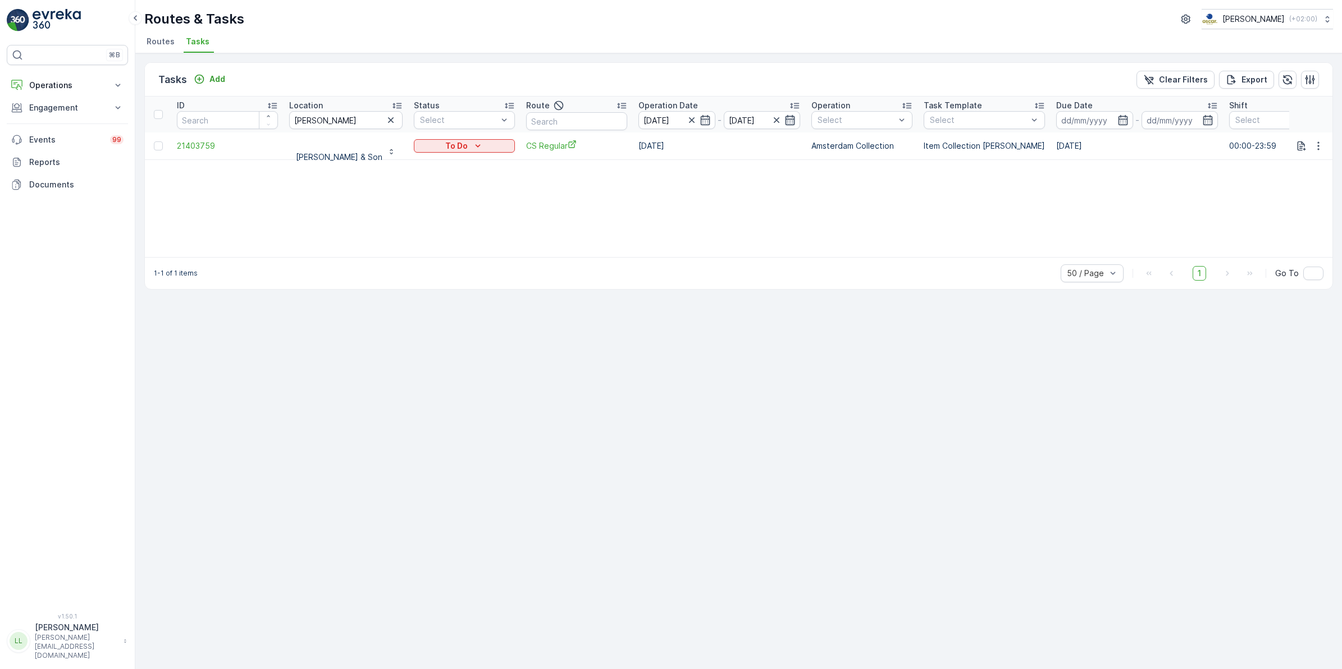
click at [785, 121] on icon "button" at bounding box center [790, 120] width 11 height 11
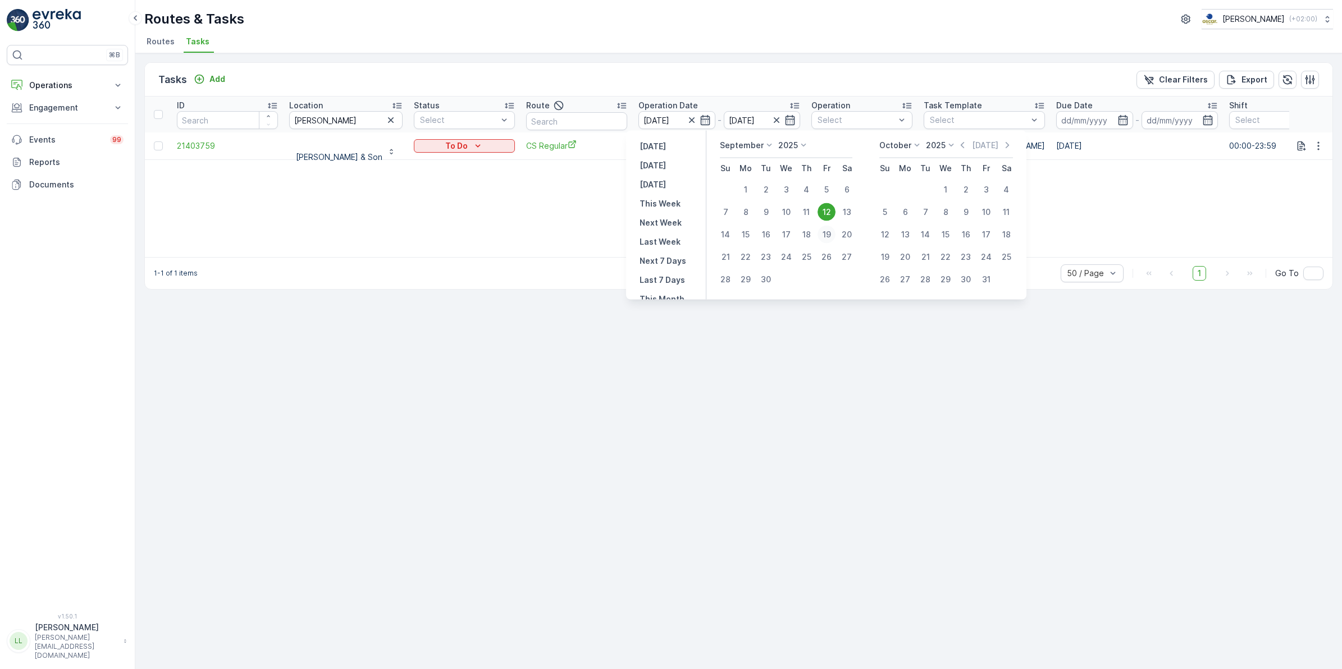
click at [828, 232] on div "19" at bounding box center [827, 235] width 18 height 18
type input "[DATE]"
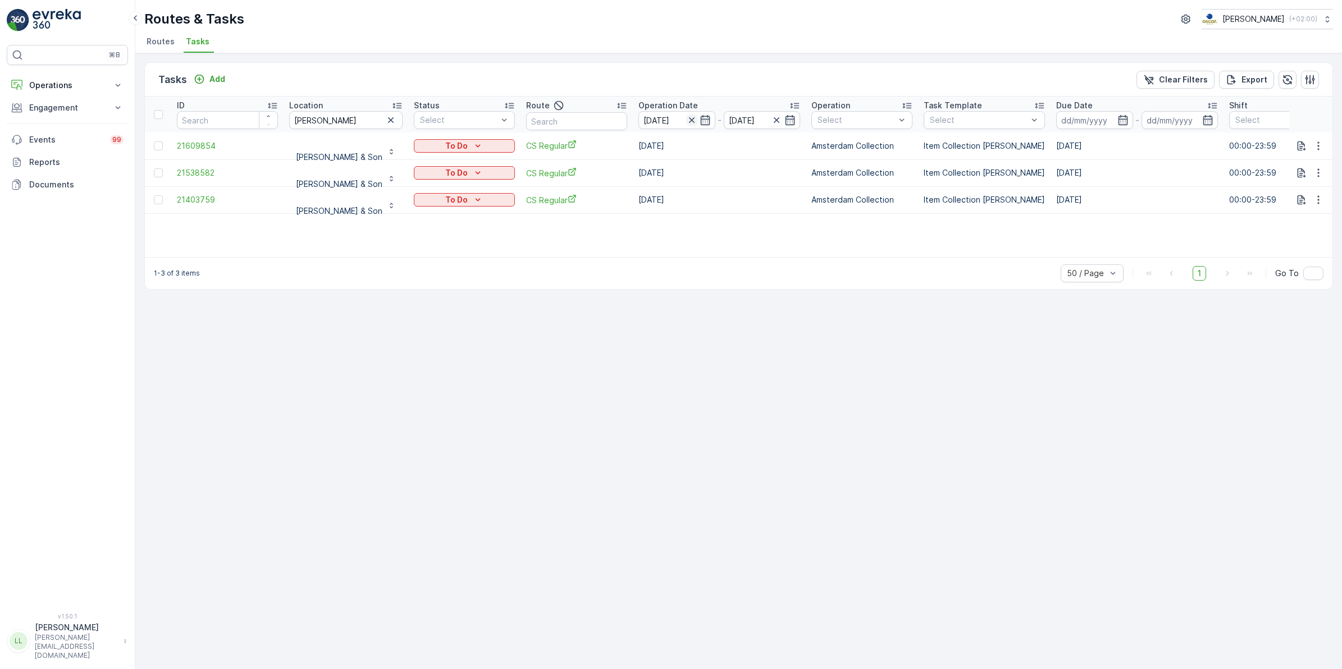
click at [686, 122] on icon "button" at bounding box center [691, 120] width 11 height 11
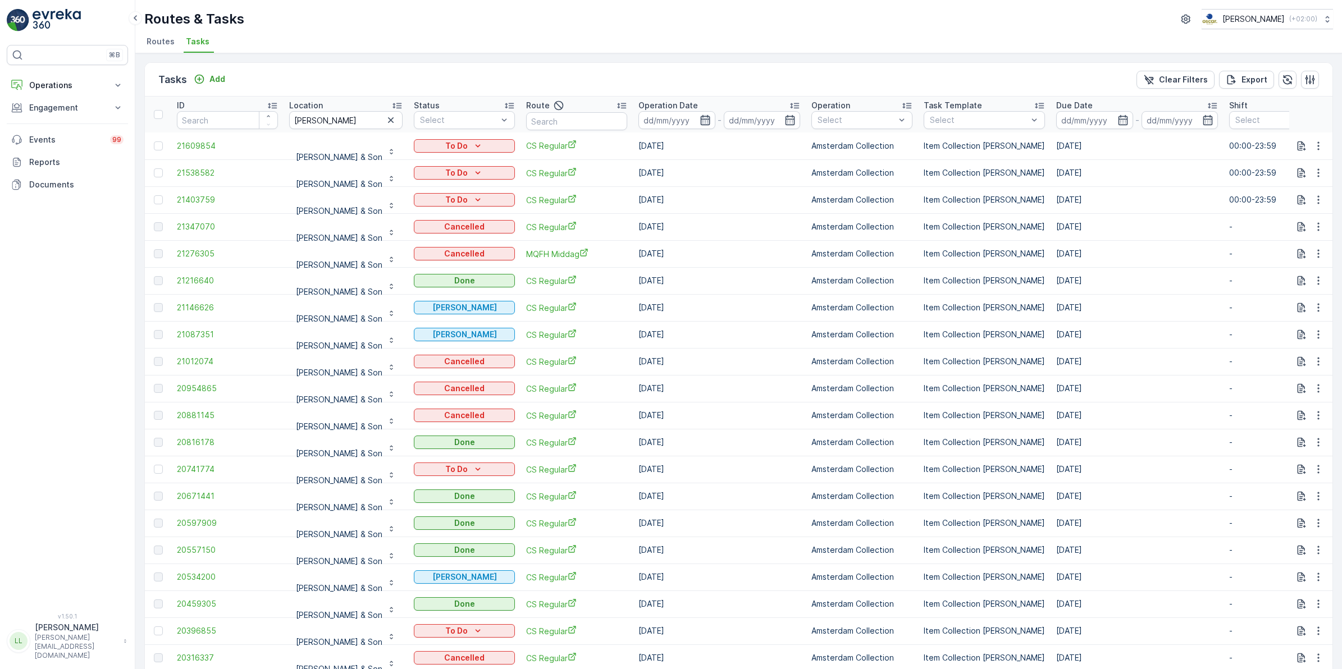
click at [700, 121] on icon "button" at bounding box center [705, 120] width 11 height 11
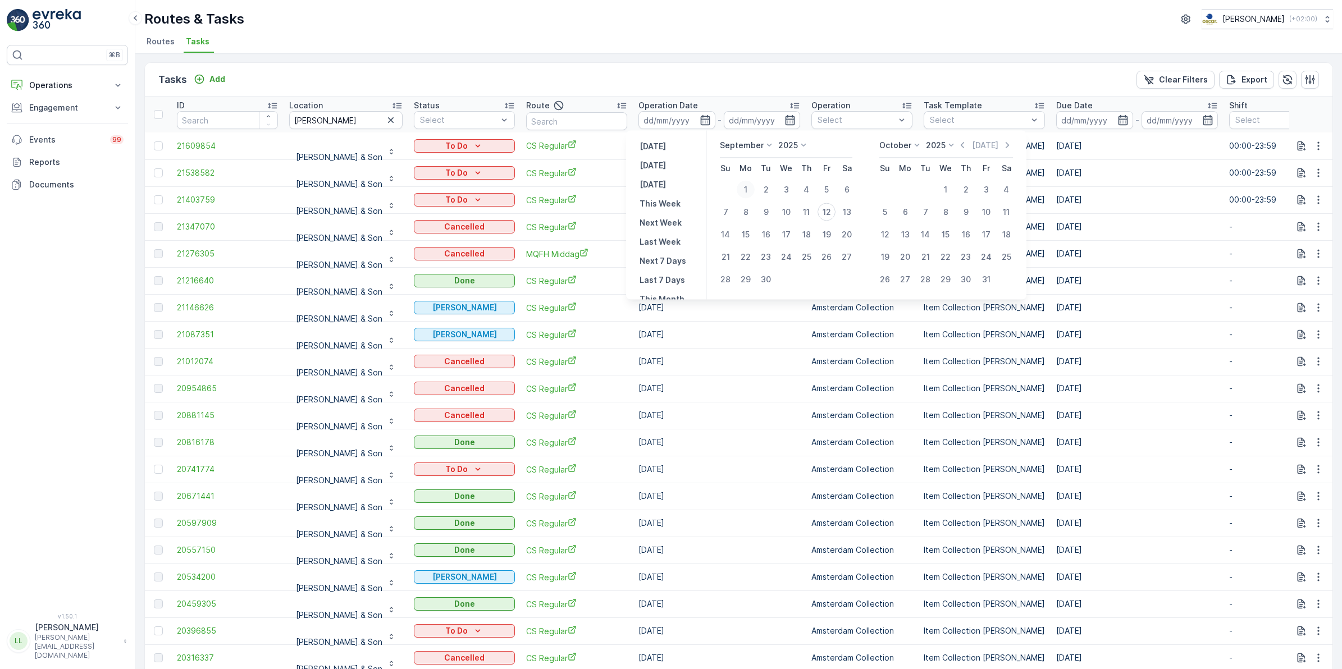
click at [751, 189] on div "1" at bounding box center [746, 190] width 18 height 18
type input "[DATE]"
click at [823, 213] on div "12" at bounding box center [827, 212] width 18 height 18
type input "[DATE]"
click at [748, 189] on div "1" at bounding box center [746, 190] width 18 height 18
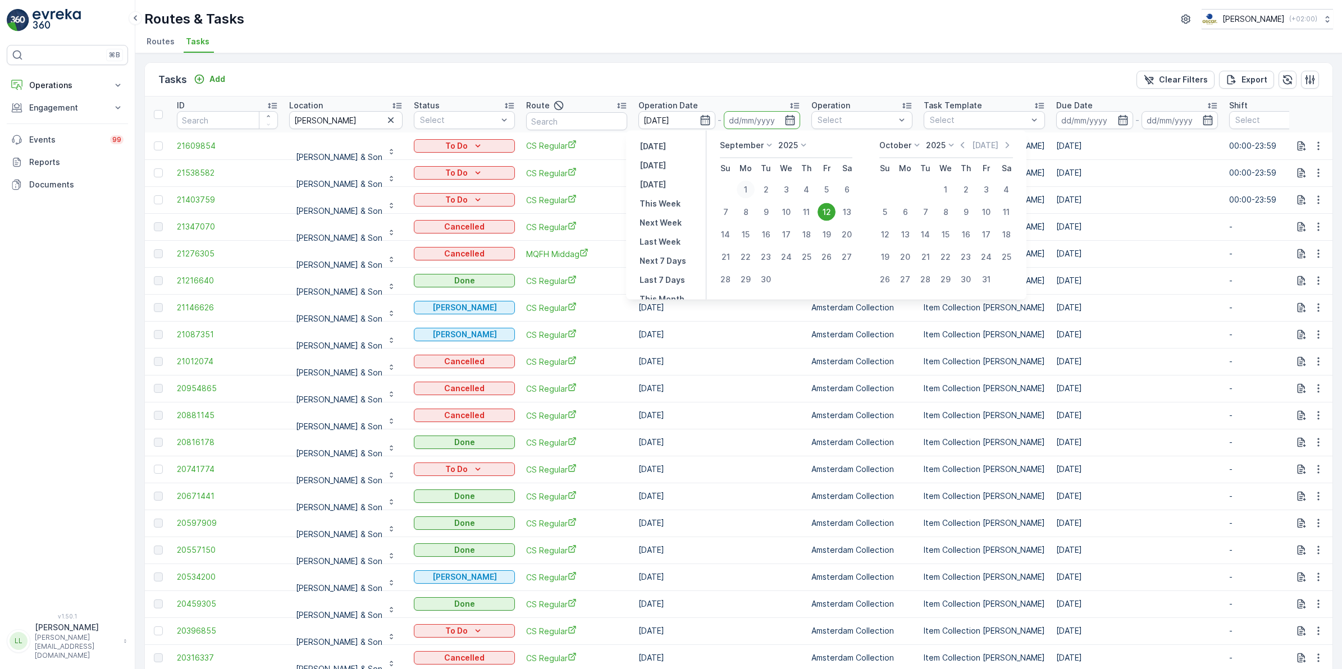
type input "[DATE]"
click at [829, 207] on div "12" at bounding box center [827, 212] width 18 height 18
type input "[DATE]"
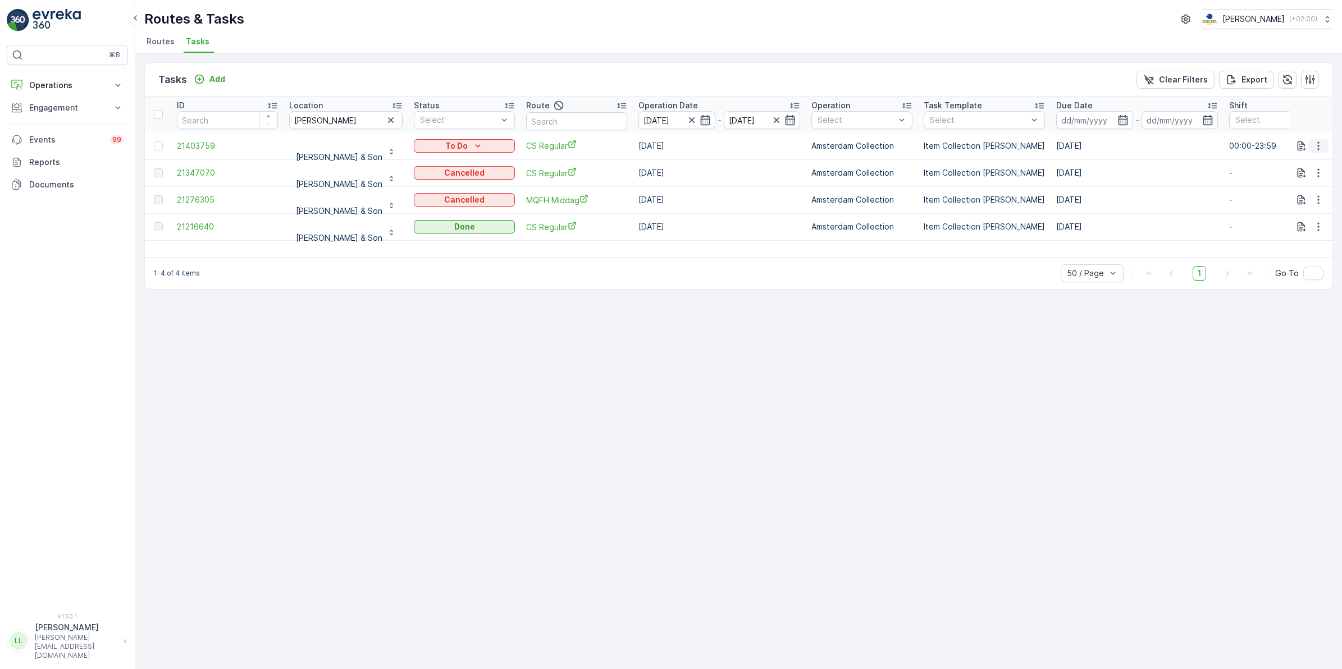
click at [1320, 149] on icon "button" at bounding box center [1318, 145] width 11 height 11
click at [1311, 194] on span "Change Route" at bounding box center [1289, 193] width 54 height 11
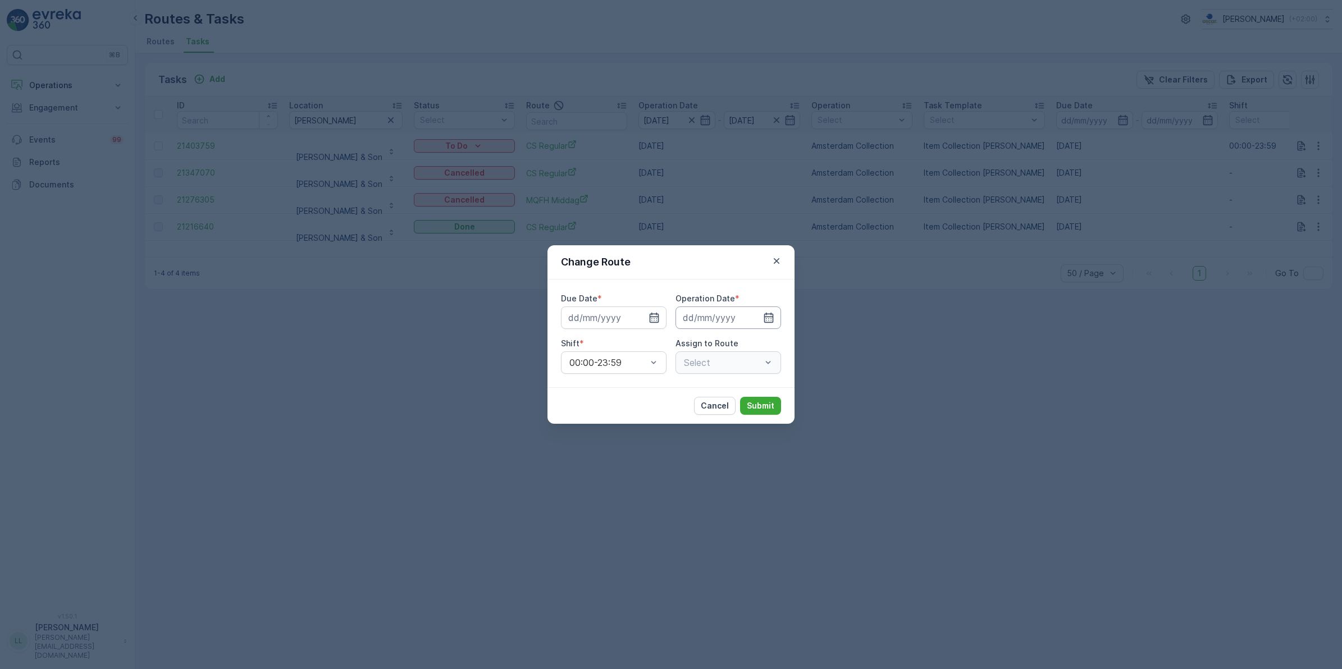
type input "[DATE]"
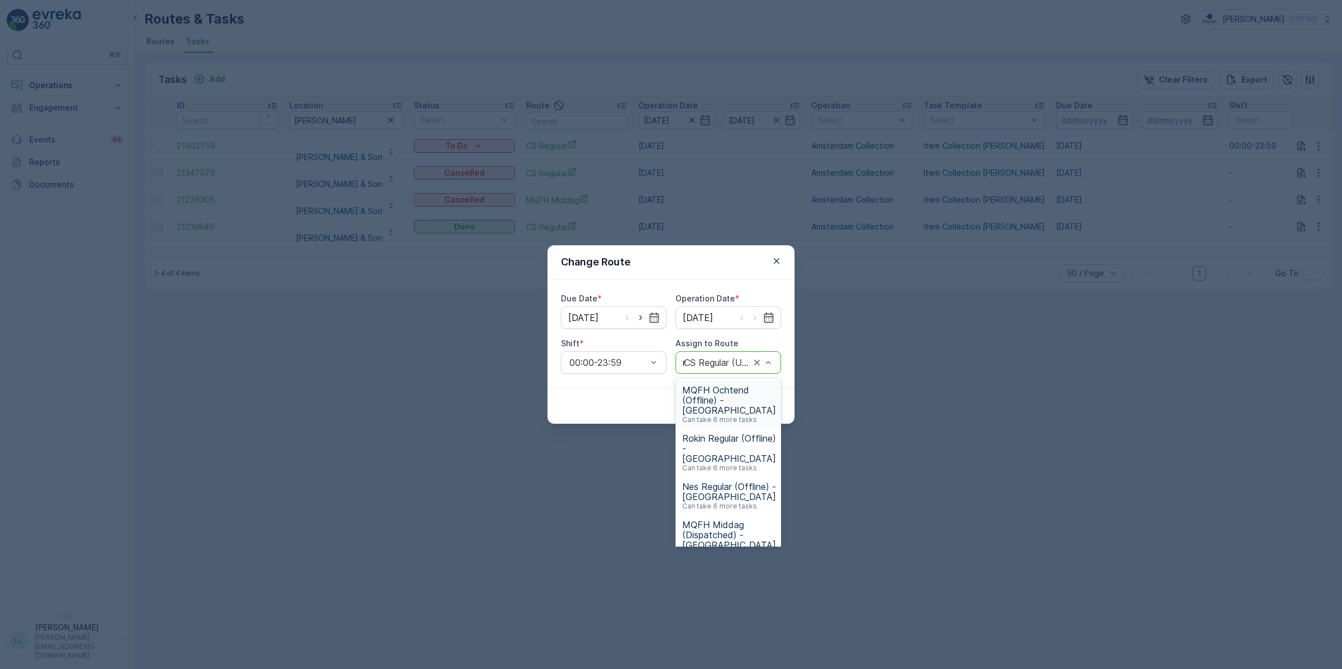
type input "mq"
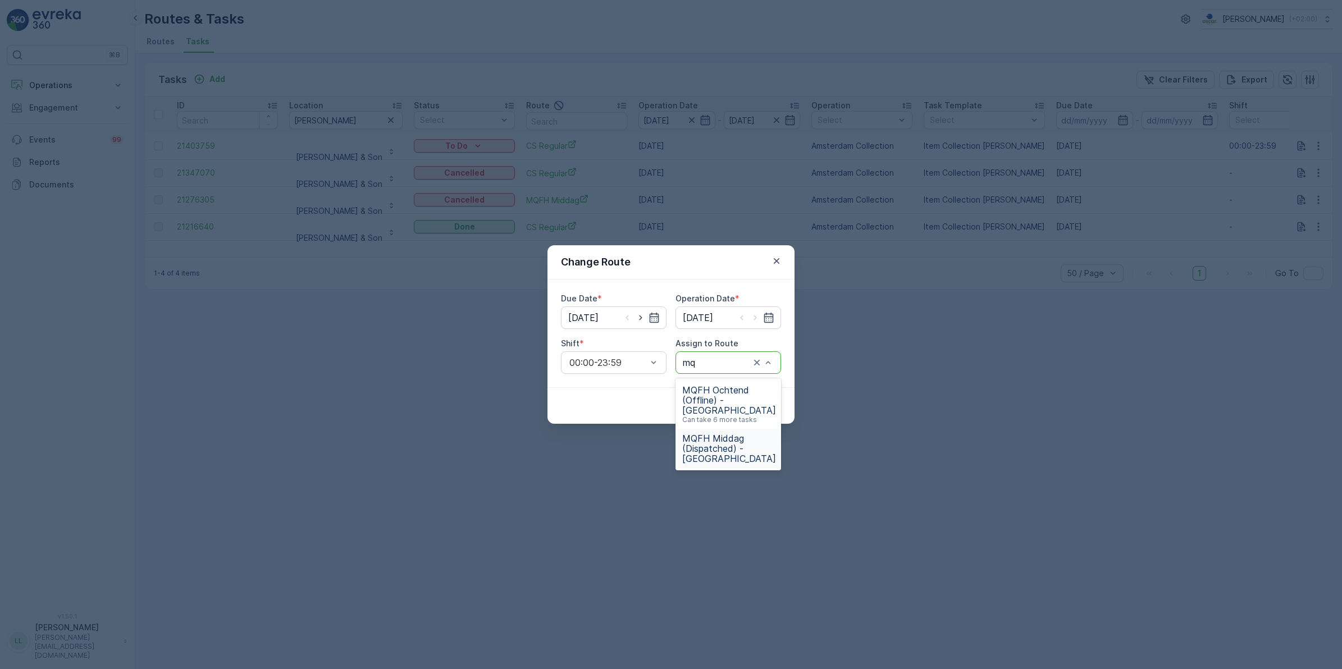
click at [740, 439] on span "MQFH Middag (Dispatched) - [GEOGRAPHIC_DATA]" at bounding box center [729, 449] width 94 height 30
click at [776, 406] on button "Submit" at bounding box center [760, 406] width 41 height 18
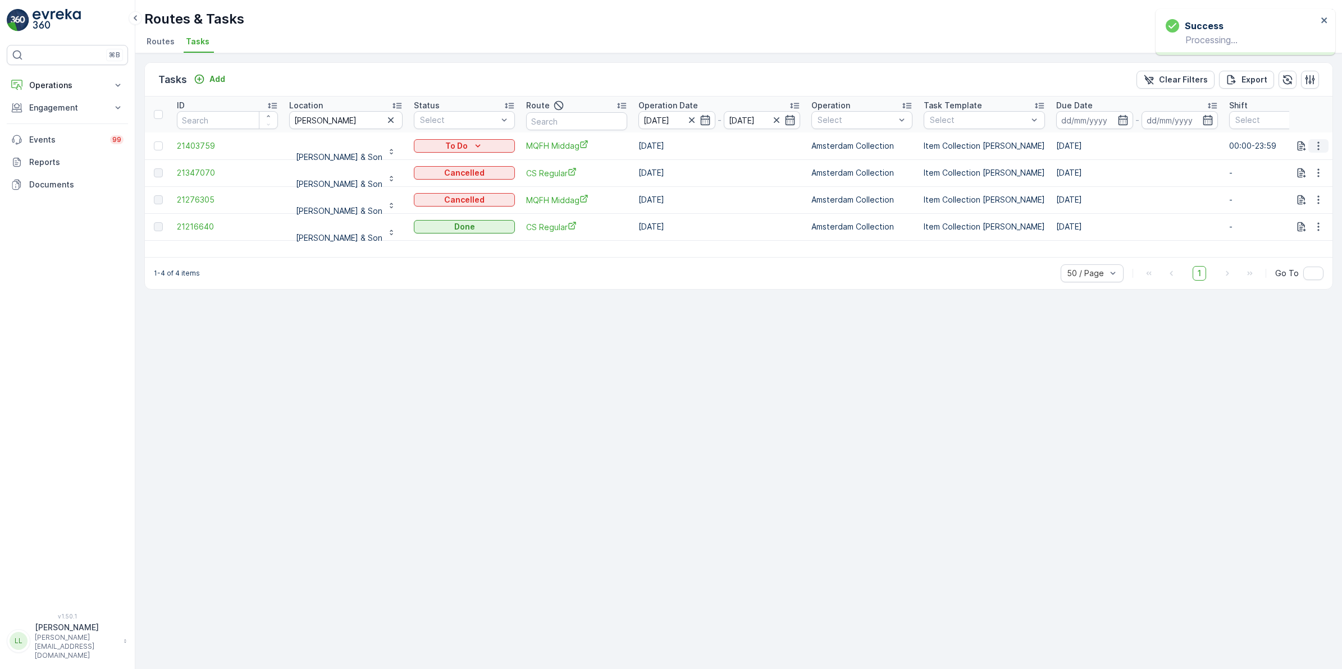
click at [1323, 146] on icon "button" at bounding box center [1318, 145] width 11 height 11
click at [1320, 148] on icon "button" at bounding box center [1318, 145] width 11 height 11
click at [1298, 195] on span "Change Route" at bounding box center [1289, 193] width 54 height 11
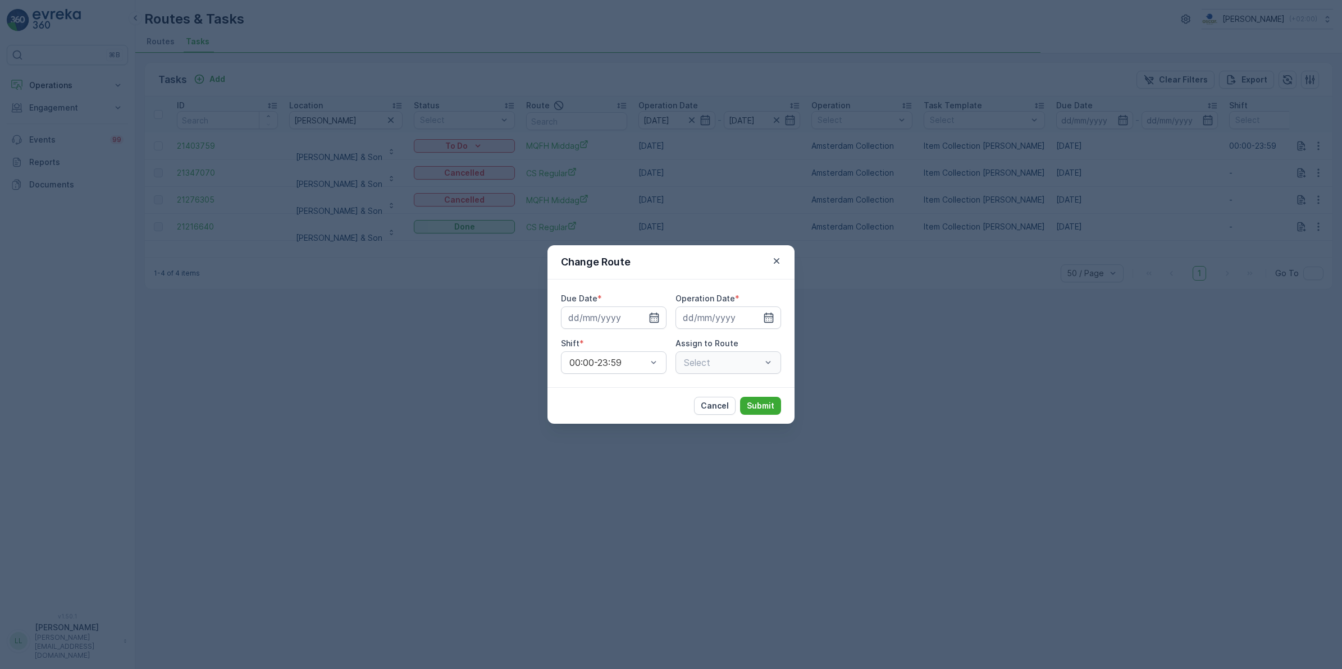
type input "[DATE]"
click at [743, 355] on div "MQFH Middag (Dispatched) - [GEOGRAPHIC_DATA]" at bounding box center [729, 363] width 106 height 22
click at [863, 385] on div "Change Route Due Date * [DATE] Operation Date * [DATE] Shift * 00:00-23:59 Assi…" at bounding box center [671, 334] width 1342 height 669
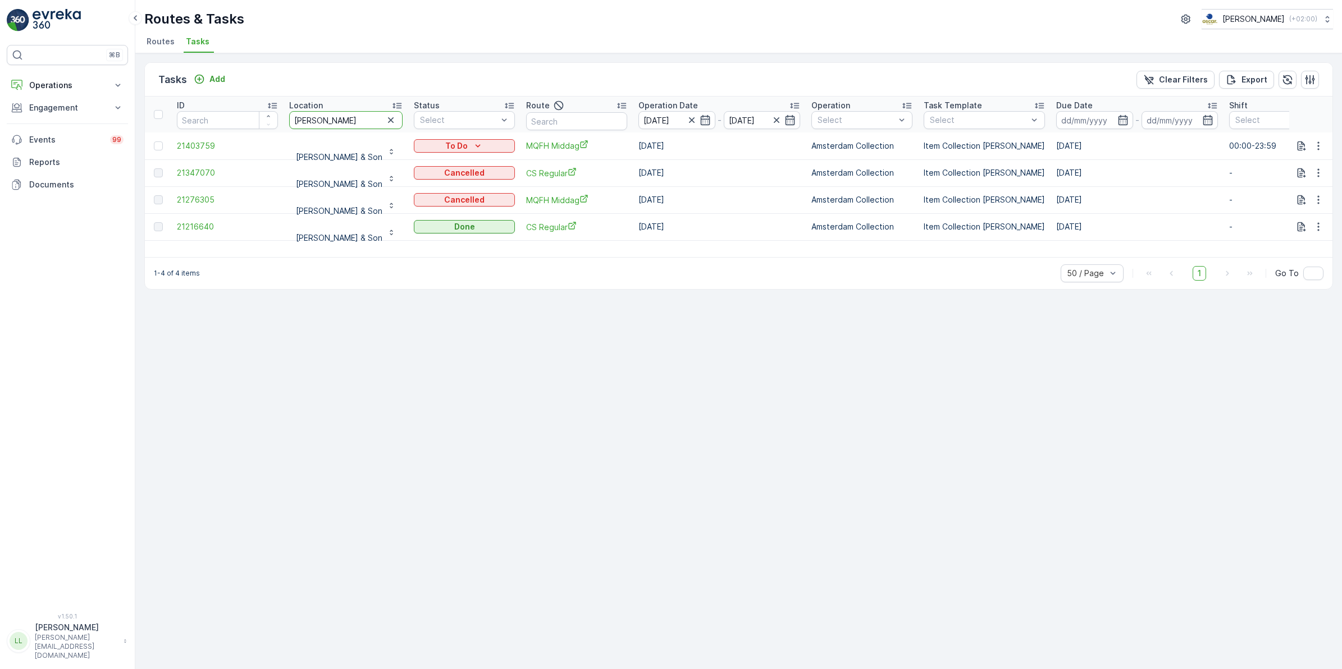
drag, startPoint x: 327, startPoint y: 124, endPoint x: 285, endPoint y: 124, distance: 41.6
click at [285, 124] on th "Location [PERSON_NAME]" at bounding box center [346, 115] width 125 height 36
type input "sint"
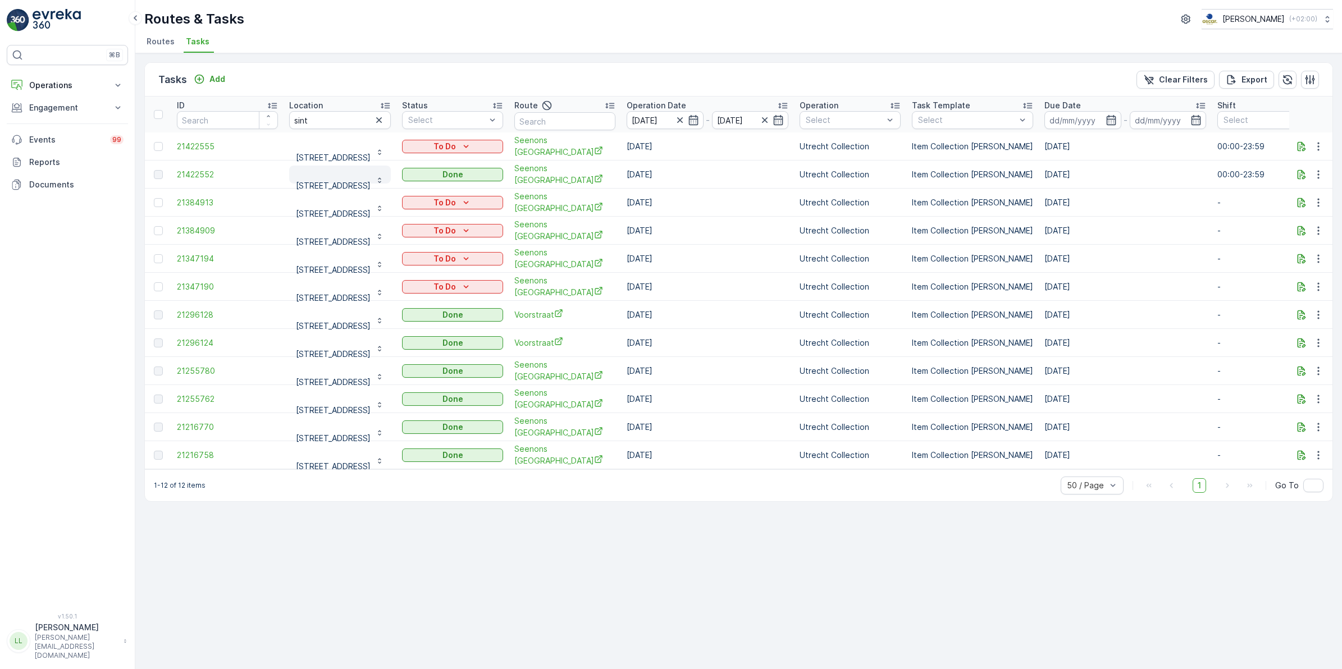
drag, startPoint x: 284, startPoint y: 173, endPoint x: 377, endPoint y: 186, distance: 94.7
click at [377, 186] on td "[STREET_ADDRESS]" at bounding box center [340, 175] width 113 height 28
copy p "[STREET_ADDRESS]"
drag, startPoint x: 343, startPoint y: 122, endPoint x: 250, endPoint y: 130, distance: 92.4
click at [250, 130] on tr "ID Location sint Status Select Route Operation Date [DATE] - [DATE] Operation S…" at bounding box center [1011, 115] width 1733 height 36
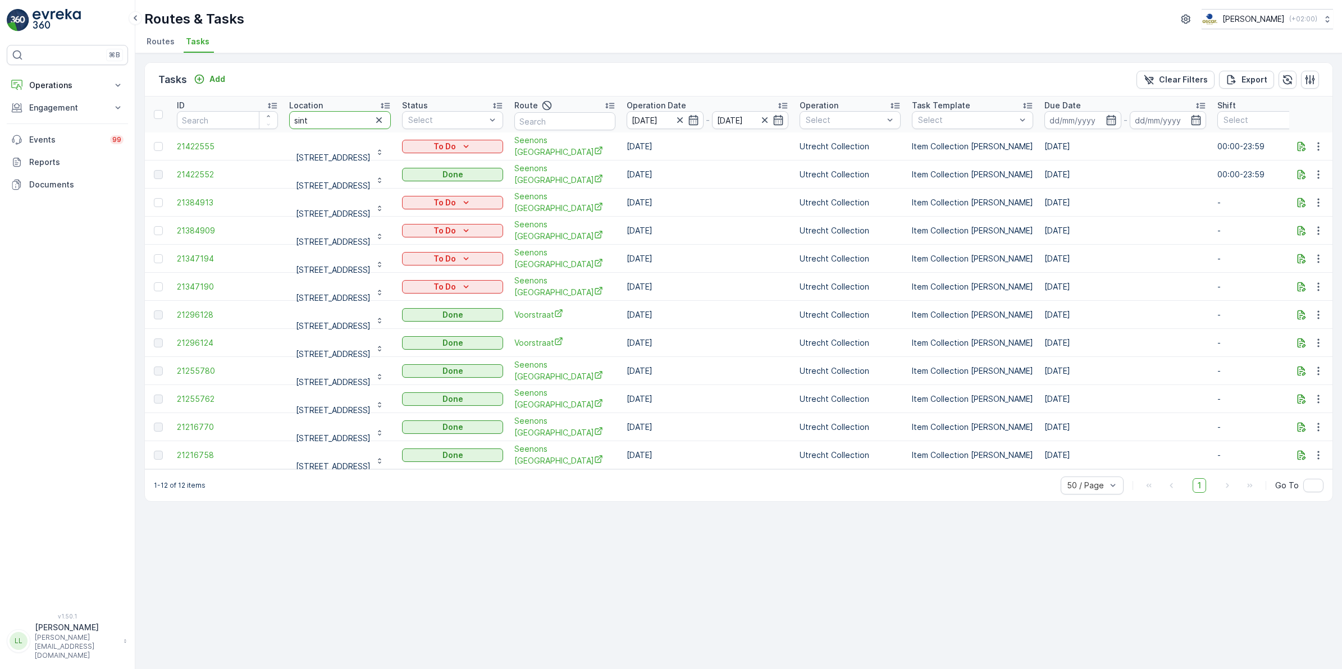
paste input "[STREET_ADDRESS]"
type input "[STREET_ADDRESS]"
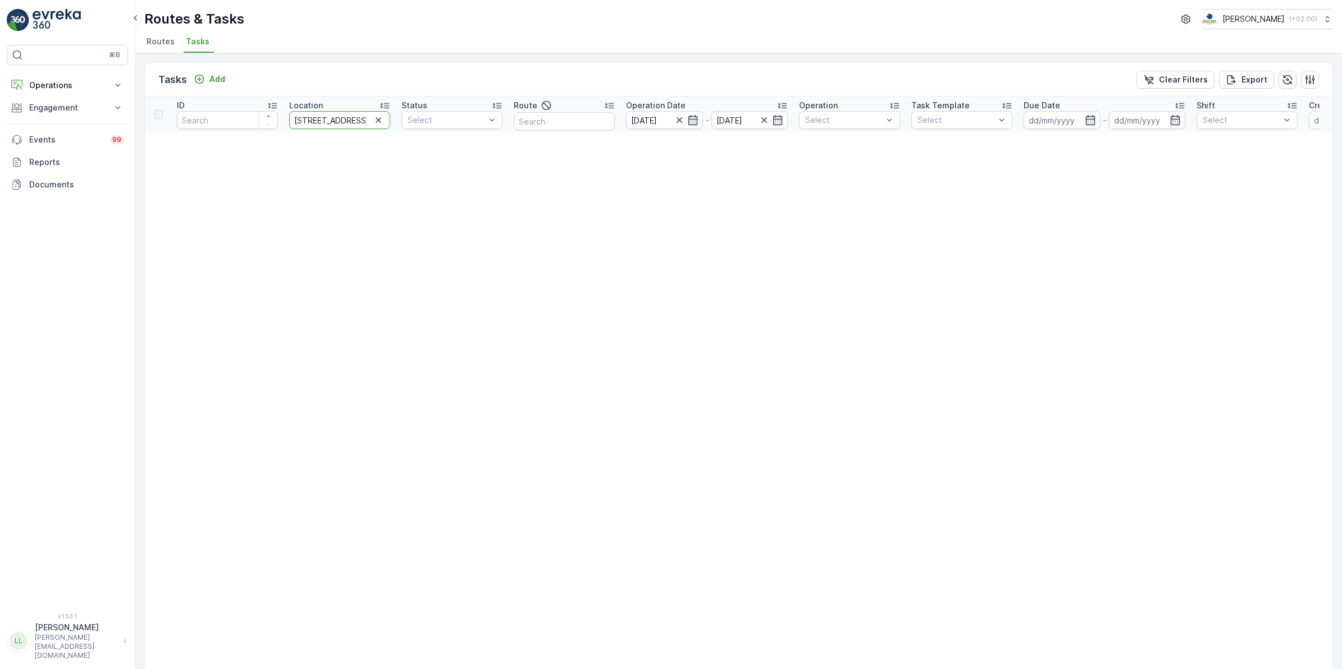
drag, startPoint x: 301, startPoint y: 121, endPoint x: 284, endPoint y: 122, distance: 17.5
click at [284, 122] on th "Location [STREET_ADDRESS]" at bounding box center [340, 115] width 112 height 36
type input "[STREET_ADDRESS]"
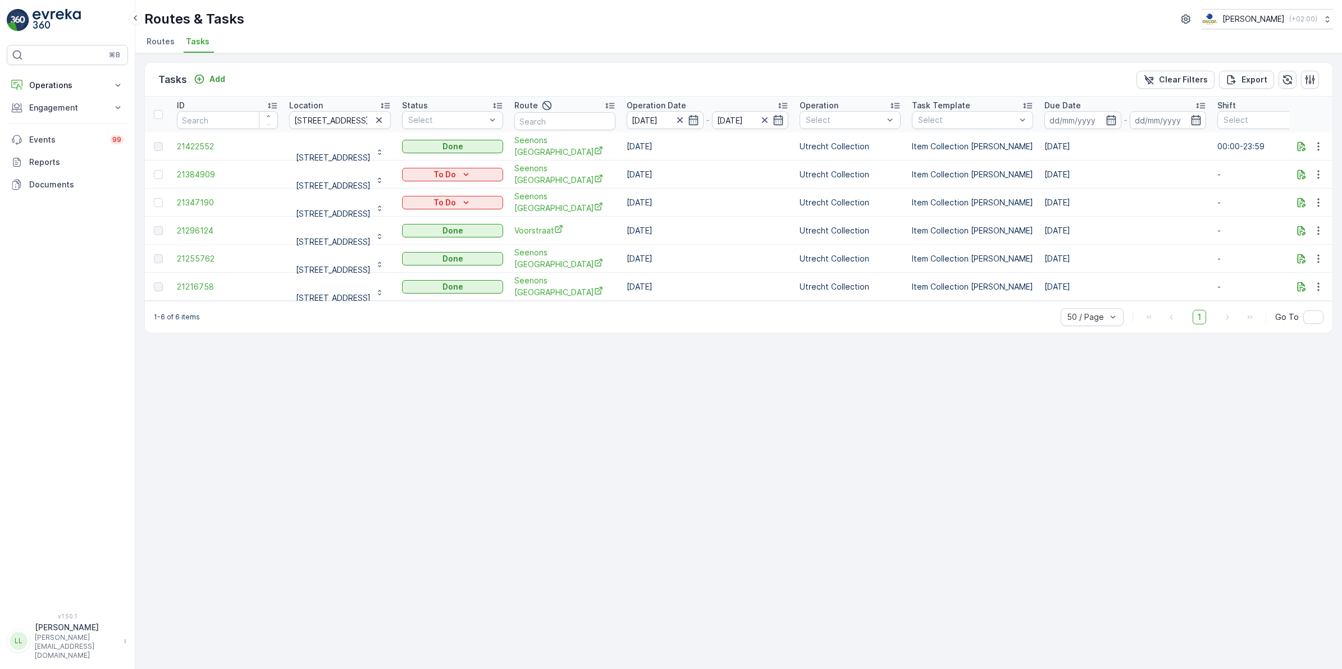
click at [385, 125] on icon "button" at bounding box center [378, 120] width 11 height 11
click at [604, 120] on input "text" at bounding box center [564, 121] width 101 height 18
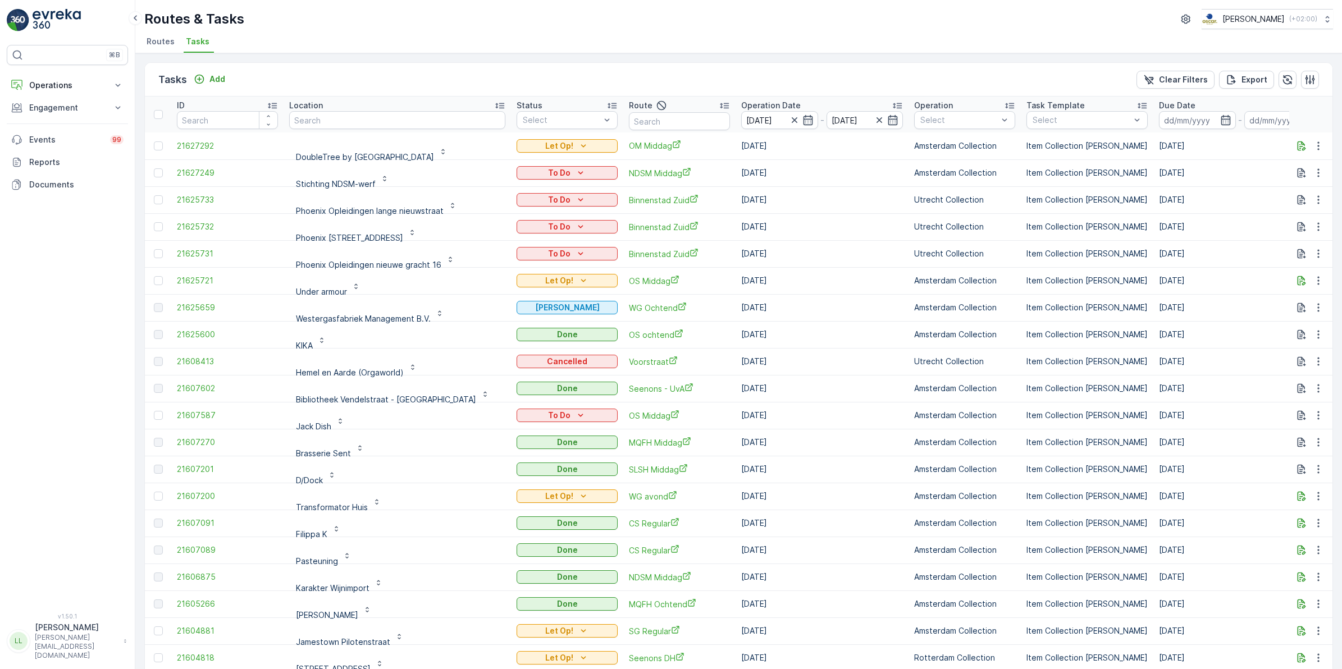
click at [677, 117] on input "text" at bounding box center [679, 121] width 101 height 18
type input "seenons utr"
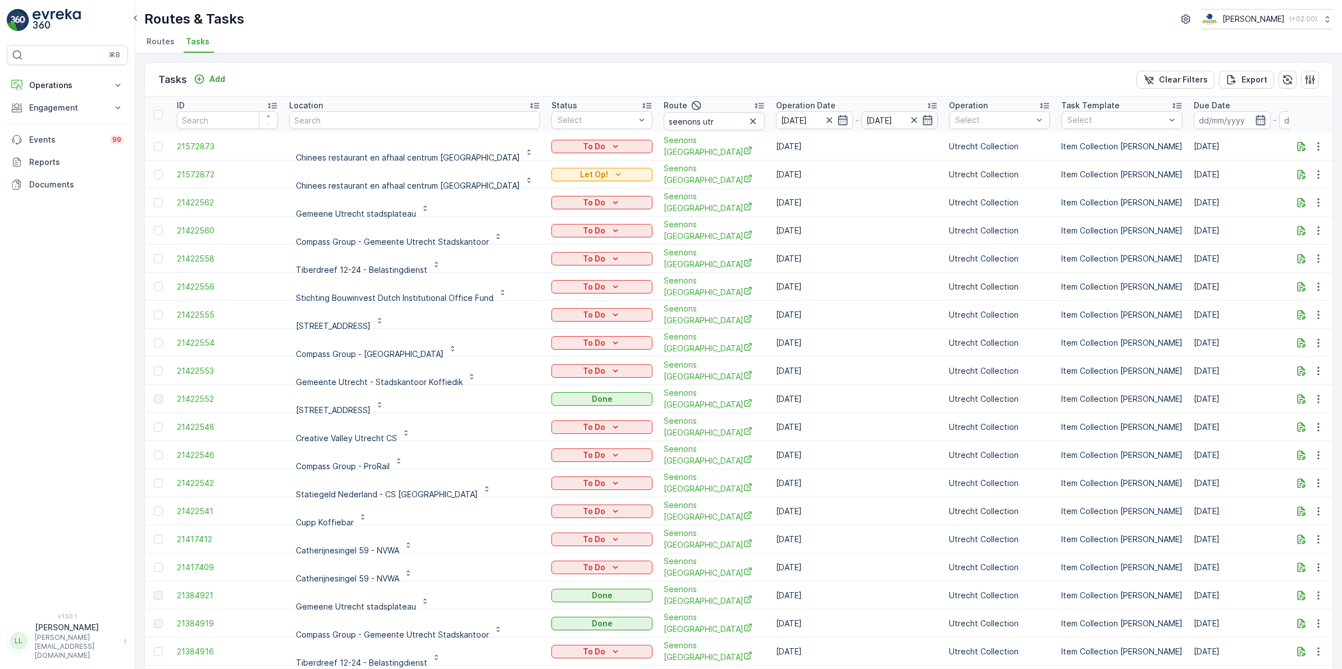
click at [824, 120] on icon "button" at bounding box center [829, 120] width 11 height 11
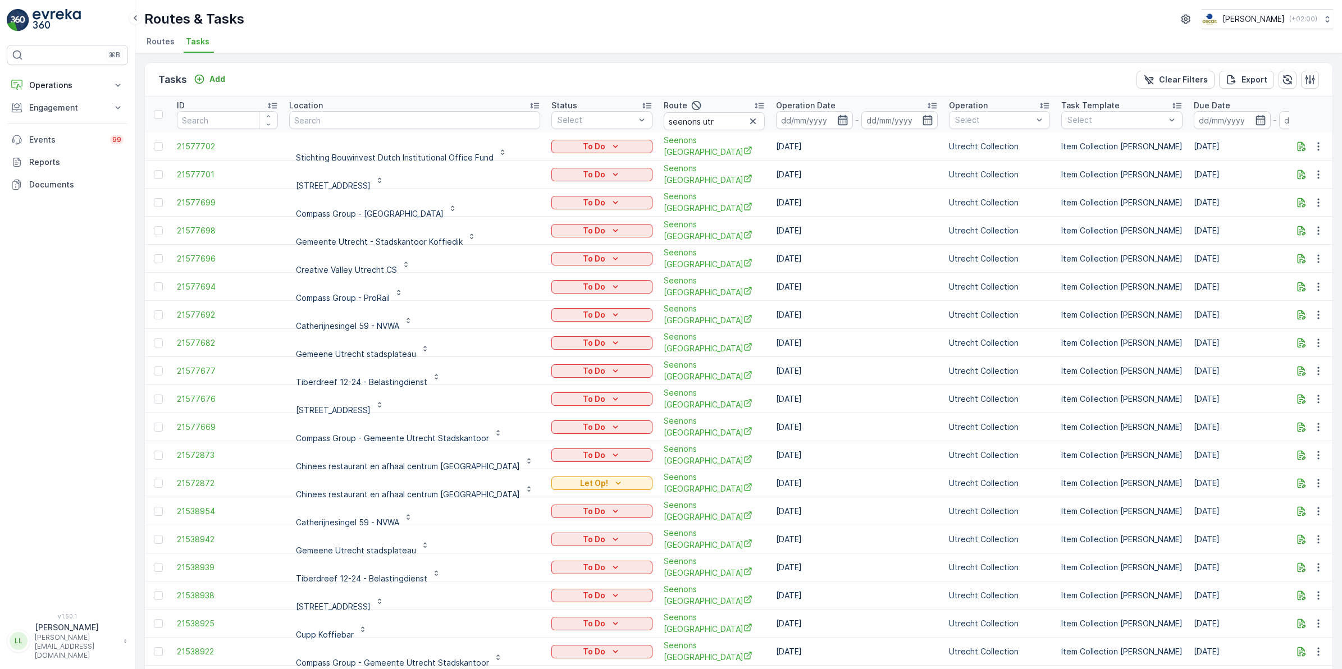
click at [837, 121] on icon "button" at bounding box center [842, 120] width 11 height 11
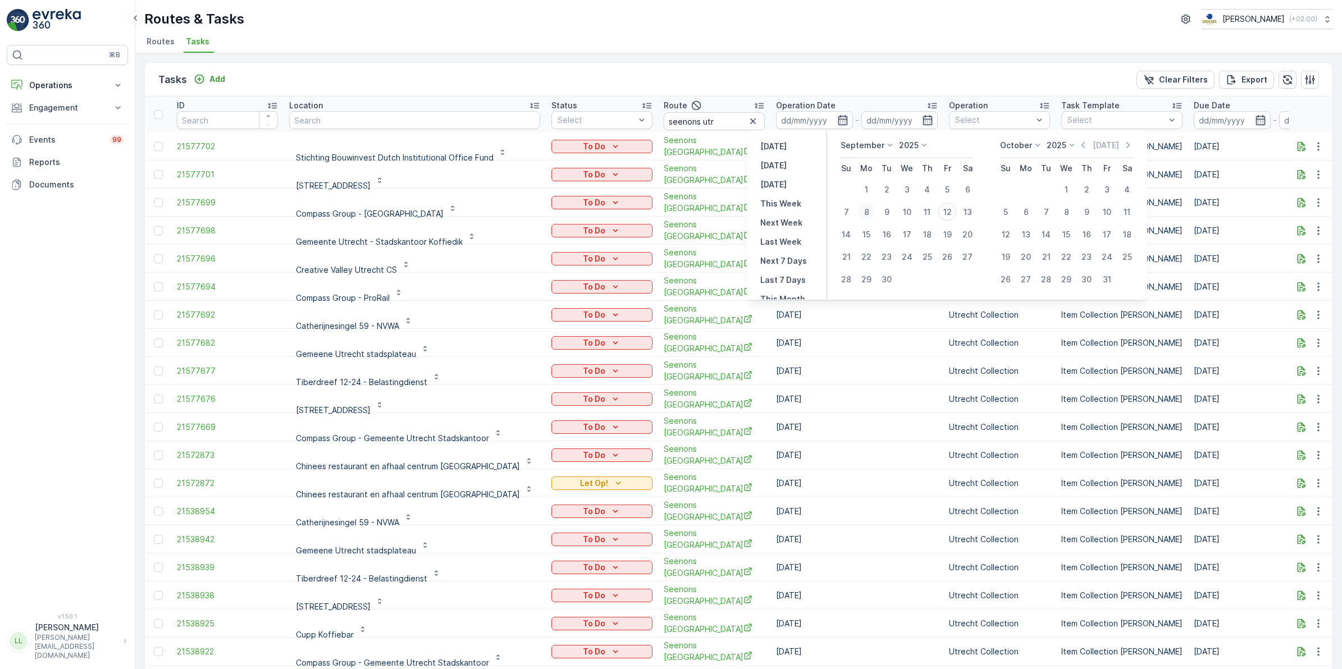
click at [868, 211] on div "8" at bounding box center [867, 212] width 18 height 18
type input "08.09.2025"
click at [868, 211] on div "8" at bounding box center [867, 212] width 18 height 18
type input "08.09.2025"
click at [868, 211] on div "8" at bounding box center [867, 212] width 18 height 18
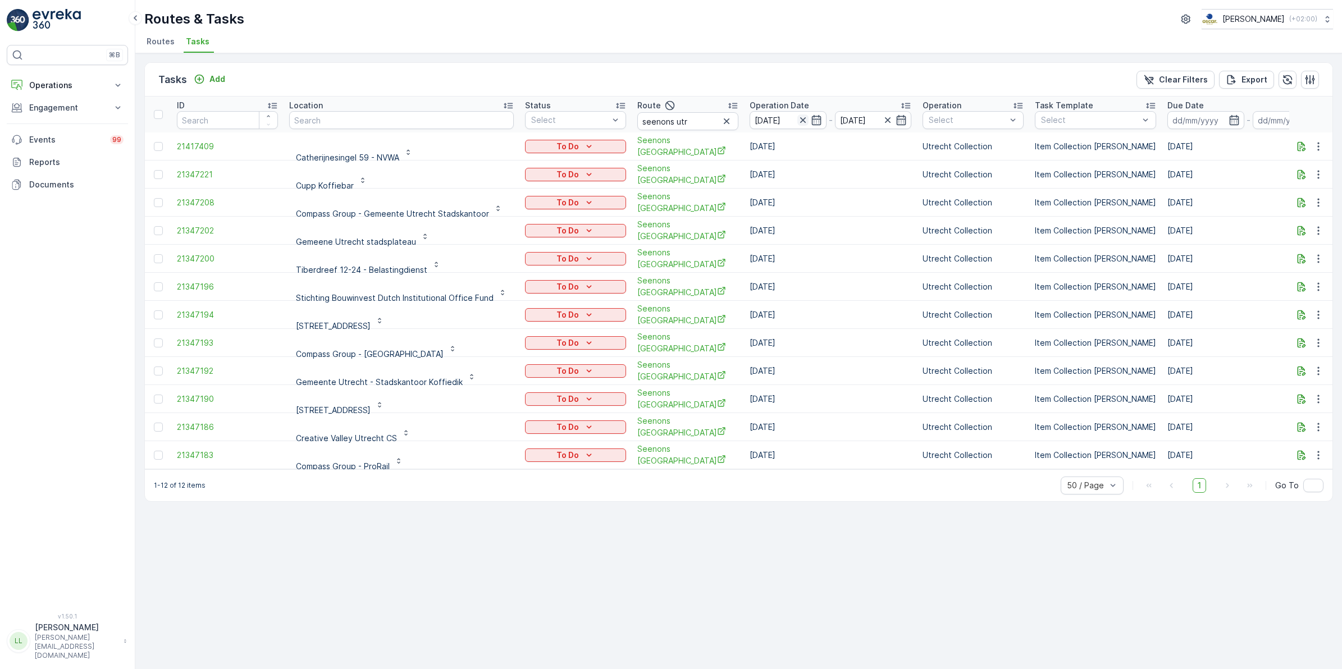
click at [803, 116] on icon "button" at bounding box center [802, 120] width 11 height 11
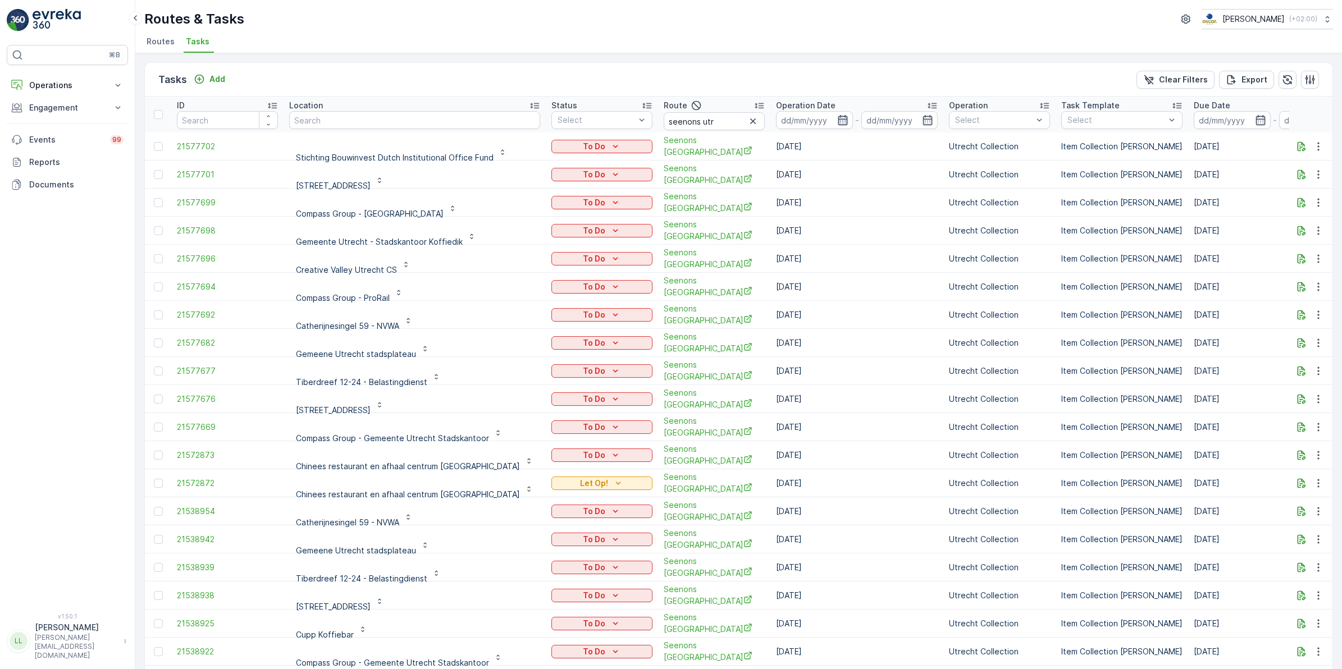
click at [837, 120] on icon "button" at bounding box center [842, 120] width 11 height 11
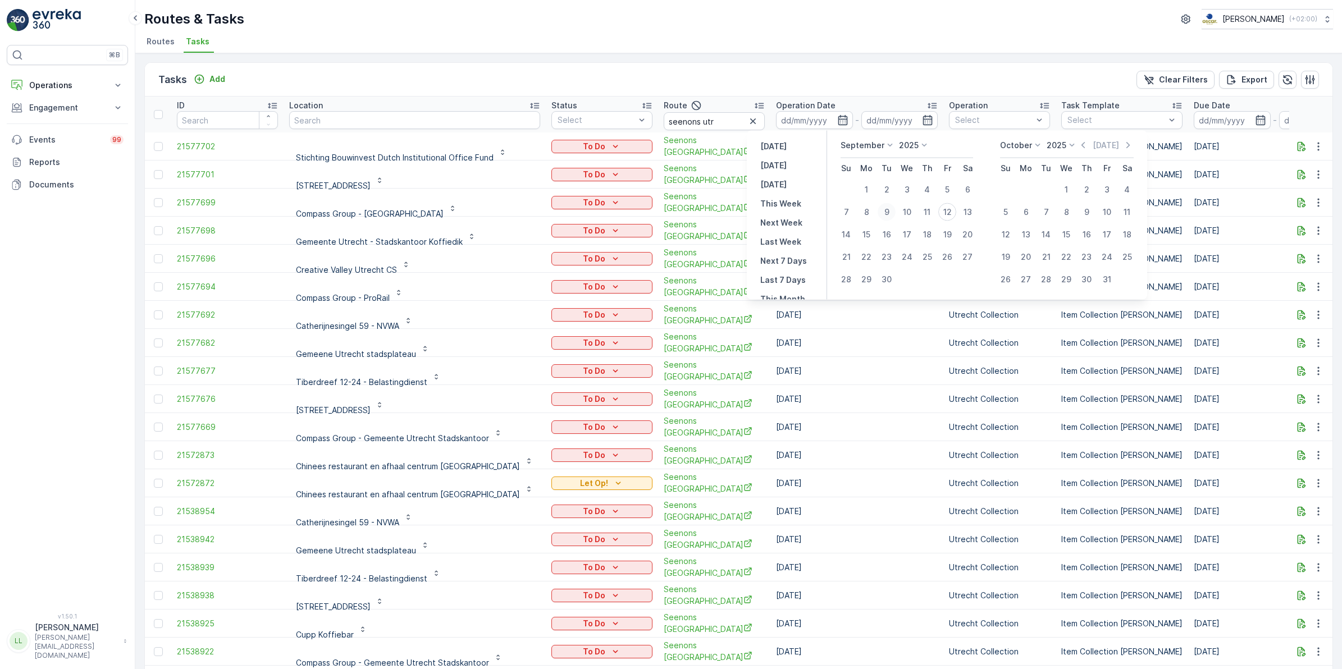
click at [887, 211] on div "9" at bounding box center [887, 212] width 18 height 18
type input "09.09.2025"
click at [887, 211] on div "9" at bounding box center [887, 212] width 18 height 18
type input "09.09.2025"
click at [887, 211] on div "9" at bounding box center [887, 212] width 18 height 18
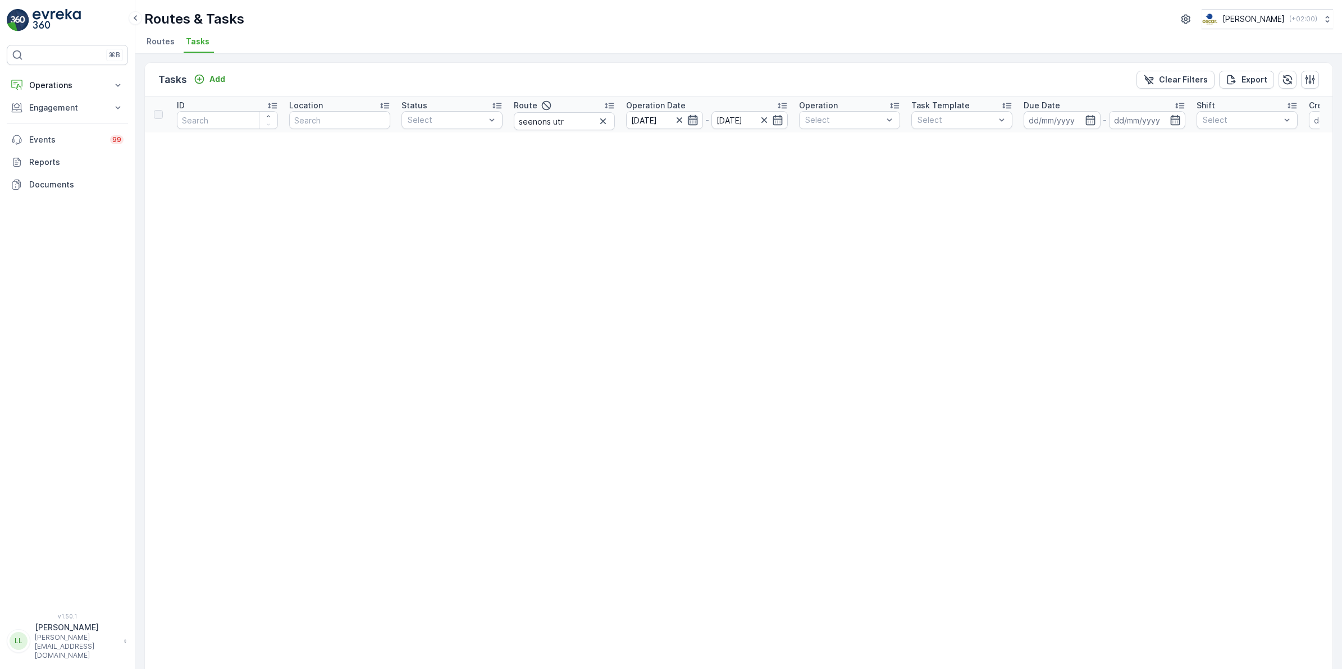
click at [691, 121] on icon "button" at bounding box center [693, 120] width 10 height 10
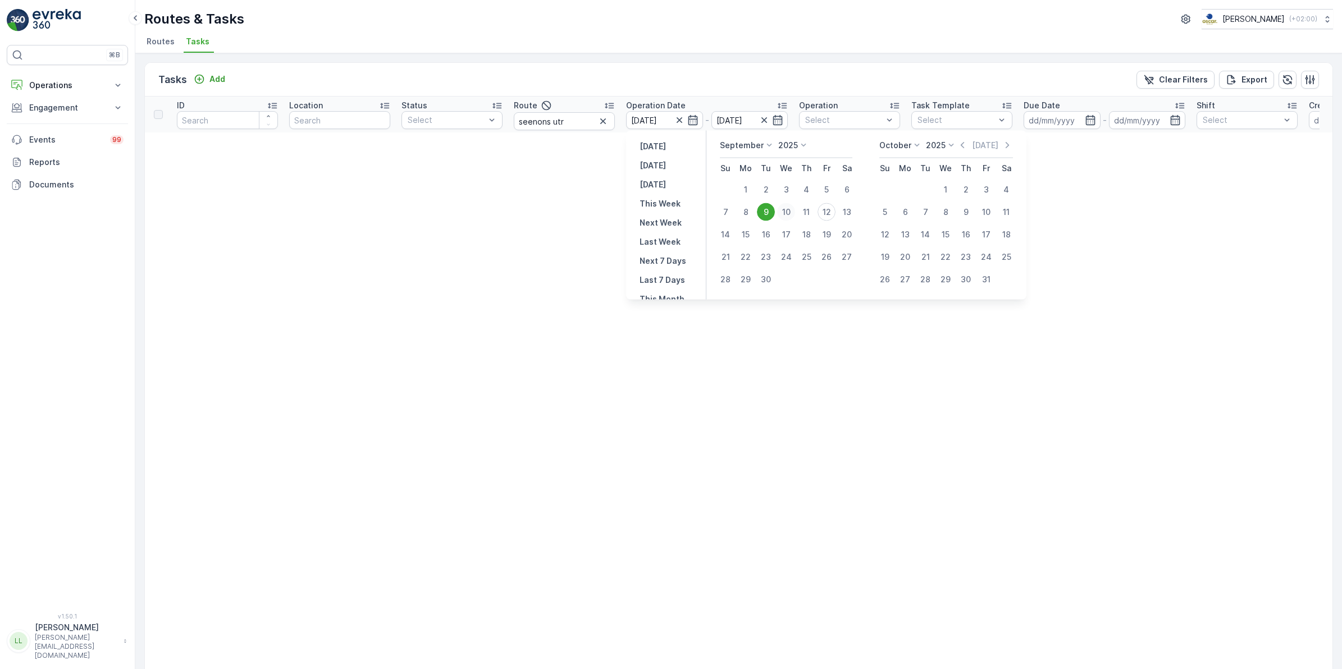
click at [785, 214] on div "10" at bounding box center [786, 212] width 18 height 18
type input "10.09.2025"
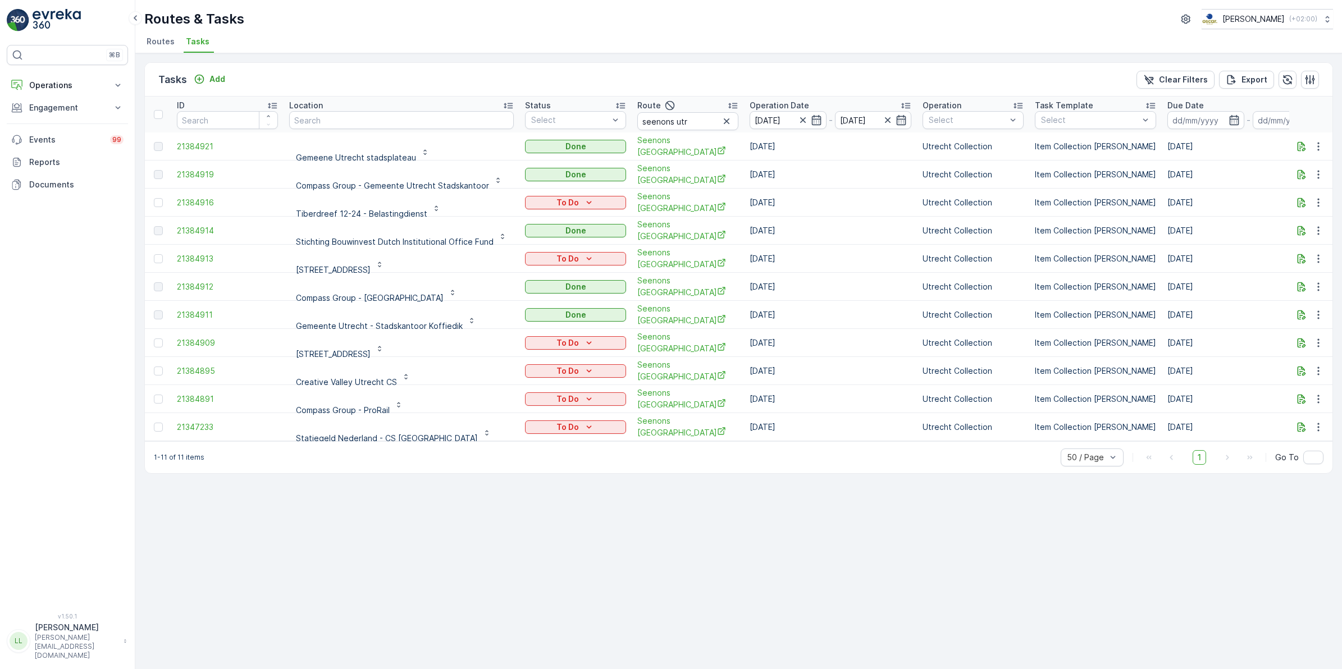
drag, startPoint x: 785, startPoint y: 214, endPoint x: 660, endPoint y: 67, distance: 192.8
click at [660, 66] on div "Tasks Add Clear Filters Export" at bounding box center [739, 80] width 1188 height 34
click at [817, 119] on icon "button" at bounding box center [816, 120] width 10 height 10
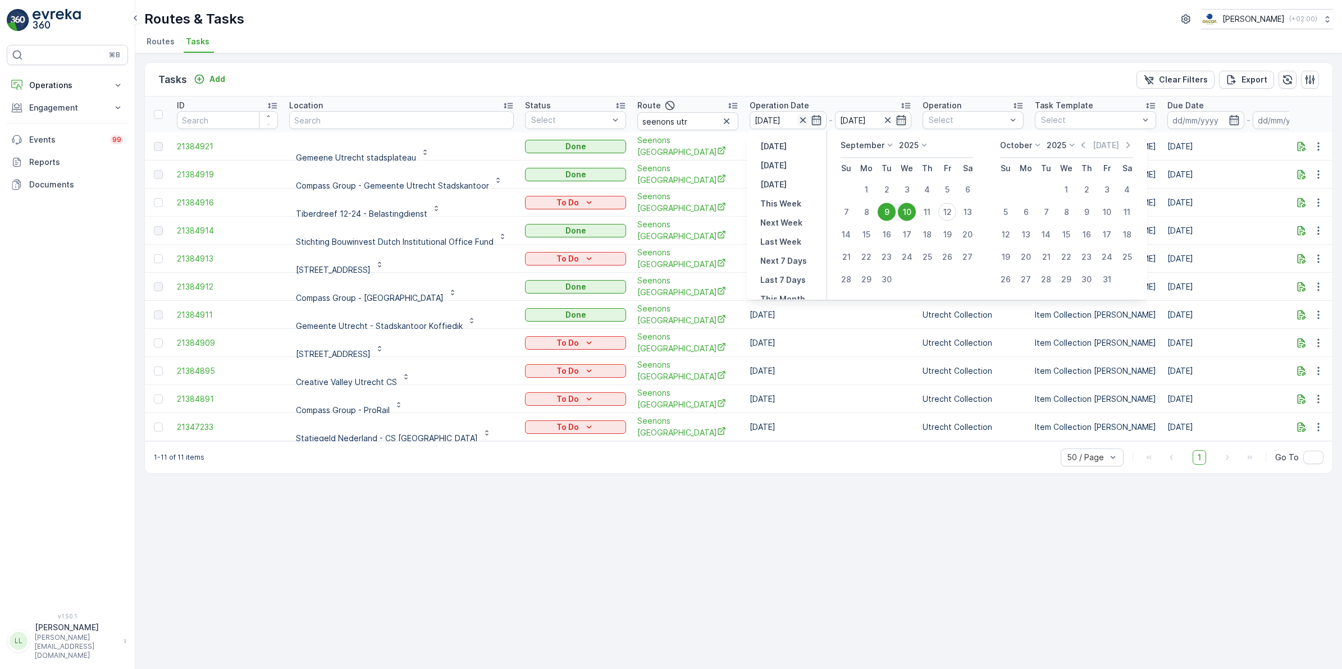
click at [800, 122] on icon "button" at bounding box center [802, 120] width 11 height 11
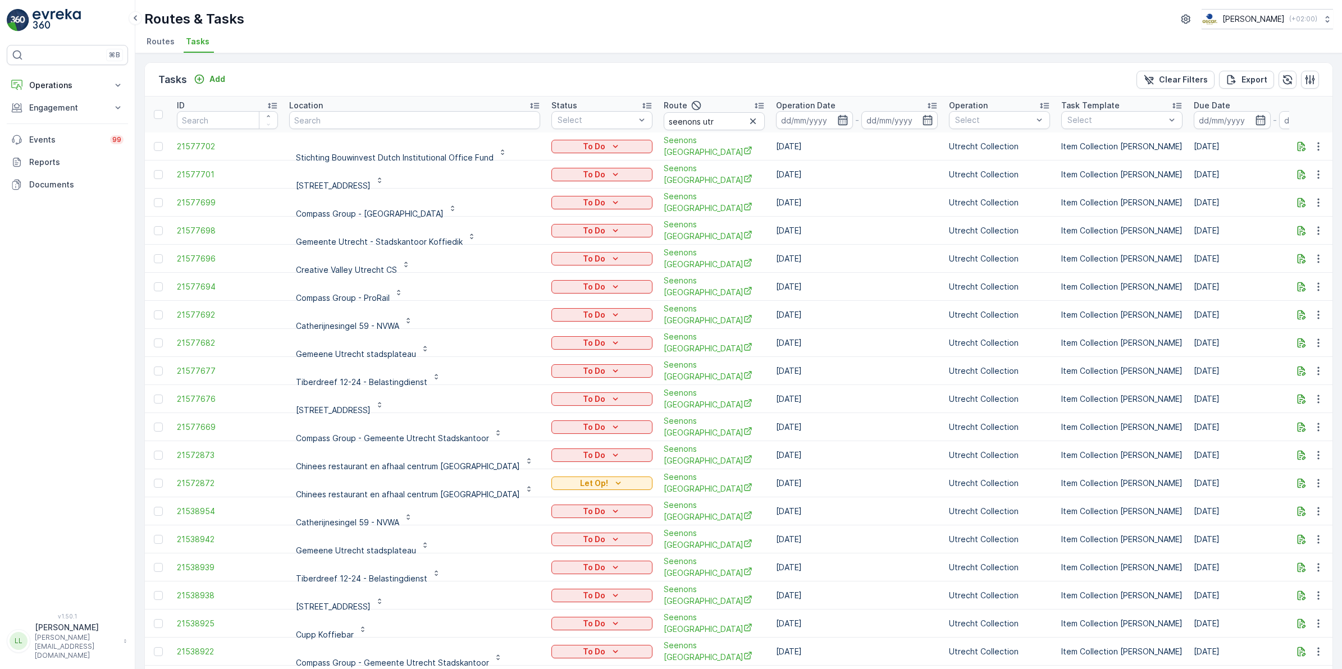
click at [837, 118] on icon "button" at bounding box center [842, 120] width 11 height 11
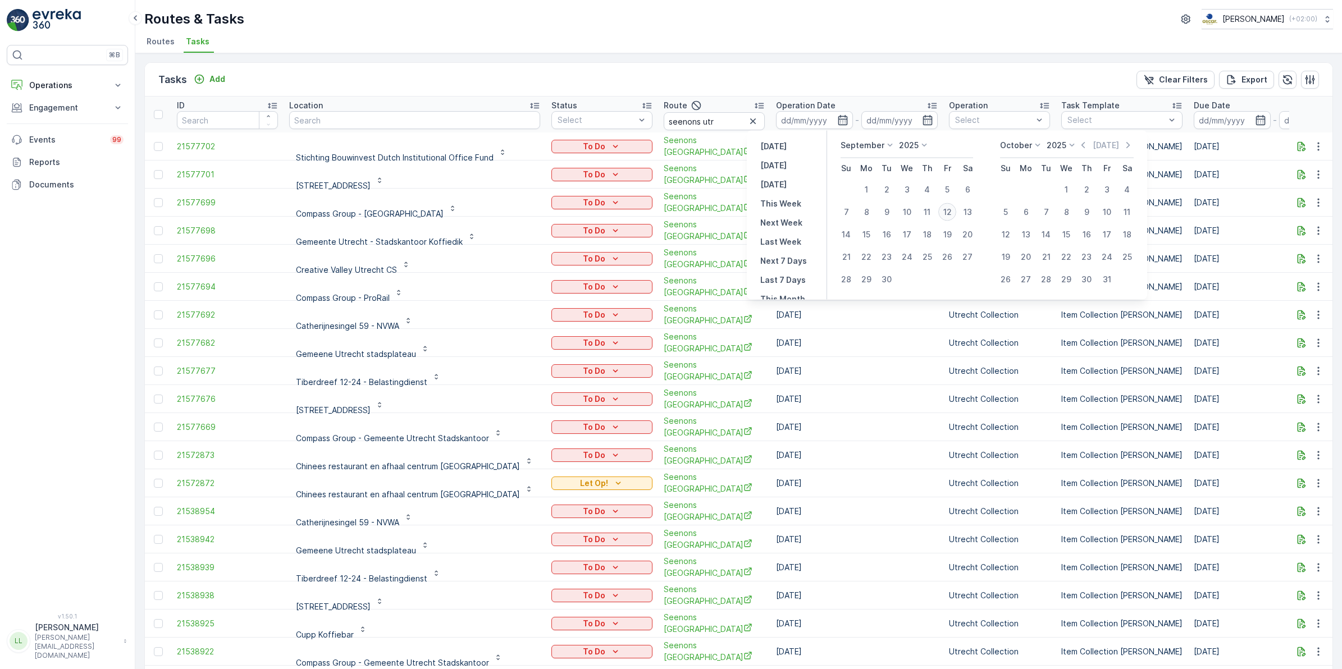
click at [951, 215] on div "12" at bounding box center [947, 212] width 18 height 18
type input "[DATE]"
click at [951, 215] on div "12" at bounding box center [947, 212] width 18 height 18
type input "[DATE]"
click at [951, 215] on div "12" at bounding box center [947, 212] width 18 height 18
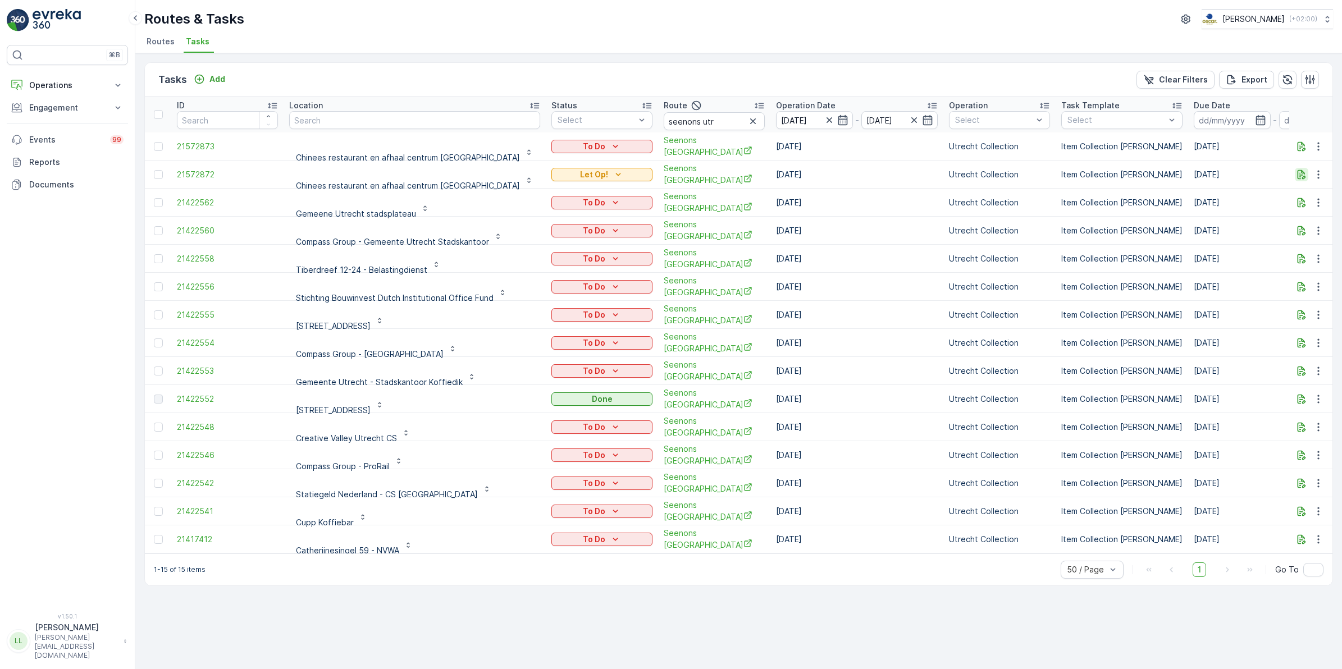
click at [1301, 177] on icon "button" at bounding box center [1302, 175] width 8 height 10
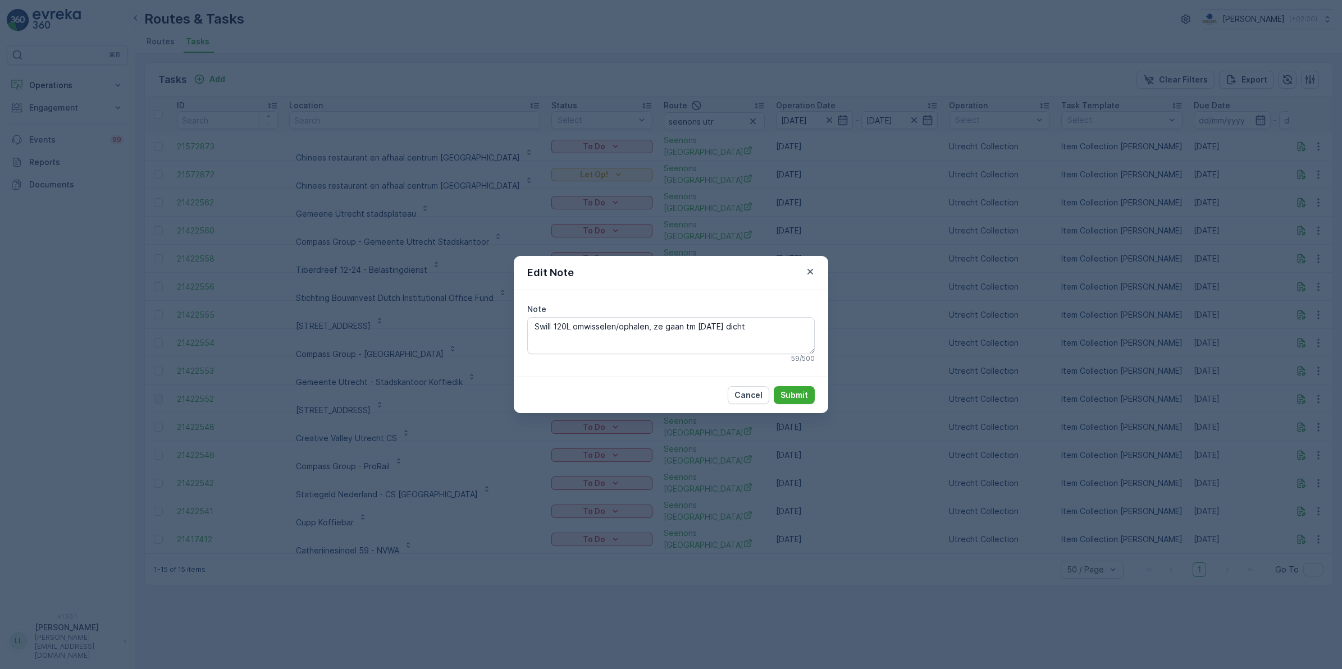
click at [906, 321] on div "Edit Note Note Swill 120L omwisselen/ophalen, ze gaan tm 14 november dicht 59 /…" at bounding box center [671, 334] width 1342 height 669
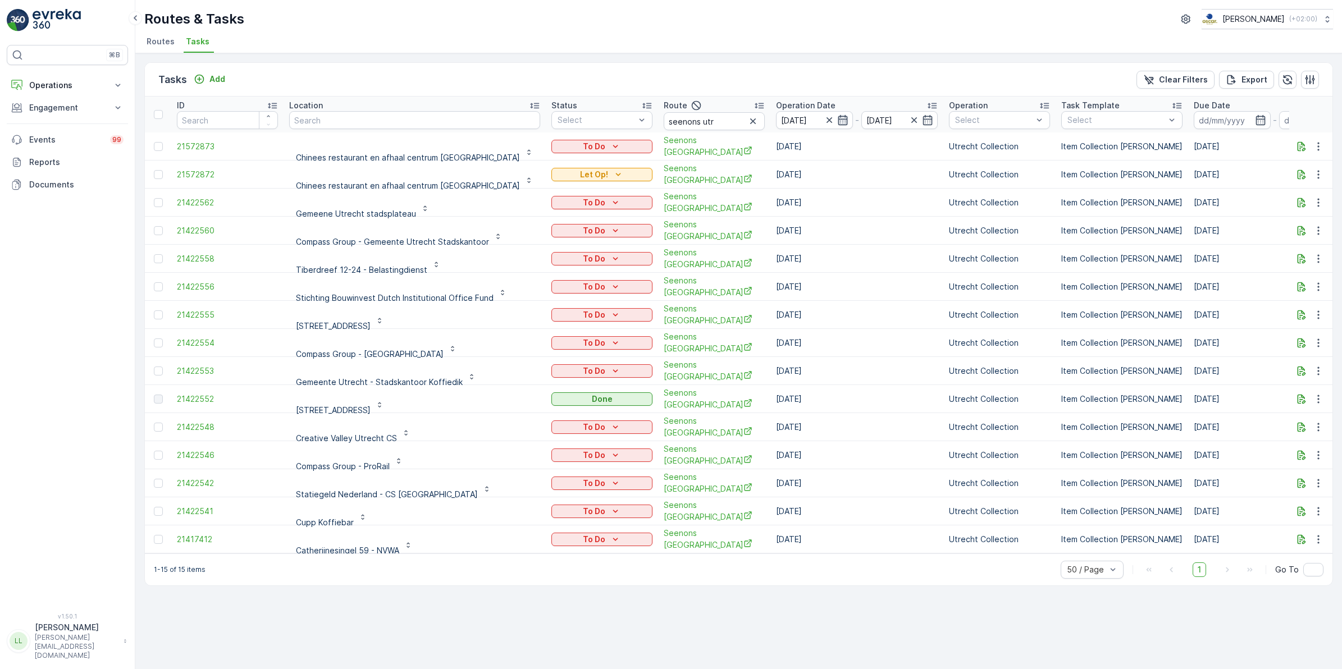
click at [837, 118] on icon "button" at bounding box center [842, 120] width 11 height 11
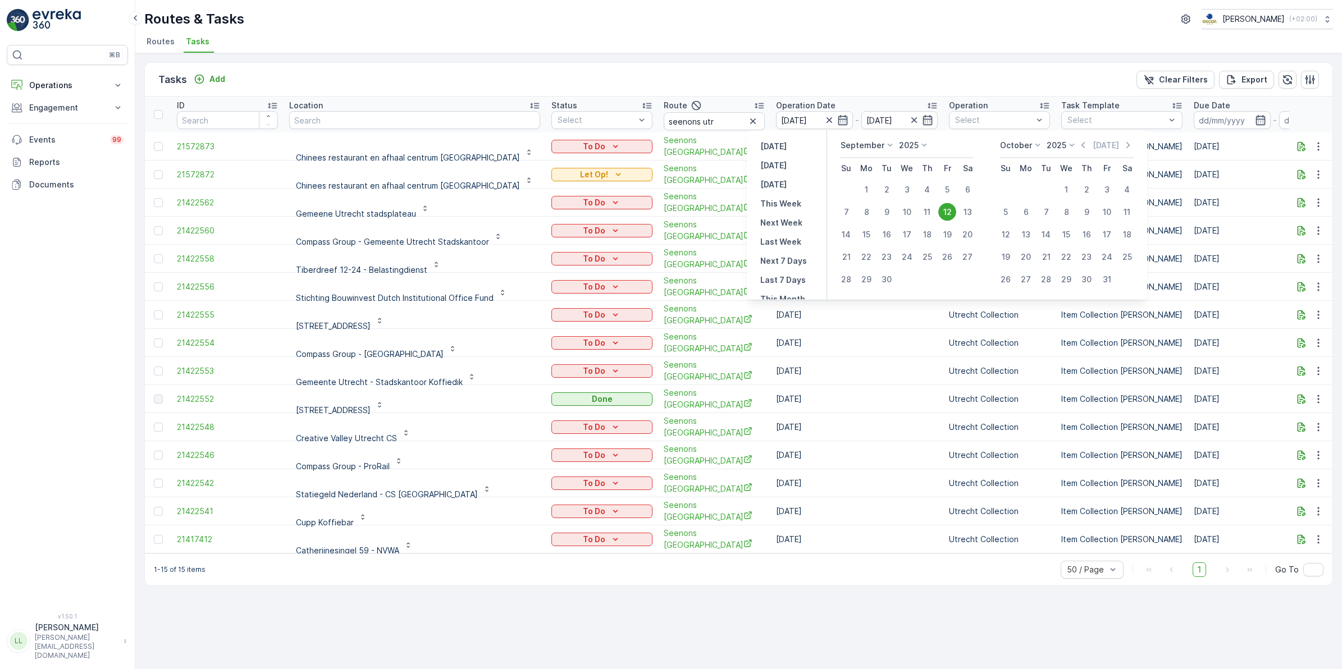
click at [751, 77] on div "Tasks Add Clear Filters Export" at bounding box center [739, 80] width 1188 height 34
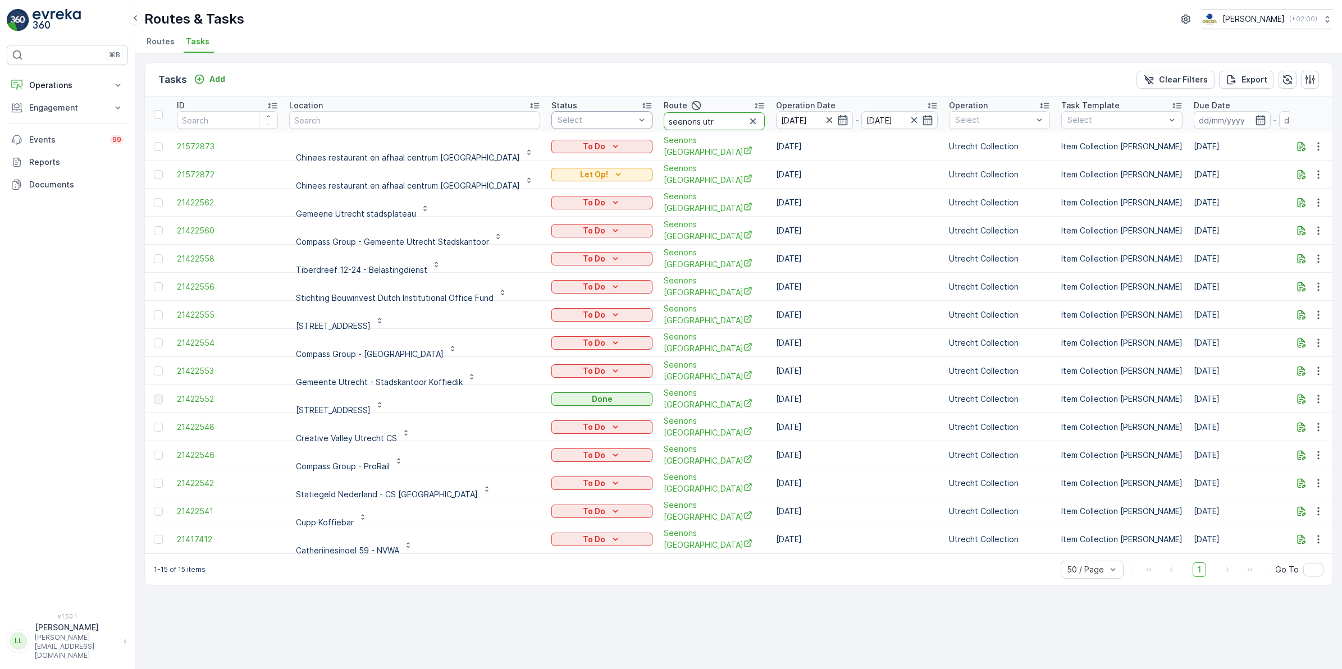
drag, startPoint x: 697, startPoint y: 124, endPoint x: 615, endPoint y: 128, distance: 81.6
click at [615, 128] on tr "ID Location Status Select Route seenons utr Operation Date 12.09.2025 - 12.09.2…" at bounding box center [1086, 115] width 1882 height 36
type input "voor"
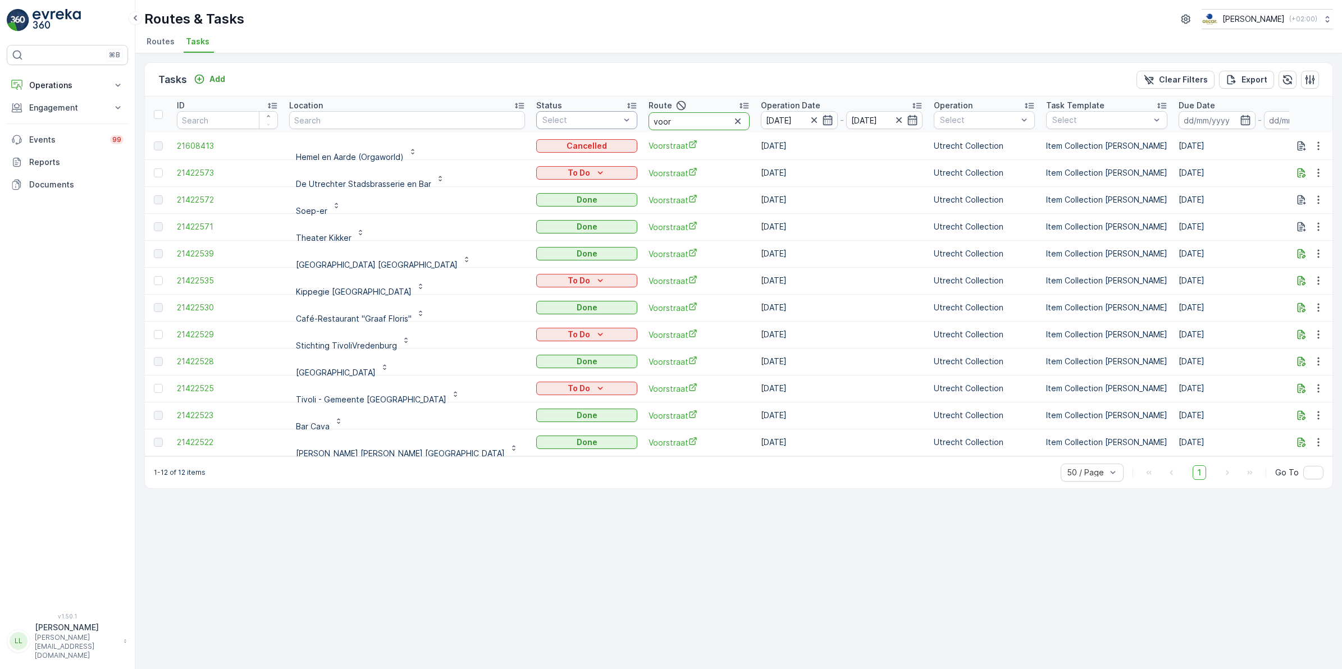
drag, startPoint x: 579, startPoint y: 117, endPoint x: 559, endPoint y: 117, distance: 20.2
click at [559, 117] on tr "ID Location Status Select Route voor Operation Date 12.09.2025 - 12.09.2025 Ope…" at bounding box center [1078, 115] width 1867 height 36
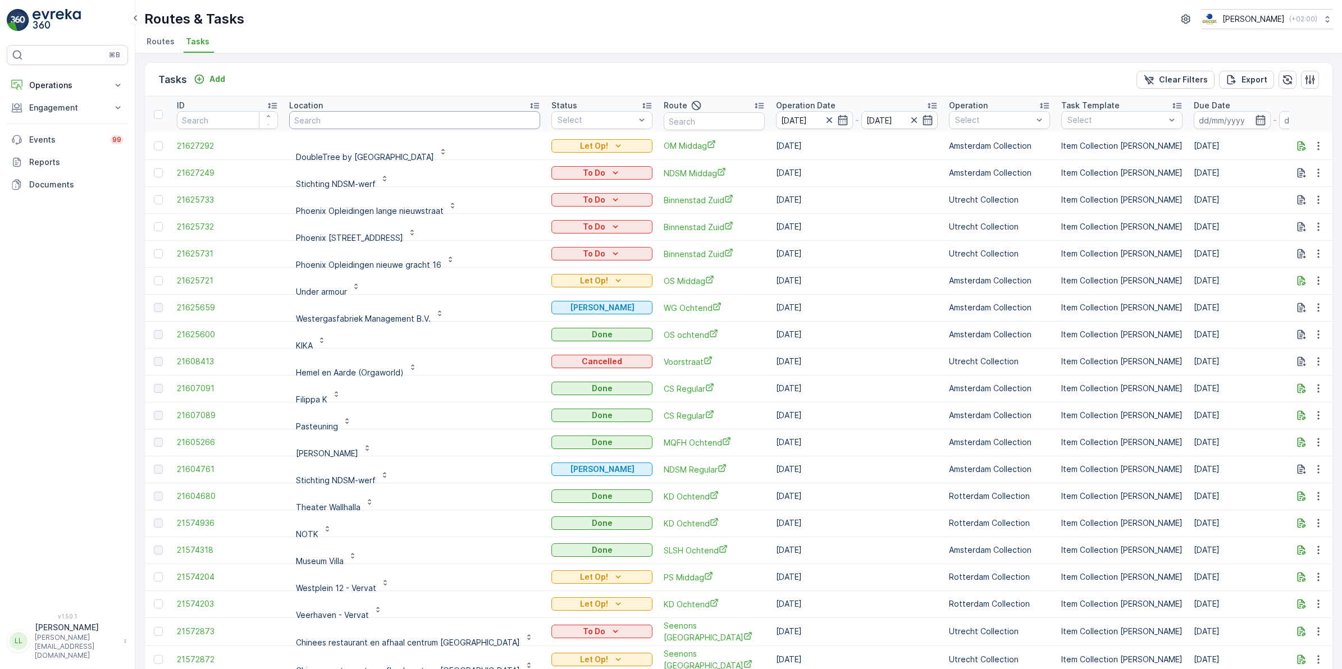
click at [366, 119] on input "text" at bounding box center [414, 120] width 251 height 18
type input "pla"
click at [416, 122] on input "pla" at bounding box center [414, 120] width 251 height 18
click at [523, 116] on icon "button" at bounding box center [528, 120] width 11 height 11
click at [681, 121] on input "text" at bounding box center [714, 121] width 101 height 18
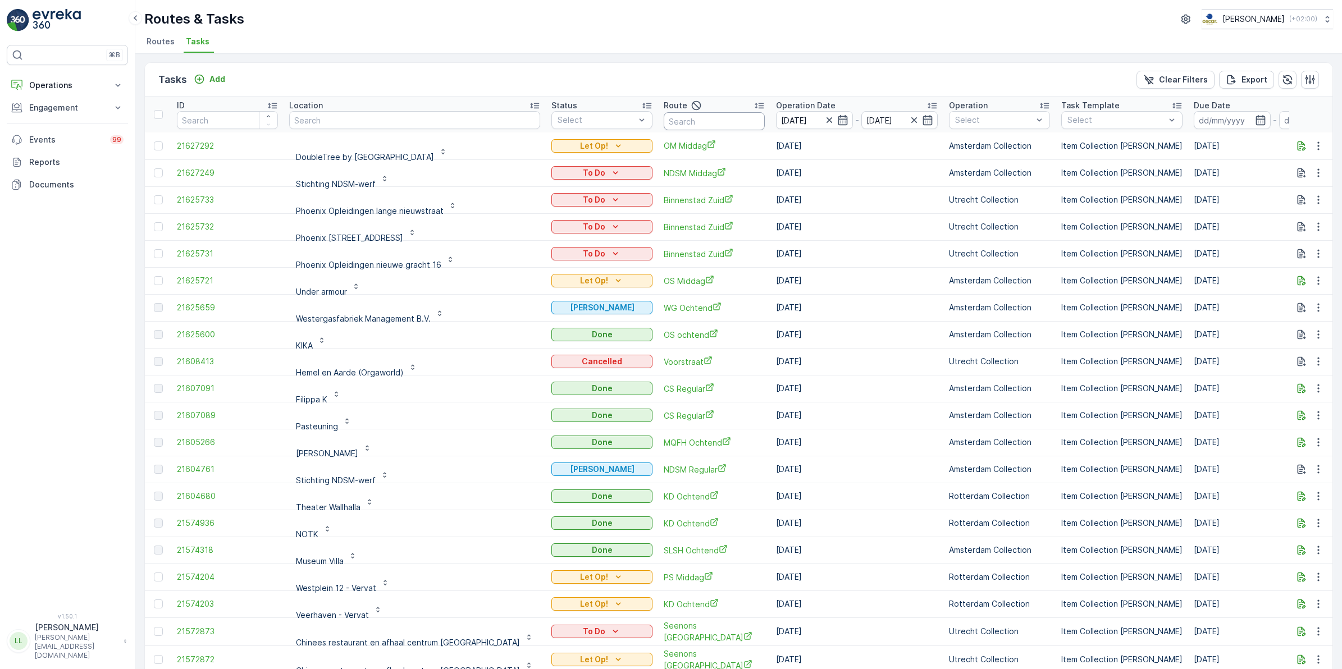
click at [689, 117] on input "text" at bounding box center [714, 121] width 101 height 18
type input "ndsm"
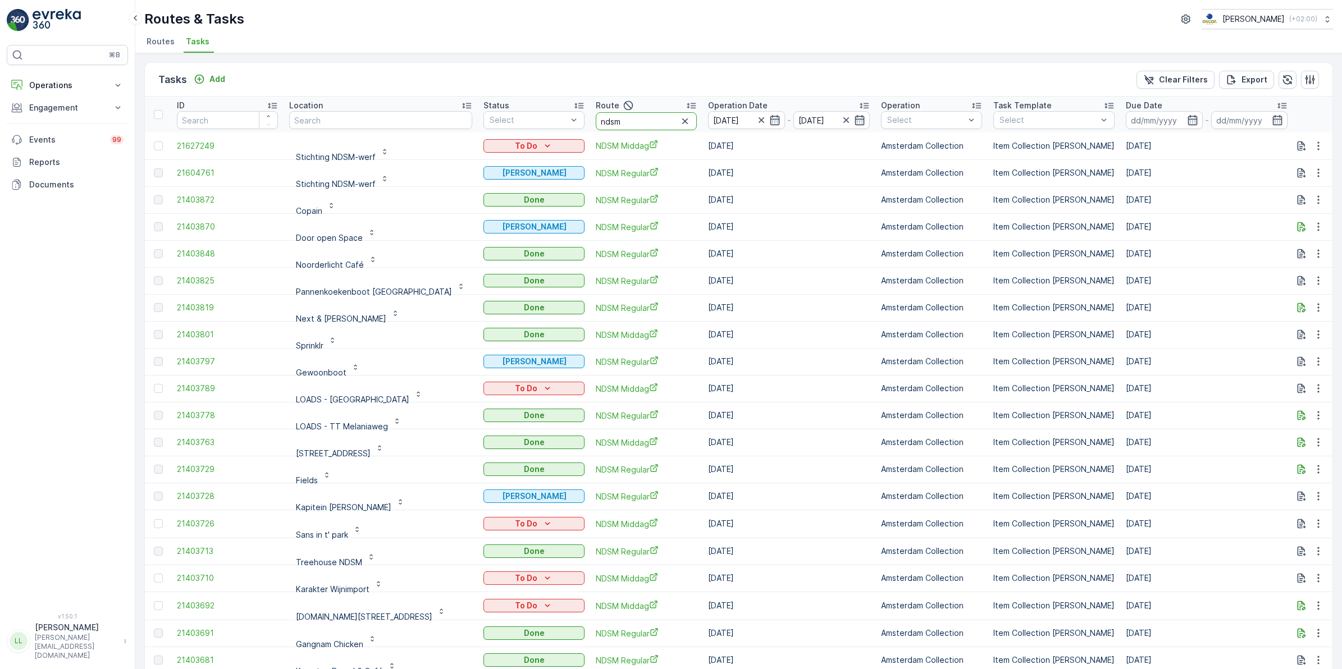
click at [624, 124] on input "ndsm" at bounding box center [646, 121] width 101 height 18
type input "ndsm re"
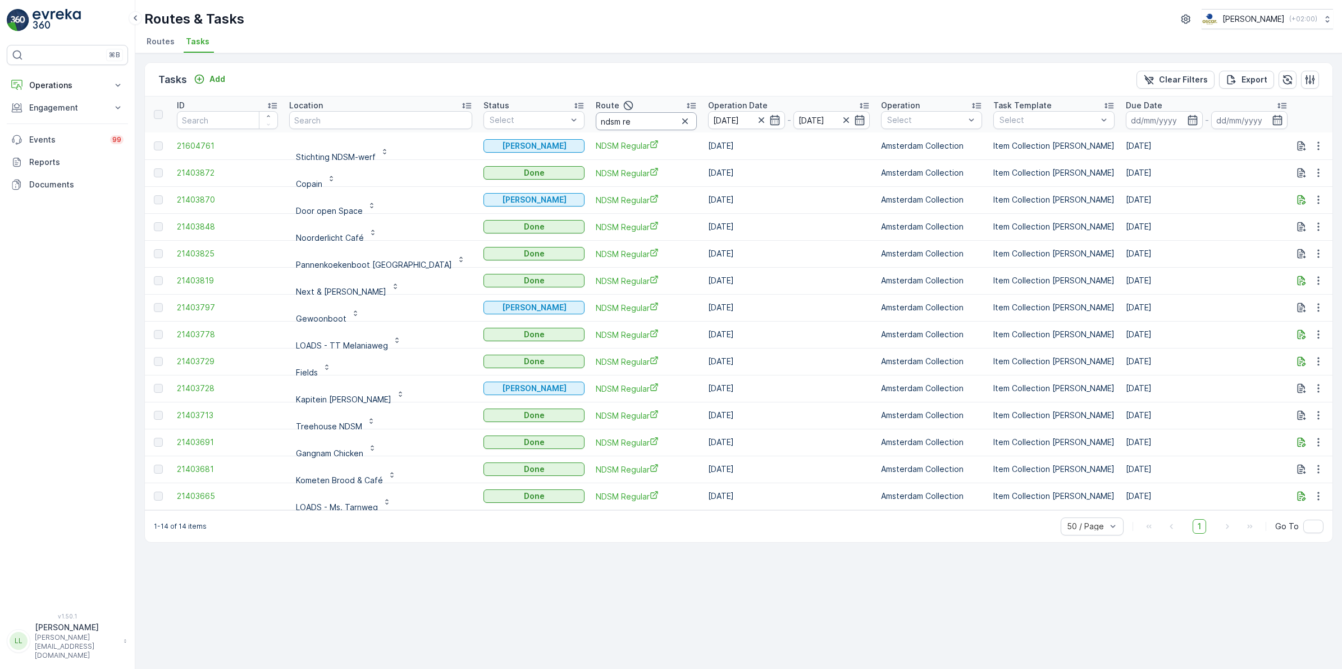
click at [604, 124] on input "ndsm re" at bounding box center [646, 121] width 101 height 18
type input "ndsm mi"
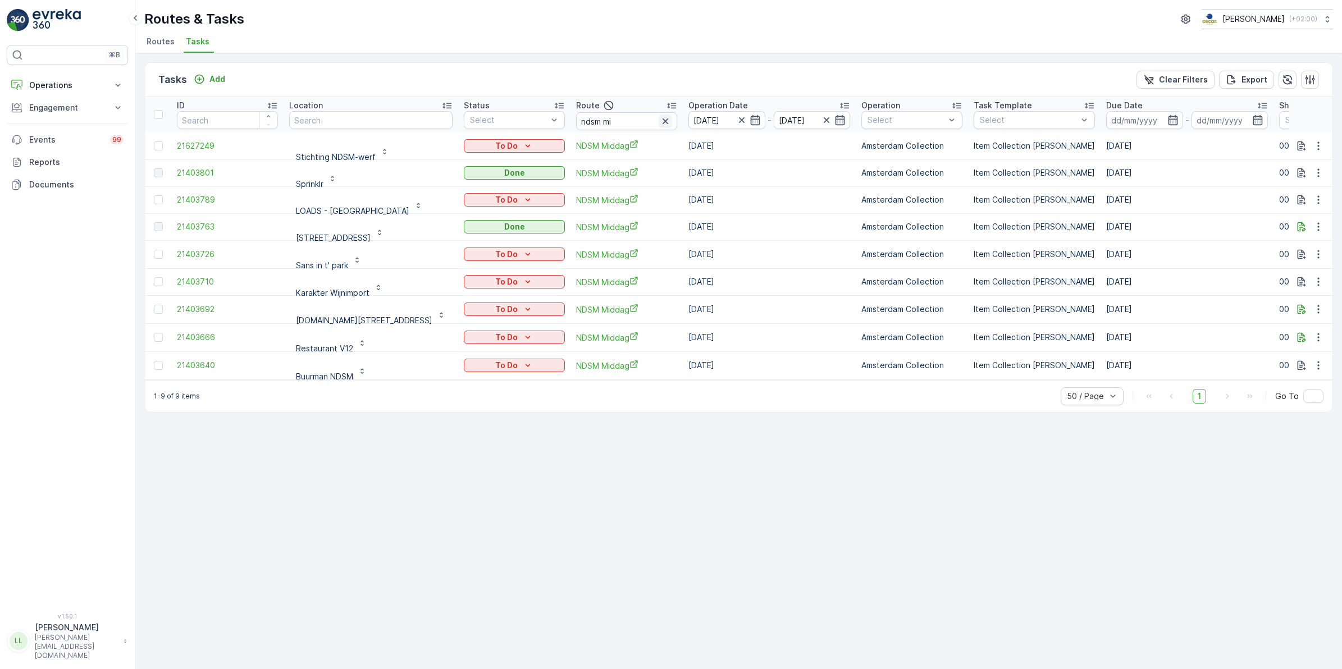
click at [663, 116] on icon "button" at bounding box center [665, 121] width 11 height 11
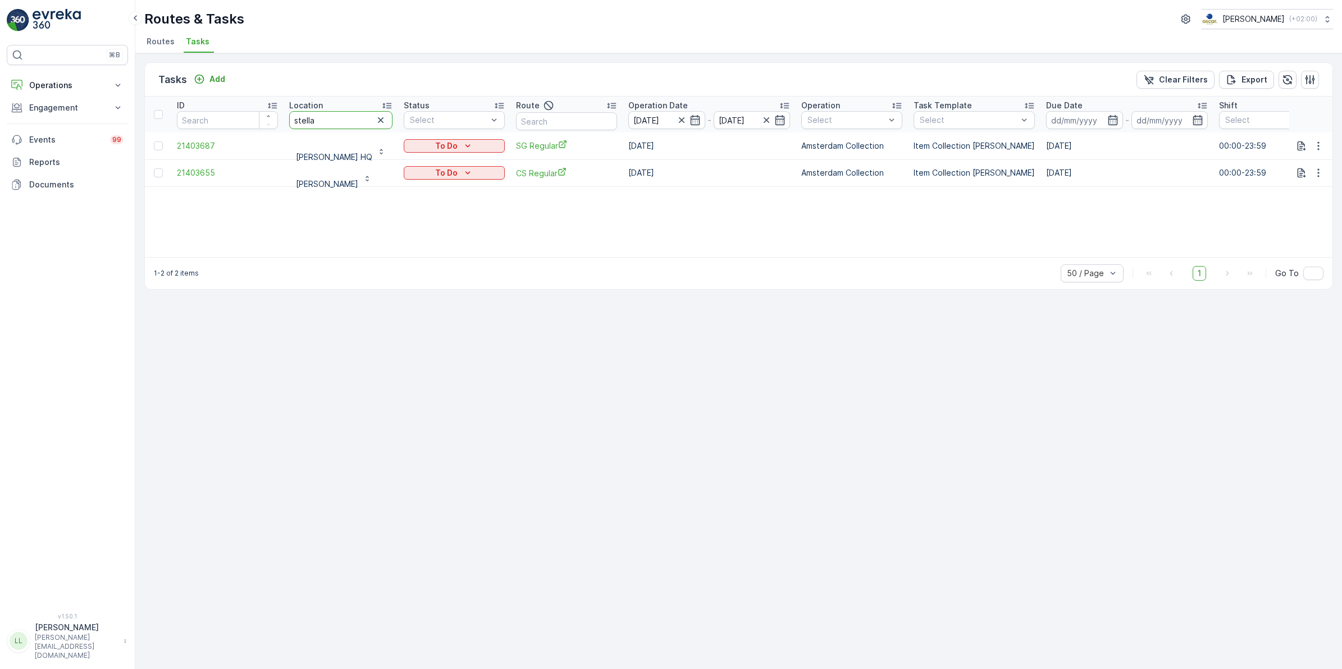
drag, startPoint x: 324, startPoint y: 119, endPoint x: 235, endPoint y: 122, distance: 89.3
click at [235, 122] on tr "ID Location stella Status Select Route Operation Date [DATE] - [DATE] Operation…" at bounding box center [1012, 115] width 1735 height 36
type input "mq"
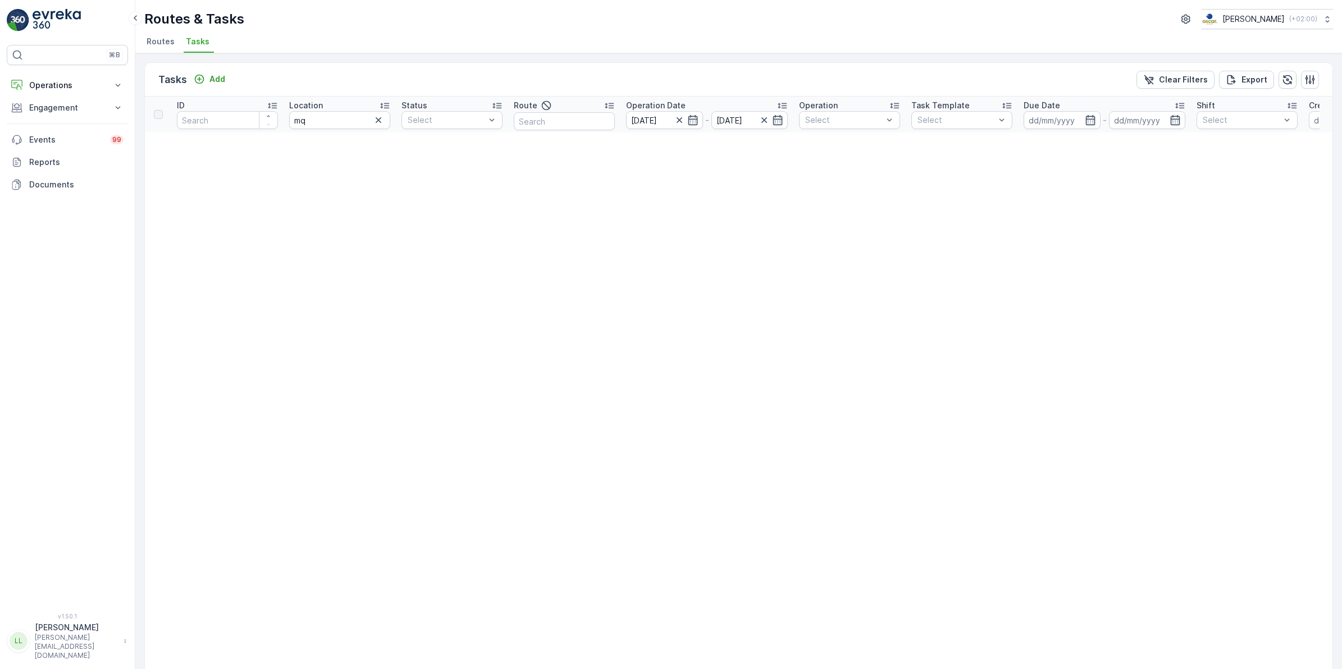
click at [378, 121] on icon "button" at bounding box center [379, 120] width 6 height 6
click at [563, 117] on input "text" at bounding box center [564, 121] width 101 height 18
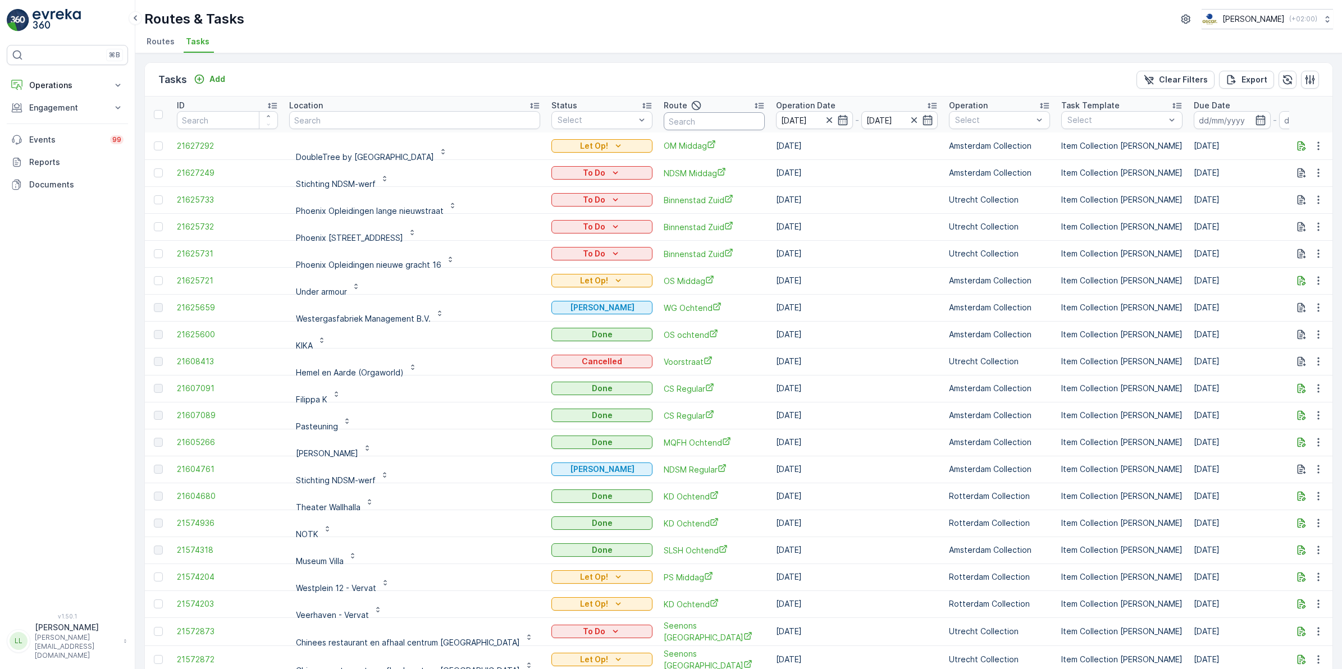
click at [674, 122] on input "text" at bounding box center [714, 121] width 101 height 18
type input "mq"
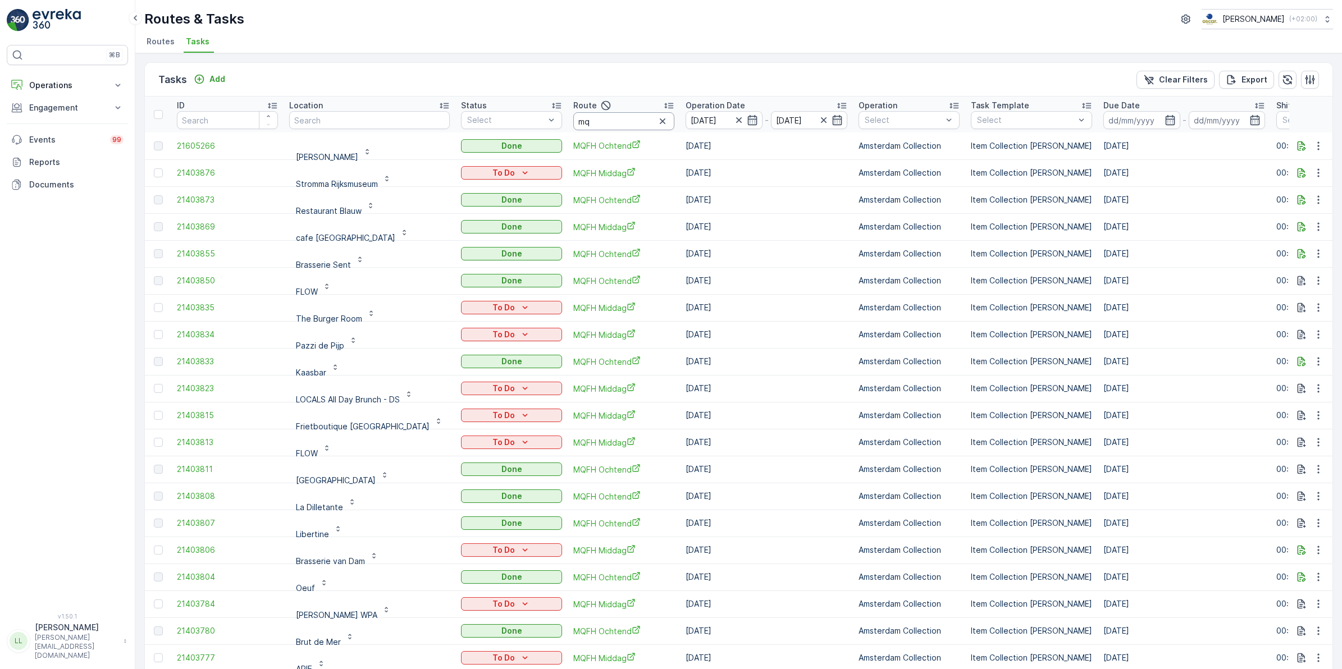
click at [621, 120] on input "mq" at bounding box center [623, 121] width 101 height 18
type input "mqfh m"
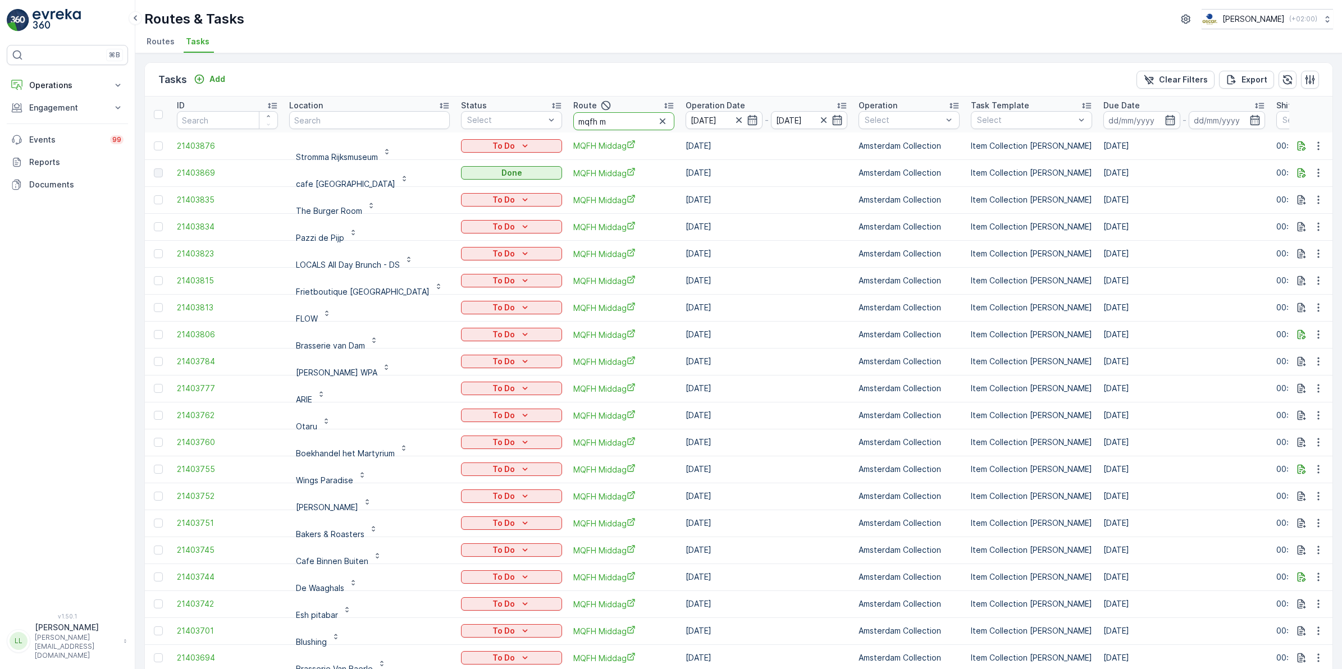
click at [610, 117] on input "mqfh m" at bounding box center [623, 121] width 101 height 18
type input "mqfh oc"
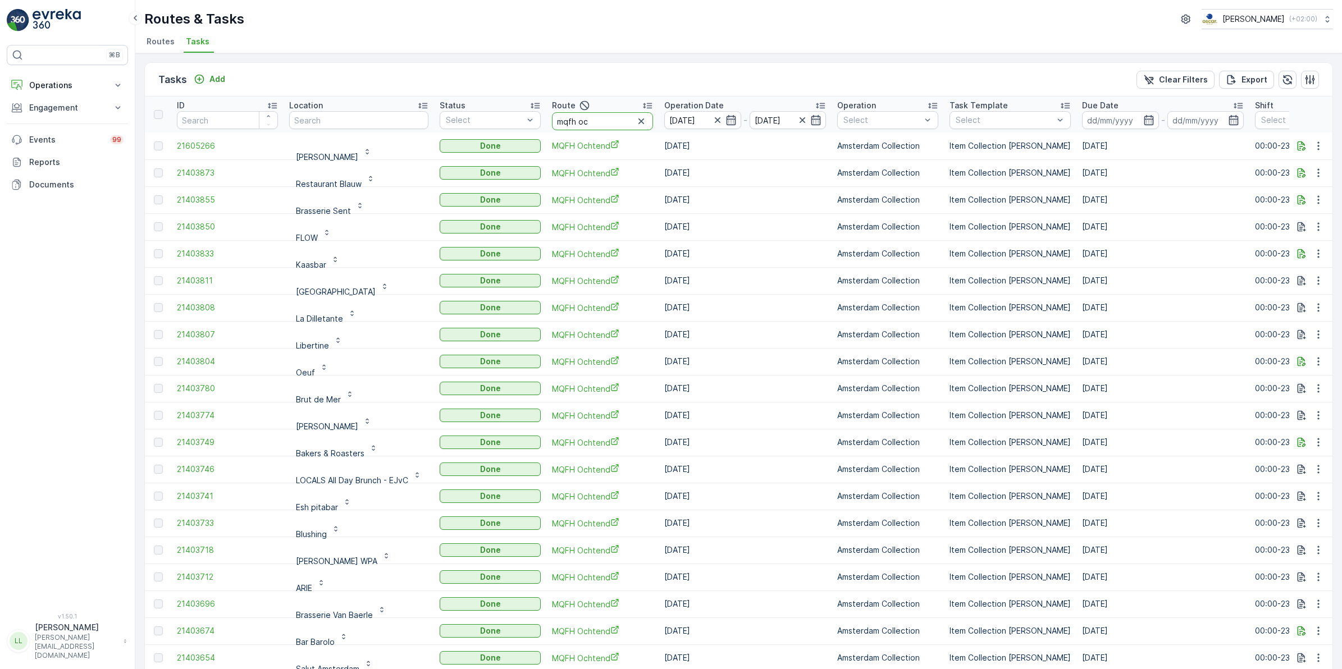
click at [600, 129] on input "mqfh oc" at bounding box center [602, 121] width 101 height 18
type input "mqfh mid"
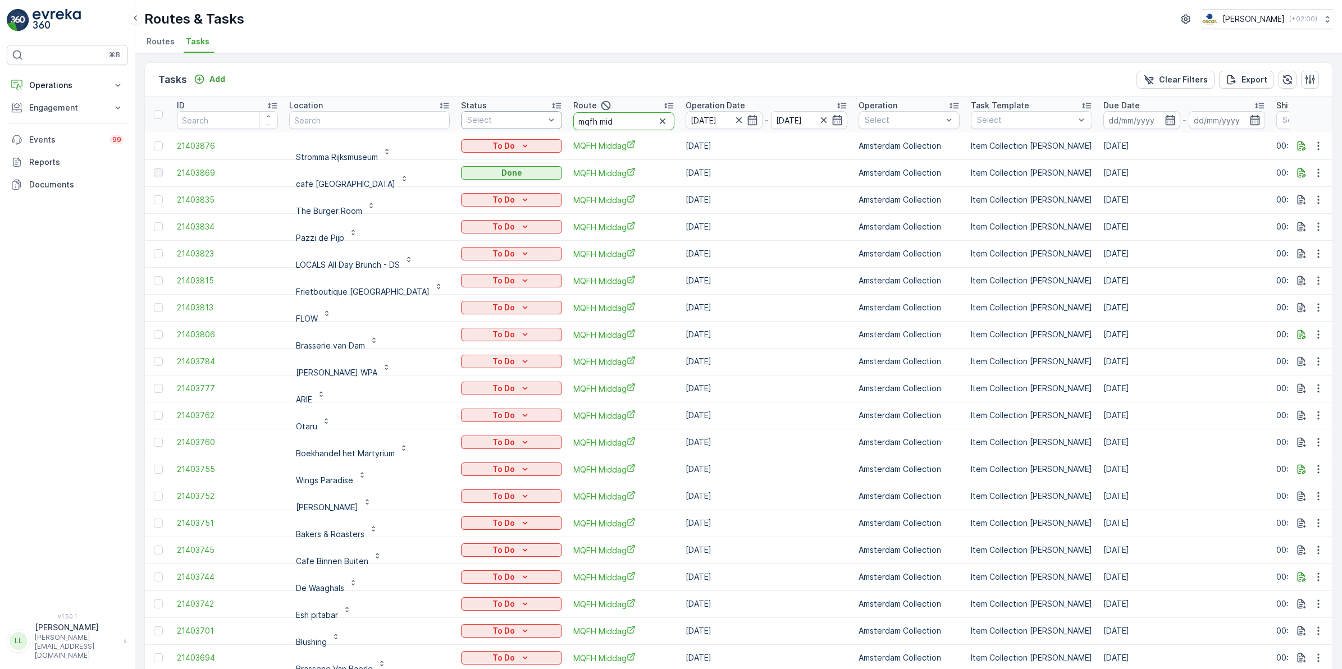
drag, startPoint x: 617, startPoint y: 126, endPoint x: 521, endPoint y: 116, distance: 96.1
click at [521, 116] on tr "ID Location Status Select Route mqfh mid Operation Date [DATE] - [DATE] Operati…" at bounding box center [1041, 115] width 1792 height 36
type input "uva"
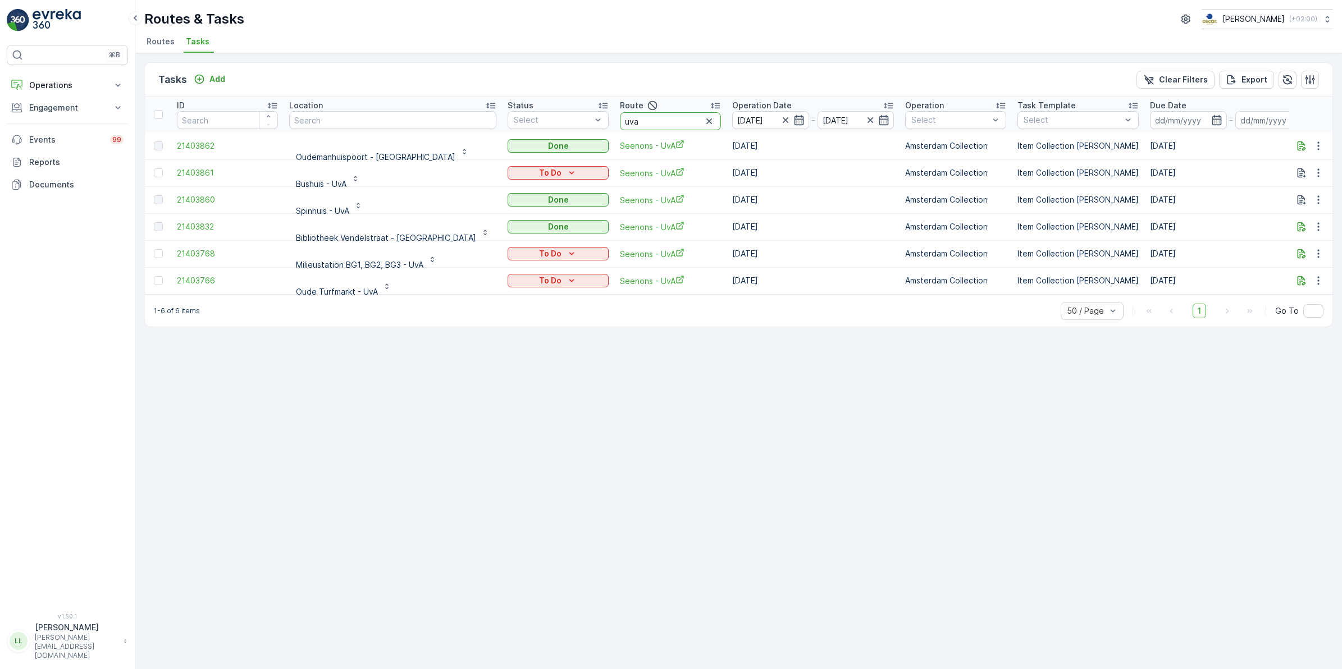
click at [509, 152] on table "ID Location Status Select Route uva Operation Date [DATE] - [DATE] Operation Se…" at bounding box center [1064, 196] width 1839 height 198
type input "rijk"
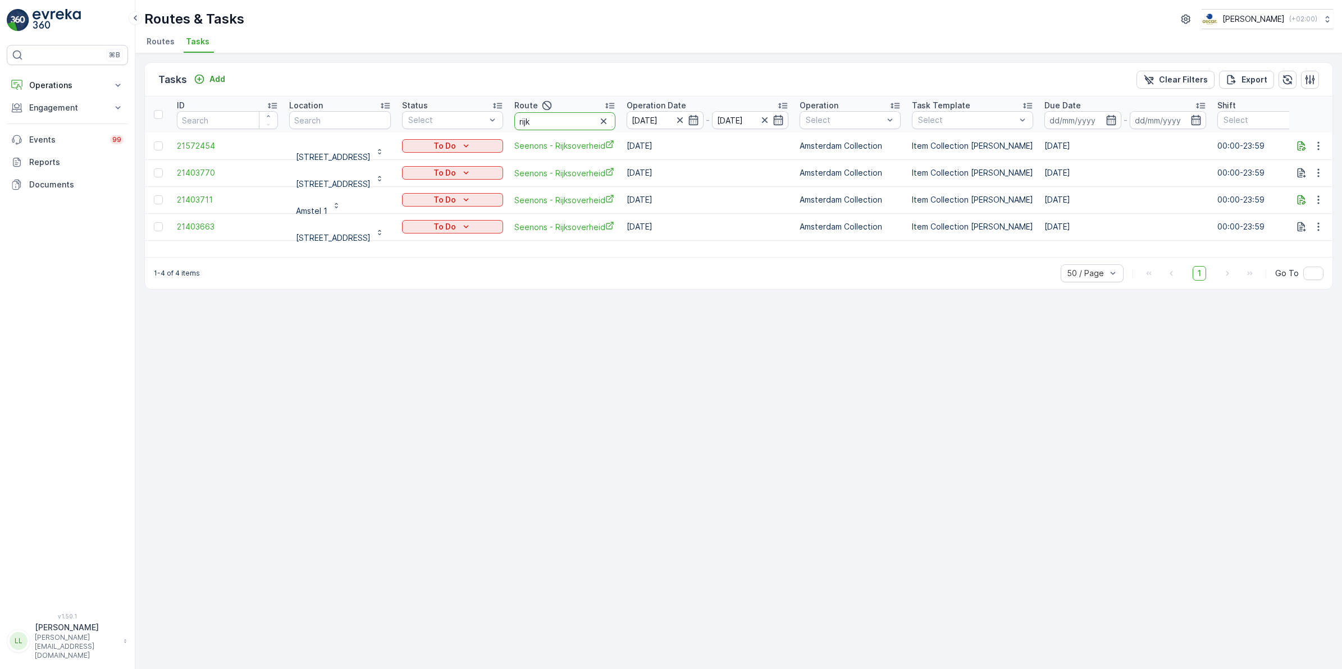
drag, startPoint x: 563, startPoint y: 126, endPoint x: 545, endPoint y: 130, distance: 18.3
click at [545, 130] on input "rijk" at bounding box center [564, 121] width 101 height 18
click at [599, 120] on input "rijk" at bounding box center [564, 121] width 101 height 18
drag, startPoint x: 562, startPoint y: 116, endPoint x: 534, endPoint y: 117, distance: 28.1
click at [535, 117] on tr "ID Location Status Select Route rijk Operation Date [DATE] - [DATE] Operation S…" at bounding box center [1011, 115] width 1733 height 36
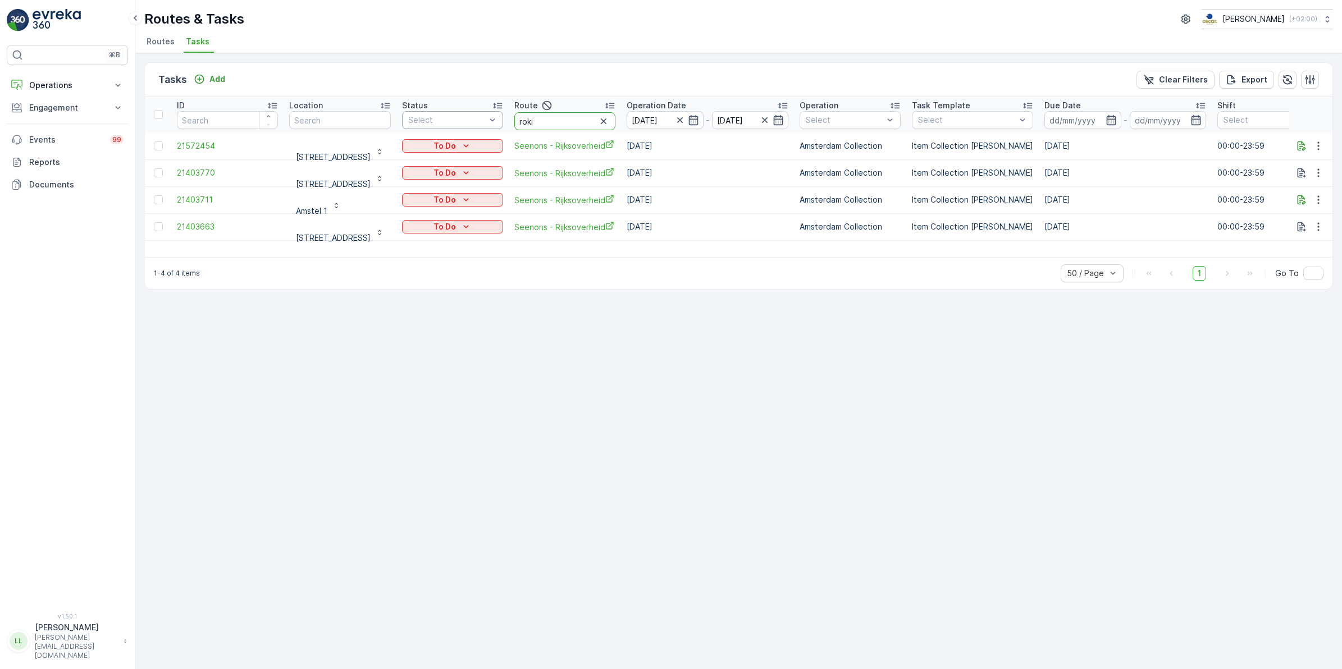
type input "rokin"
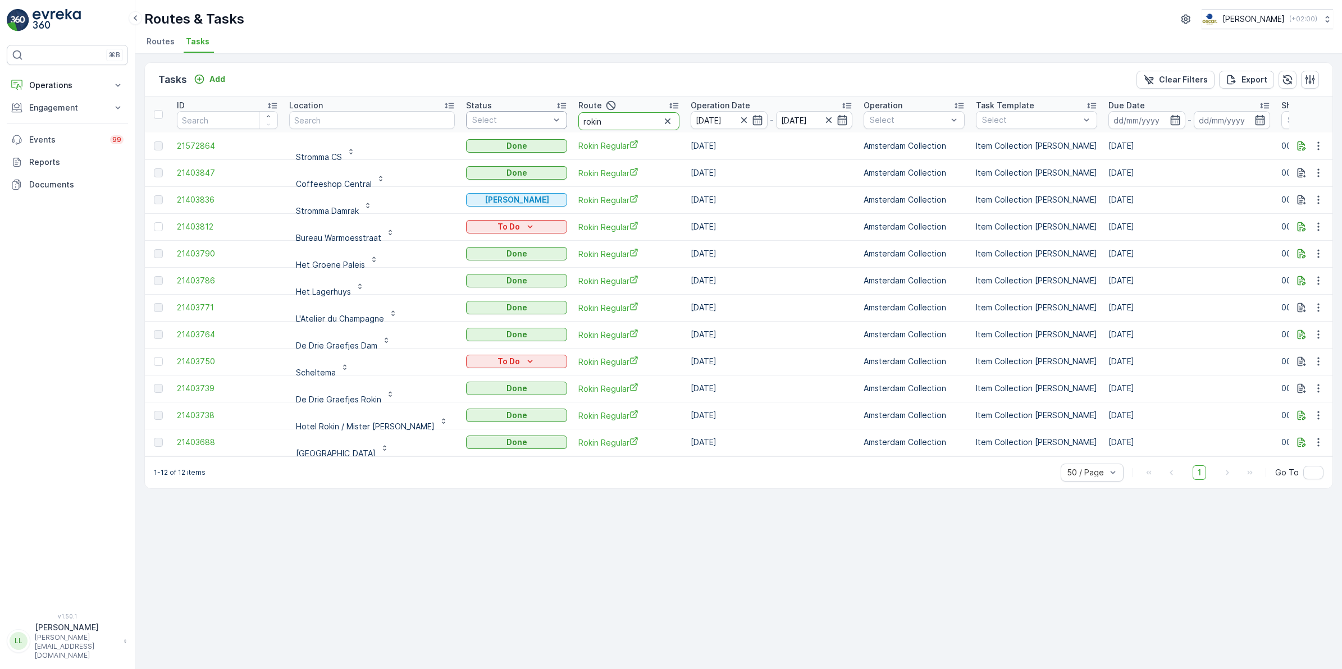
drag, startPoint x: 602, startPoint y: 121, endPoint x: 478, endPoint y: 122, distance: 124.1
click at [478, 122] on tr "ID Location Status Select Route rokin Operation Date [DATE] - [DATE] Operation …" at bounding box center [1043, 115] width 1797 height 36
type input "uva"
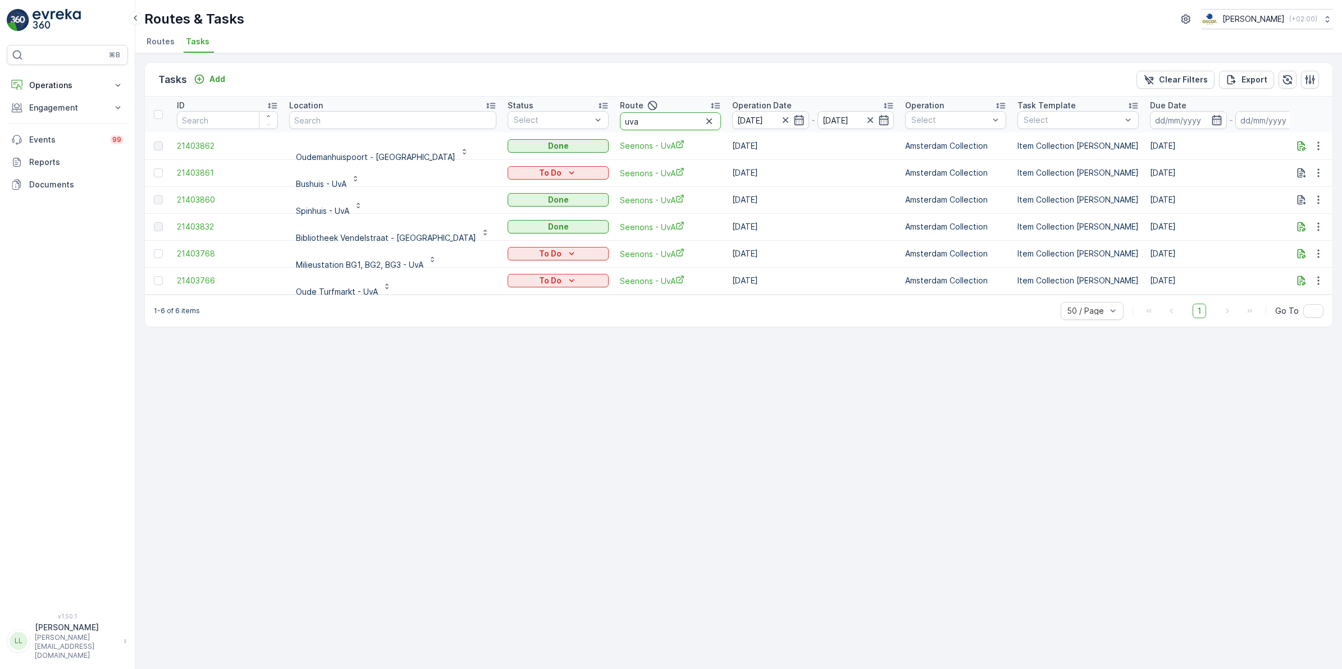
click at [620, 122] on input "uva" at bounding box center [670, 121] width 101 height 18
drag, startPoint x: 577, startPoint y: 121, endPoint x: 554, endPoint y: 120, distance: 23.1
click at [554, 120] on tr "ID Location Status Select Route uva Operation Date [DATE] - [DATE] Operation Se…" at bounding box center [1064, 115] width 1839 height 36
type input "[GEOGRAPHIC_DATA]"
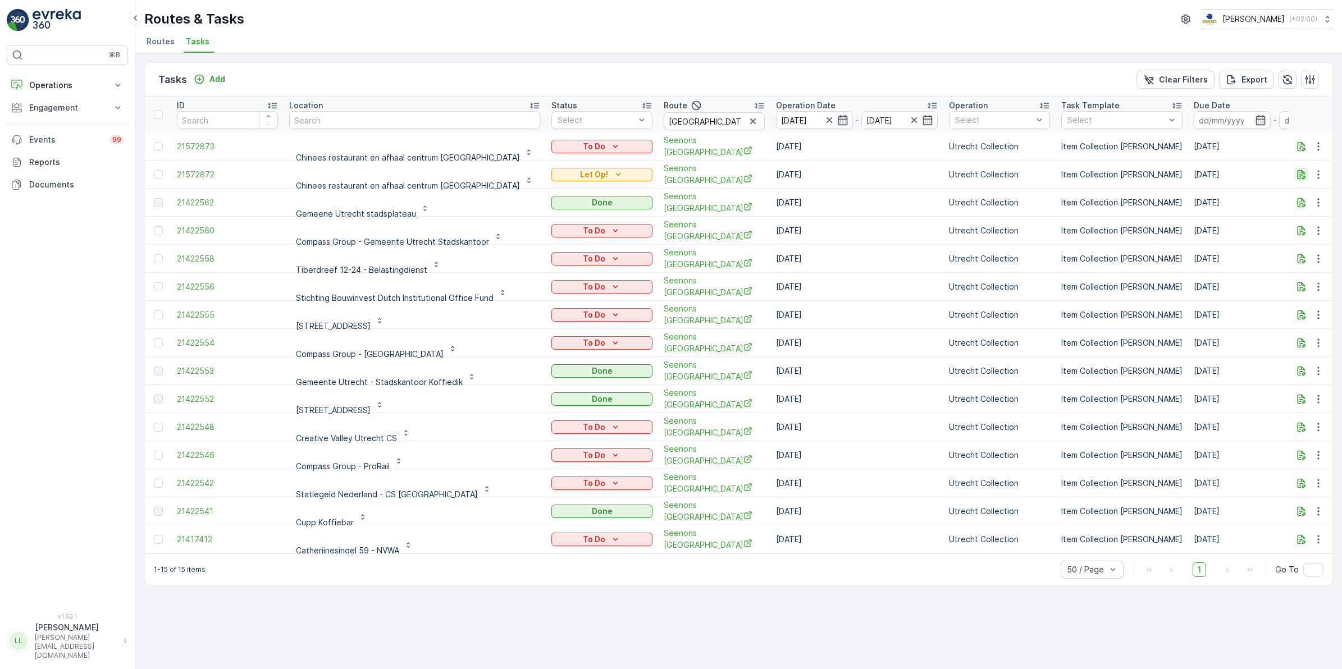
click at [1300, 173] on icon "button" at bounding box center [1302, 175] width 8 height 10
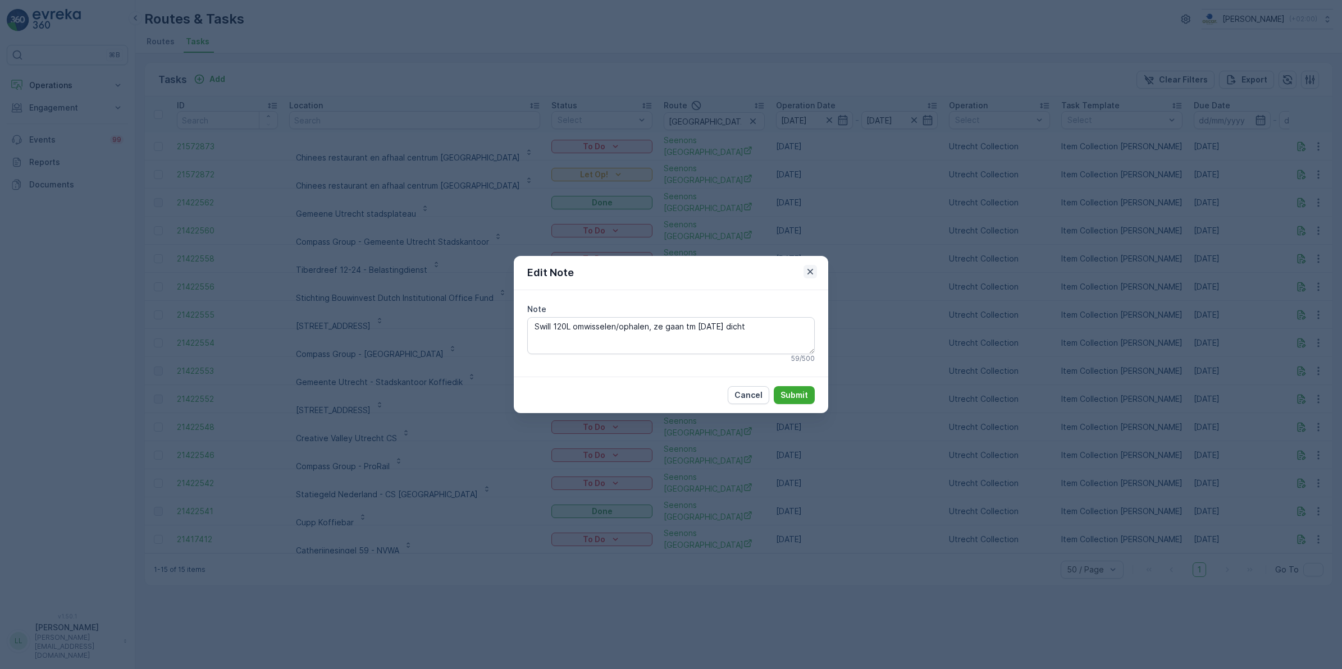
click at [811, 270] on icon "button" at bounding box center [810, 271] width 11 height 11
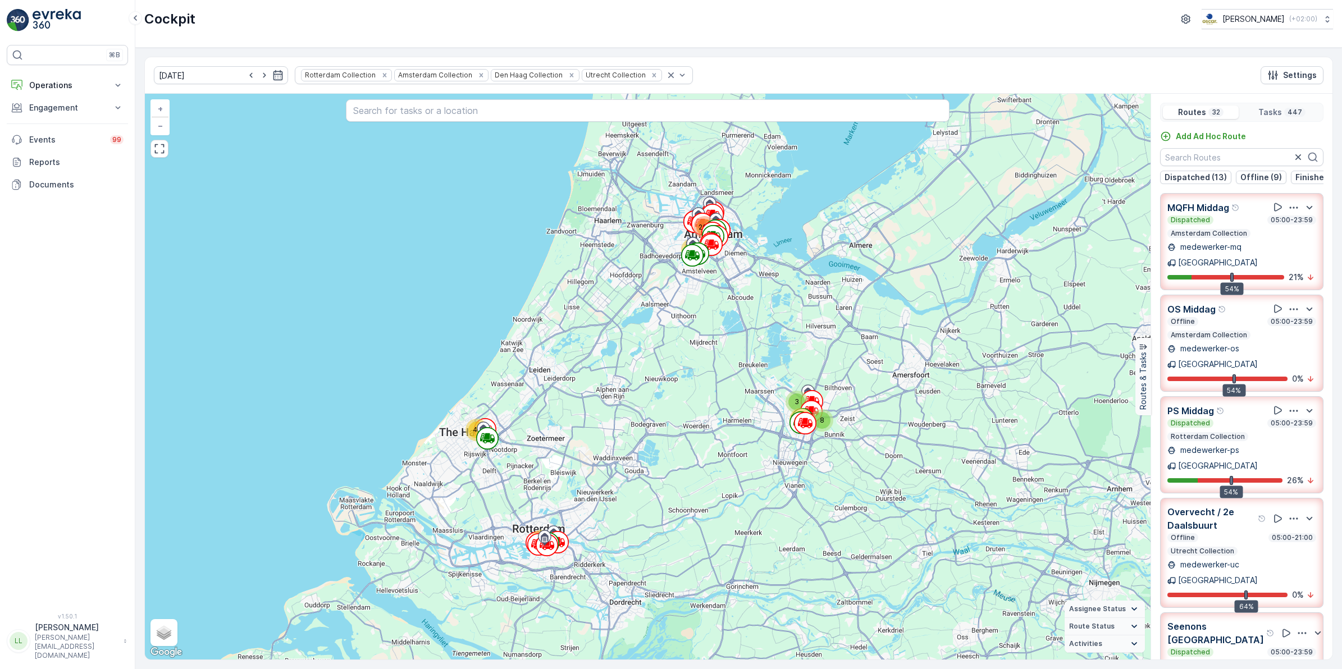
click at [1214, 143] on div "Add Ad Hoc Route" at bounding box center [1241, 137] width 163 height 13
click at [1210, 154] on input "text" at bounding box center [1241, 157] width 163 height 18
type input "u"
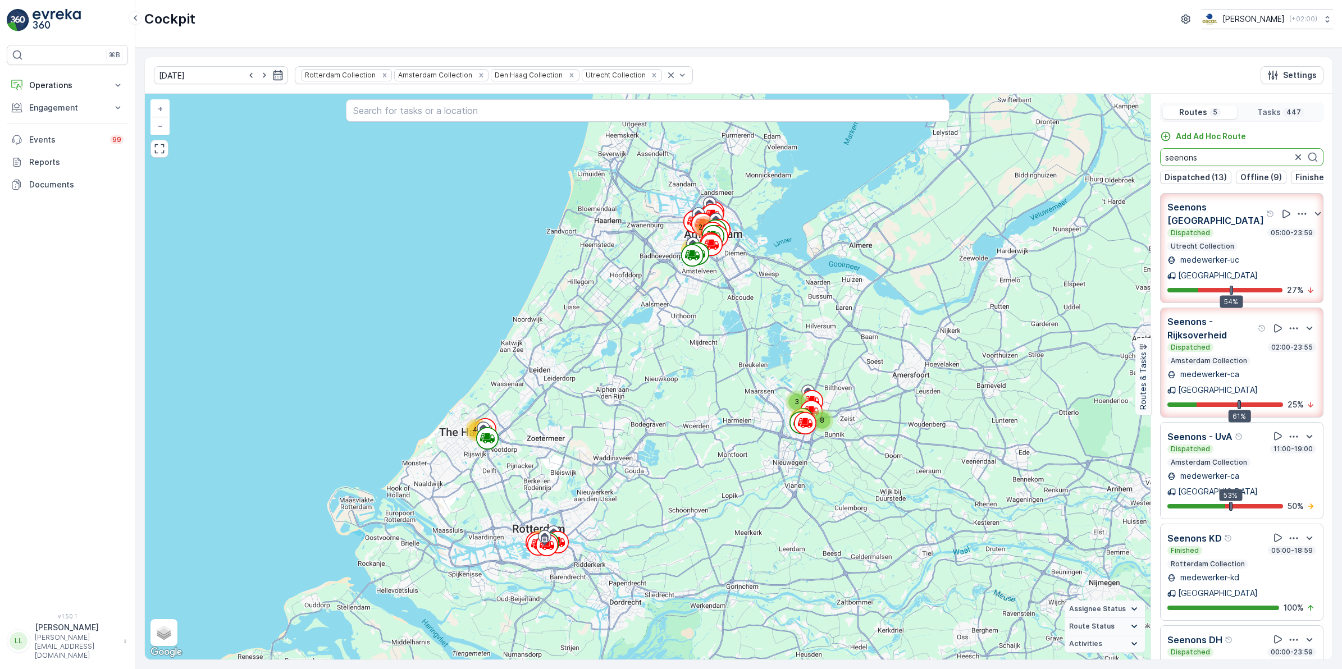
type input "seenons"
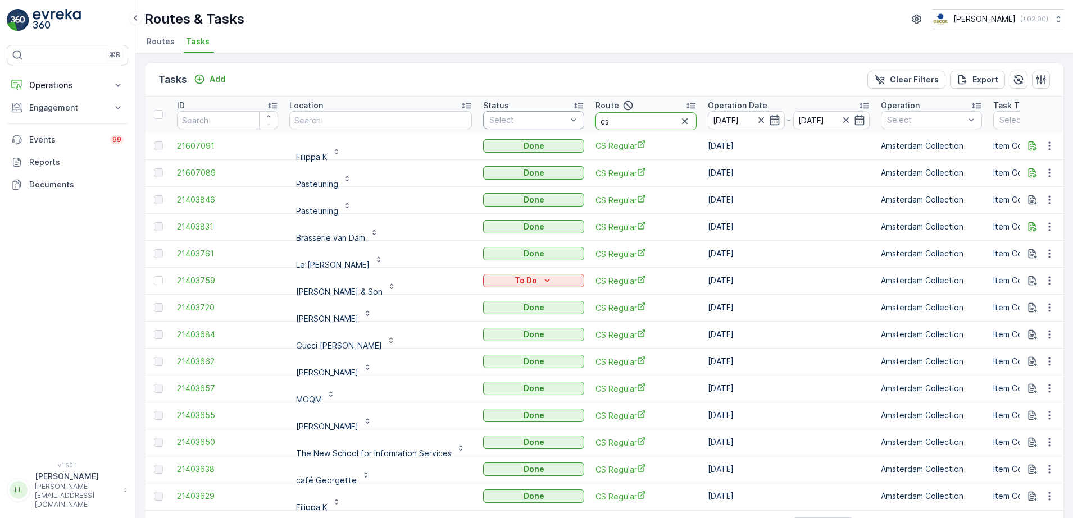
drag, startPoint x: 619, startPoint y: 122, endPoint x: 548, endPoint y: 116, distance: 71.0
click at [548, 116] on tr "ID Location Status Select Route cs Operation Date [DATE] - [DATE] Operation Sel…" at bounding box center [1052, 115] width 1814 height 36
type input "utrech"
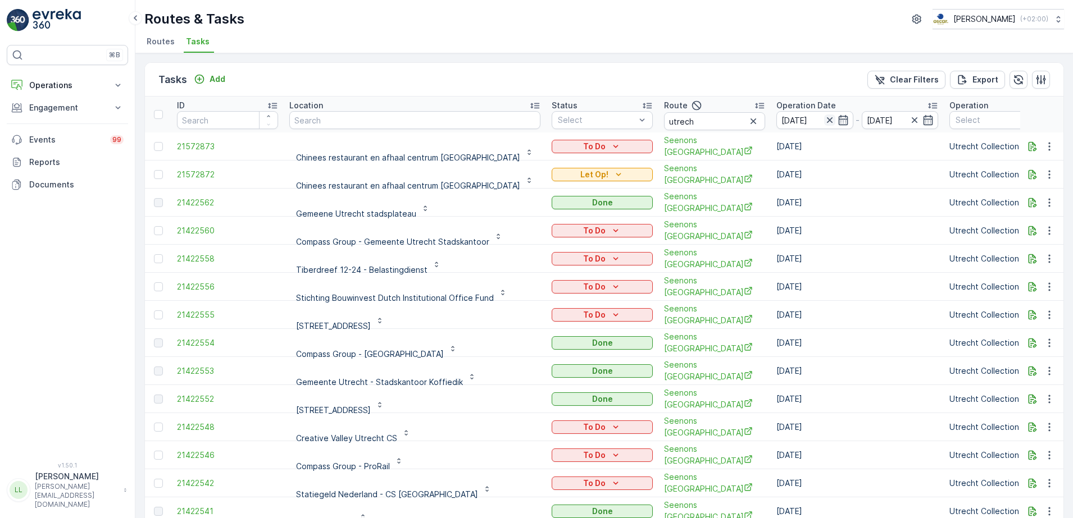
click at [824, 119] on icon "button" at bounding box center [829, 120] width 11 height 11
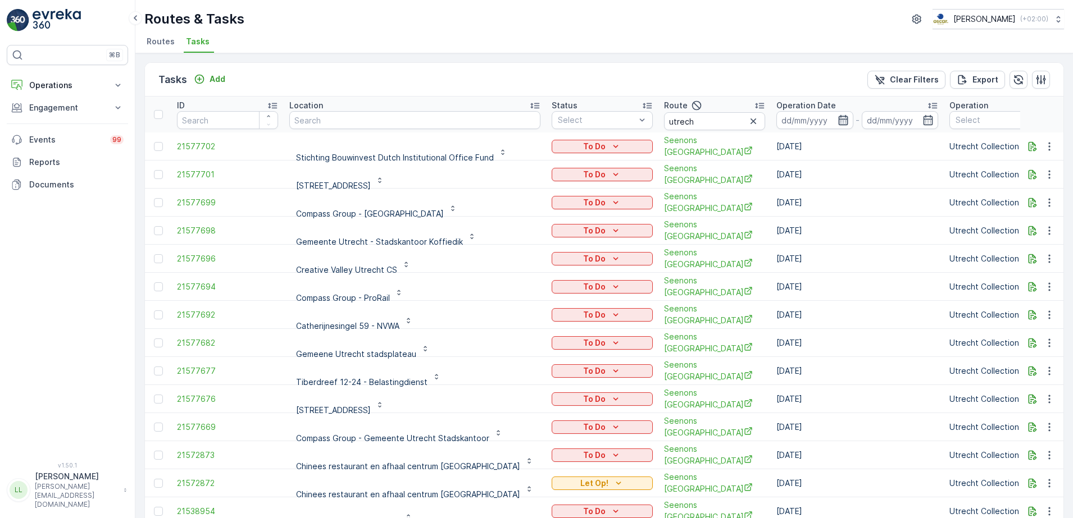
click at [837, 120] on icon "button" at bounding box center [842, 120] width 11 height 11
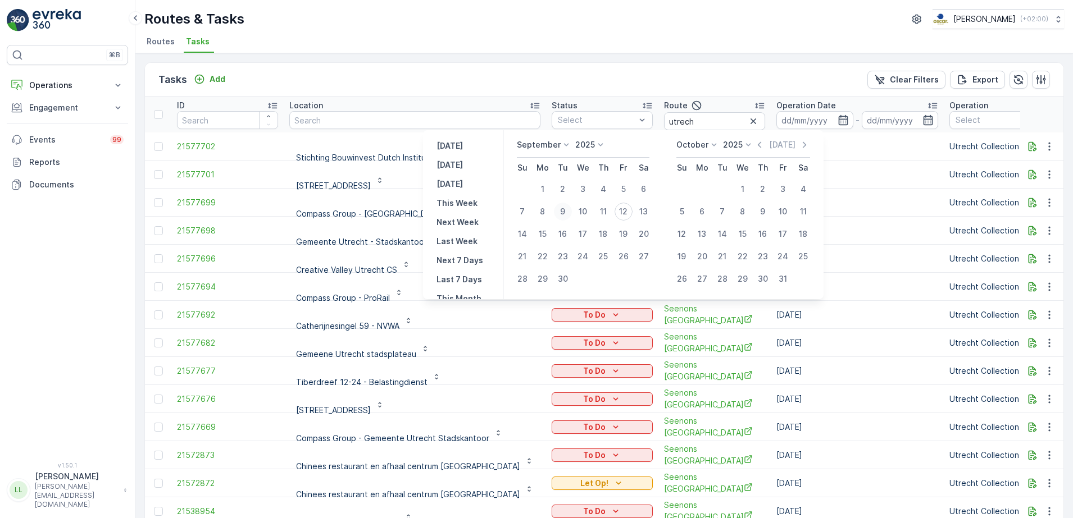
click at [558, 212] on div "9" at bounding box center [563, 212] width 18 height 18
type input "09.09.2025"
click at [558, 212] on div "9" at bounding box center [563, 212] width 18 height 18
type input "09.09.2025"
click at [559, 212] on div "9" at bounding box center [563, 212] width 18 height 18
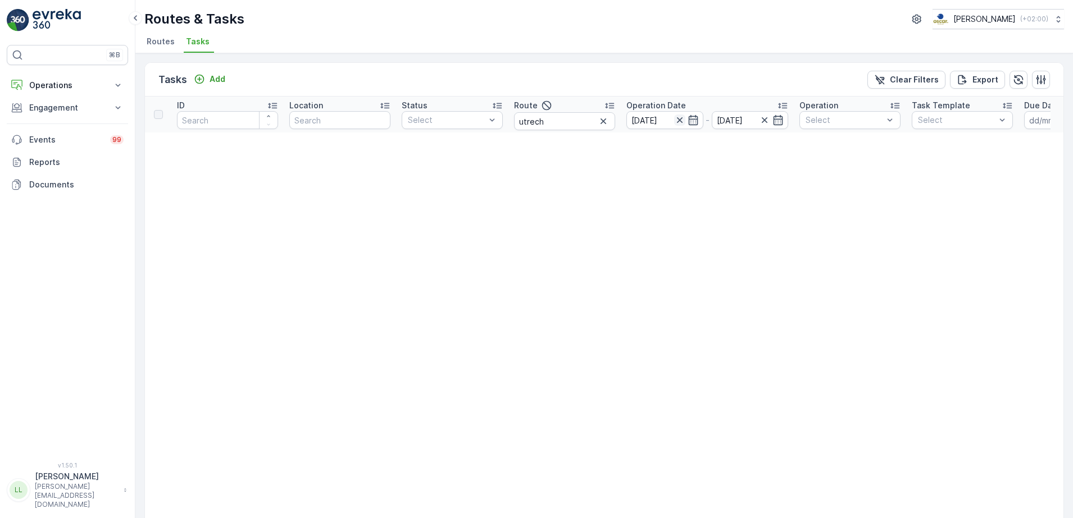
click at [680, 121] on icon "button" at bounding box center [679, 120] width 11 height 11
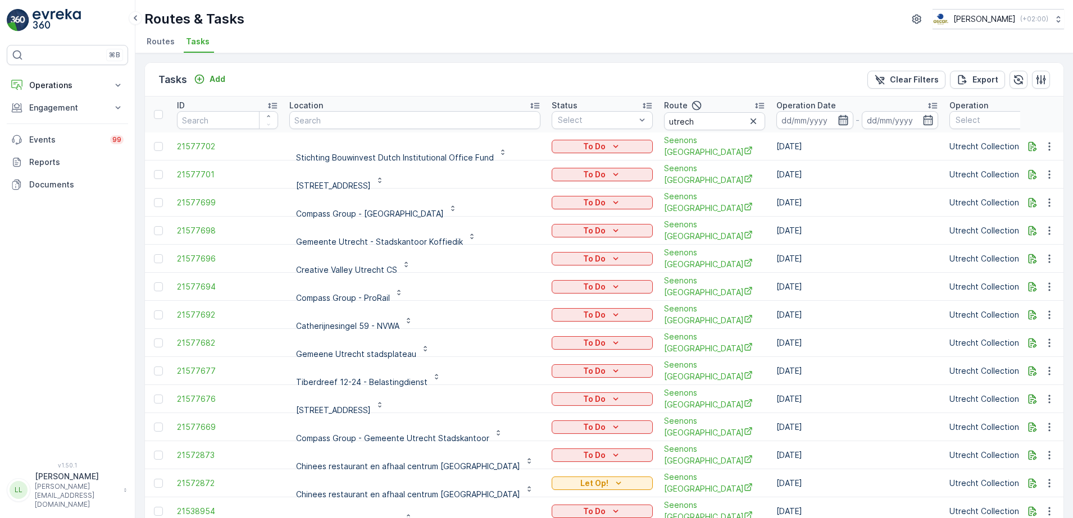
click at [838, 122] on icon "button" at bounding box center [843, 120] width 10 height 10
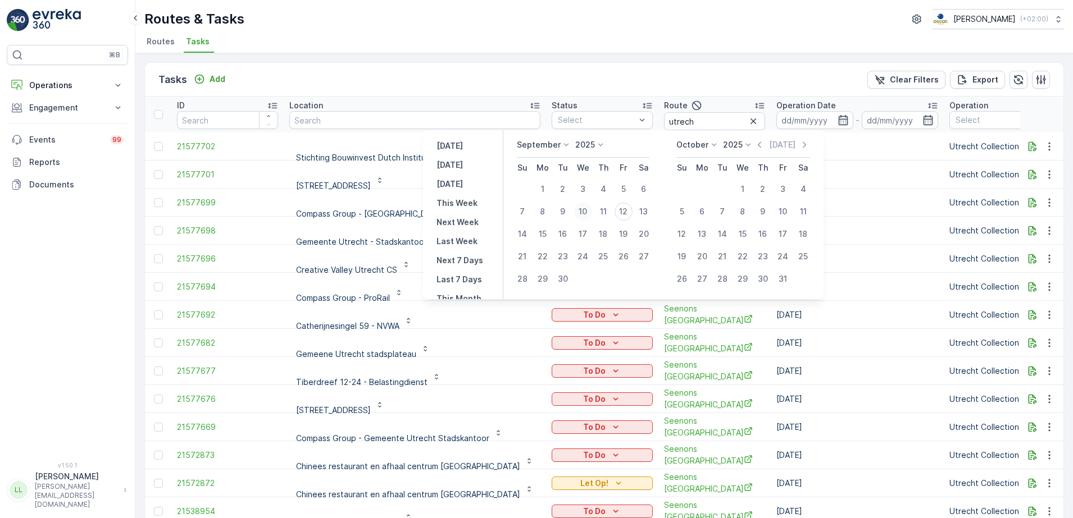
click at [582, 210] on div "10" at bounding box center [583, 212] width 18 height 18
type input "10.09.2025"
click at [582, 210] on div "10" at bounding box center [583, 212] width 18 height 18
type input "10.09.2025"
click at [582, 210] on div "10" at bounding box center [583, 212] width 18 height 18
